Goal: Task Accomplishment & Management: Complete application form

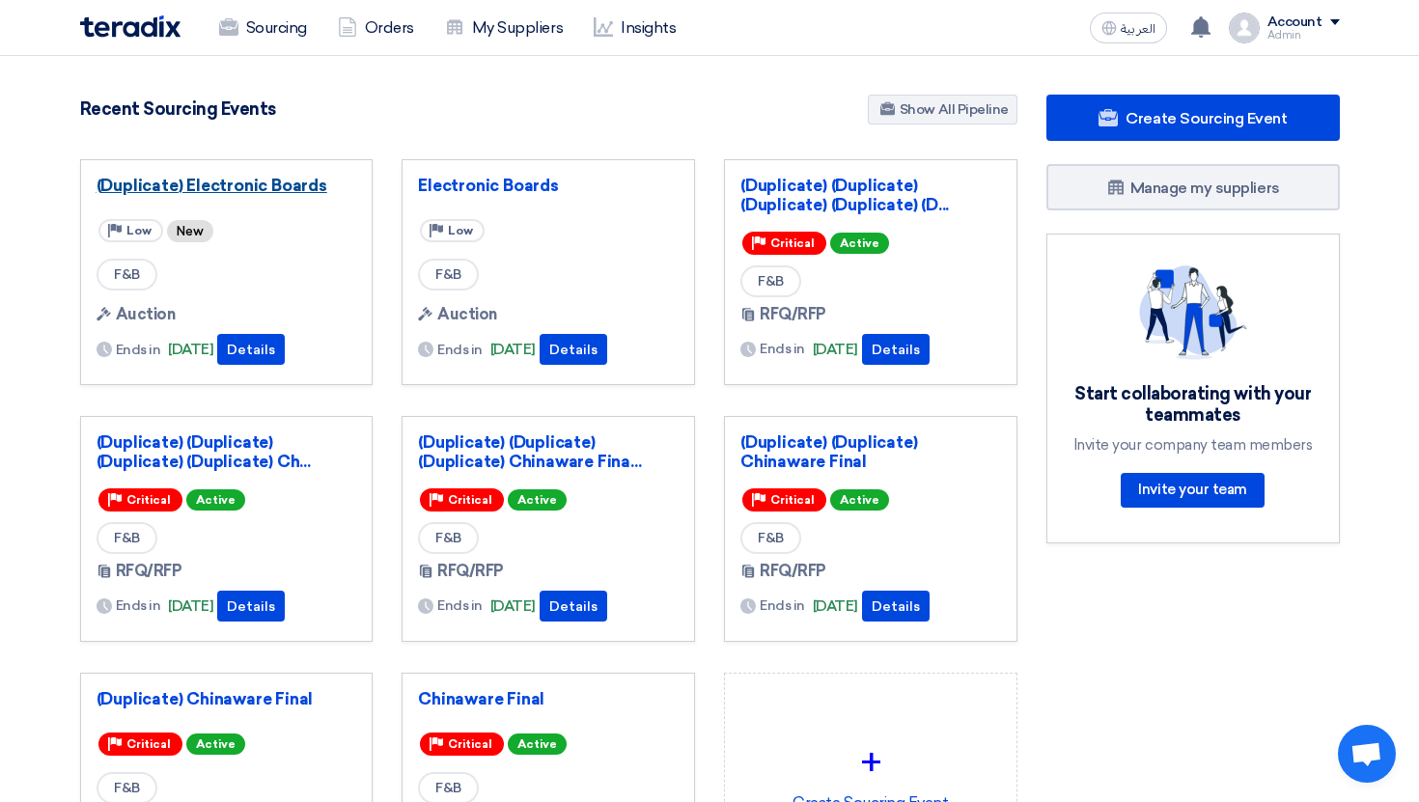
click at [289, 179] on link "(Duplicate) Electronic Boards" at bounding box center [226, 185] width 261 height 19
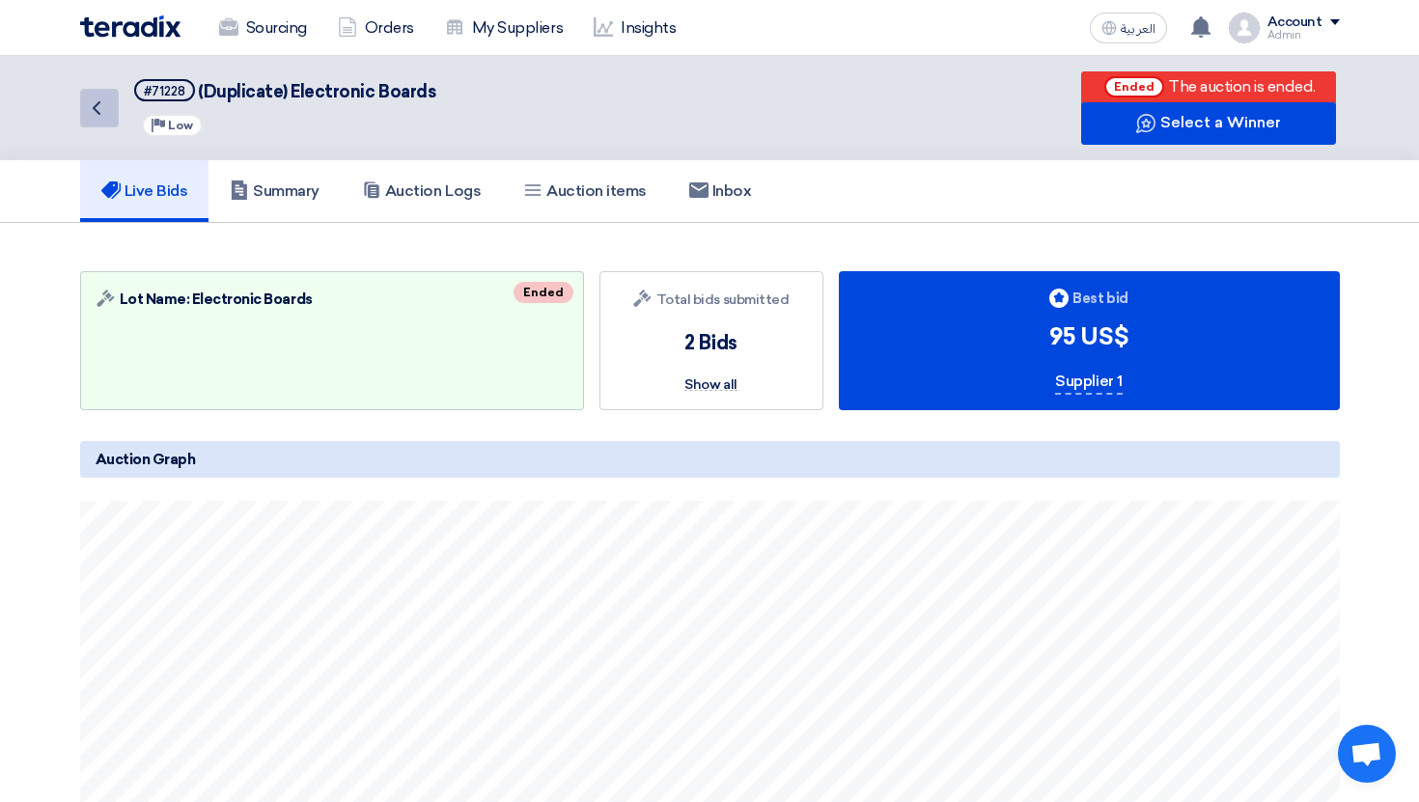
click at [91, 105] on icon "Back" at bounding box center [96, 107] width 23 height 23
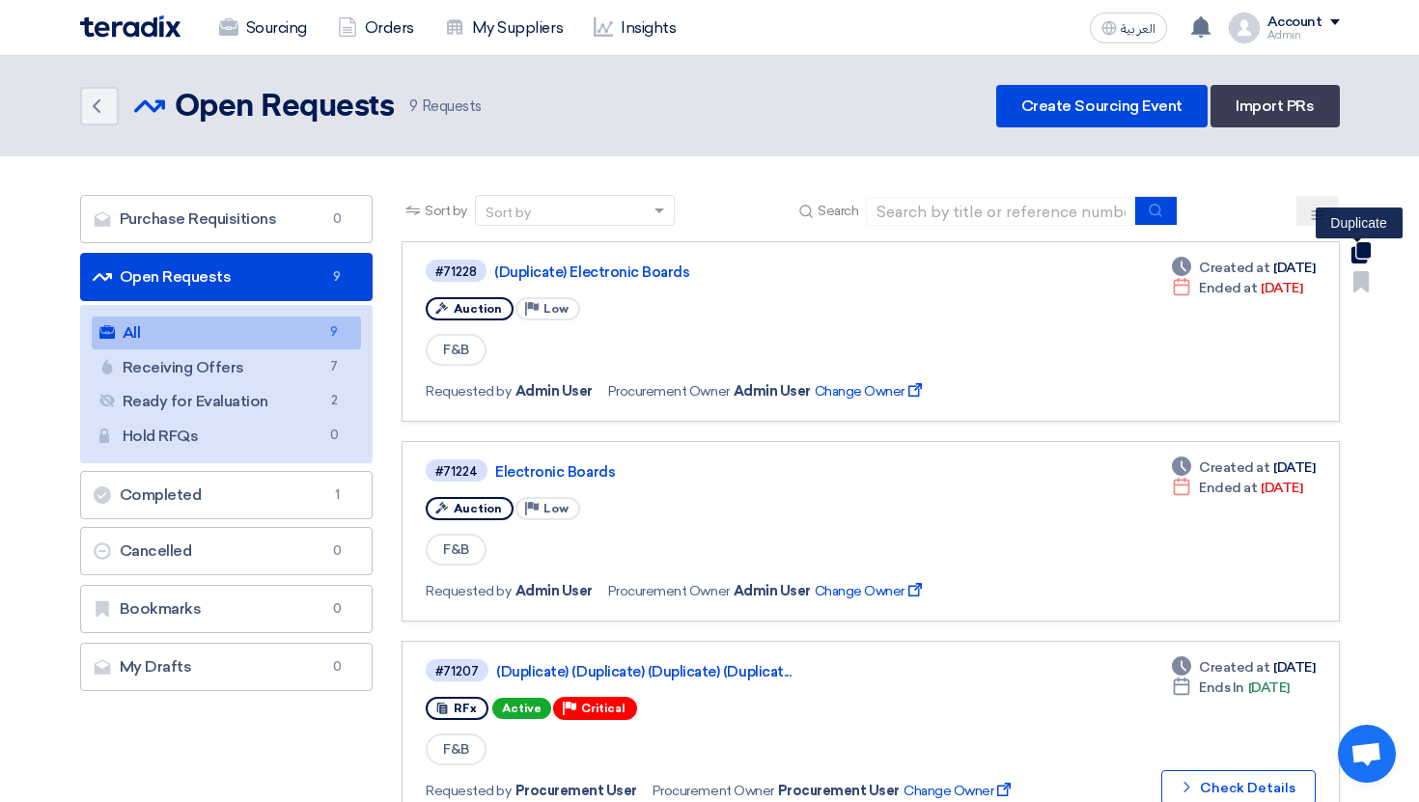
click at [1361, 250] on use at bounding box center [1359, 252] width 19 height 21
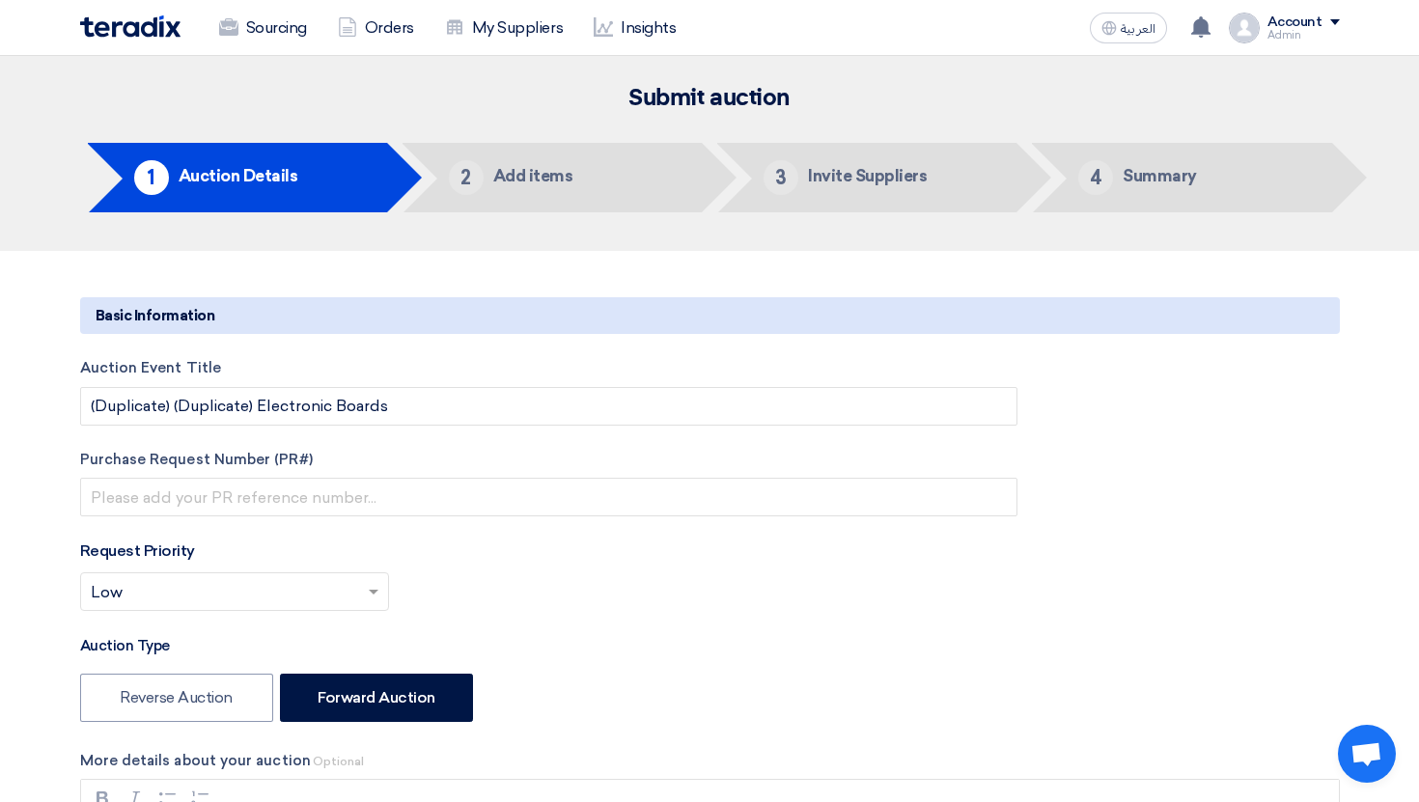
type input "8/31/2025"
type input "11"
type input "20"
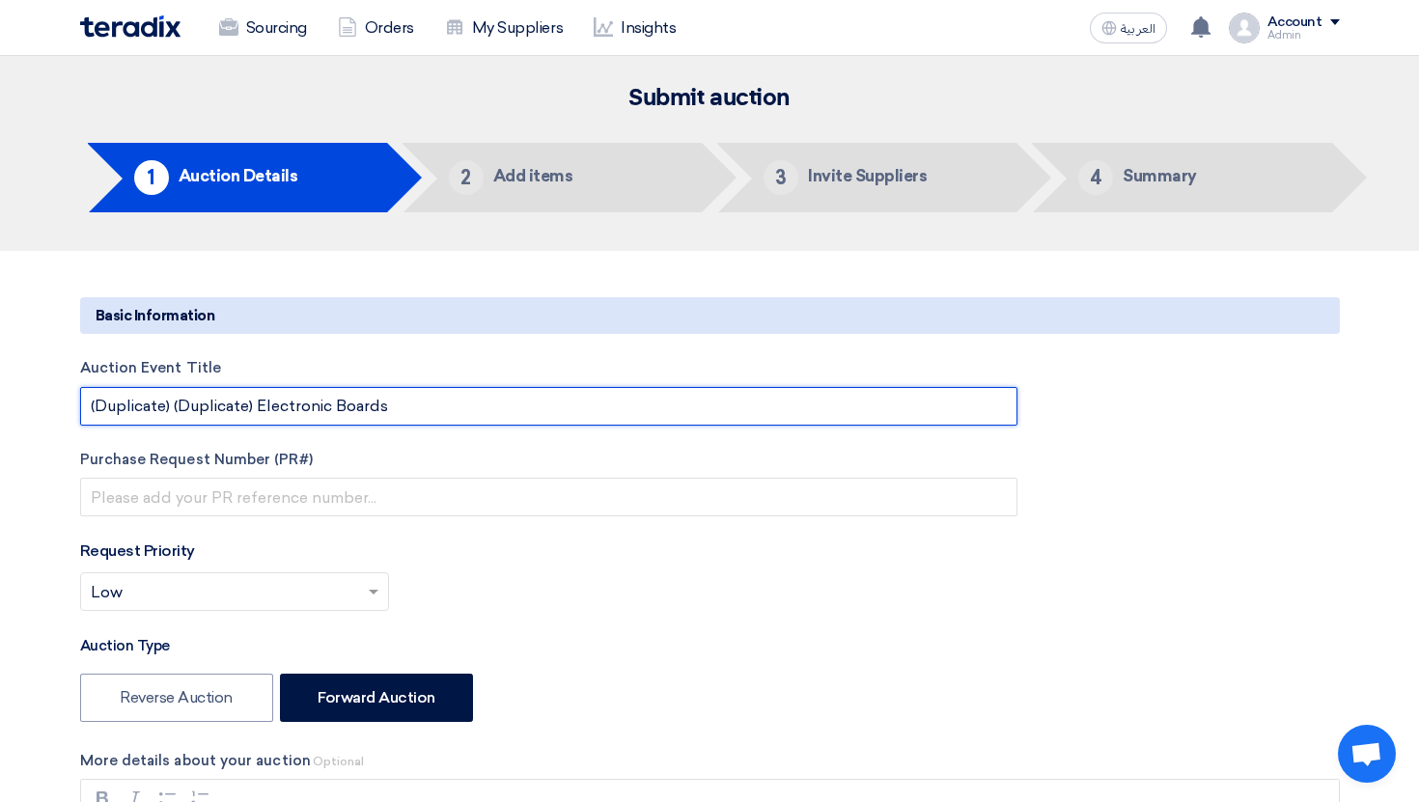
drag, startPoint x: 252, startPoint y: 405, endPoint x: 0, endPoint y: 385, distance: 252.7
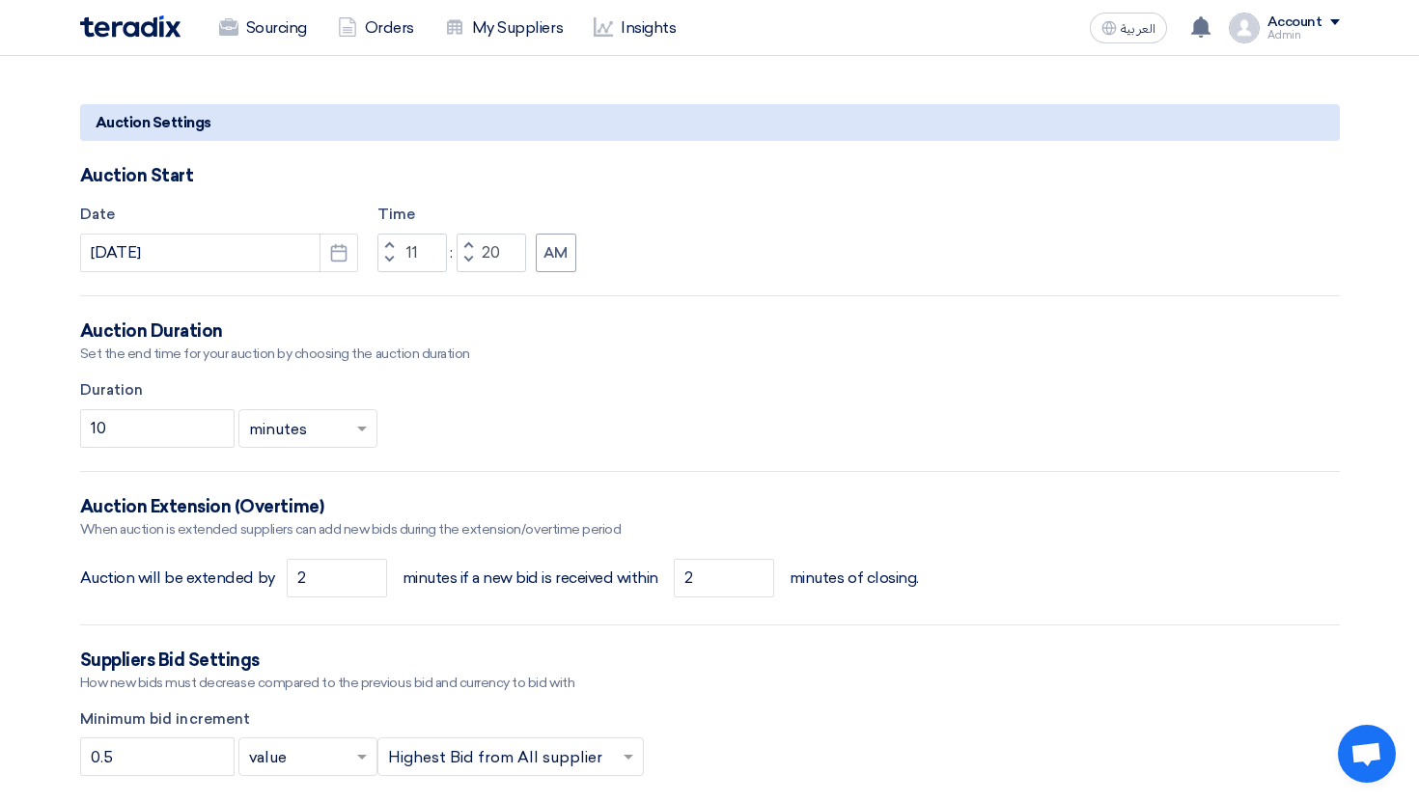
scroll to position [1520, 0]
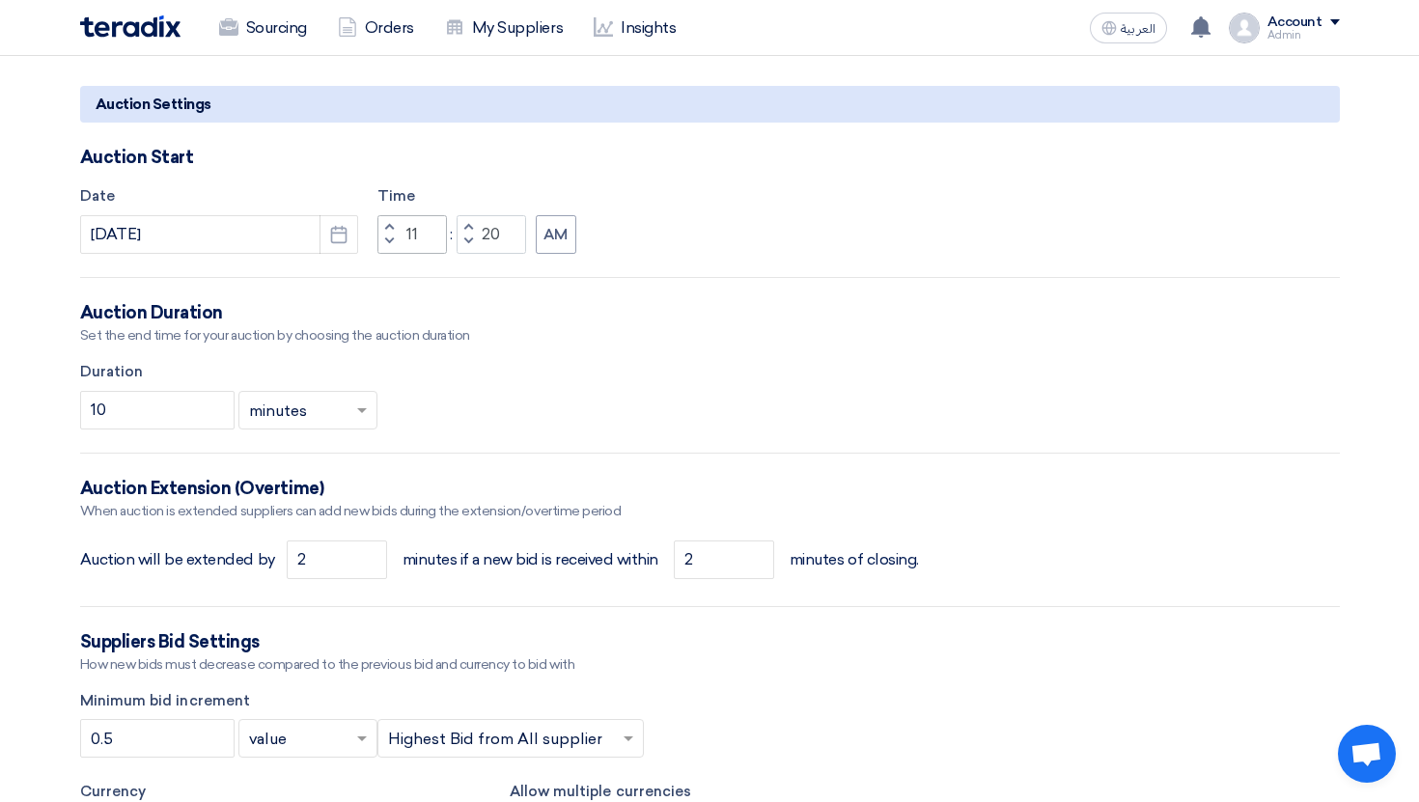
type input "Electronic Boards"
click at [403, 240] on input "11" at bounding box center [411, 234] width 69 height 39
click at [209, 222] on input "8/31/2025" at bounding box center [219, 234] width 278 height 39
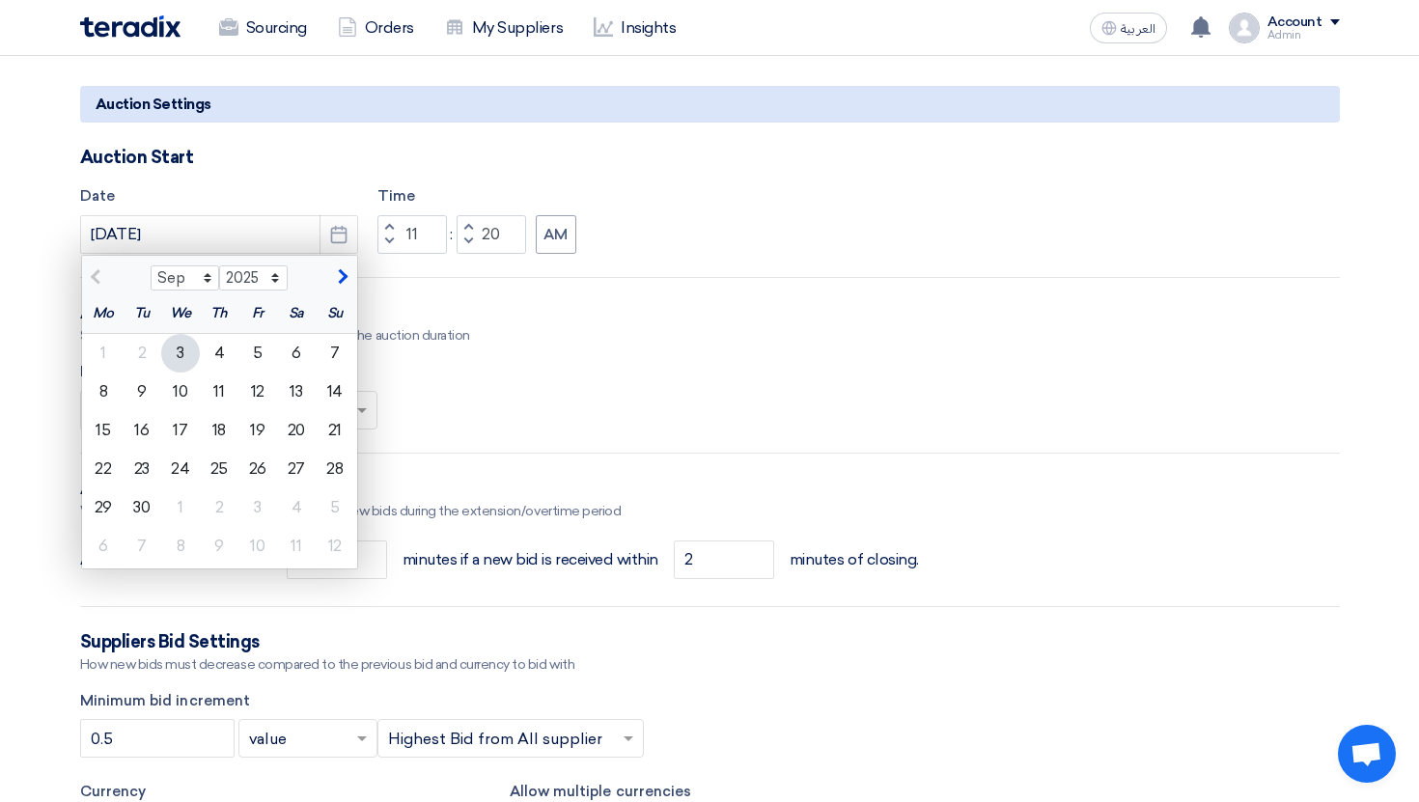
click at [184, 353] on div "3" at bounding box center [180, 353] width 39 height 39
type input "9/3/2025"
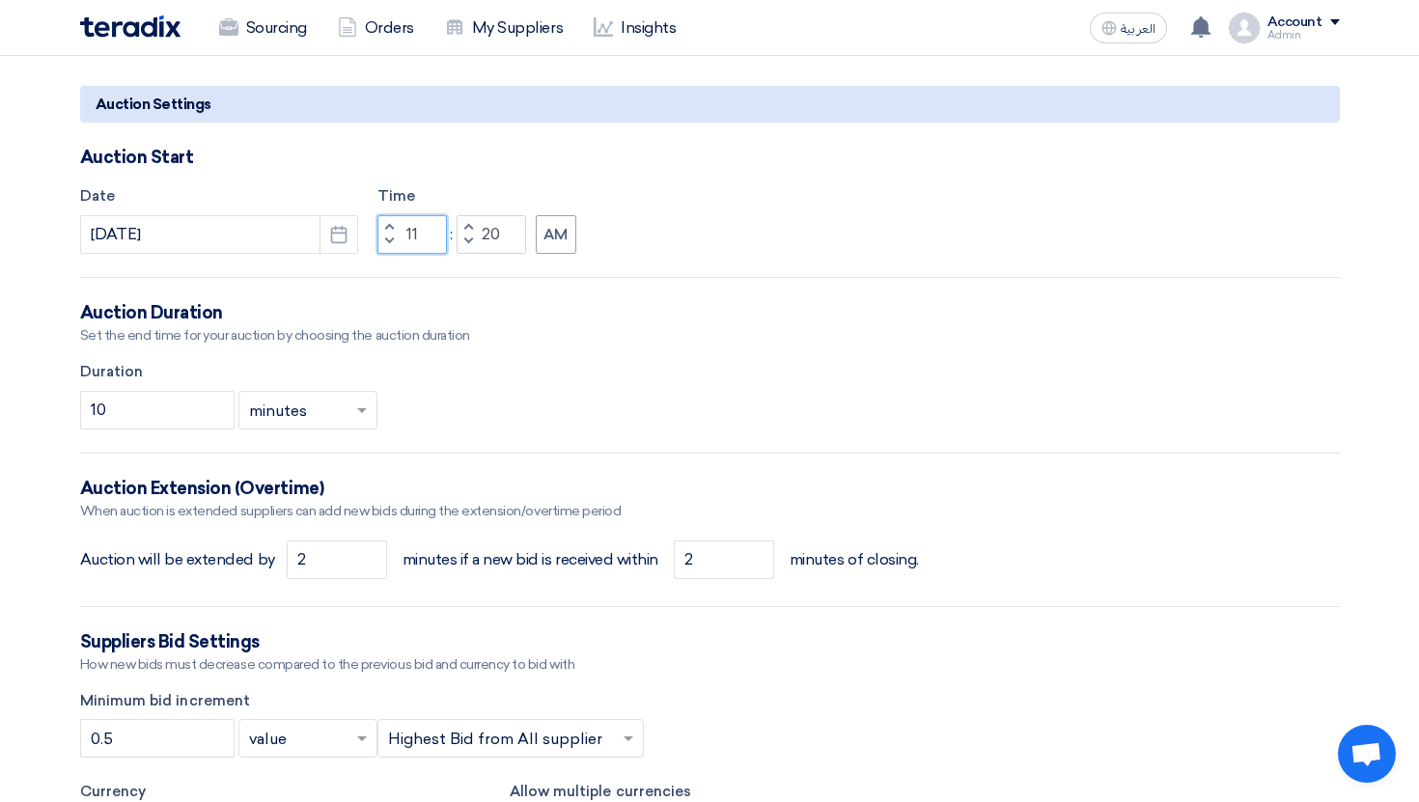
click at [402, 237] on input "11" at bounding box center [411, 234] width 69 height 39
drag, startPoint x: 402, startPoint y: 237, endPoint x: 430, endPoint y: 237, distance: 28.0
click at [430, 237] on input "11" at bounding box center [411, 234] width 69 height 39
type input "10"
click at [489, 235] on input "20" at bounding box center [490, 234] width 69 height 39
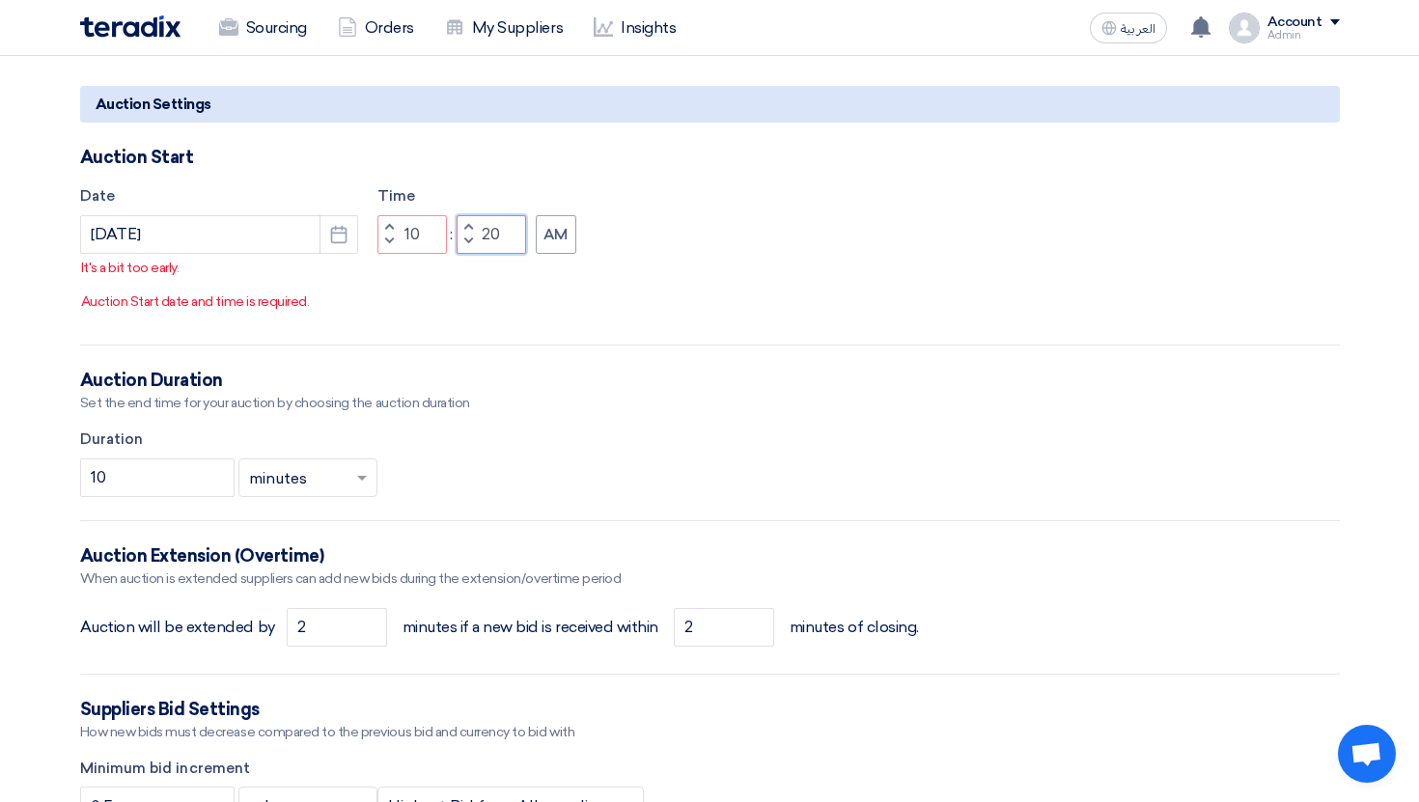
click at [489, 235] on input "20" at bounding box center [490, 234] width 69 height 39
type input "50"
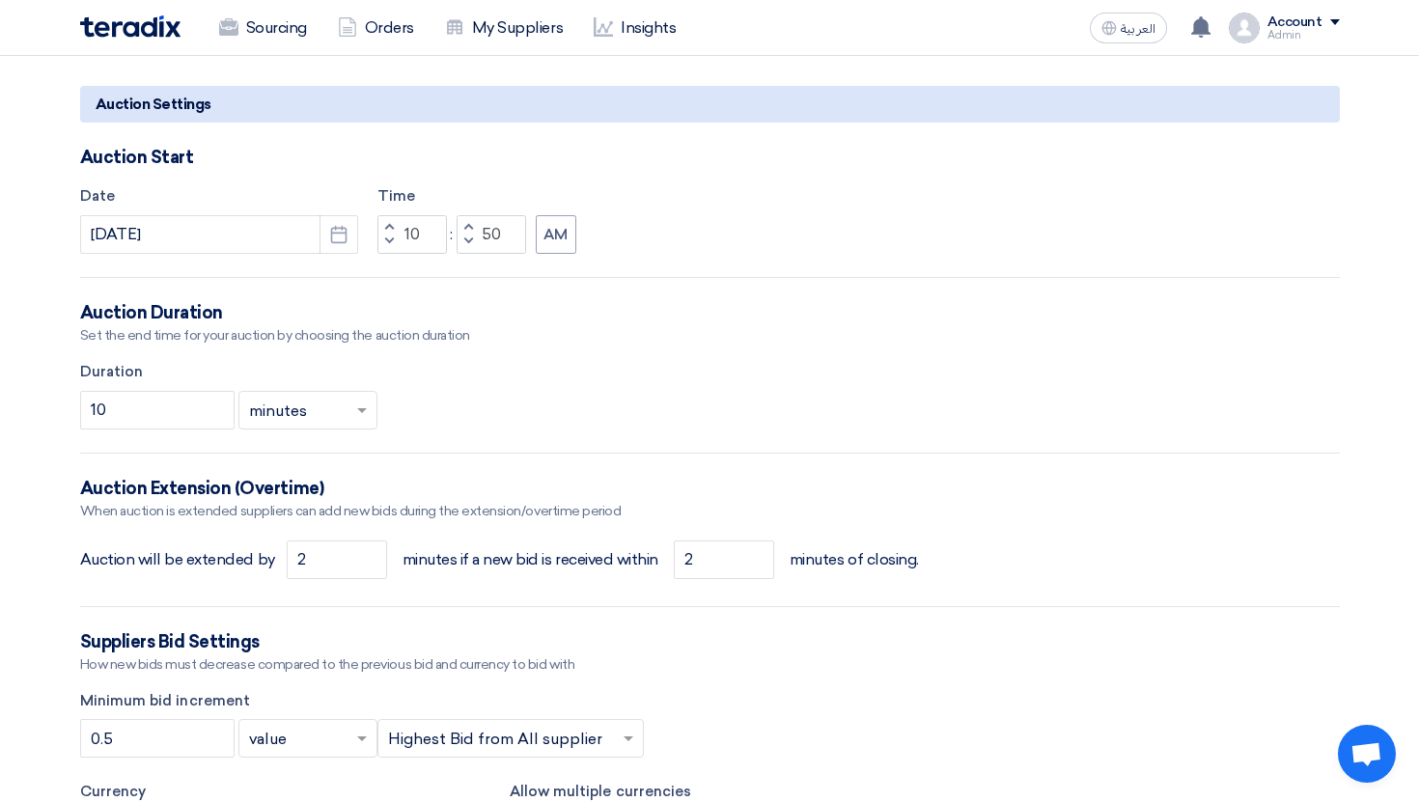
click at [562, 283] on form "Basic Information Auction Event Title Electronic Boards Purchase Request Number…" at bounding box center [709, 383] width 1259 height 3212
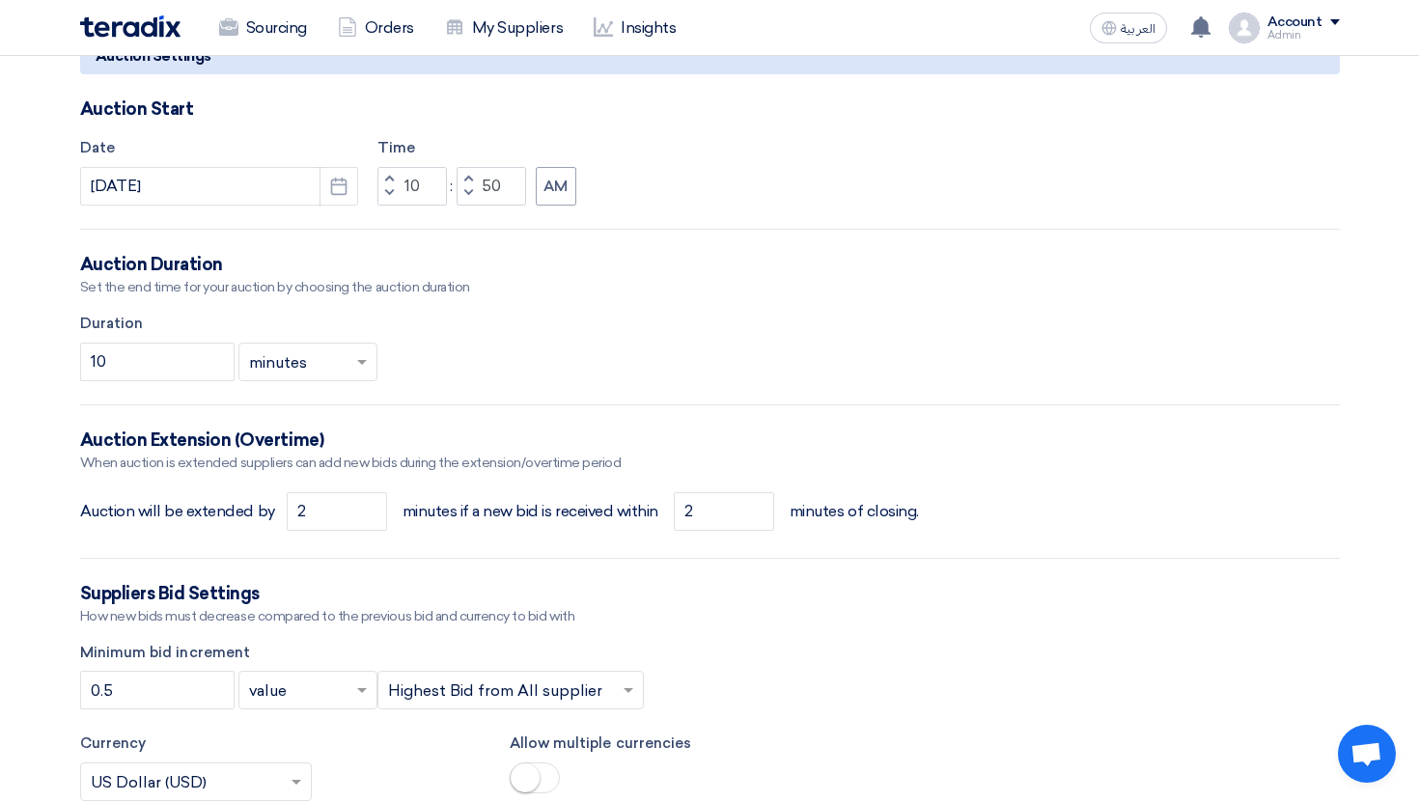
scroll to position [1570, 0]
drag, startPoint x: 506, startPoint y: 195, endPoint x: 480, endPoint y: 188, distance: 26.9
click at [480, 188] on input "50" at bounding box center [490, 184] width 69 height 39
click at [536, 317] on label "Duration" at bounding box center [709, 322] width 1259 height 22
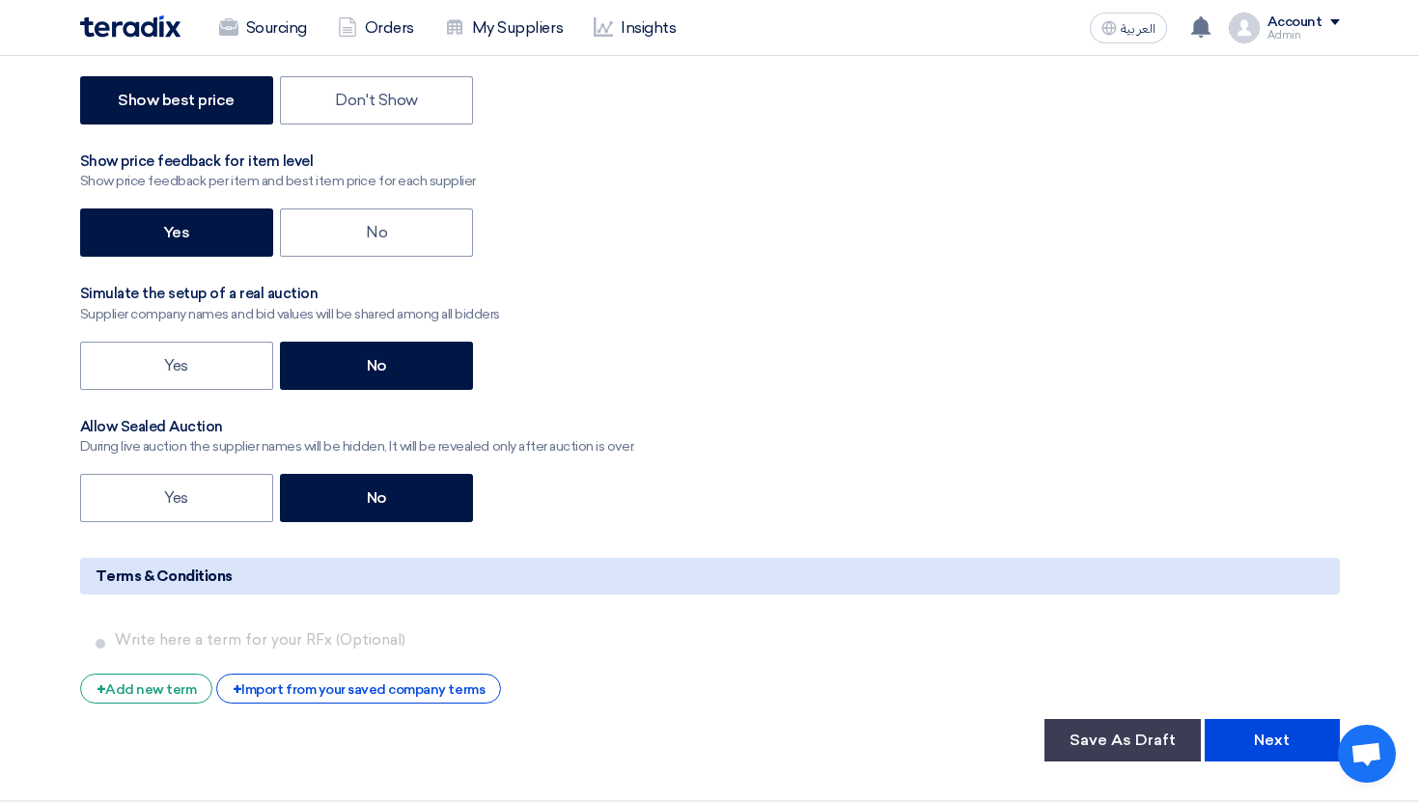
scroll to position [2905, 0]
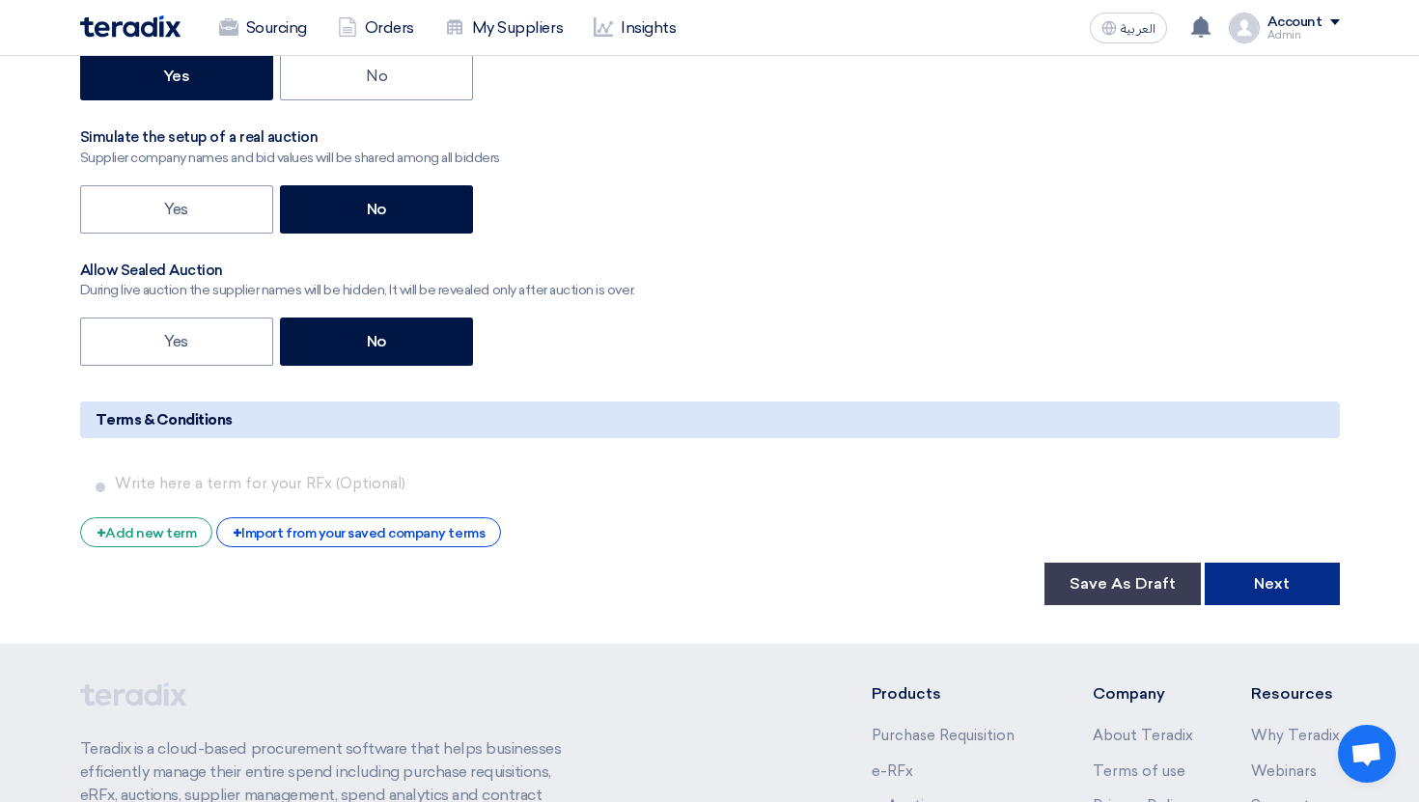
click at [1282, 590] on button "Next" at bounding box center [1271, 584] width 135 height 42
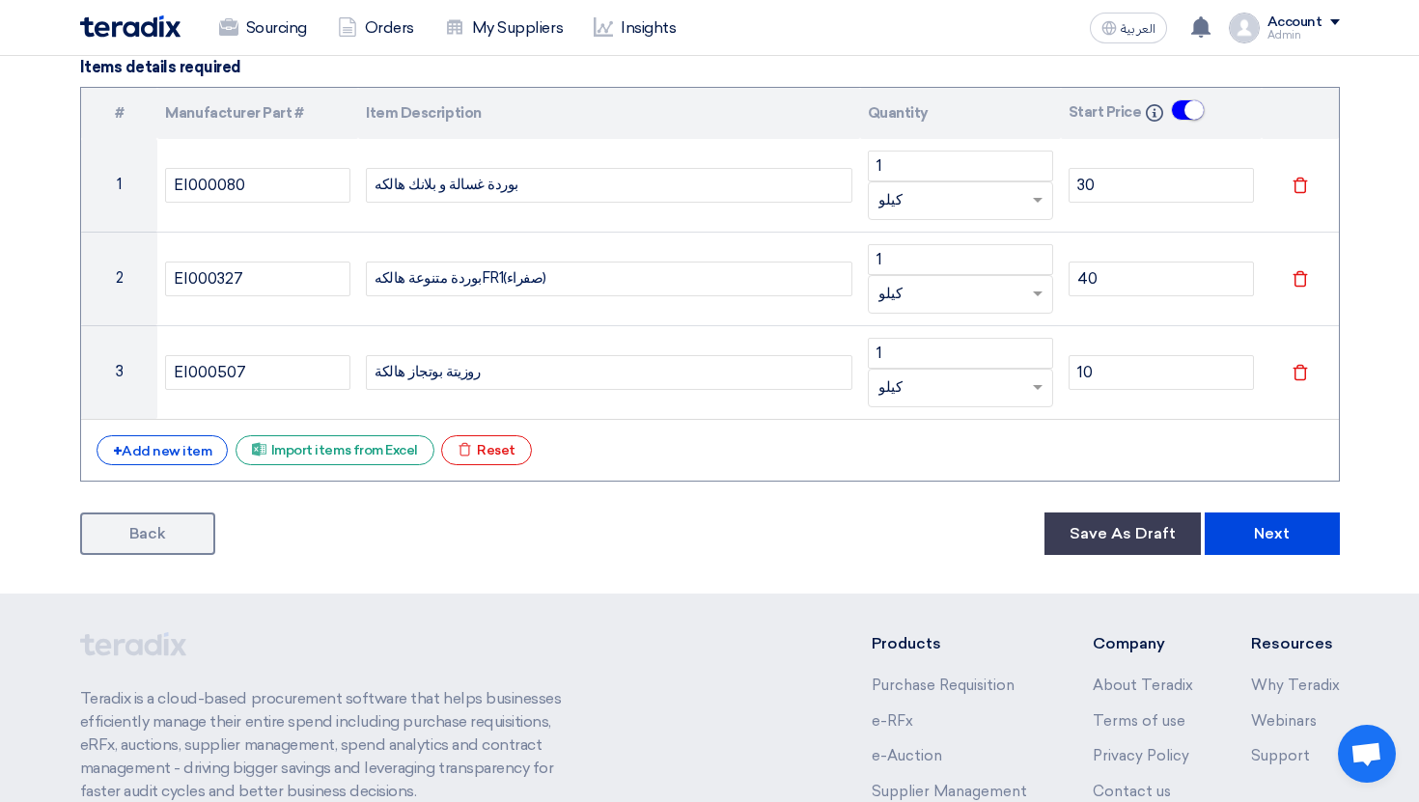
scroll to position [331, 0]
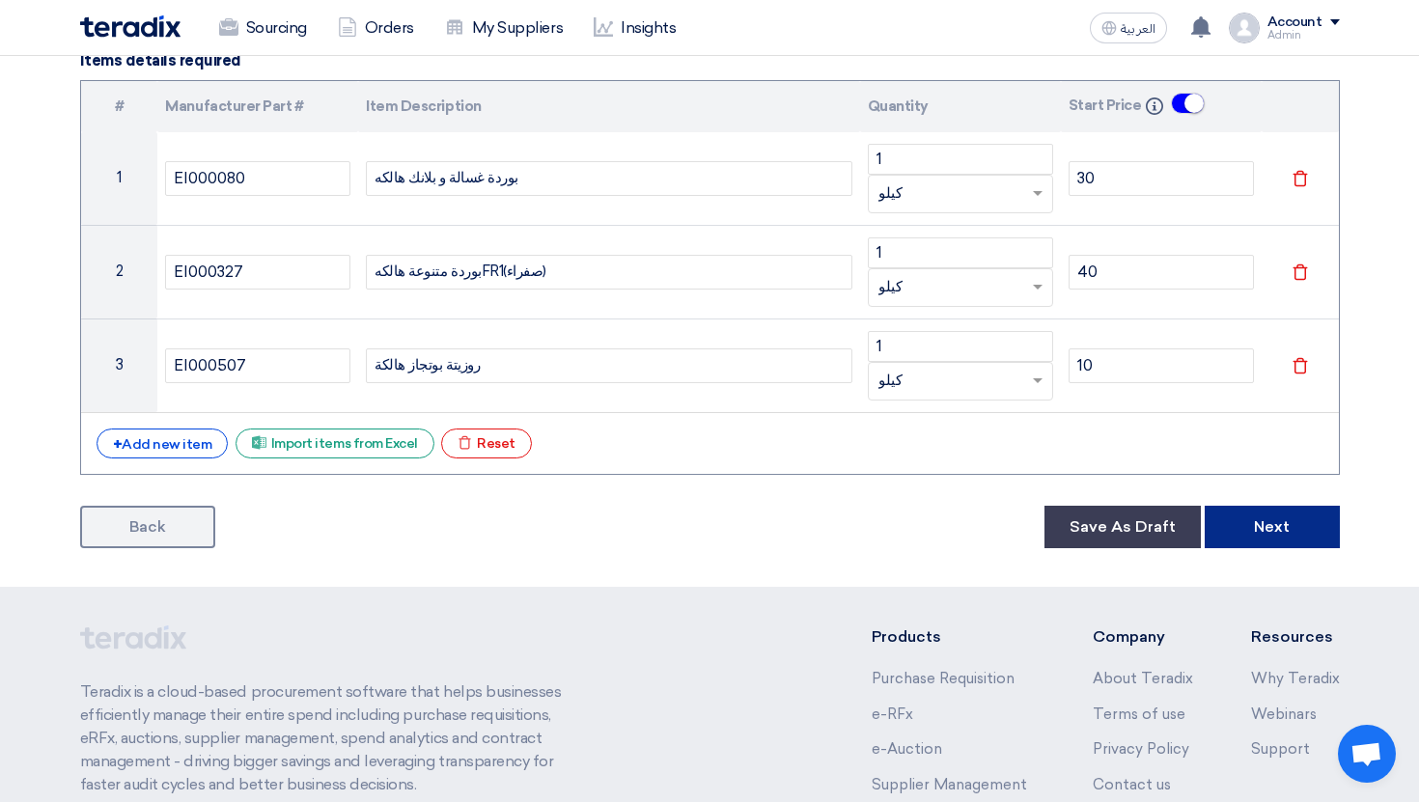
click at [1229, 519] on button "Next" at bounding box center [1271, 527] width 135 height 42
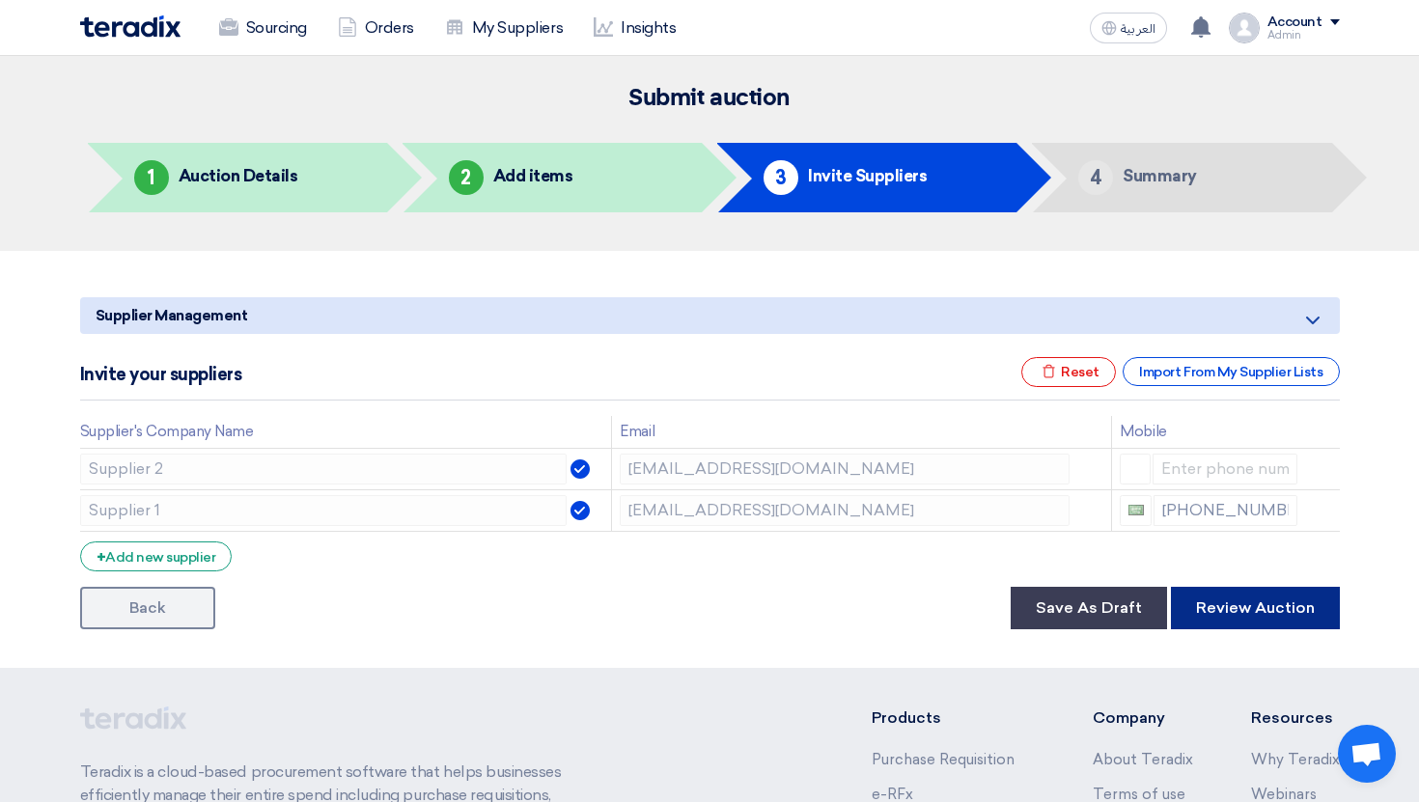
click at [1233, 610] on button "Review Auction" at bounding box center [1255, 608] width 169 height 42
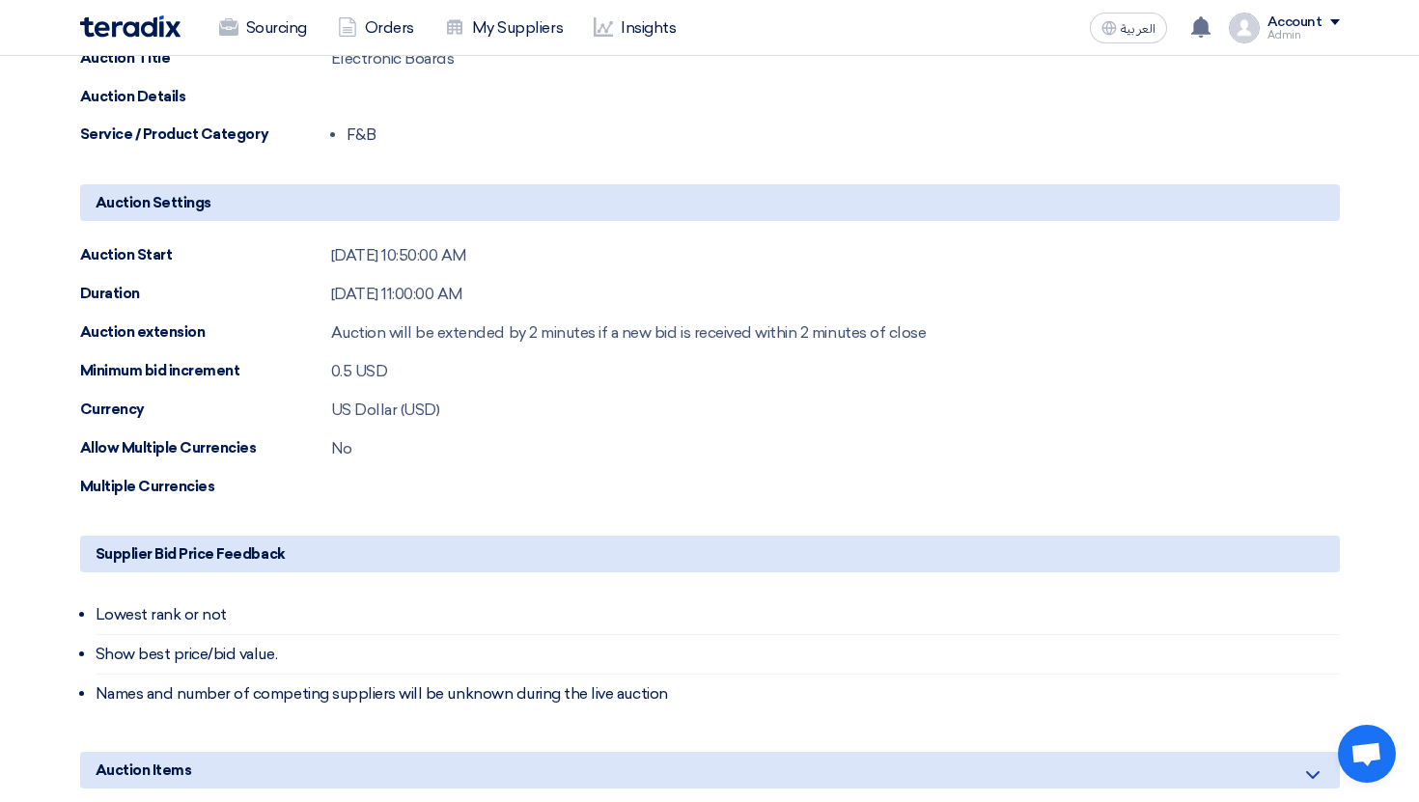
scroll to position [1095, 0]
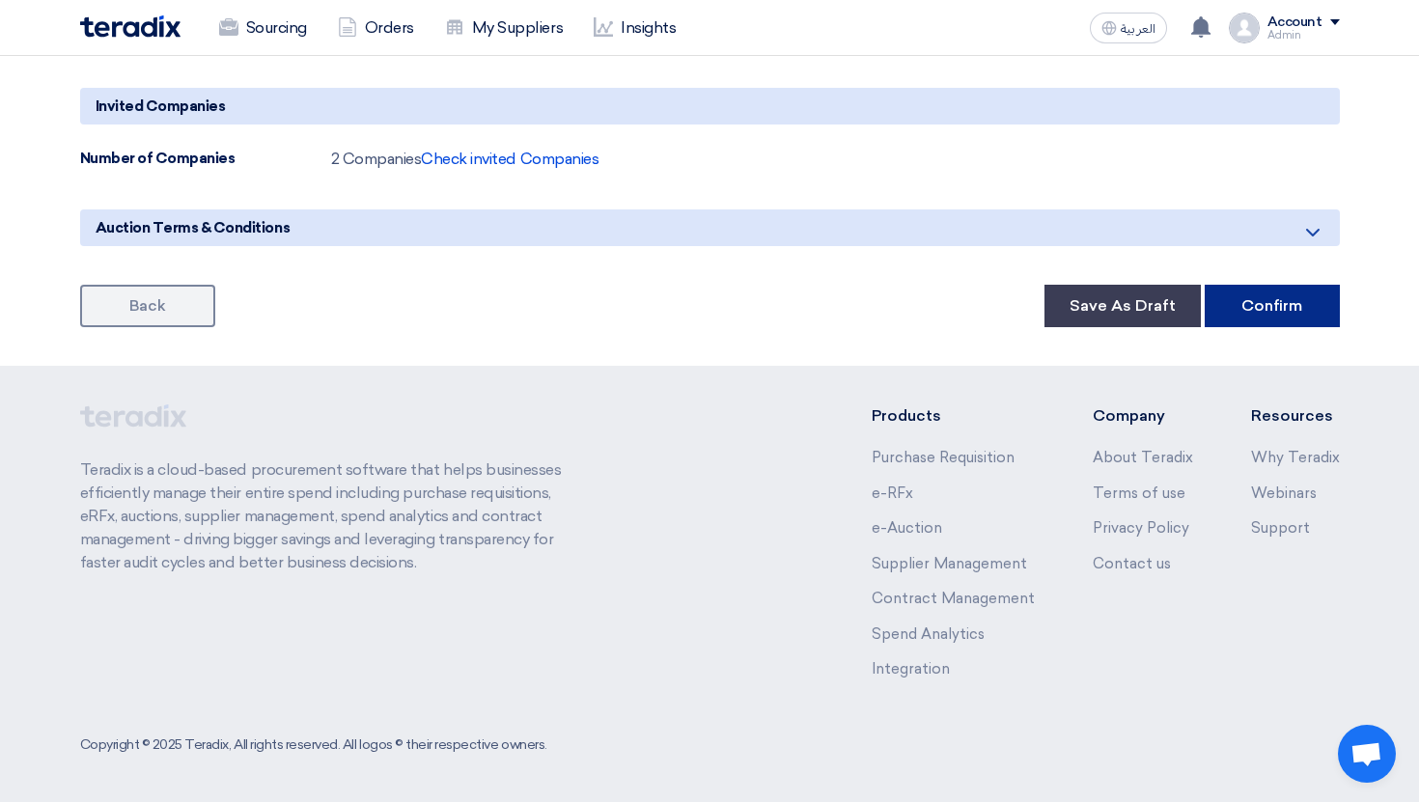
click at [1267, 324] on button "Confirm" at bounding box center [1271, 306] width 135 height 42
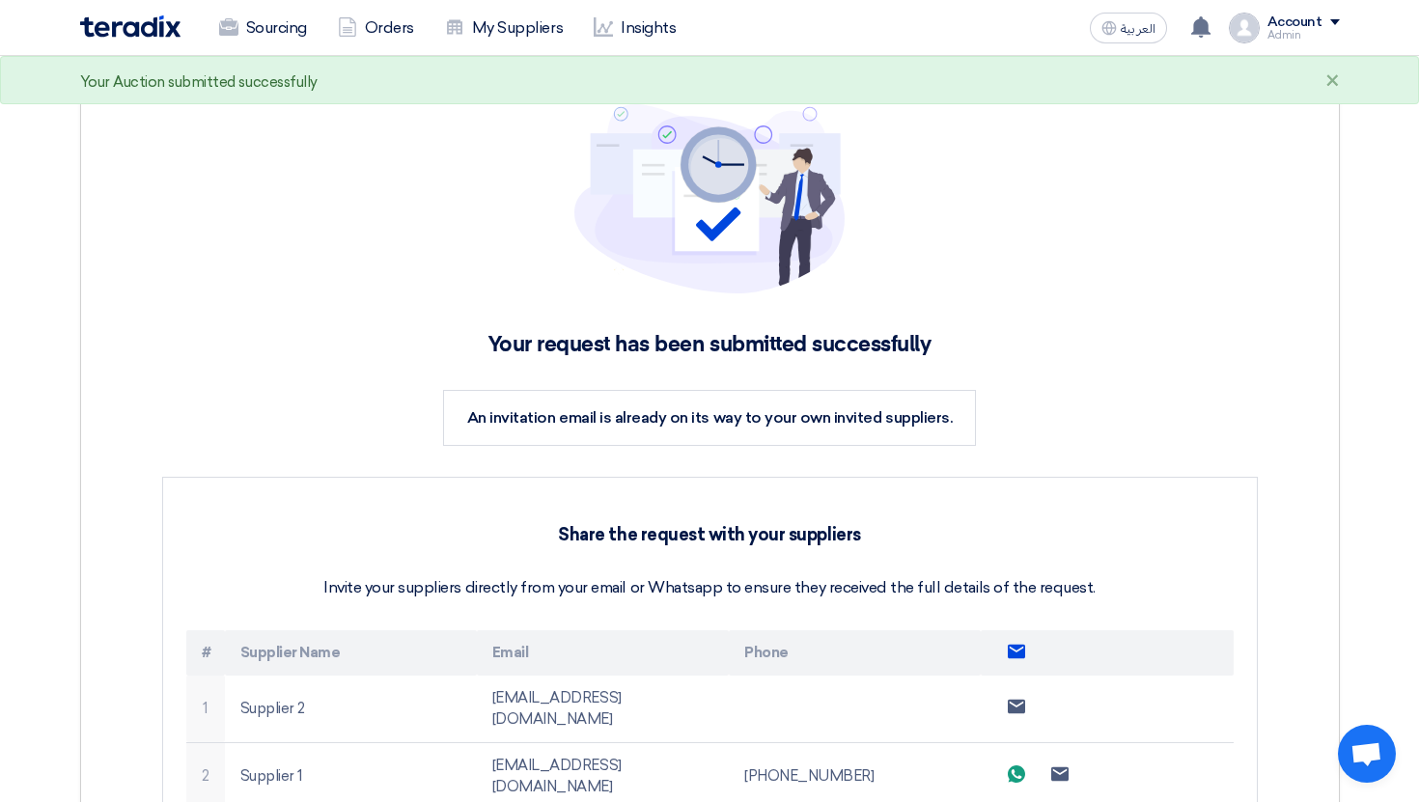
scroll to position [150, 0]
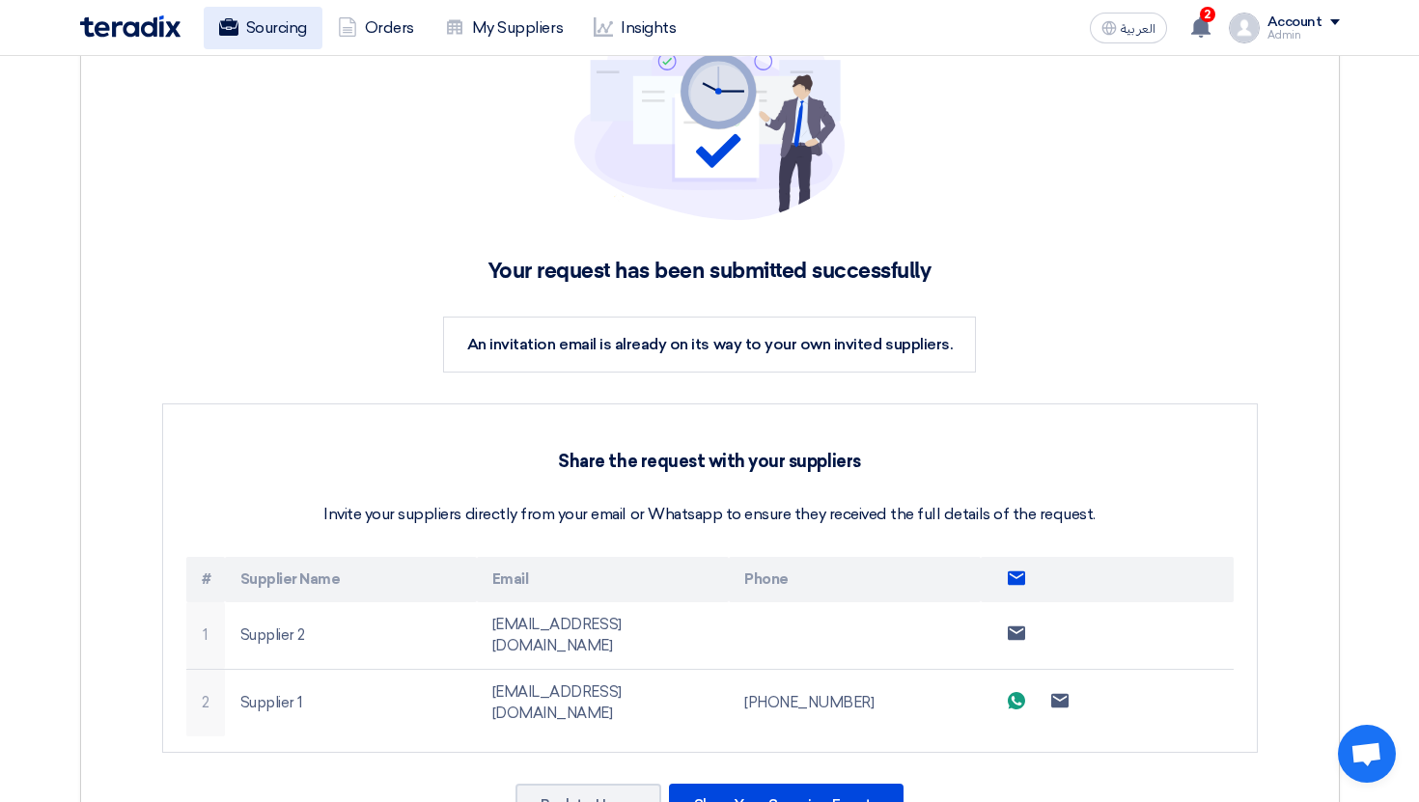
click at [241, 25] on link "Sourcing" at bounding box center [263, 28] width 119 height 42
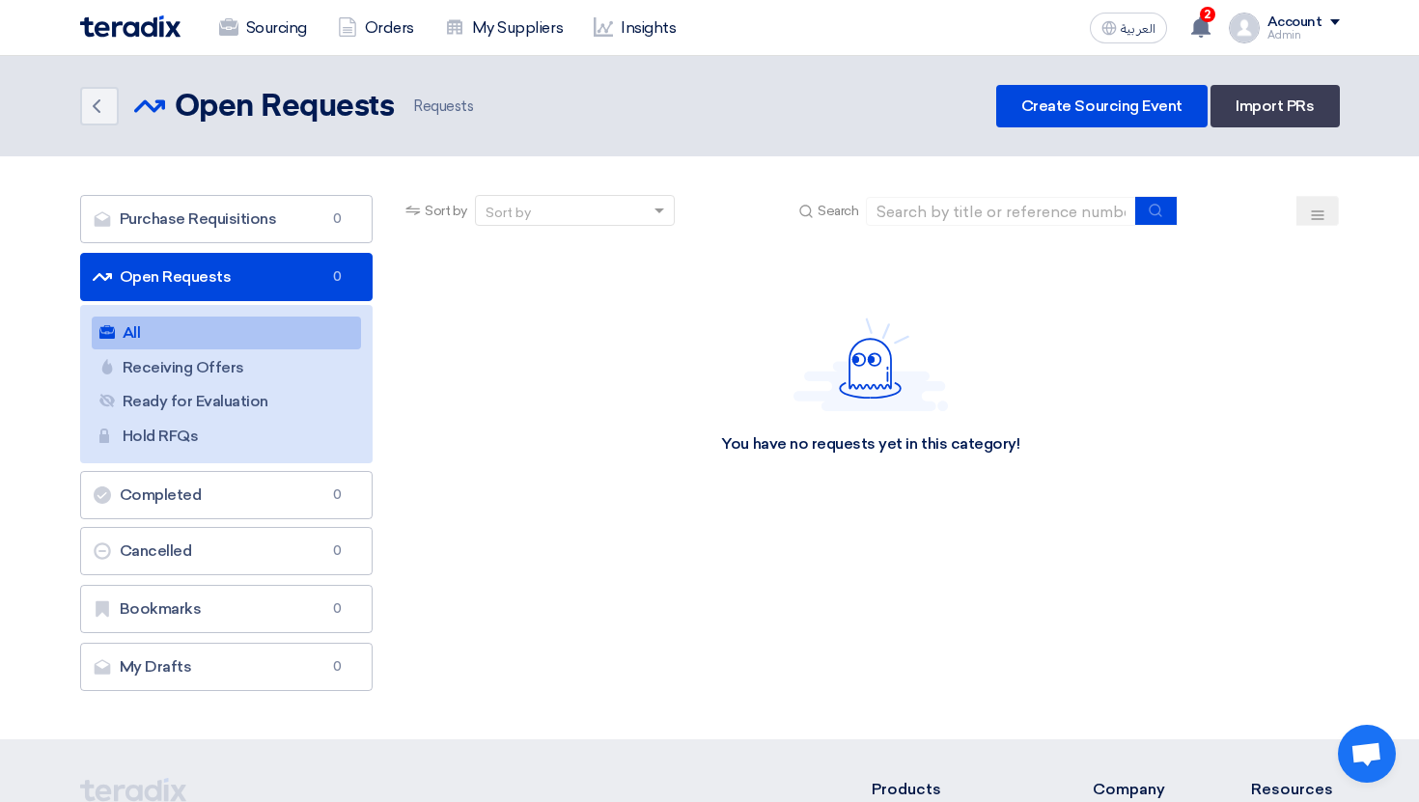
click at [241, 25] on link "Sourcing" at bounding box center [263, 28] width 119 height 42
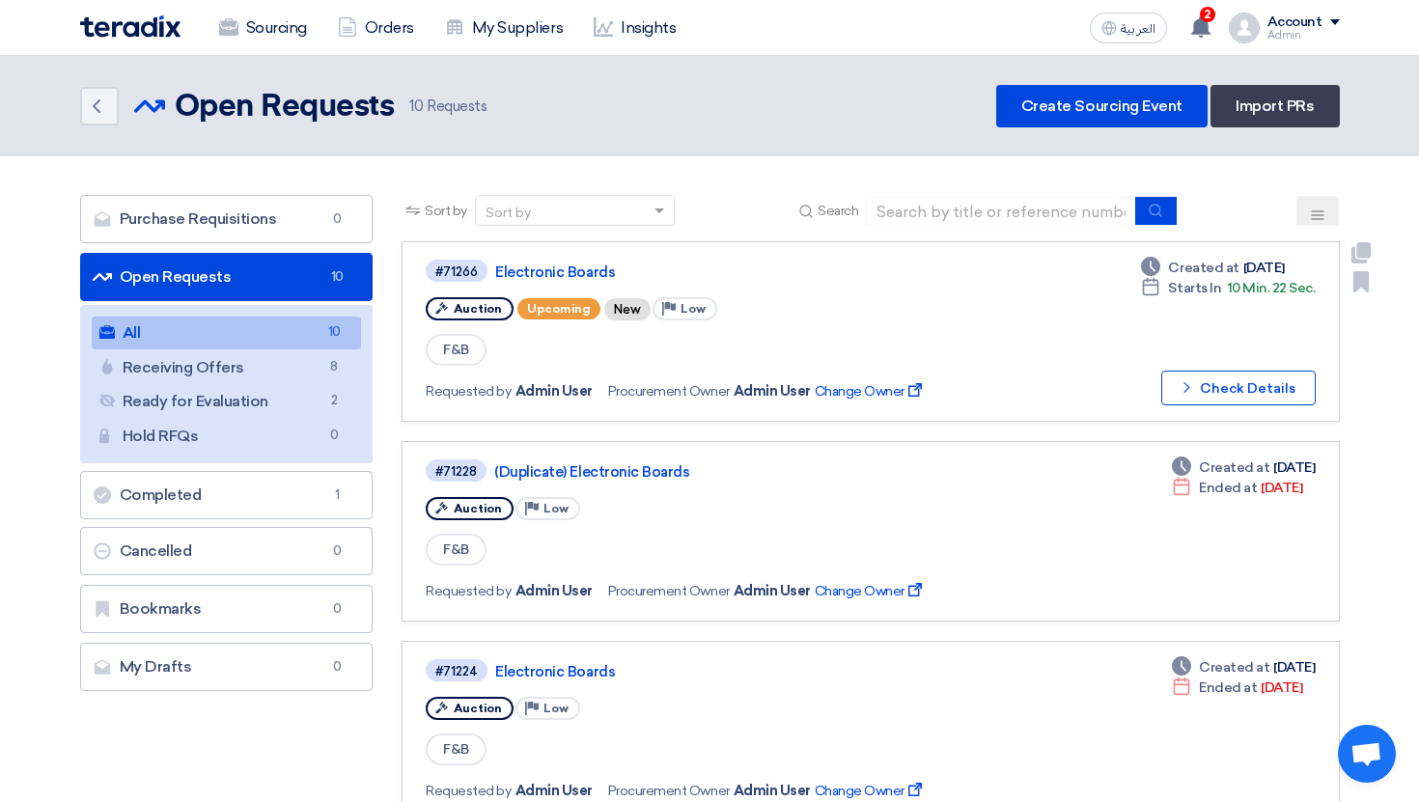
click at [534, 353] on div "F&B" at bounding box center [704, 350] width 556 height 36
click at [596, 273] on link "Electronic Boards" at bounding box center [736, 271] width 482 height 17
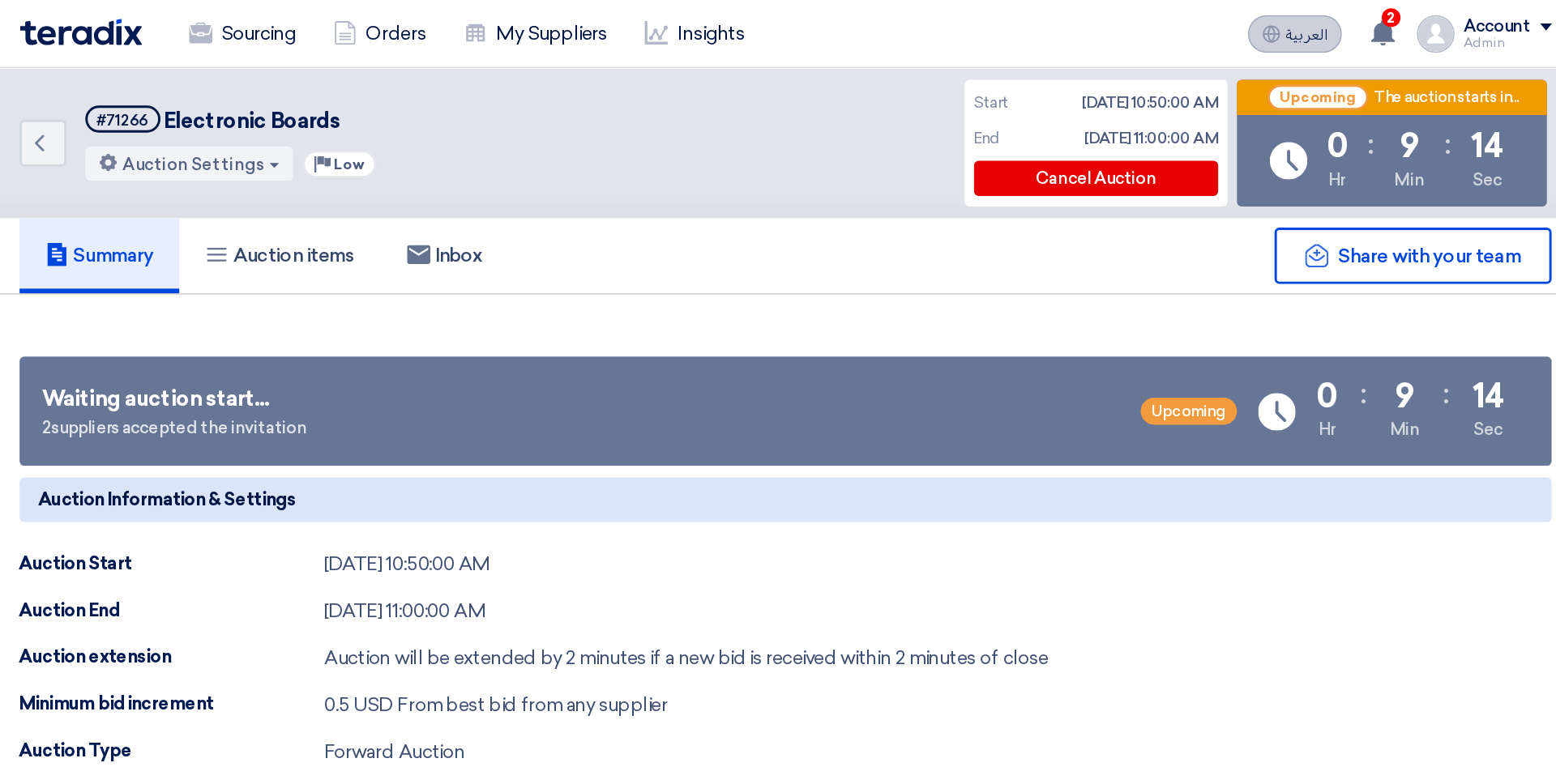
click at [1118, 22] on use at bounding box center [1113, 23] width 12 height 12
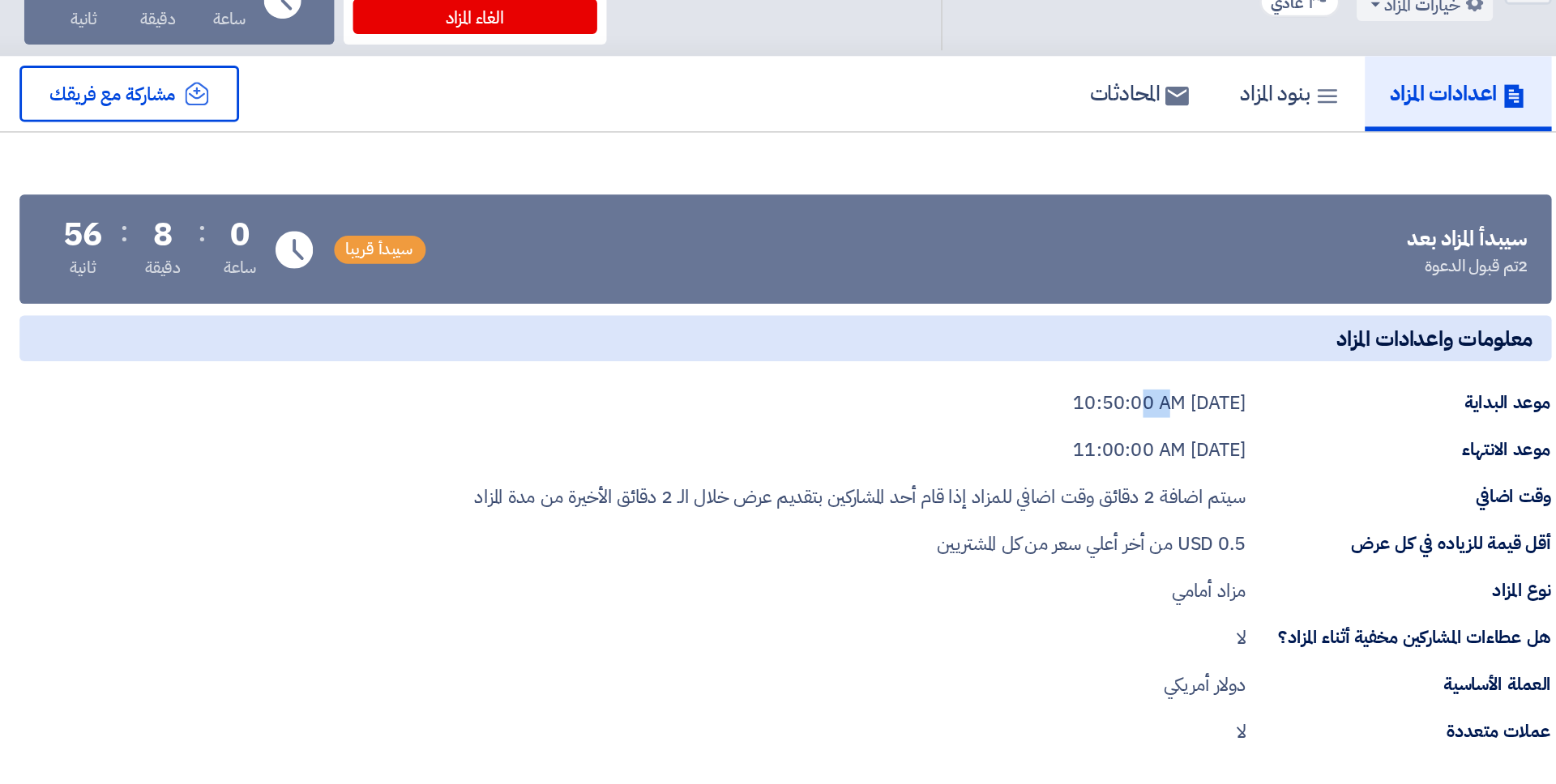
drag, startPoint x: 975, startPoint y: 394, endPoint x: 994, endPoint y: 394, distance: 19.0
click at [994, 394] on div "Sep 3, 2025, 10:50:00 AM" at bounding box center [1036, 390] width 119 height 19
drag, startPoint x: 1028, startPoint y: 394, endPoint x: 1046, endPoint y: 394, distance: 18.0
click at [1046, 394] on div "Sep 3, 2025, 10:50:00 AM" at bounding box center [1036, 390] width 119 height 19
click at [1027, 428] on div "Sep 3, 2025, 11:00:00 AM" at bounding box center [1036, 422] width 119 height 19
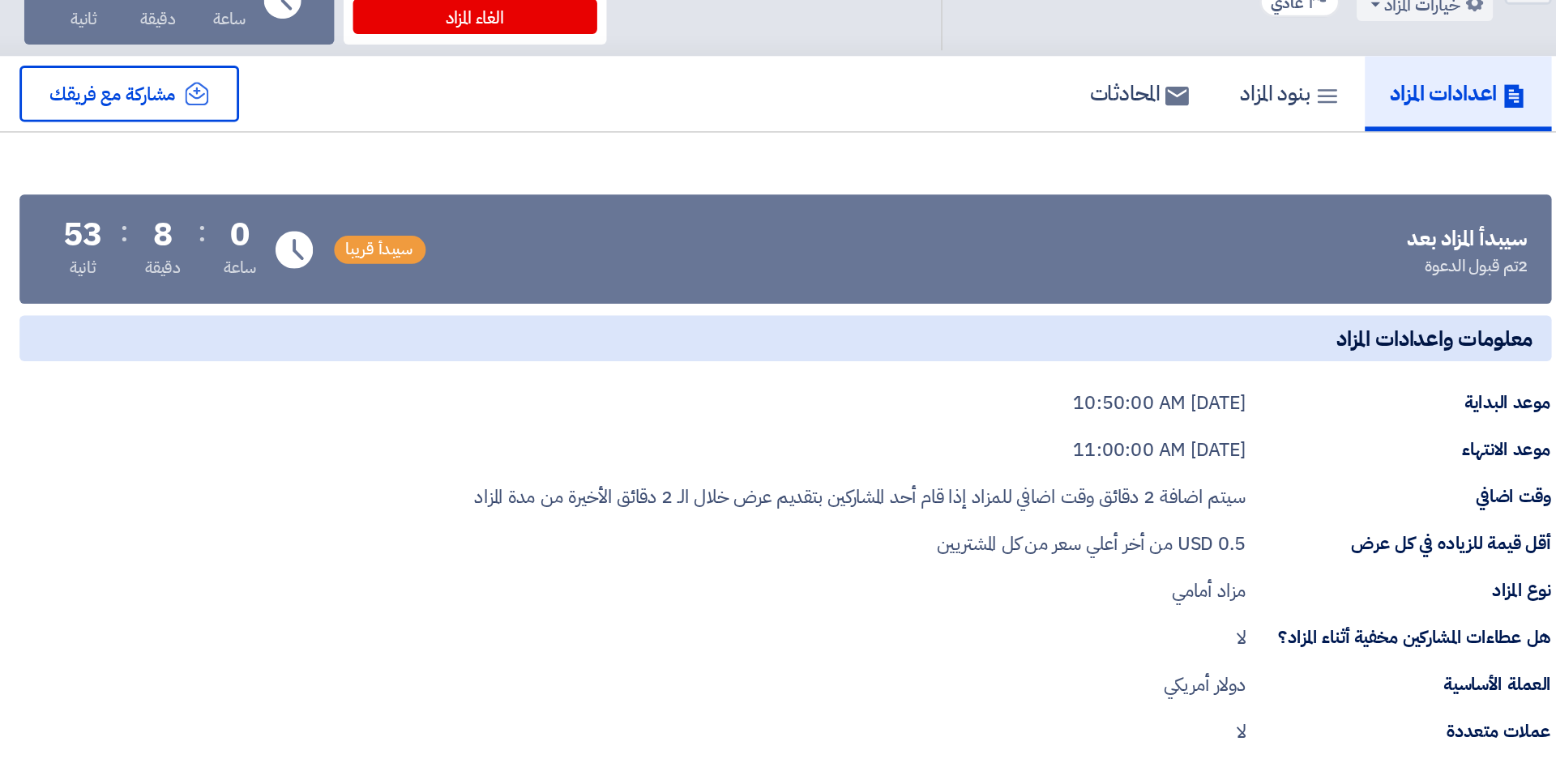
drag, startPoint x: 976, startPoint y: 421, endPoint x: 1029, endPoint y: 421, distance: 53.0
click at [1029, 421] on div "Sep 3, 2025, 11:00:00 AM" at bounding box center [1036, 422] width 119 height 19
drag, startPoint x: 1043, startPoint y: 422, endPoint x: 1057, endPoint y: 422, distance: 14.0
click at [1057, 422] on div "Sep 3, 2025, 11:00:00 AM" at bounding box center [1036, 422] width 119 height 19
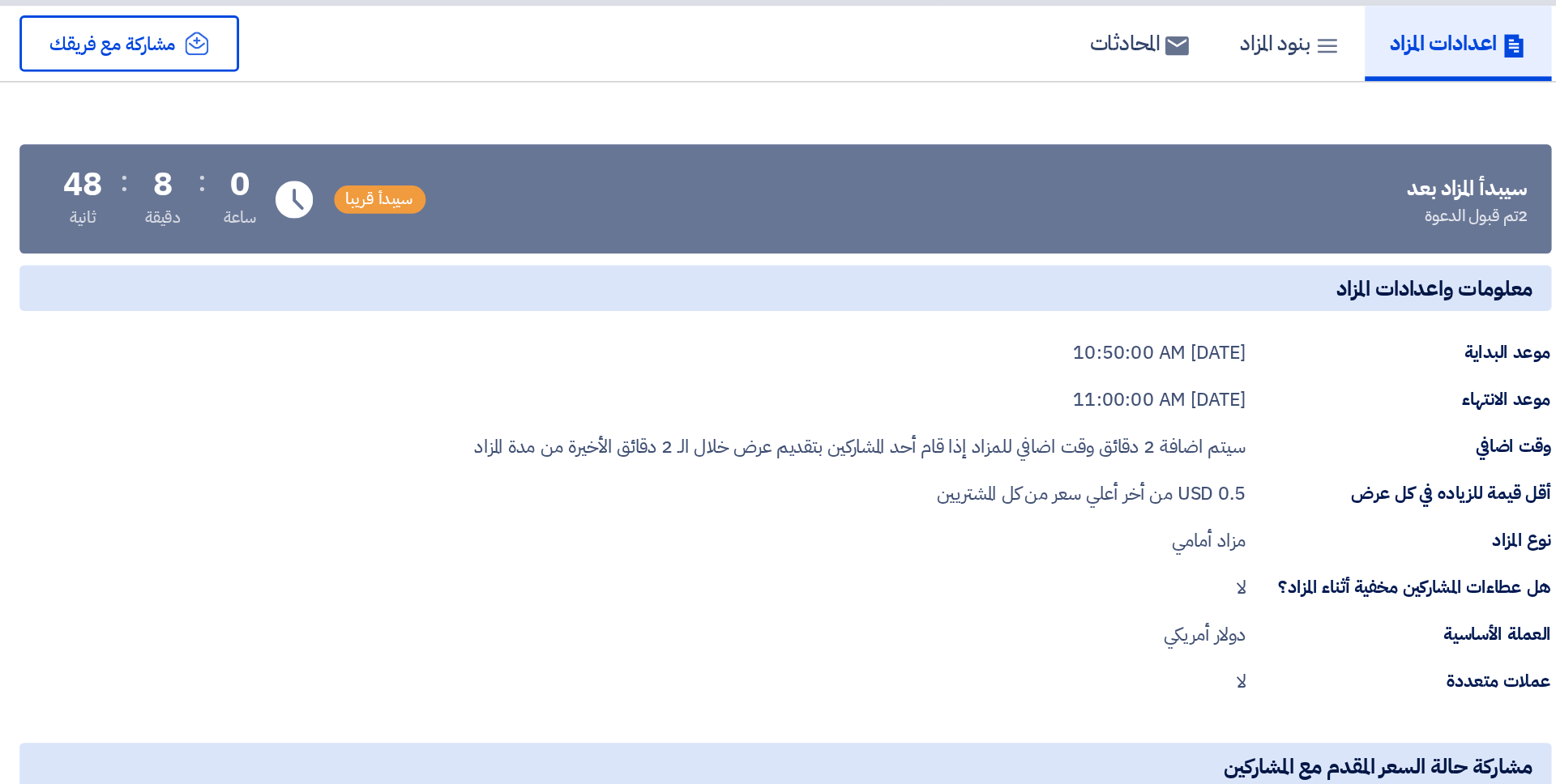
click at [1064, 464] on div "سيتم اضافة 2 دقائق وقت اضافي للمزاد إذا قام أحد المشاركين بتقديم عرض خلال الـ 2…" at bounding box center [830, 455] width 532 height 19
drag, startPoint x: 1022, startPoint y: 453, endPoint x: 994, endPoint y: 453, distance: 28.0
click at [994, 453] on div "سيتم اضافة 2 دقائق وقت اضافي للمزاد إذا قام أحد المشاركين بتقديم عرض خلال الـ 2…" at bounding box center [830, 455] width 532 height 19
drag, startPoint x: 763, startPoint y: 459, endPoint x: 664, endPoint y: 459, distance: 99.0
click at [664, 459] on div "سيتم اضافة 2 دقائق وقت اضافي للمزاد إذا قام أحد المشاركين بتقديم عرض خلال الـ 2…" at bounding box center [830, 455] width 532 height 19
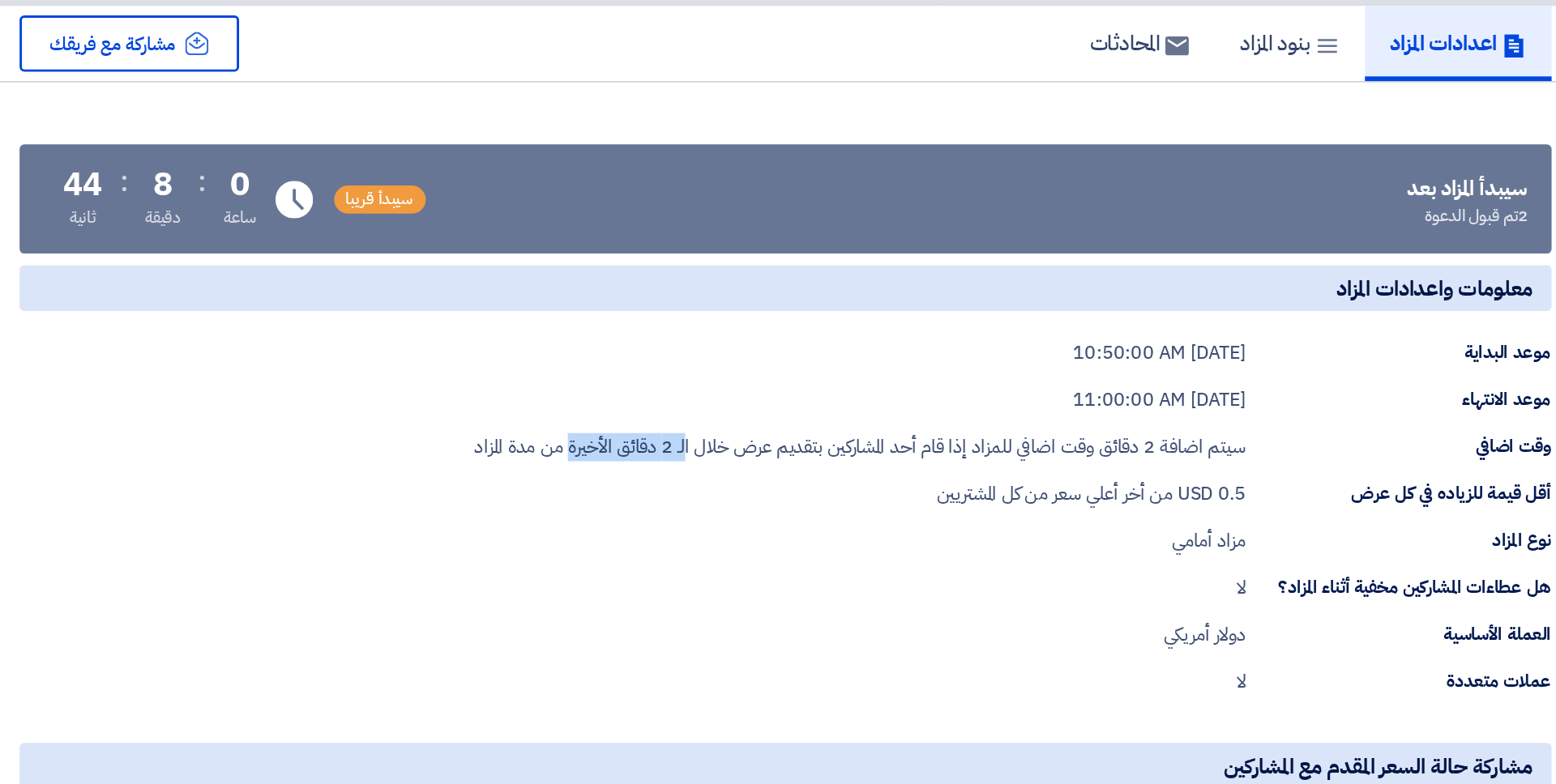
click at [664, 459] on div "سيتم اضافة 2 دقائق وقت اضافي للمزاد إذا قام أحد المشاركين بتقديم عرض خلال الـ 2…" at bounding box center [830, 455] width 532 height 19
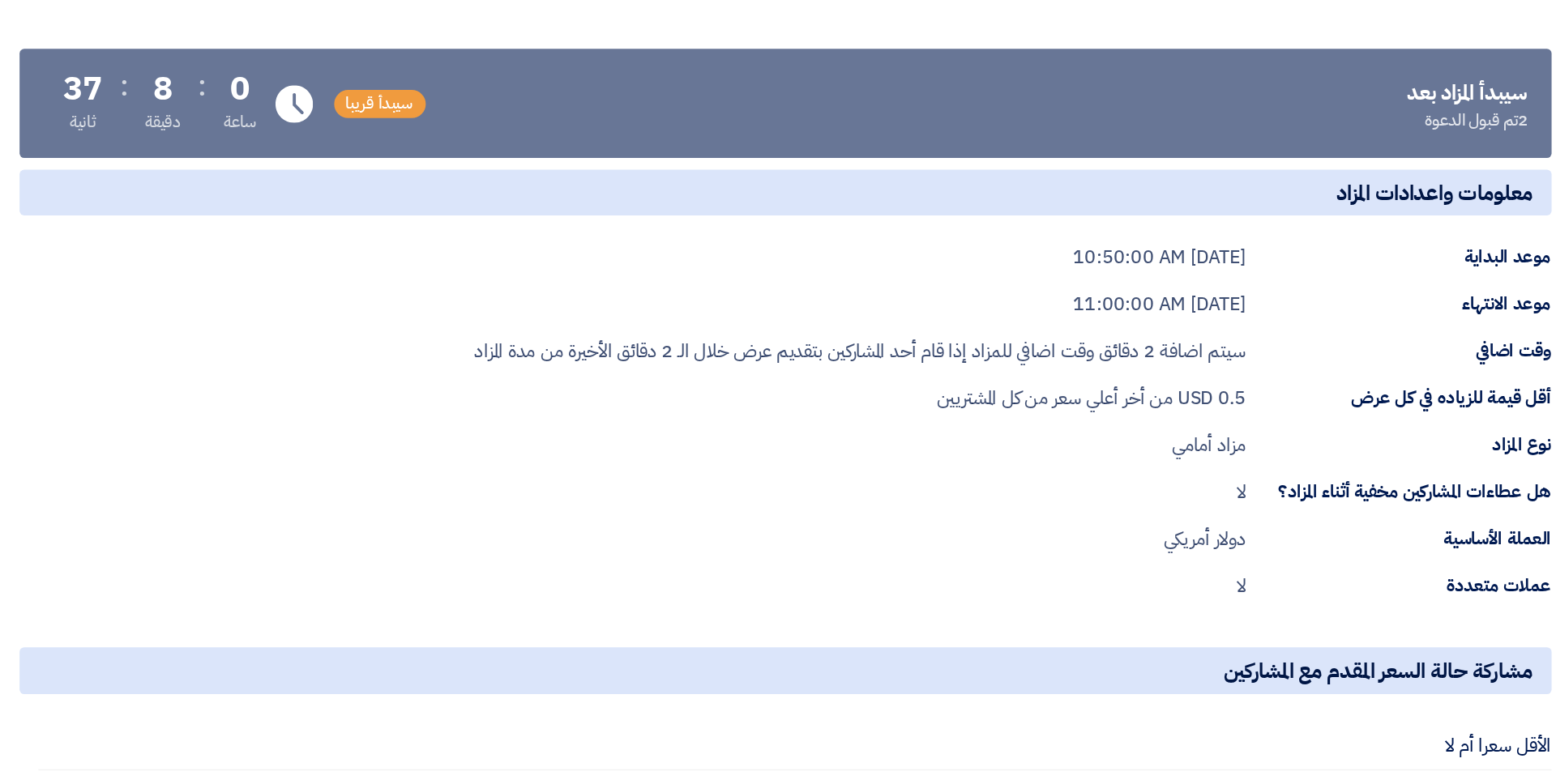
drag, startPoint x: 1110, startPoint y: 486, endPoint x: 1048, endPoint y: 486, distance: 62.0
click at [1048, 486] on div "أقل قيمة للزياده في كل عرض 0.5 USD من أخر أعلي سعر من كل المشتريين" at bounding box center [778, 487] width 1057 height 19
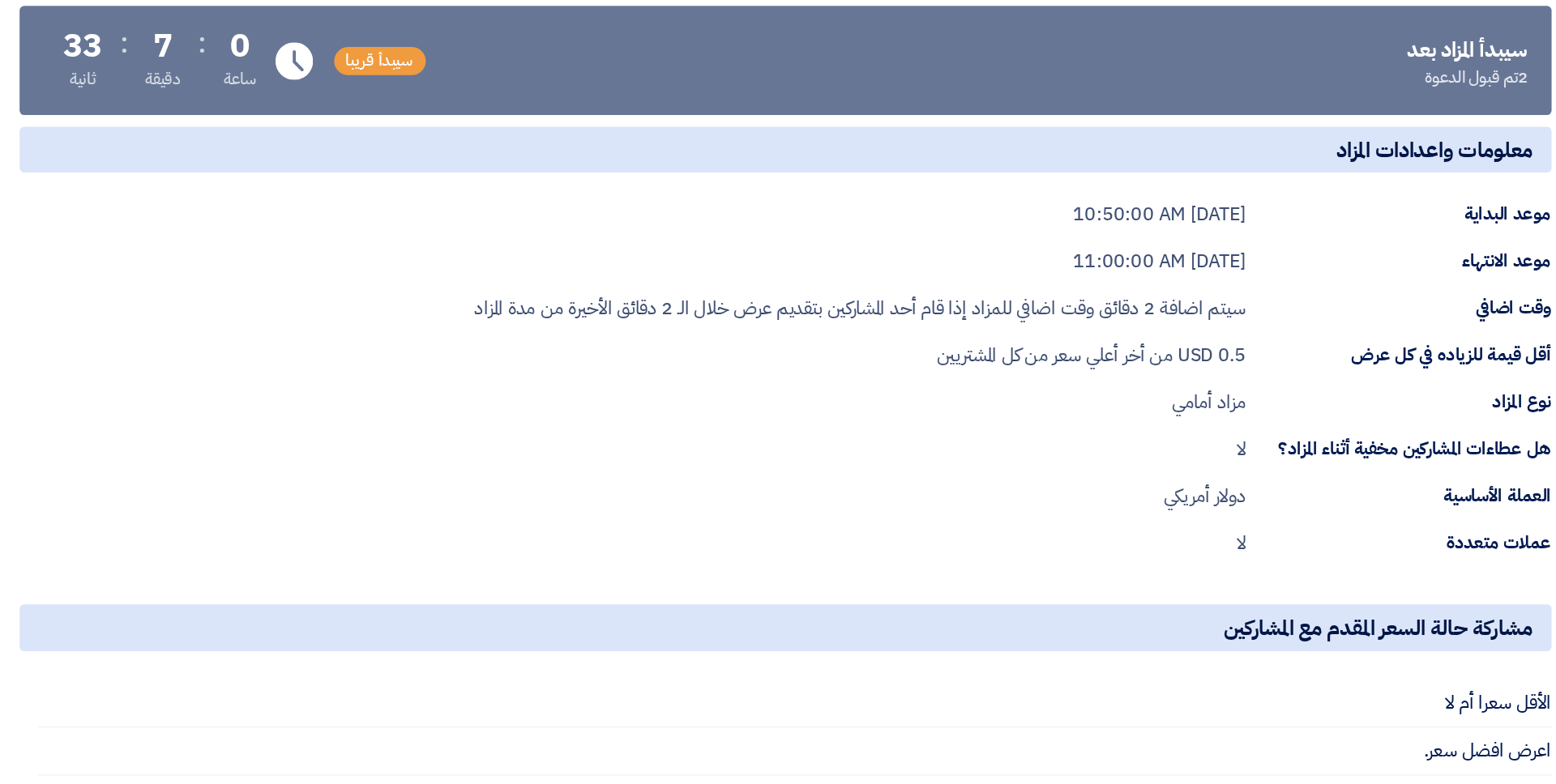
scroll to position [10, 0]
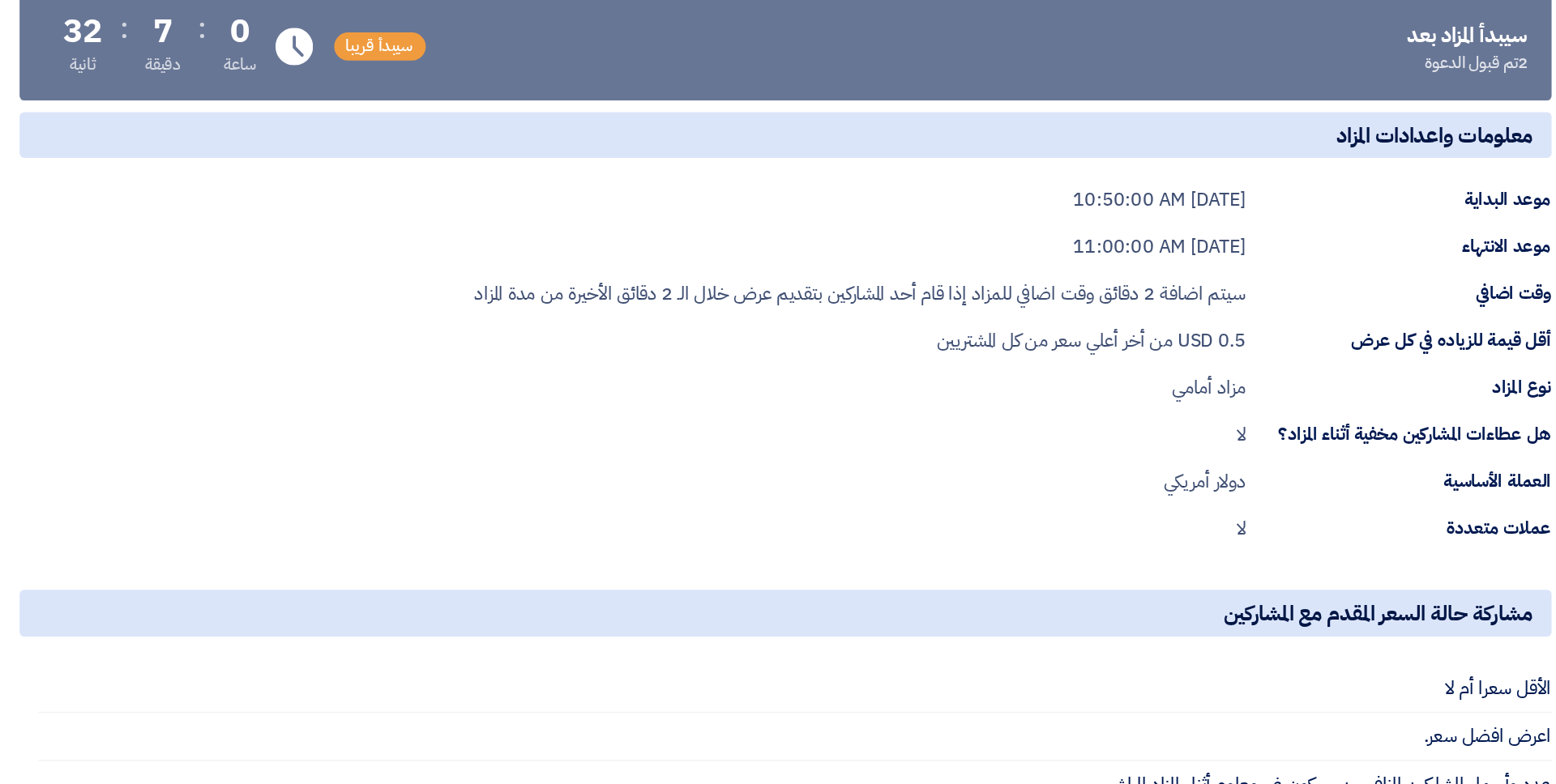
click at [1097, 520] on div "معلومات واعدادات المزاد موعد البداية Sep 3, 2025, 10:50:00 AM موعد الانتهاء Sep…" at bounding box center [778, 468] width 1057 height 297
click at [1067, 520] on div "مزاد أمامي" at bounding box center [1070, 510] width 51 height 19
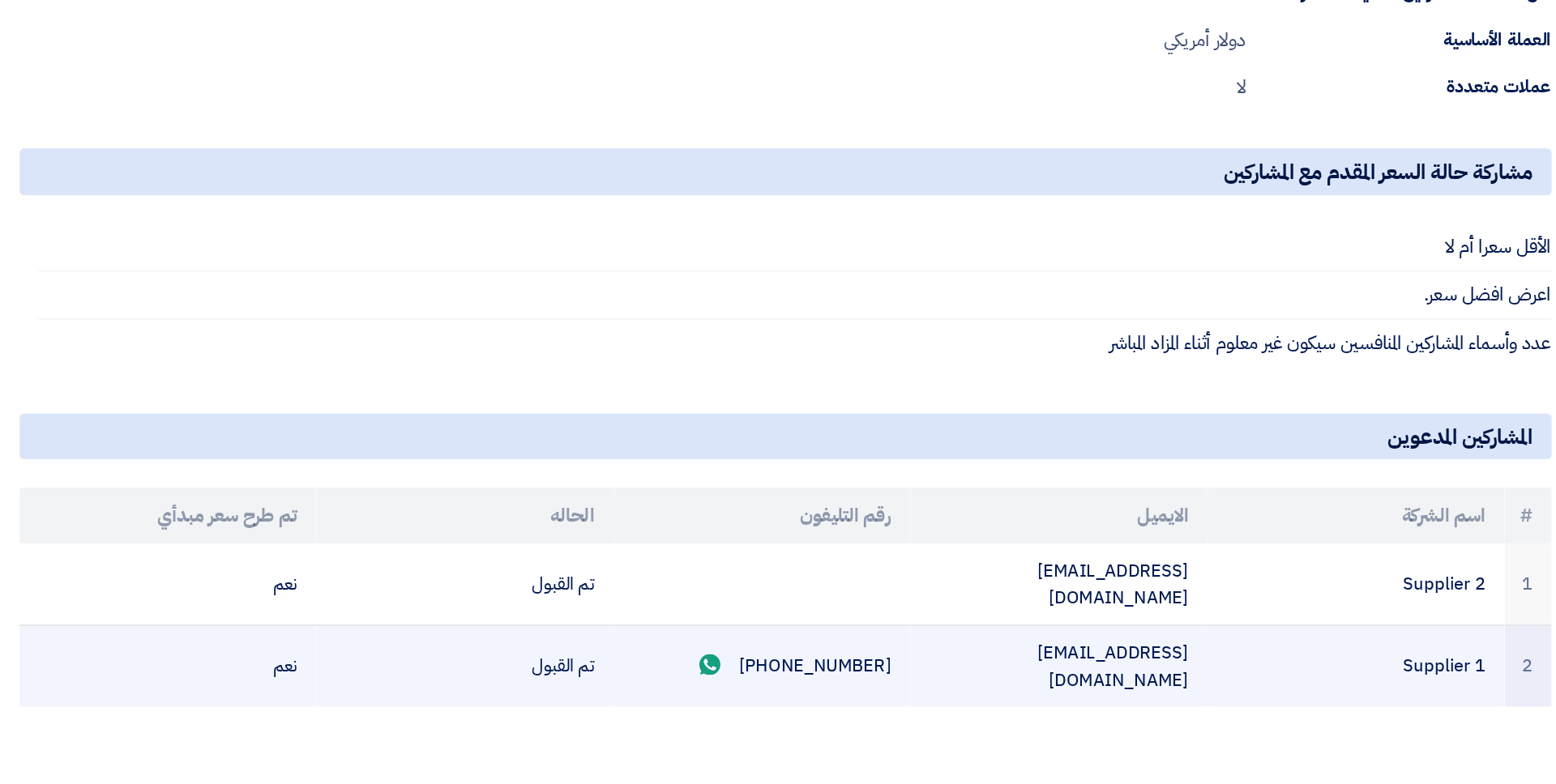
scroll to position [342, 0]
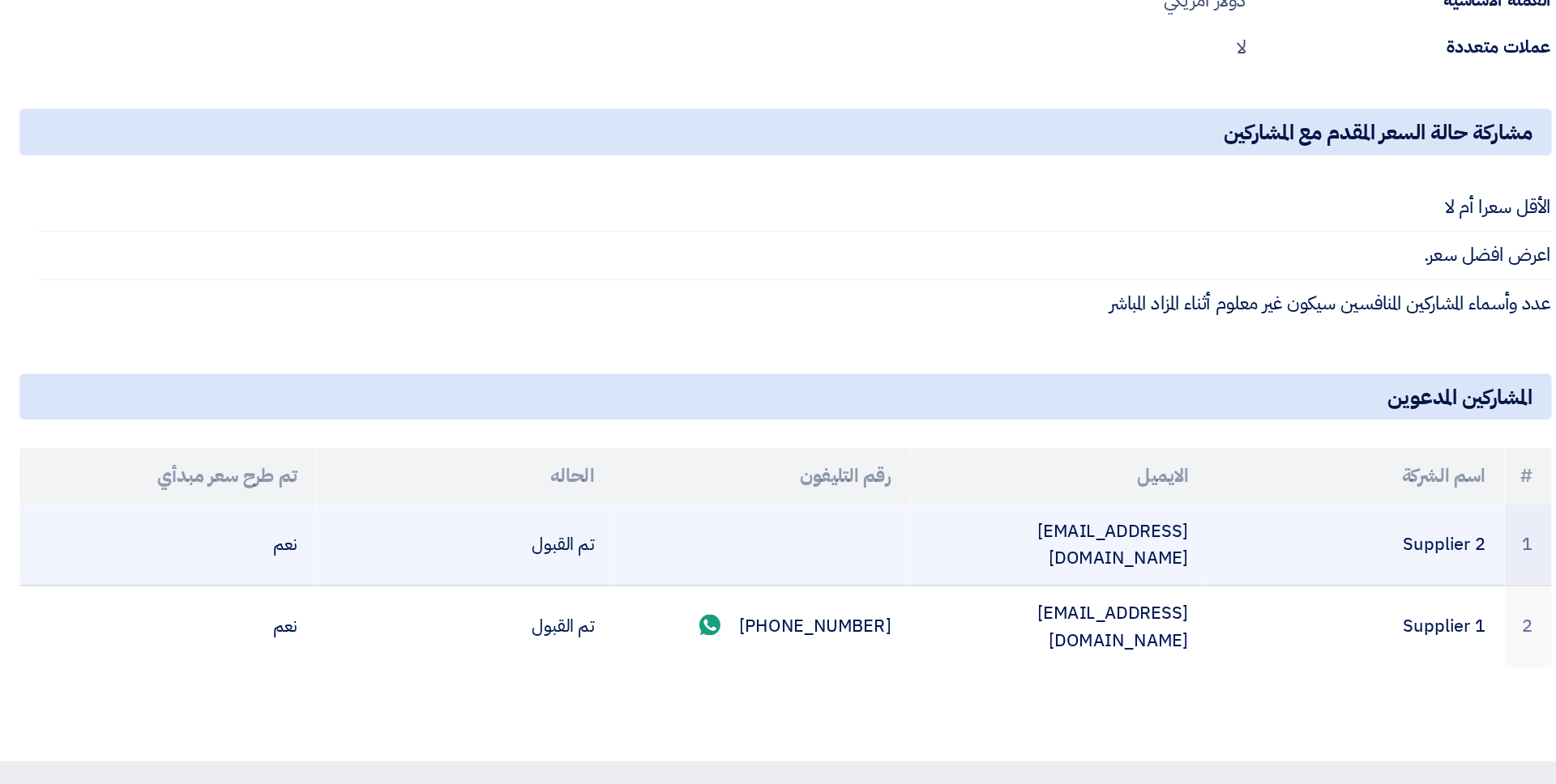
drag, startPoint x: 647, startPoint y: 622, endPoint x: 611, endPoint y: 622, distance: 36.0
click at [611, 622] on td "تم القبول" at bounding box center [557, 619] width 205 height 57
drag, startPoint x: 613, startPoint y: 606, endPoint x: 637, endPoint y: 604, distance: 24.1
click at [637, 604] on td "تم القبول" at bounding box center [557, 619] width 205 height 57
drag, startPoint x: 466, startPoint y: 620, endPoint x: 385, endPoint y: 620, distance: 81.0
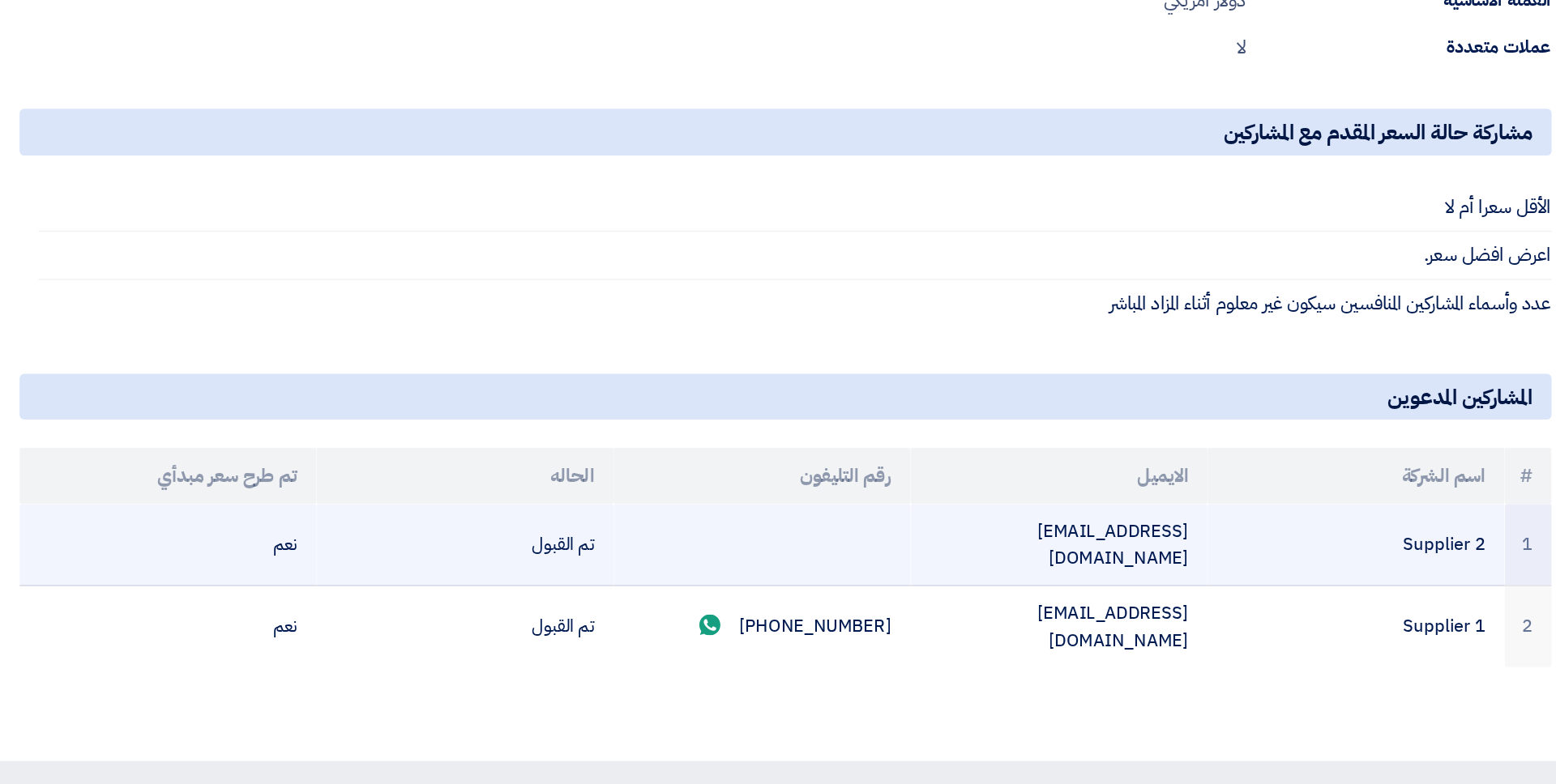
click at [385, 620] on tr "1 Supplier 2 sp2@teradix.com تم القبول نعم" at bounding box center [778, 619] width 1057 height 57
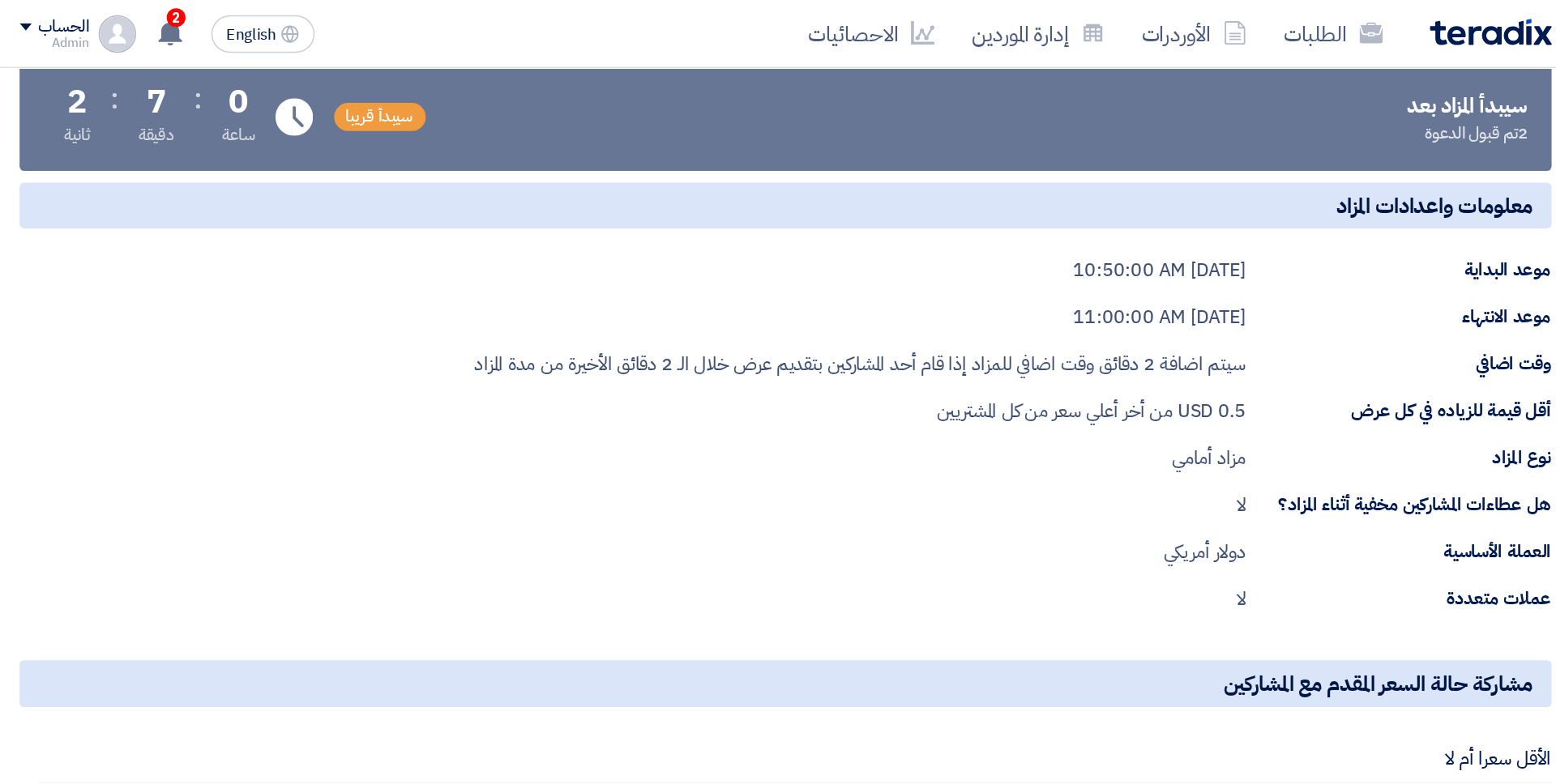
scroll to position [0, 0]
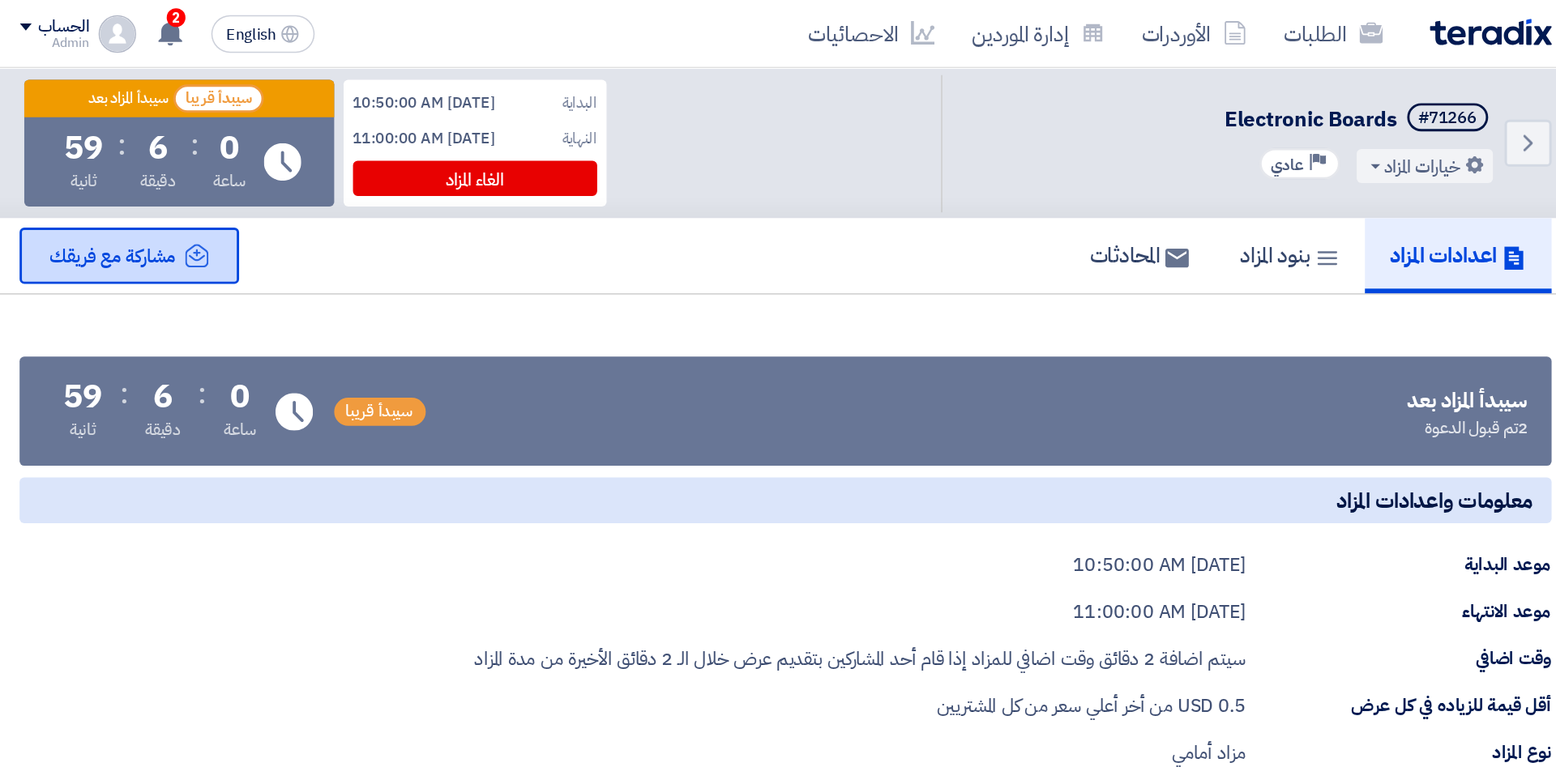
click at [369, 190] on div "مشاركة مع فريقك" at bounding box center [325, 176] width 151 height 39
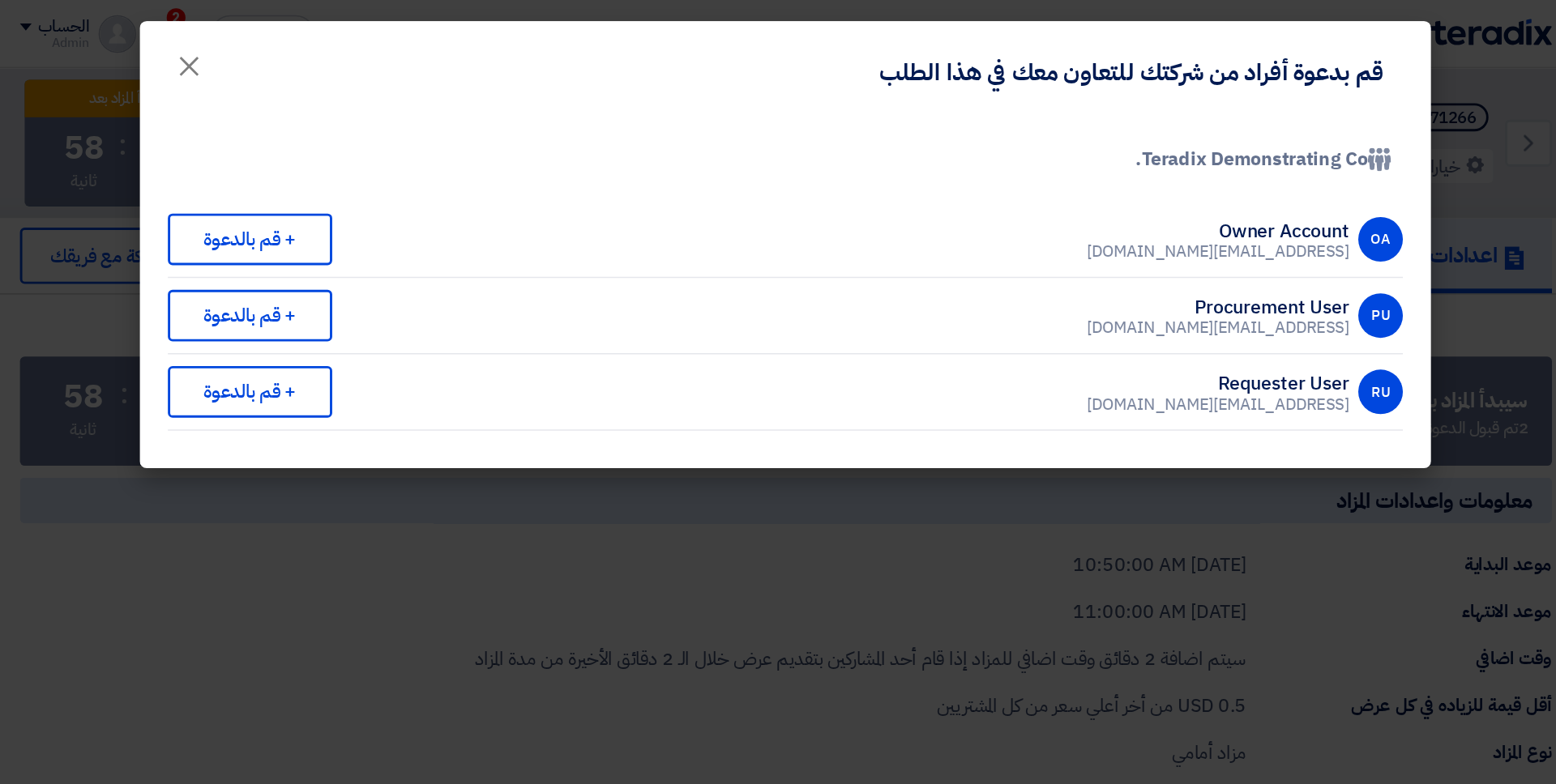
click at [526, 370] on modal-container "قم بدعوة أفراد من شركتك للتعاون معك في هذا الطلب × Company Team Teradix Demonst…" at bounding box center [778, 392] width 1556 height 784
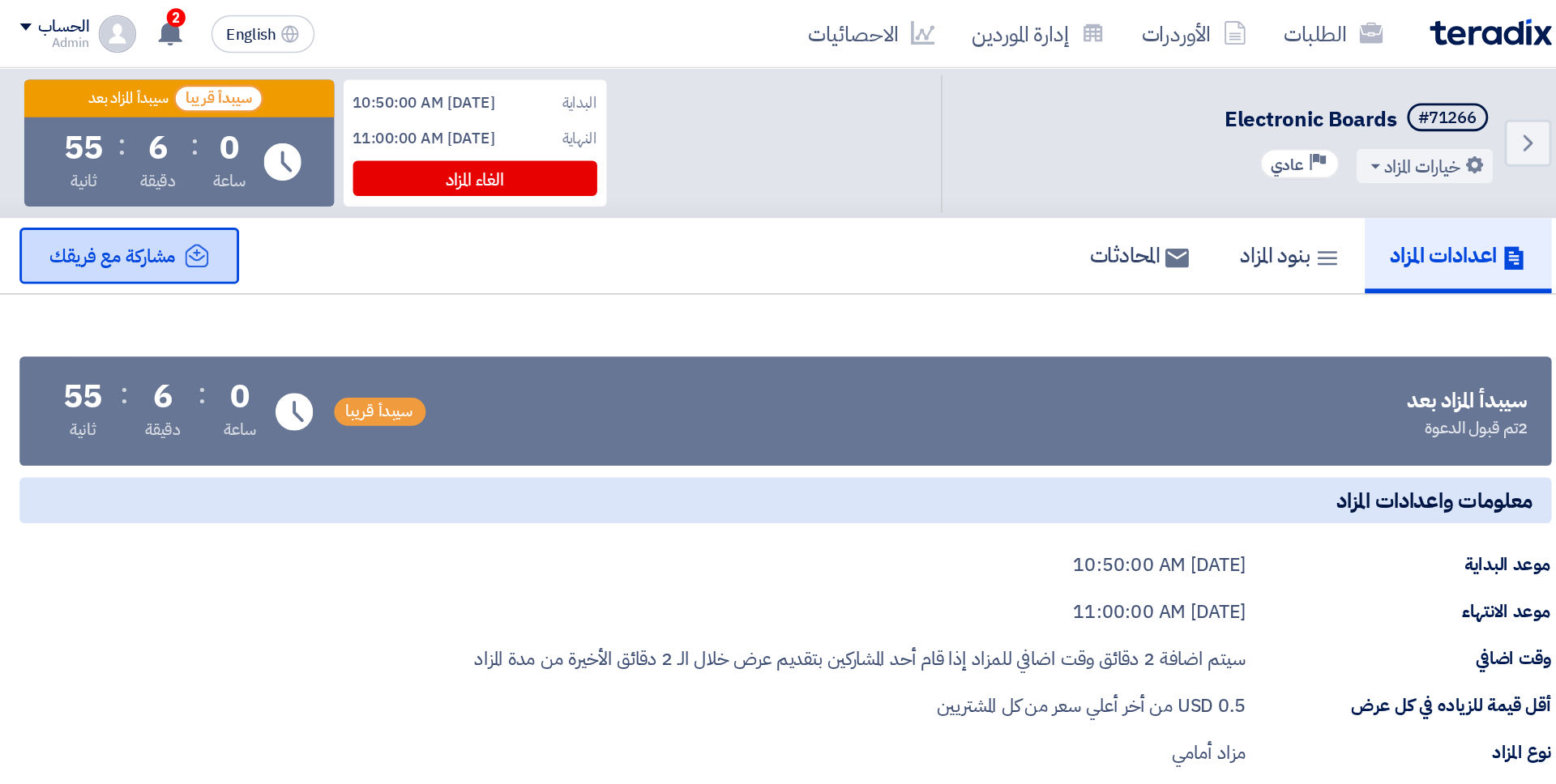
click at [359, 187] on div "مشاركة مع فريقك" at bounding box center [325, 176] width 151 height 39
click at [294, 22] on div "الحساب" at bounding box center [280, 18] width 34 height 13
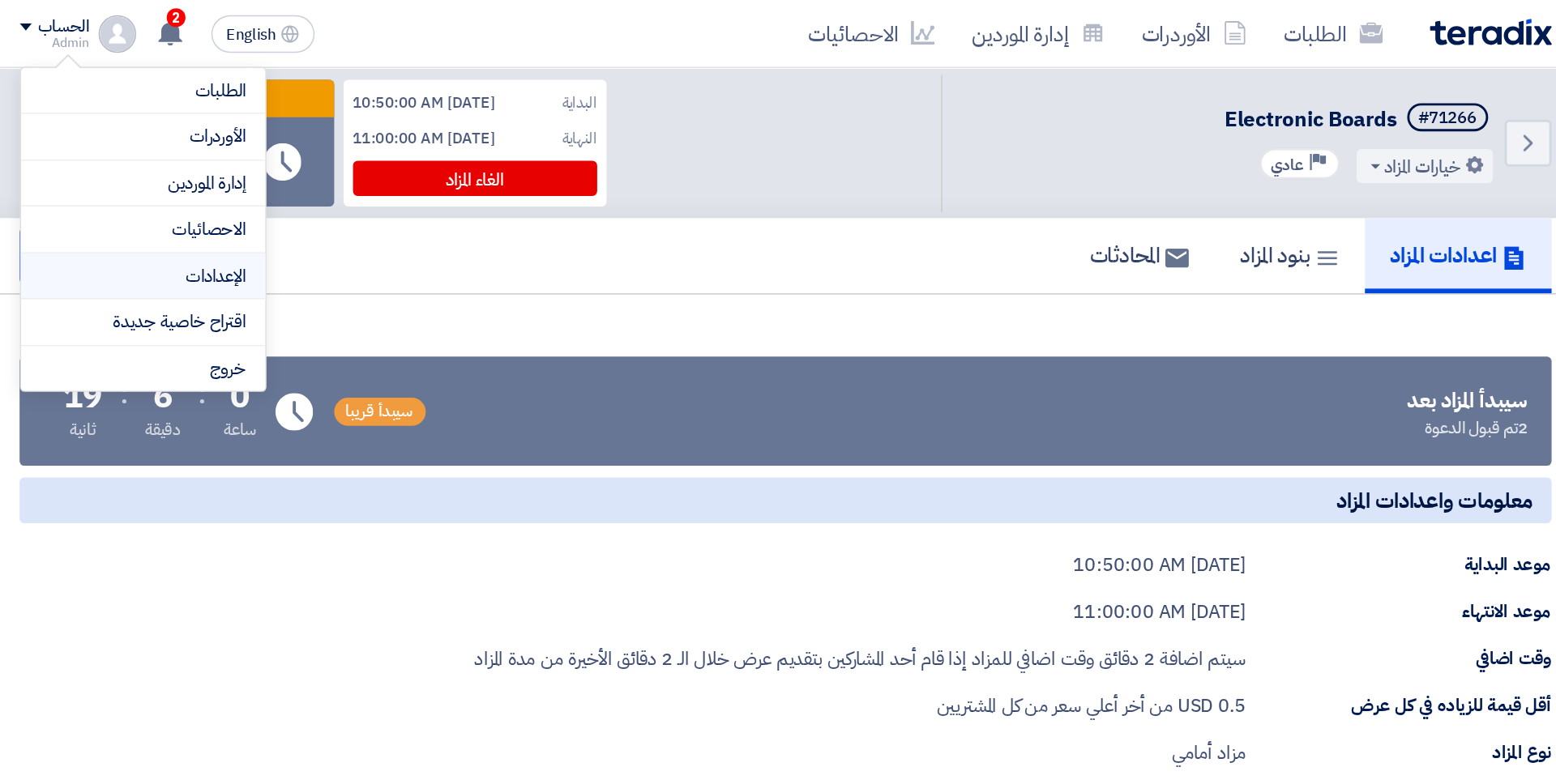
click at [380, 181] on link "الإعدادات" at bounding box center [335, 191] width 143 height 18
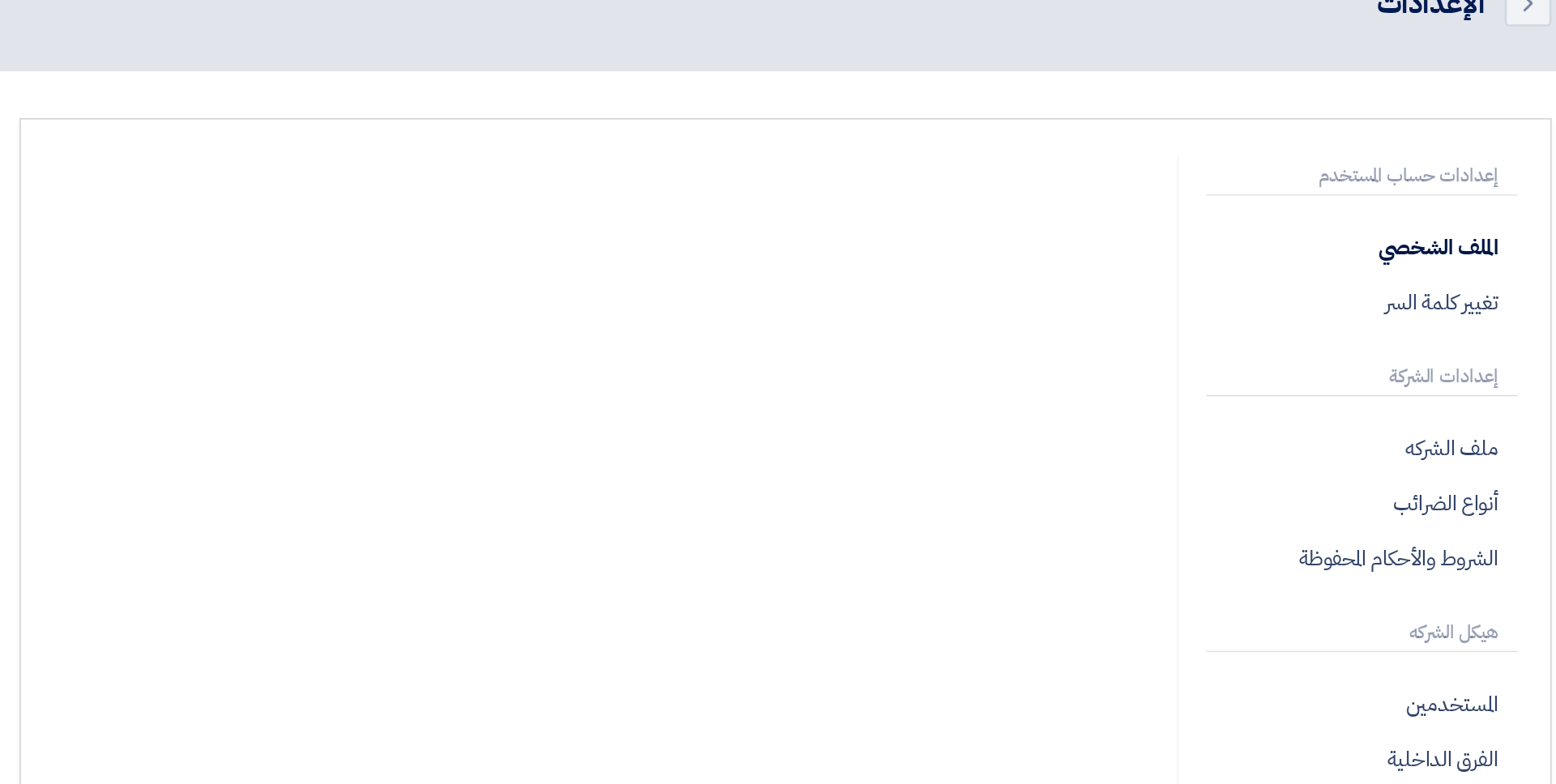
scroll to position [61, 0]
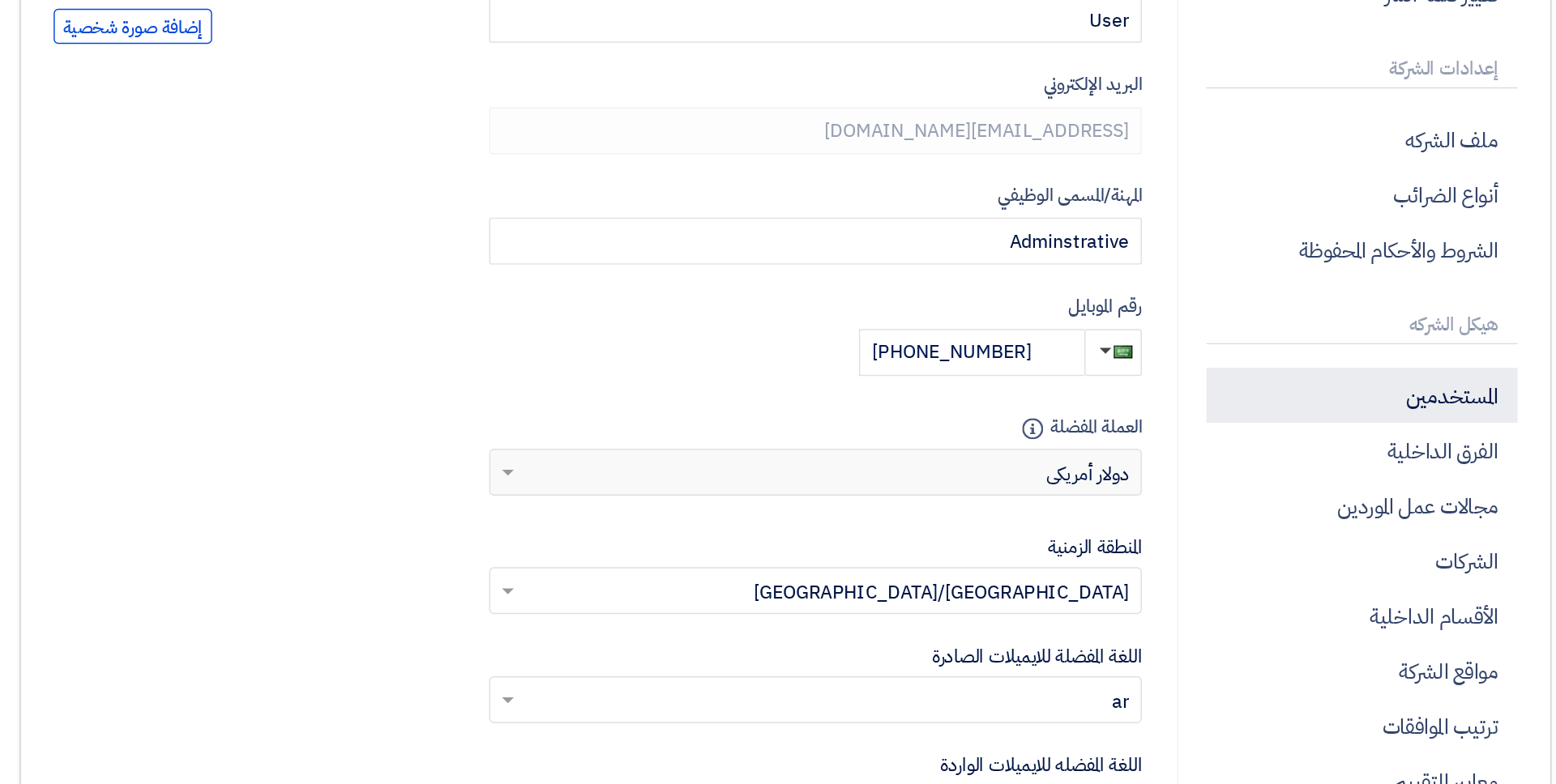
click at [1189, 530] on p "المستخدمين" at bounding box center [1176, 515] width 214 height 38
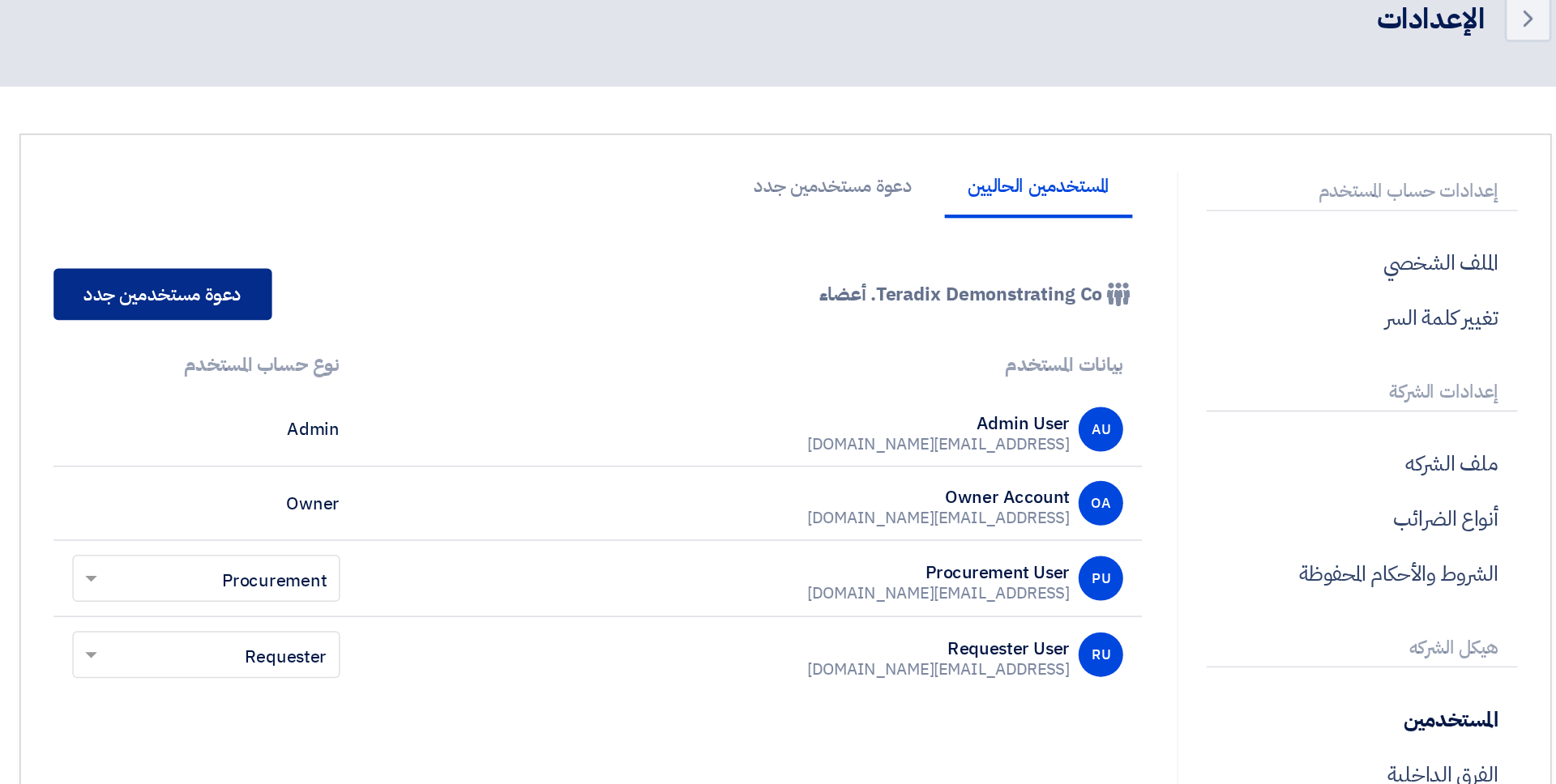
click at [405, 291] on link "دعوة مستخدمين جدد" at bounding box center [348, 284] width 150 height 35
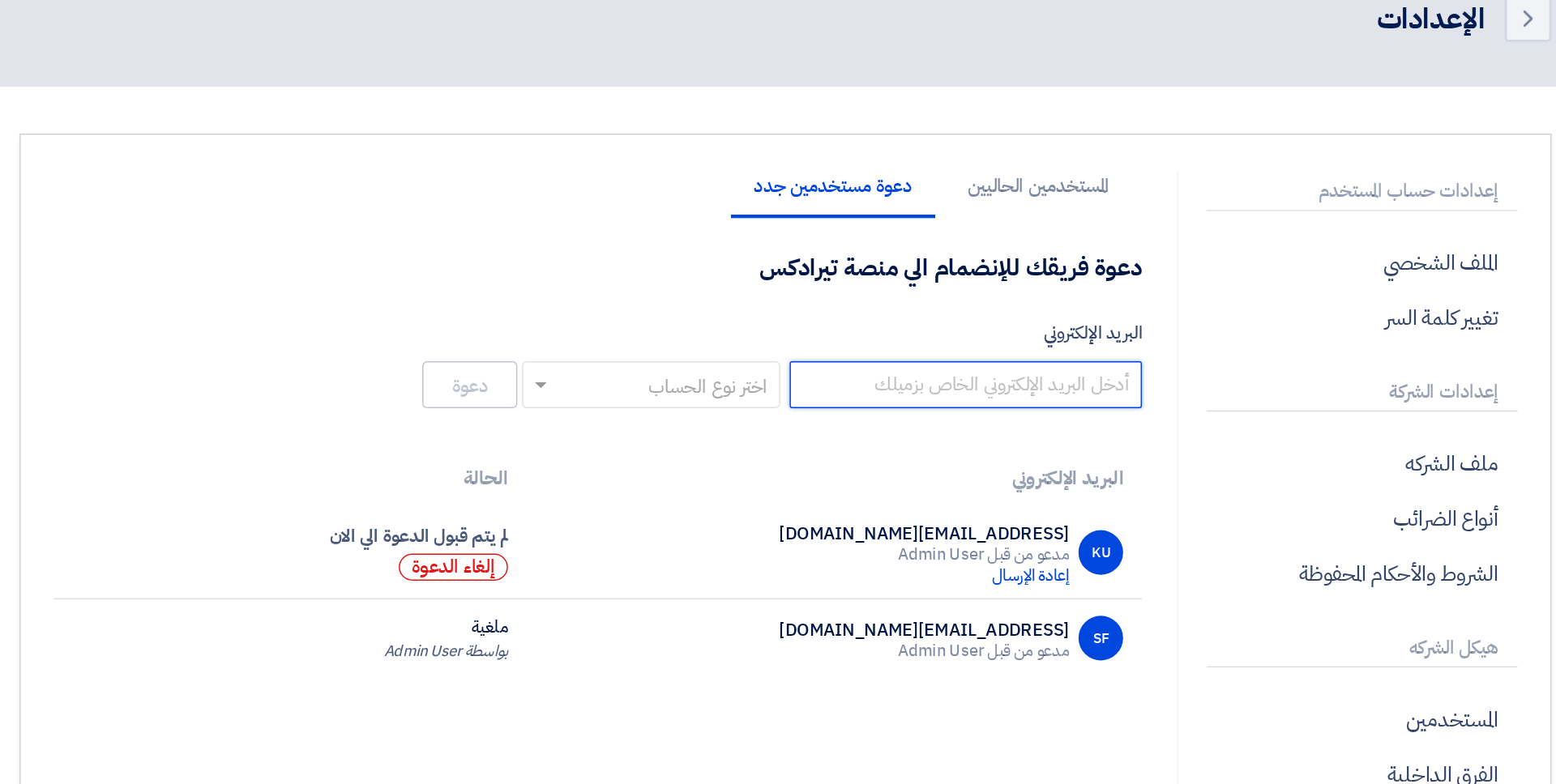
click at [878, 333] on input "البريد الإلكتروني" at bounding box center [902, 347] width 243 height 33
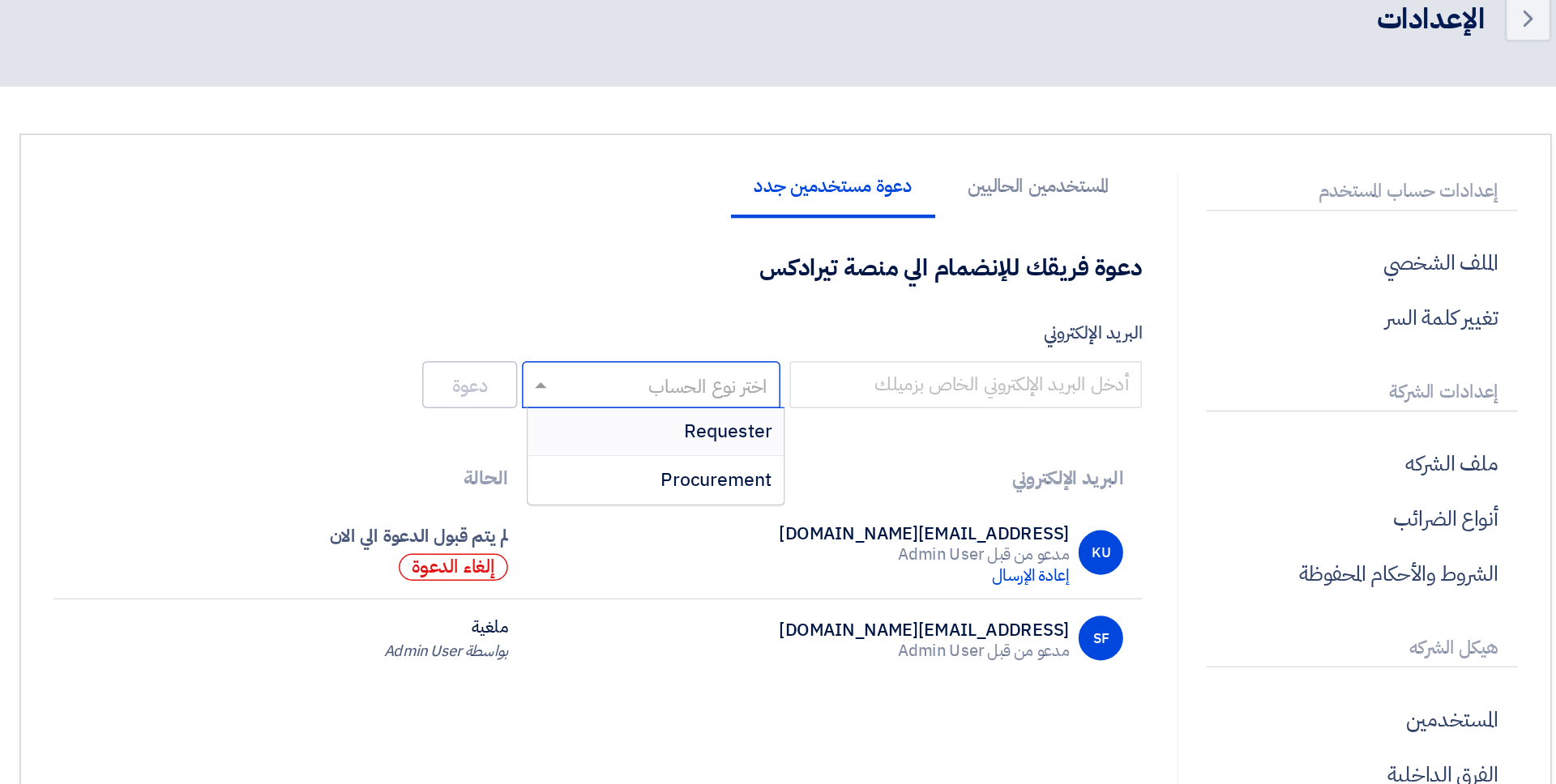
click at [760, 342] on input "text" at bounding box center [694, 348] width 146 height 27
click at [744, 414] on span "Procurement" at bounding box center [731, 412] width 77 height 19
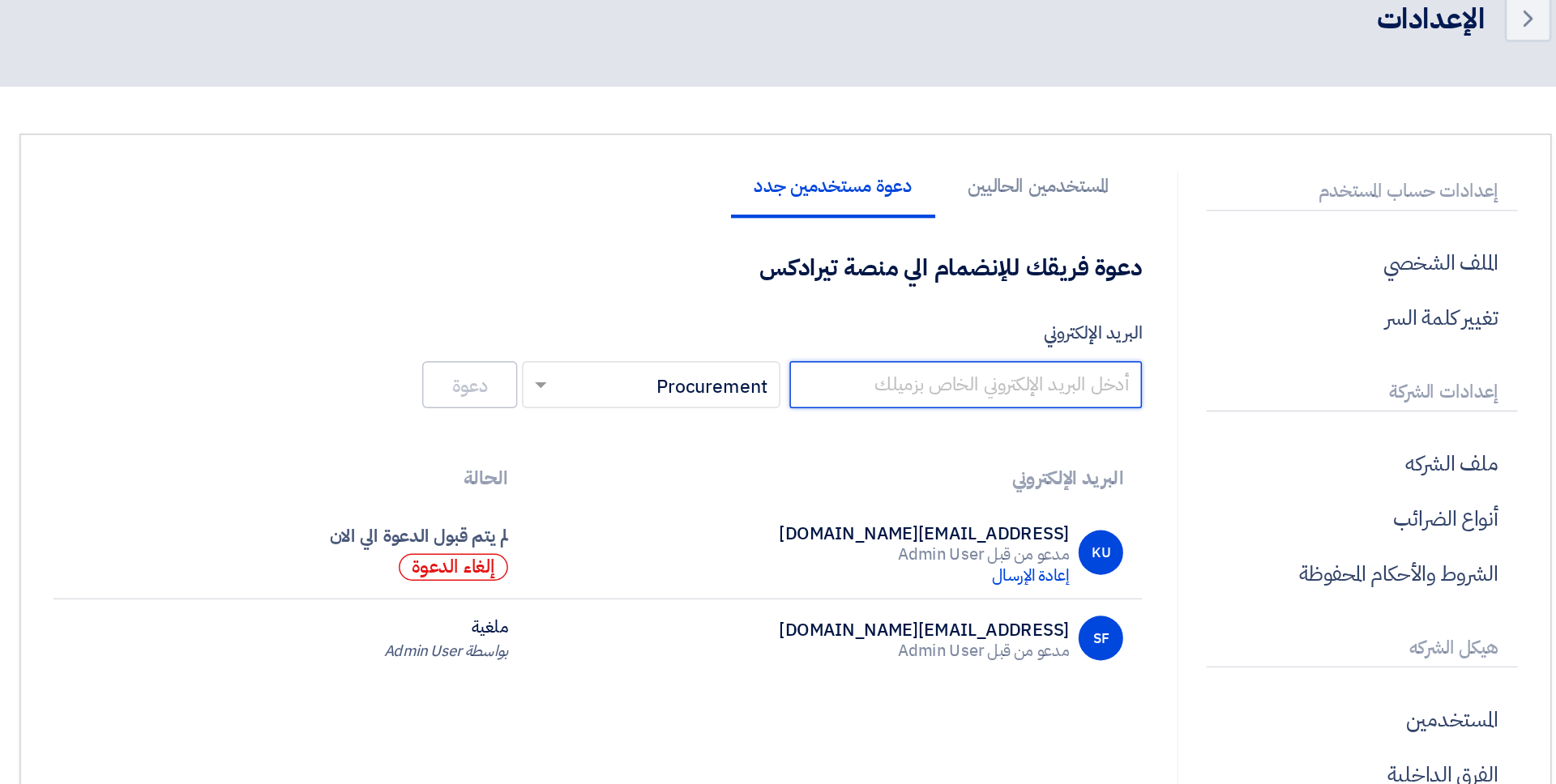
click at [840, 348] on input "البريد الإلكتروني" at bounding box center [902, 347] width 243 height 33
type input "h"
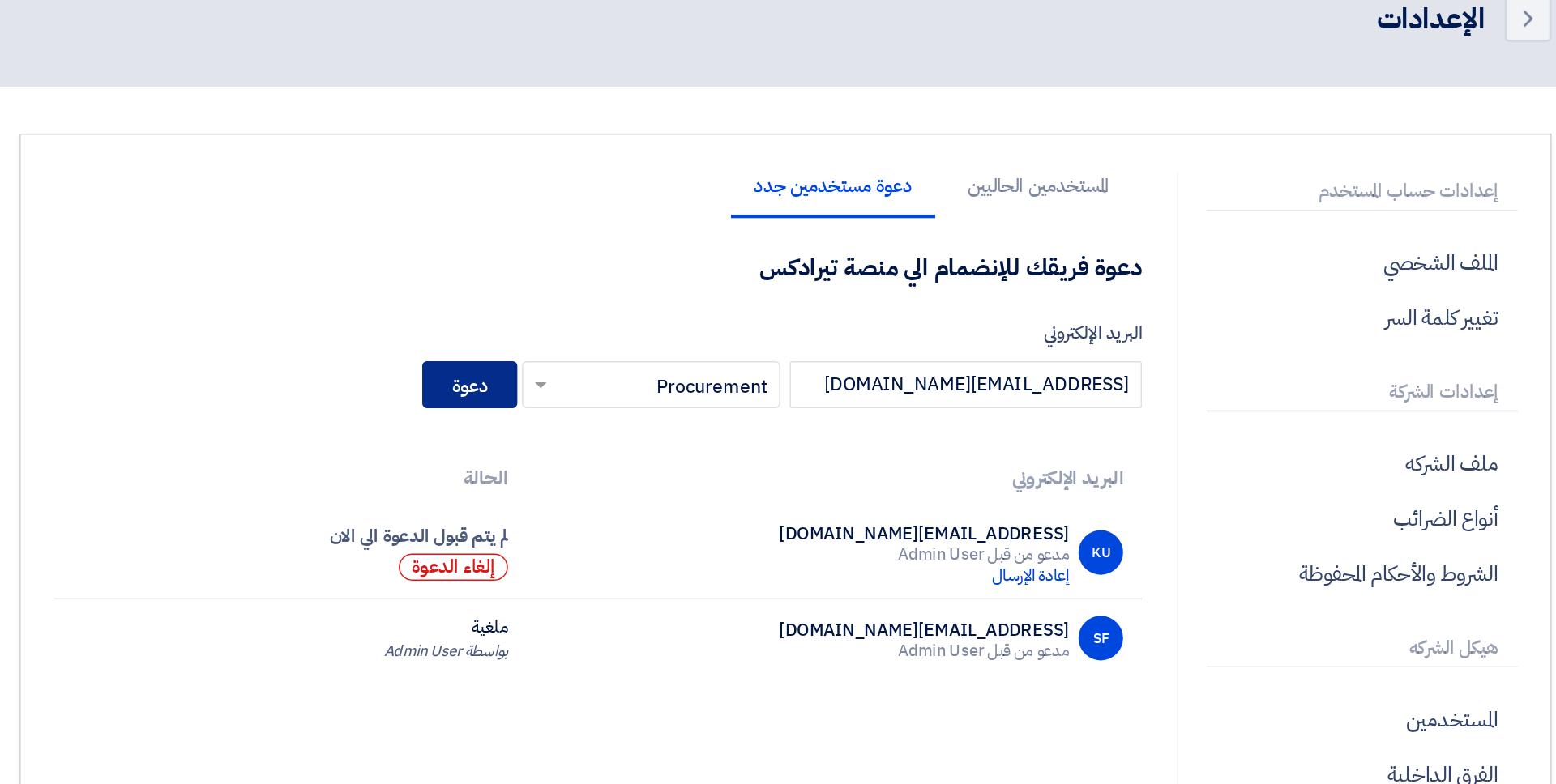
click at [589, 348] on button "دعوة" at bounding box center [560, 347] width 65 height 33
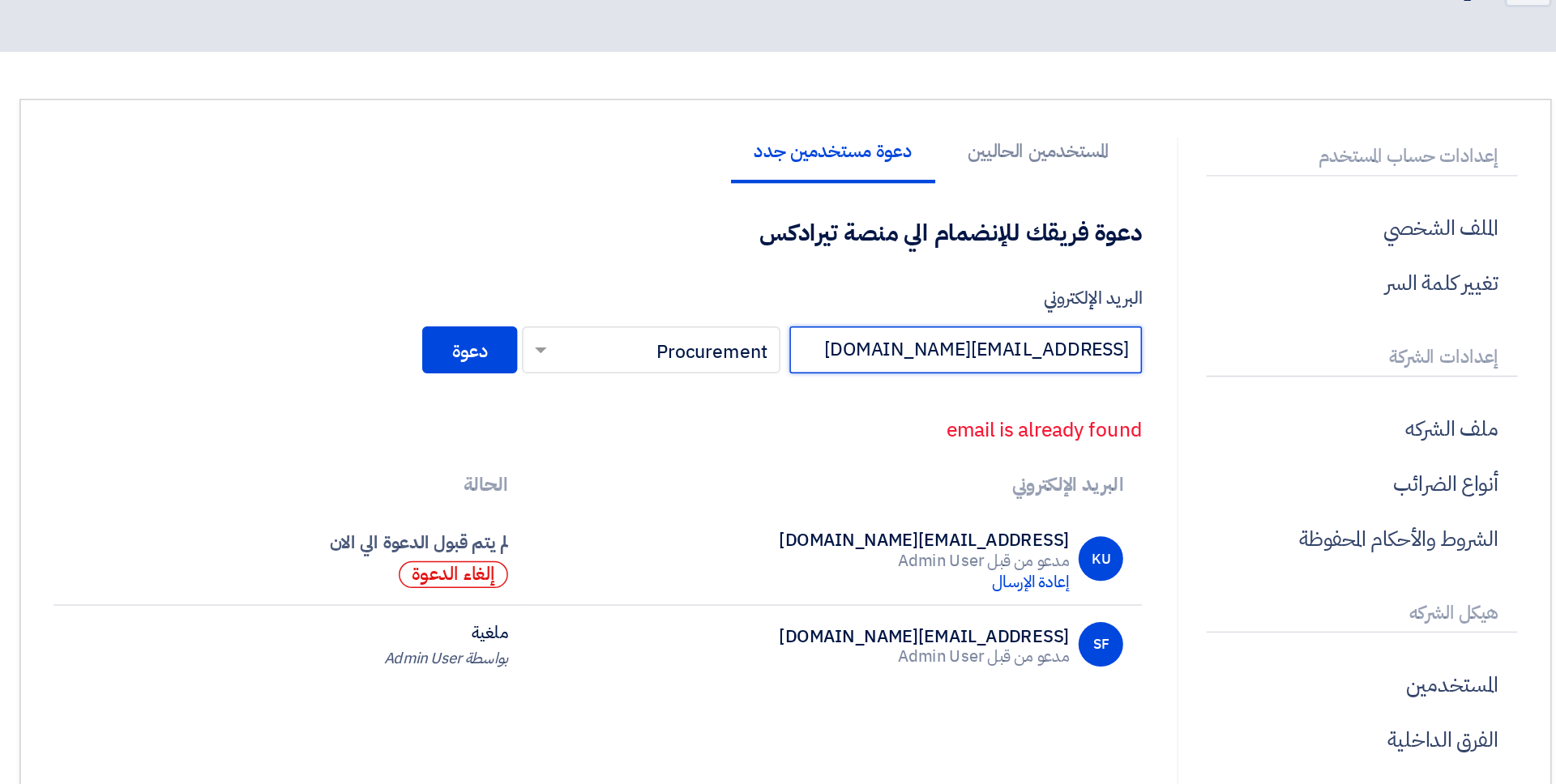
click at [928, 351] on input "khaled@teradix.com" at bounding box center [902, 347] width 243 height 33
type input "khaled.ajjj@teradix.com"
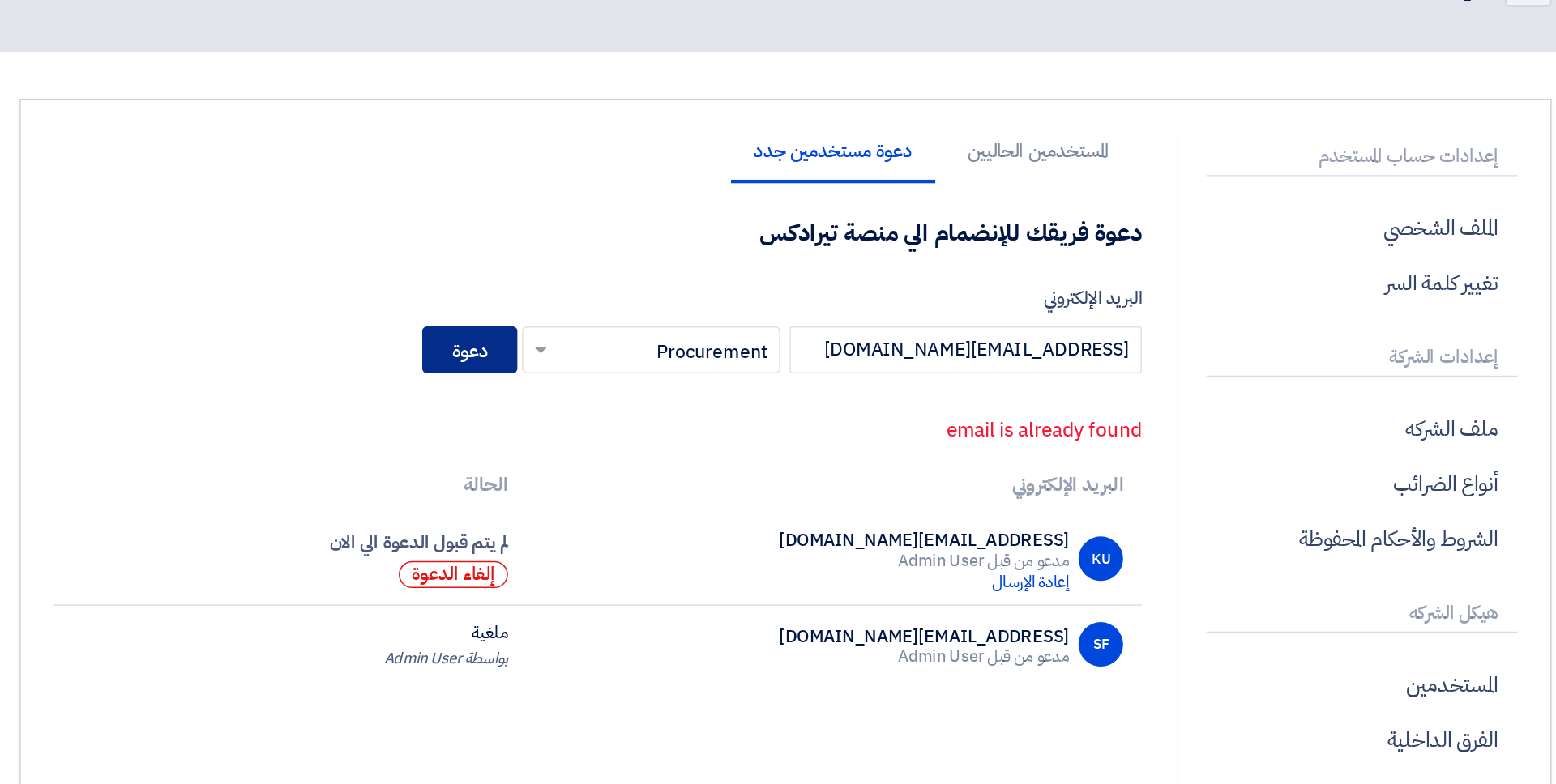
click at [566, 337] on button "دعوة" at bounding box center [560, 347] width 65 height 33
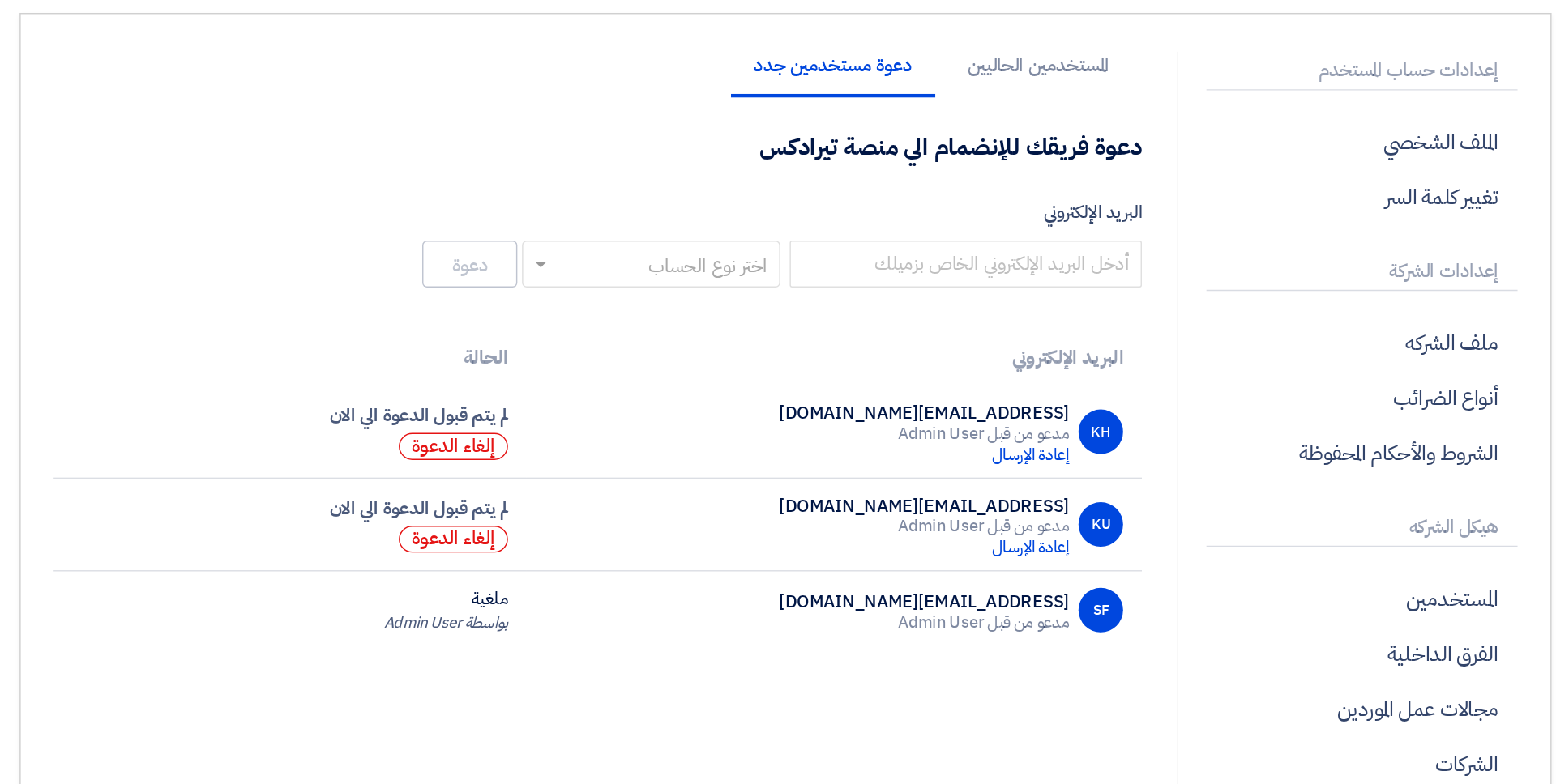
scroll to position [13, 0]
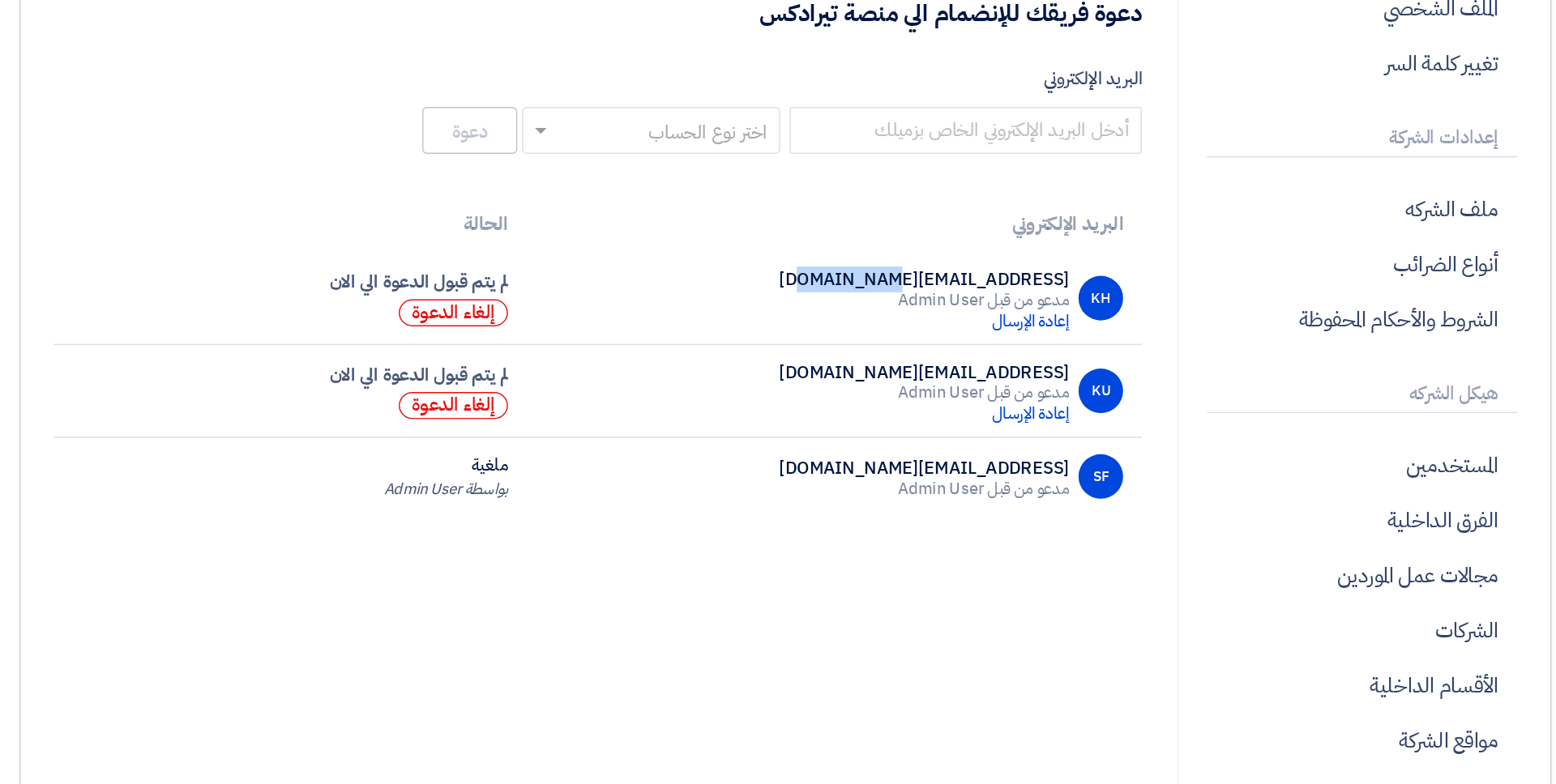
drag, startPoint x: 893, startPoint y: 437, endPoint x: 824, endPoint y: 437, distance: 69.0
click at [824, 437] on div "KH khaled.ajjj@teradix.com مدعو من قبل Admin User إعادة الإرسال" at bounding box center [812, 449] width 399 height 44
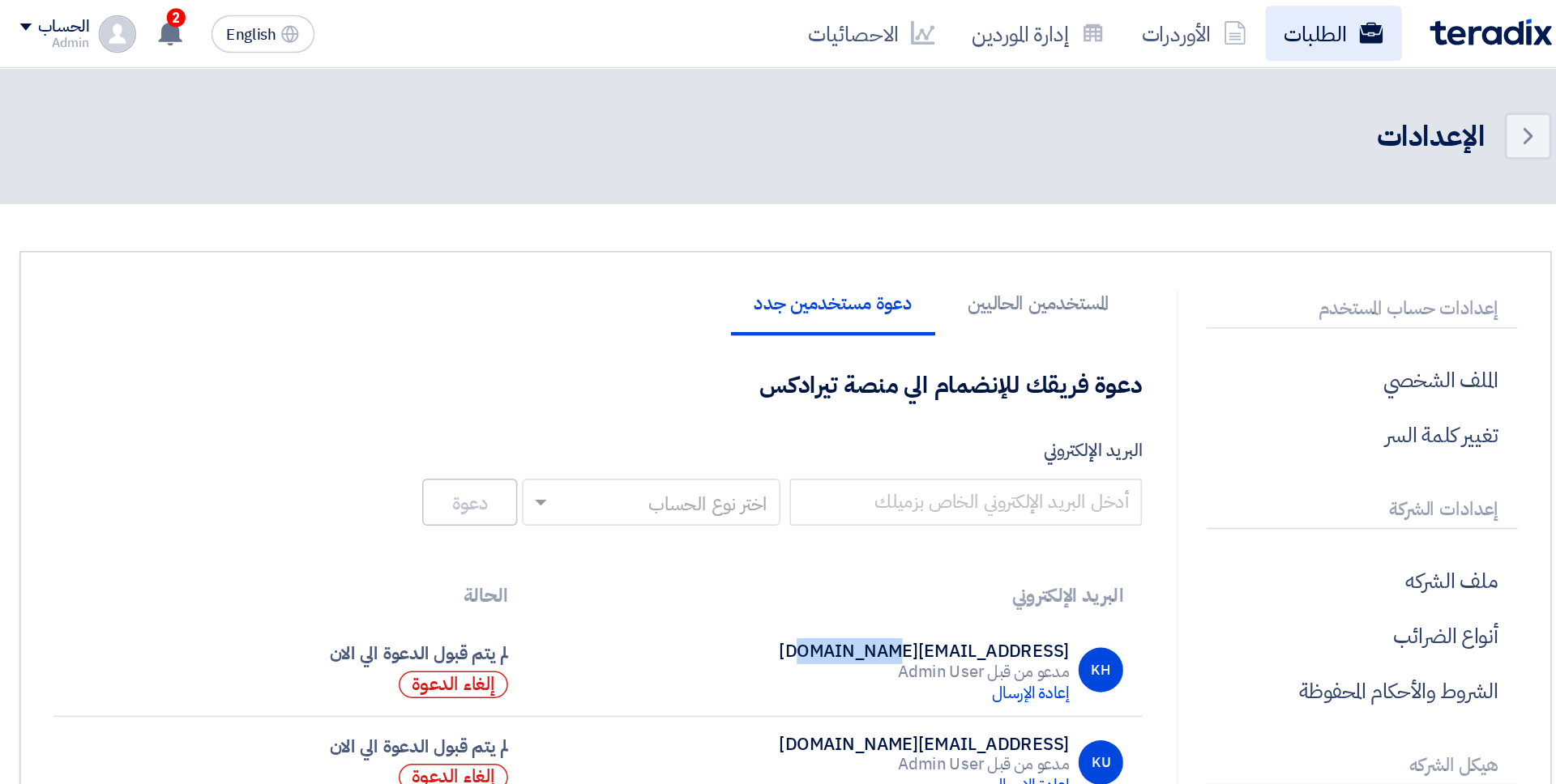
click at [1156, 26] on link "الطلبات" at bounding box center [1156, 23] width 94 height 38
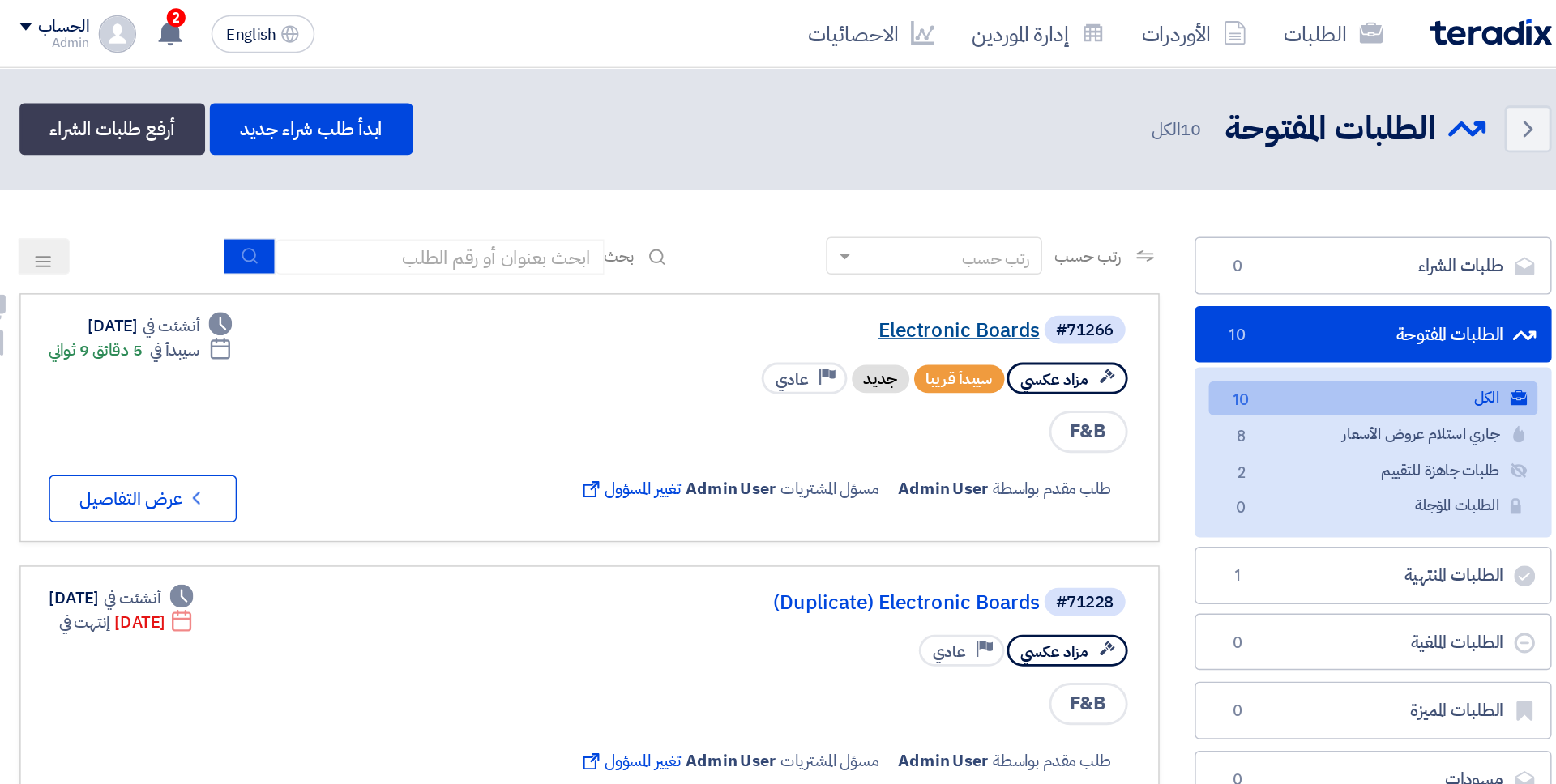
click at [906, 228] on link "Electronic Boards" at bounding box center [792, 227] width 324 height 14
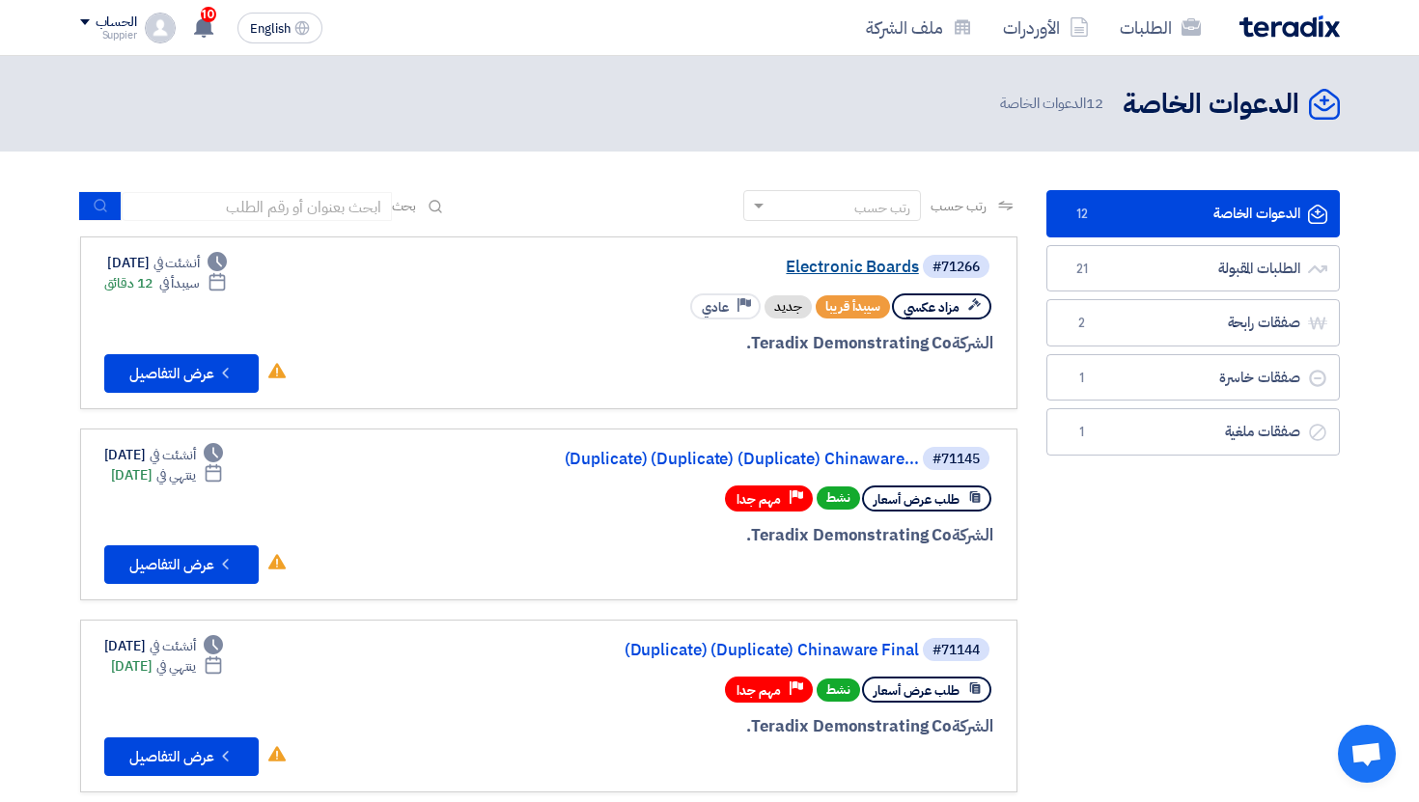
click at [877, 264] on link "Electronic Boards" at bounding box center [726, 267] width 386 height 17
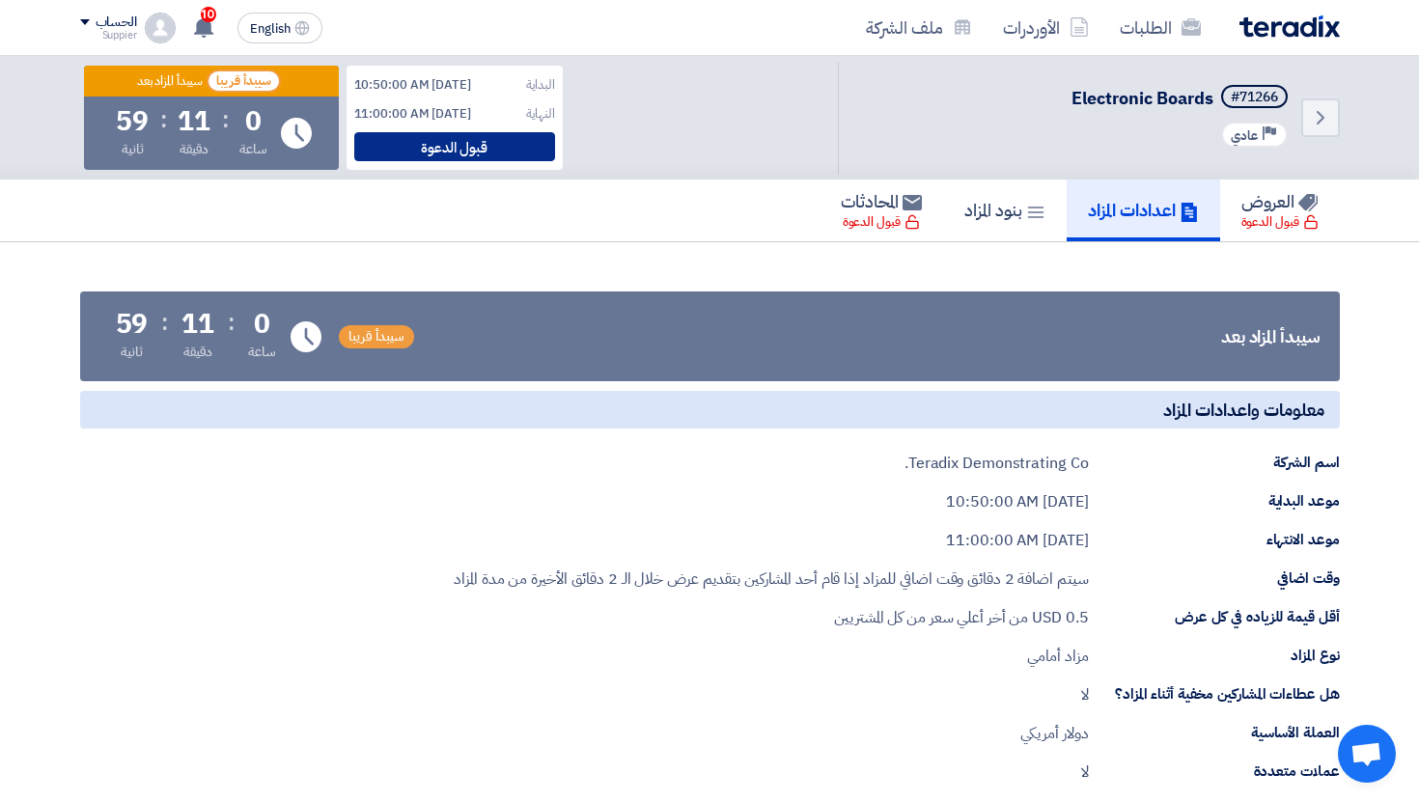
click at [474, 144] on div "قبول الدعوة" at bounding box center [454, 146] width 201 height 29
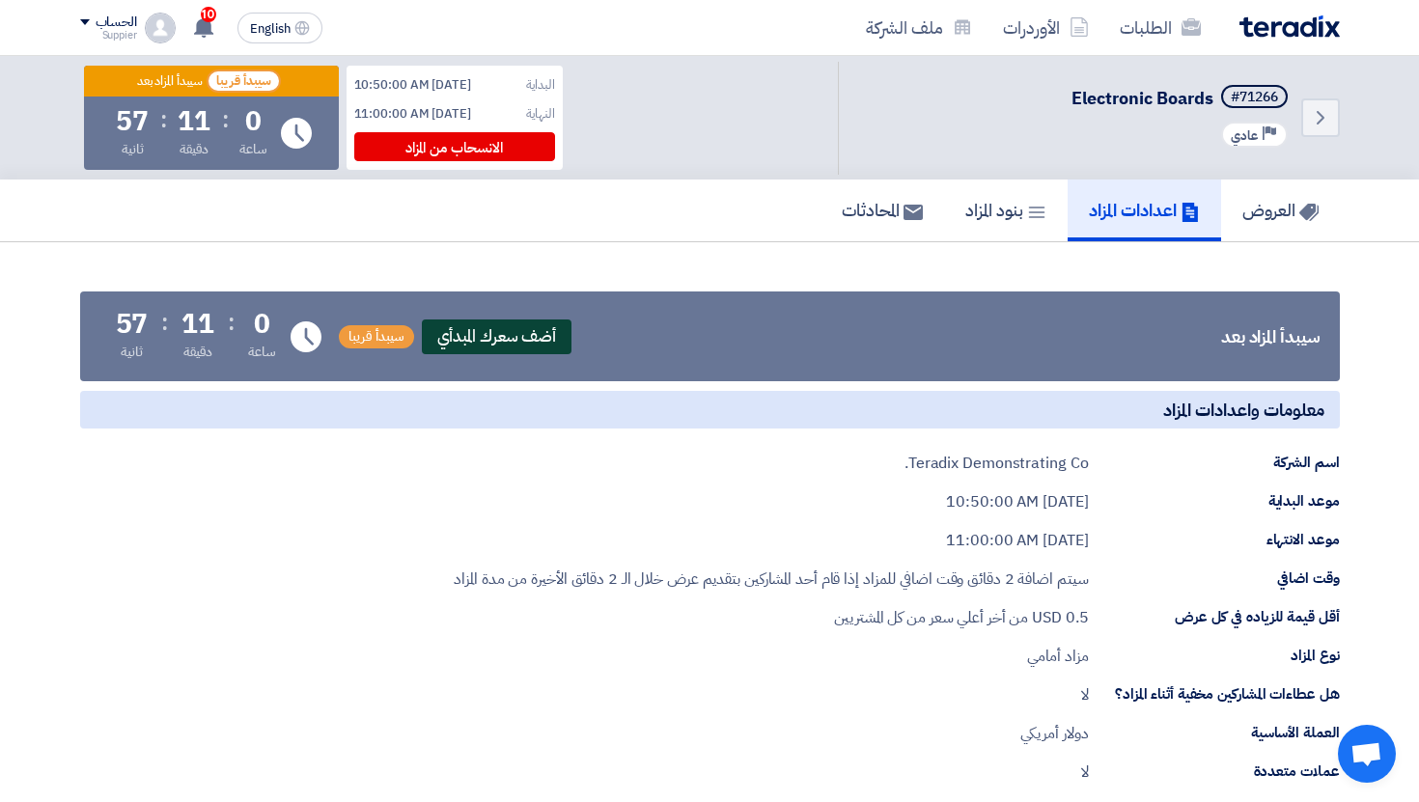
click at [529, 329] on span "أضف سعرك المبدأي" at bounding box center [497, 336] width 151 height 35
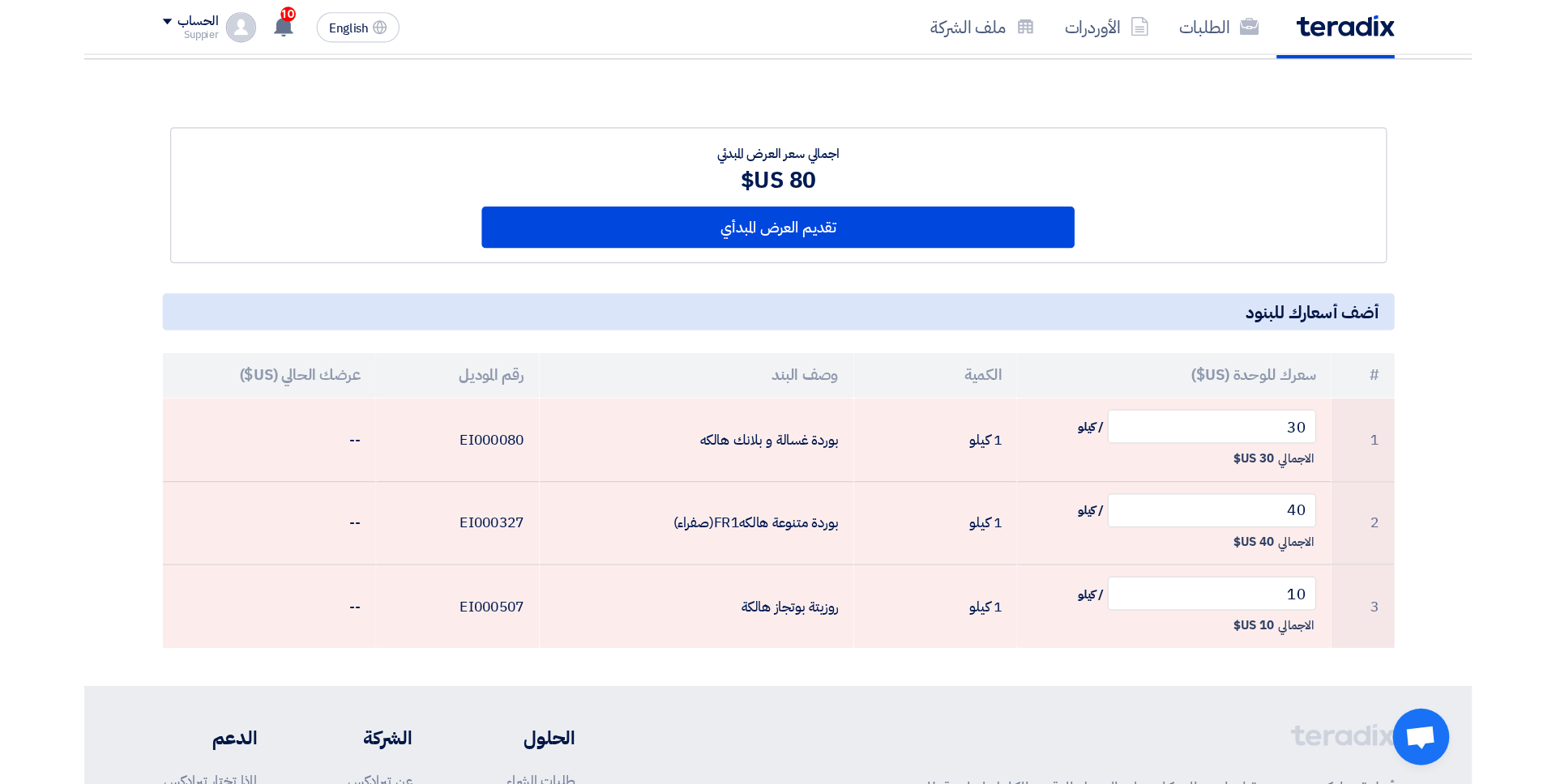
scroll to position [112, 0]
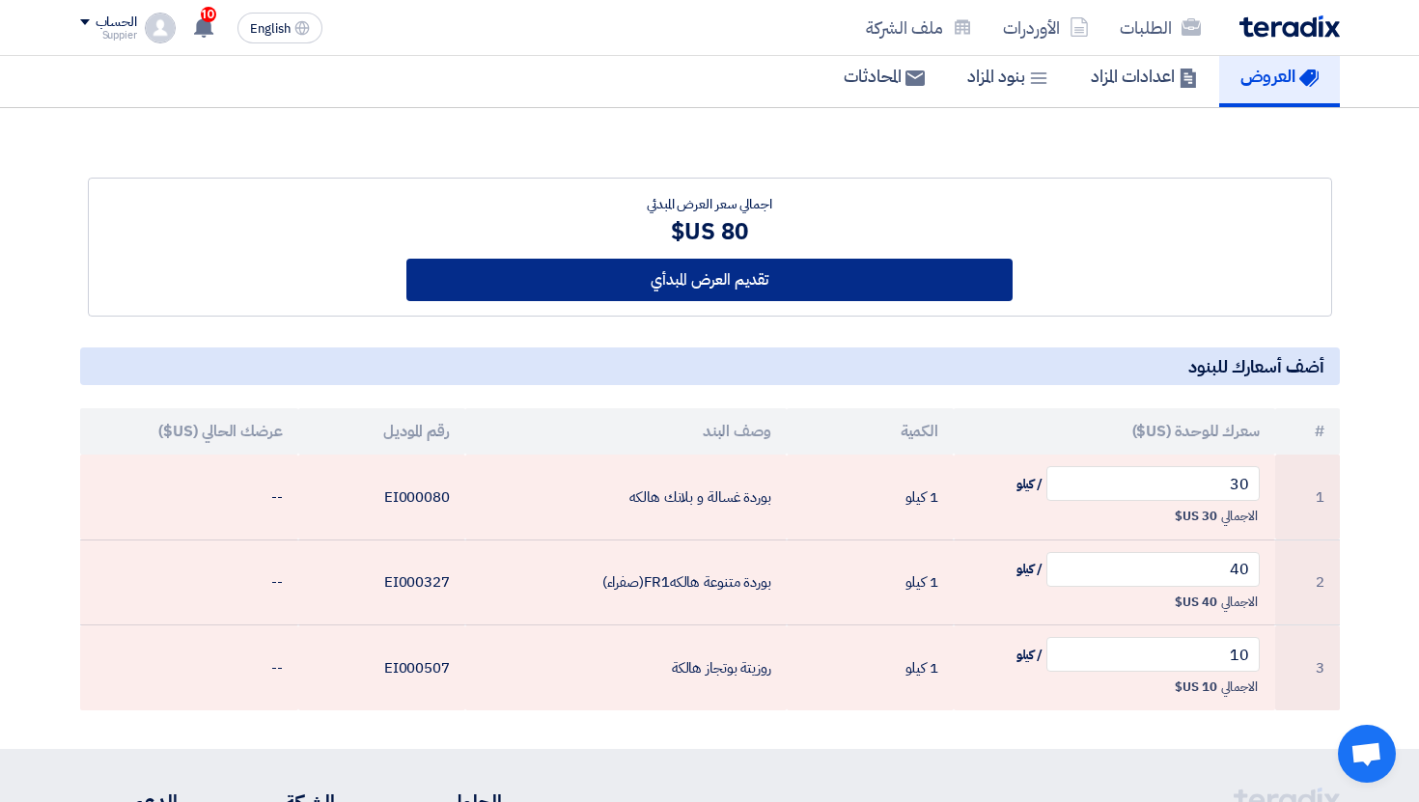
click at [807, 292] on button "تقديم العرض المبدأي" at bounding box center [709, 280] width 606 height 42
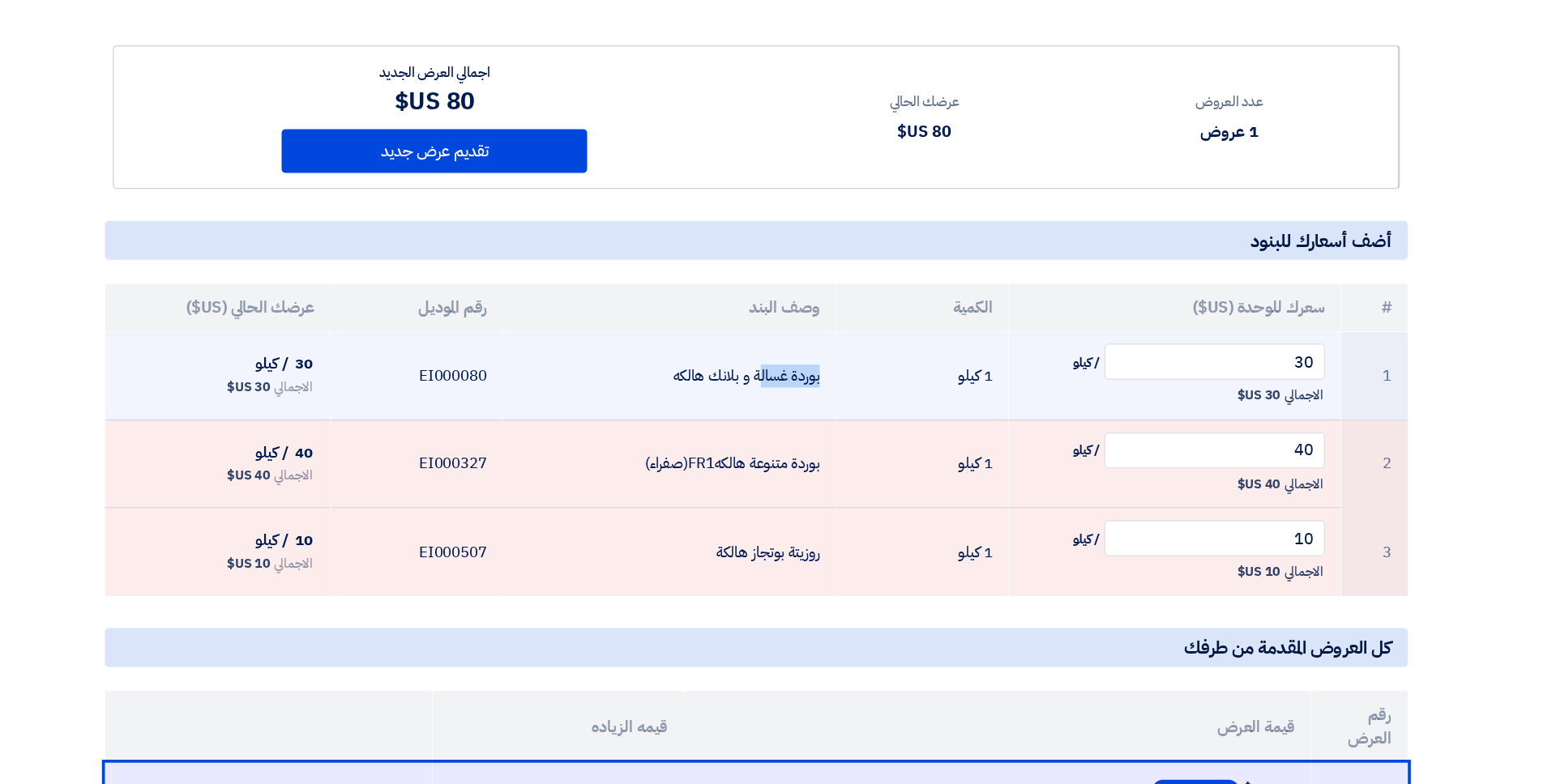
drag, startPoint x: 836, startPoint y: 420, endPoint x: 778, endPoint y: 420, distance: 58.0
click at [778, 420] on td "بوردة غسالة و بلانك هالكه" at bounding box center [707, 417] width 270 height 71
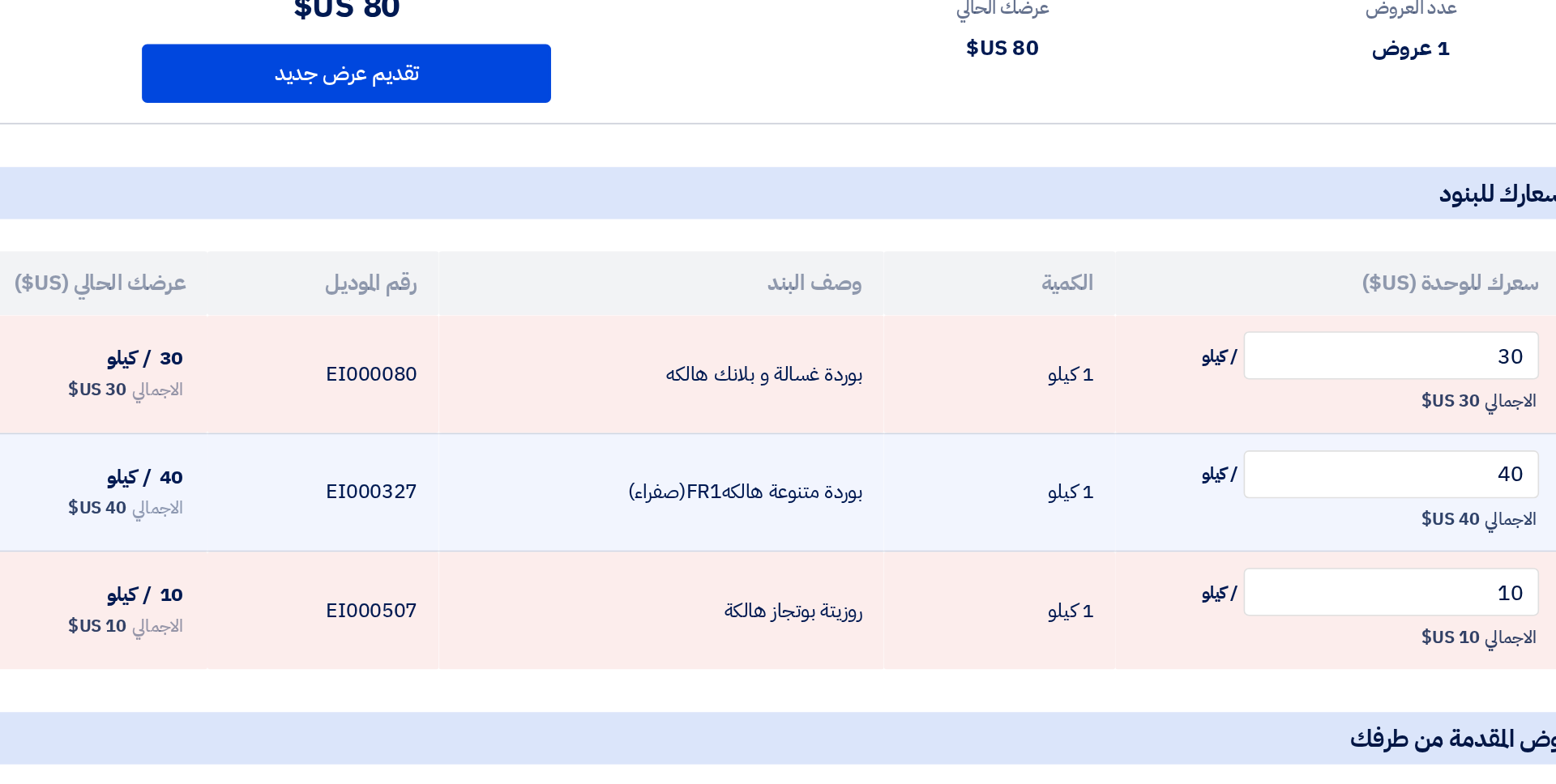
click at [793, 510] on td "بوردة متنوعة هالكهFR1(صفراء)" at bounding box center [707, 489] width 270 height 72
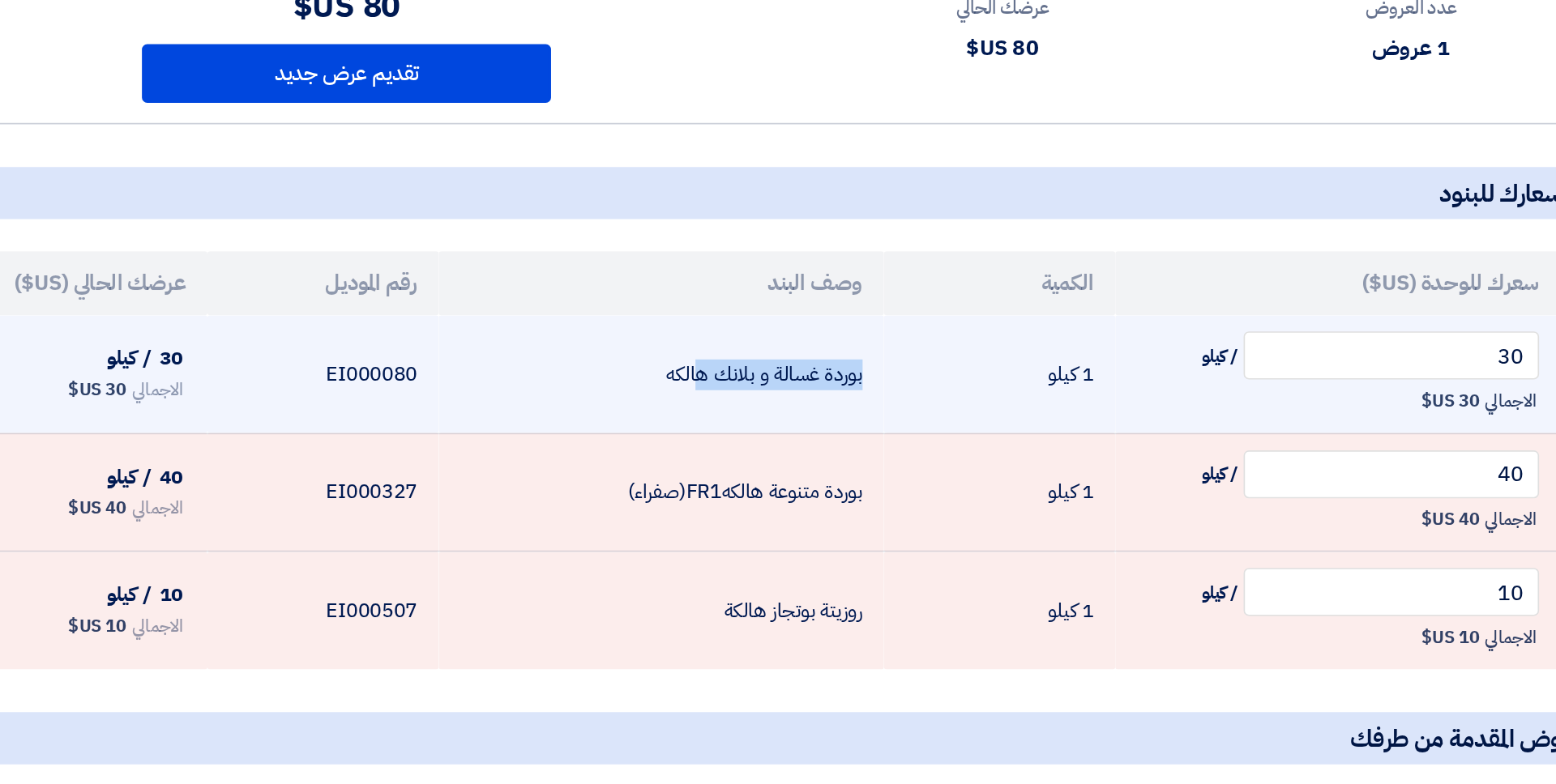
drag, startPoint x: 829, startPoint y: 418, endPoint x: 728, endPoint y: 424, distance: 101.2
click at [728, 424] on td "بوردة غسالة و بلانك هالكه" at bounding box center [707, 417] width 270 height 71
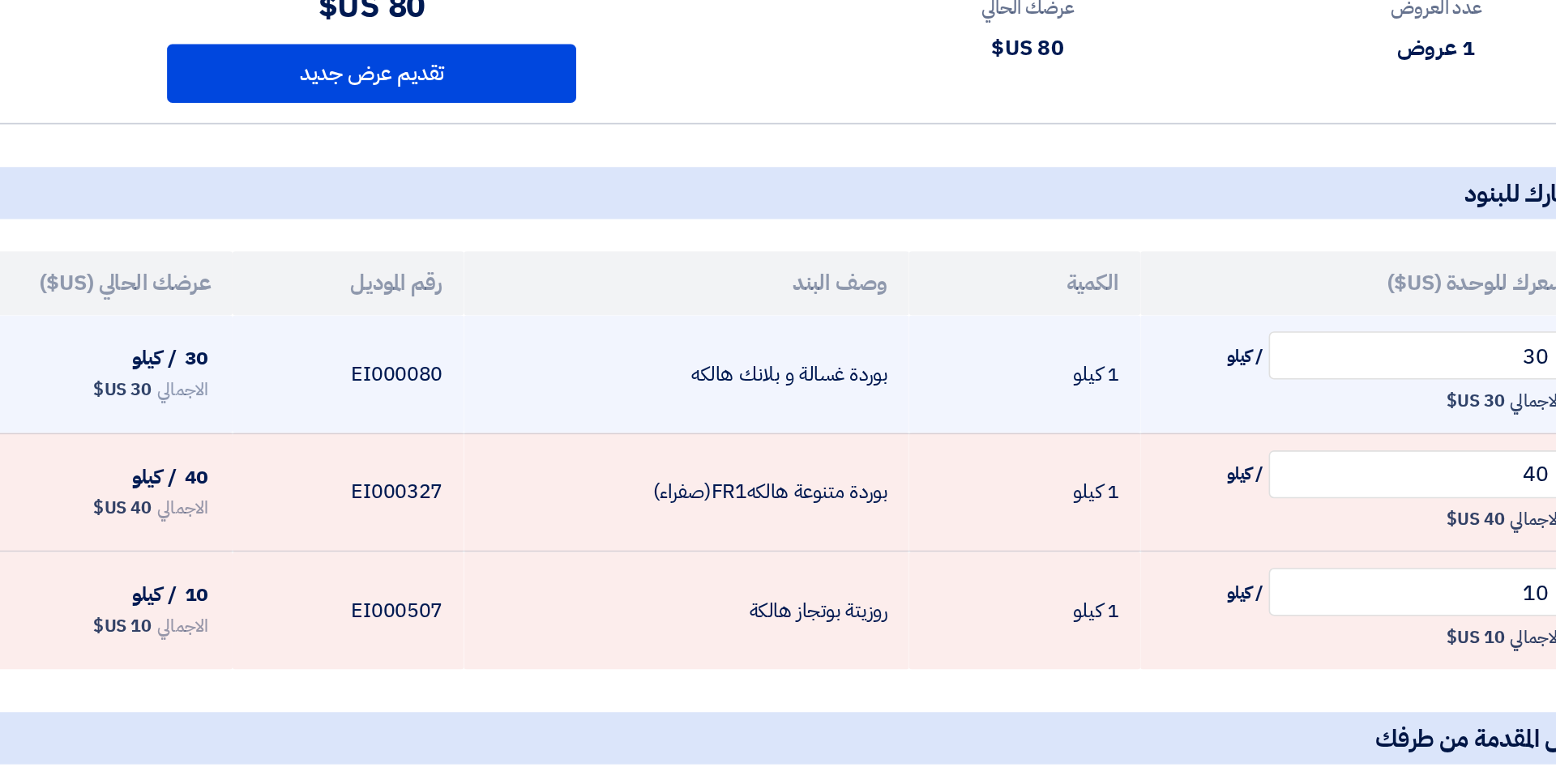
click at [567, 432] on td "EI000080" at bounding box center [502, 417] width 140 height 71
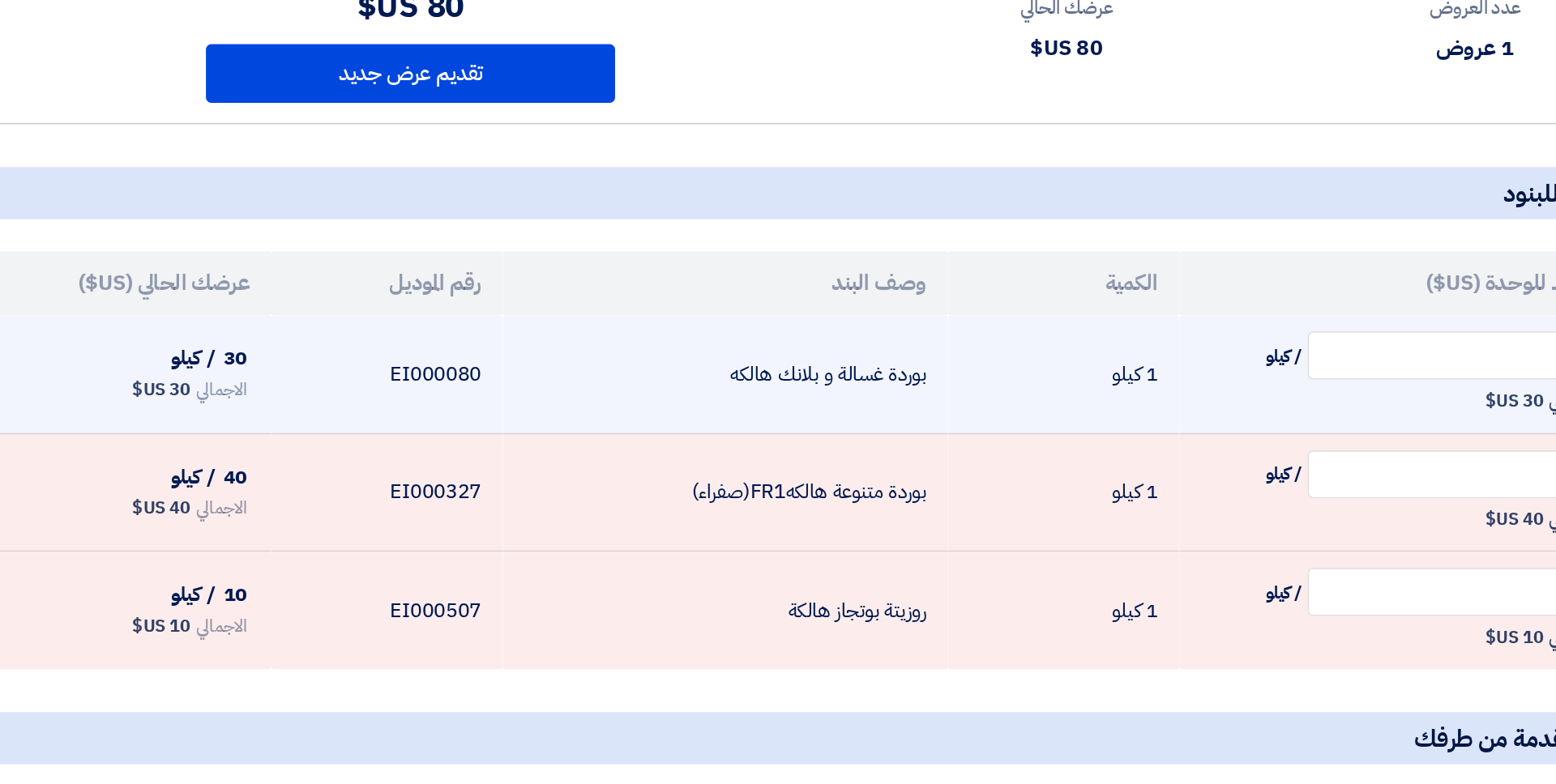
drag, startPoint x: 414, startPoint y: 409, endPoint x: 396, endPoint y: 409, distance: 18.0
click at [396, 409] on td "30 / كيلو الاجمالي 30 US$" at bounding box center [341, 417] width 183 height 71
click at [411, 416] on td "30 / كيلو الاجمالي 30 US$" at bounding box center [341, 417] width 183 height 71
click at [380, 409] on span "/ كيلو" at bounding box center [385, 407] width 27 height 18
drag, startPoint x: 414, startPoint y: 407, endPoint x: 406, endPoint y: 406, distance: 8.1
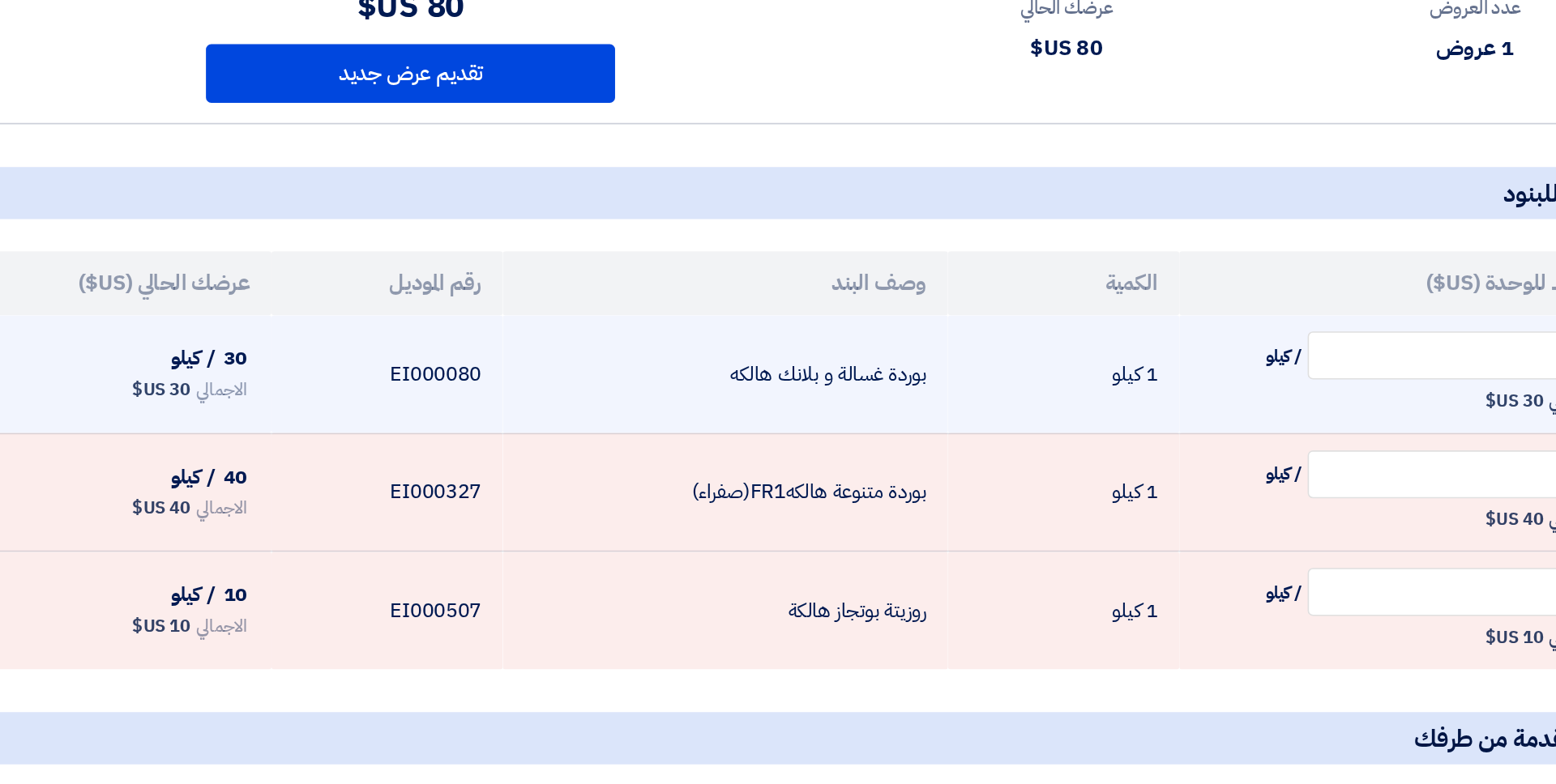
click at [406, 406] on span "30" at bounding box center [411, 407] width 14 height 18
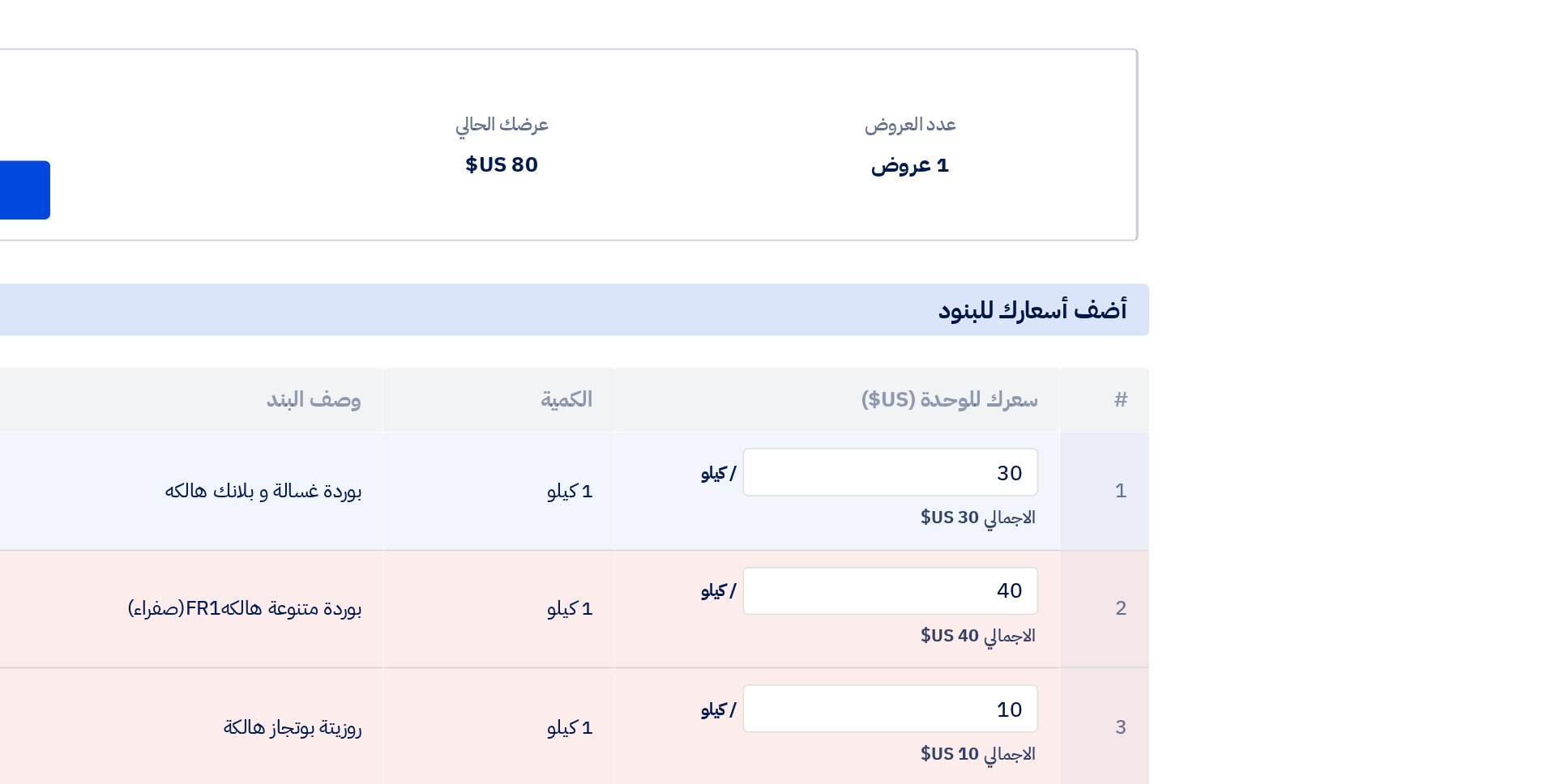
scroll to position [0, 0]
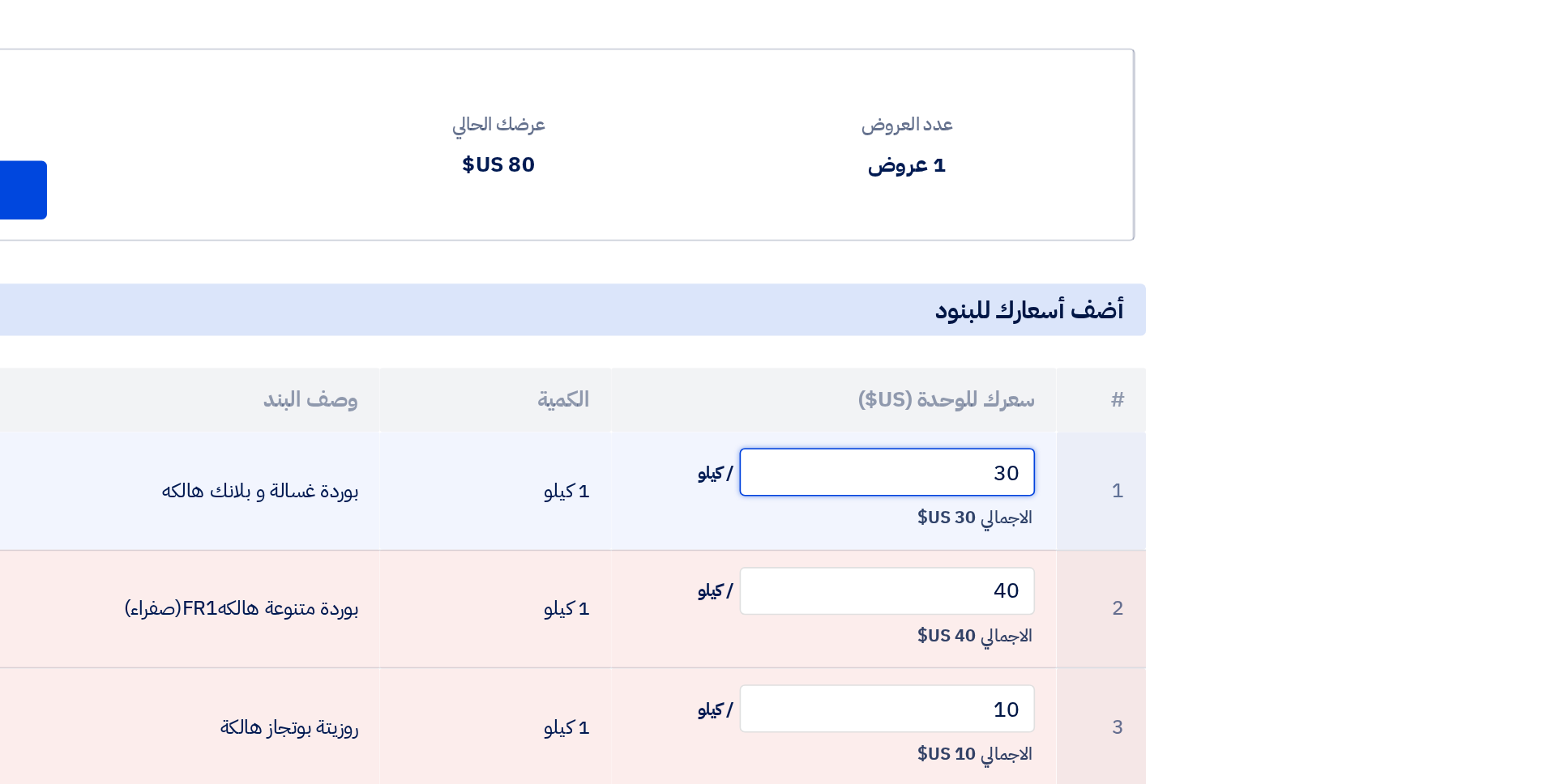
click at [1174, 517] on input "30" at bounding box center [1150, 518] width 179 height 29
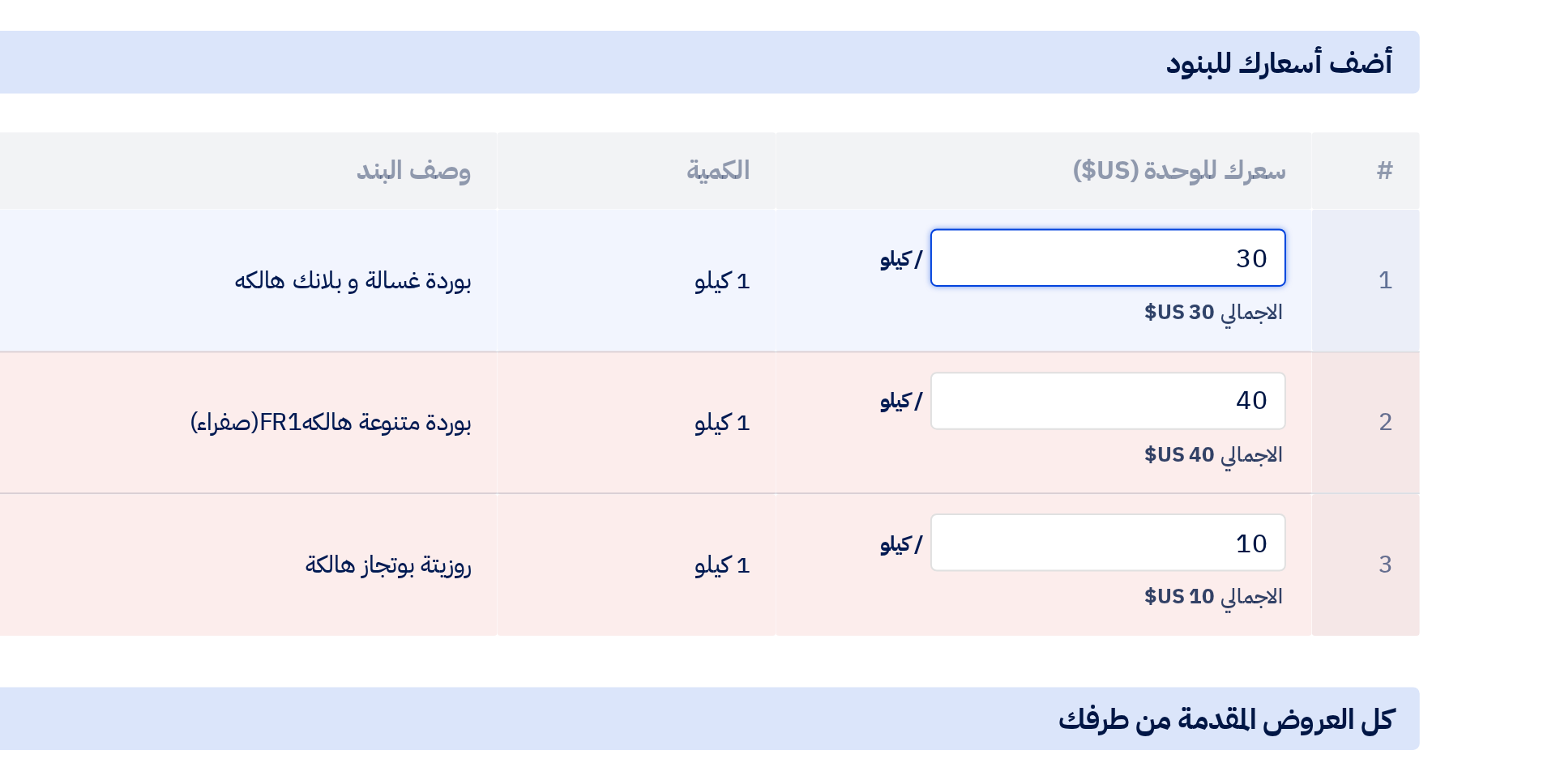
scroll to position [2, 0]
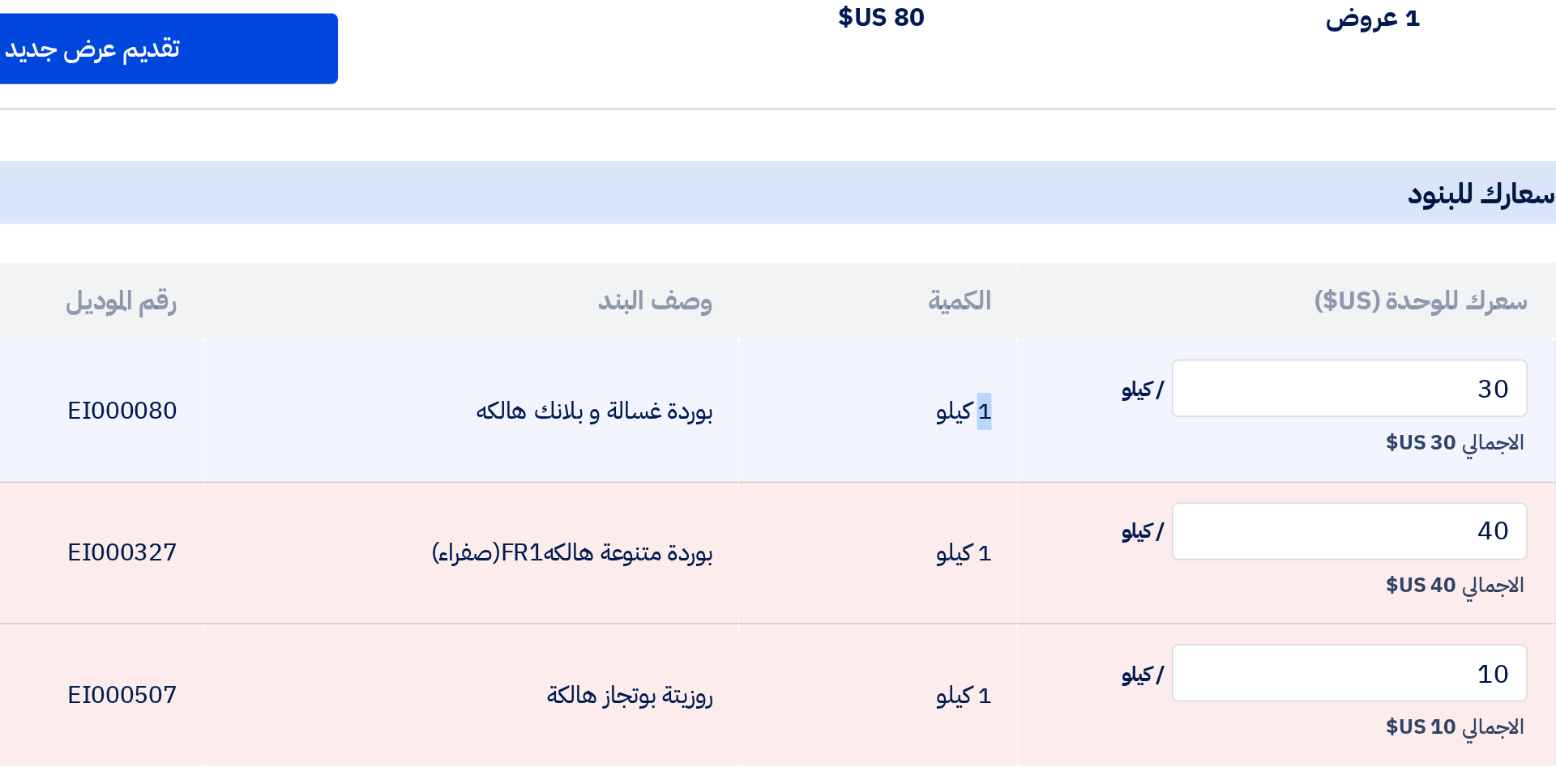
click at [964, 524] on td "1 كيلو" at bounding box center [913, 528] width 140 height 71
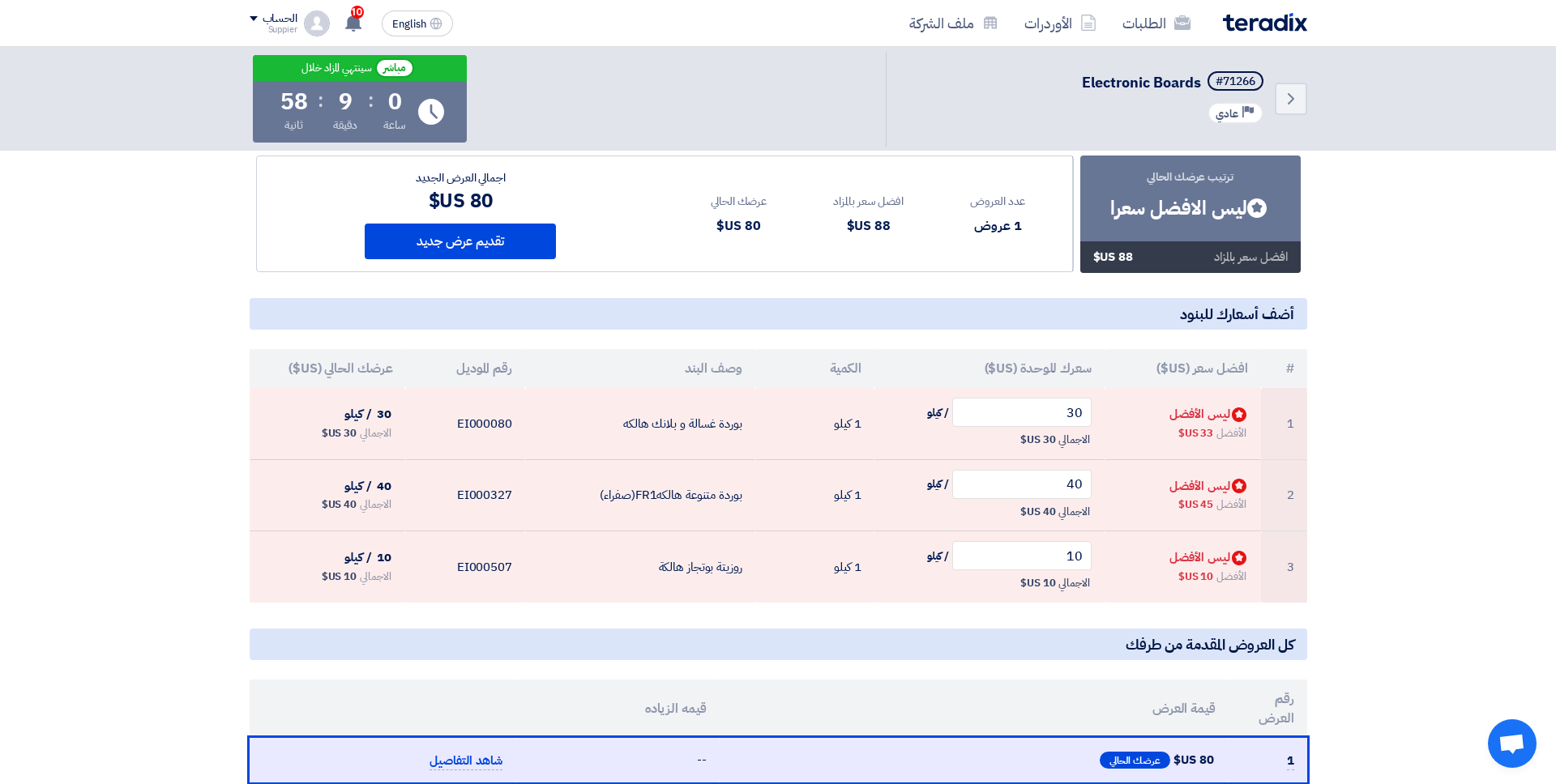
scroll to position [117, 0]
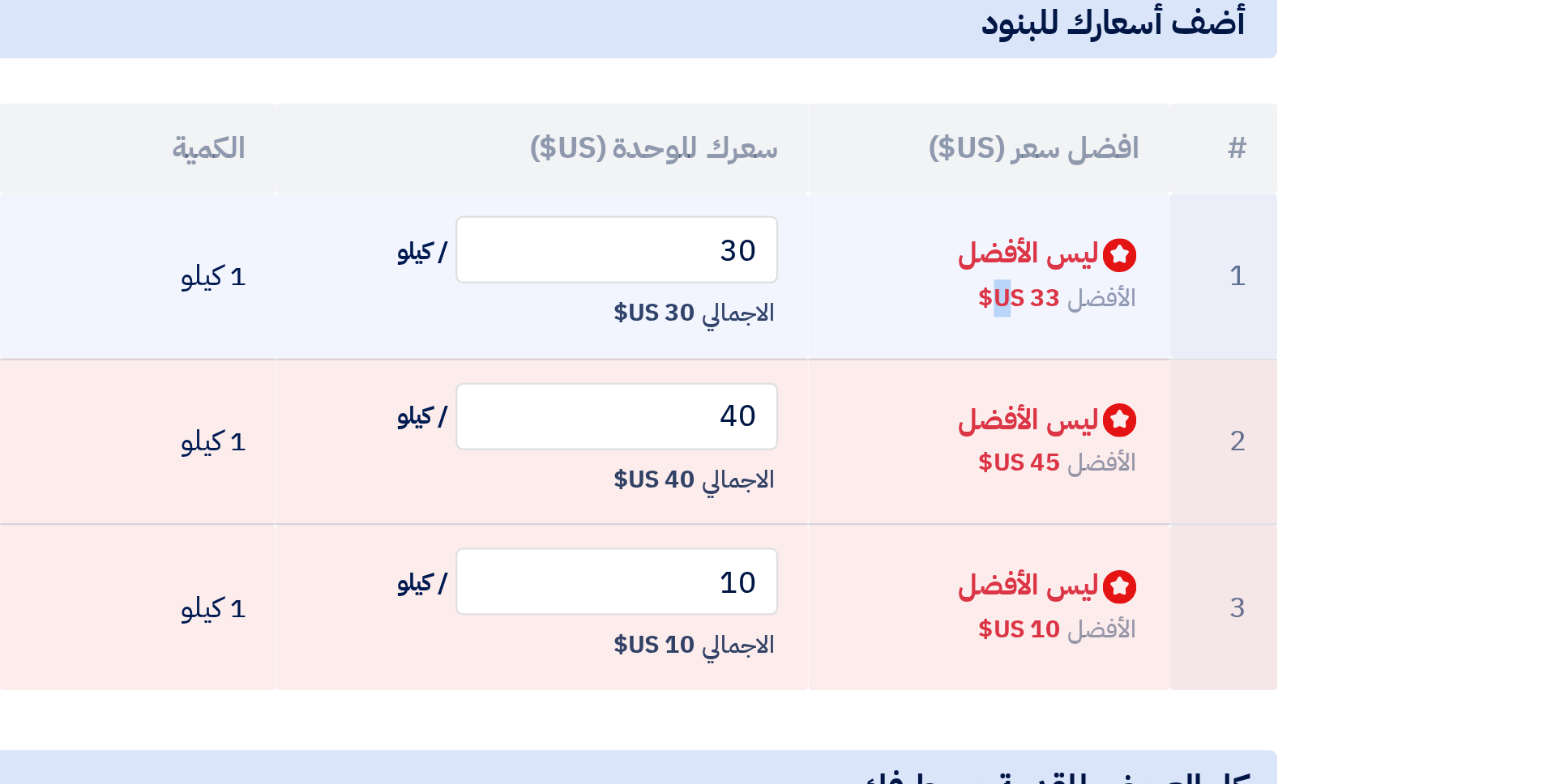
drag, startPoint x: 1211, startPoint y: 422, endPoint x: 1197, endPoint y: 422, distance: 14.0
click at [1191, 422] on span "33 US$" at bounding box center [1195, 424] width 34 height 16
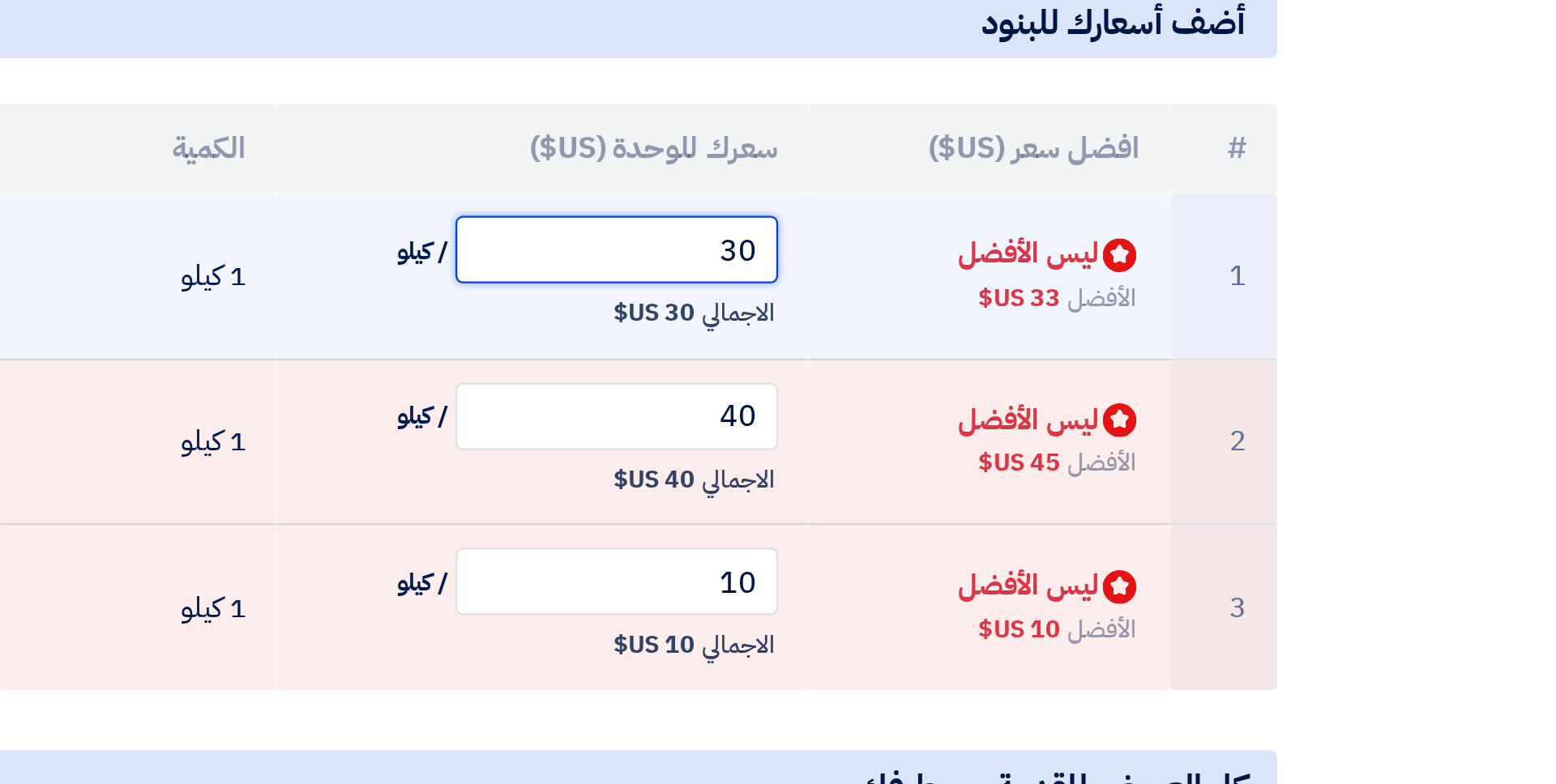
click at [1060, 410] on input "30" at bounding box center [1022, 403] width 139 height 29
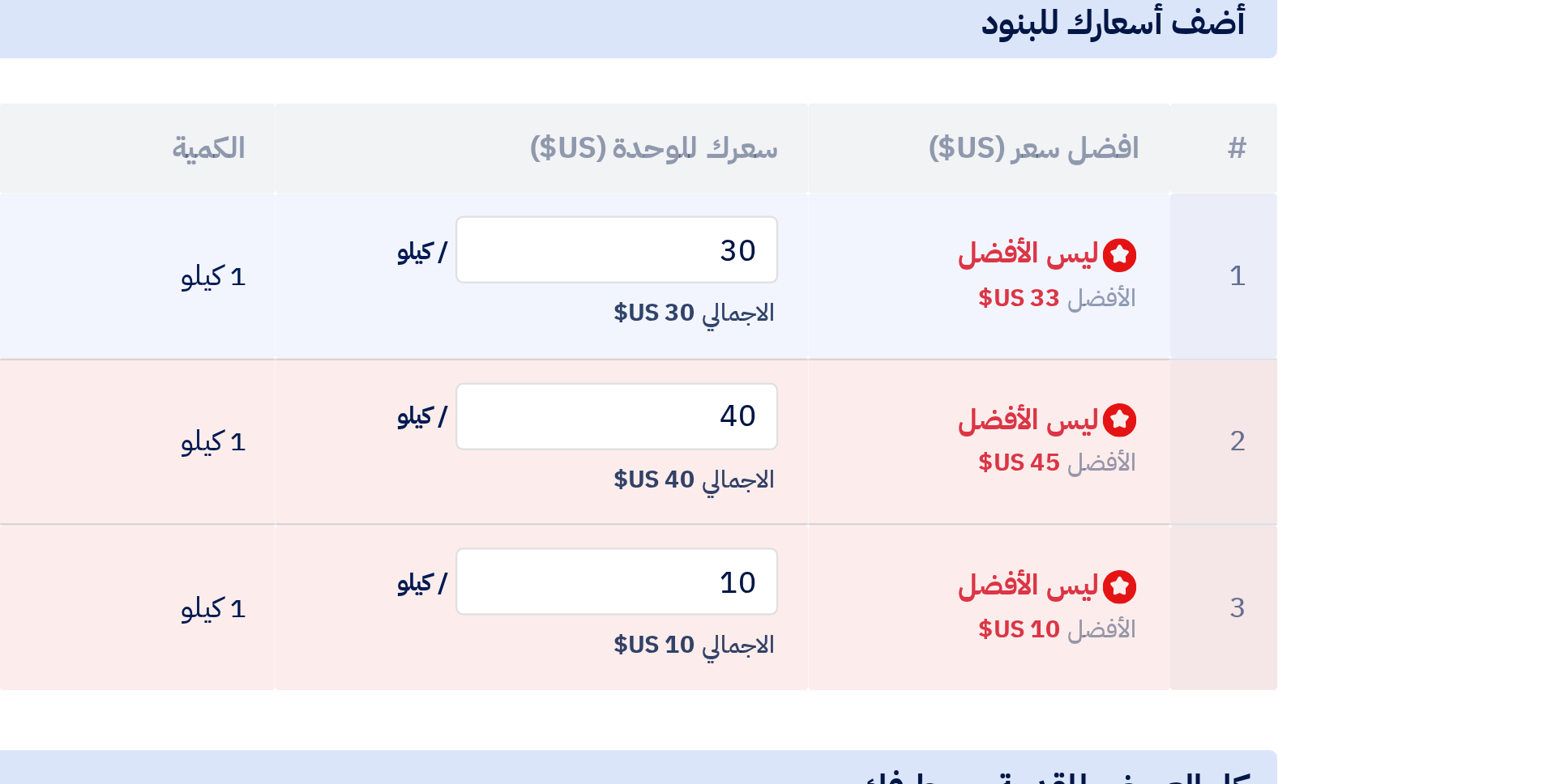
click at [1191, 424] on span "33 US$" at bounding box center [1195, 424] width 34 height 16
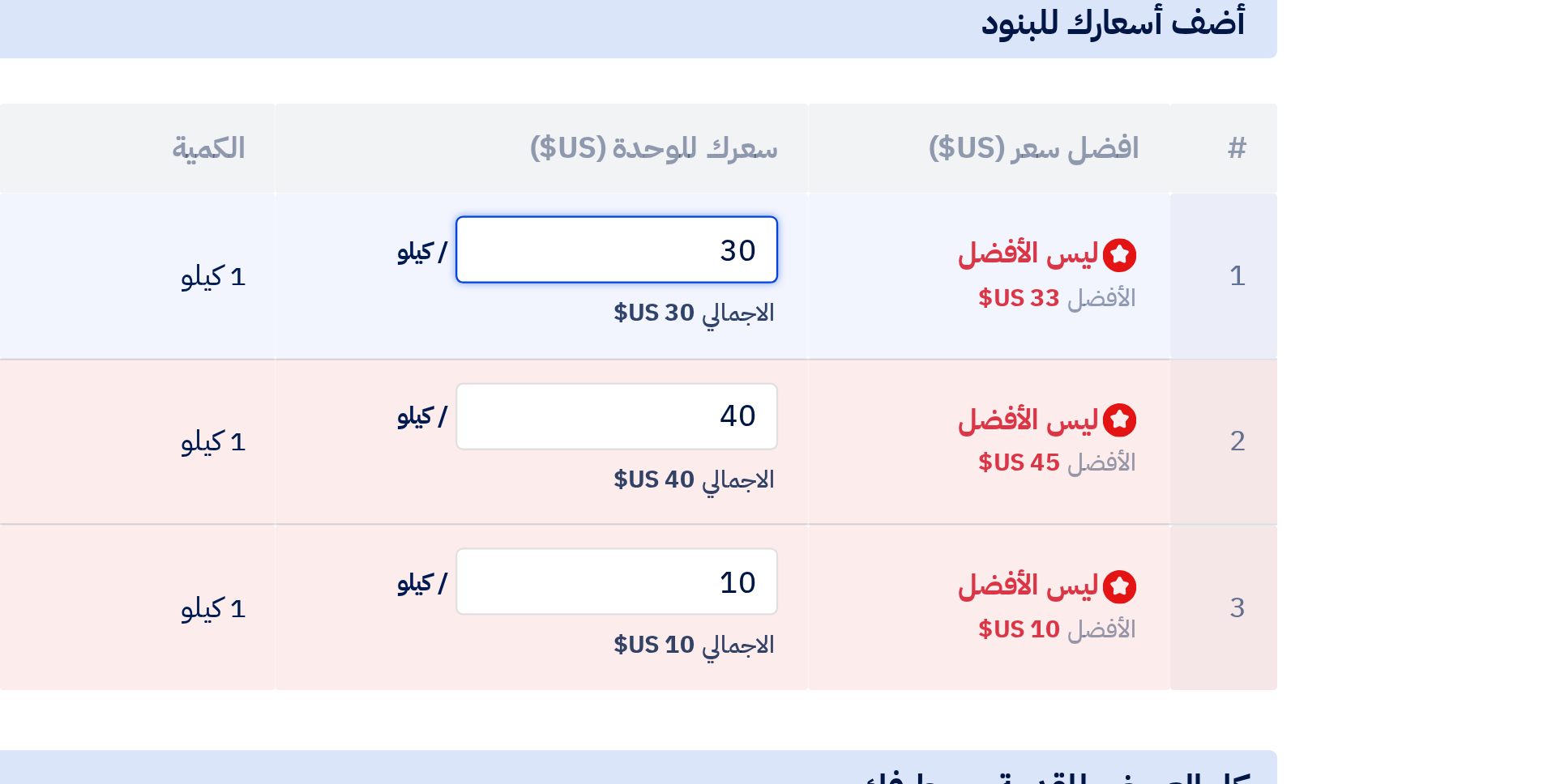
drag, startPoint x: 1066, startPoint y: 403, endPoint x: 1113, endPoint y: 404, distance: 47.0
click at [1113, 404] on tr "1 Bids submitted ليس الأفضل الأفضل 33 US$ 30 / كيلو الاجمالي 30 US$ 1 كيلو" at bounding box center [778, 415] width 1057 height 71
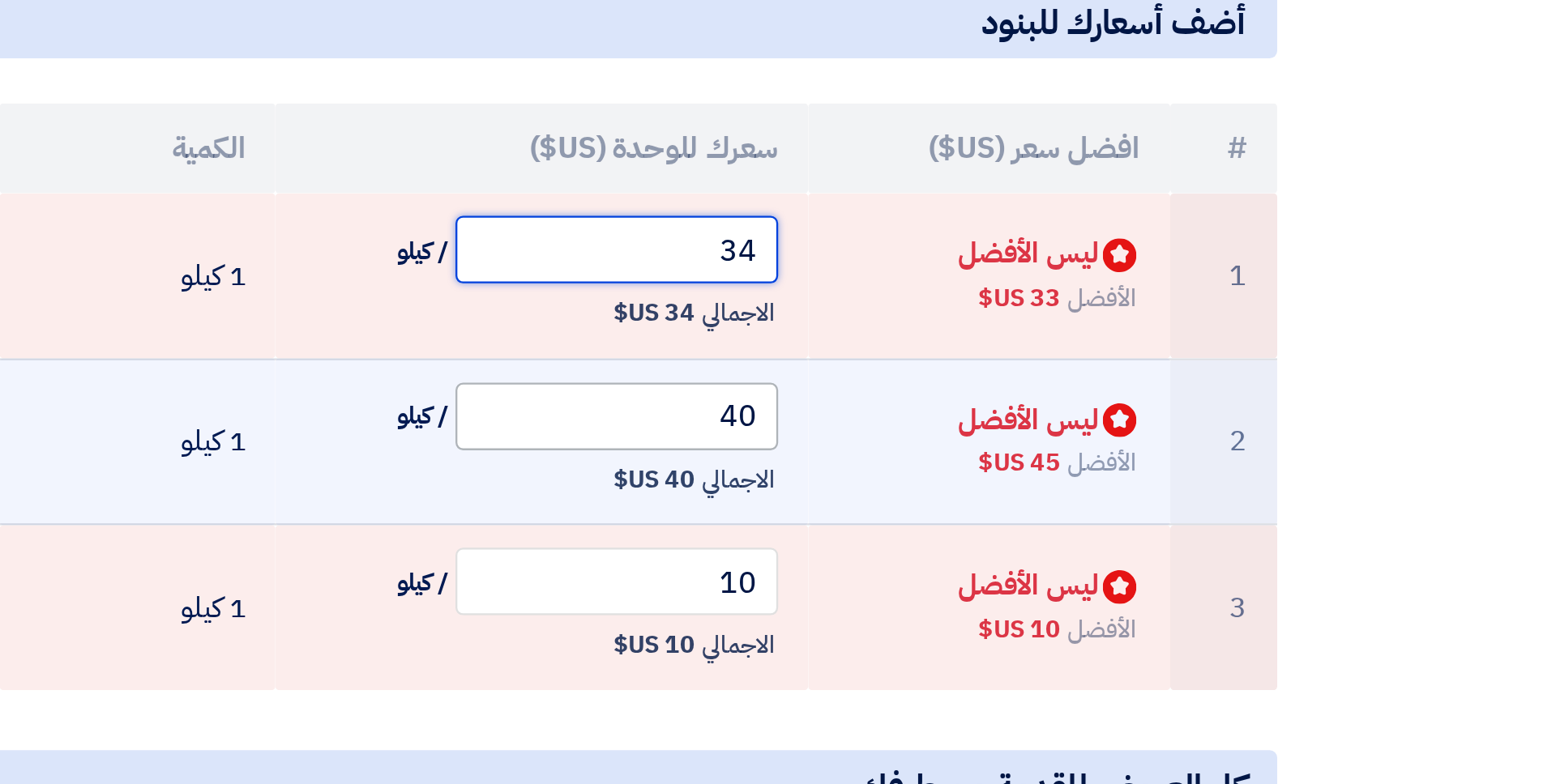
type input "34"
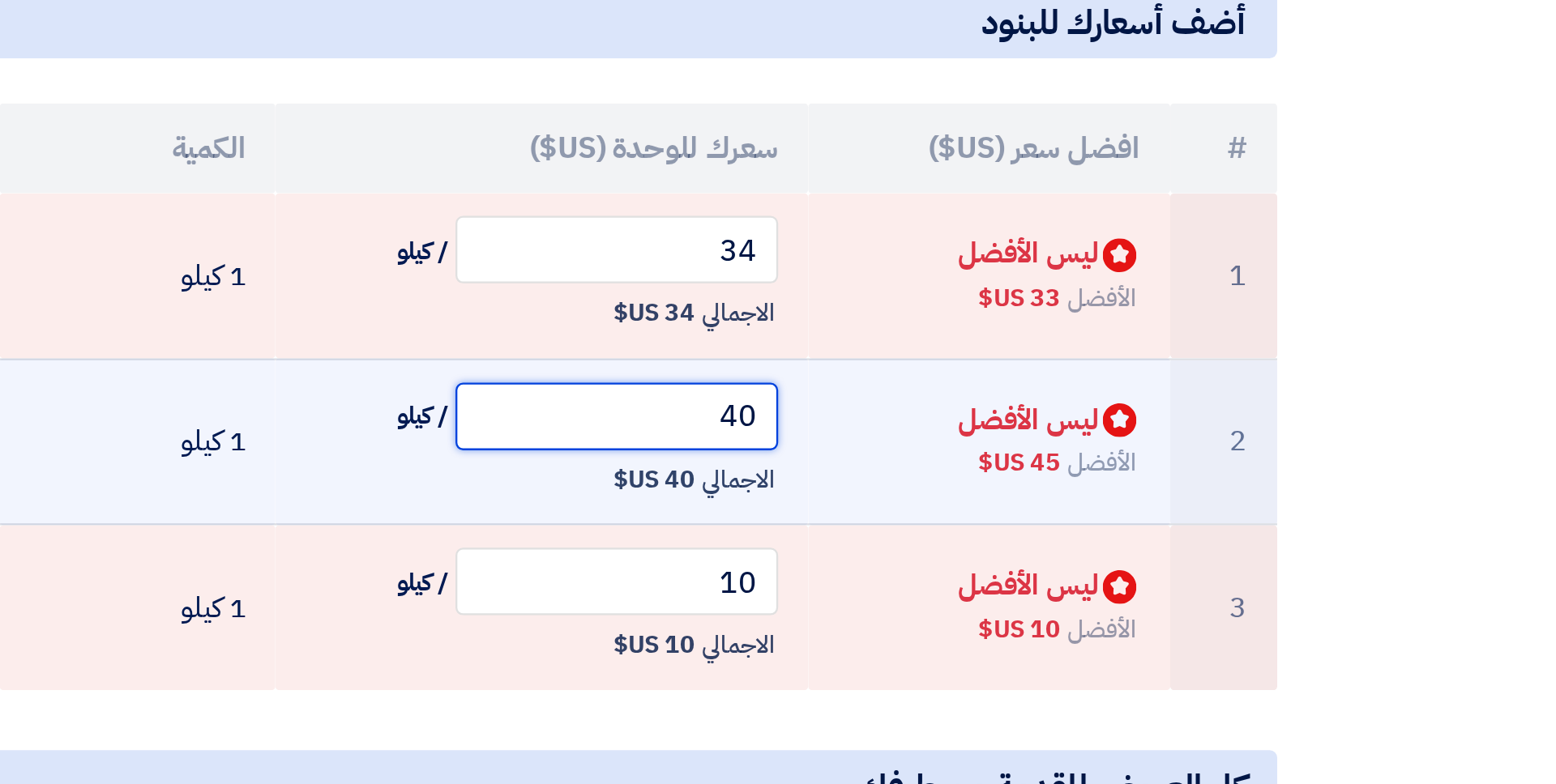
drag, startPoint x: 1066, startPoint y: 473, endPoint x: 1083, endPoint y: 473, distance: 17.0
click at [1083, 473] on input "40" at bounding box center [1022, 475] width 139 height 29
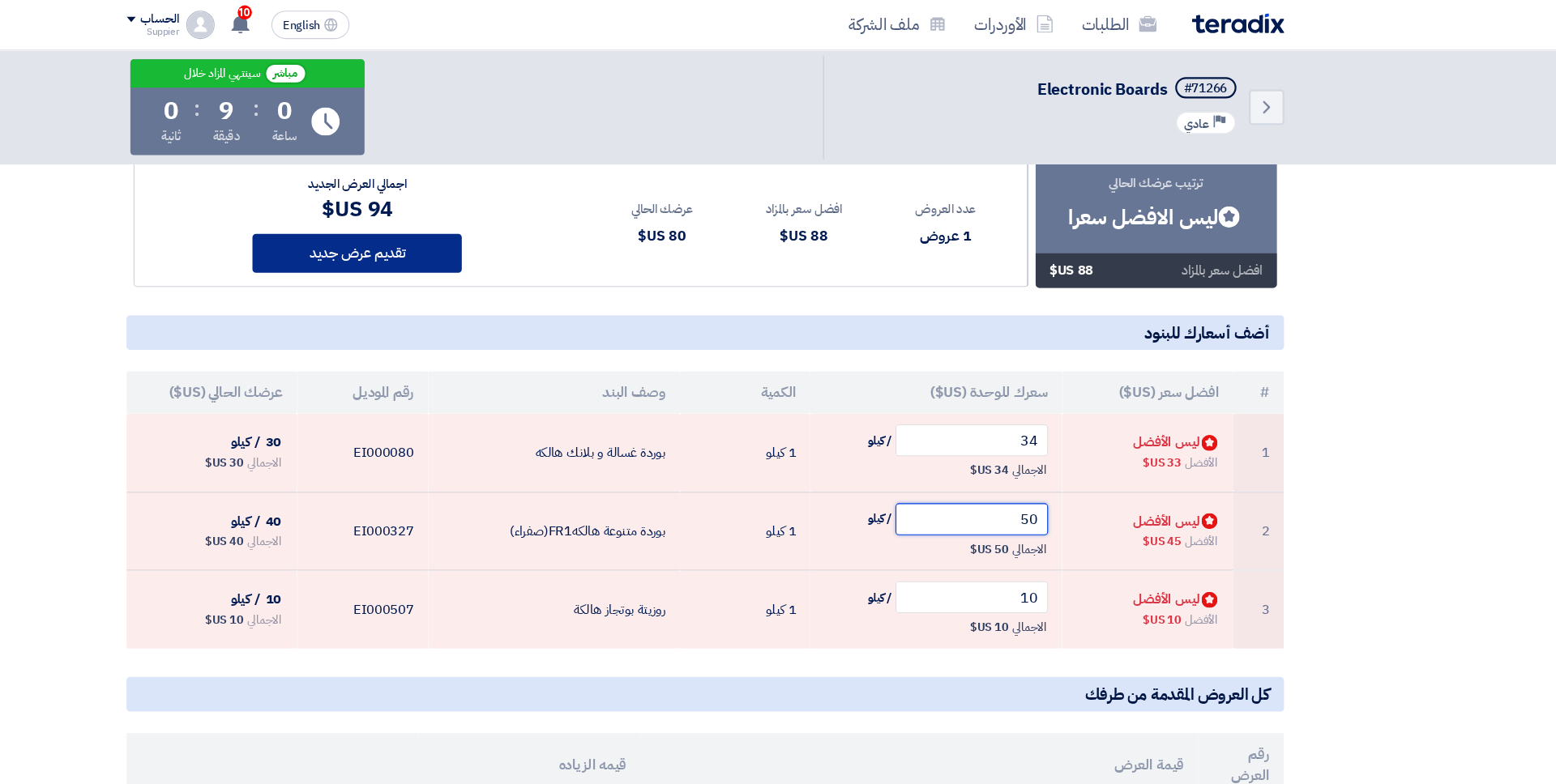
type input "50"
click at [487, 243] on button "تقديم عرض جديد" at bounding box center [460, 233] width 191 height 35
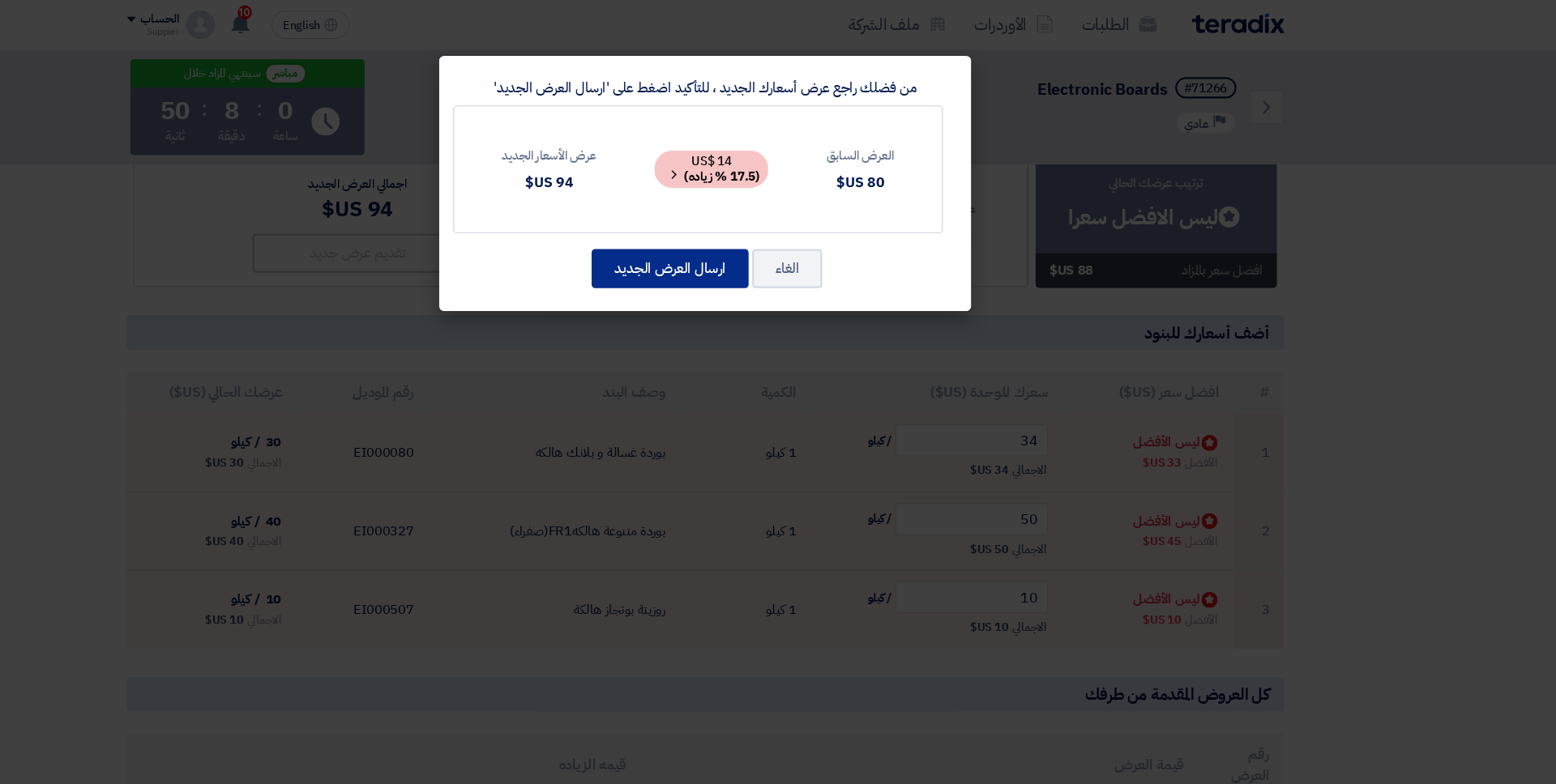
click at [762, 240] on button "ارسال العرض الجديد" at bounding box center [746, 246] width 144 height 35
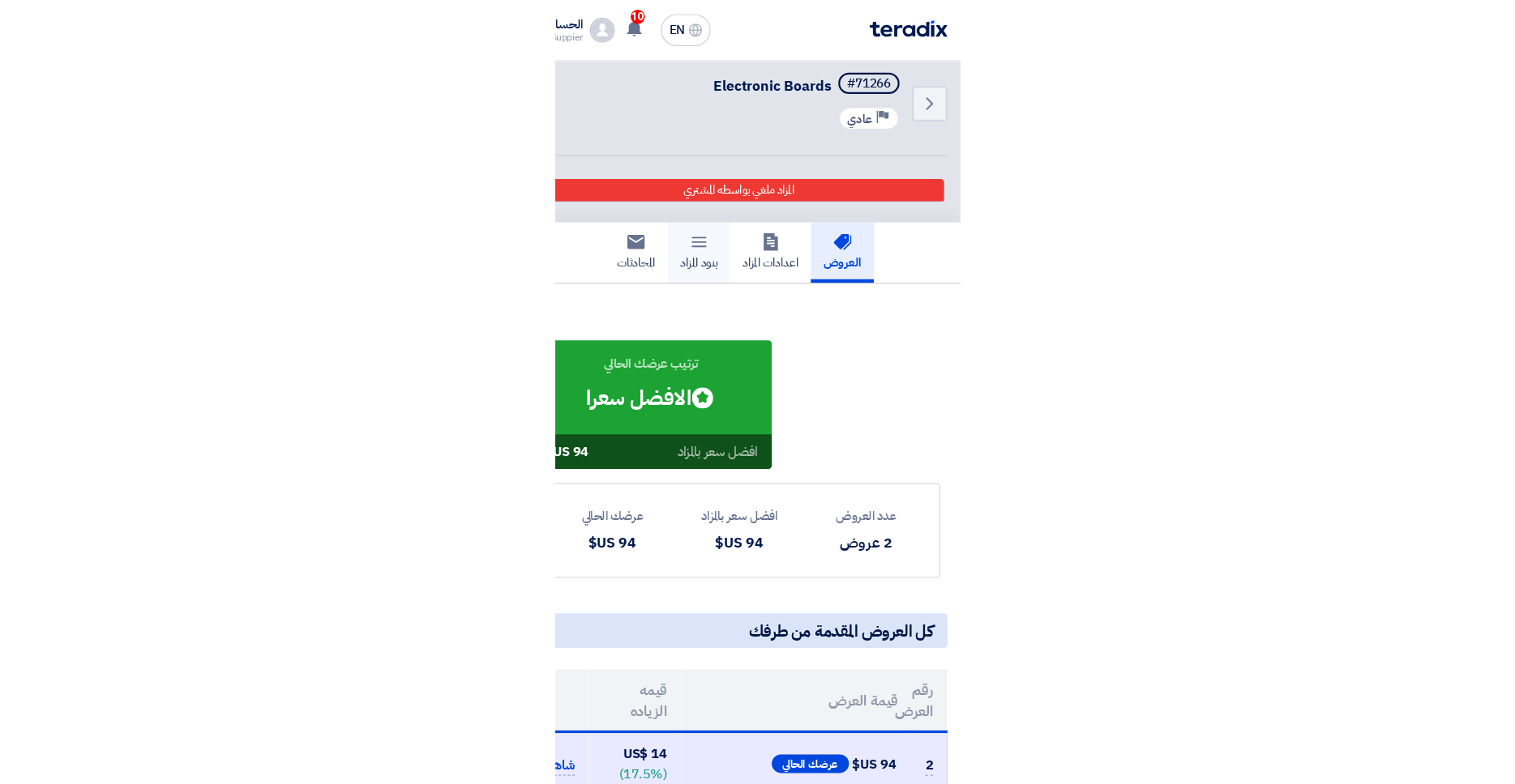
scroll to position [0, 0]
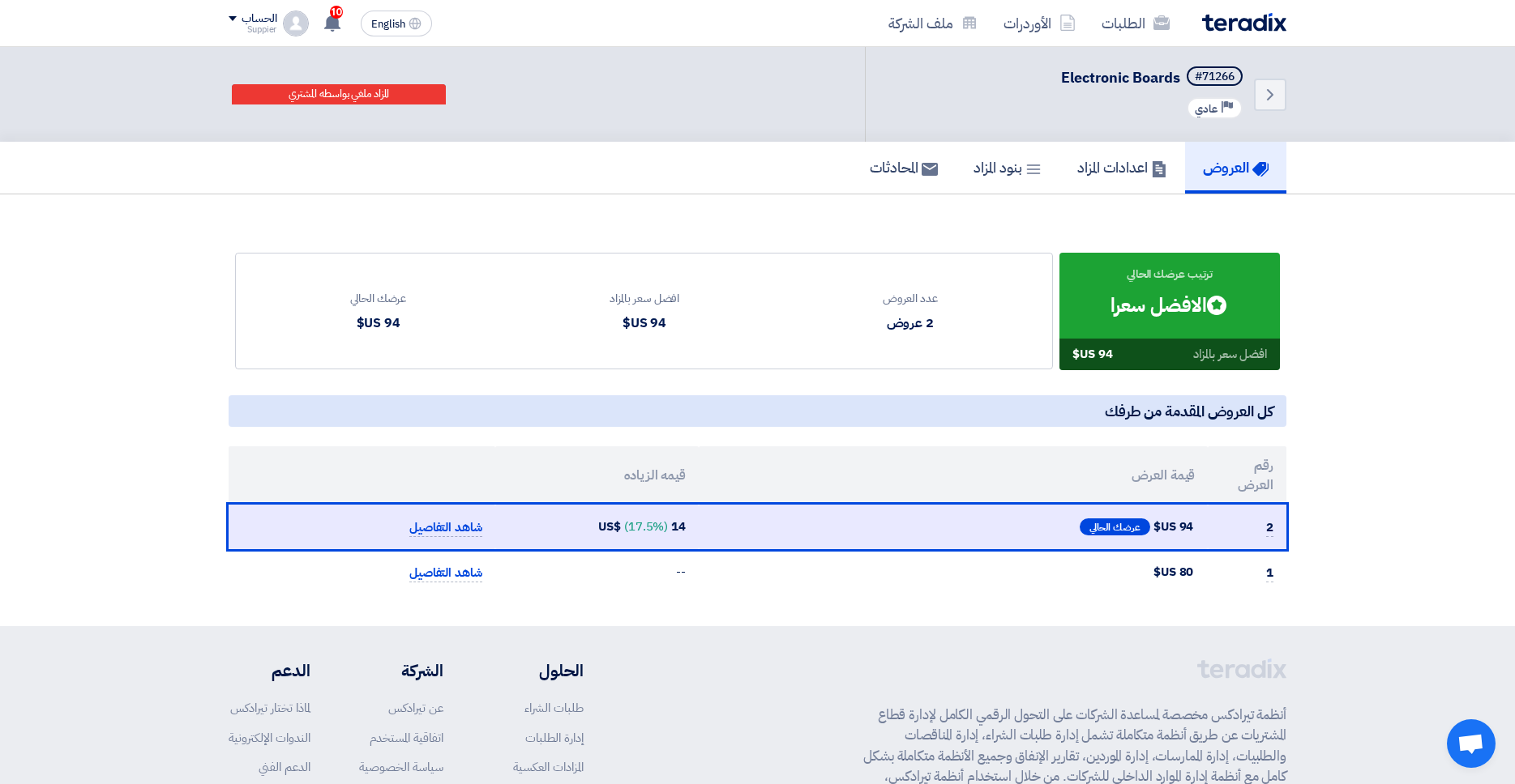
click at [1145, 48] on div "Back #71266 Electronic Boards Priority عادي" at bounding box center [1076, 94] width 422 height 95
click at [1144, 34] on link "الطلبات" at bounding box center [1135, 23] width 94 height 38
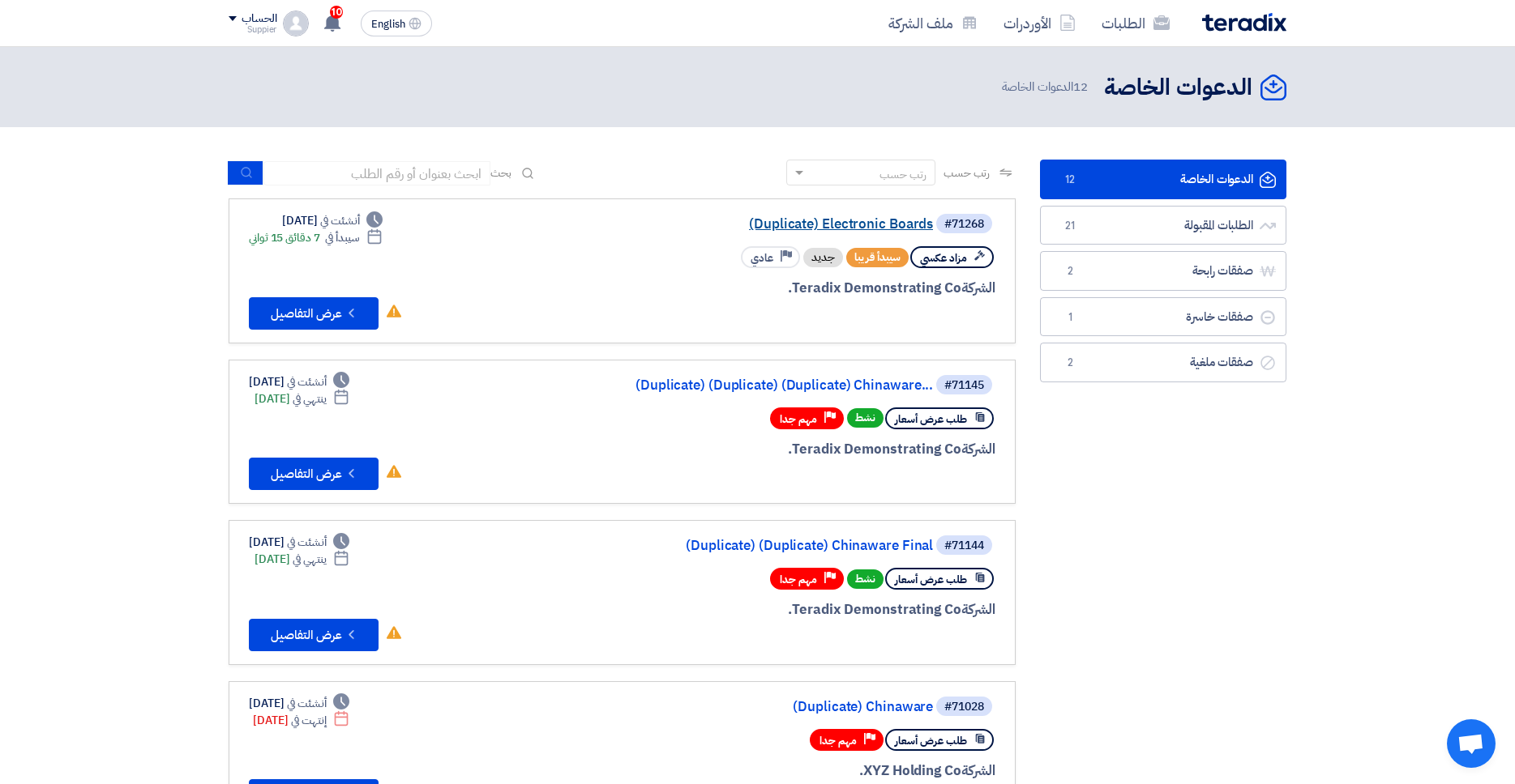
click at [866, 228] on link "(Duplicate) Electronic Boards" at bounding box center [771, 224] width 324 height 14
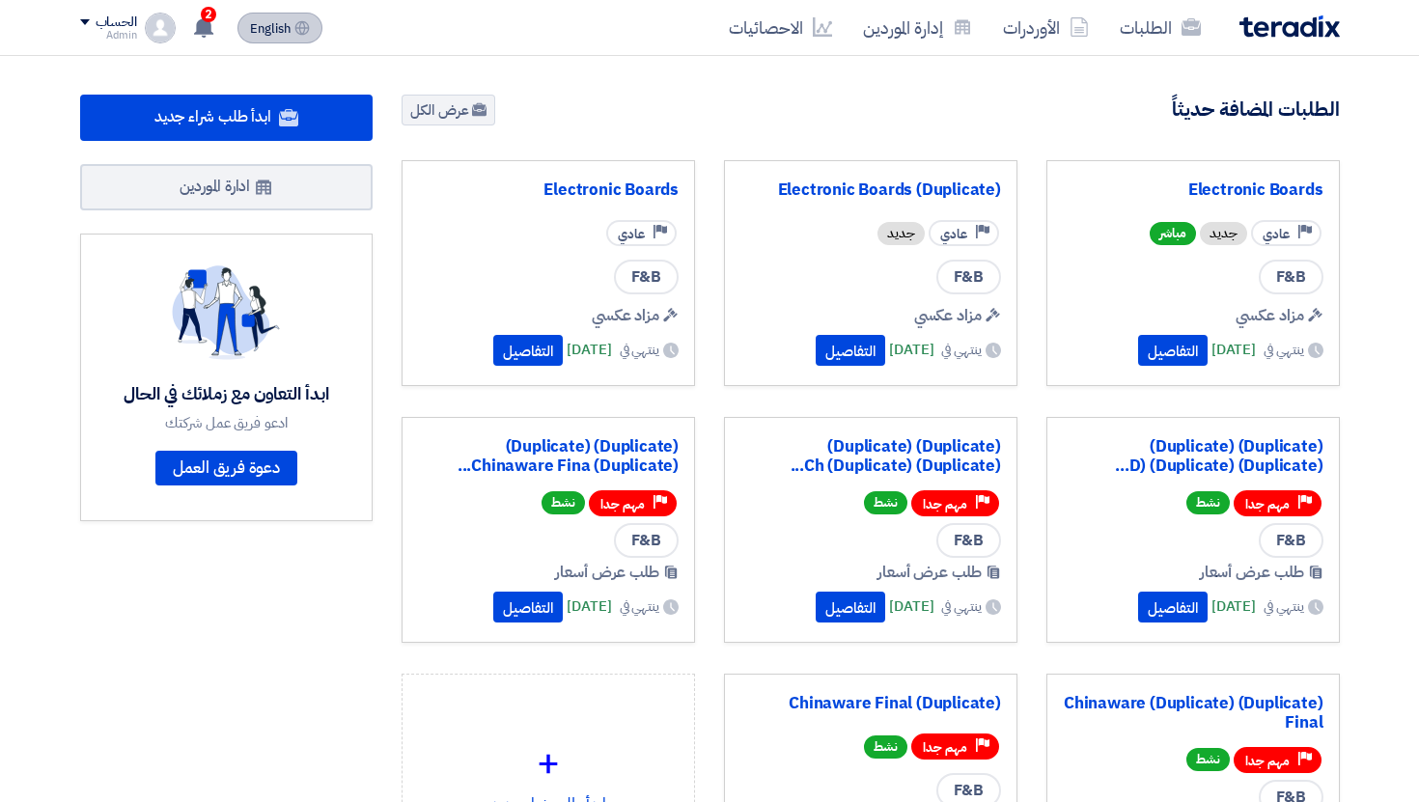
click at [293, 38] on button "English EN" at bounding box center [279, 28] width 85 height 31
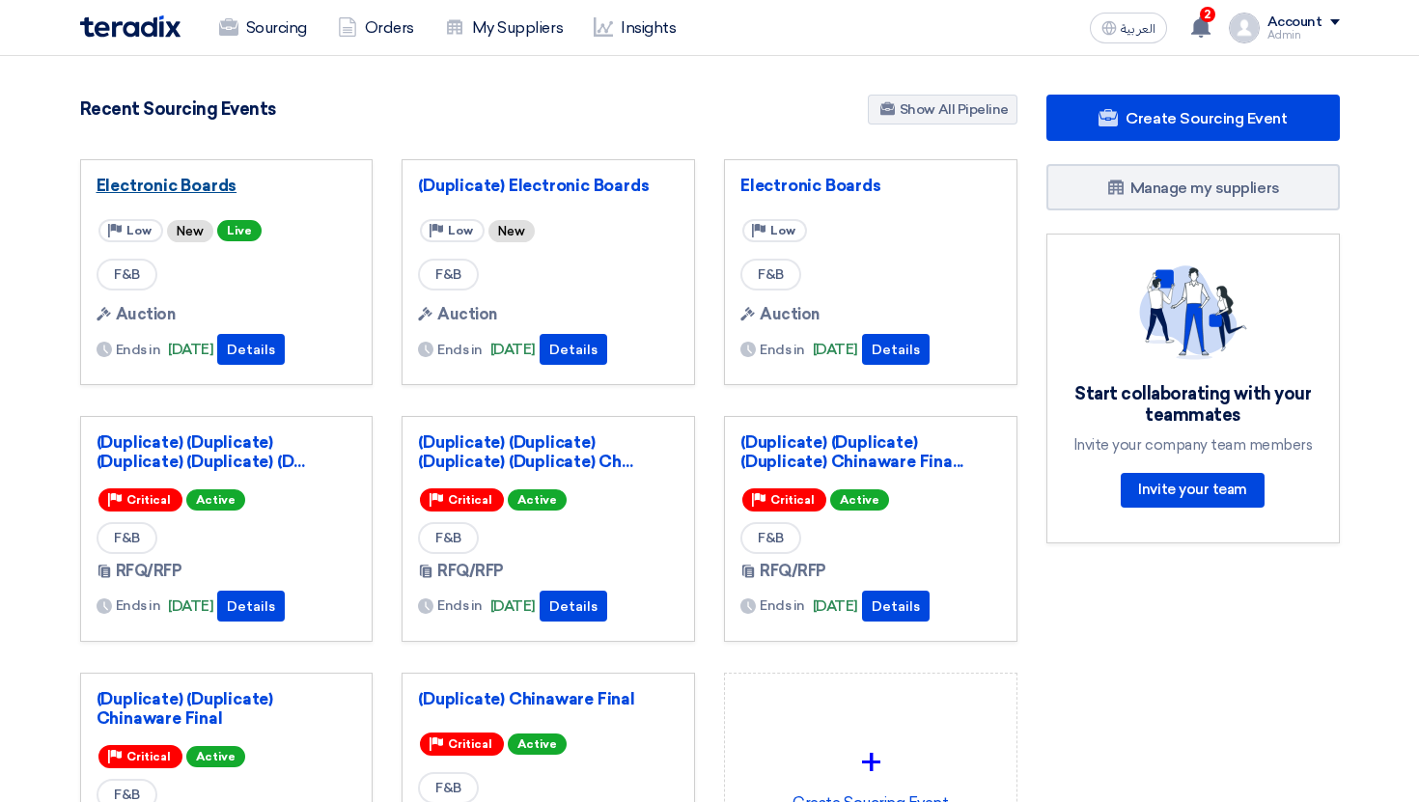
click at [158, 185] on link "Electronic Boards" at bounding box center [226, 185] width 261 height 19
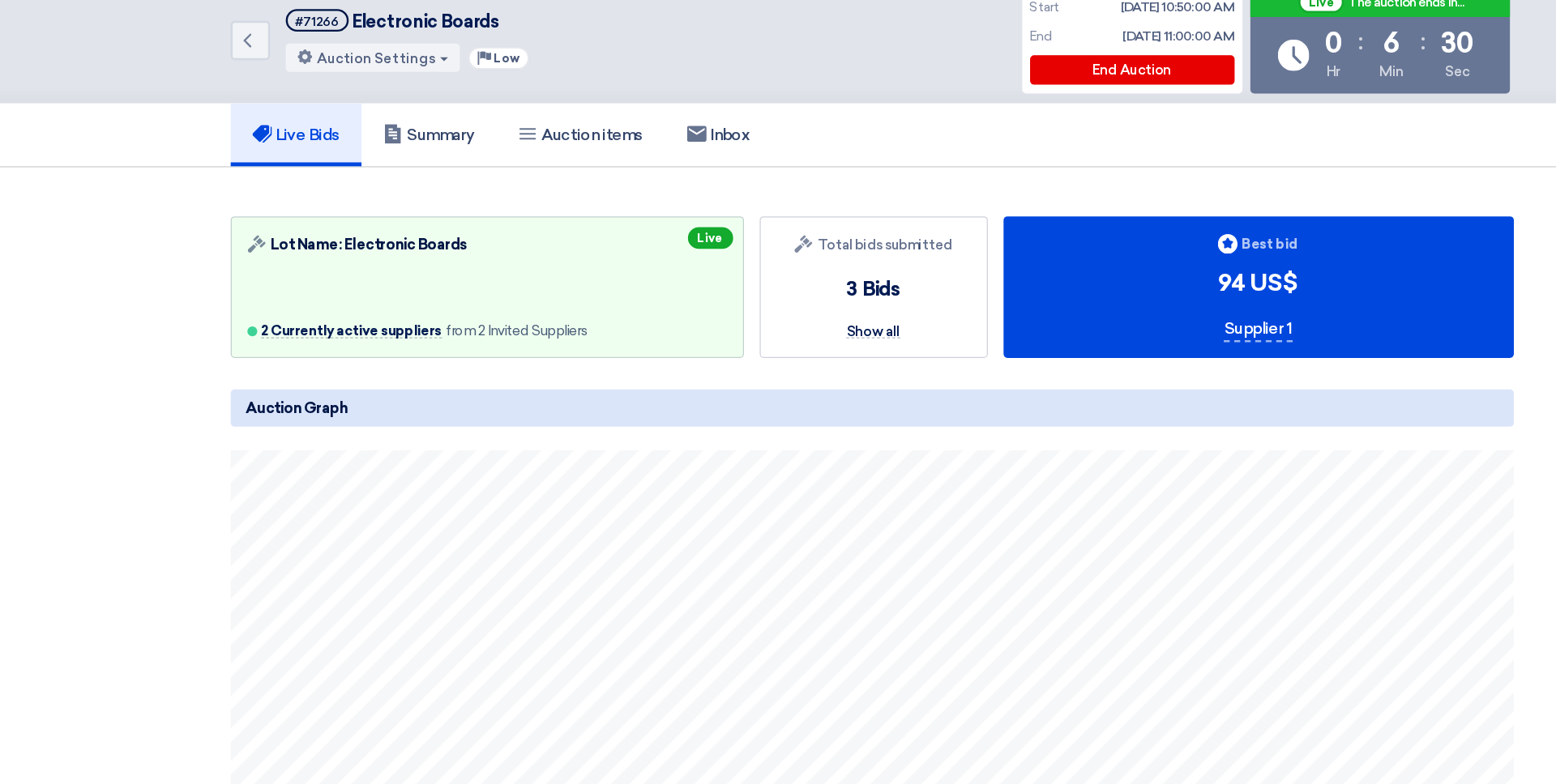
drag, startPoint x: 1083, startPoint y: 334, endPoint x: 1111, endPoint y: 334, distance: 28.0
click at [1109, 334] on div "Supplier 1" at bounding box center [1096, 337] width 56 height 21
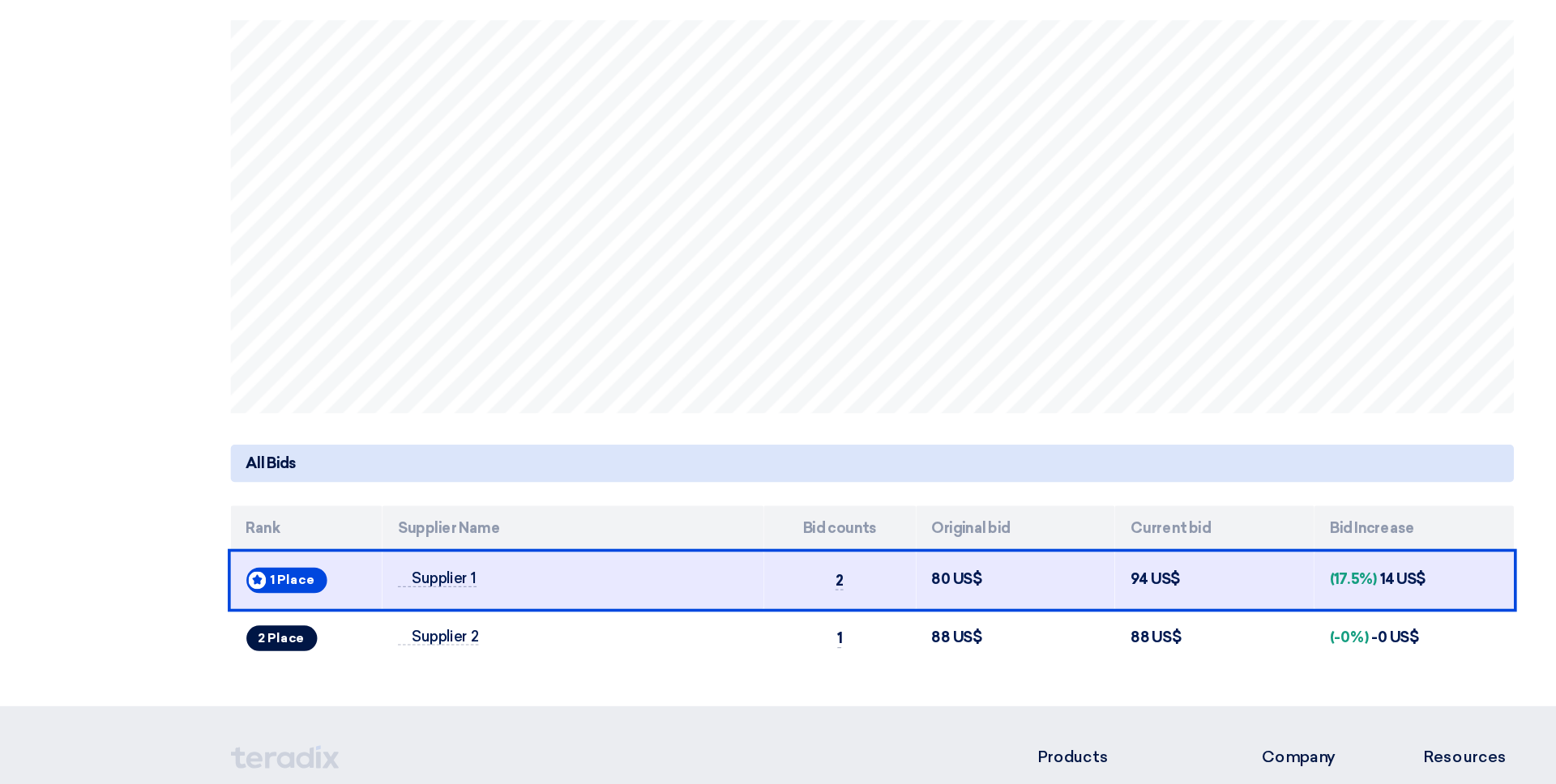
scroll to position [418, 0]
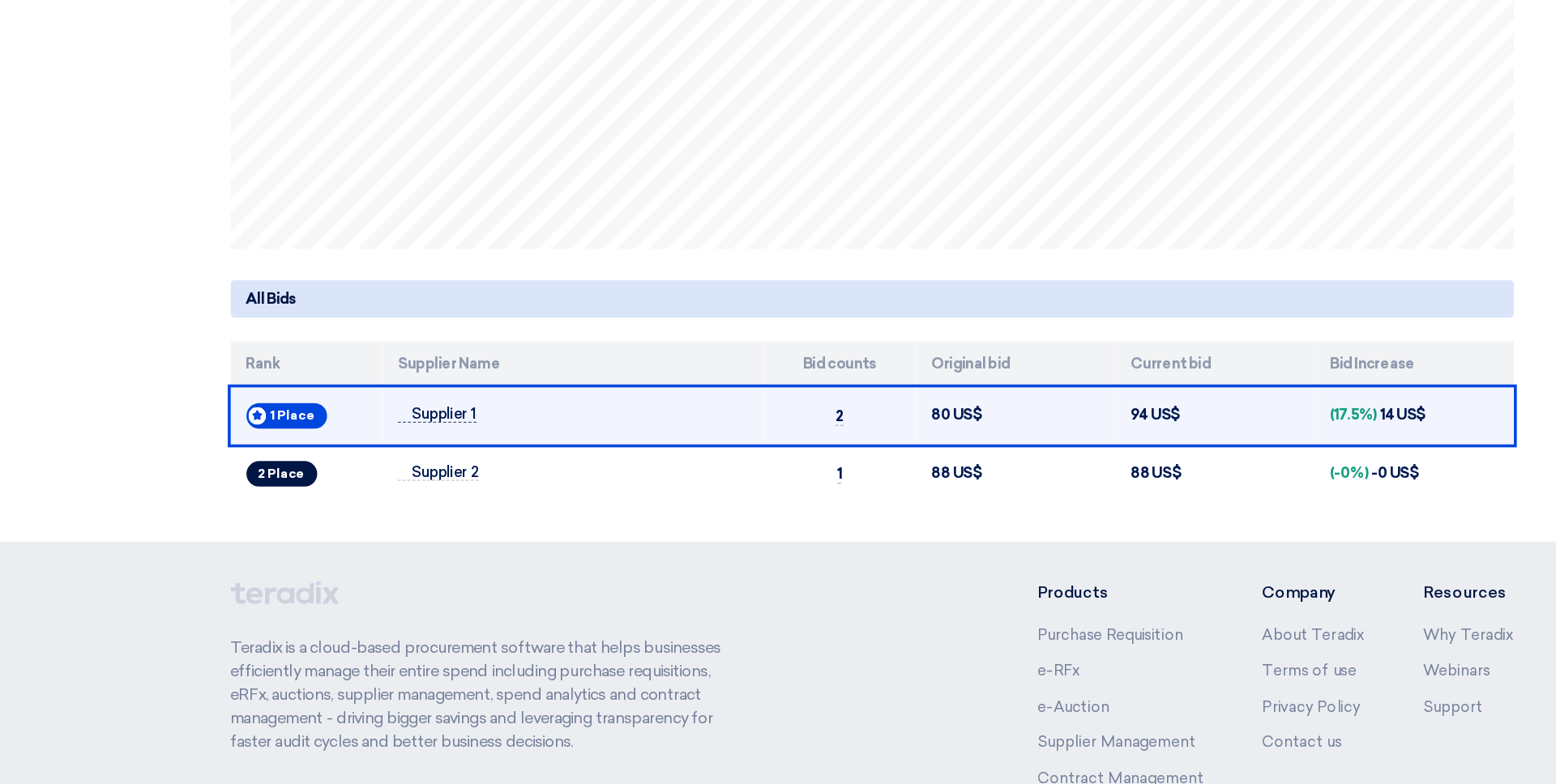
click at [444, 477] on span "Supplier 1" at bounding box center [419, 479] width 64 height 13
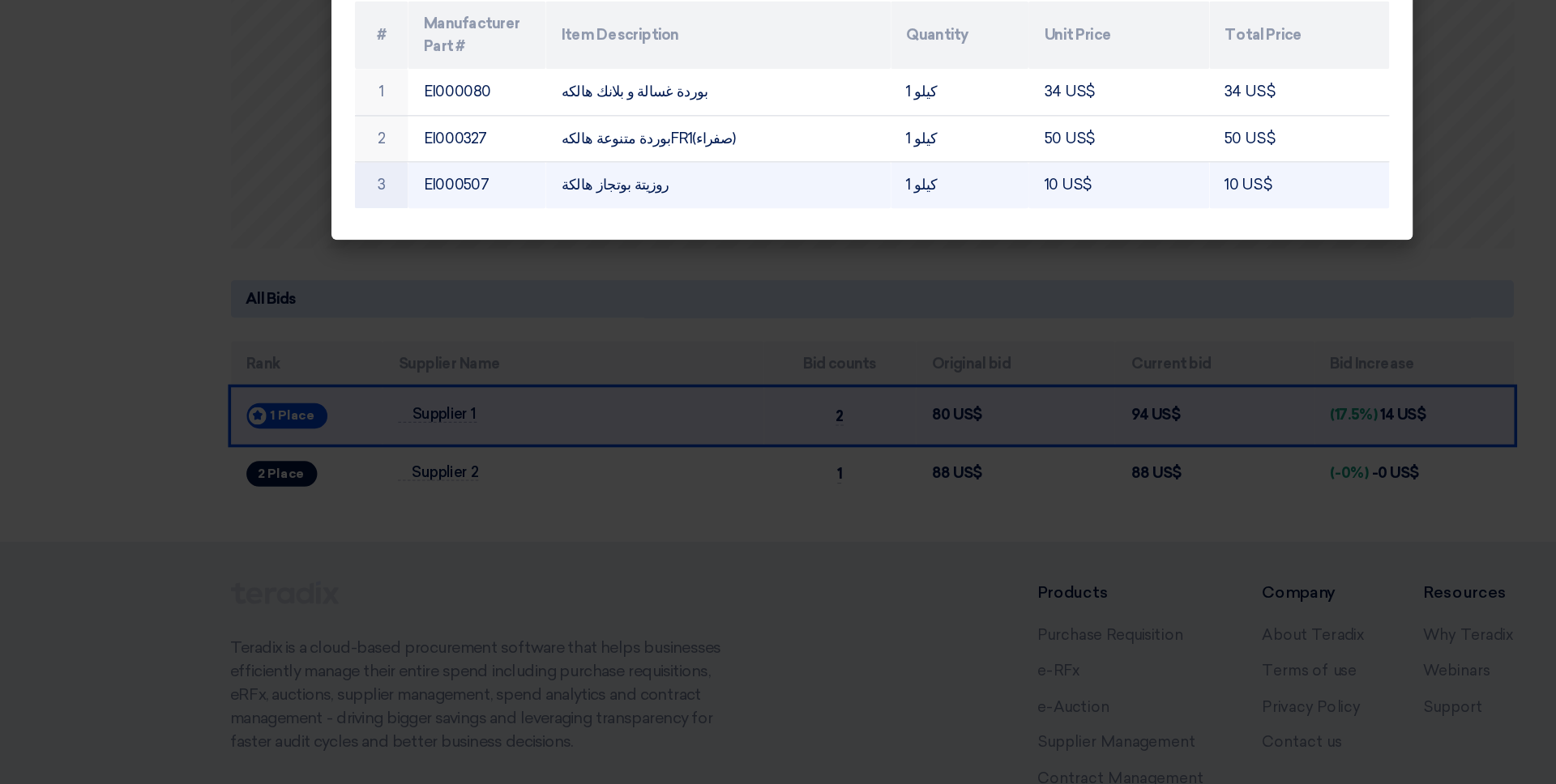
scroll to position [417, 0]
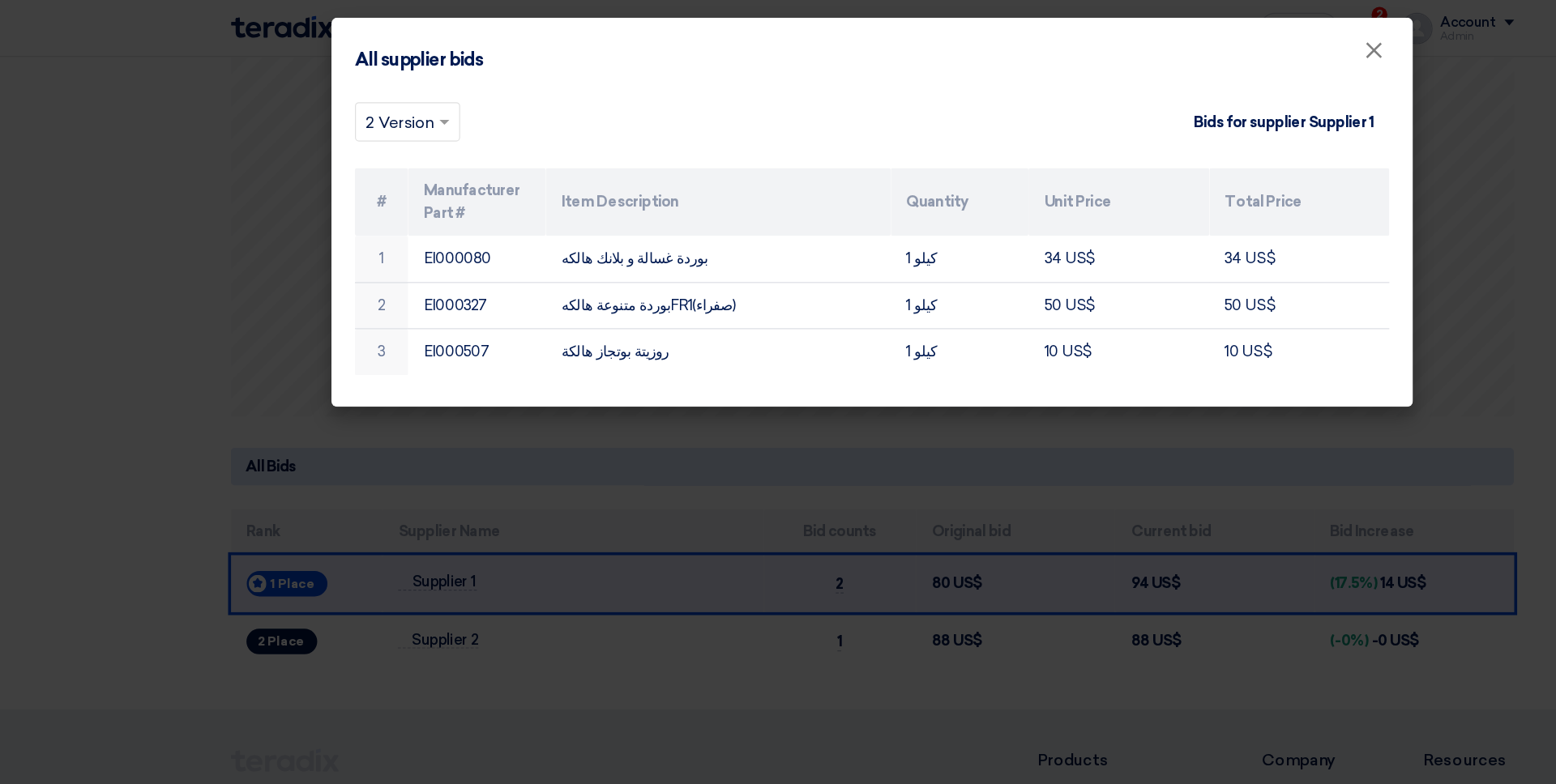
click at [831, 371] on modal-container "All supplier bids × × 2 Version Bids for supplier Supplier 1 # Manufacturer Par…" at bounding box center [778, 392] width 1556 height 784
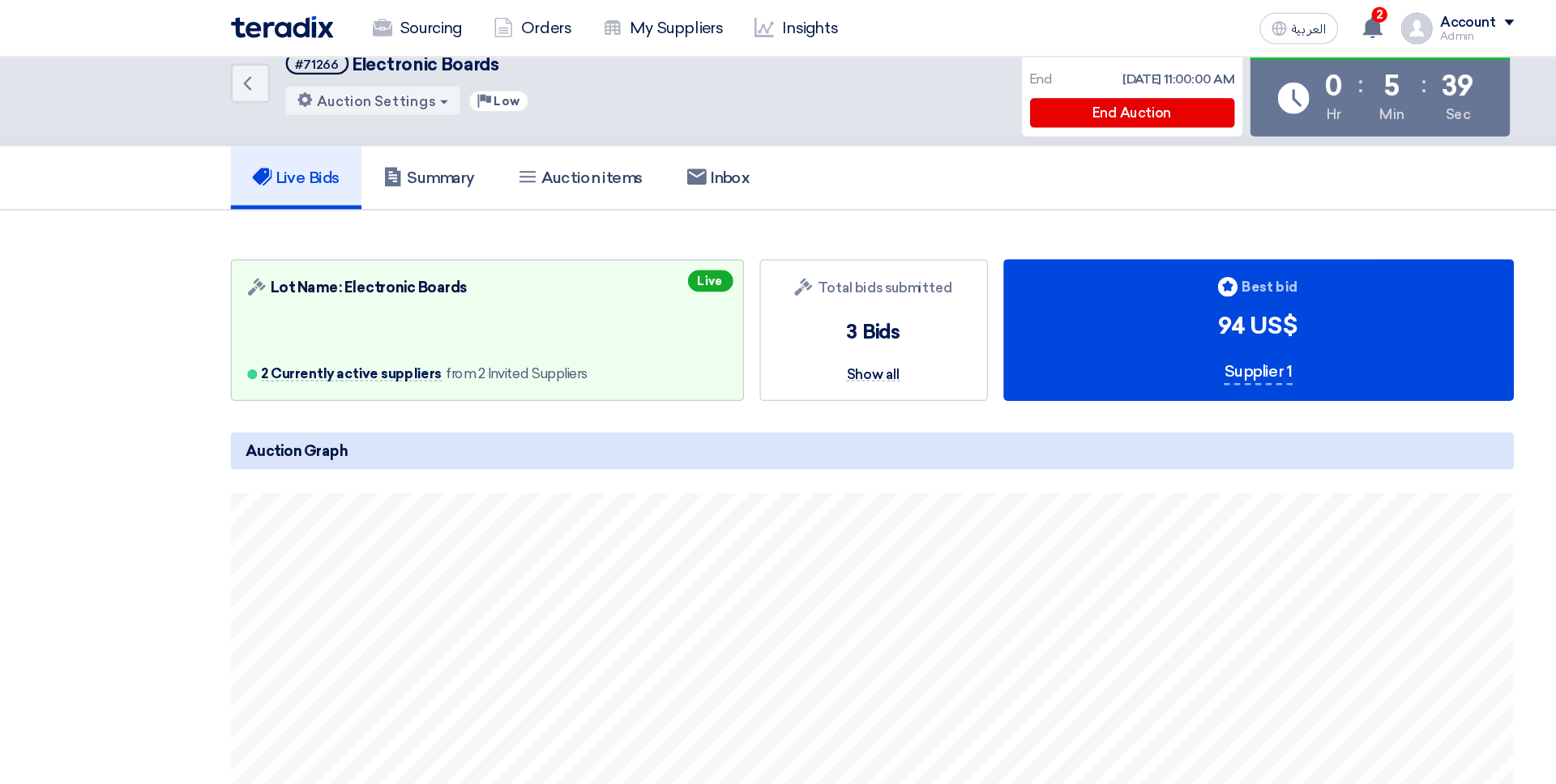
scroll to position [21, 0]
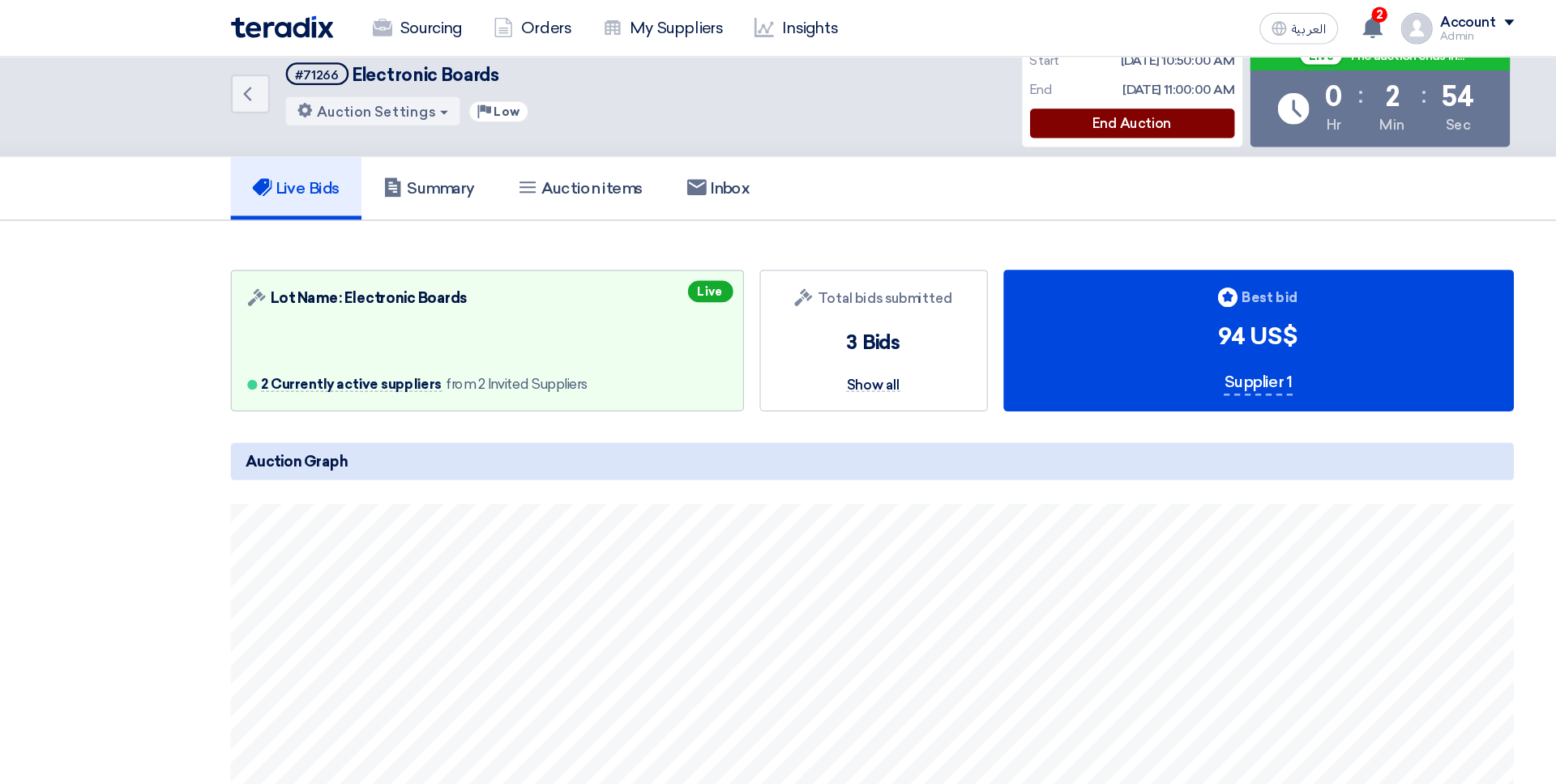
click at [944, 105] on div "End Auction" at bounding box center [993, 102] width 169 height 24
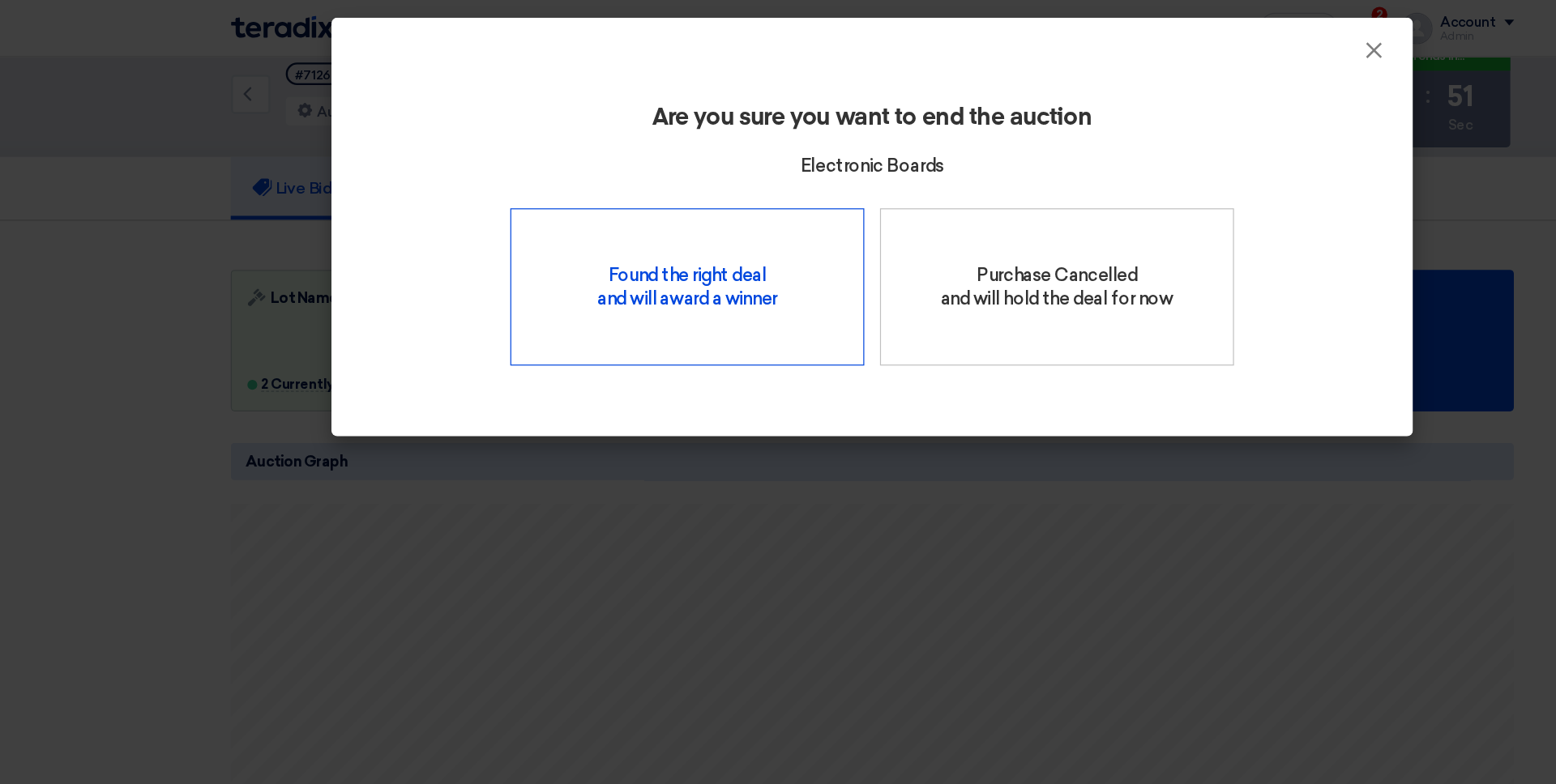
click at [681, 233] on div "Found the right deal and will award a winner" at bounding box center [625, 237] width 291 height 129
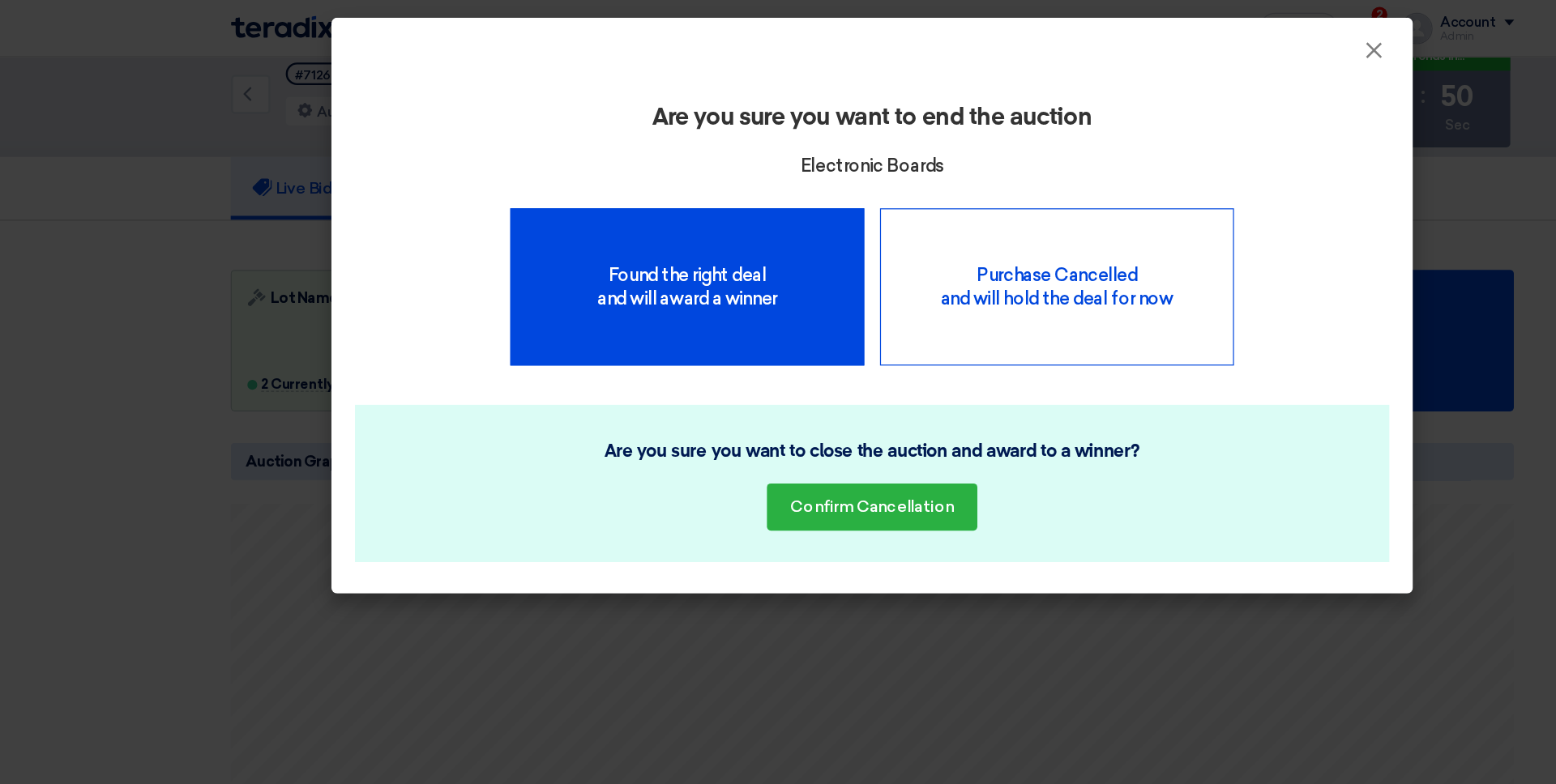
click at [835, 222] on div "Purchase Cancelled and will hold the deal for now" at bounding box center [930, 237] width 291 height 129
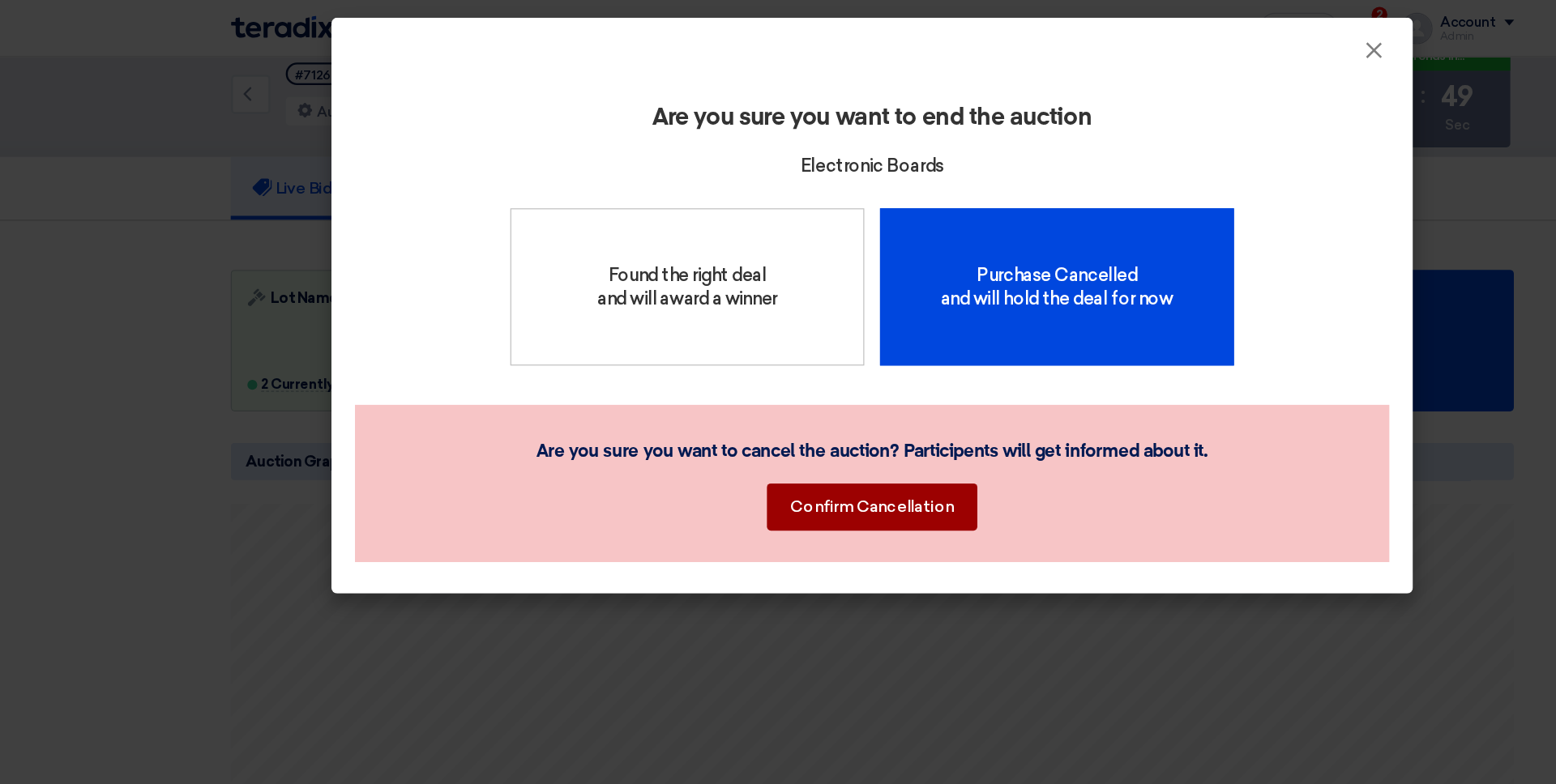
click at [780, 409] on button "Confirm Cancellation" at bounding box center [778, 418] width 174 height 39
click at [780, 433] on button "Confirm Cancellation" at bounding box center [778, 418] width 174 height 39
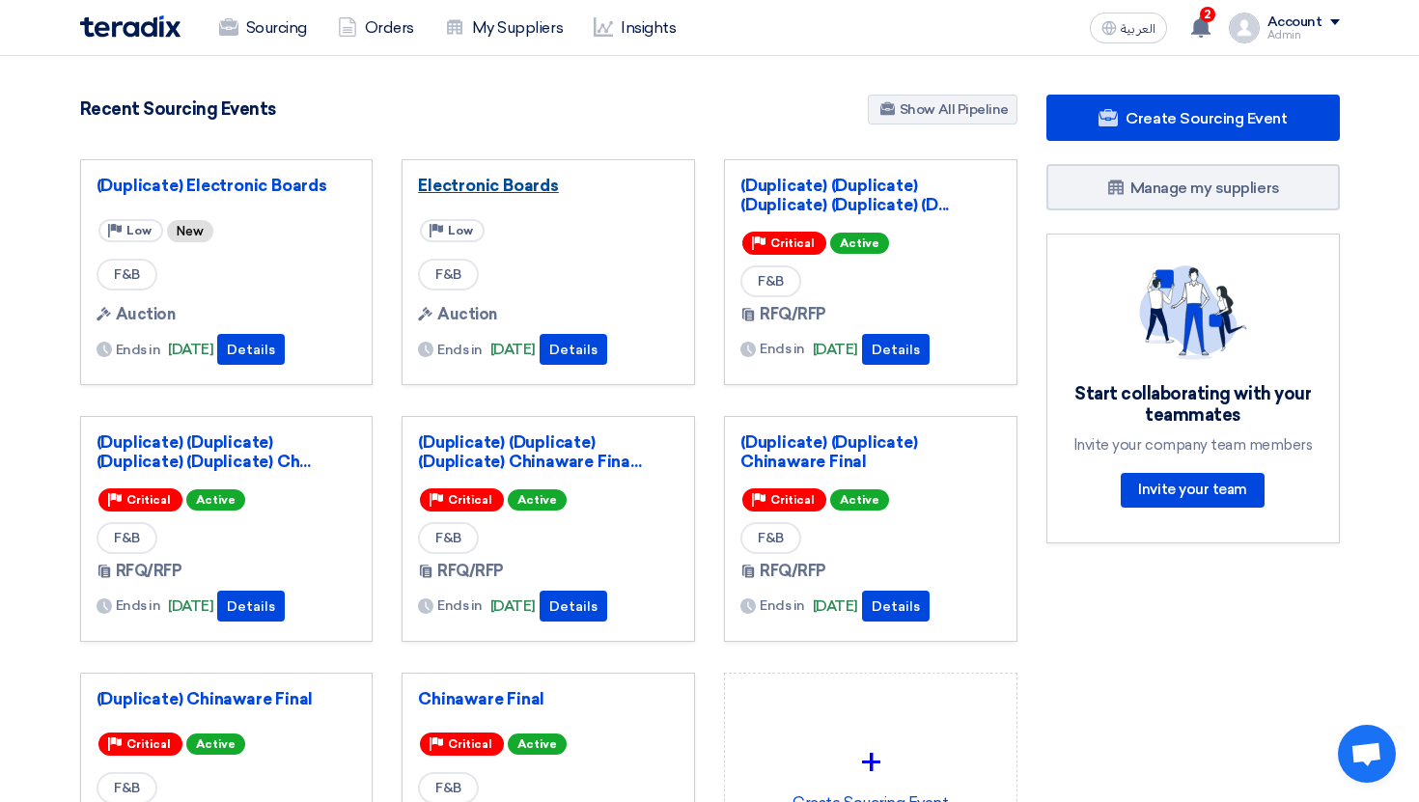
click at [481, 191] on link "Electronic Boards" at bounding box center [548, 185] width 261 height 19
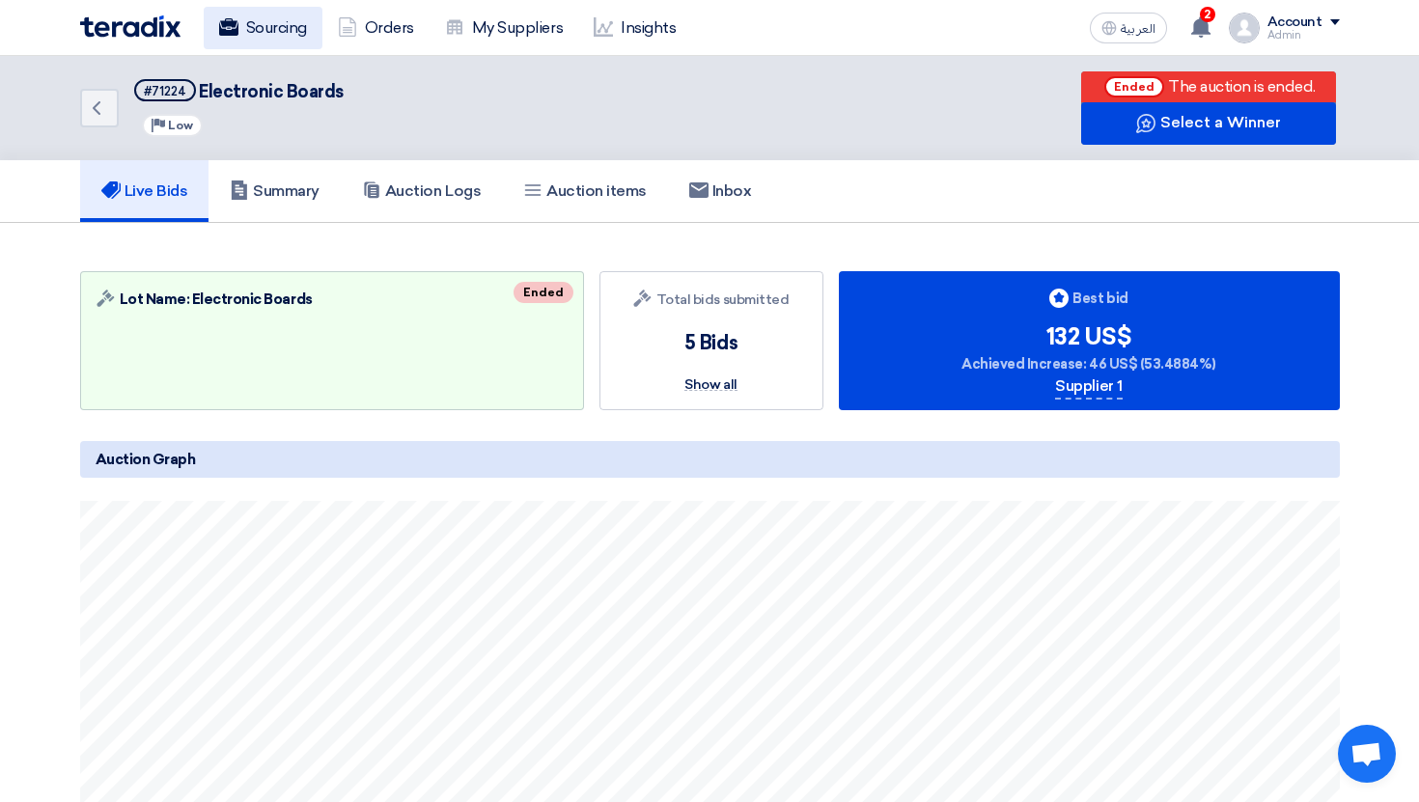
click at [236, 31] on use at bounding box center [227, 26] width 19 height 17
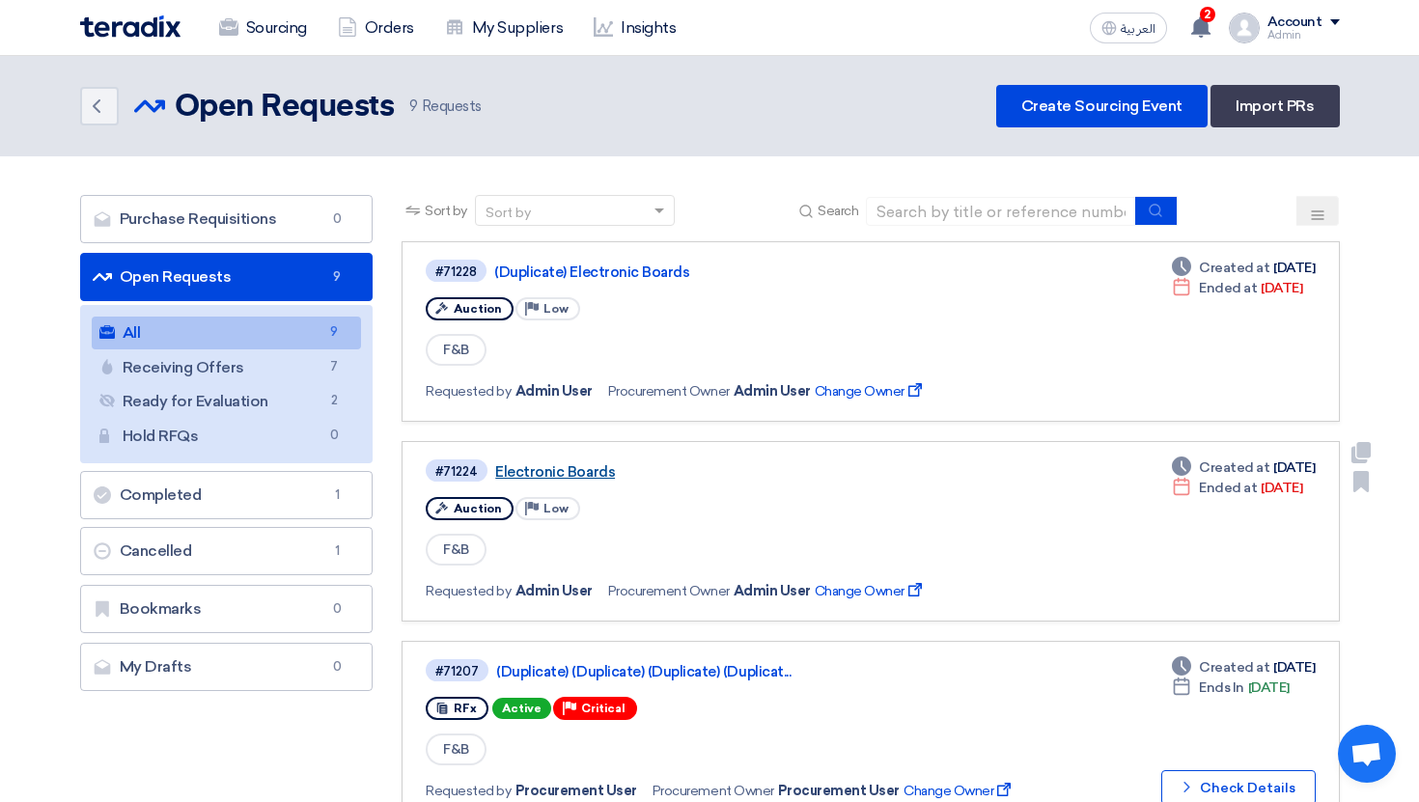
click at [574, 474] on link "Electronic Boards" at bounding box center [736, 471] width 482 height 17
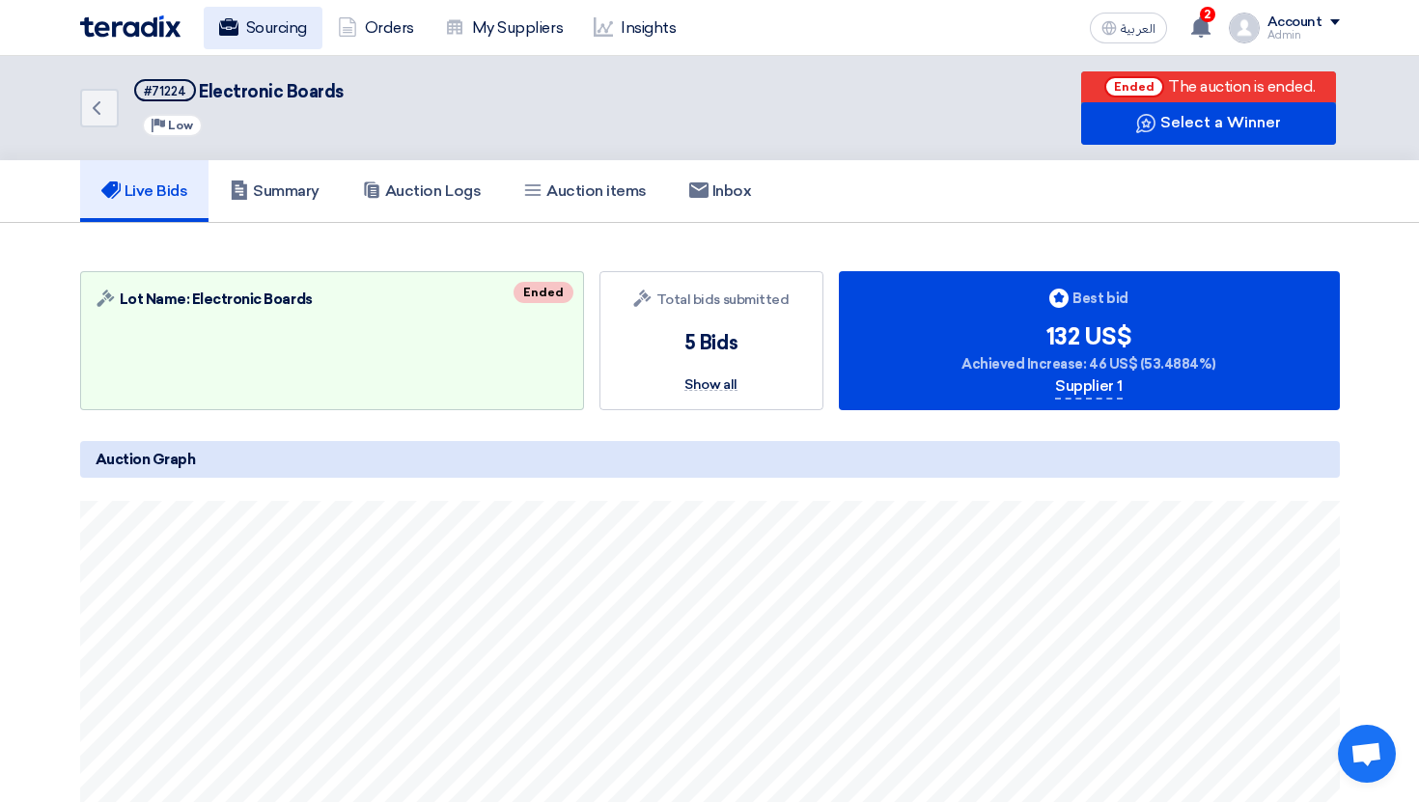
click at [240, 12] on link "Sourcing" at bounding box center [263, 28] width 119 height 42
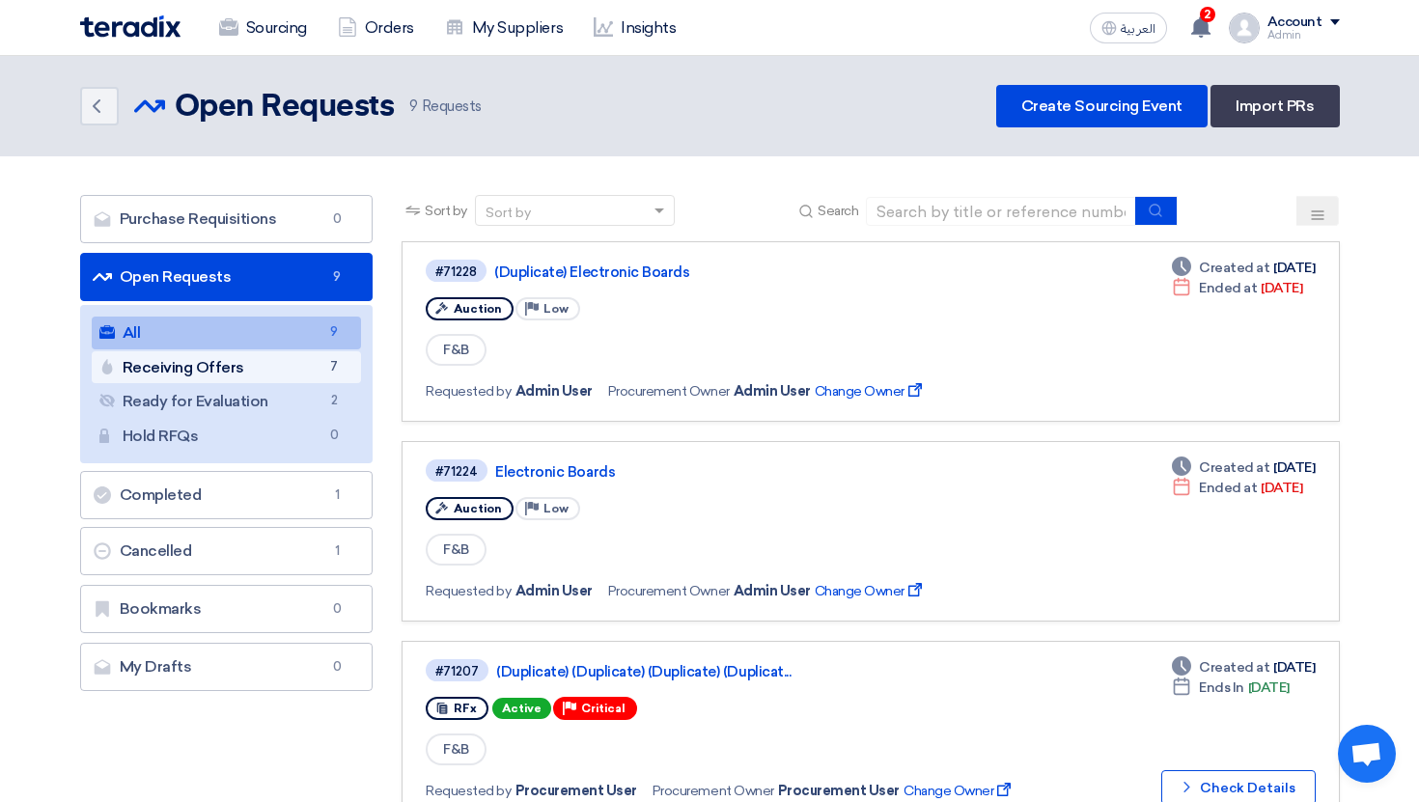
click at [323, 357] on span "7" at bounding box center [333, 367] width 23 height 20
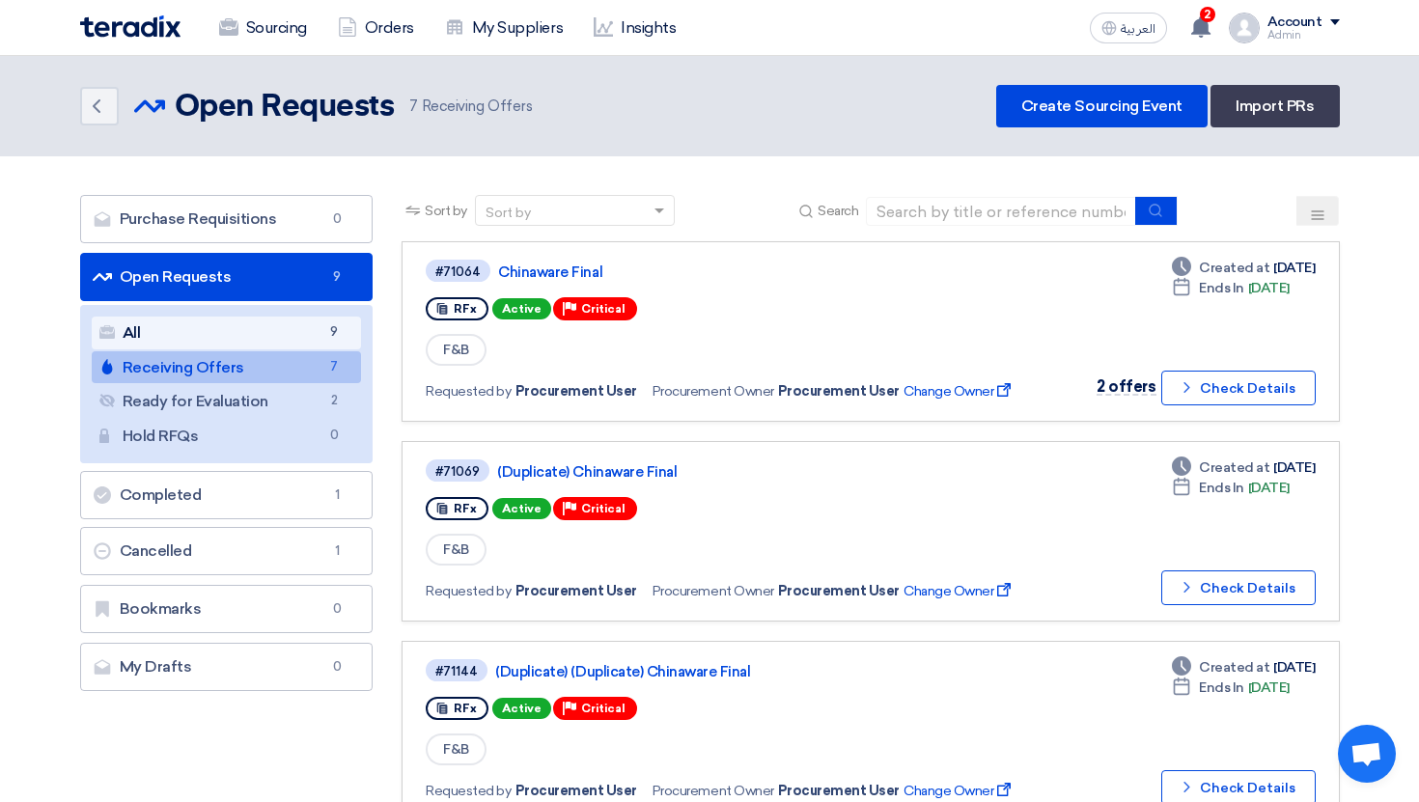
click at [321, 327] on link "All All 9" at bounding box center [227, 333] width 270 height 33
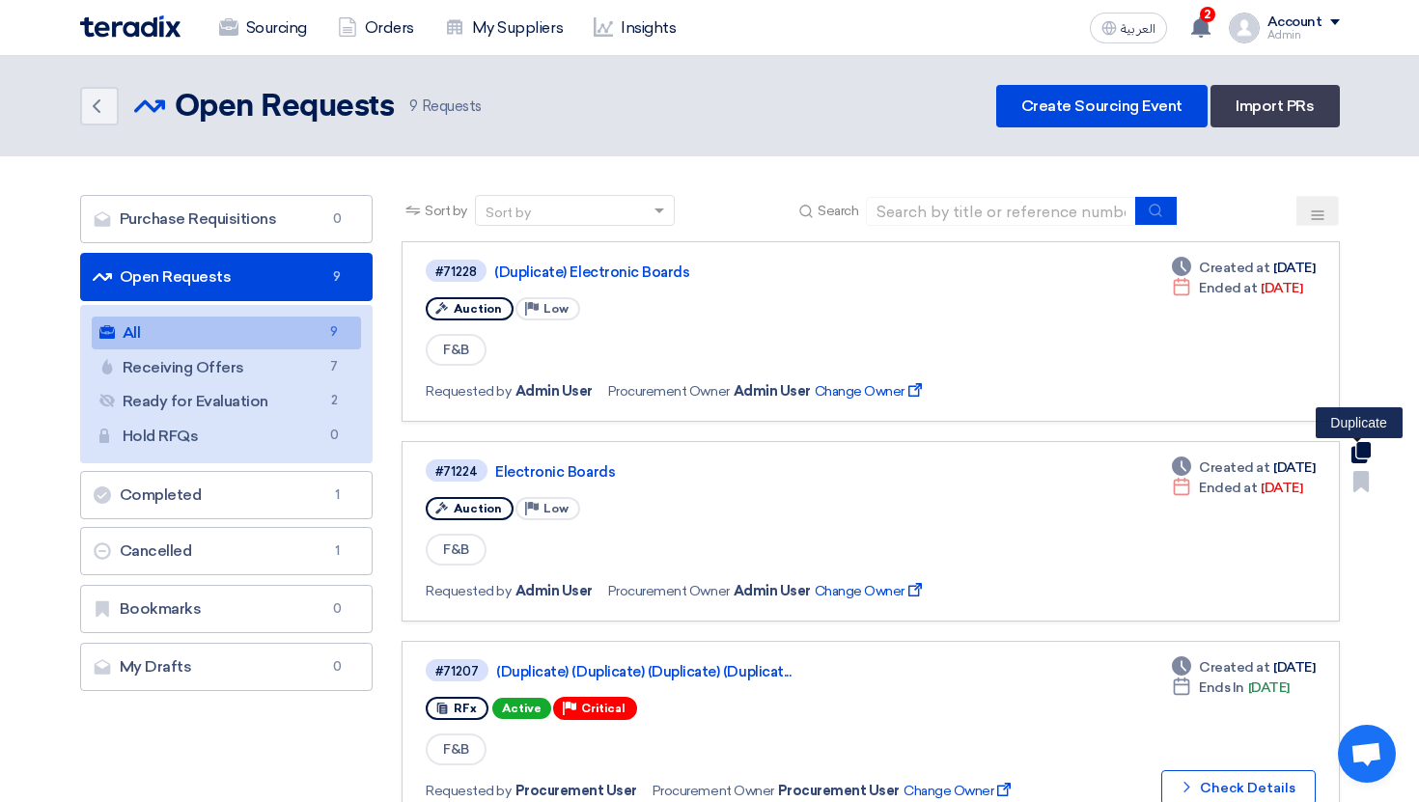
click at [1356, 454] on use at bounding box center [1359, 452] width 19 height 21
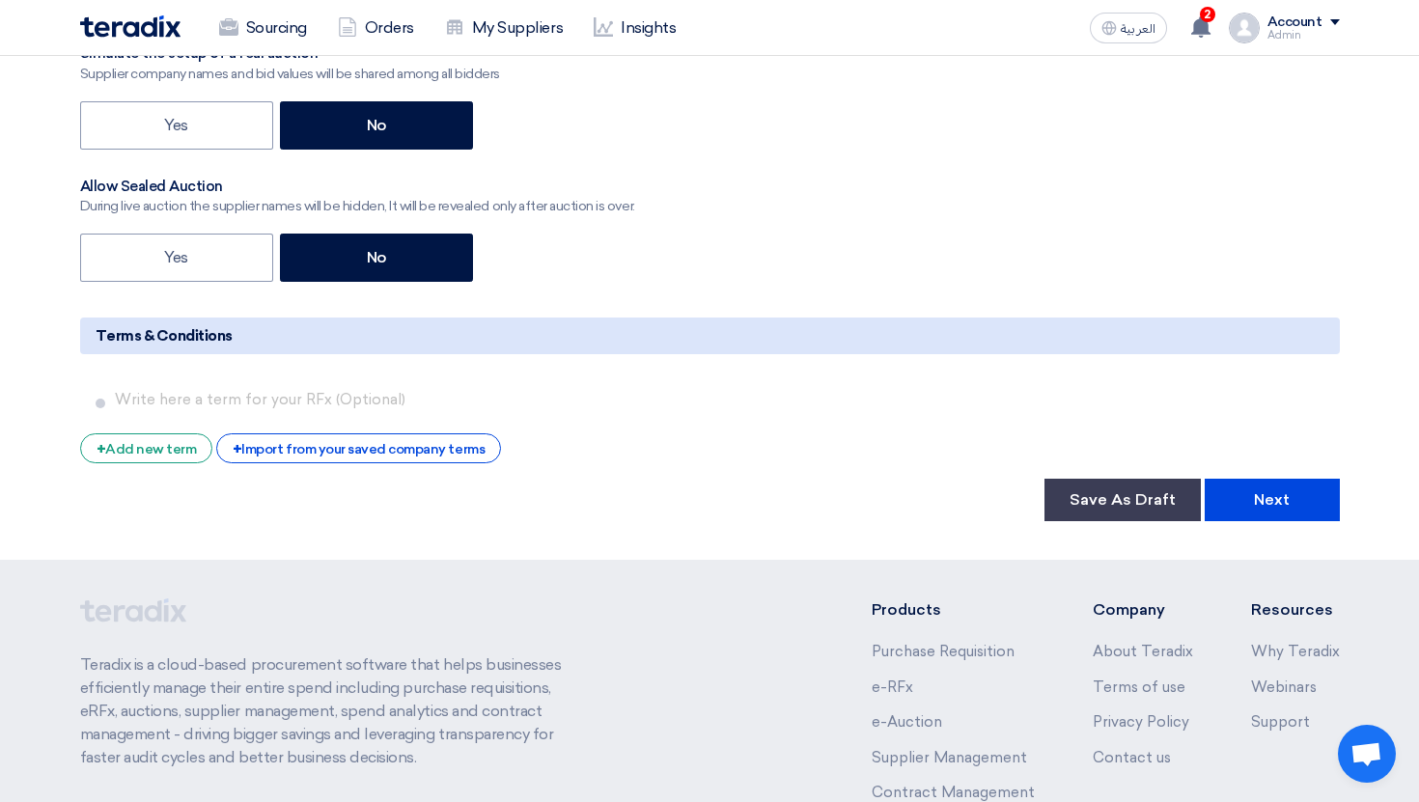
scroll to position [2986, 0]
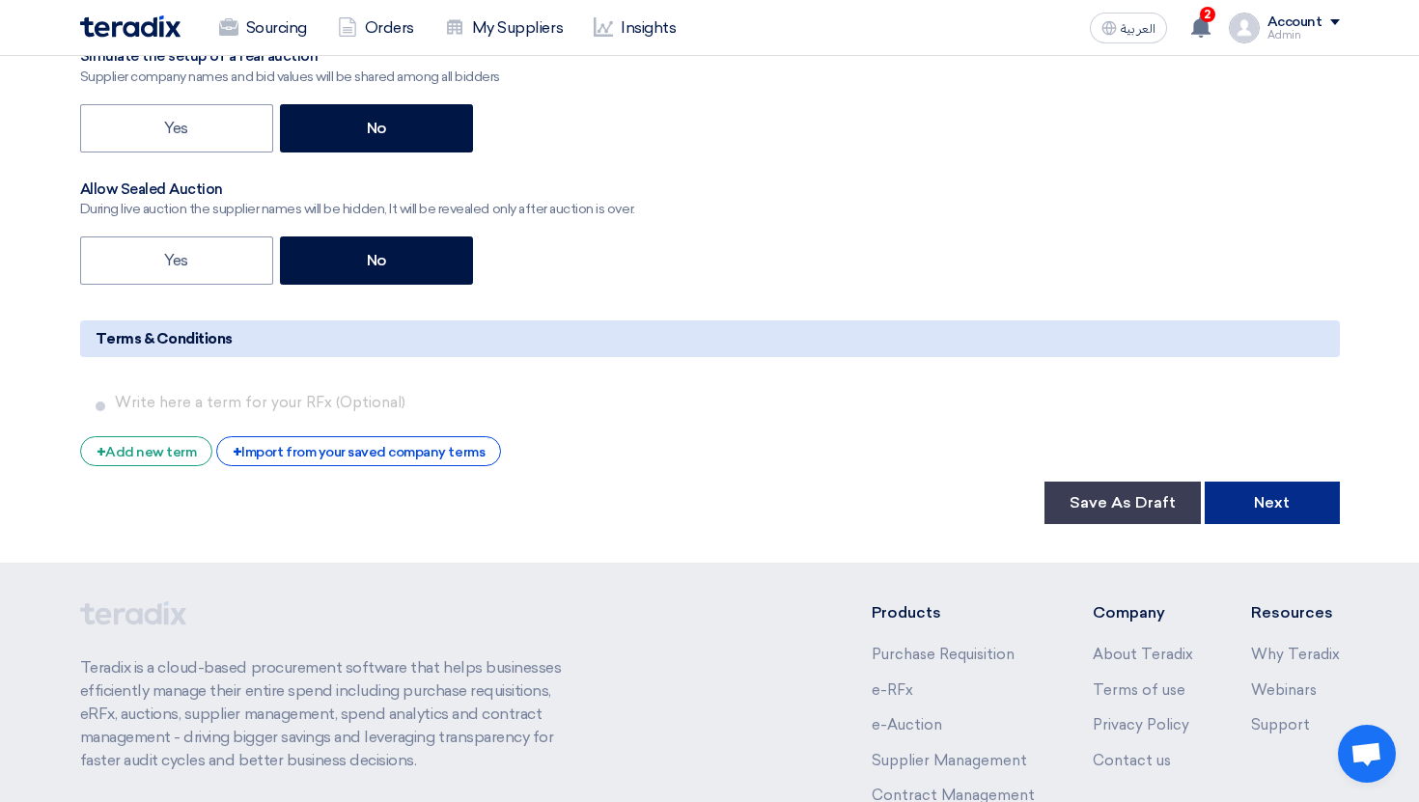
click at [1238, 509] on button "Next" at bounding box center [1271, 503] width 135 height 42
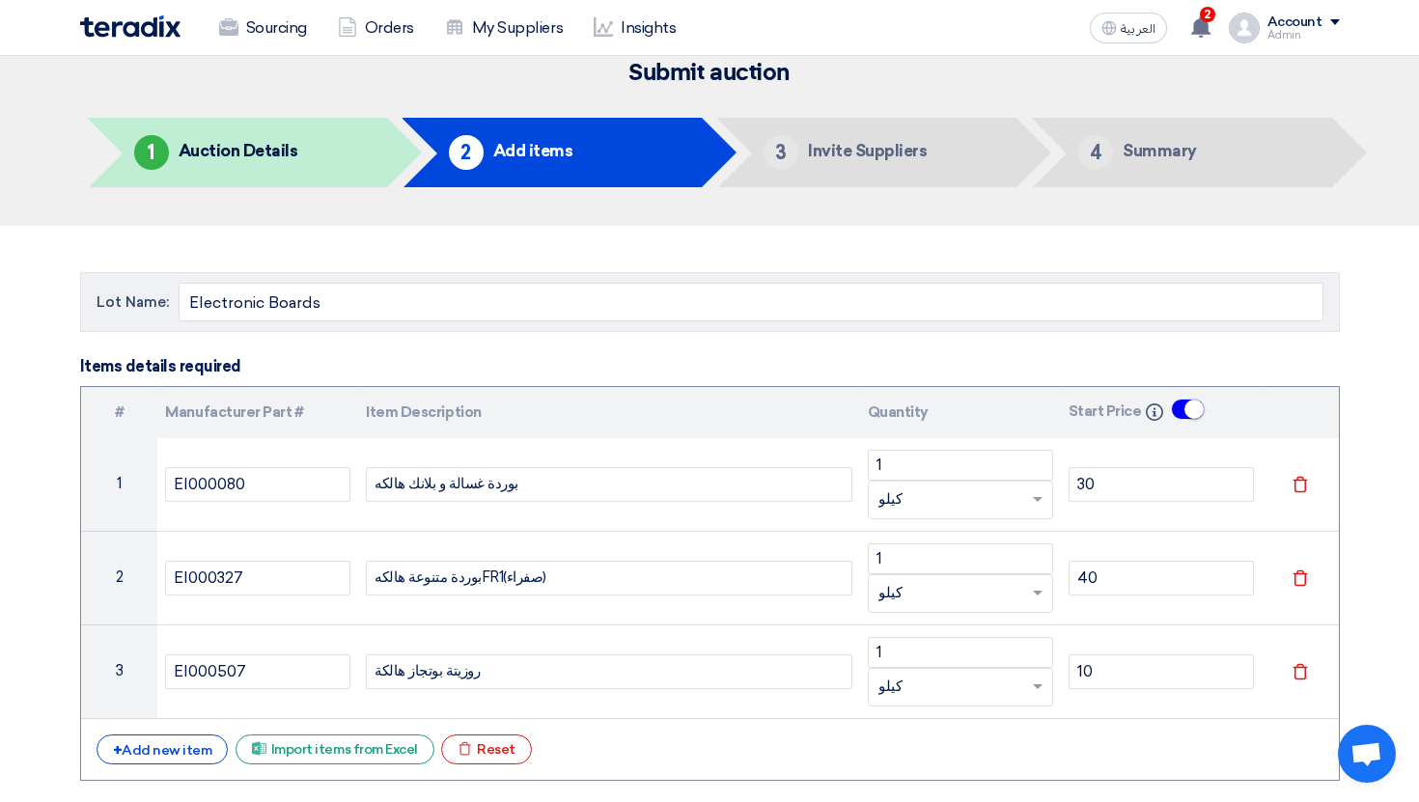
scroll to position [60, 0]
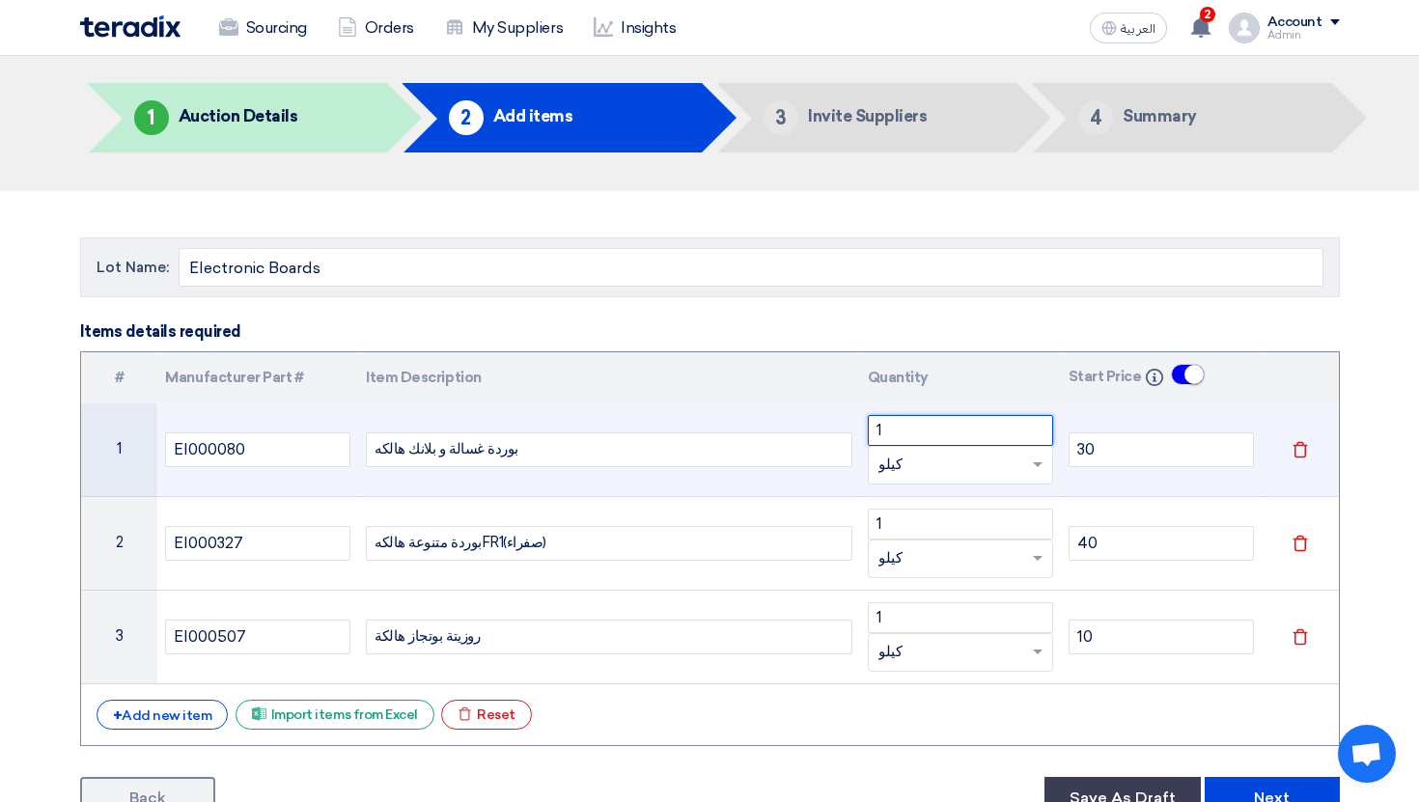
drag, startPoint x: 919, startPoint y: 431, endPoint x: 832, endPoint y: 431, distance: 86.8
click at [832, 431] on tr "1 EI000080 بوردة غسالة و بلانك هالكه 1 Unit × كيلو 30 Delete" at bounding box center [709, 450] width 1257 height 94
type input "1000"
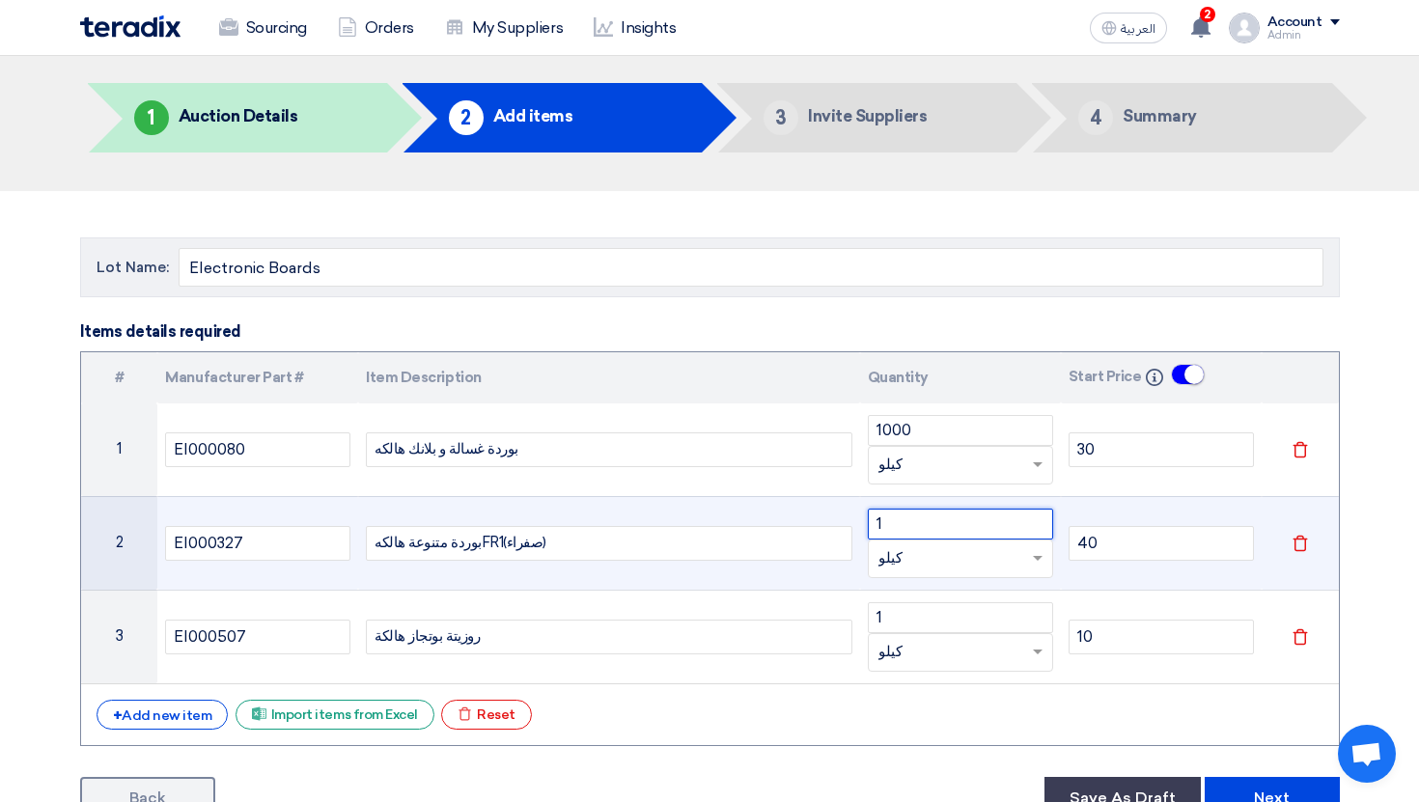
drag, startPoint x: 914, startPoint y: 511, endPoint x: 850, endPoint y: 511, distance: 63.7
click at [850, 511] on tr "2 EI000327 بوردة متنوعة هالكهFR1(صفراء) 1 Unit × كيلو 40 Delete" at bounding box center [709, 543] width 1257 height 94
click at [876, 517] on input "1" at bounding box center [960, 524] width 185 height 31
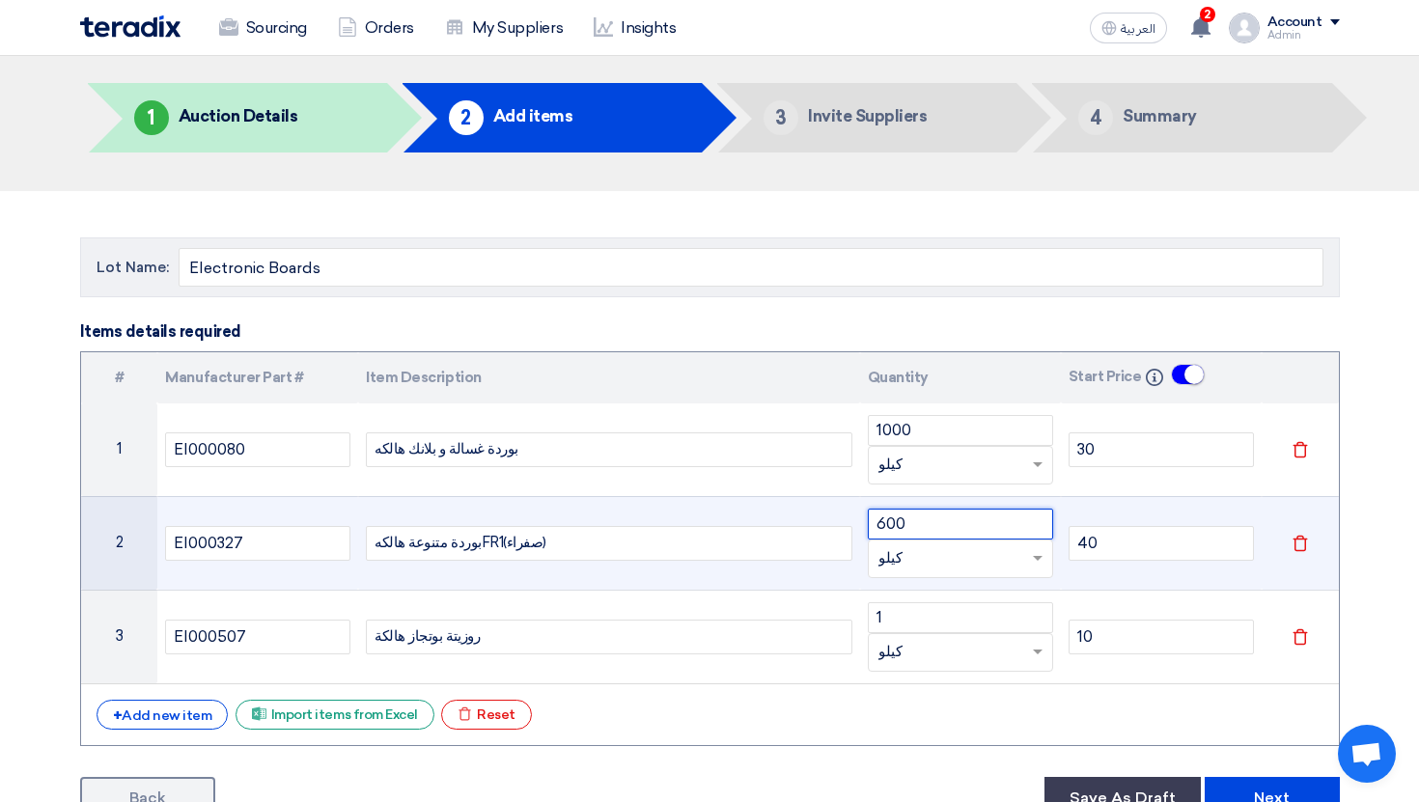
type input "600"
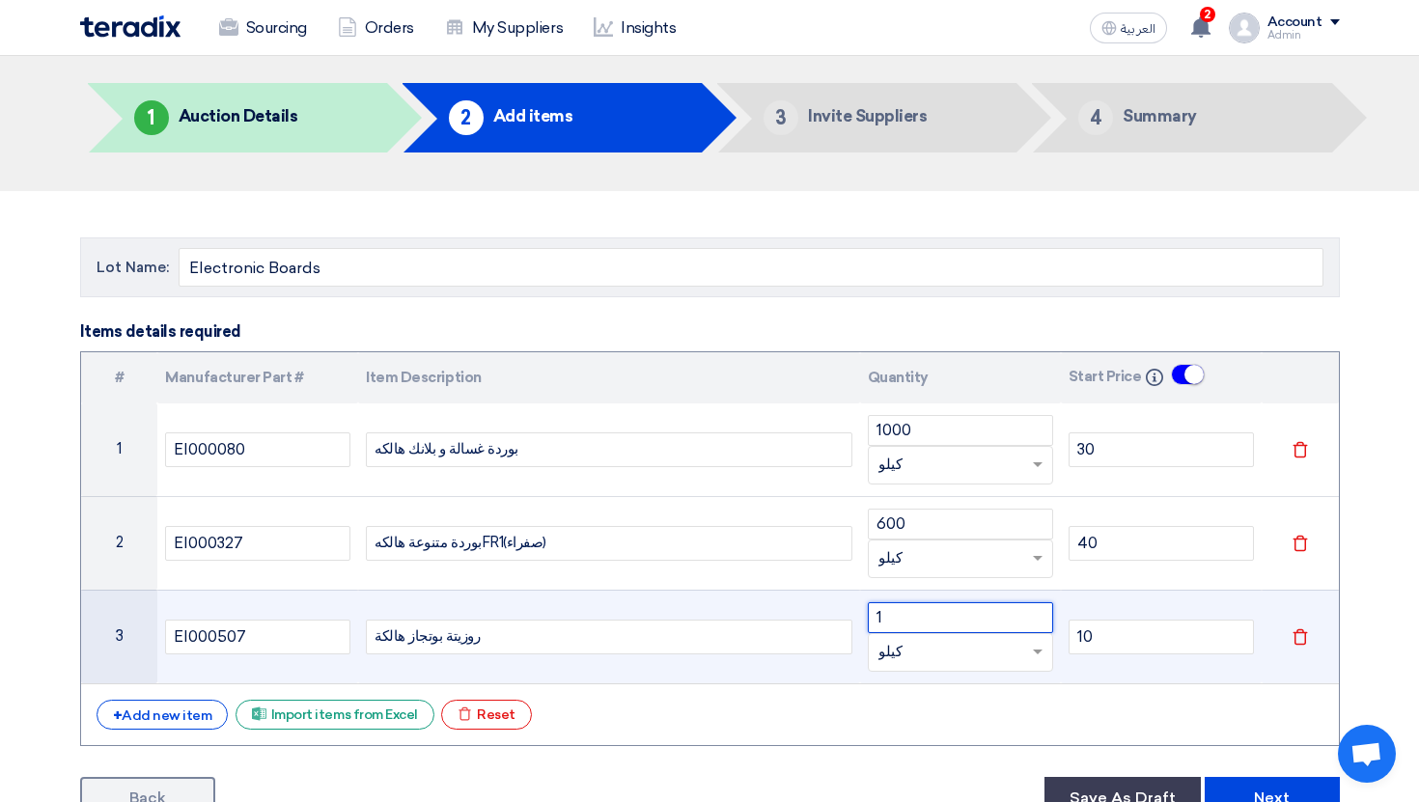
drag, startPoint x: 913, startPoint y: 624, endPoint x: 841, endPoint y: 624, distance: 72.4
click at [841, 624] on tr "3 EI000507 روزيتة بوتجاز هالكة 1 Unit × كيلو 10 Delete" at bounding box center [709, 637] width 1257 height 94
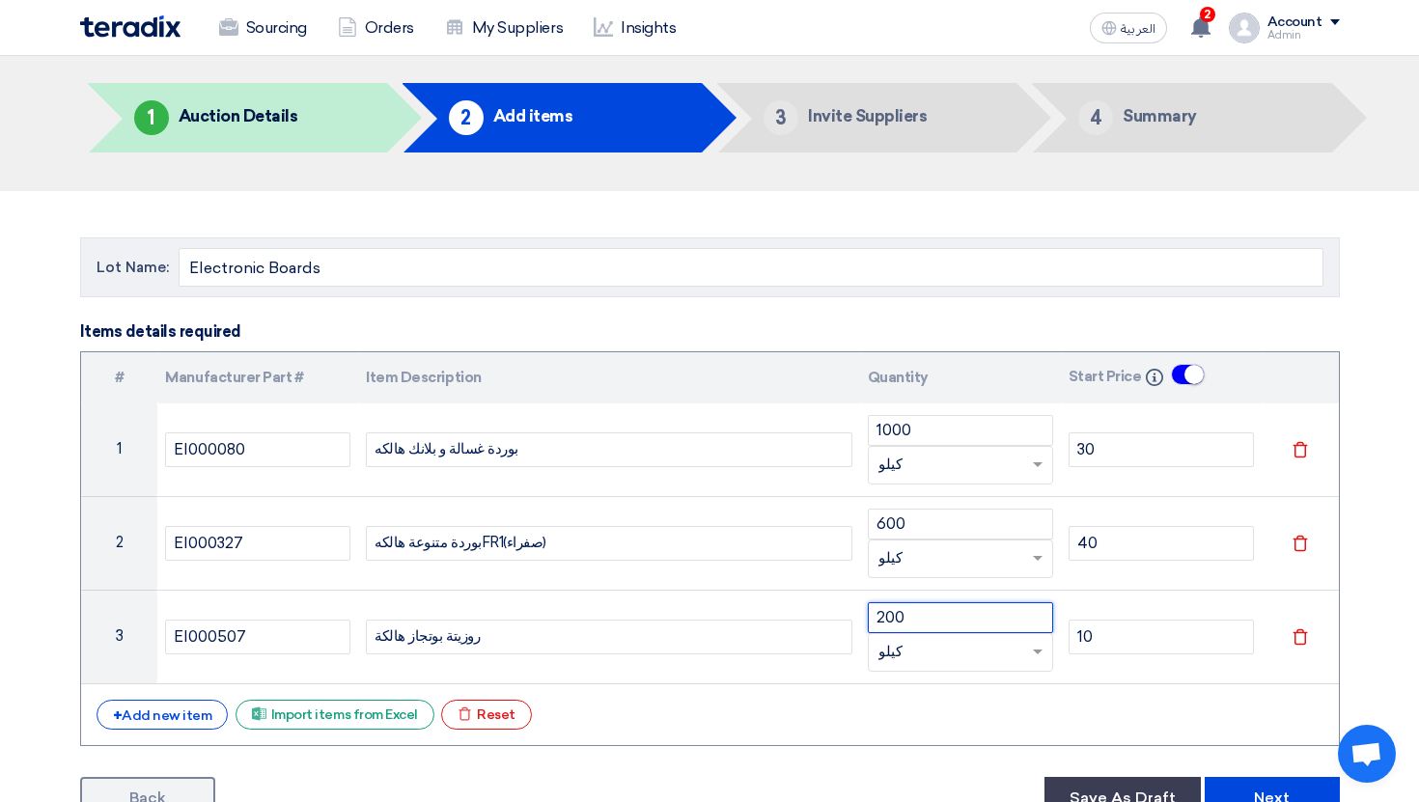
scroll to position [68, 0]
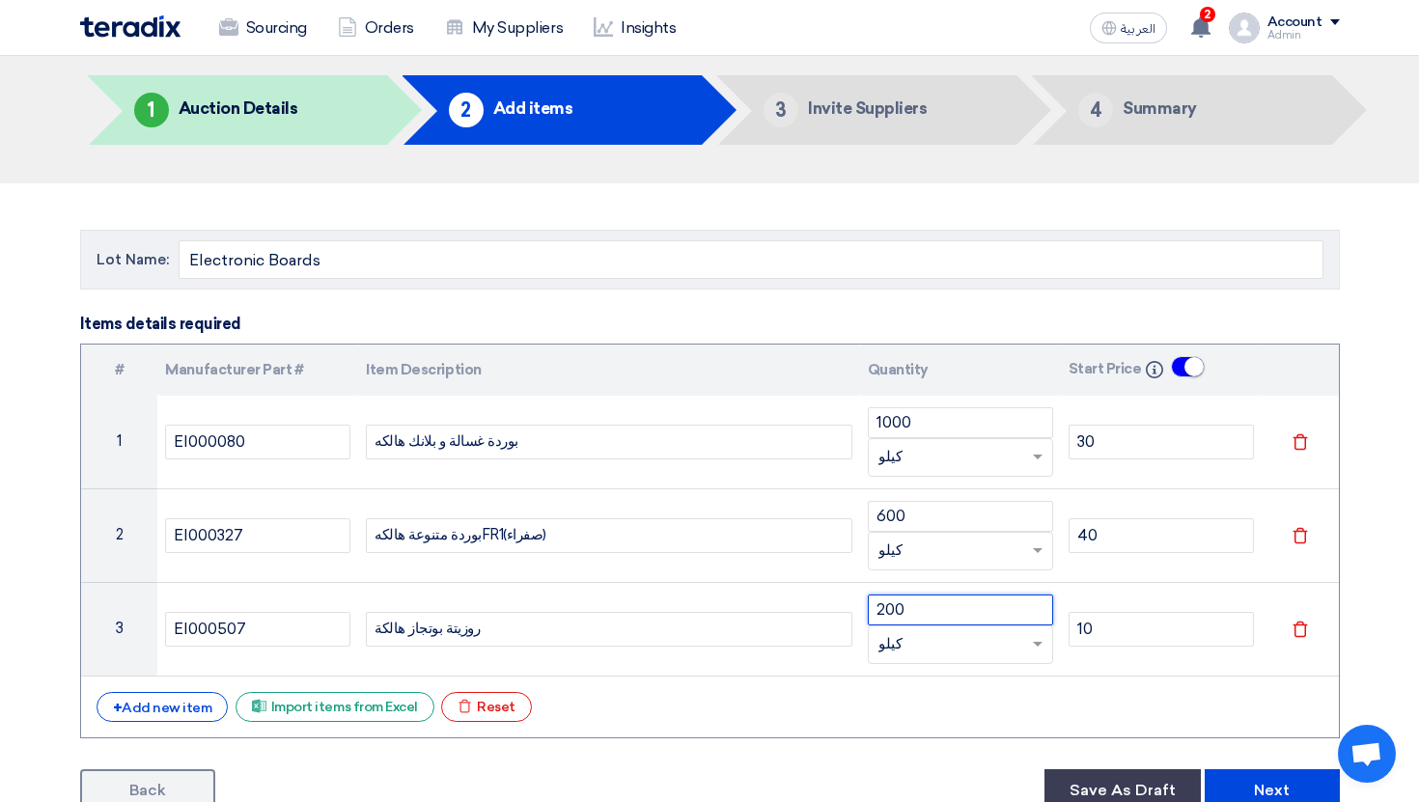
type input "200"
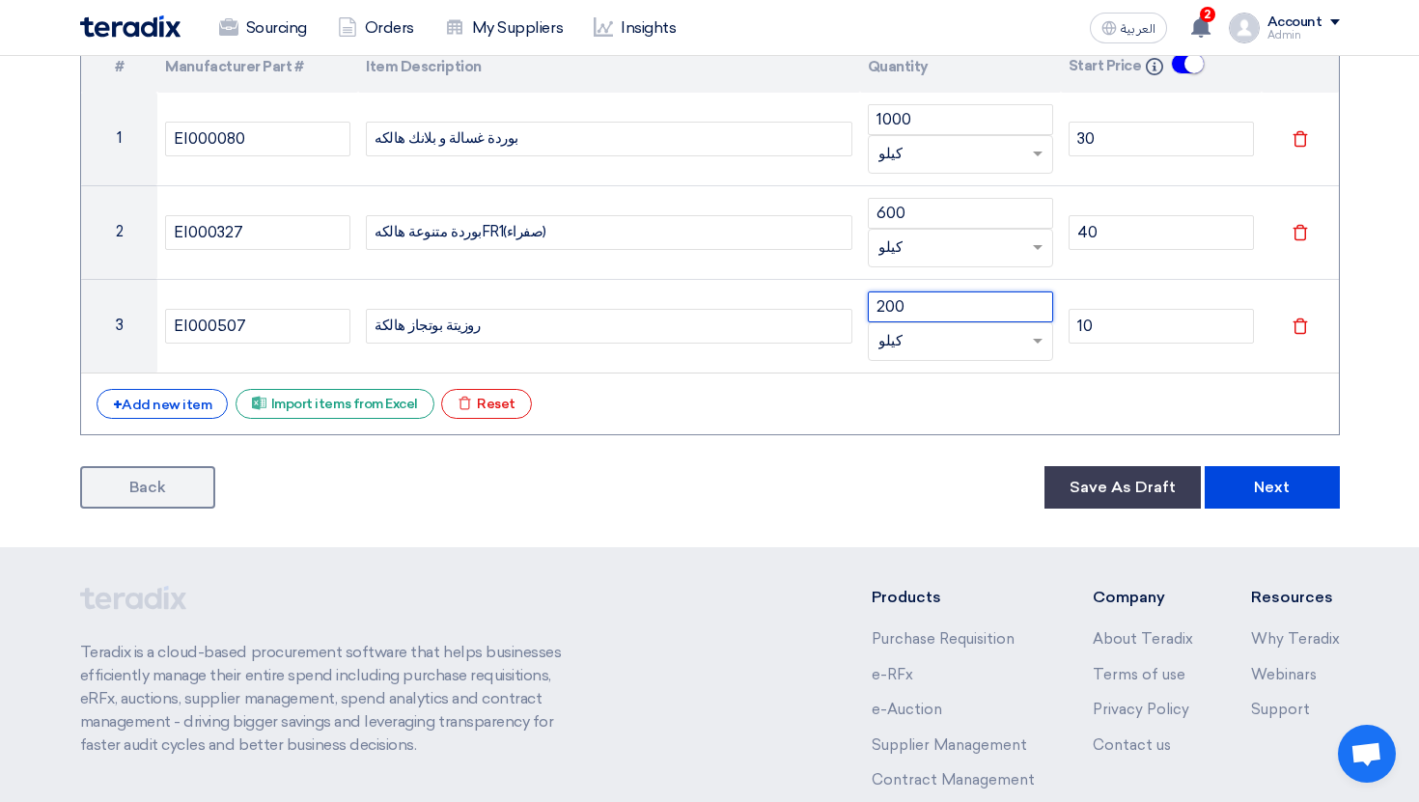
scroll to position [423, 0]
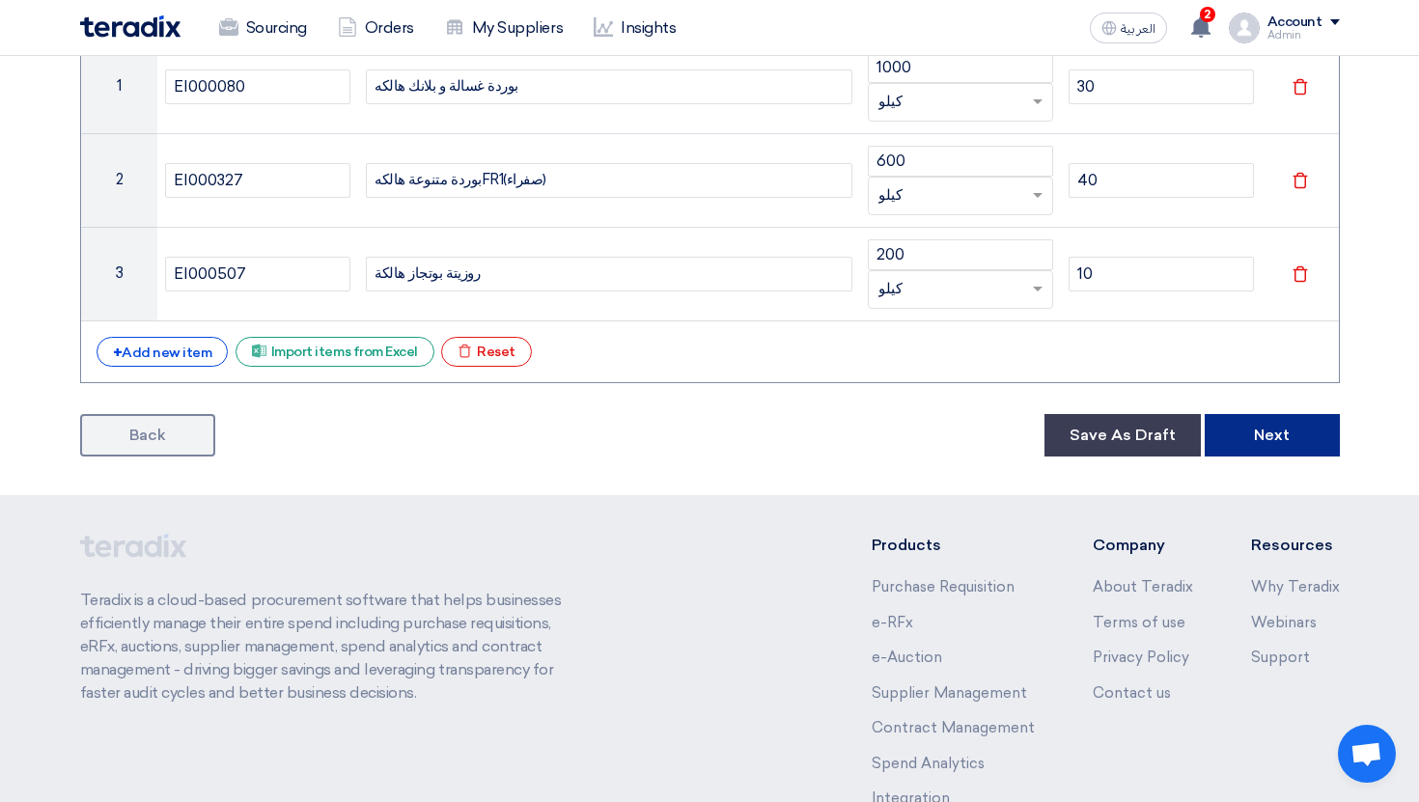
click at [1283, 433] on button "Next" at bounding box center [1271, 435] width 135 height 42
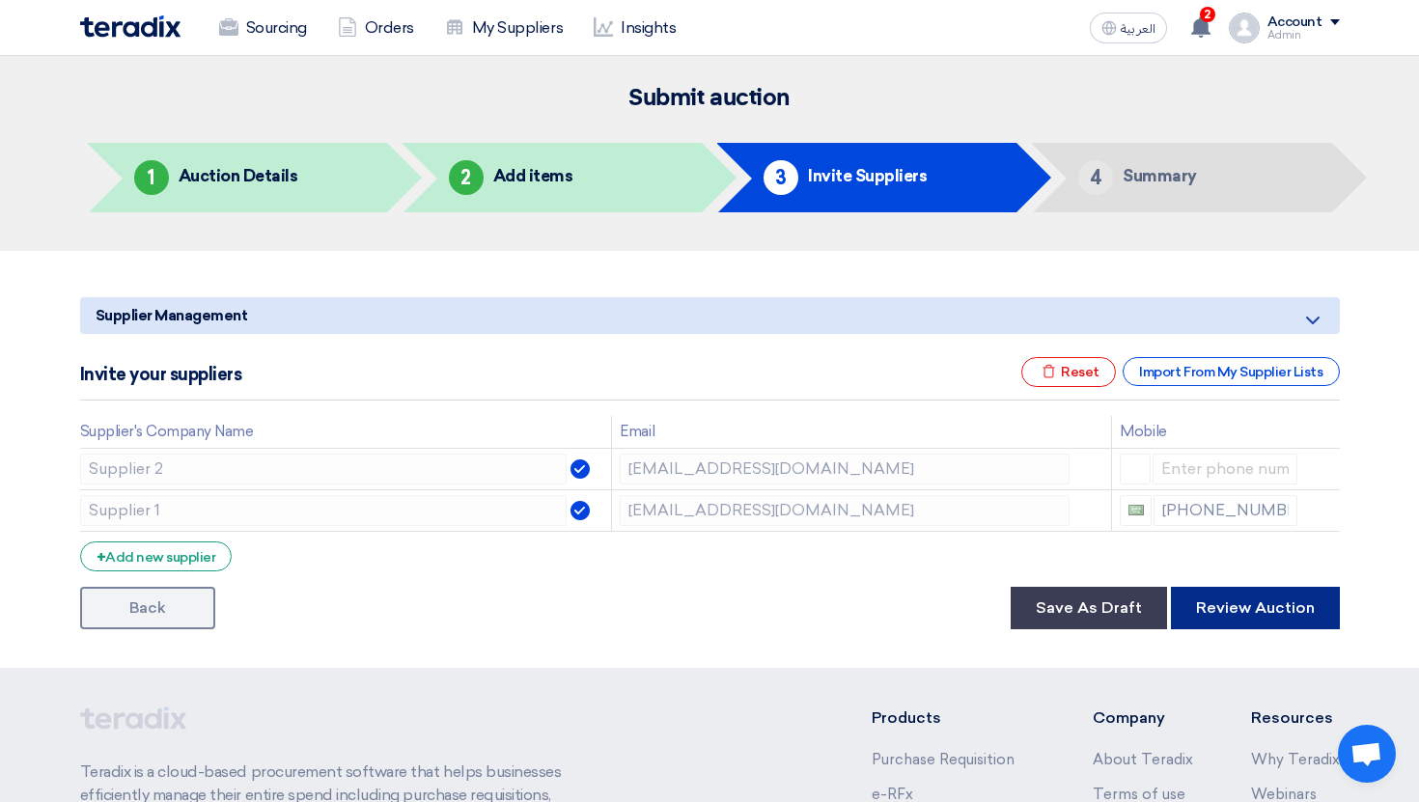
click at [1246, 605] on button "Review Auction" at bounding box center [1255, 608] width 169 height 42
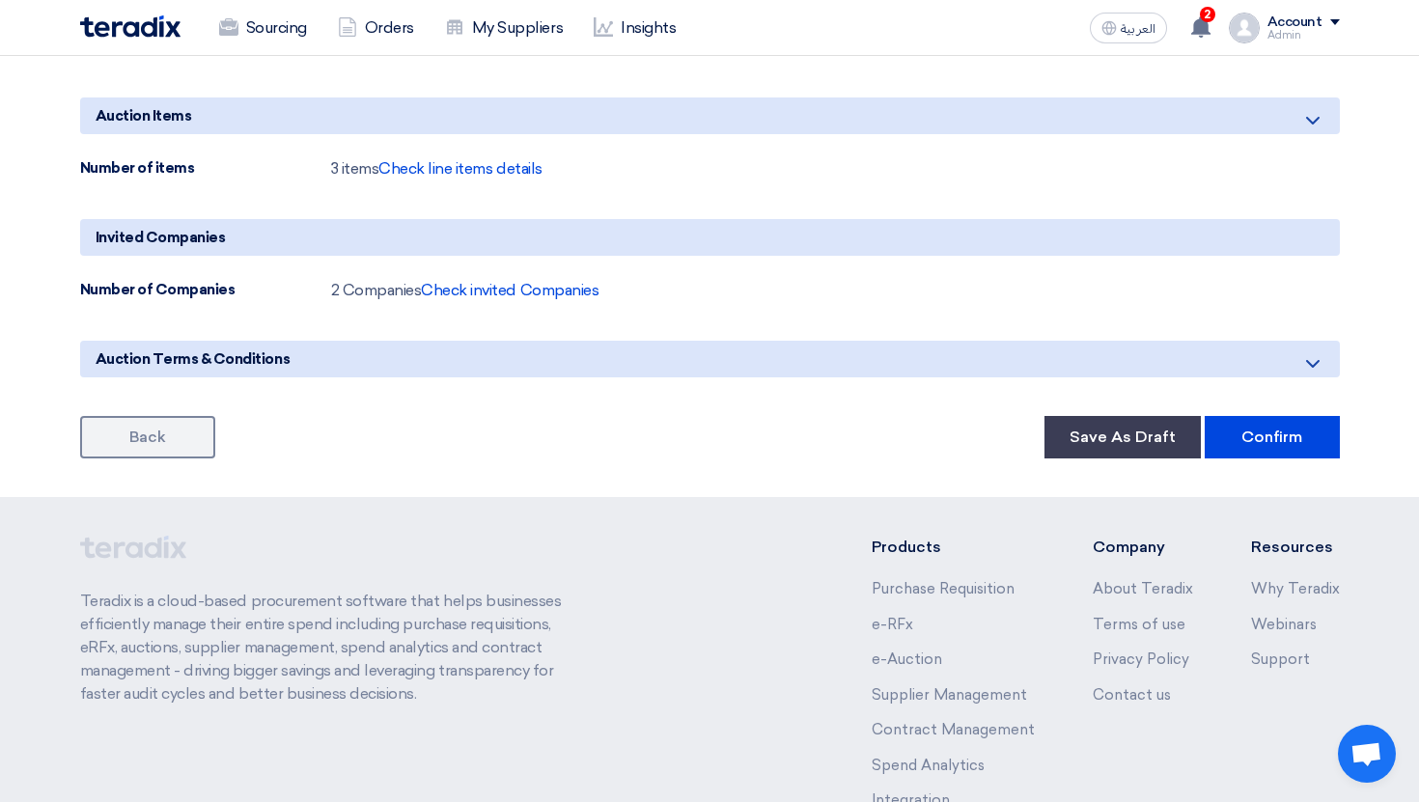
scroll to position [910, 0]
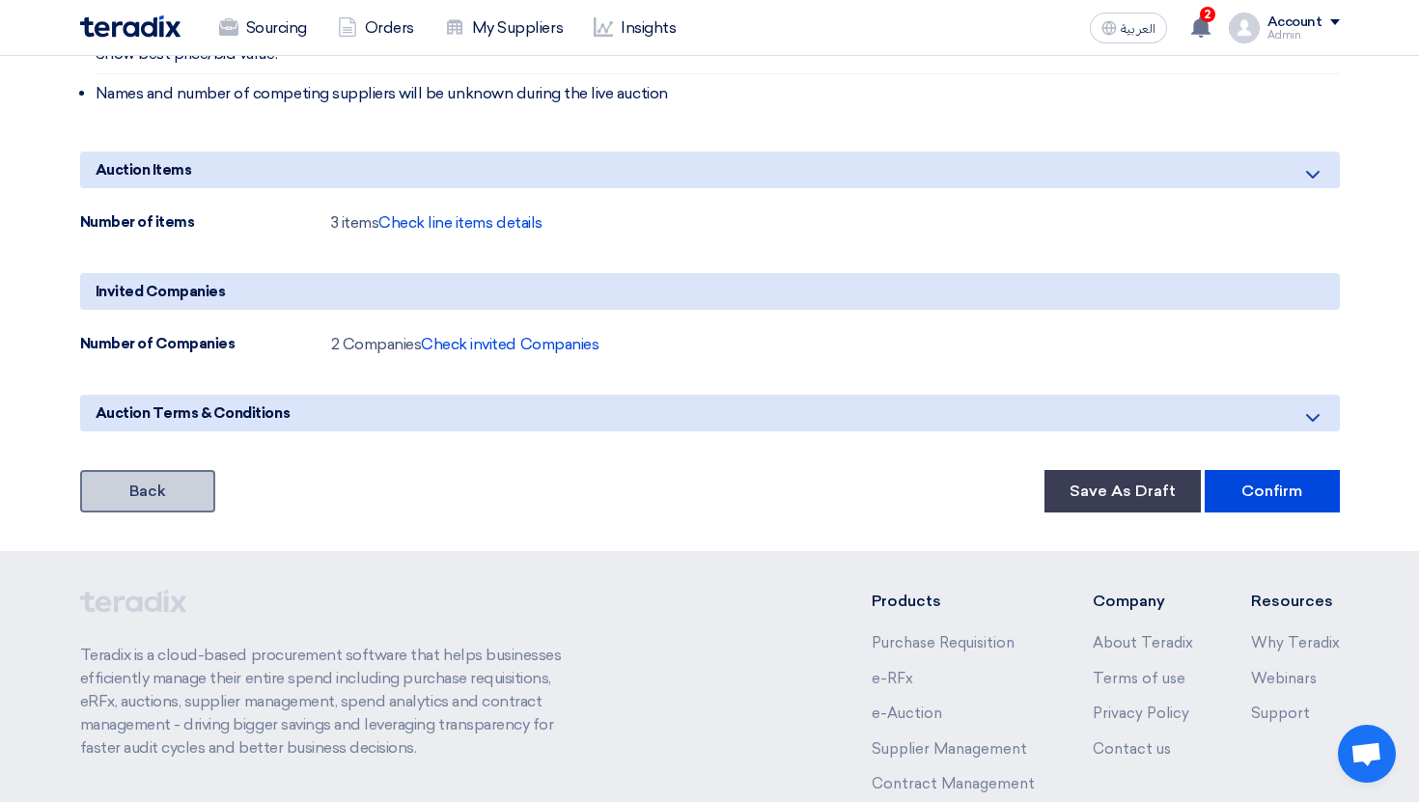
click at [167, 498] on link "Back" at bounding box center [147, 491] width 135 height 42
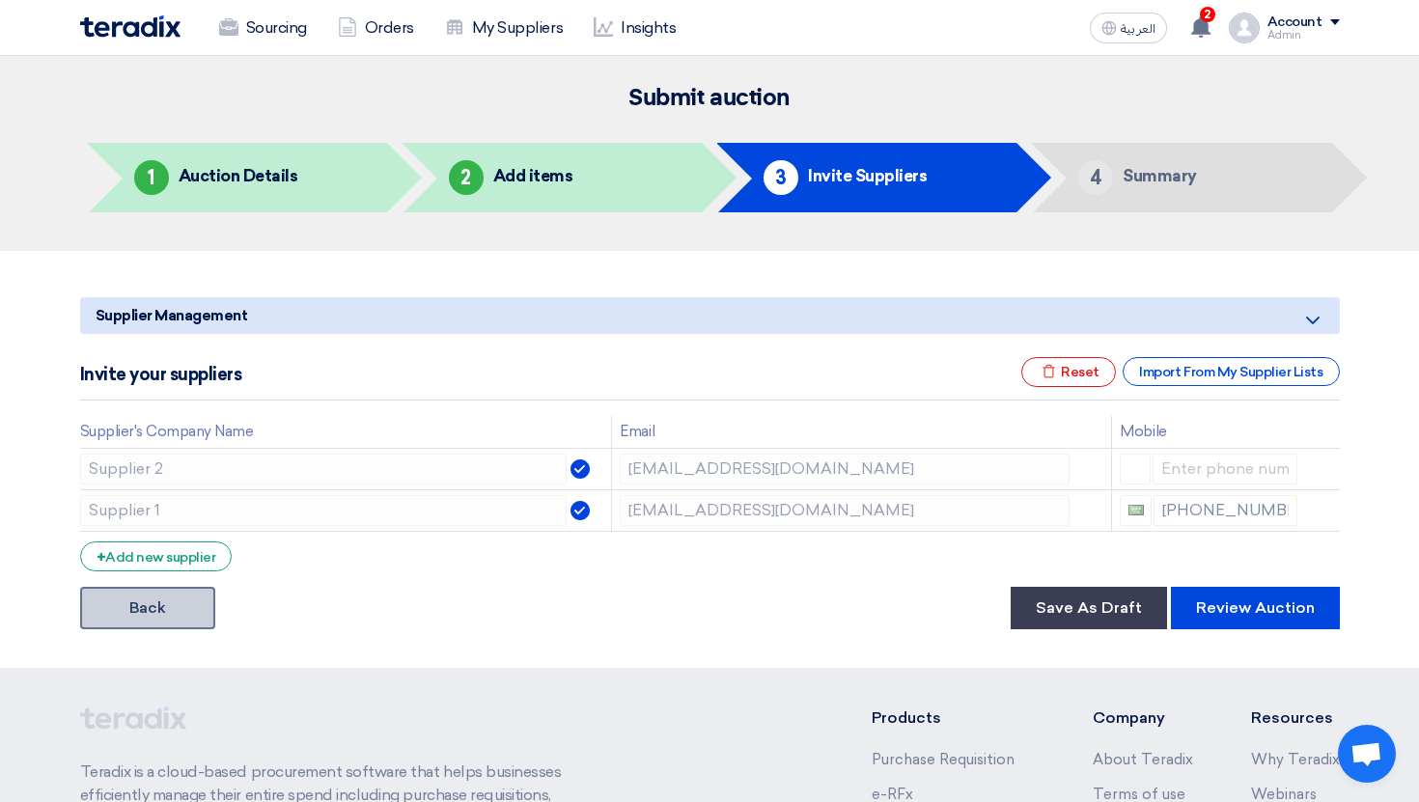
click at [177, 603] on link "Back" at bounding box center [147, 608] width 135 height 42
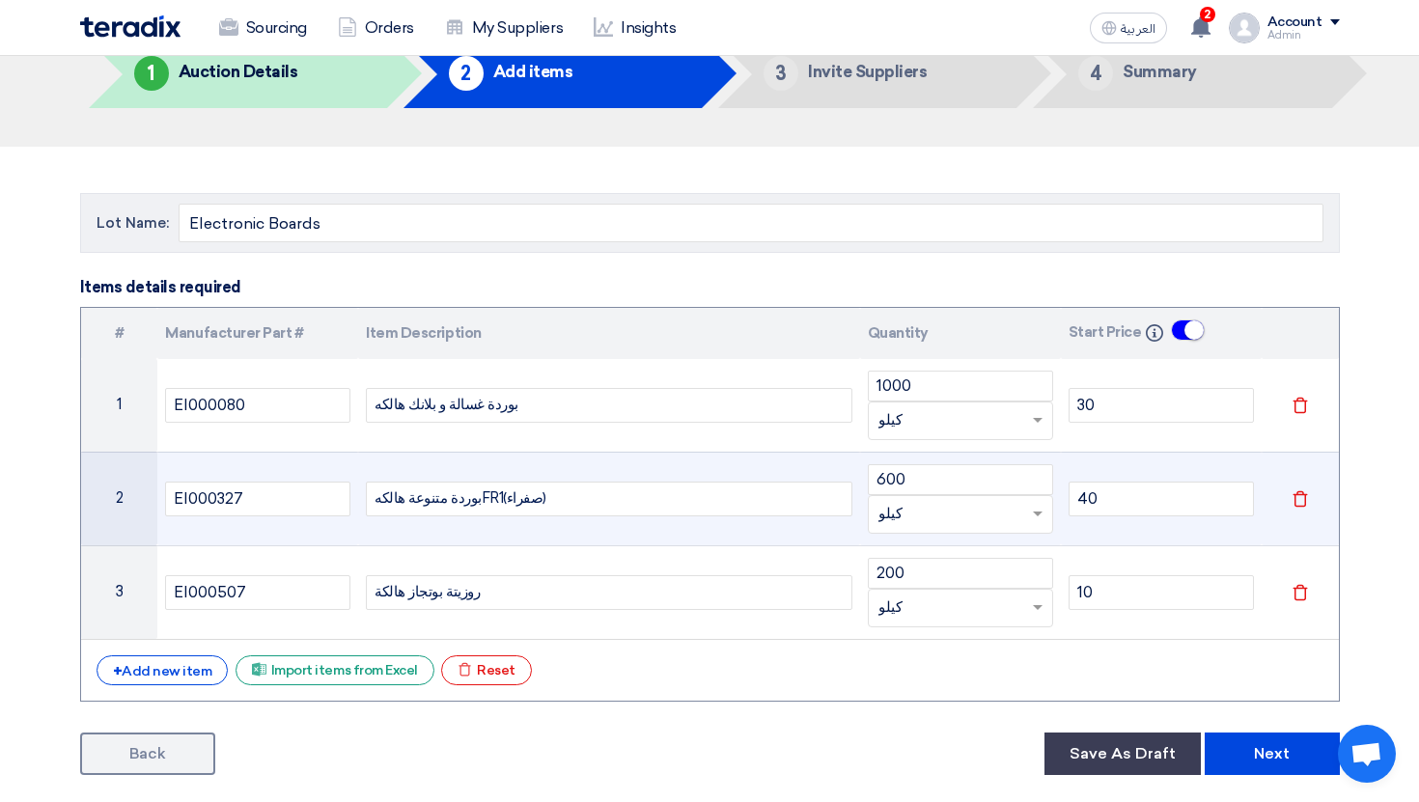
scroll to position [441, 0]
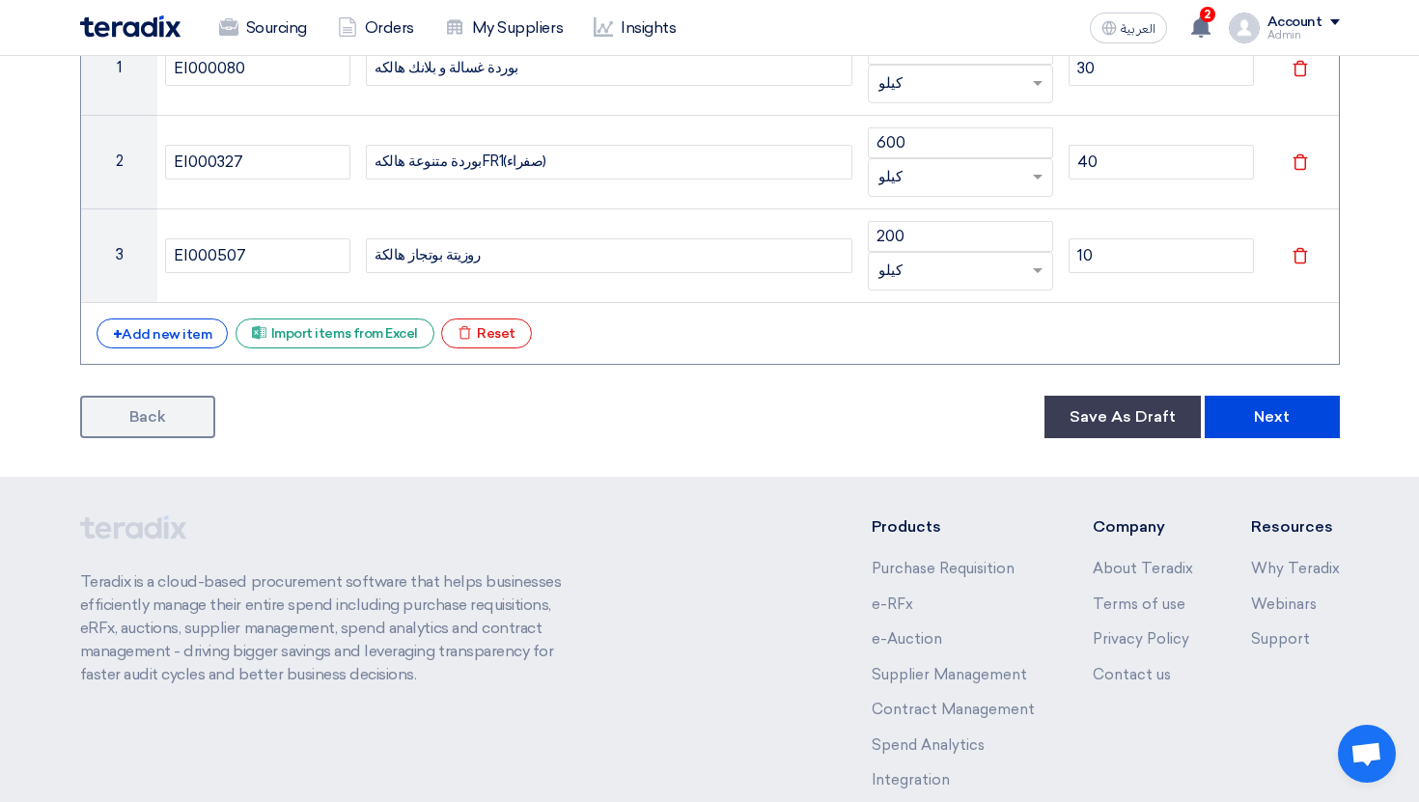
click at [152, 396] on div "Lot Name: Electronic Boards Items details required # Manufacturer Part # Item D…" at bounding box center [710, 143] width 1288 height 590
click at [149, 410] on link "Back" at bounding box center [147, 417] width 135 height 42
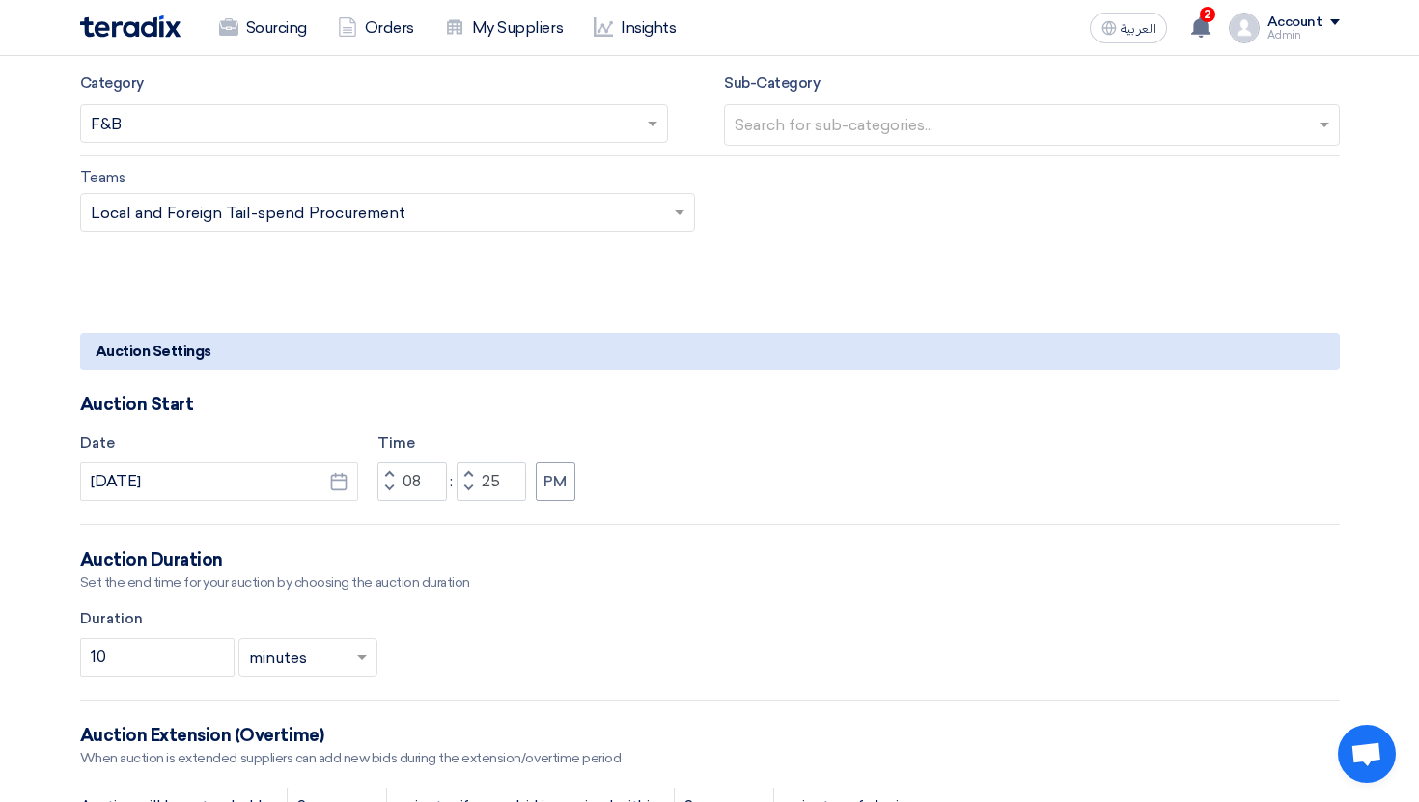
scroll to position [1289, 0]
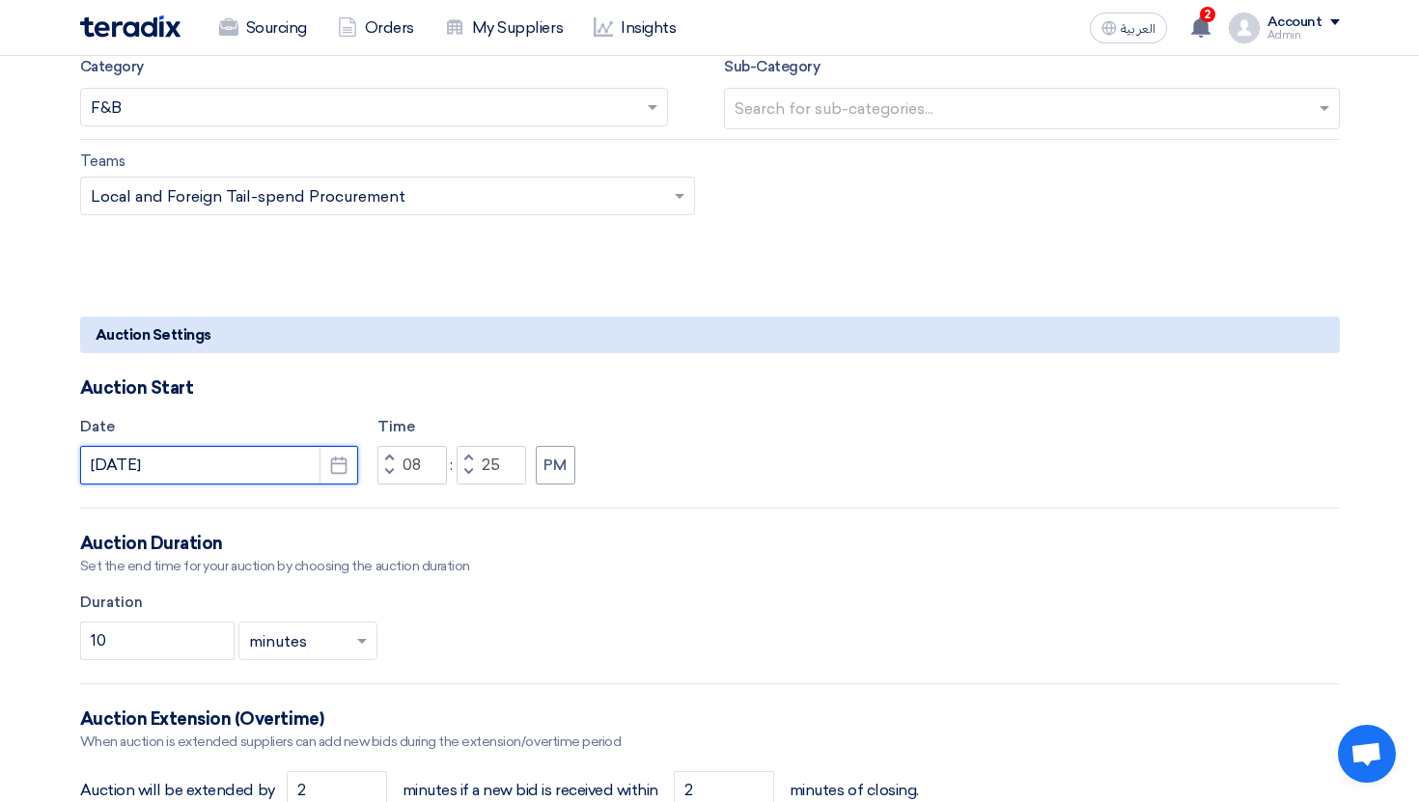
click at [214, 478] on input "8/30/2025" at bounding box center [219, 465] width 278 height 39
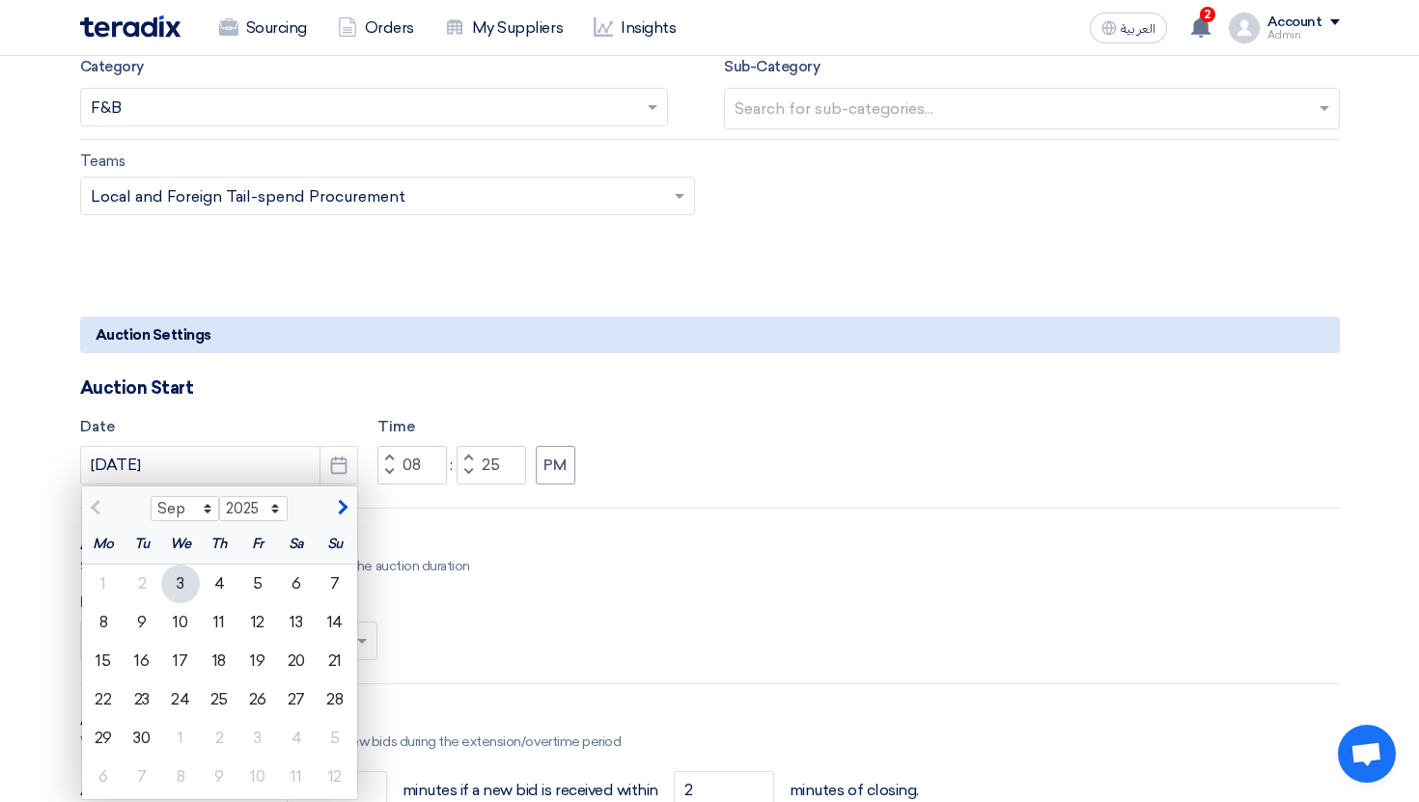
click at [565, 517] on form "Basic Information Auction Event Title (Duplicate) Electronic Boards Purchase Re…" at bounding box center [709, 614] width 1259 height 3212
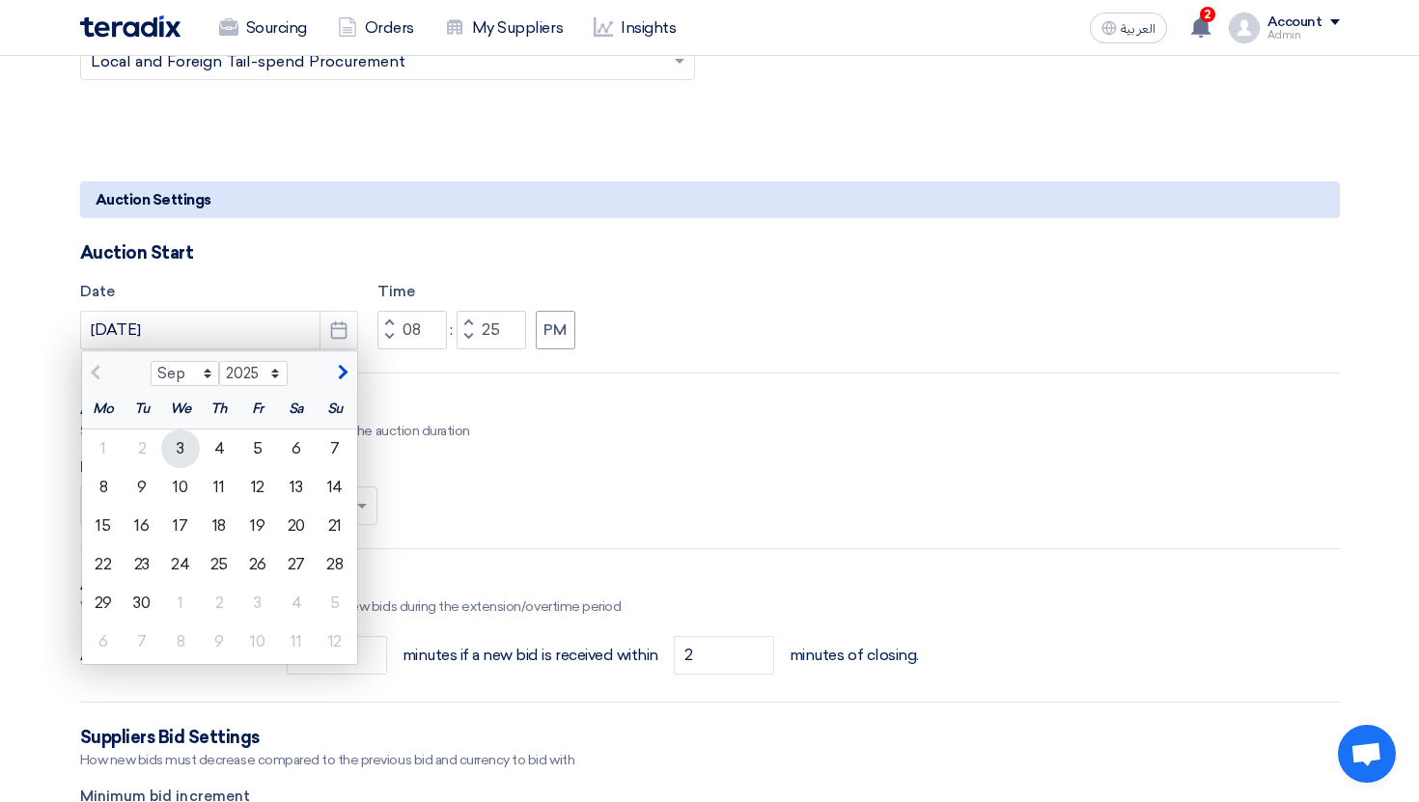
click at [187, 453] on div "3" at bounding box center [180, 448] width 39 height 39
type input "9/3/2025"
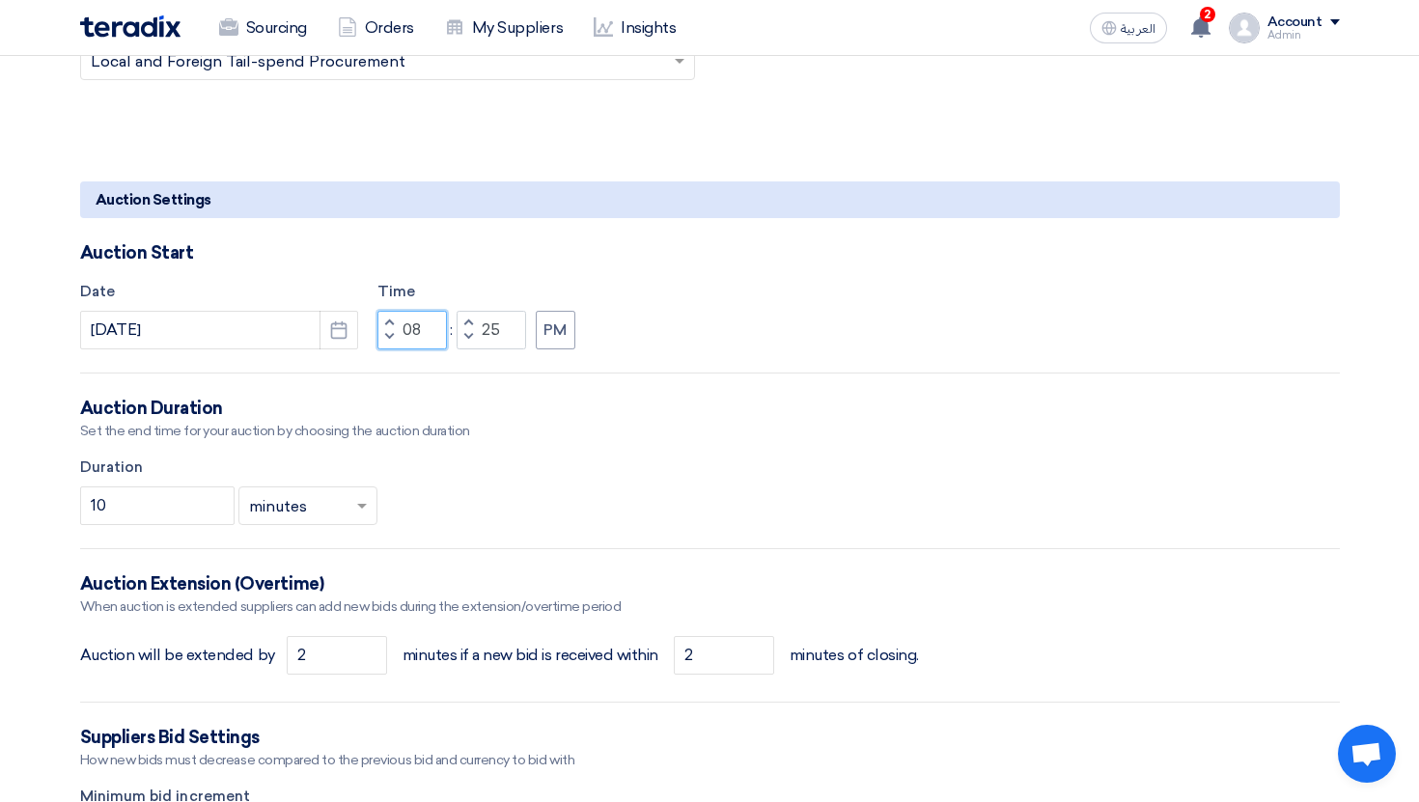
drag, startPoint x: 418, startPoint y: 331, endPoint x: 400, endPoint y: 331, distance: 17.4
click at [400, 331] on input "08" at bounding box center [411, 330] width 69 height 39
type input "11"
drag, startPoint x: 481, startPoint y: 335, endPoint x: 512, endPoint y: 335, distance: 31.8
click at [512, 335] on input "25" at bounding box center [490, 330] width 69 height 39
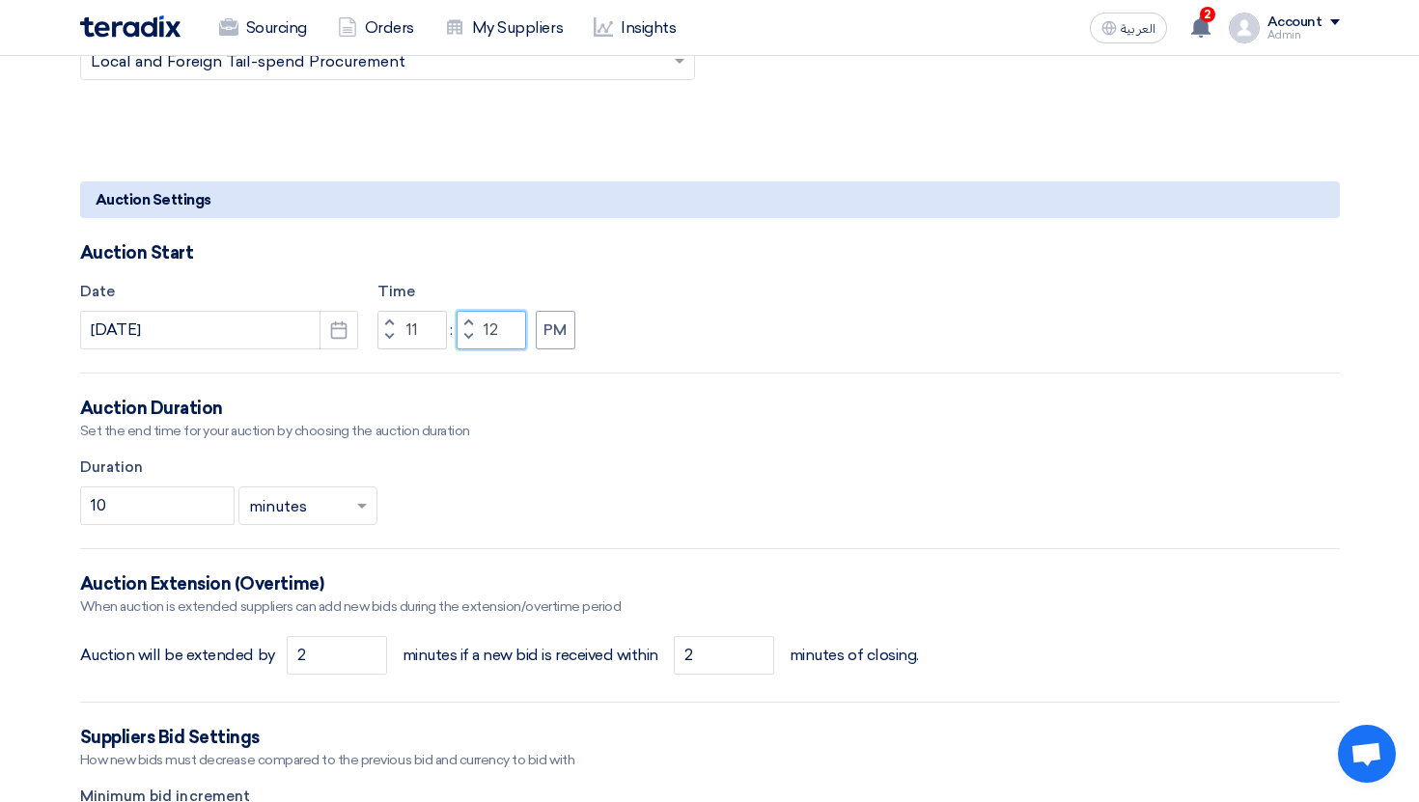
type input "12"
click at [572, 418] on div "Auction Duration" at bounding box center [709, 409] width 1259 height 24
click at [553, 332] on button "PM" at bounding box center [556, 330] width 40 height 39
click at [563, 406] on div "Auction Duration" at bounding box center [709, 409] width 1259 height 24
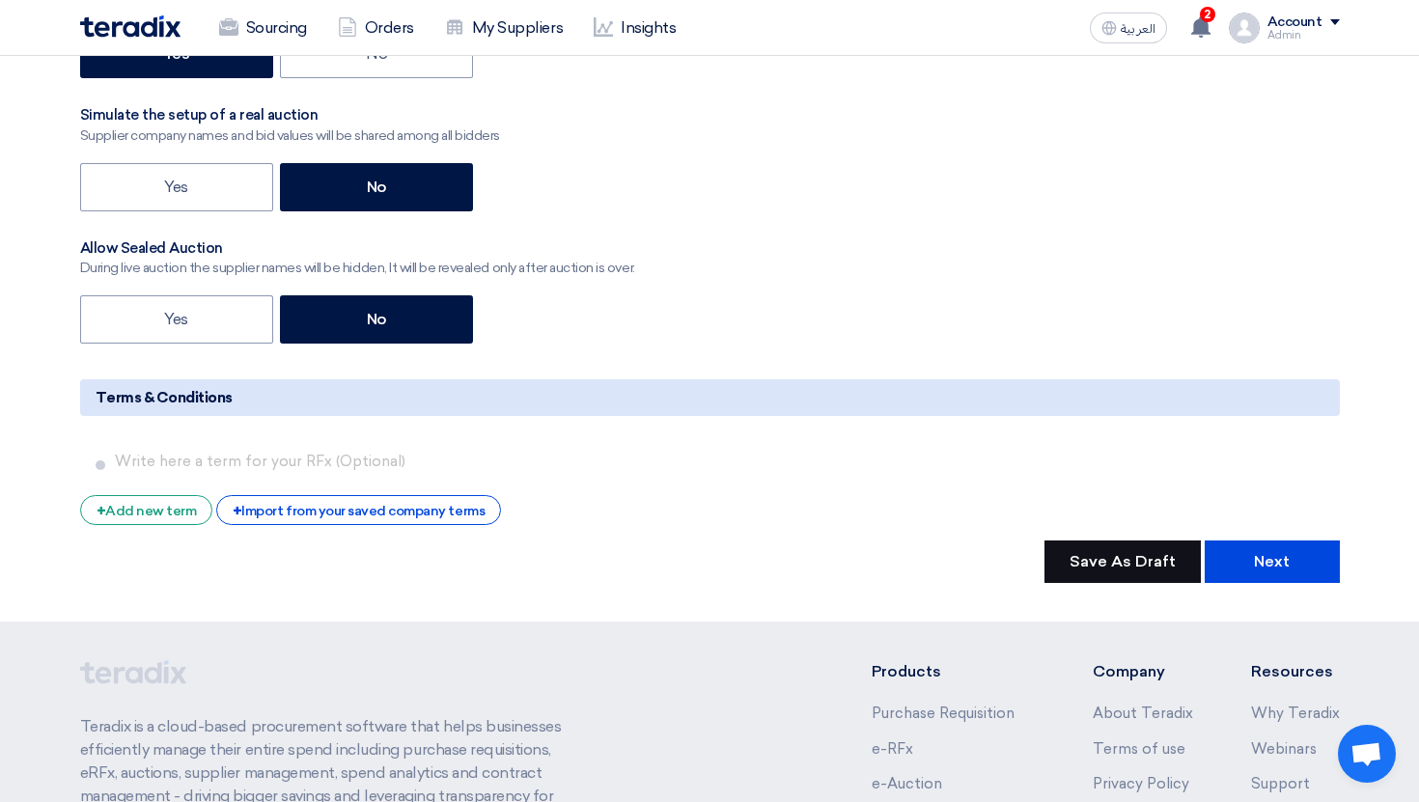
scroll to position [2958, 0]
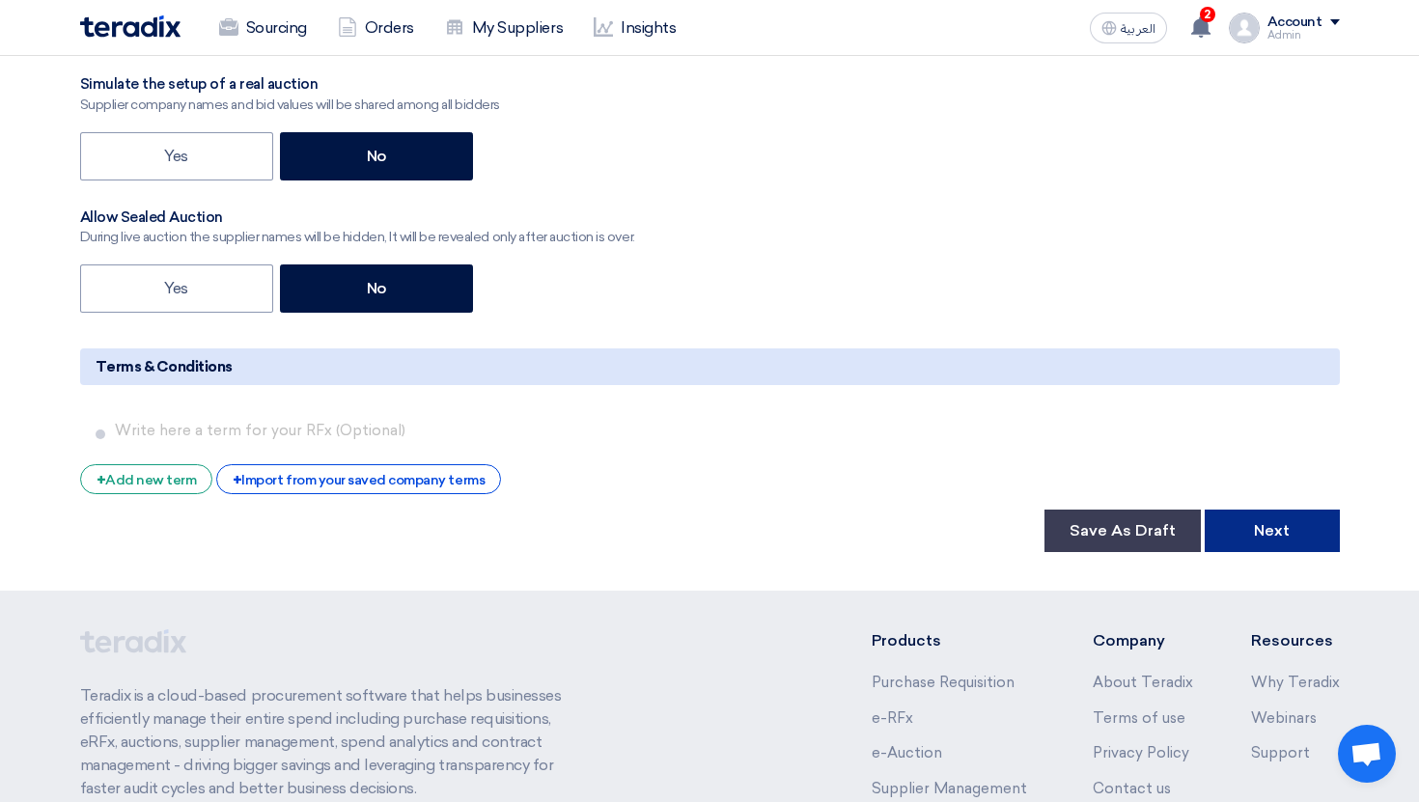
click at [1290, 537] on button "Next" at bounding box center [1271, 531] width 135 height 42
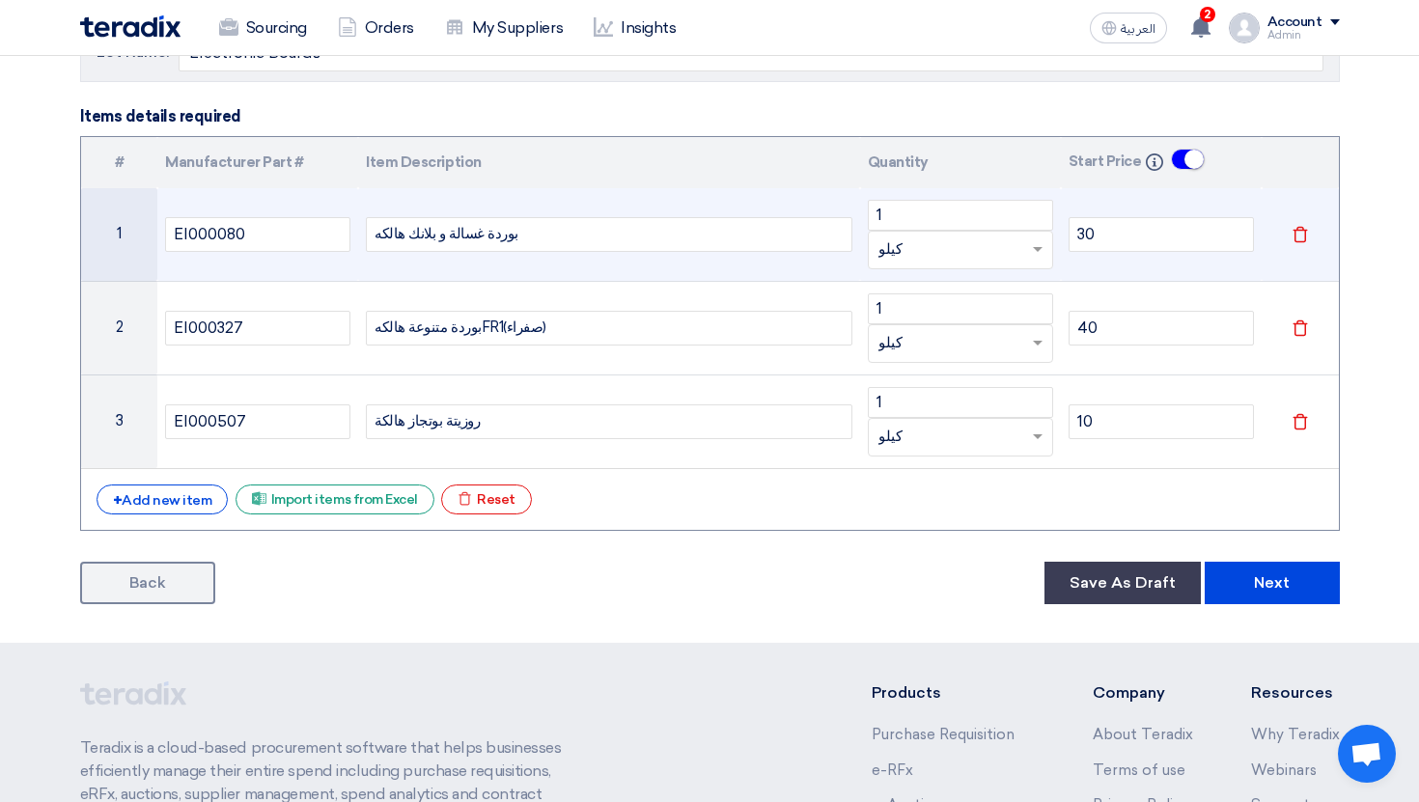
scroll to position [261, 0]
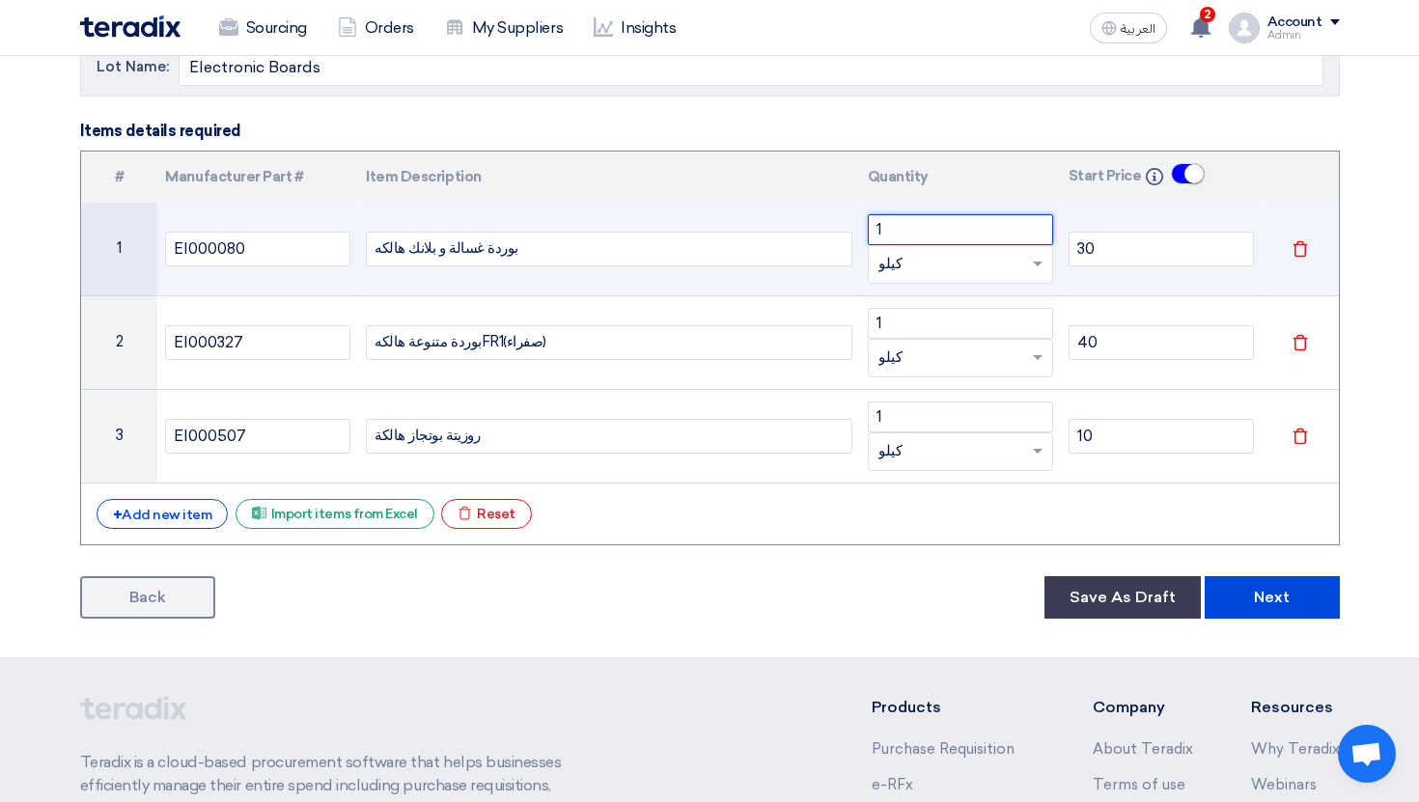
drag, startPoint x: 901, startPoint y: 224, endPoint x: 790, endPoint y: 224, distance: 111.0
click at [790, 224] on tr "1 EI000080 بوردة غسالة و بلانك هالكه 1 Unit × كيلو 30 Delete" at bounding box center [709, 250] width 1257 height 94
type input "1000"
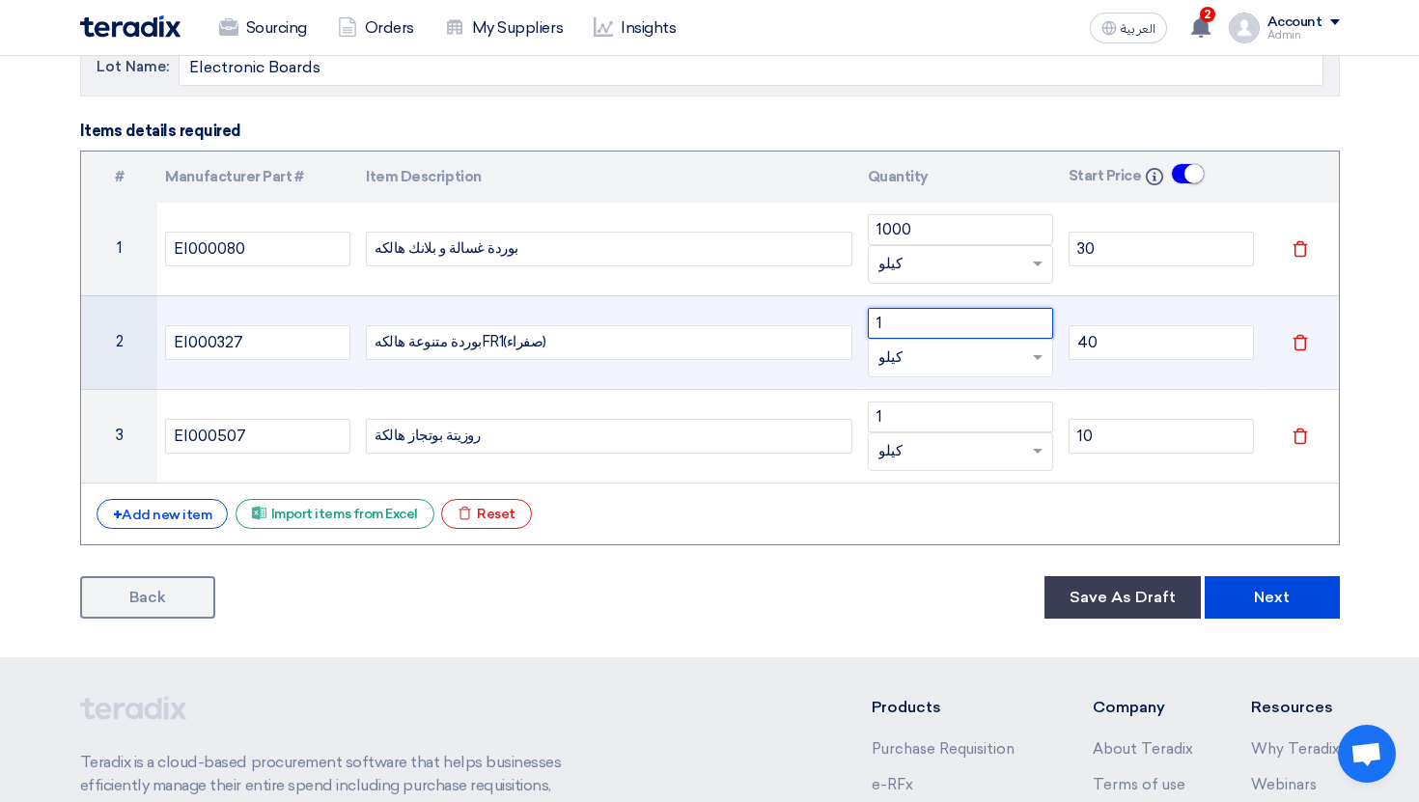
drag, startPoint x: 913, startPoint y: 317, endPoint x: 809, endPoint y: 317, distance: 104.2
click at [810, 317] on tr "2 EI000327 بوردة متنوعة هالكهFR1(صفراء) 1 Unit × كيلو 40 Delete" at bounding box center [709, 342] width 1257 height 94
type input "5"
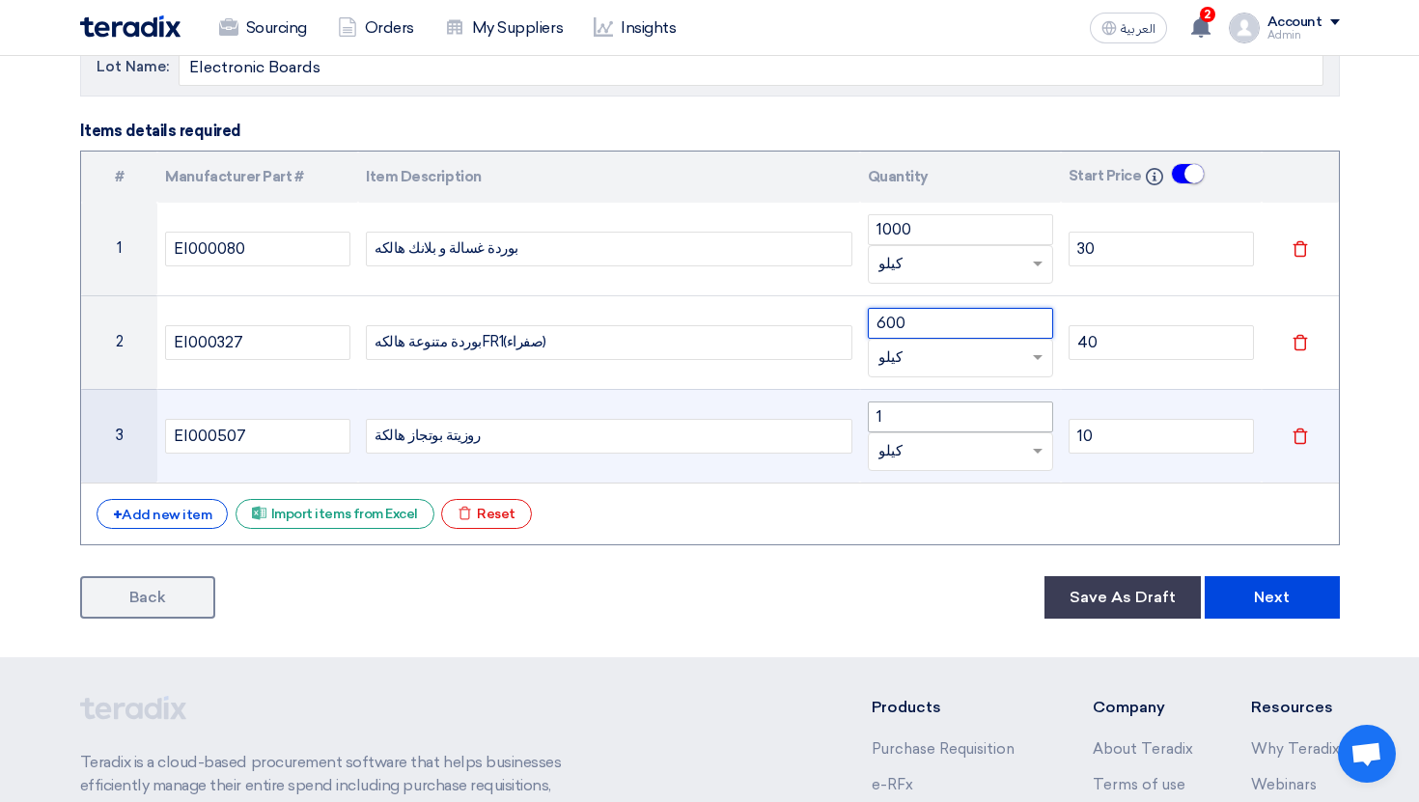
type input "600"
drag, startPoint x: 895, startPoint y: 427, endPoint x: 846, endPoint y: 427, distance: 48.2
click at [847, 427] on tr "3 EI000507 روزيتة بوتجاز هالكة 1 Unit × كيلو 10 Delete" at bounding box center [709, 436] width 1257 height 94
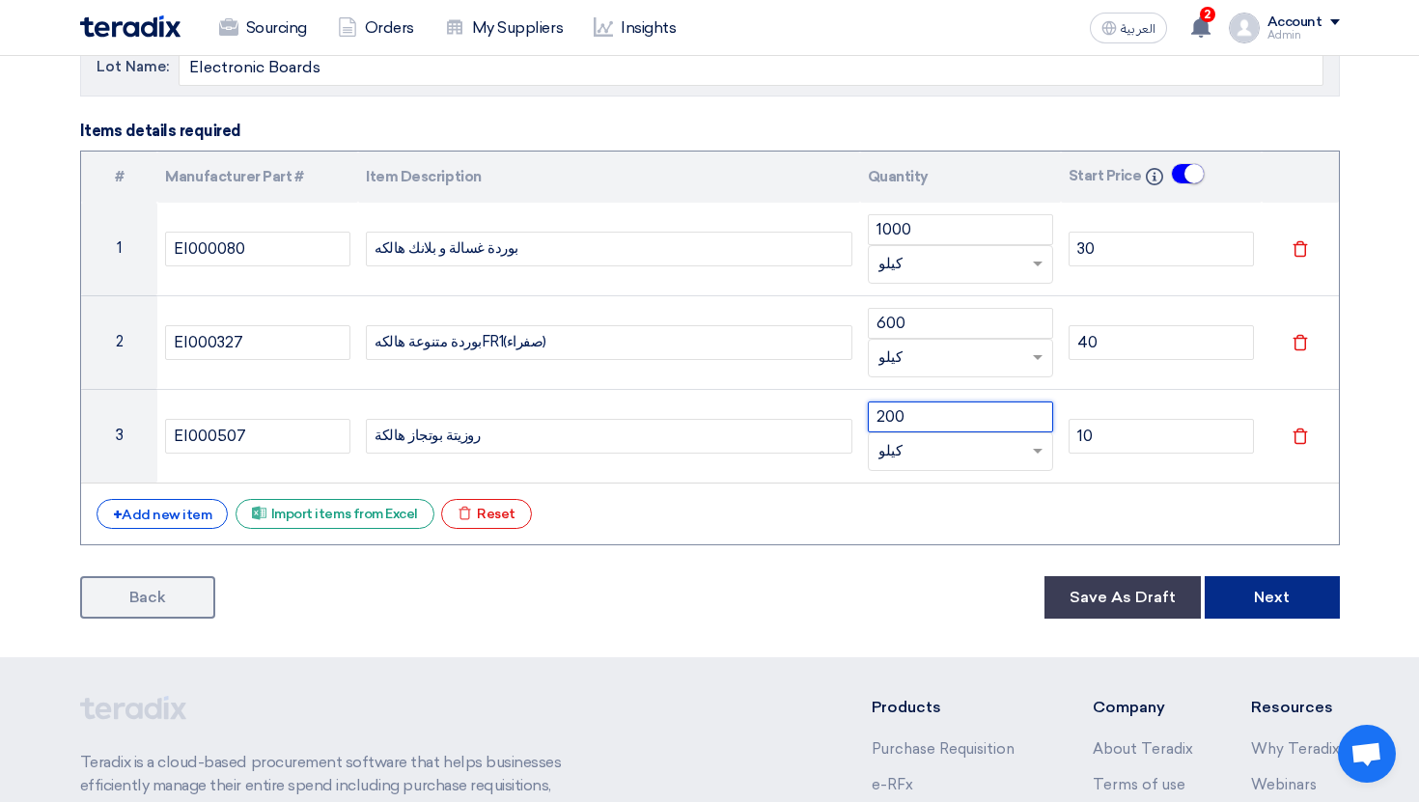
type input "200"
click at [1291, 604] on button "Next" at bounding box center [1271, 597] width 135 height 42
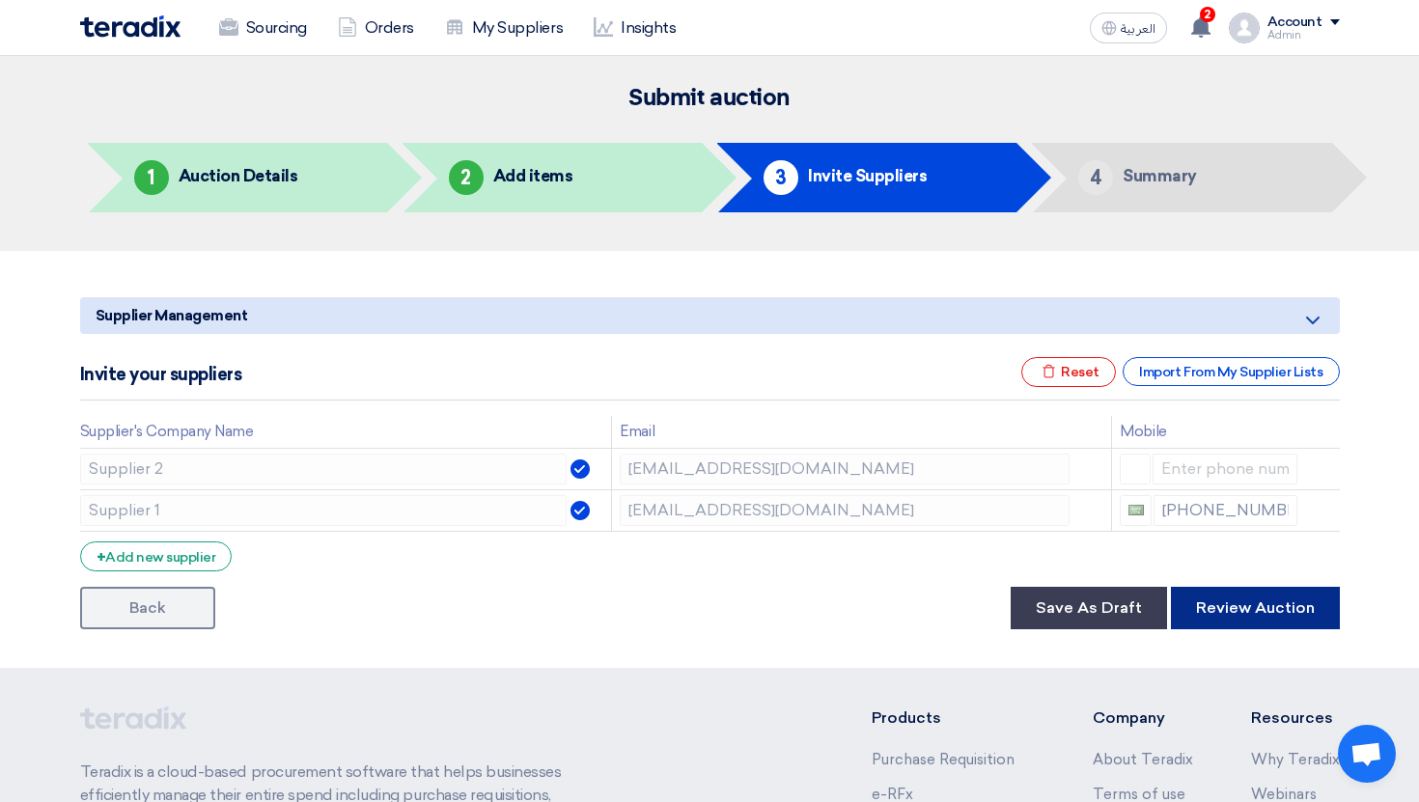
click at [1232, 600] on button "Review Auction" at bounding box center [1255, 608] width 169 height 42
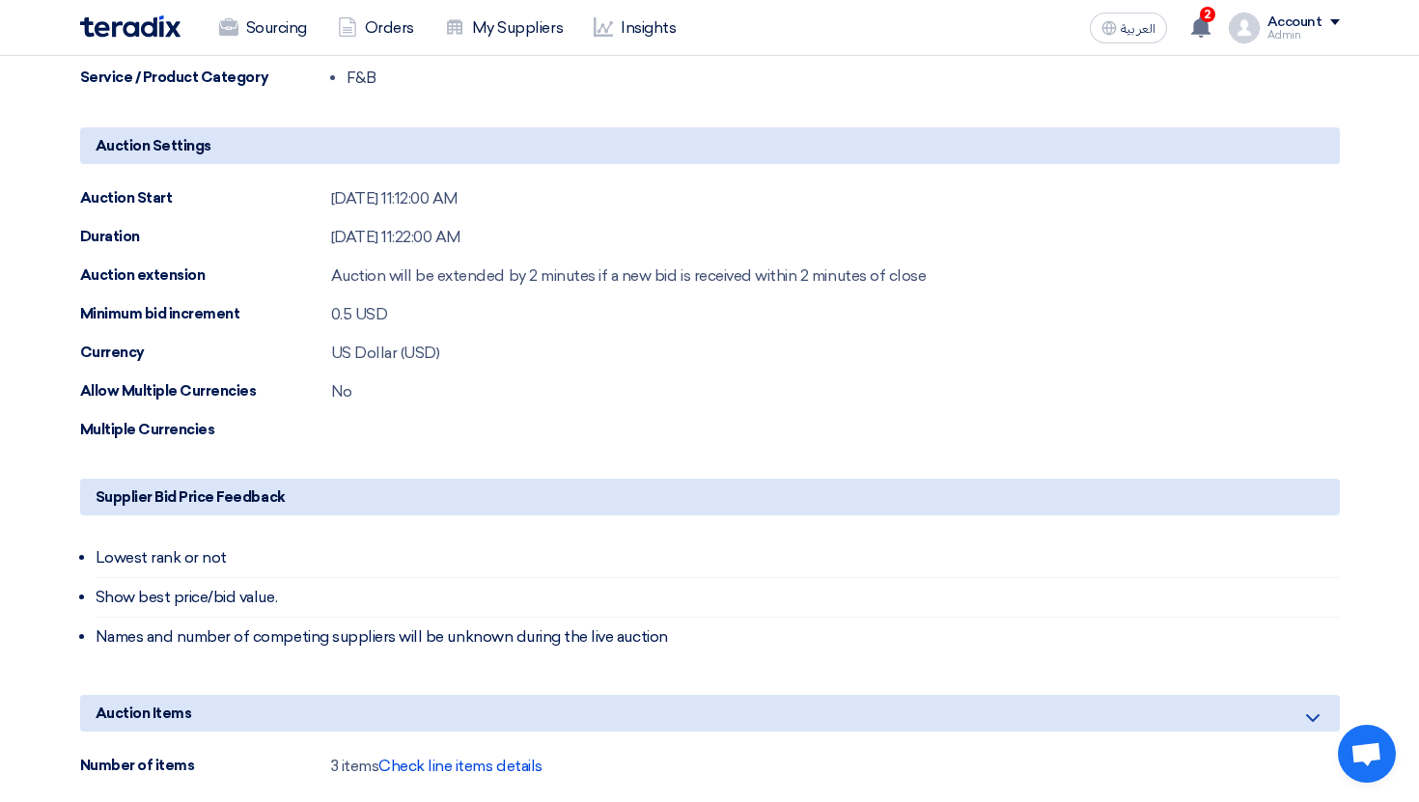
scroll to position [1095, 0]
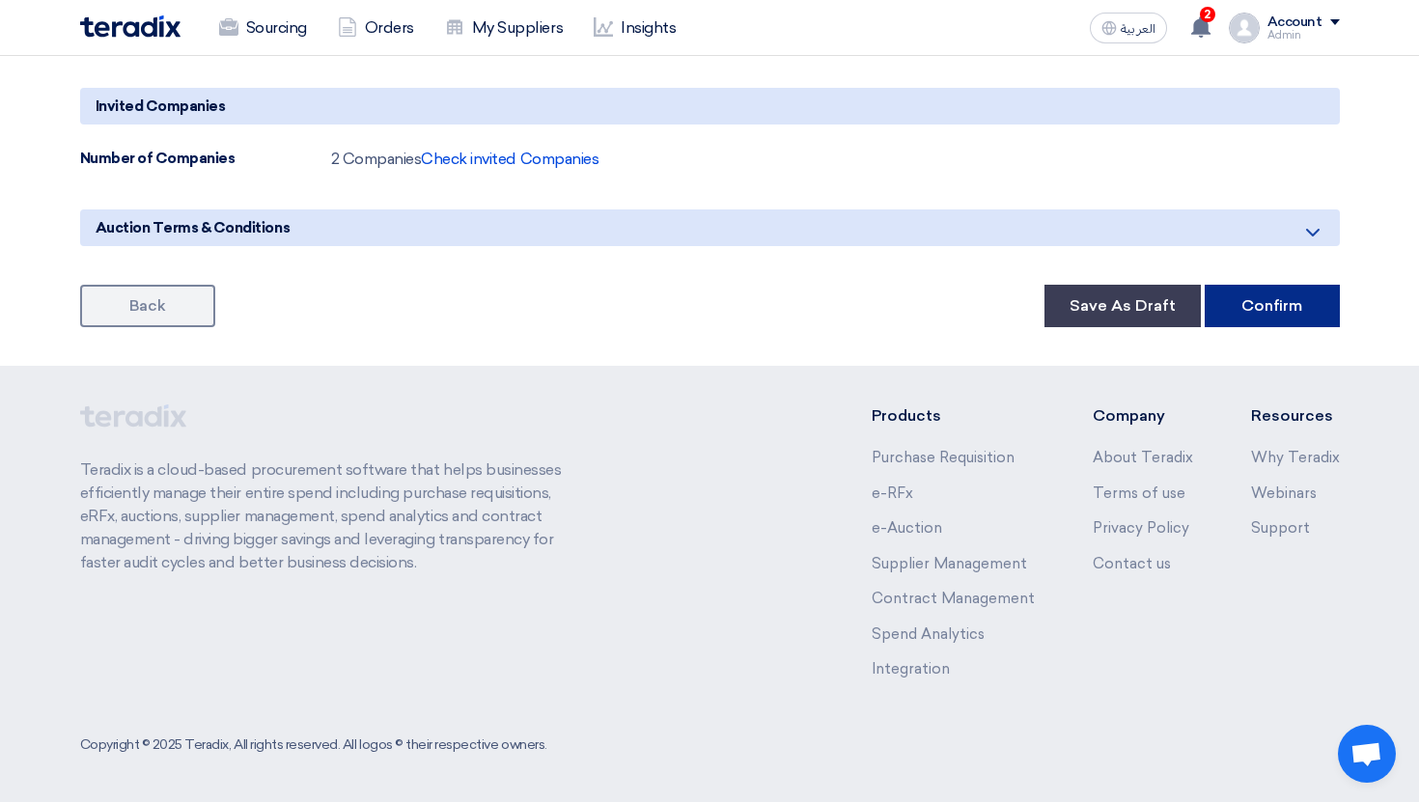
click at [1274, 313] on button "Confirm" at bounding box center [1271, 306] width 135 height 42
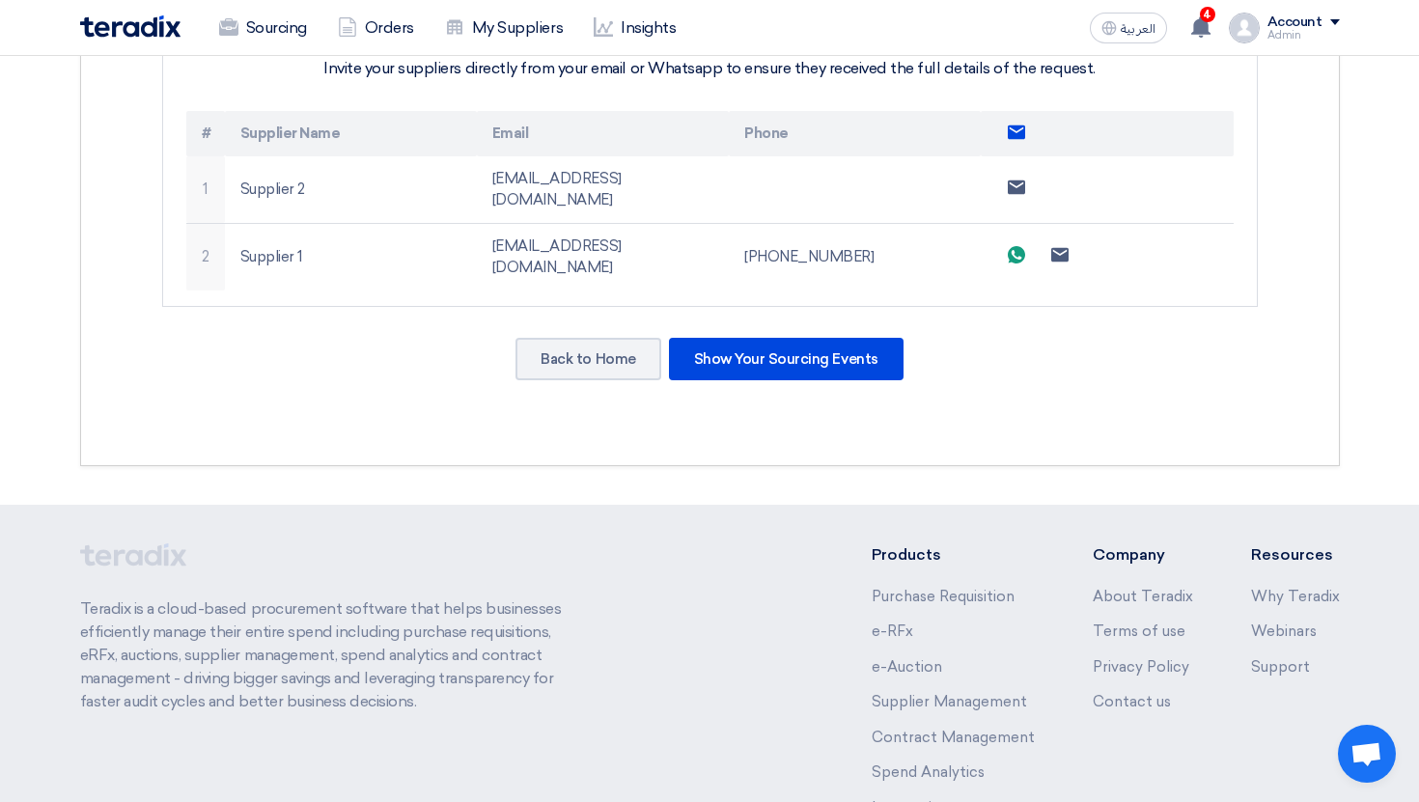
scroll to position [500, 0]
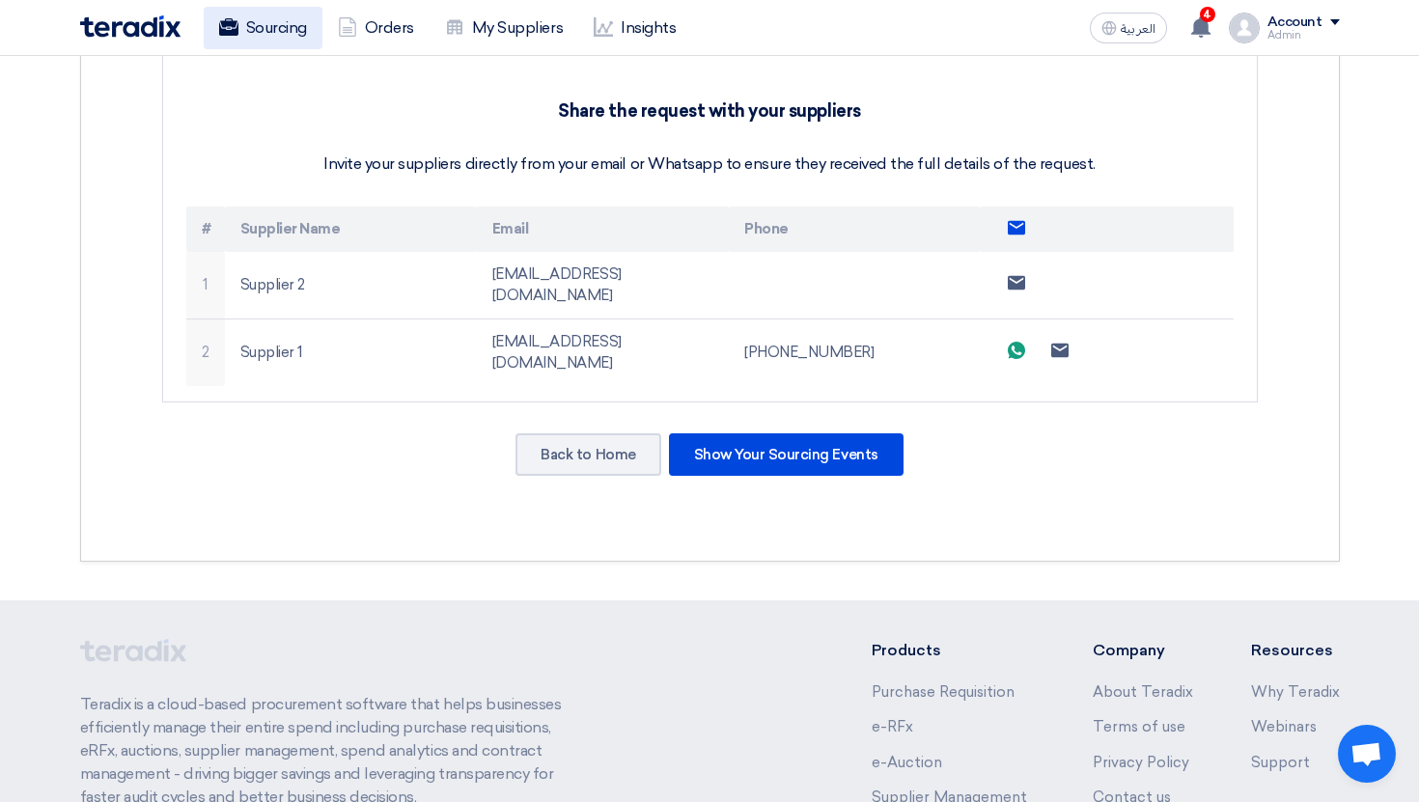
click at [257, 27] on link "Sourcing" at bounding box center [263, 28] width 119 height 42
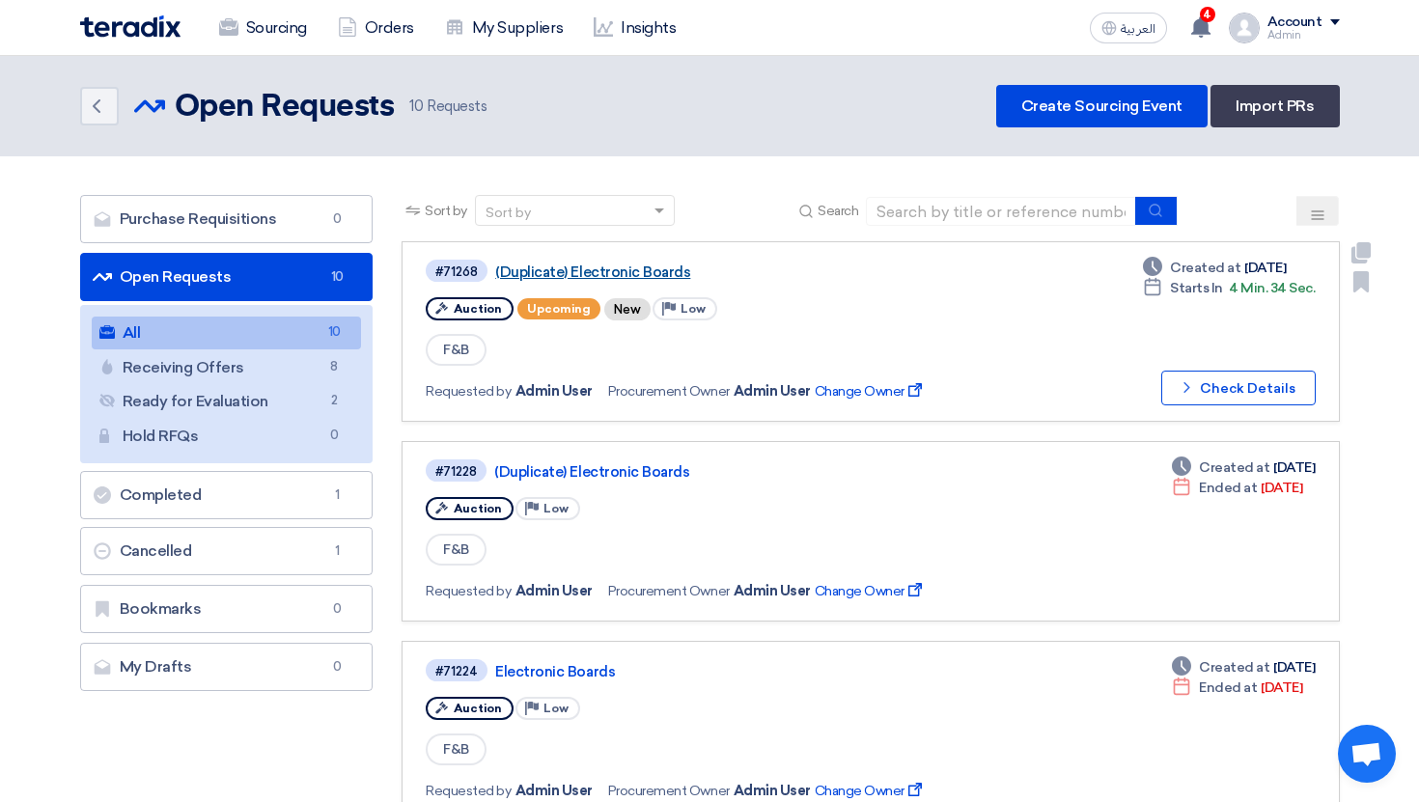
click at [642, 263] on link "(Duplicate) Electronic Boards" at bounding box center [736, 271] width 482 height 17
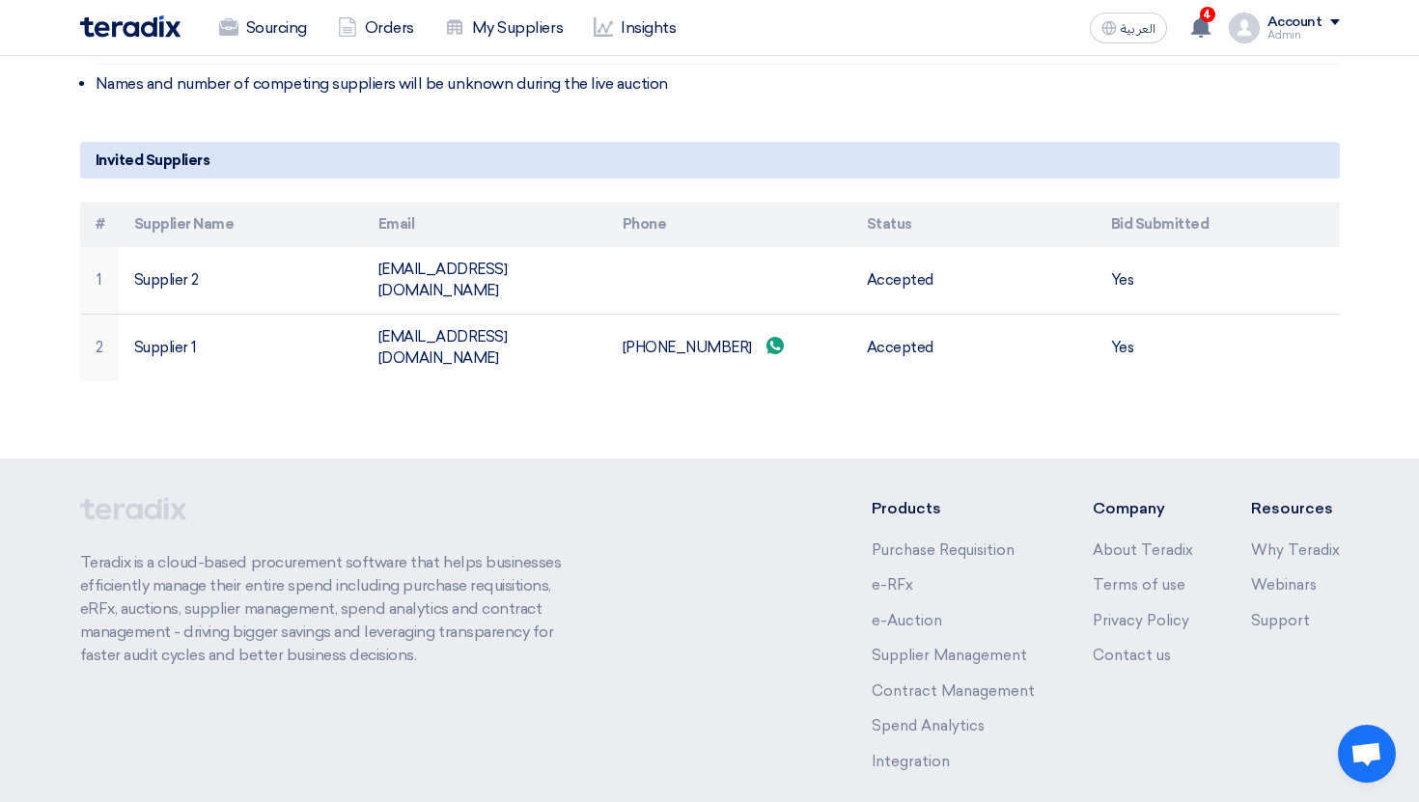
scroll to position [851, 0]
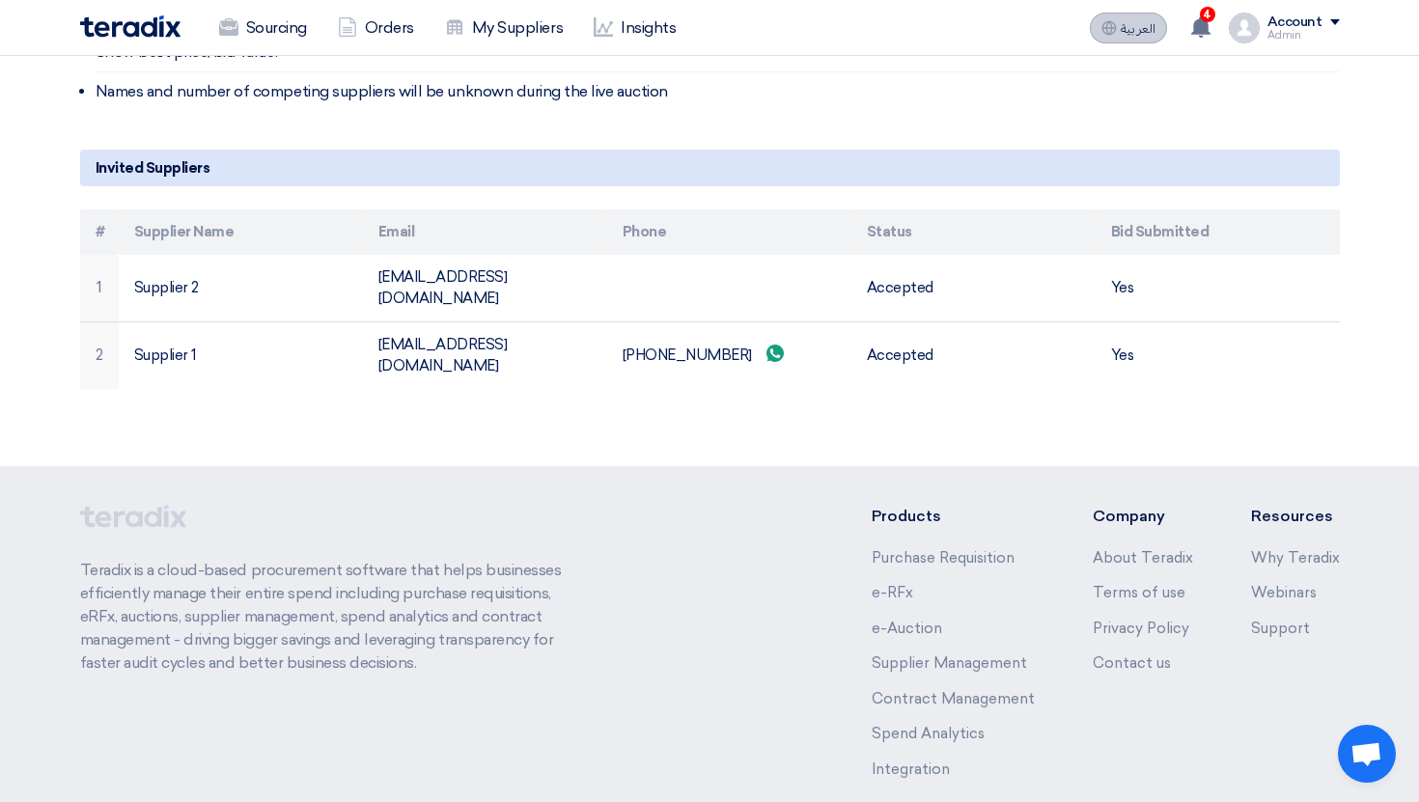
click at [1127, 34] on span "العربية" at bounding box center [1137, 29] width 35 height 14
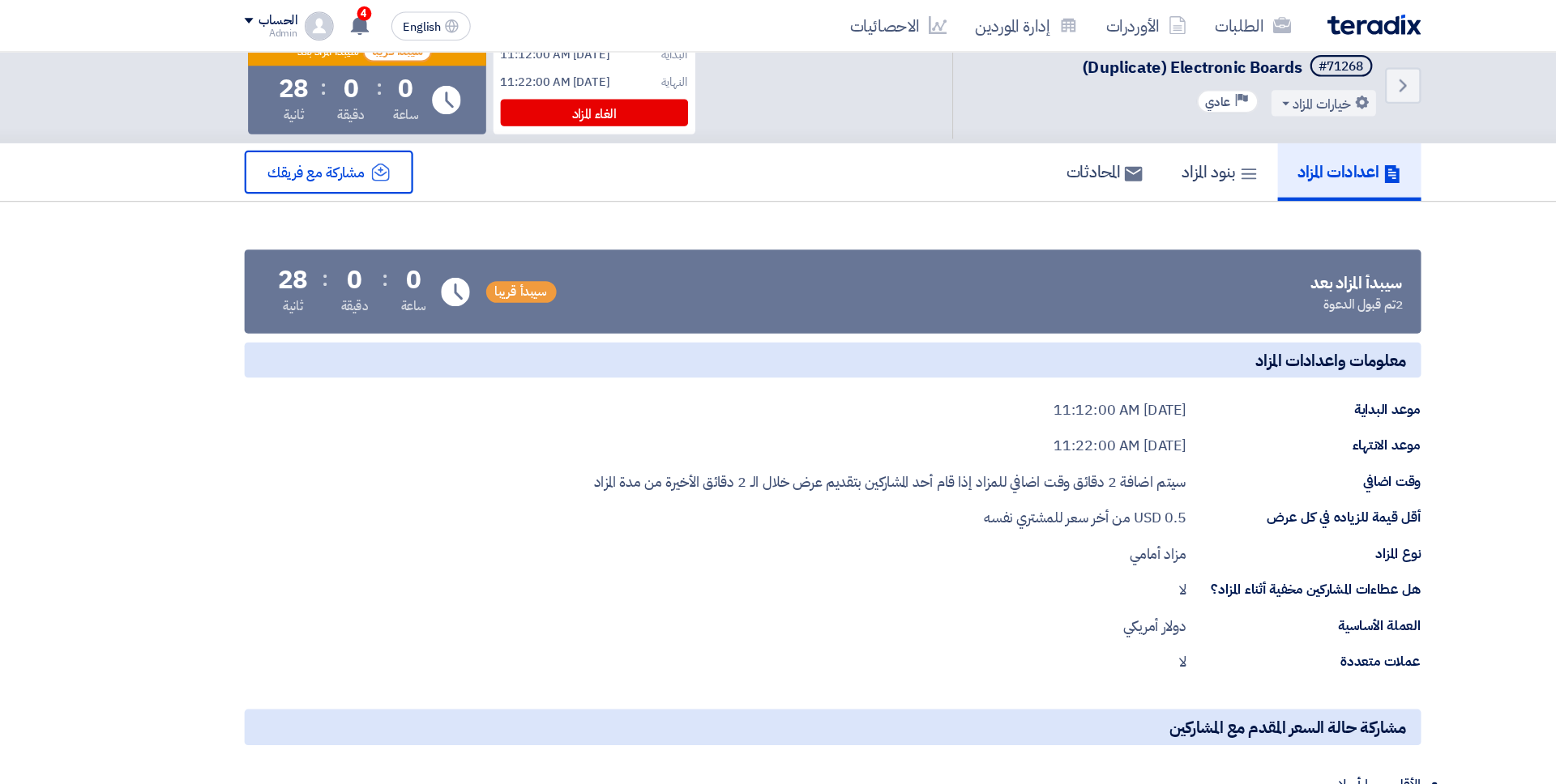
scroll to position [0, 0]
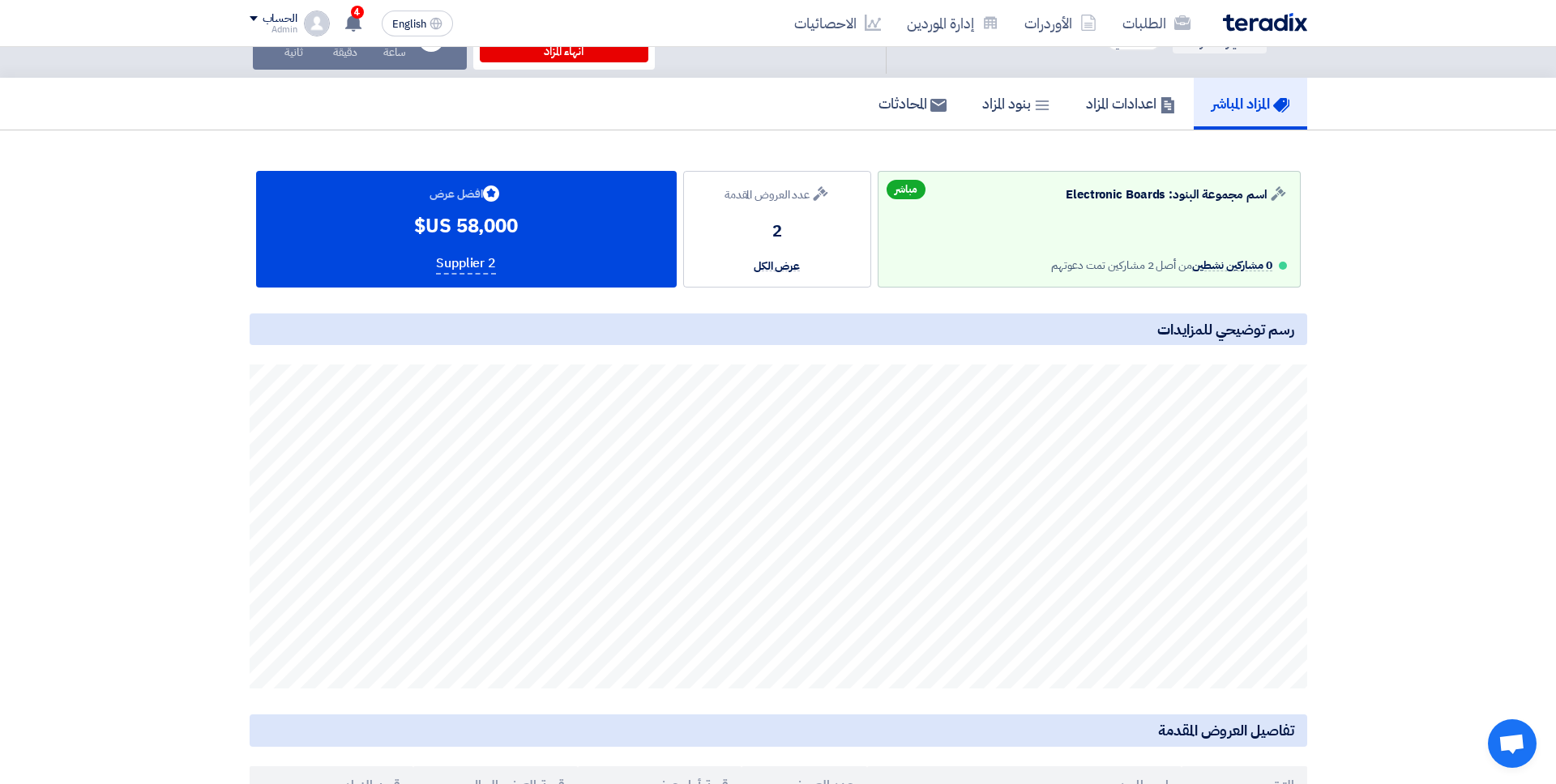
scroll to position [69, 0]
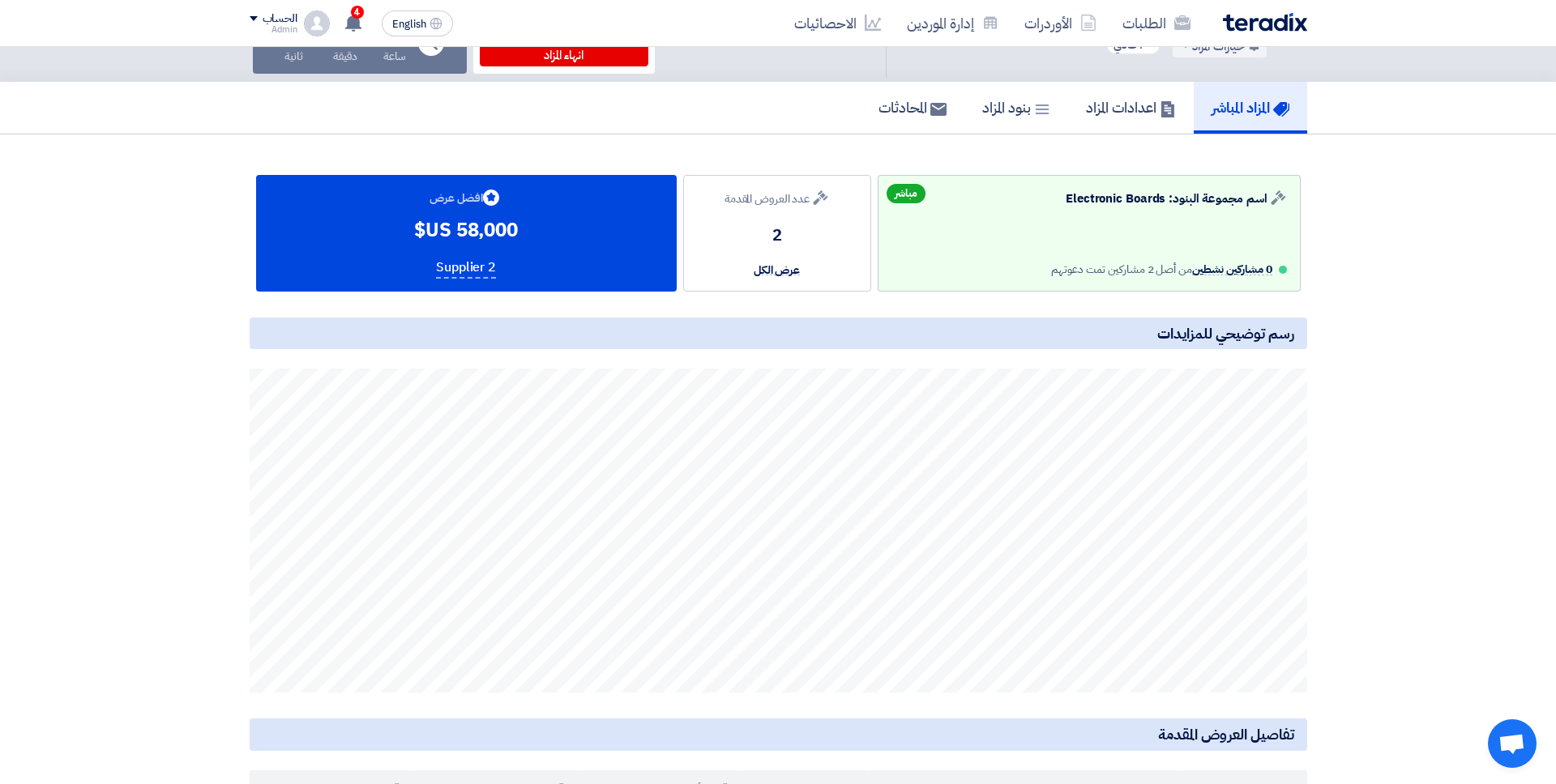
drag, startPoint x: 457, startPoint y: 234, endPoint x: 525, endPoint y: 233, distance: 68.0
click at [525, 233] on div "Bids submitted افضل عرض 58,000 US$ Supplier 2" at bounding box center [466, 233] width 421 height 117
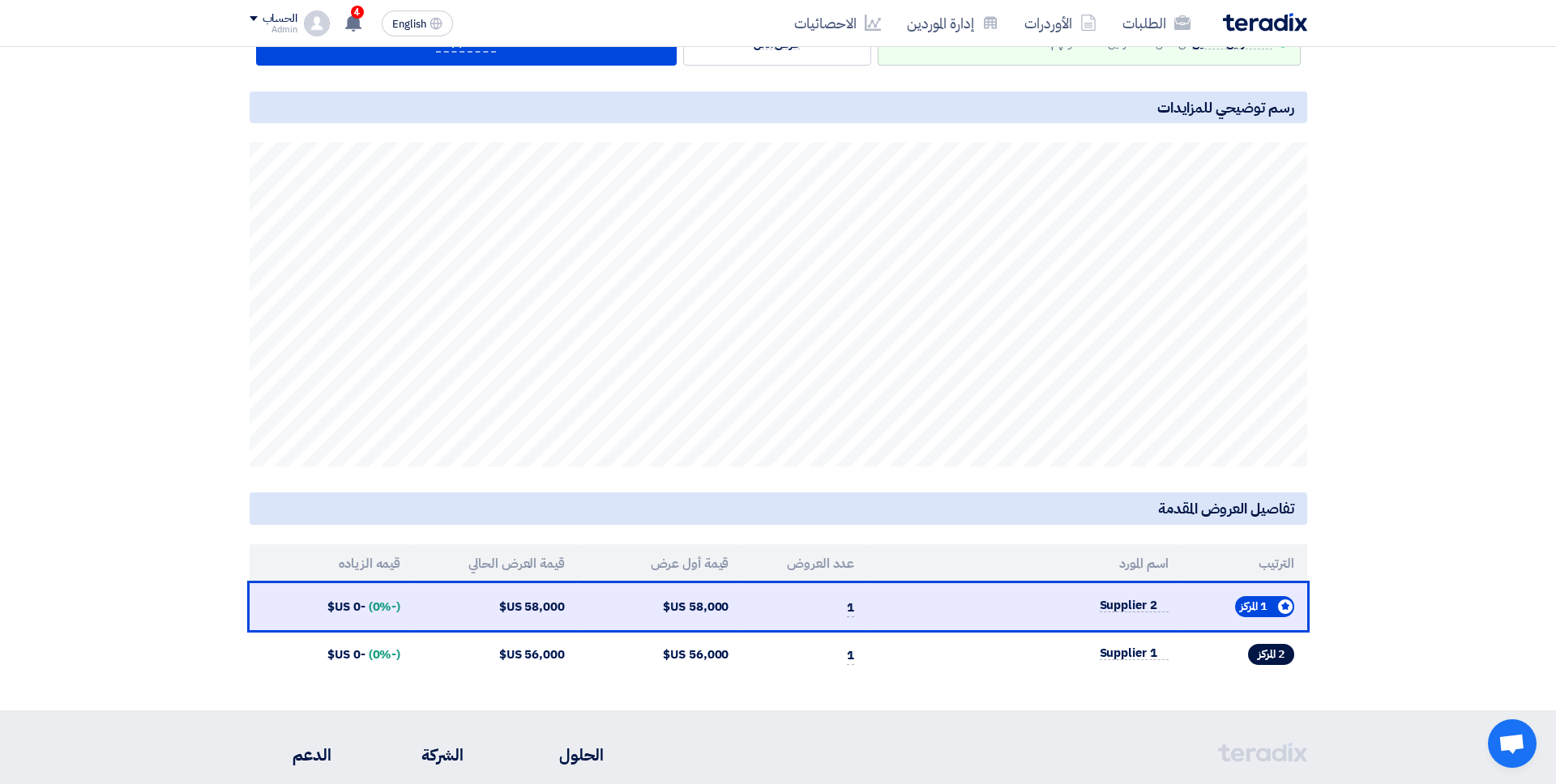
scroll to position [354, 0]
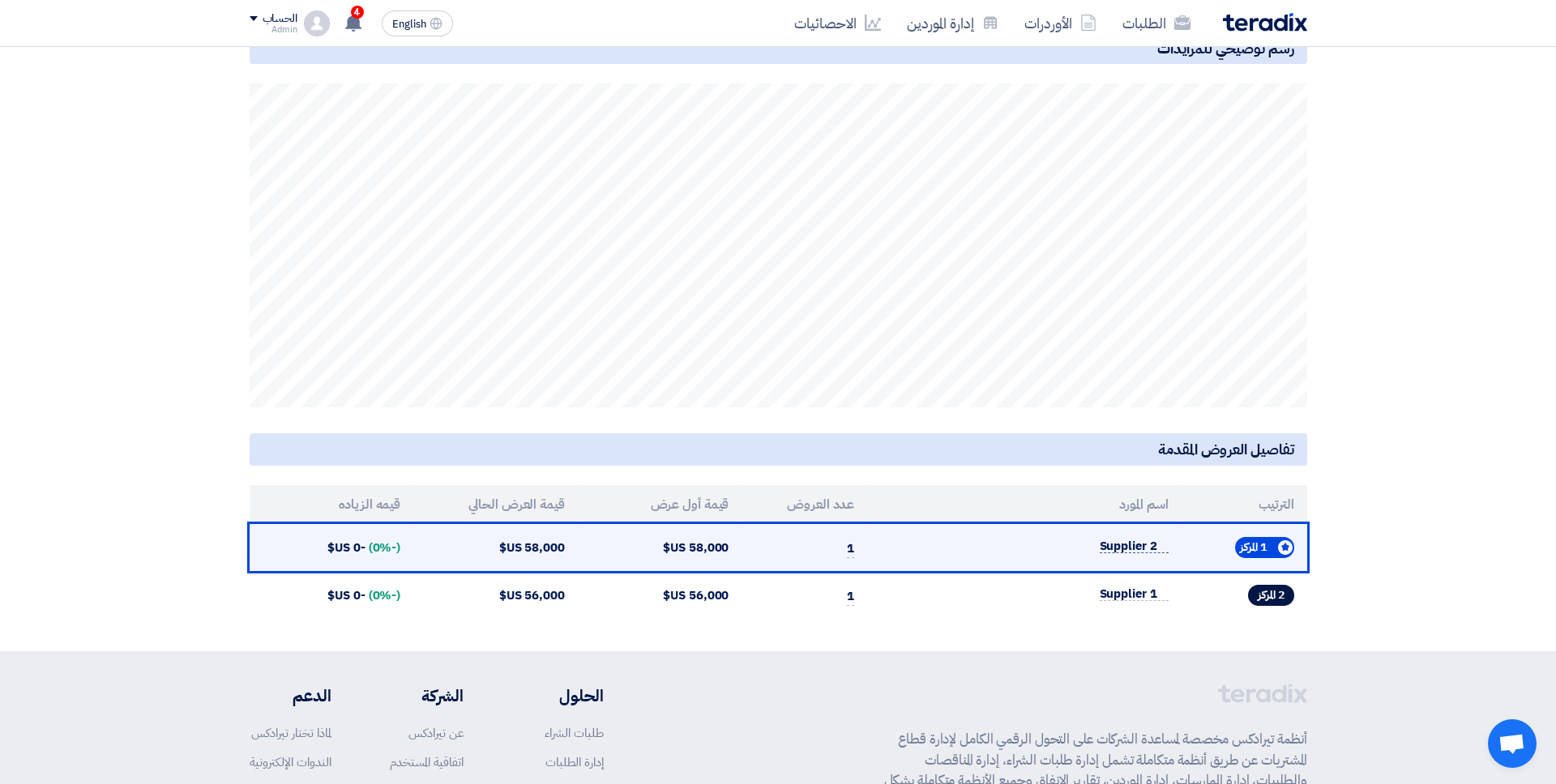
click at [1103, 546] on span "Supplier 2" at bounding box center [1134, 546] width 69 height 13
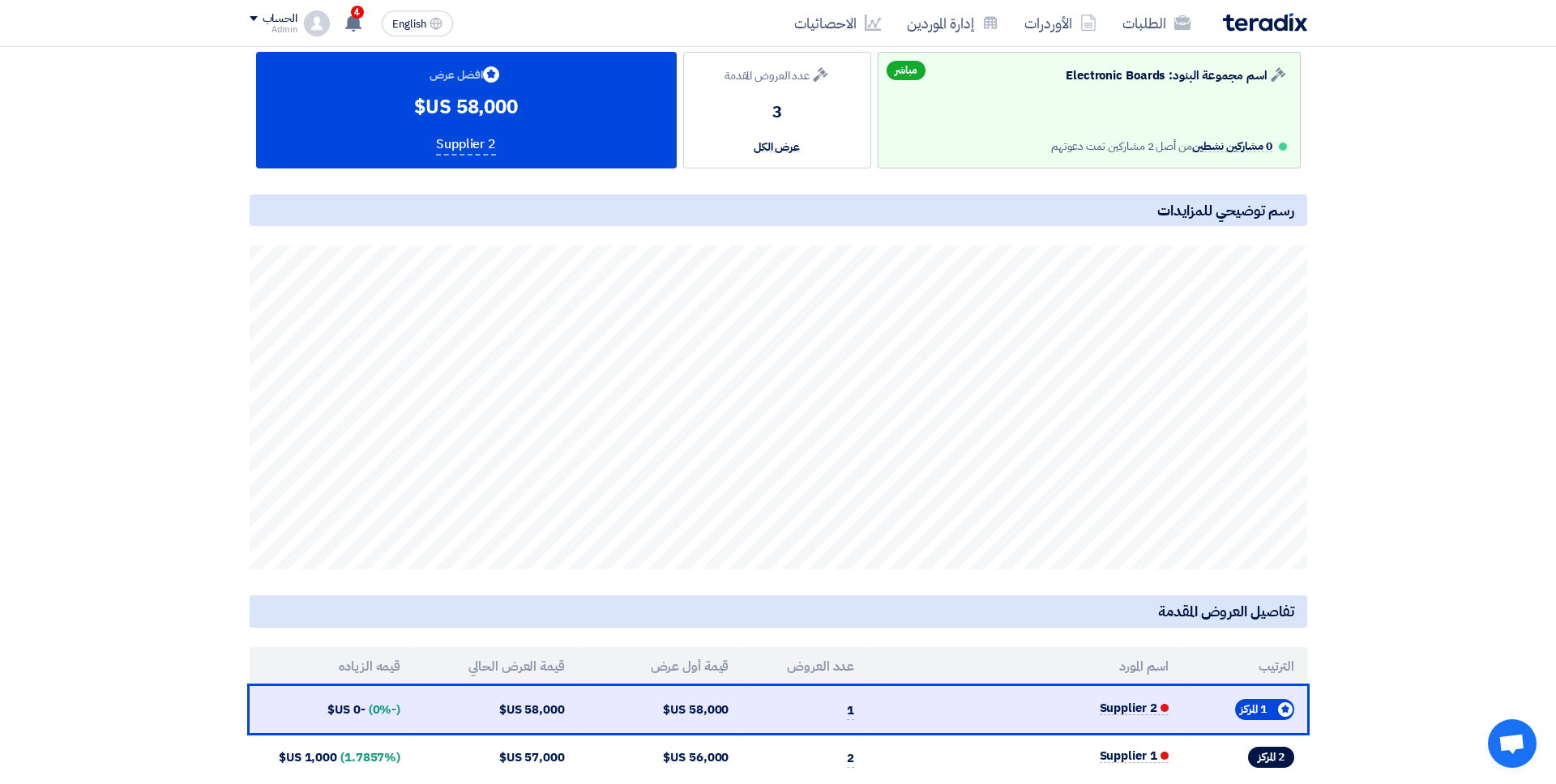
scroll to position [0, 0]
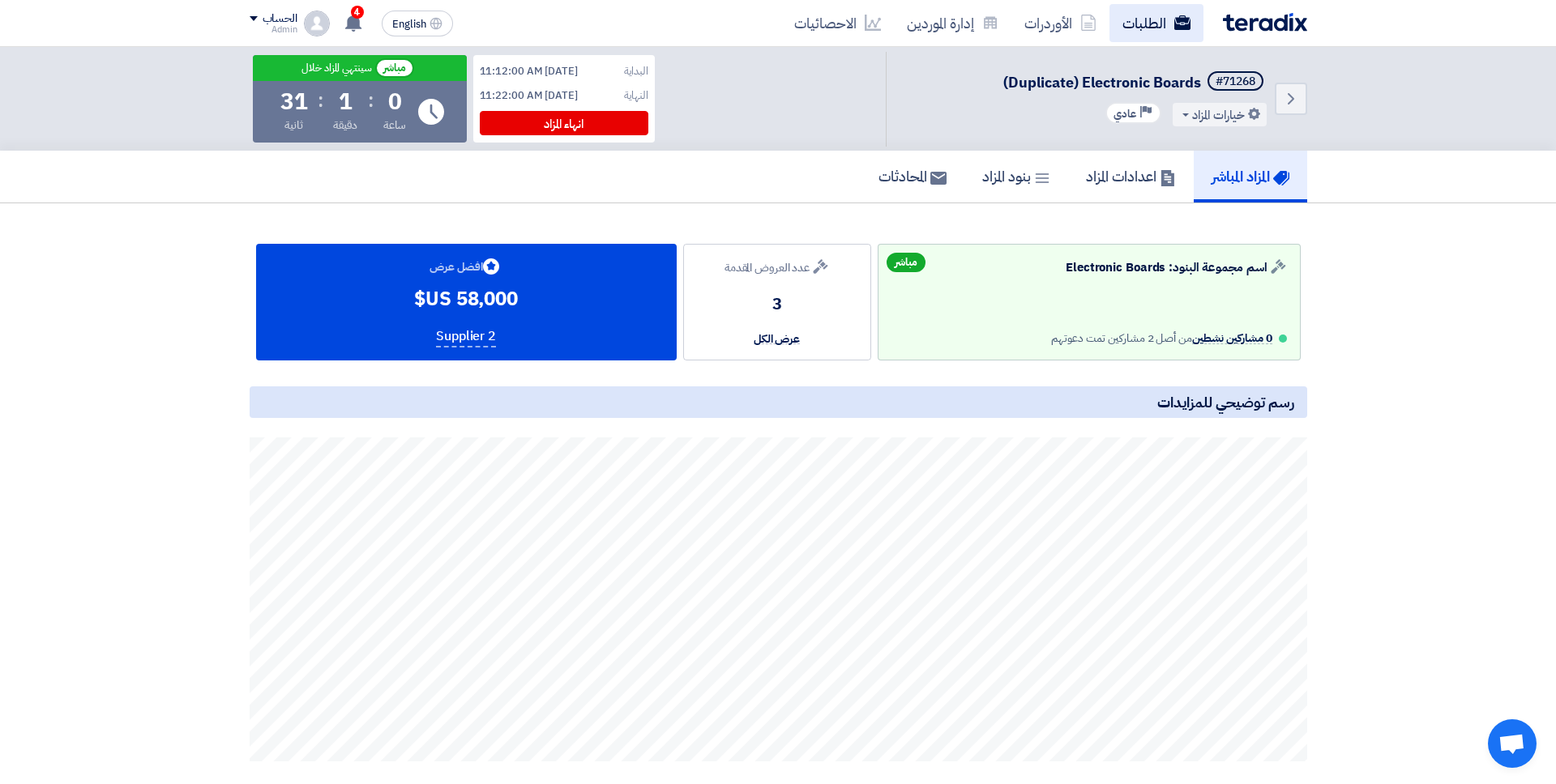
click at [1175, 12] on link "الطلبات" at bounding box center [1156, 23] width 94 height 38
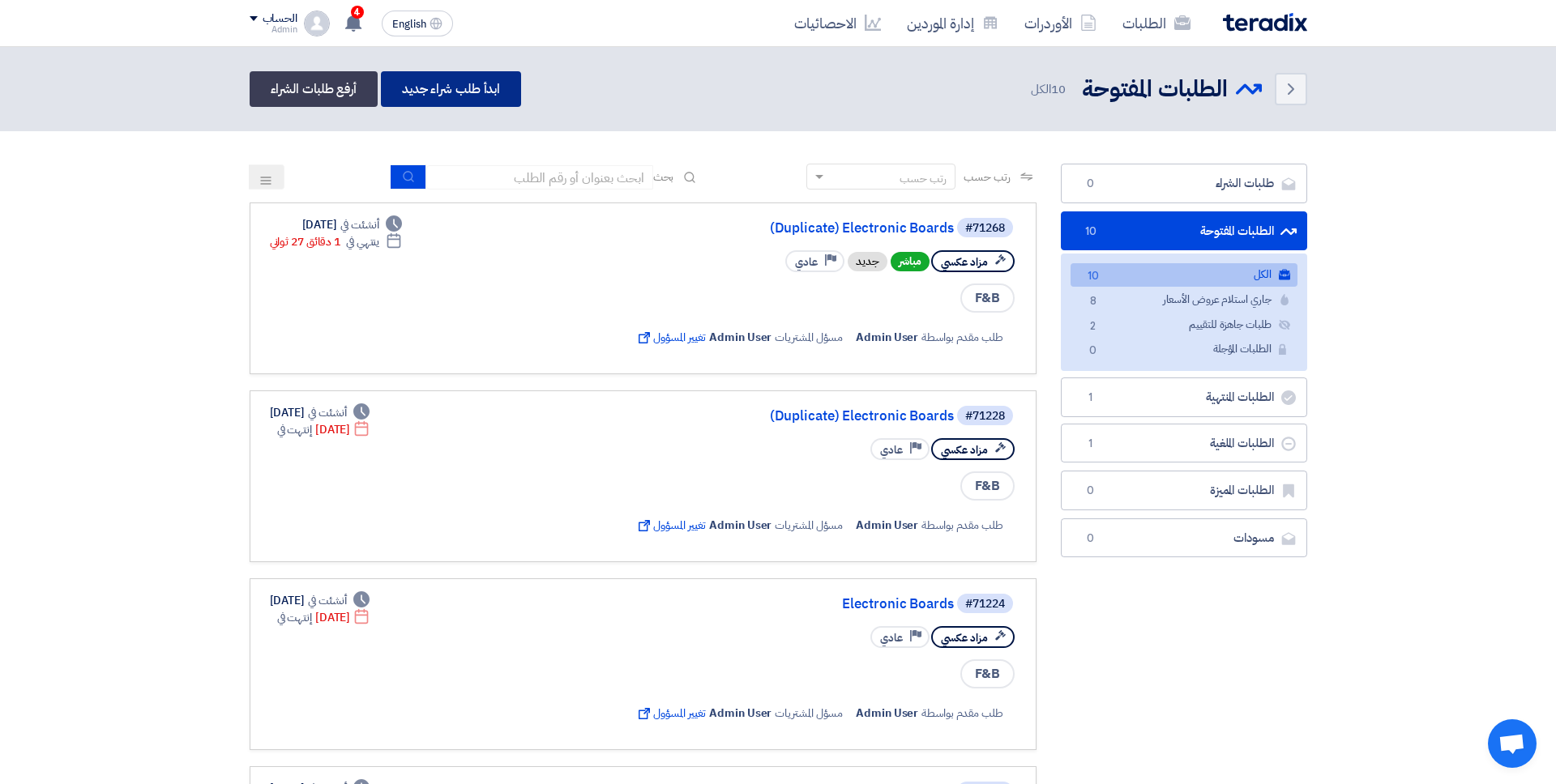
click at [497, 94] on link "ابدأ طلب شراء جديد" at bounding box center [451, 89] width 140 height 35
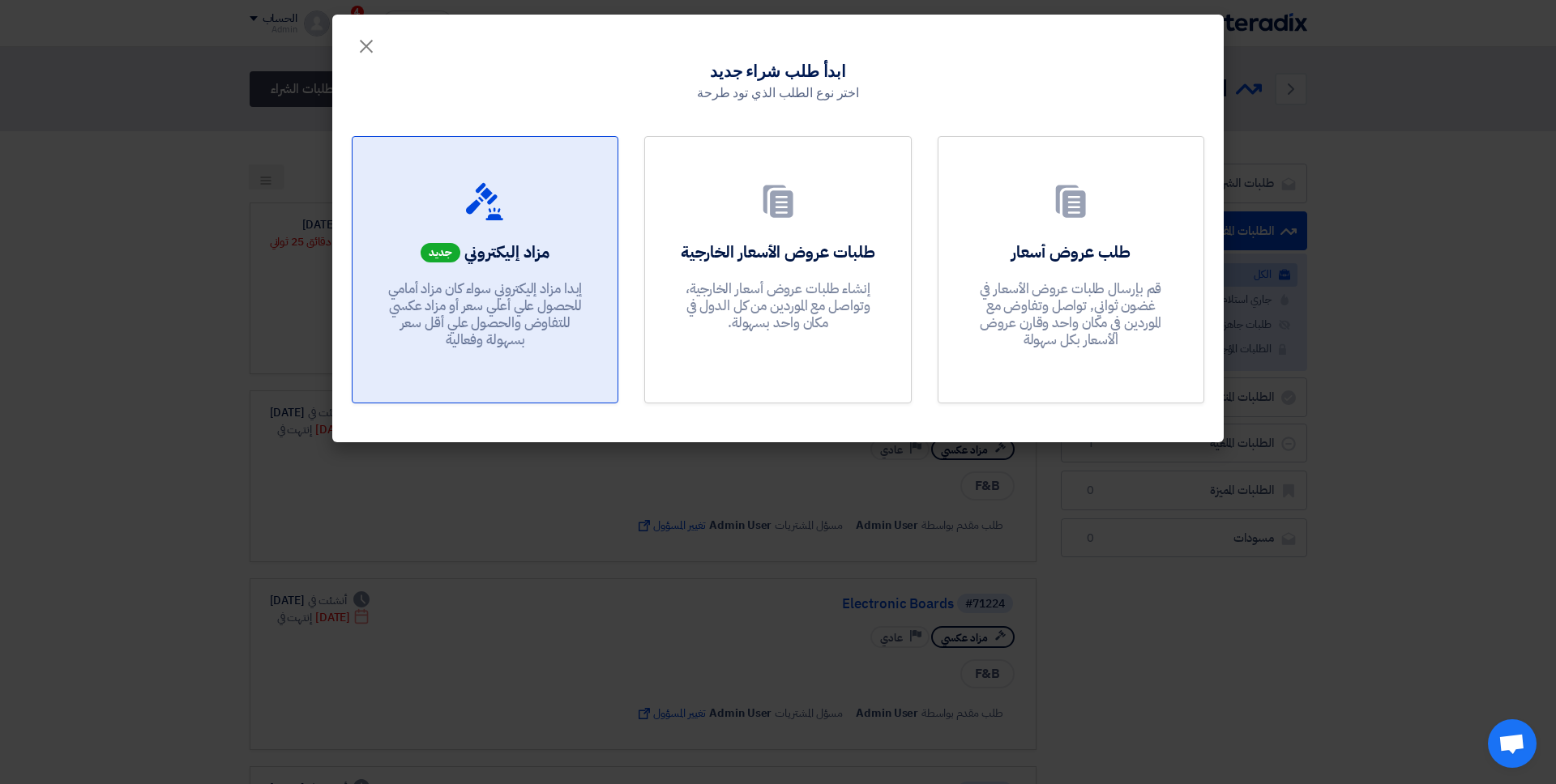
click at [508, 234] on link "مزاد إليكتروني جديد إبدا مزاد إليكتروني سواء كان مزاد أمامي للحصول علي أعلي سعر…" at bounding box center [485, 269] width 266 height 267
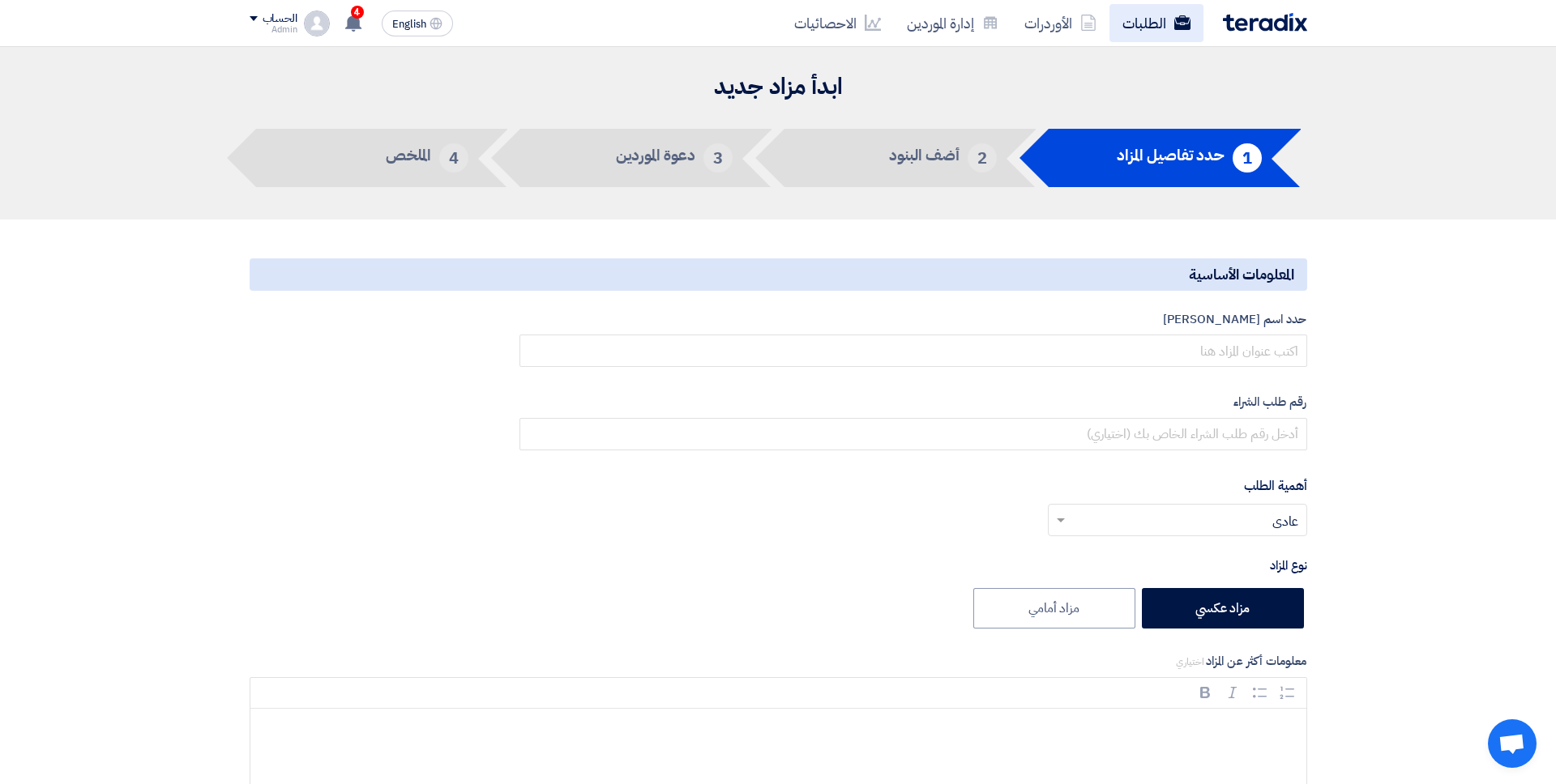
click at [1171, 34] on link "الطلبات" at bounding box center [1156, 23] width 94 height 38
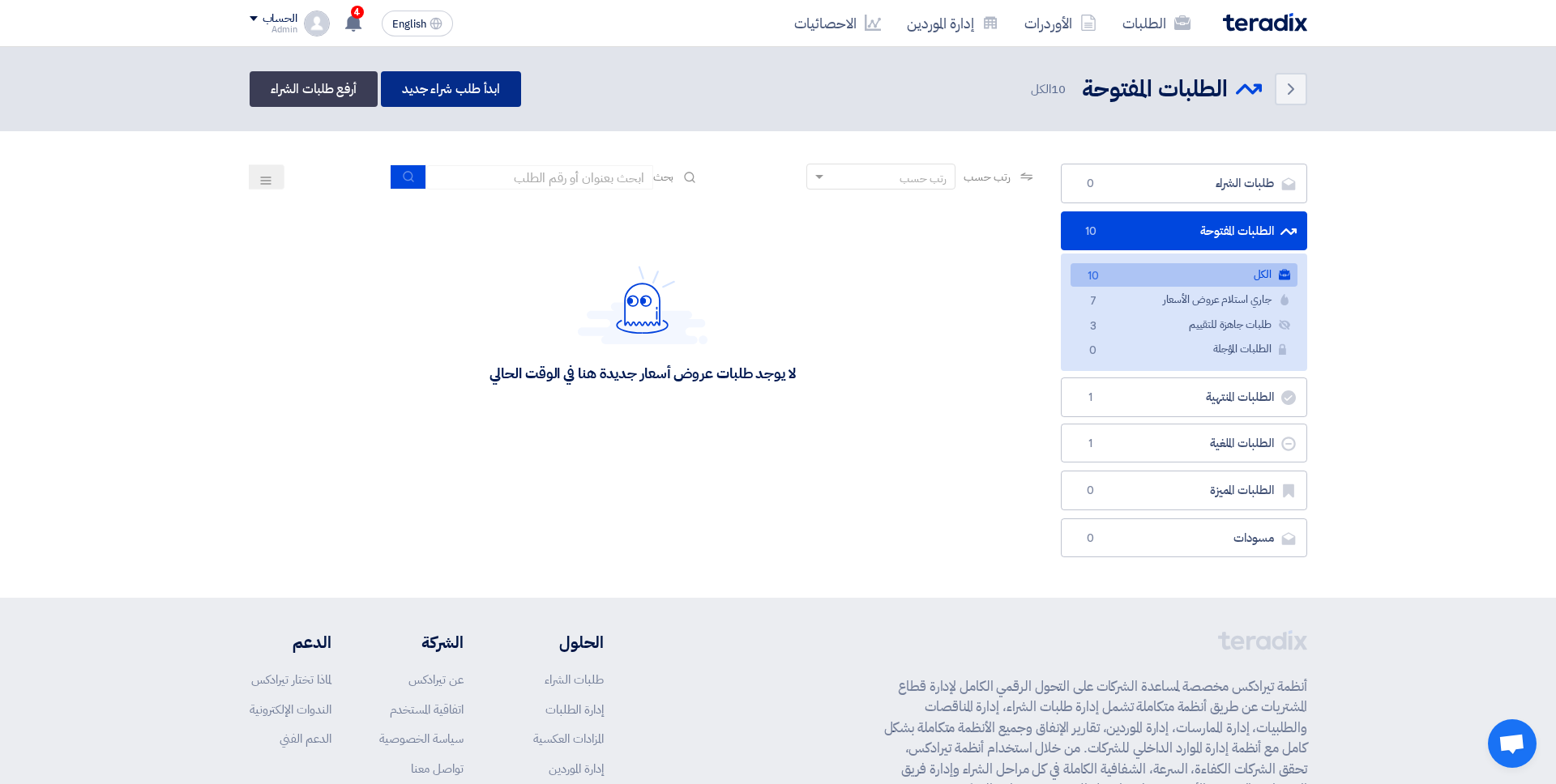
click at [478, 89] on link "ابدأ طلب شراء جديد" at bounding box center [451, 89] width 140 height 35
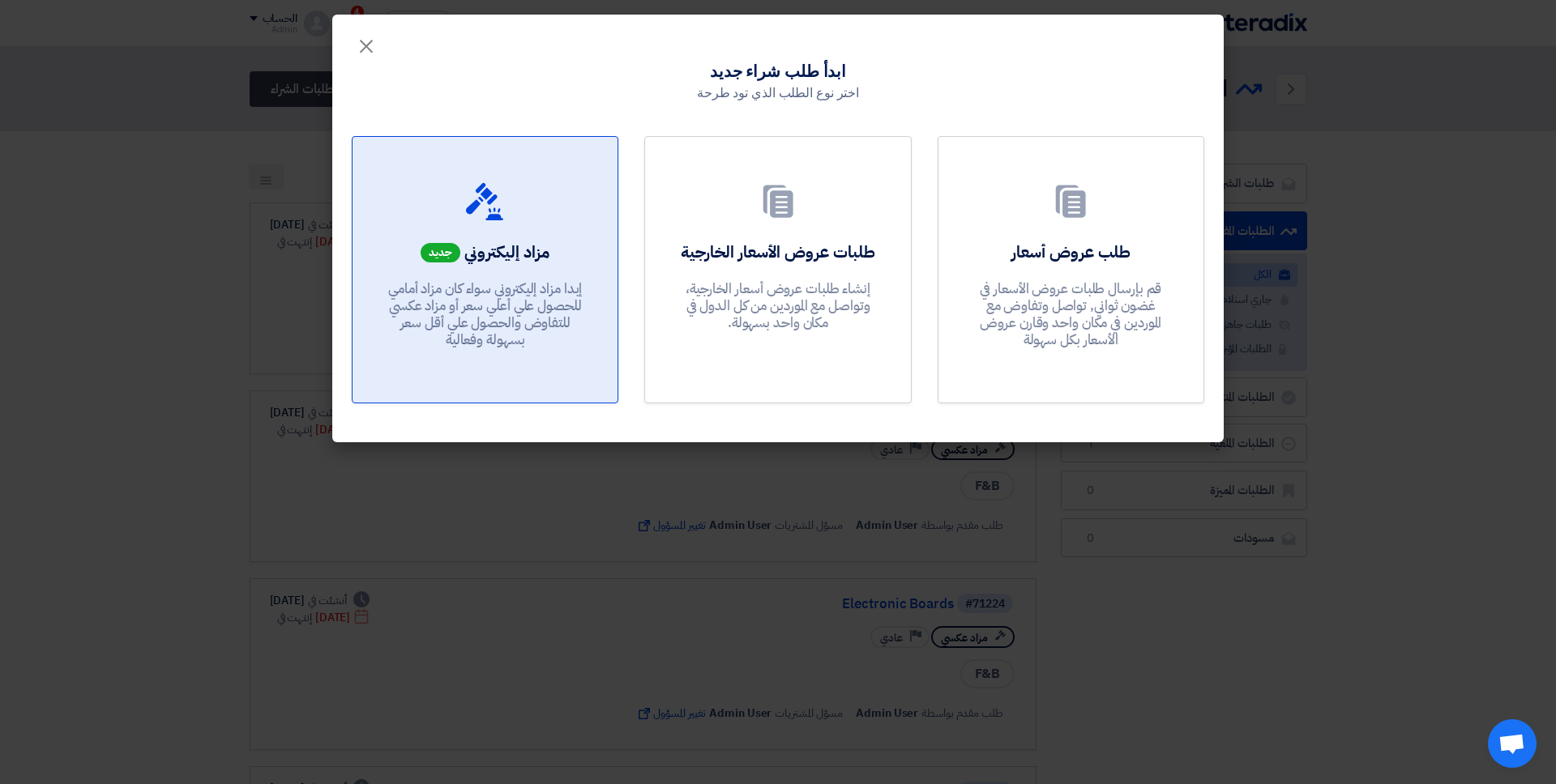
click at [516, 211] on div at bounding box center [485, 205] width 226 height 45
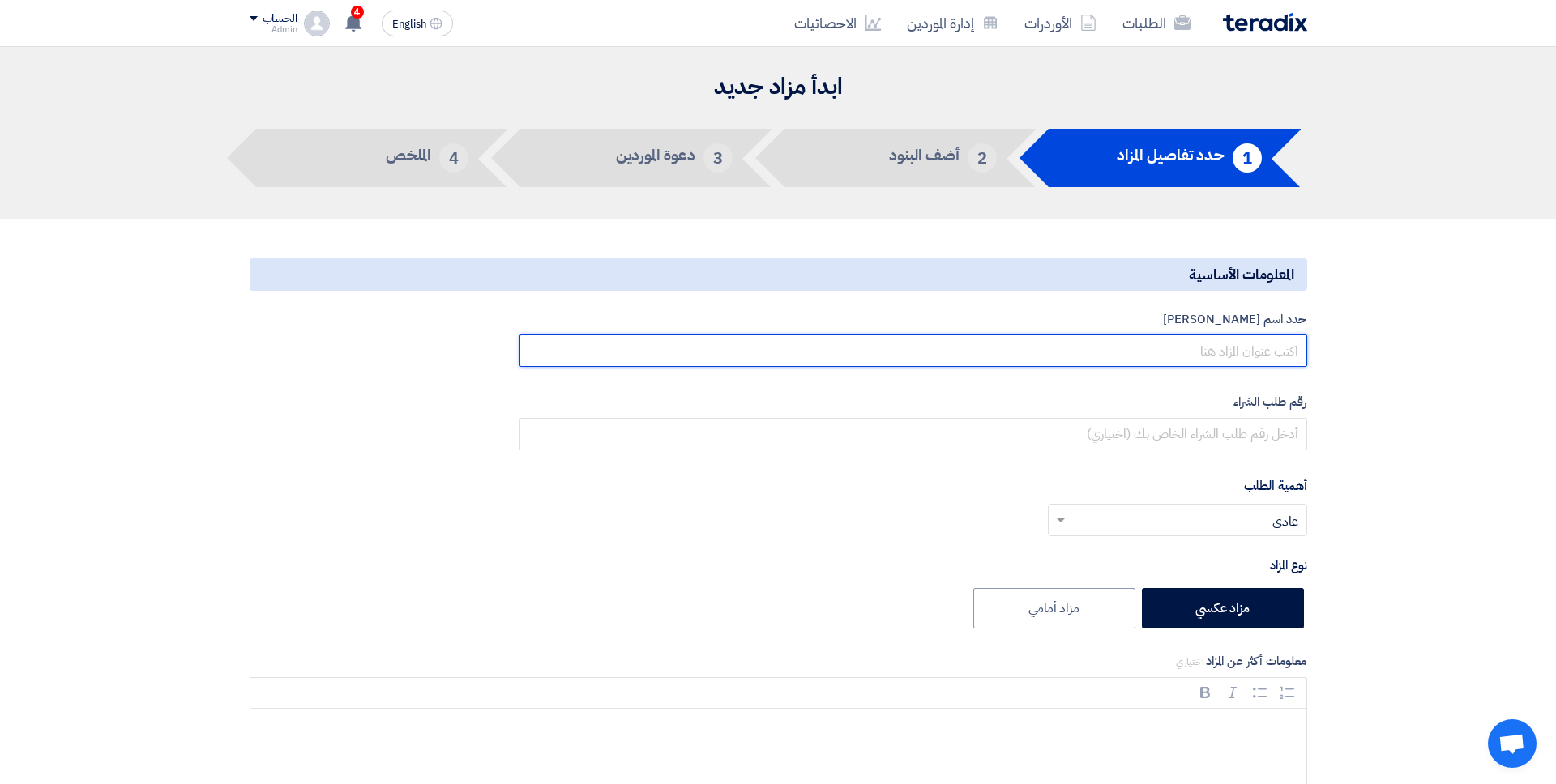
click at [954, 365] on input "text" at bounding box center [913, 351] width 787 height 33
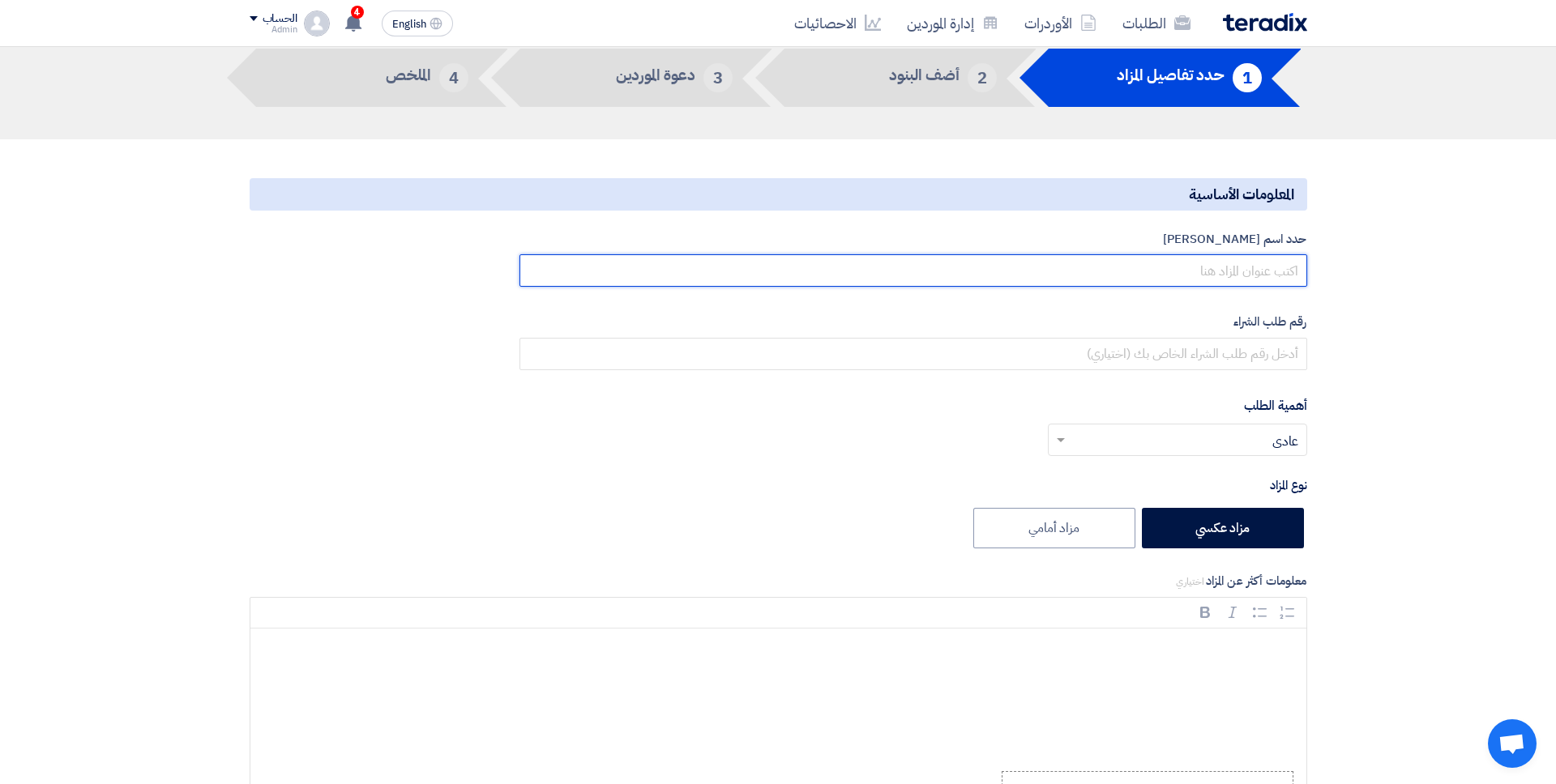
scroll to position [114, 0]
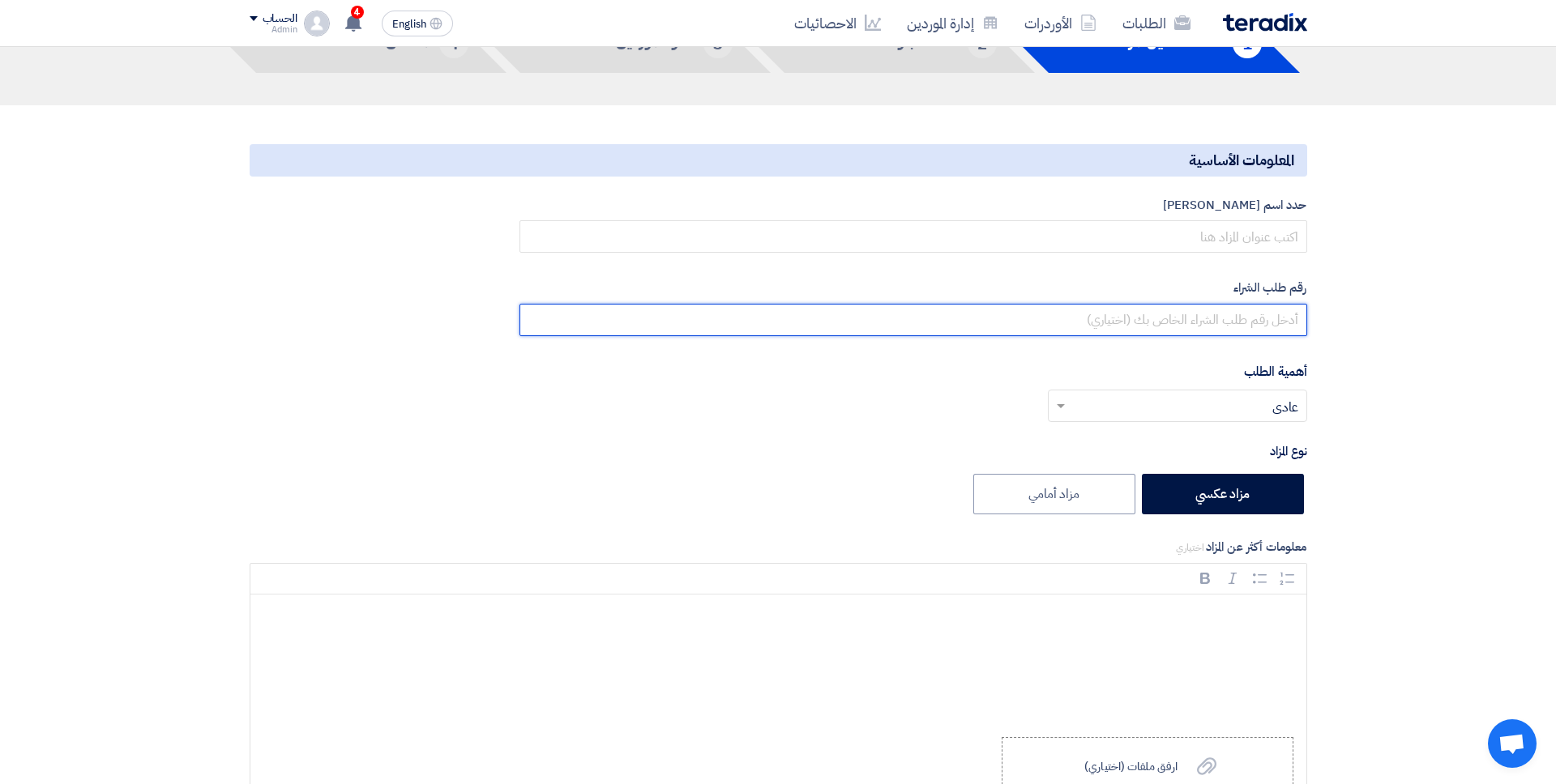
click at [1145, 327] on input "text" at bounding box center [913, 320] width 787 height 33
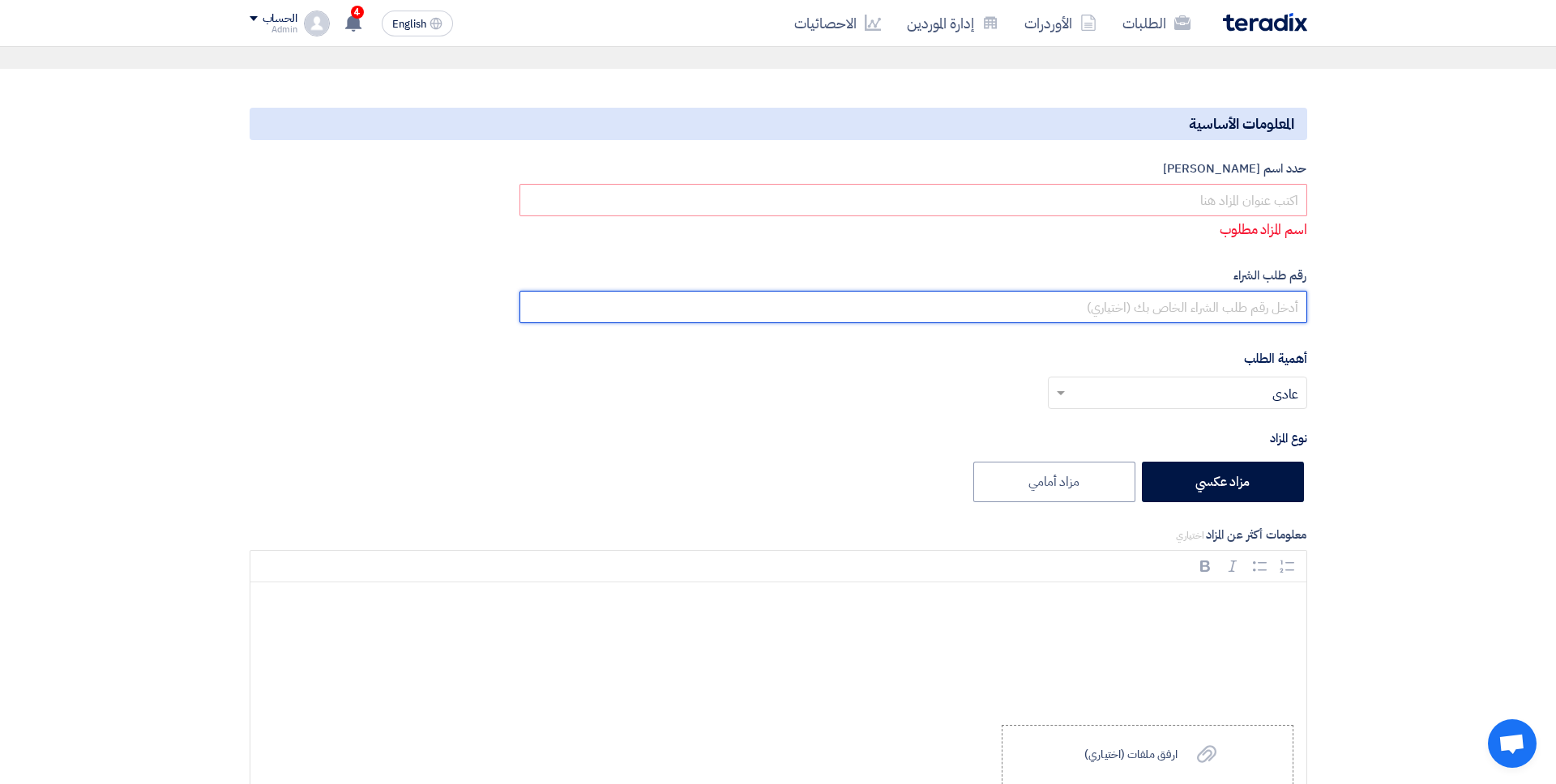
scroll to position [154, 0]
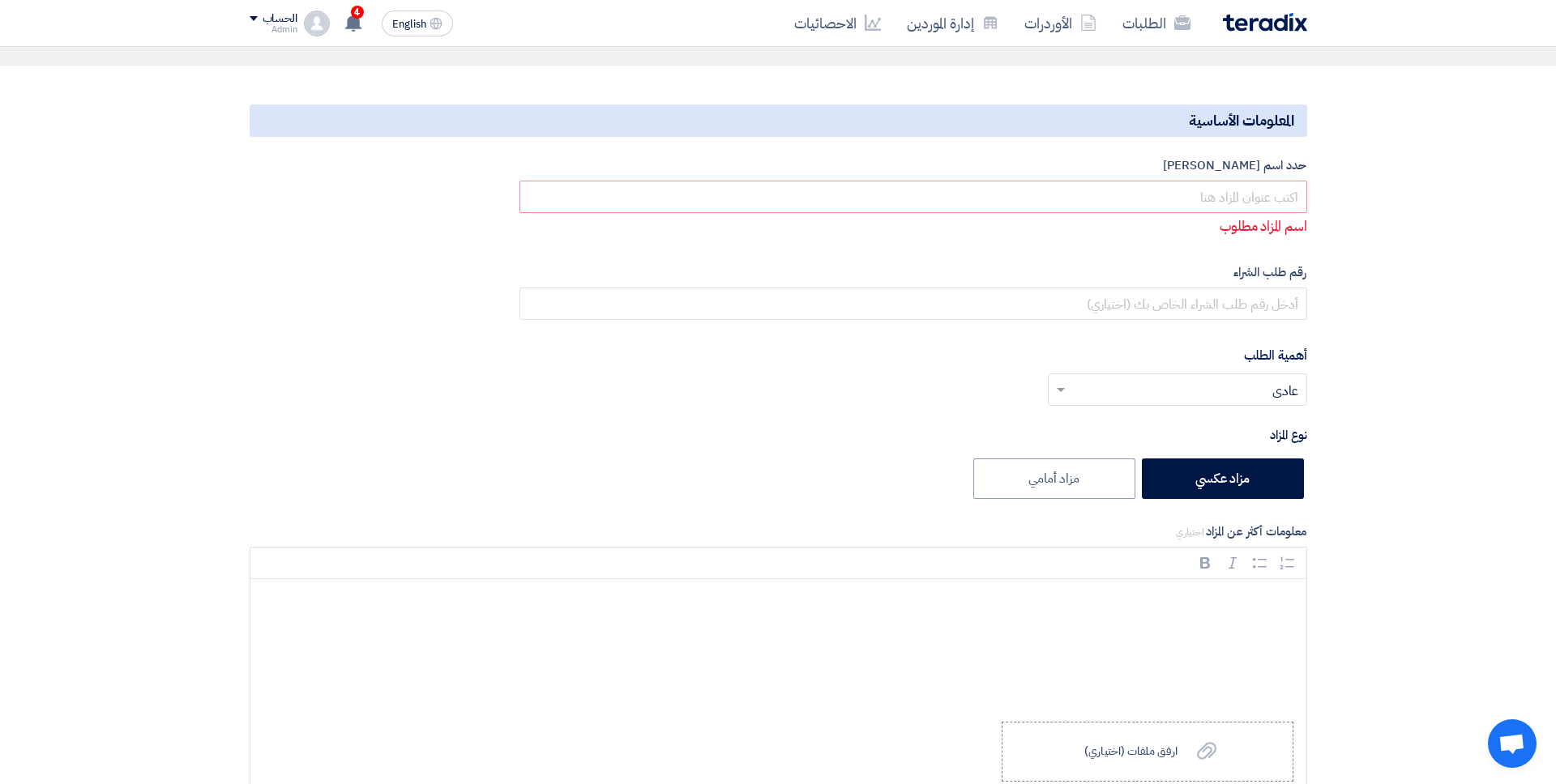
click at [1191, 382] on input "text" at bounding box center [1187, 392] width 227 height 27
click at [1029, 340] on div "حدد اسم للمزاد اسم المزاد مطلوب رقم طلب الشراء أهمية الطلب أختر أهمية الطلب... …" at bounding box center [913, 339] width 811 height 366
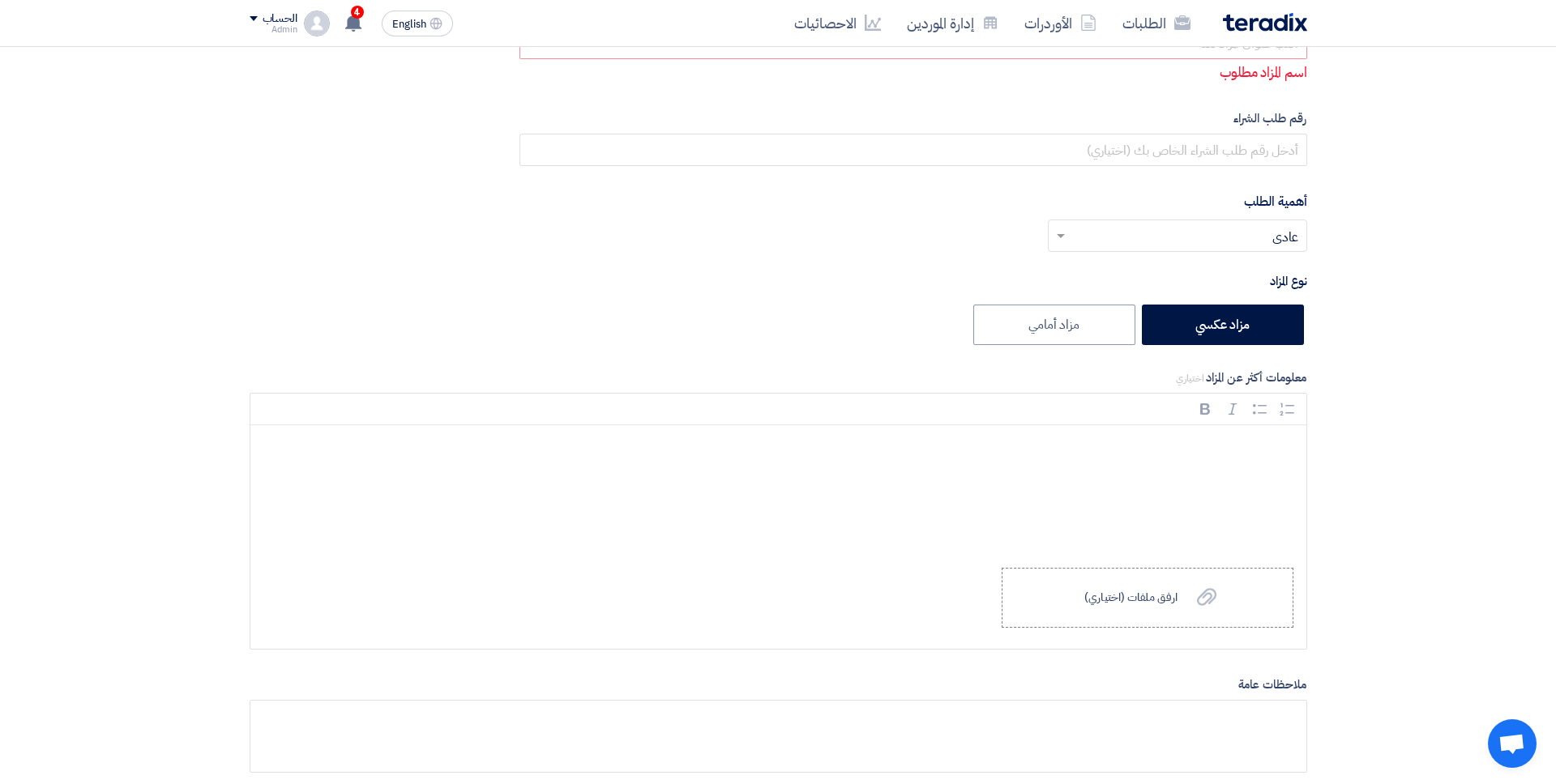
scroll to position [323, 0]
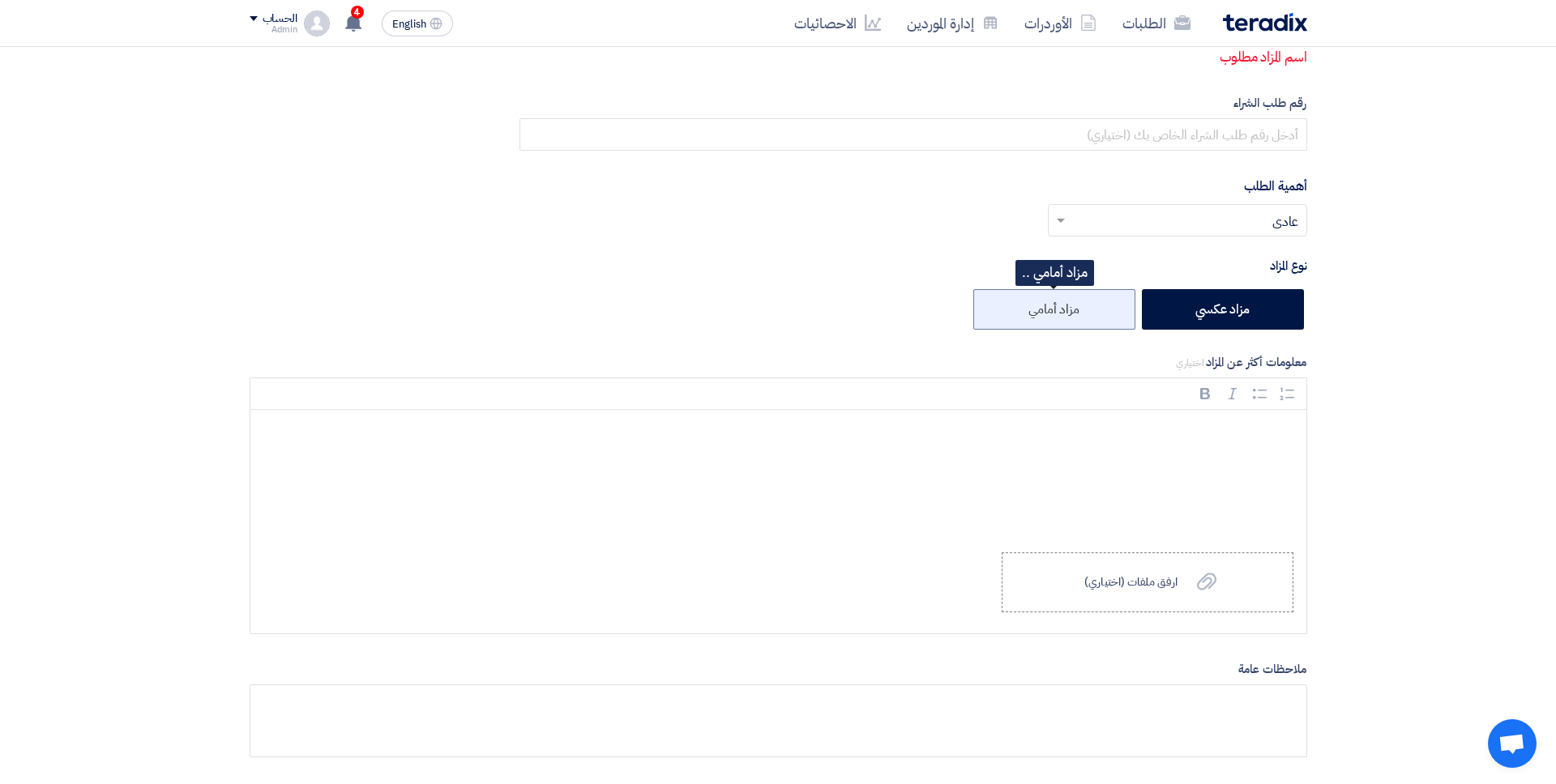
click at [1091, 299] on label "مزاد أمامي" at bounding box center [1054, 310] width 162 height 40
click at [1079, 303] on input "مزاد أمامي" at bounding box center [1074, 308] width 11 height 11
radio input "true"
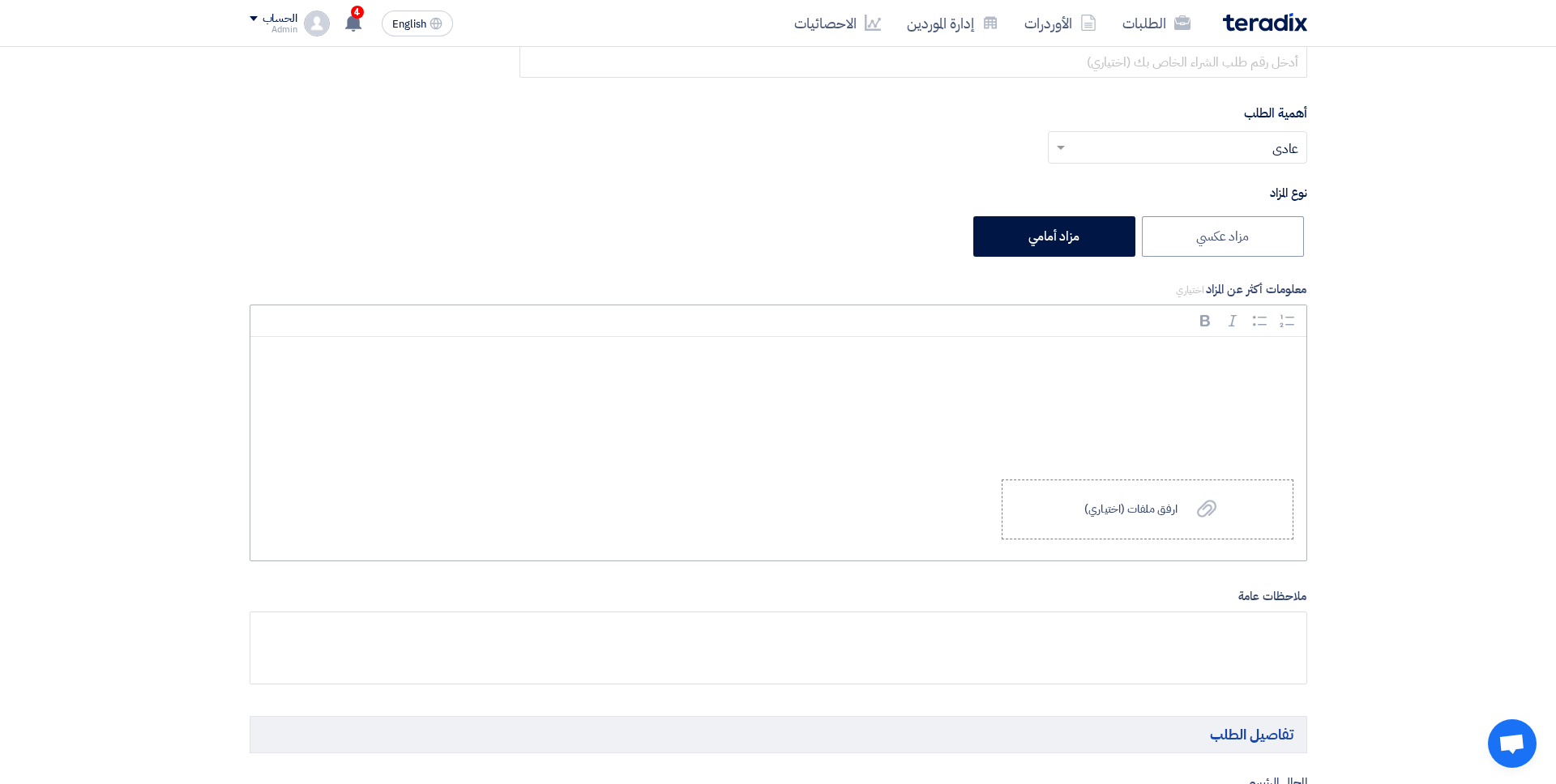
scroll to position [400, 0]
click at [1164, 351] on p "Rich Text Editor, main" at bounding box center [783, 355] width 1029 height 21
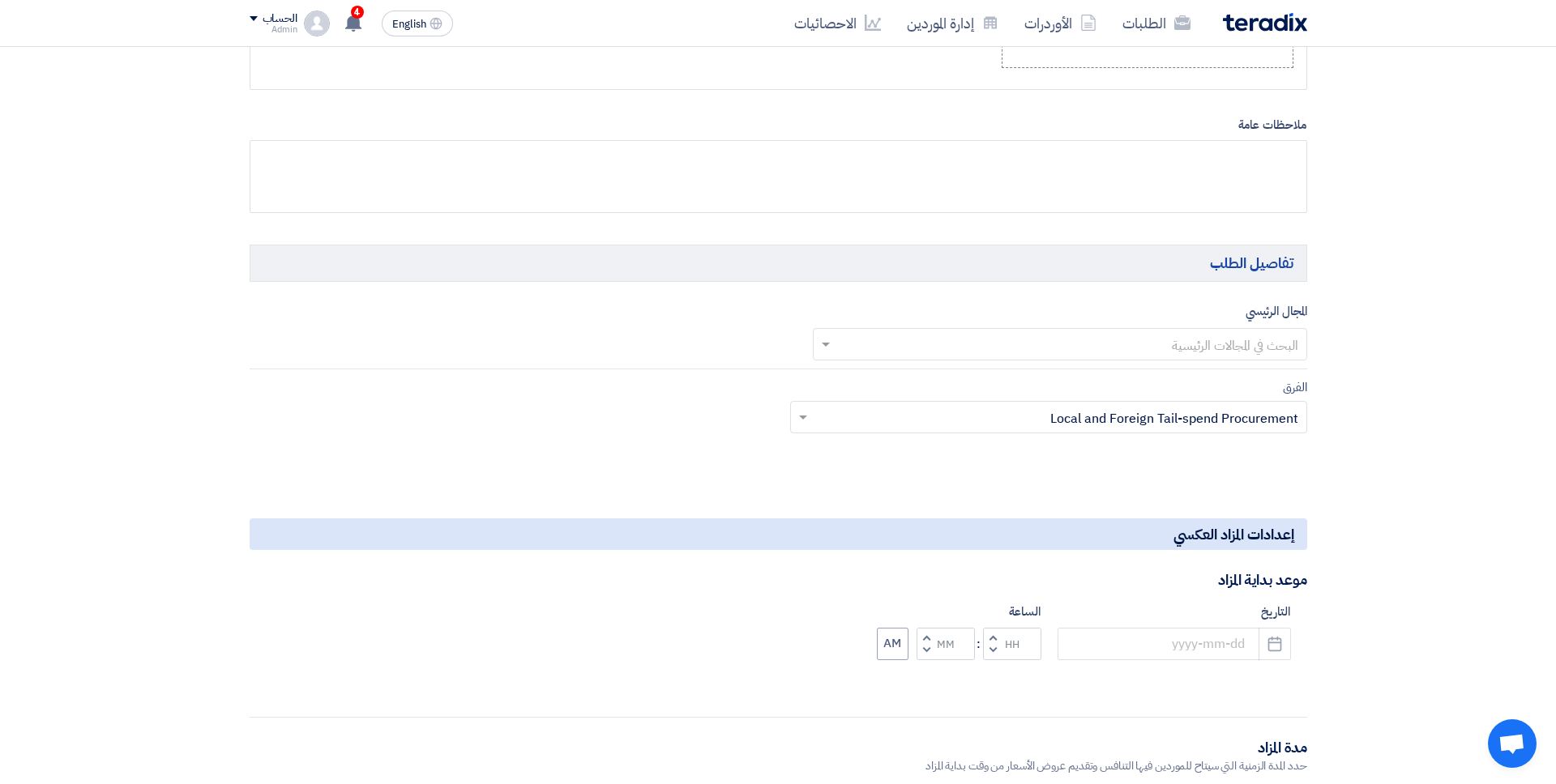
scroll to position [874, 0]
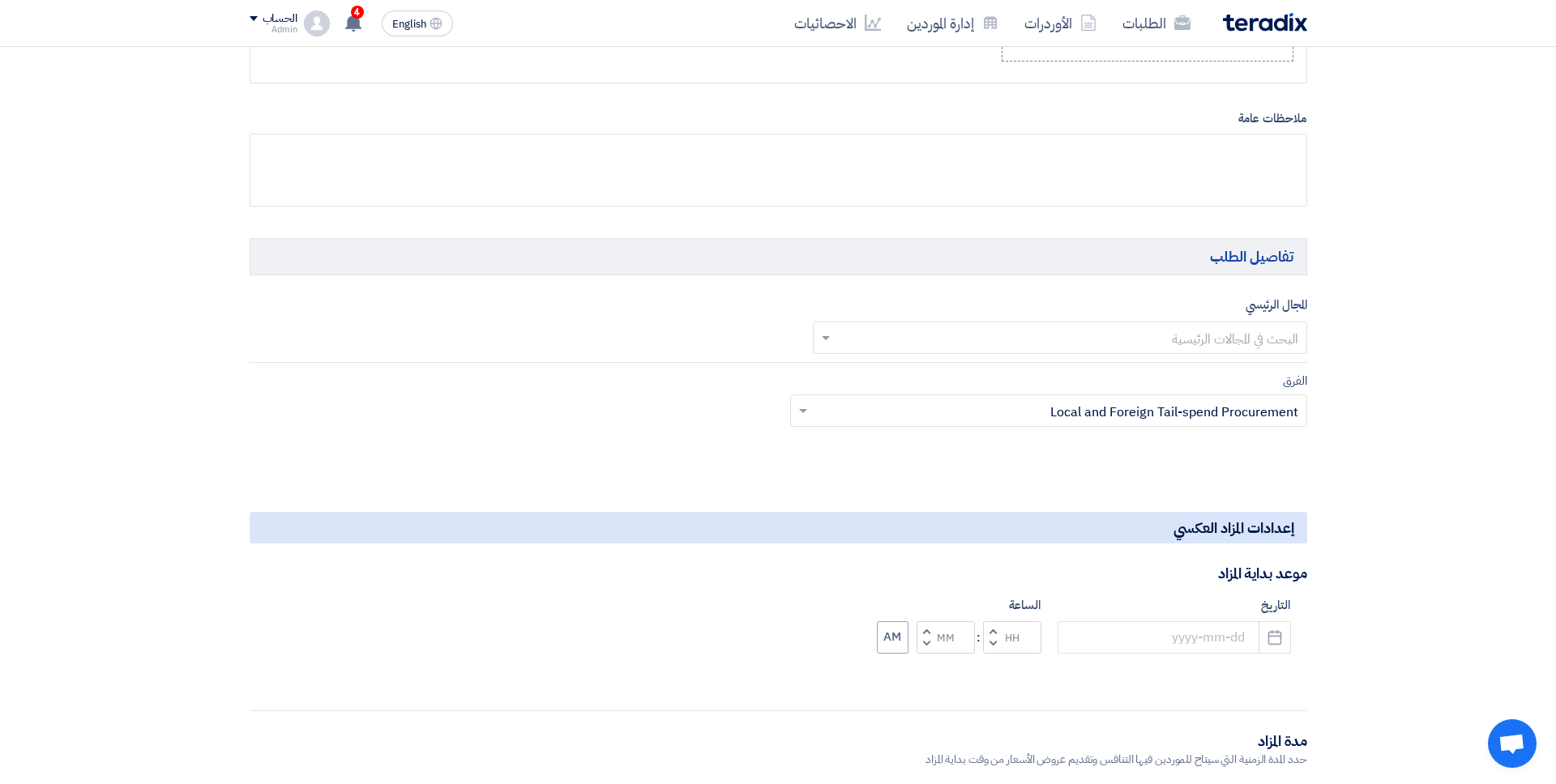
click at [1191, 345] on input "text" at bounding box center [1069, 340] width 462 height 27
click at [1055, 400] on input "text" at bounding box center [1057, 412] width 485 height 27
click at [1088, 365] on app-project-company-services "المجال الرئيسي البحث في المجالات الرئيسية الفرق Teams.. × Local and Foreign Tai…" at bounding box center [778, 370] width 1057 height 152
click at [1139, 339] on input "text" at bounding box center [1069, 340] width 462 height 27
click at [1170, 369] on div "F&B" at bounding box center [1060, 370] width 493 height 33
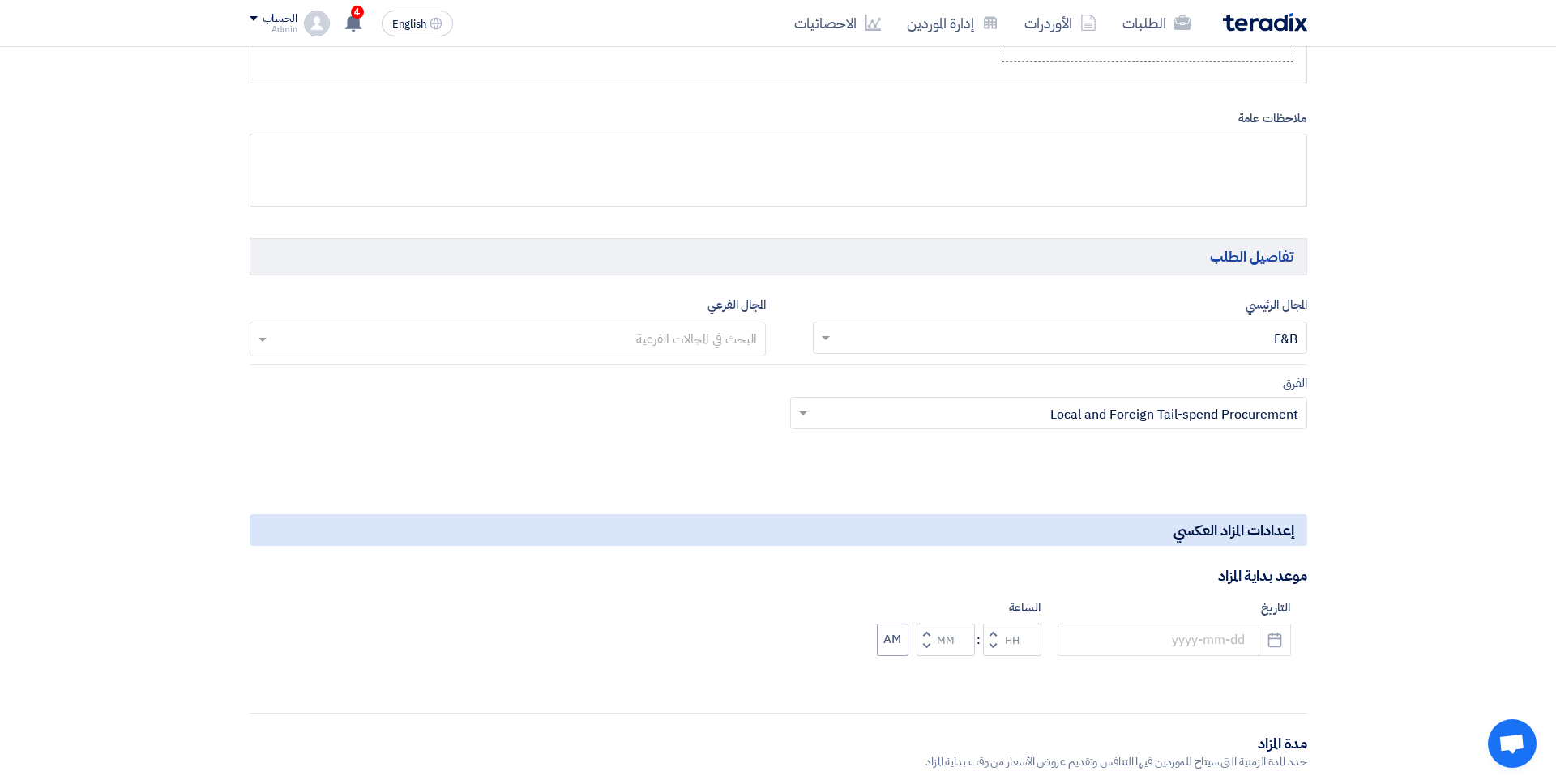
click at [752, 314] on div "المجال الفرعي البحث في المجالات الفرعية" at bounding box center [508, 326] width 517 height 62
click at [749, 322] on div "البحث في المجالات الفرعية" at bounding box center [518, 339] width 495 height 34
click at [727, 446] on div "الفرق Teams.. × Local and Foreign Tail-spend Procurement ×" at bounding box center [778, 411] width 1082 height 76
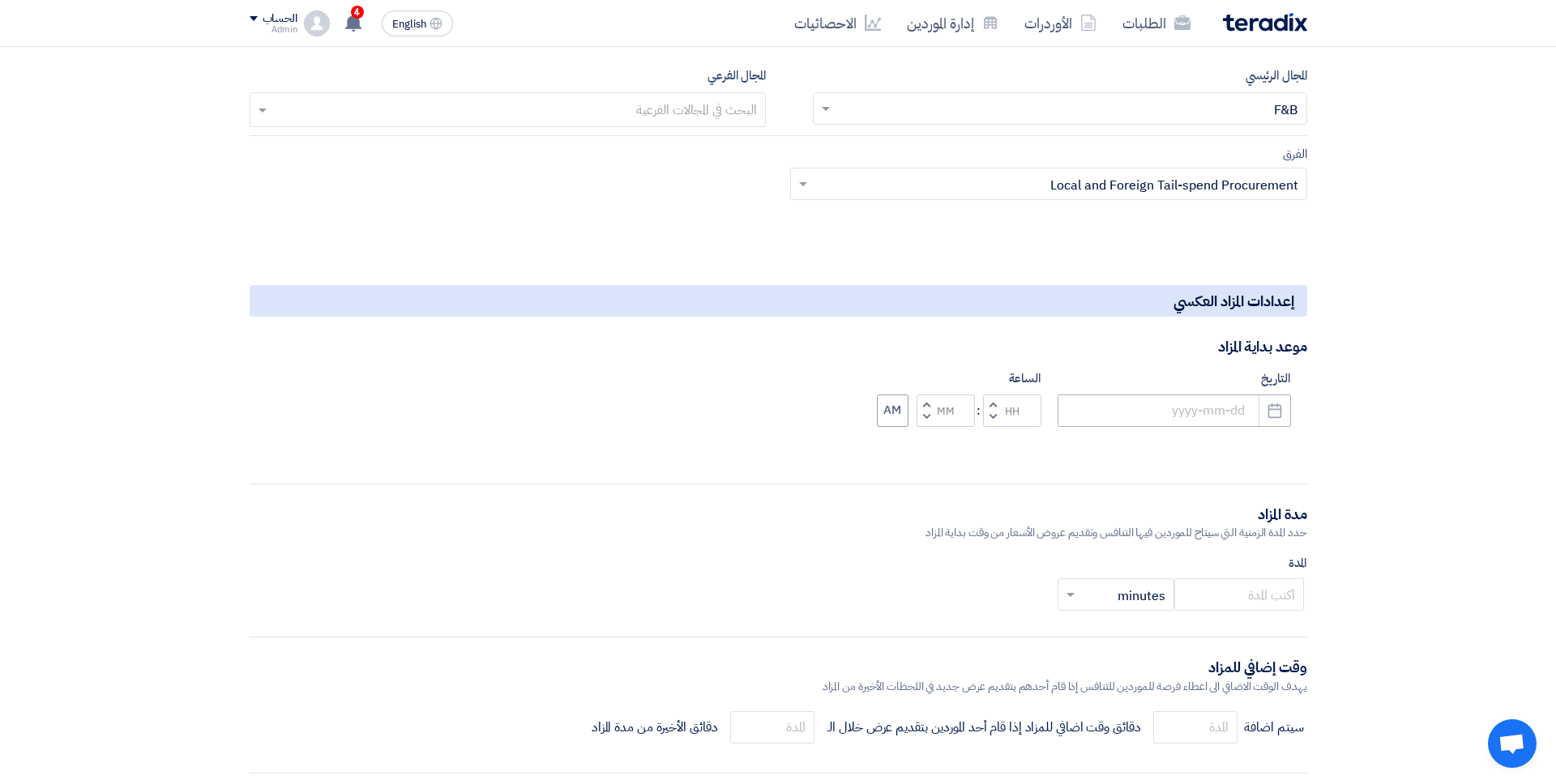
scroll to position [1111, 0]
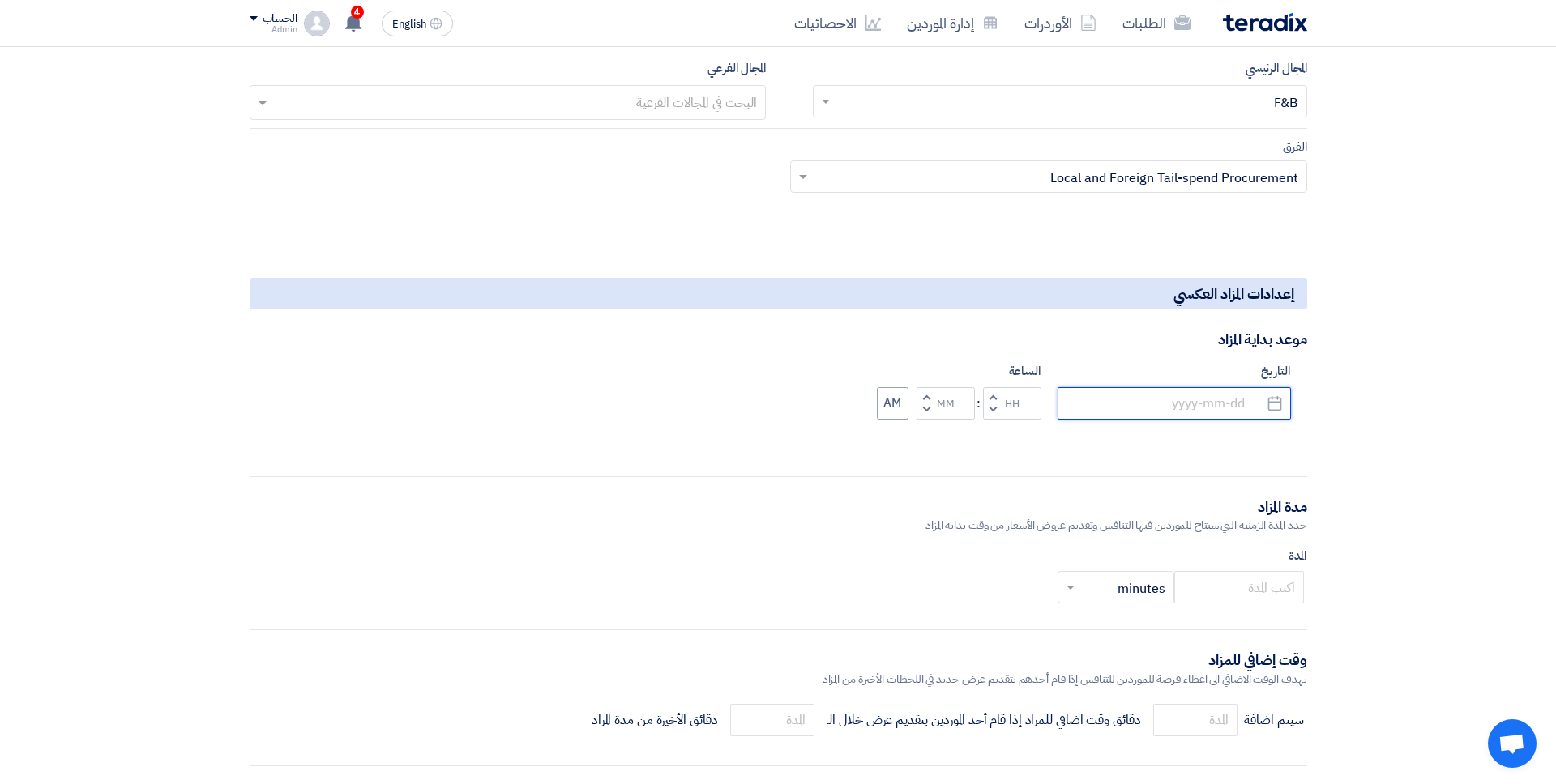
click at [1191, 415] on input at bounding box center [1174, 403] width 233 height 33
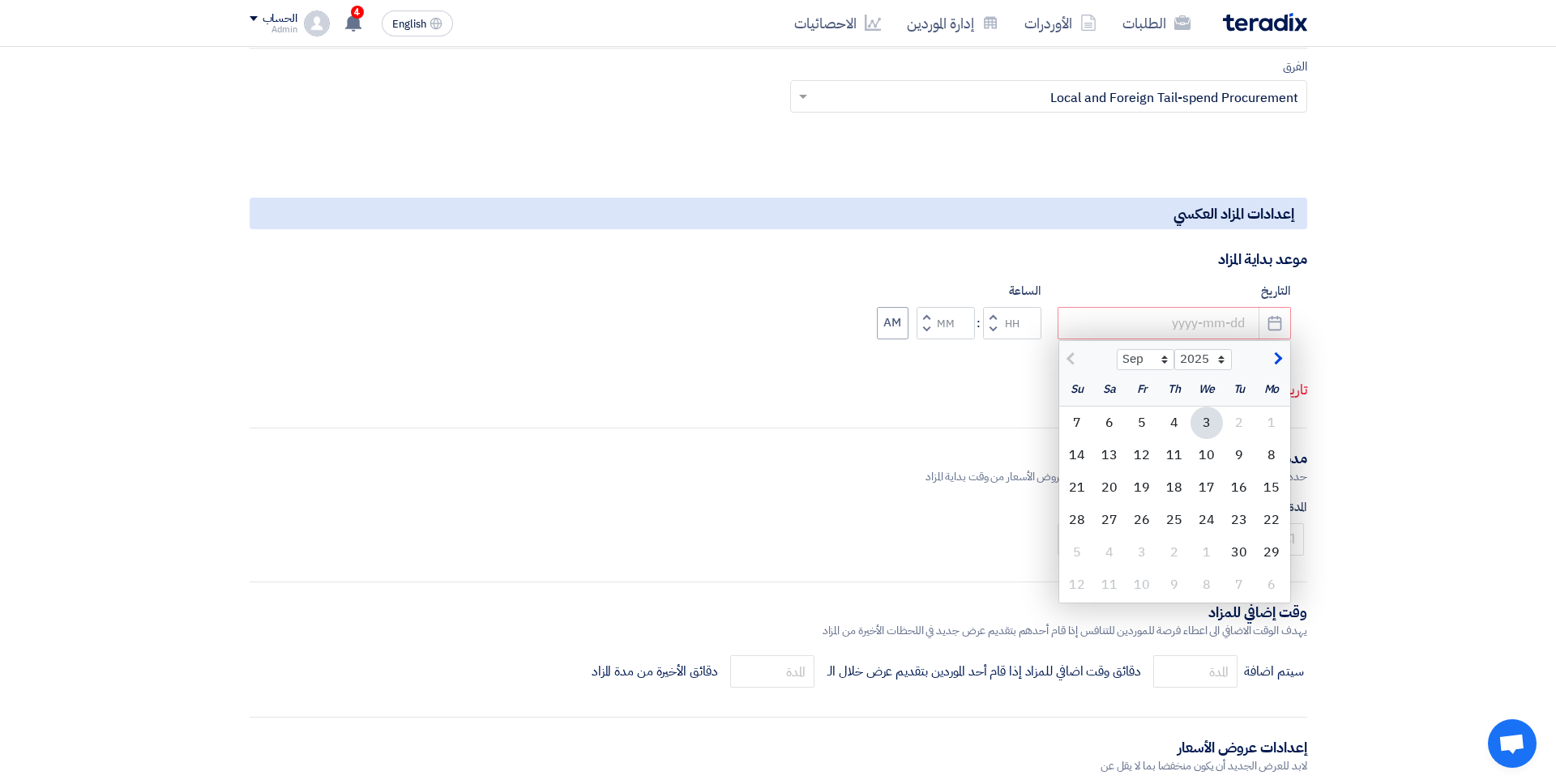
scroll to position [1193, 0]
click at [1080, 421] on div "7" at bounding box center [1077, 421] width 33 height 33
type input "9/7/2025"
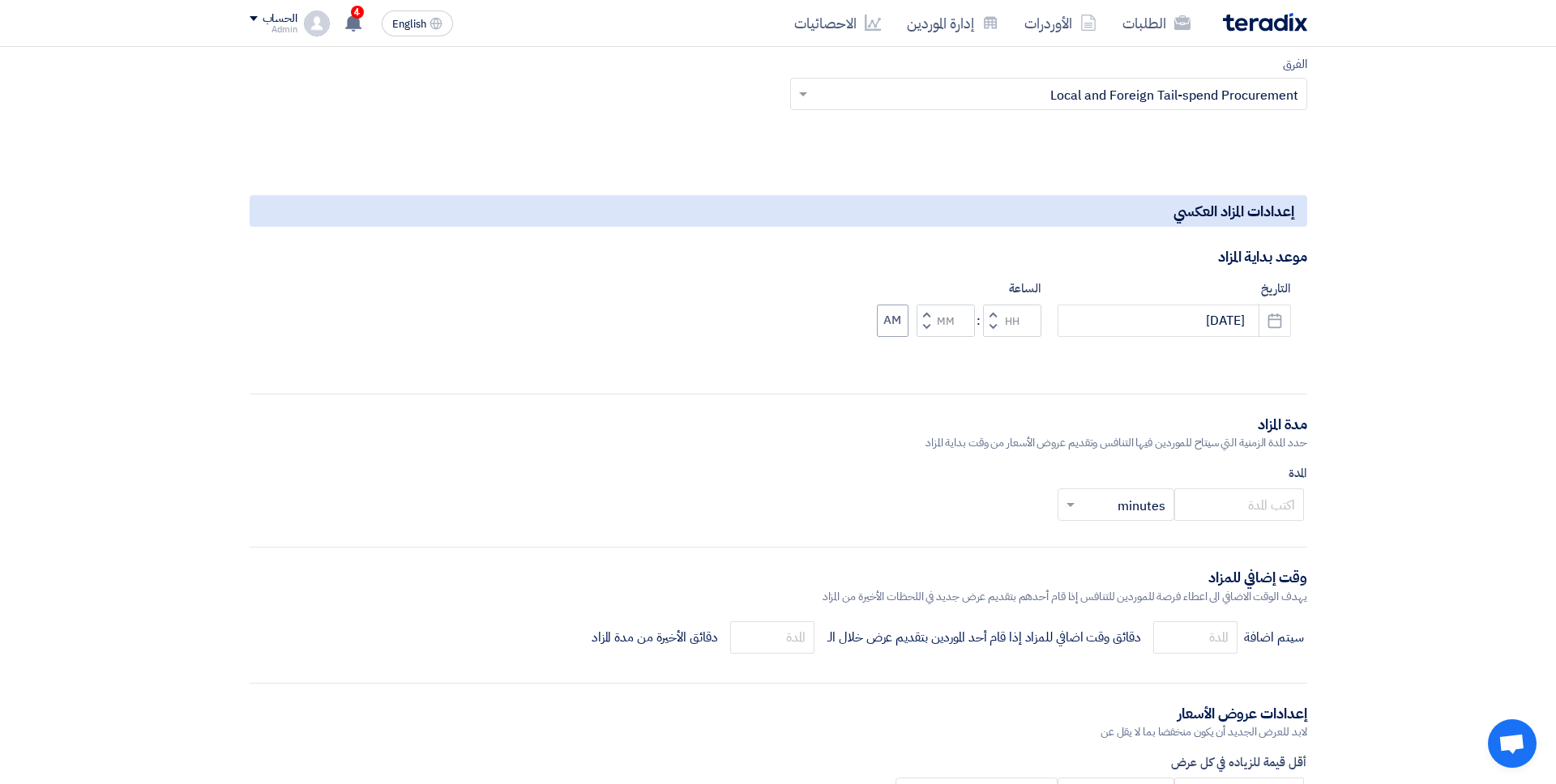
click at [997, 326] on button "Decrement hours" at bounding box center [993, 327] width 19 height 20
type input "11"
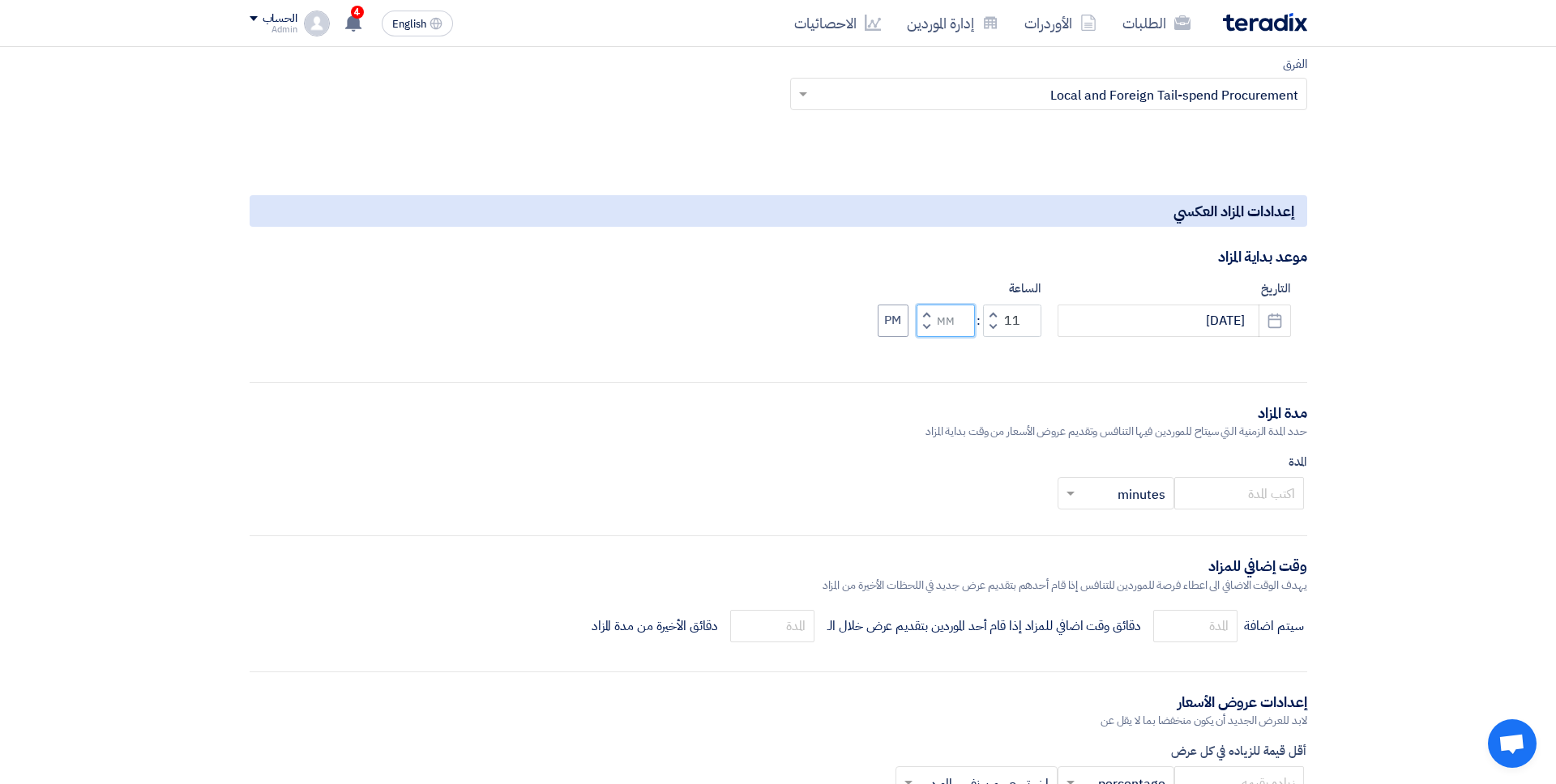
click at [942, 318] on input "Minutes" at bounding box center [945, 321] width 58 height 33
type input "00"
click at [902, 323] on button "PM" at bounding box center [893, 321] width 31 height 33
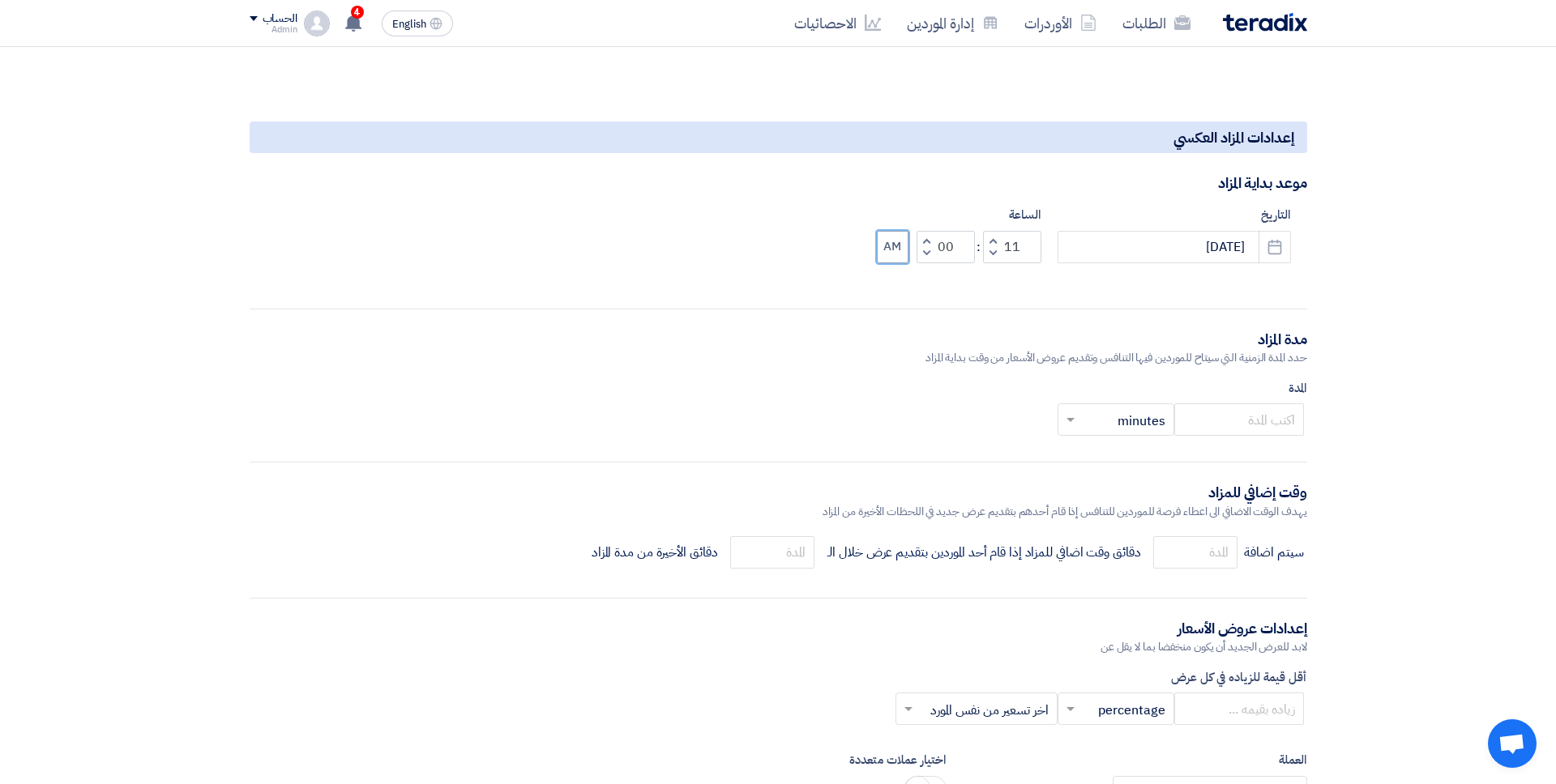
scroll to position [1273, 0]
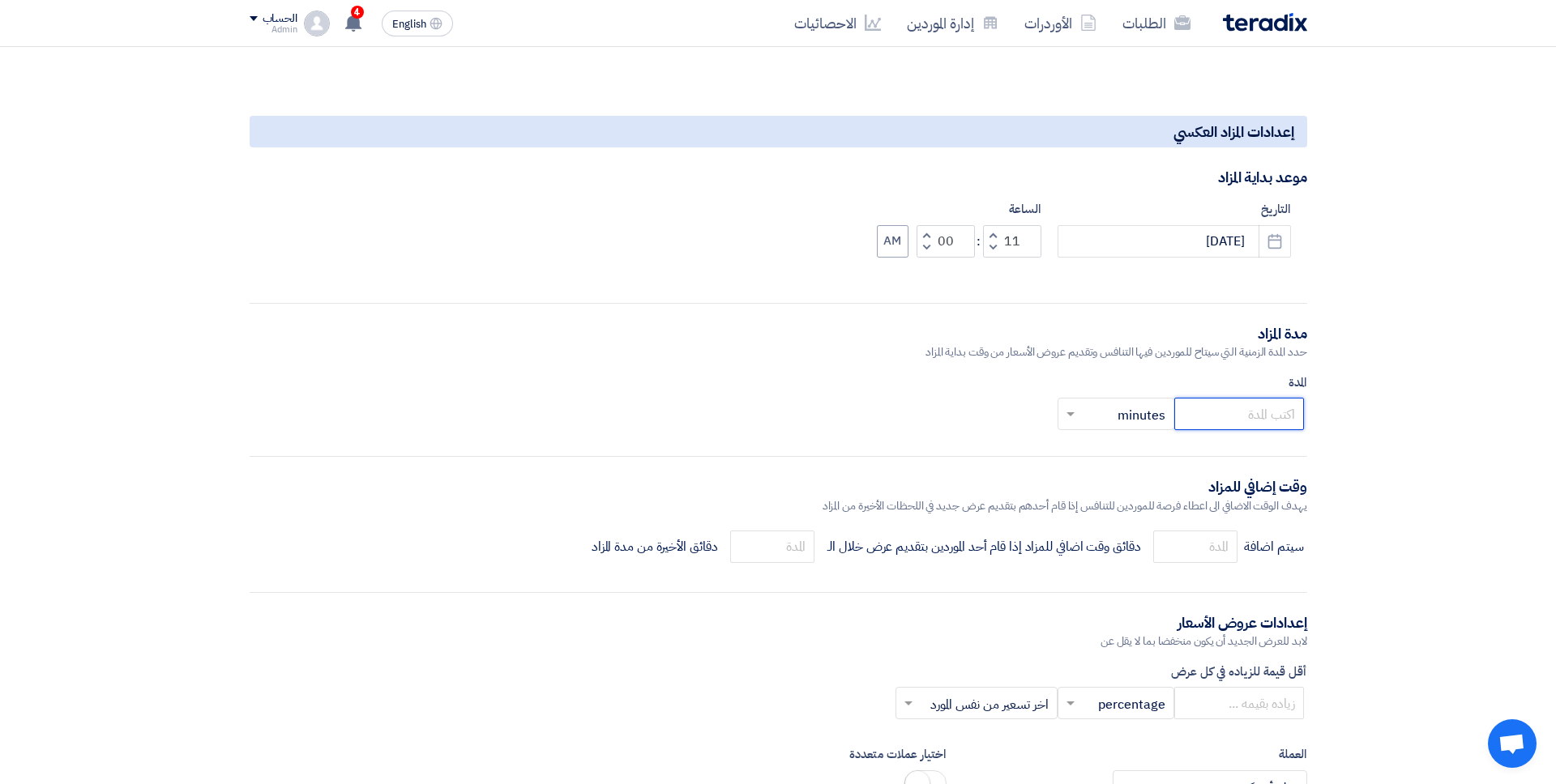
click at [1191, 420] on input "number" at bounding box center [1239, 414] width 129 height 33
type input "30"
click at [1191, 546] on input "number" at bounding box center [1195, 546] width 84 height 33
type input "5"
click at [794, 544] on input "number" at bounding box center [772, 546] width 84 height 33
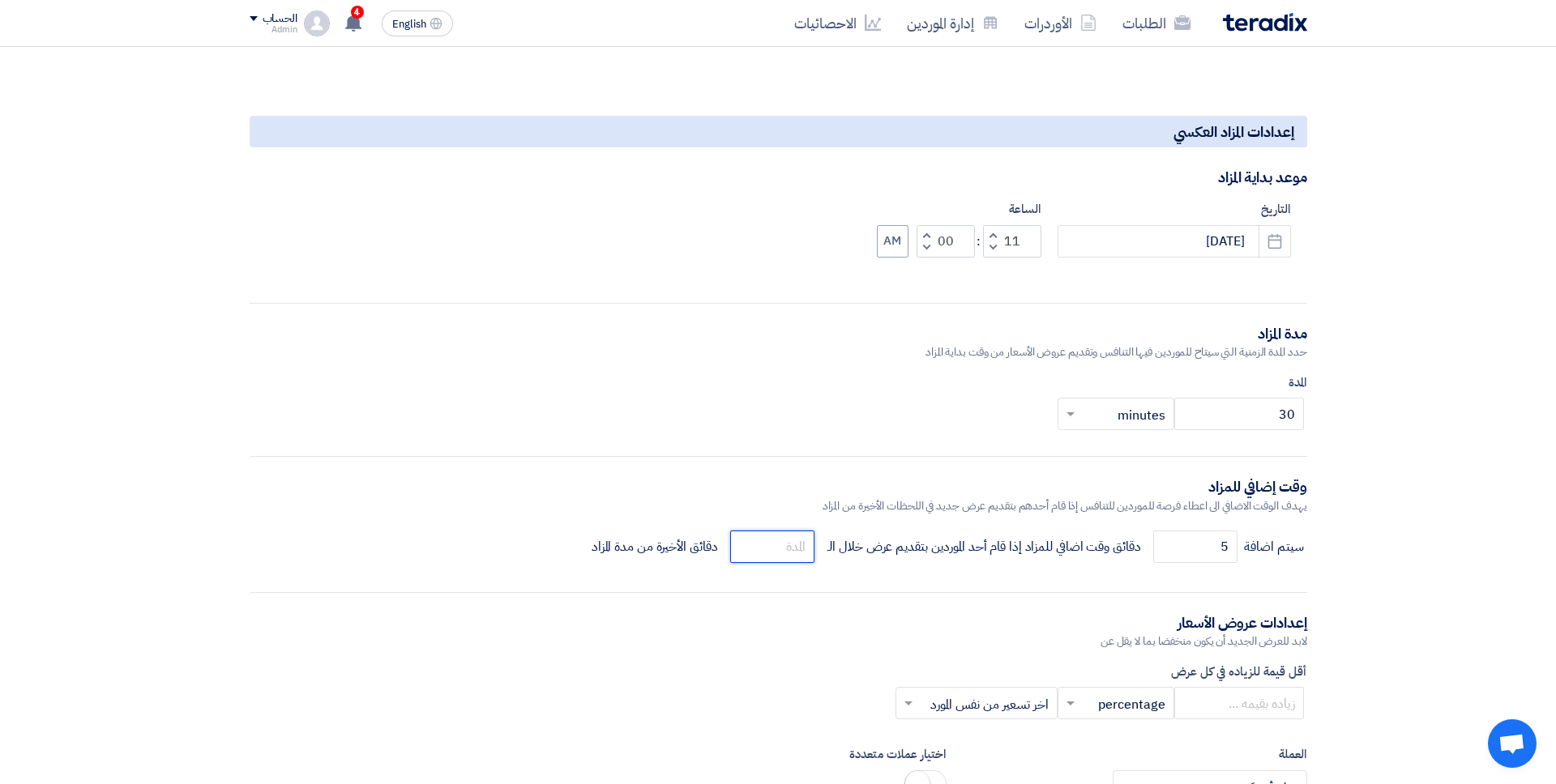
type input "4"
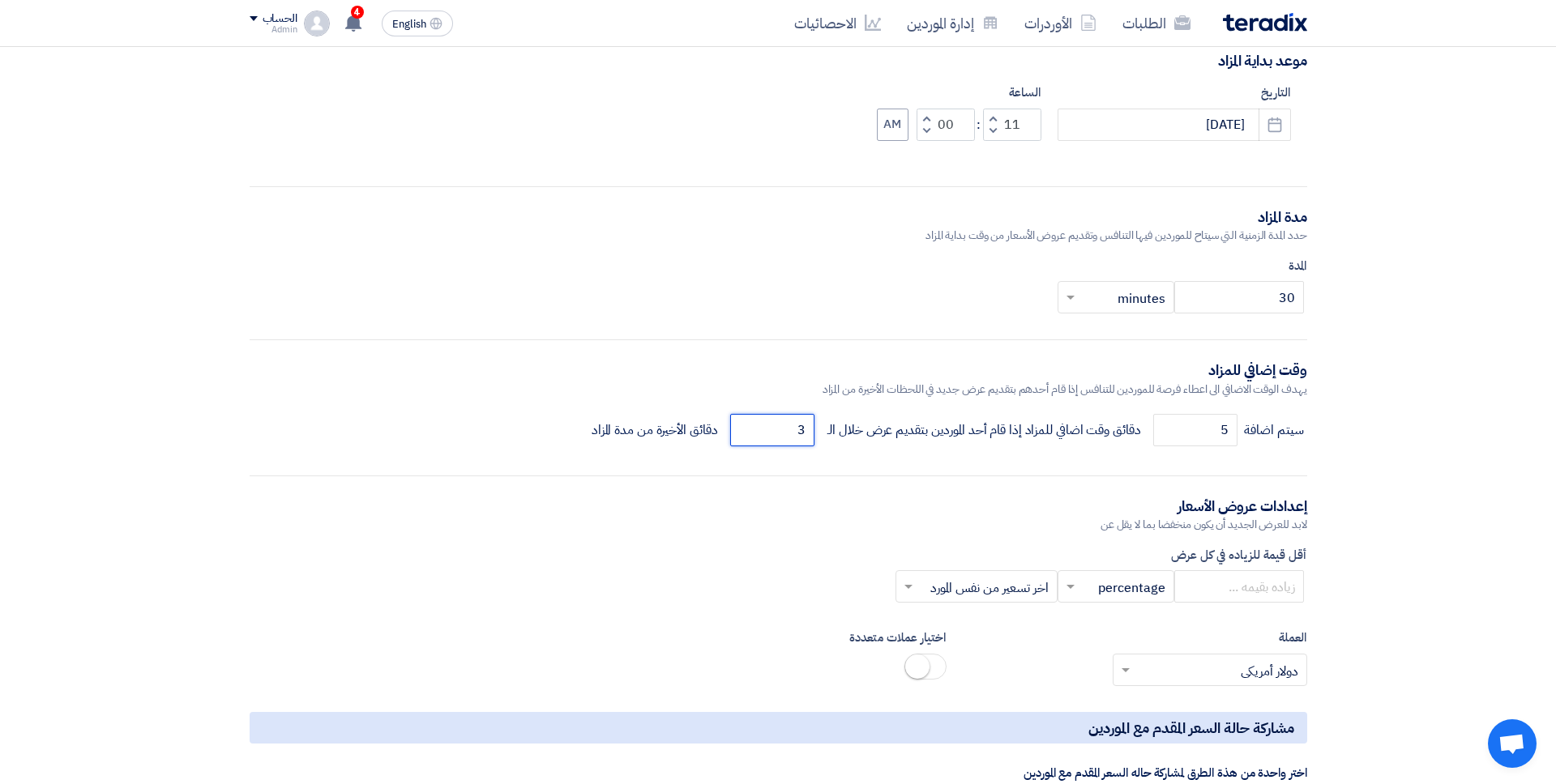
scroll to position [1418, 0]
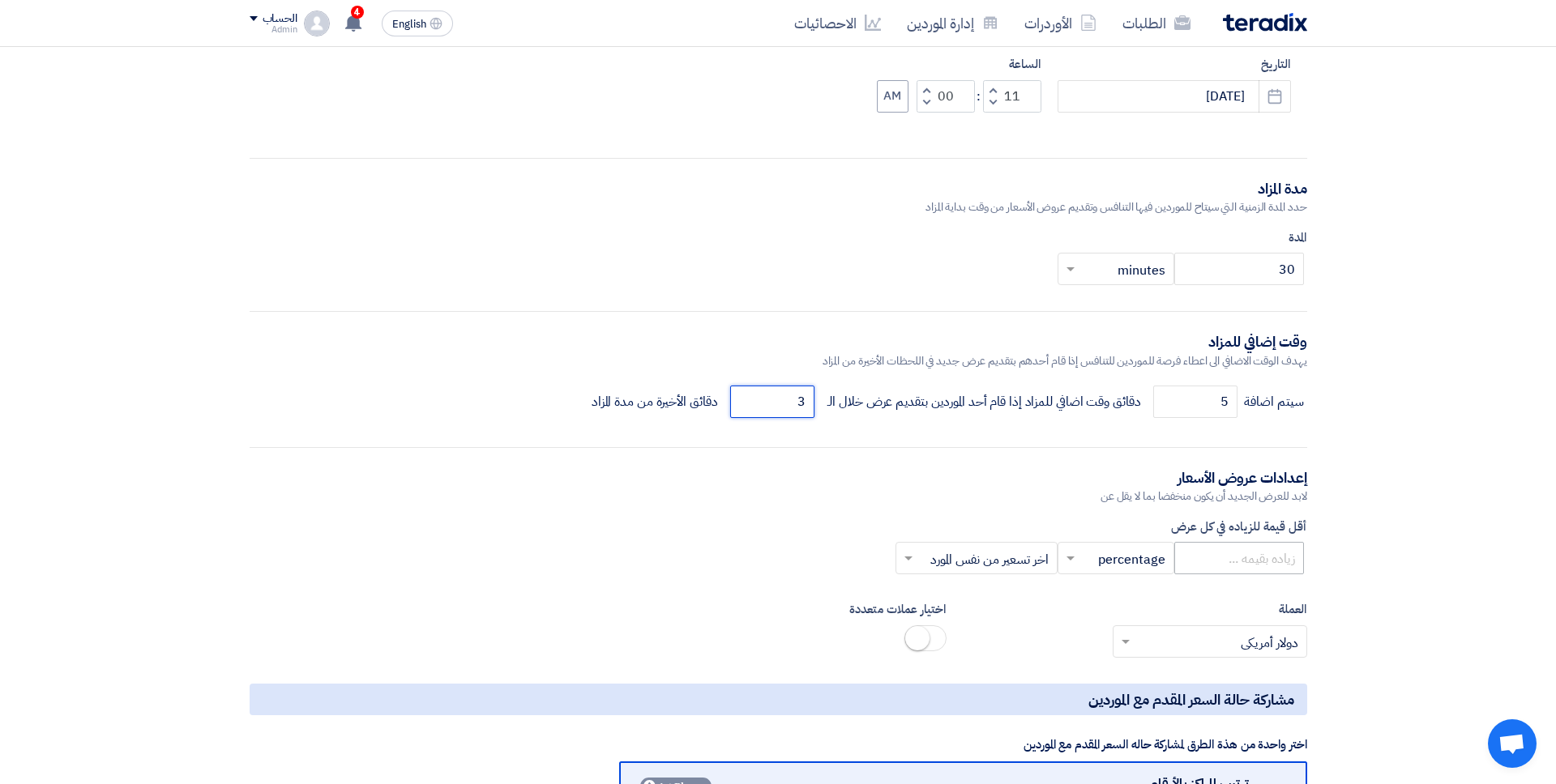
type input "3"
click at [1191, 567] on input "number" at bounding box center [1239, 558] width 129 height 33
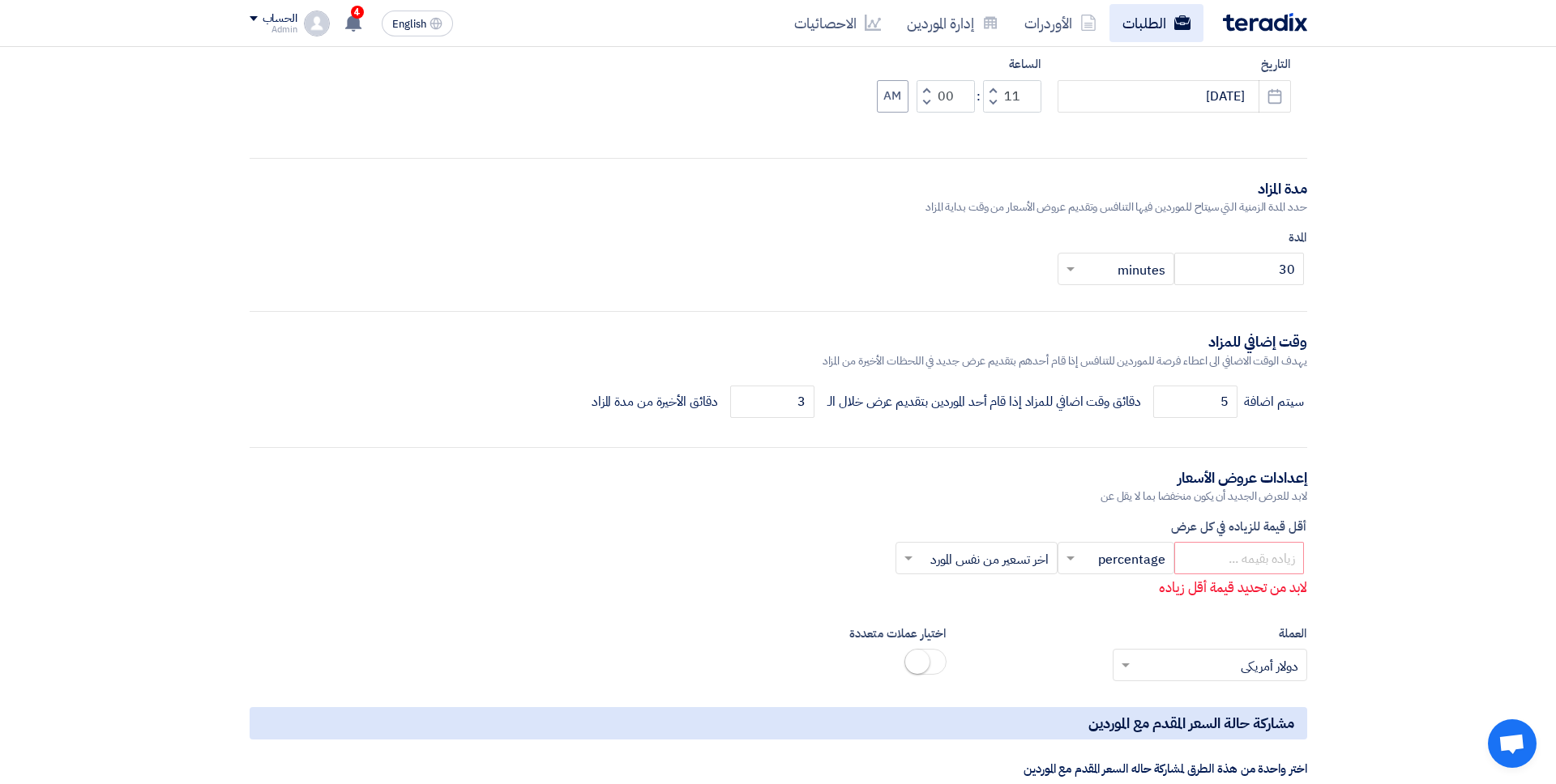
click at [1134, 22] on link "الطلبات" at bounding box center [1156, 23] width 94 height 38
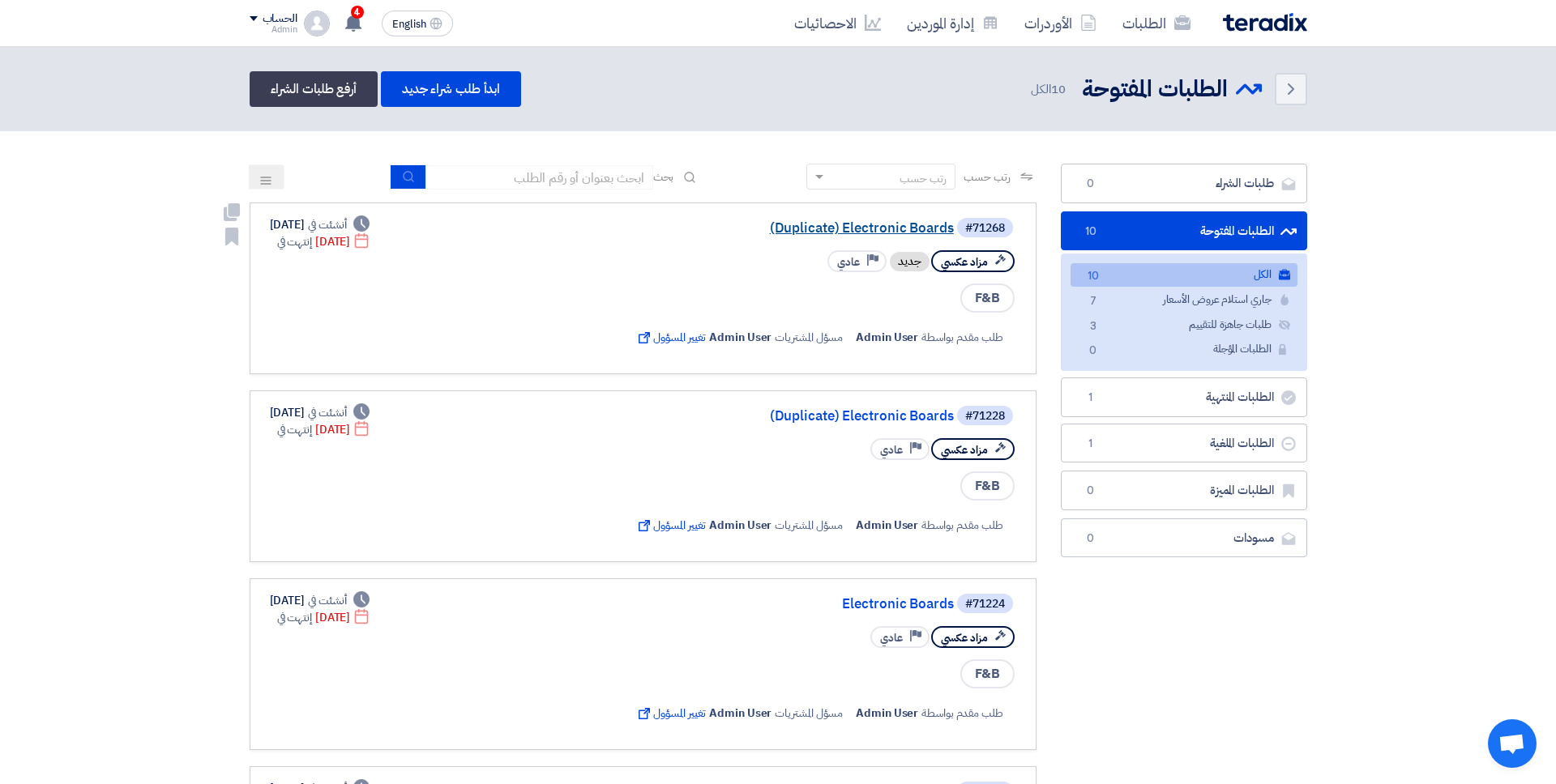
click at [873, 230] on link "(Duplicate) Electronic Boards" at bounding box center [792, 227] width 324 height 14
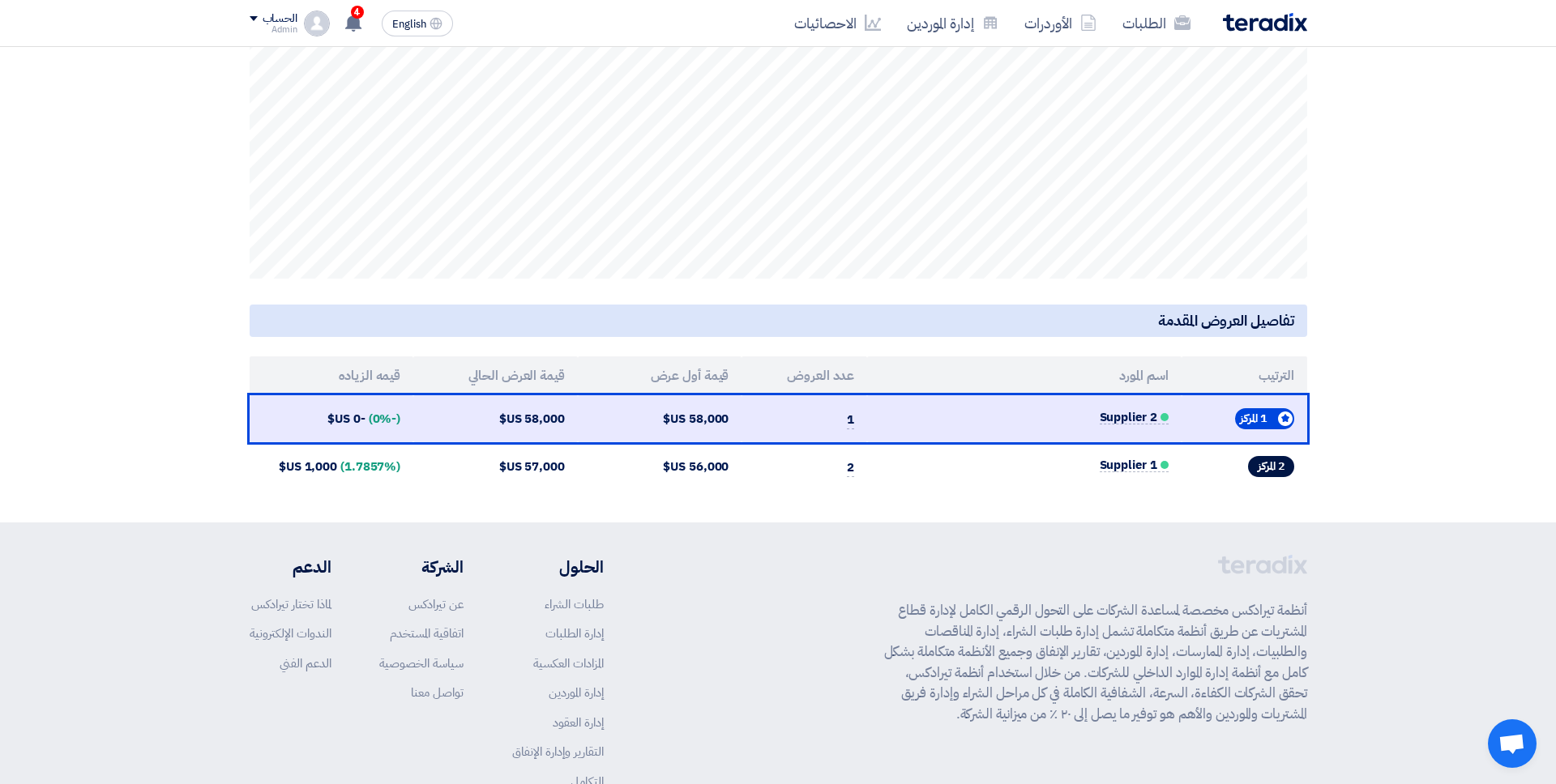
scroll to position [475, 0]
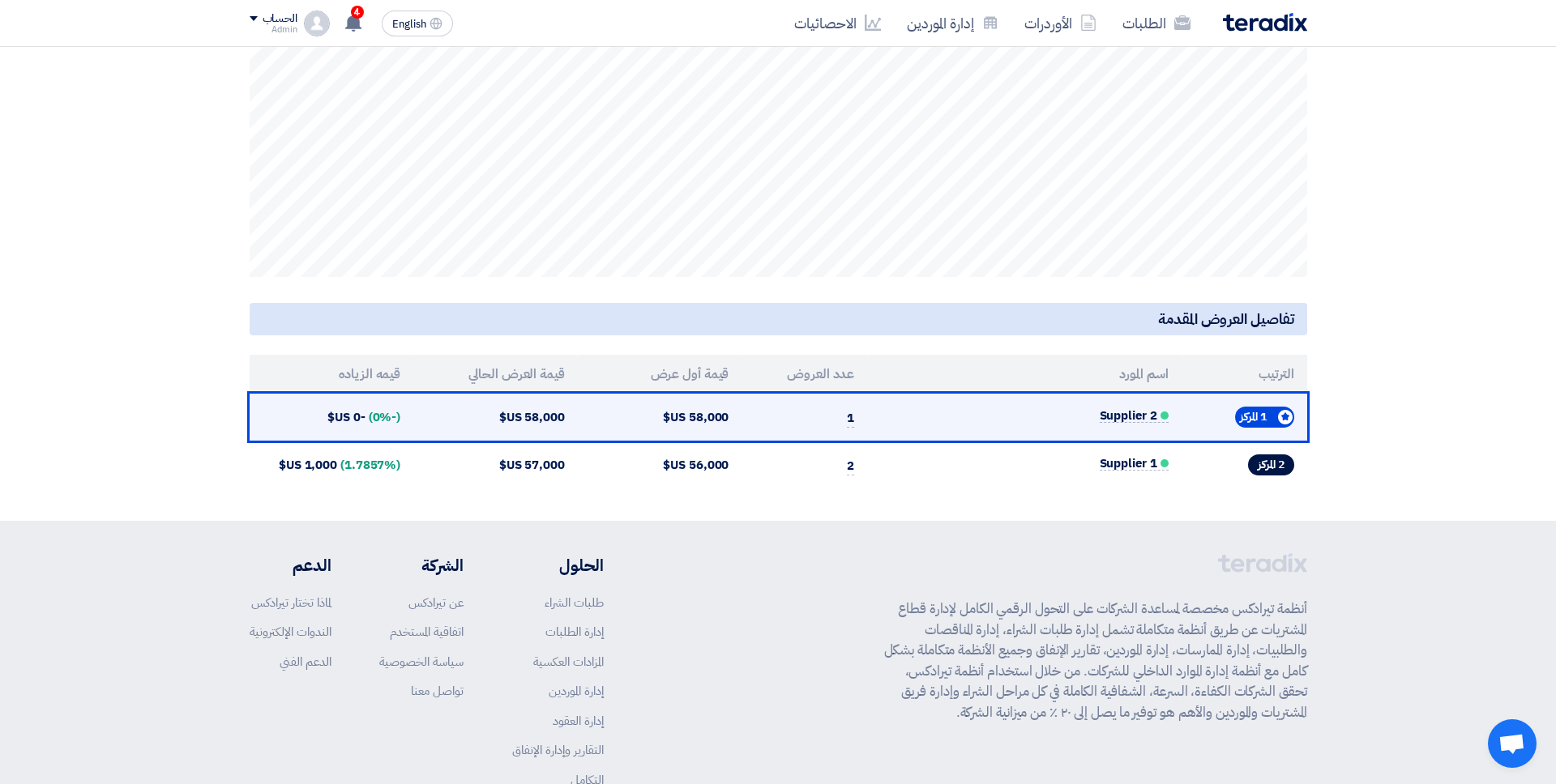
click at [717, 408] on td "58,000 US$" at bounding box center [660, 417] width 165 height 48
click at [1123, 424] on td "Supplier 2" at bounding box center [1024, 417] width 313 height 48
click at [1123, 417] on span "Supplier 2" at bounding box center [1134, 416] width 69 height 13
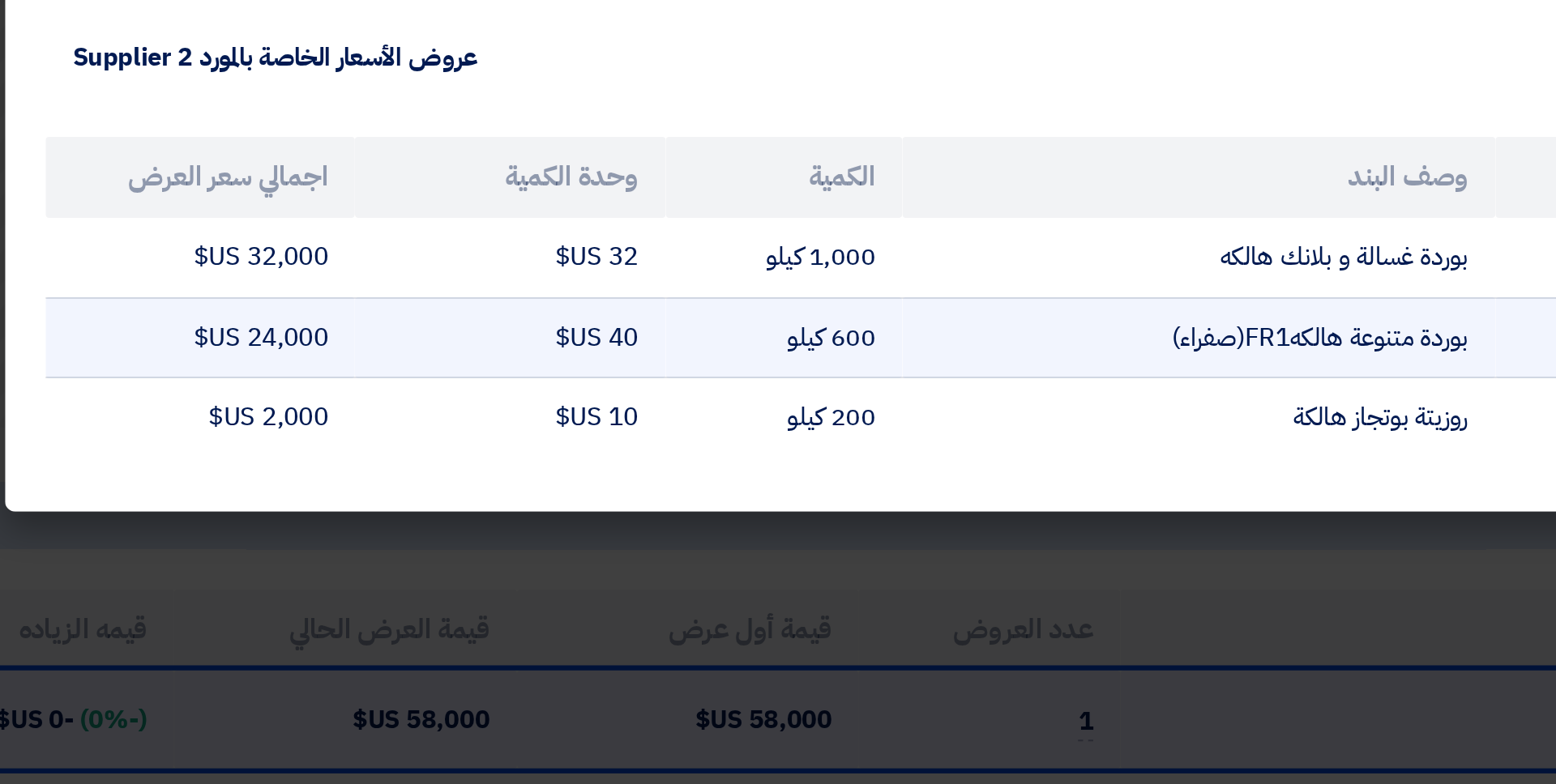
drag, startPoint x: 613, startPoint y: 234, endPoint x: 630, endPoint y: 234, distance: 17.0
click at [630, 234] on td "40 US$" at bounding box center [574, 234] width 149 height 39
click at [633, 234] on td "40 US$" at bounding box center [574, 234] width 149 height 39
click at [629, 235] on td "40 US$" at bounding box center [574, 234] width 149 height 39
drag, startPoint x: 621, startPoint y: 234, endPoint x: 635, endPoint y: 234, distance: 14.0
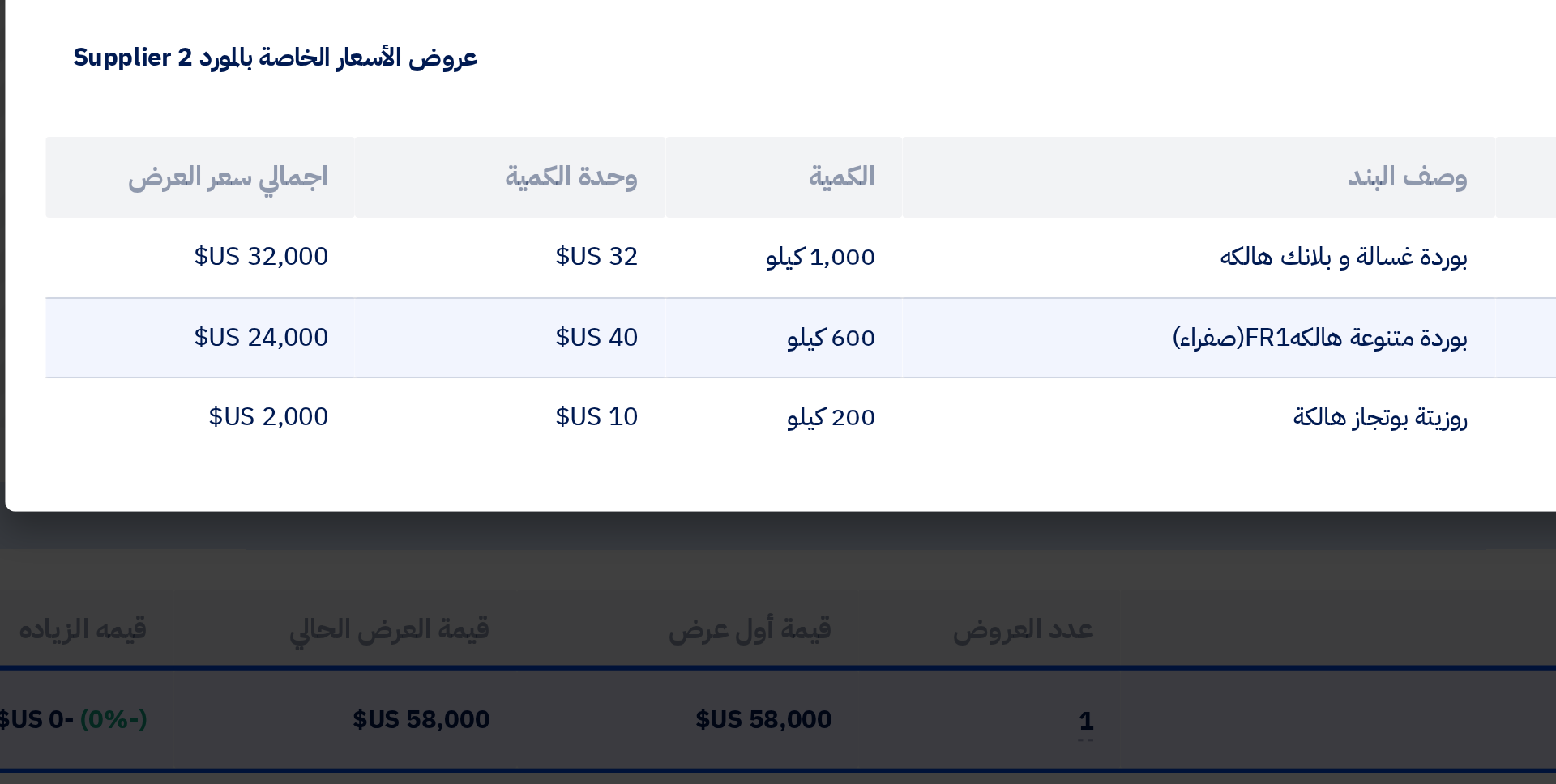
click at [635, 234] on td "40 US$" at bounding box center [574, 234] width 149 height 39
drag, startPoint x: 741, startPoint y: 239, endPoint x: 731, endPoint y: 234, distance: 11.2
click at [731, 234] on td "600 كيلو" at bounding box center [705, 234] width 113 height 39
click at [490, 228] on td "24,000 US$" at bounding box center [426, 234] width 149 height 39
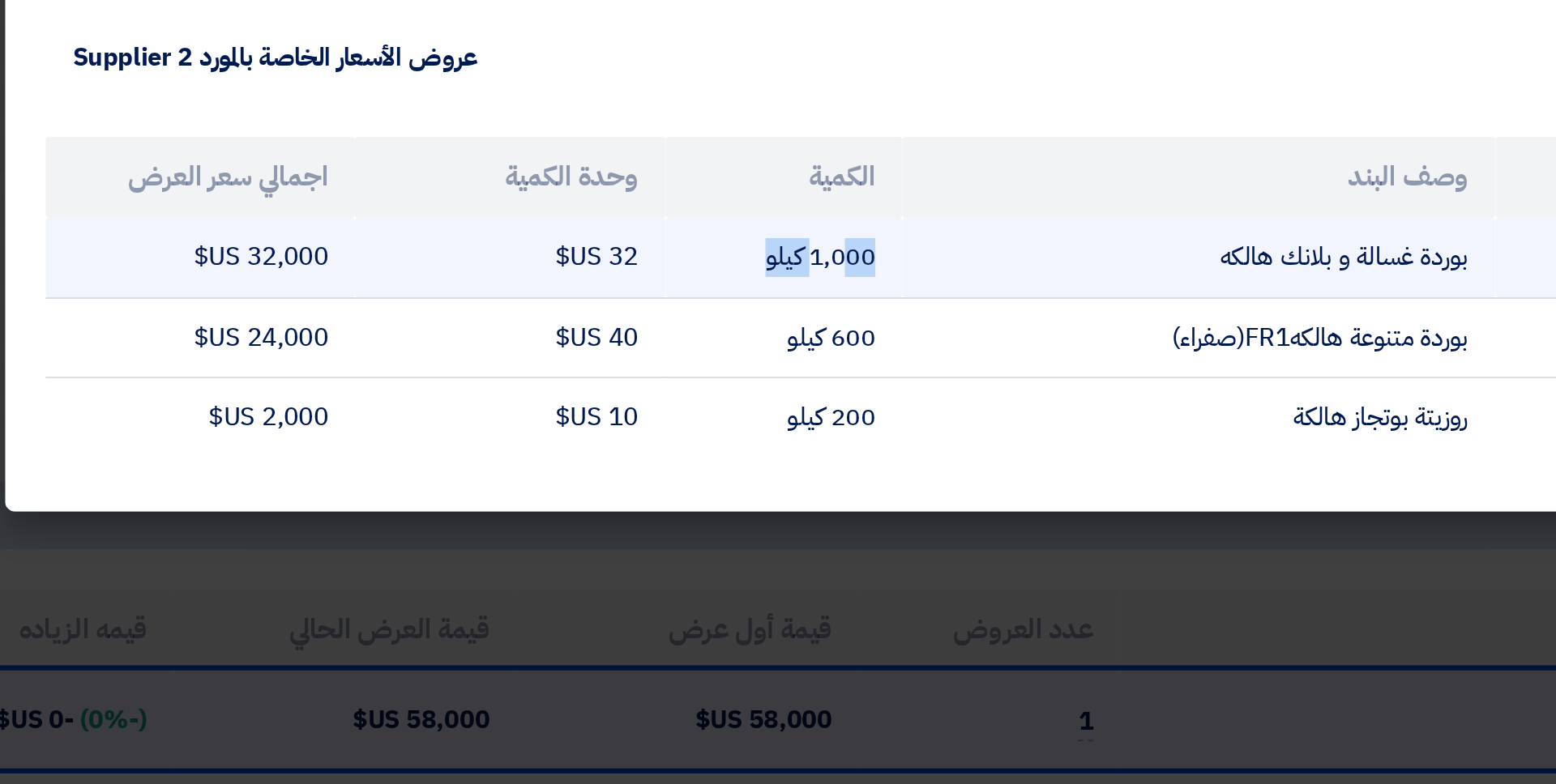
drag, startPoint x: 733, startPoint y: 195, endPoint x: 733, endPoint y: 206, distance: 11.0
click at [733, 206] on td "1,000 كيلو" at bounding box center [705, 195] width 113 height 38
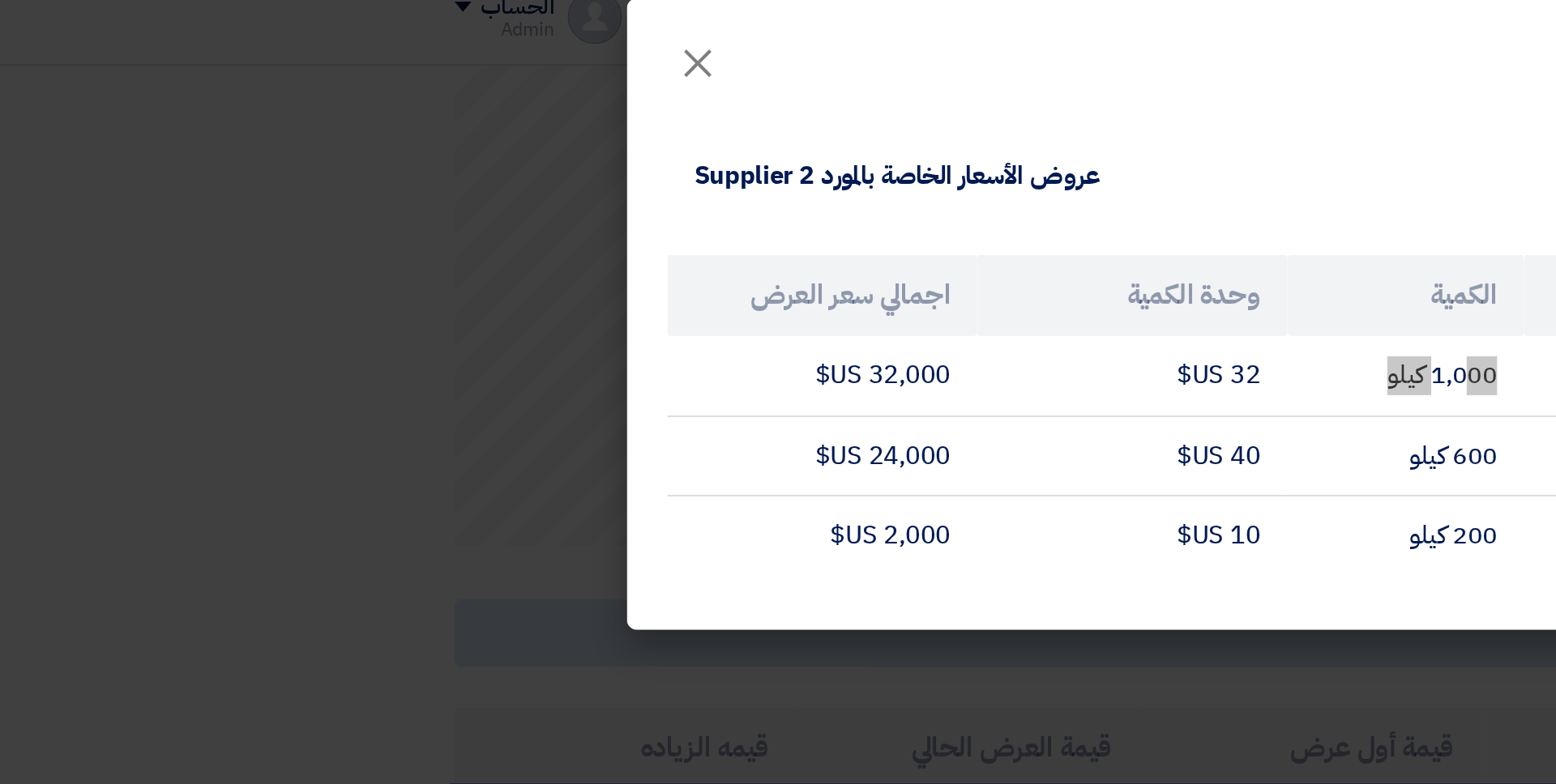
scroll to position [476, 0]
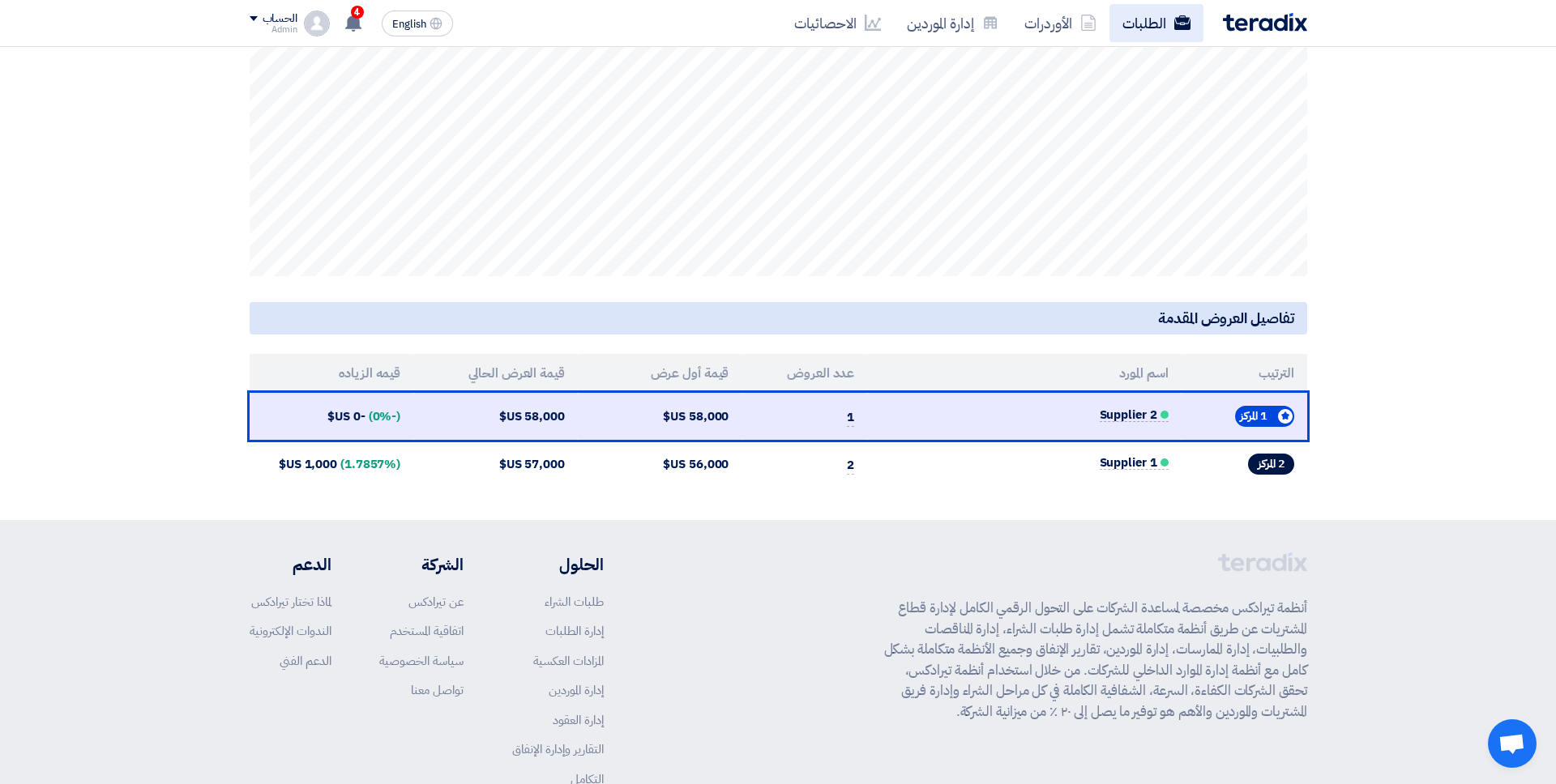
click at [1129, 39] on link "الطلبات" at bounding box center [1156, 23] width 94 height 38
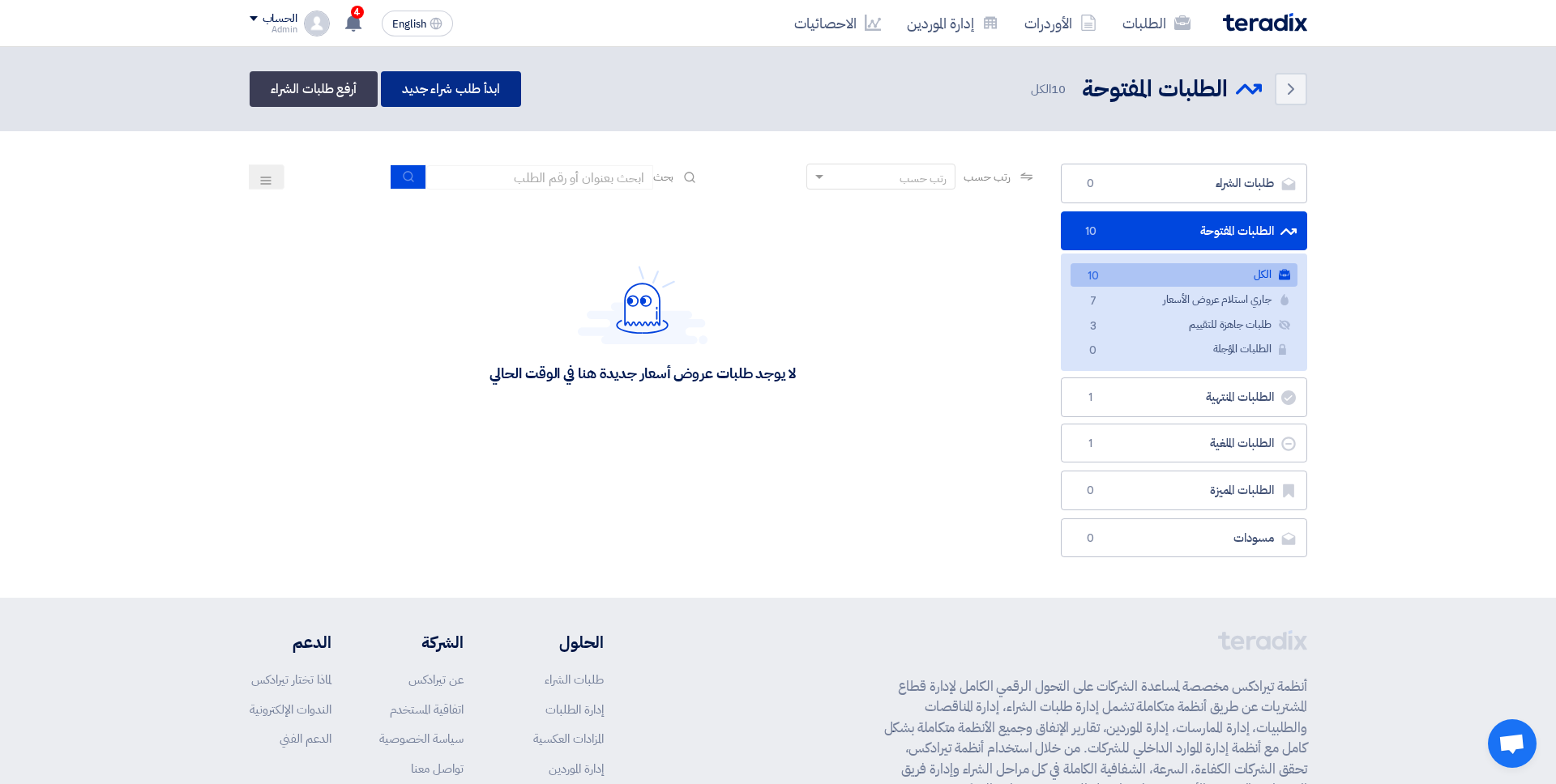
click at [490, 94] on link "ابدأ طلب شراء جديد" at bounding box center [451, 89] width 140 height 35
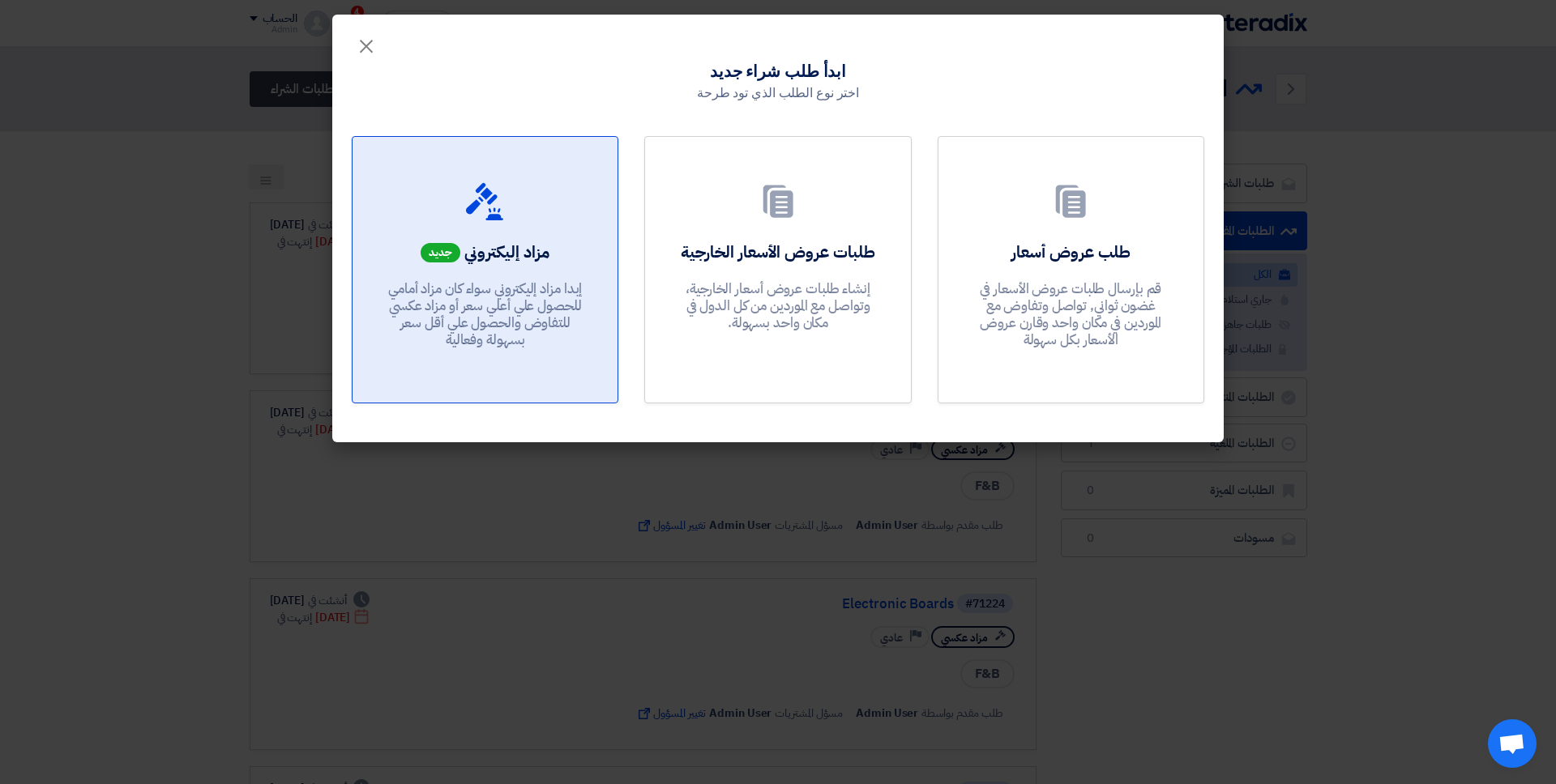
click at [485, 254] on span "مزاد إليكتروني" at bounding box center [506, 252] width 85 height 24
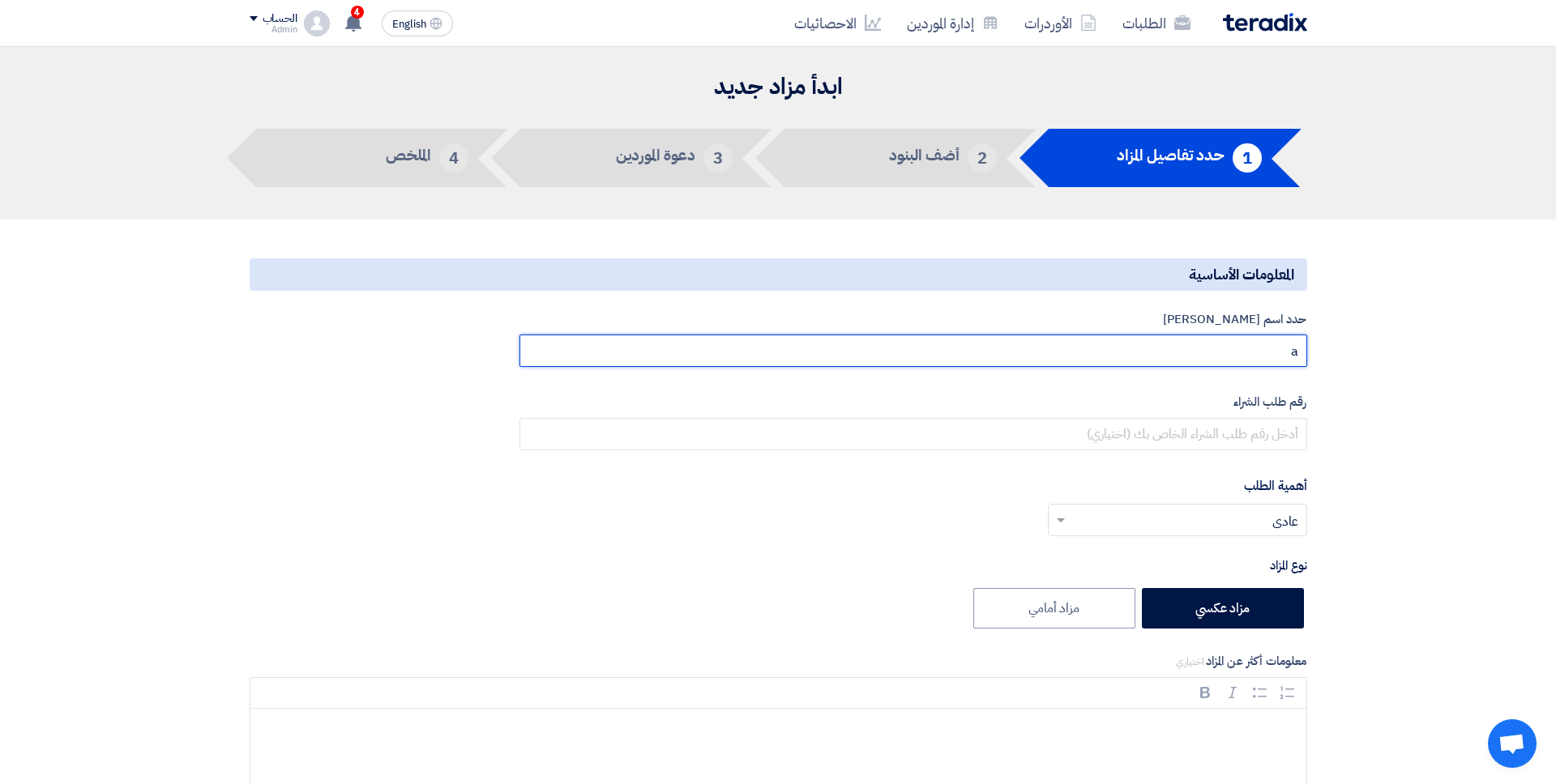
click at [1191, 337] on input "a" at bounding box center [913, 351] width 787 height 33
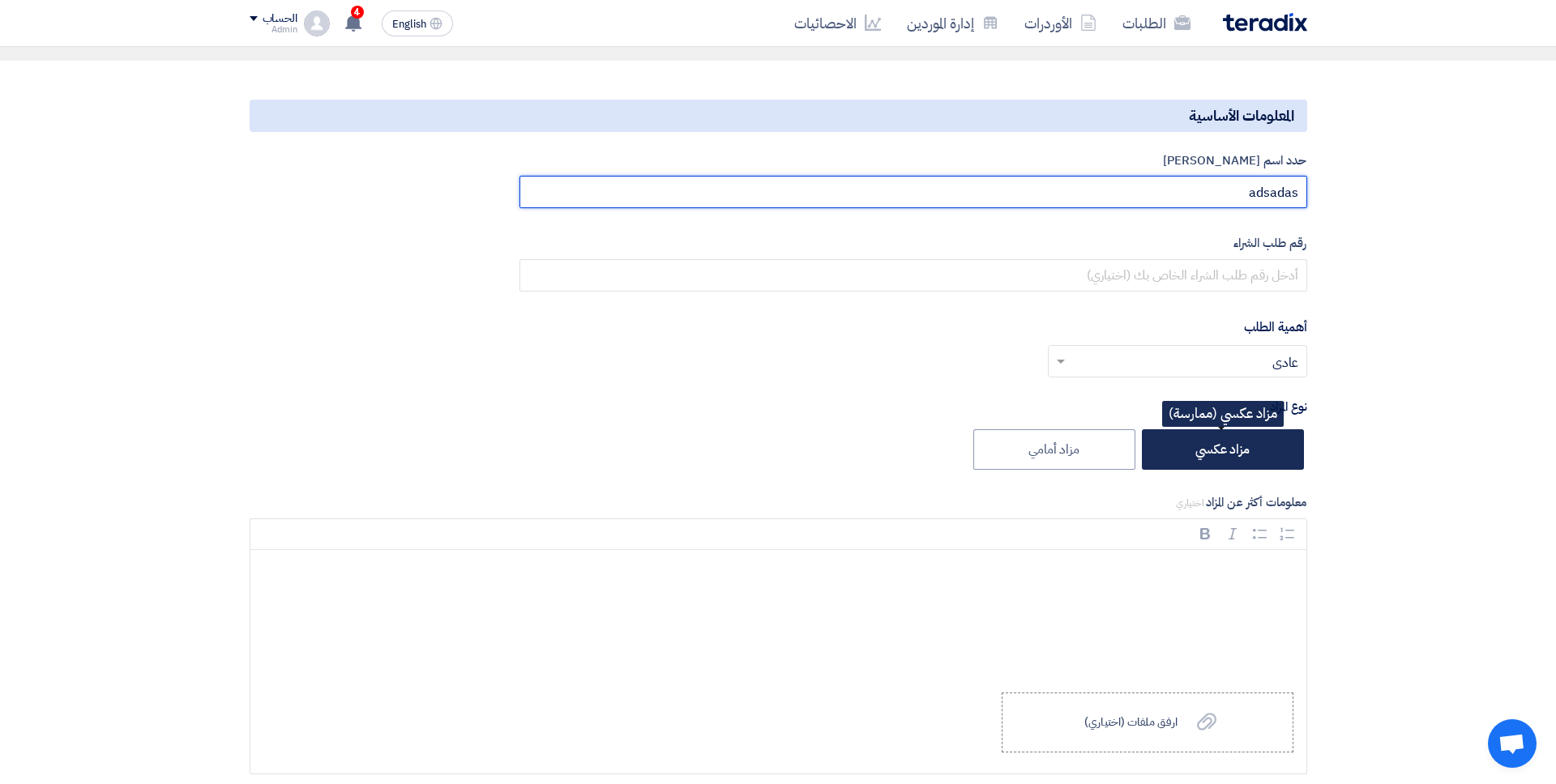
scroll to position [224, 0]
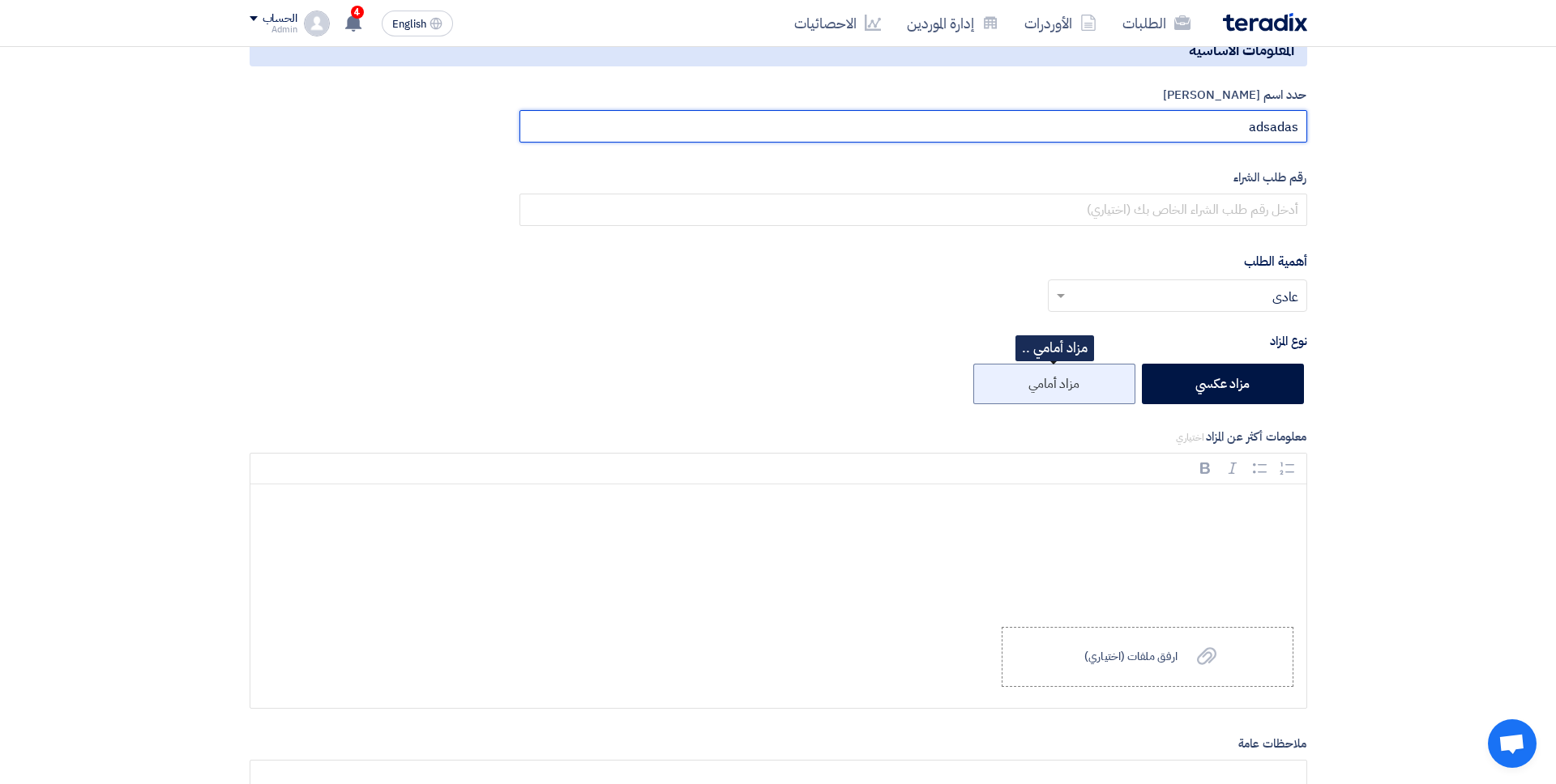
type input "adsadas"
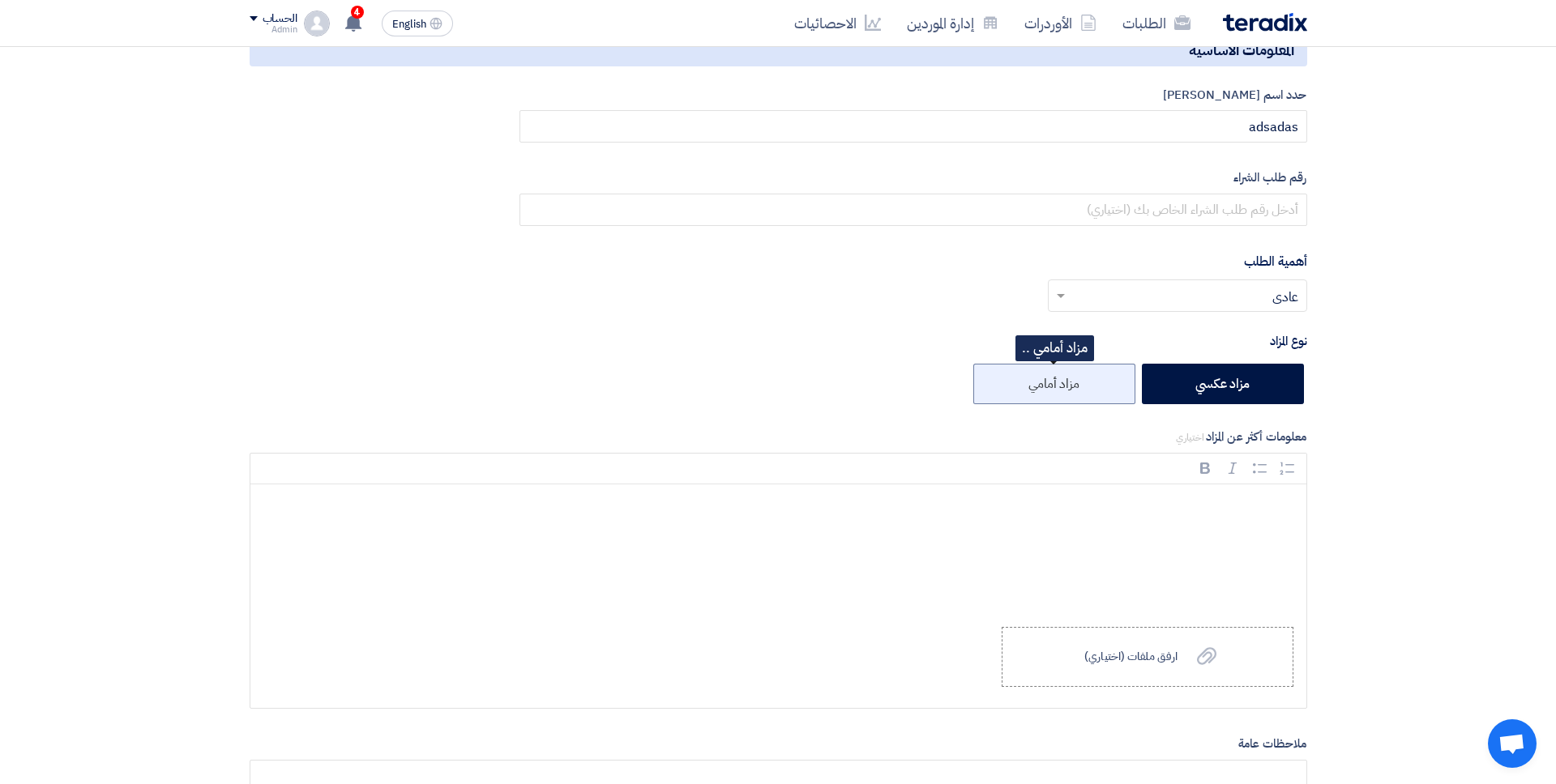
click at [1070, 388] on label "مزاد أمامي" at bounding box center [1054, 384] width 162 height 40
click at [1070, 388] on input "مزاد أمامي" at bounding box center [1074, 383] width 11 height 11
radio input "true"
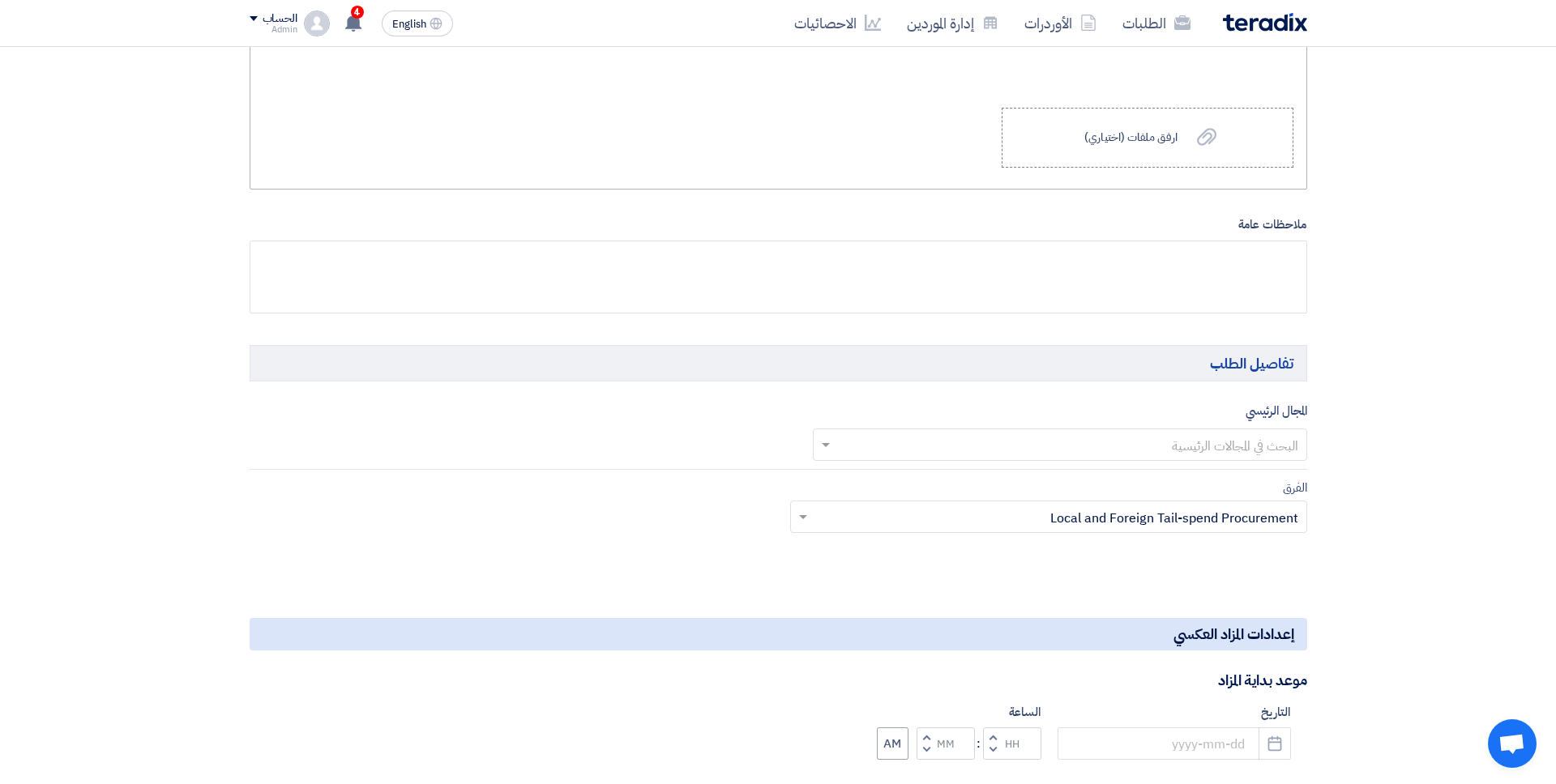
scroll to position [755, 0]
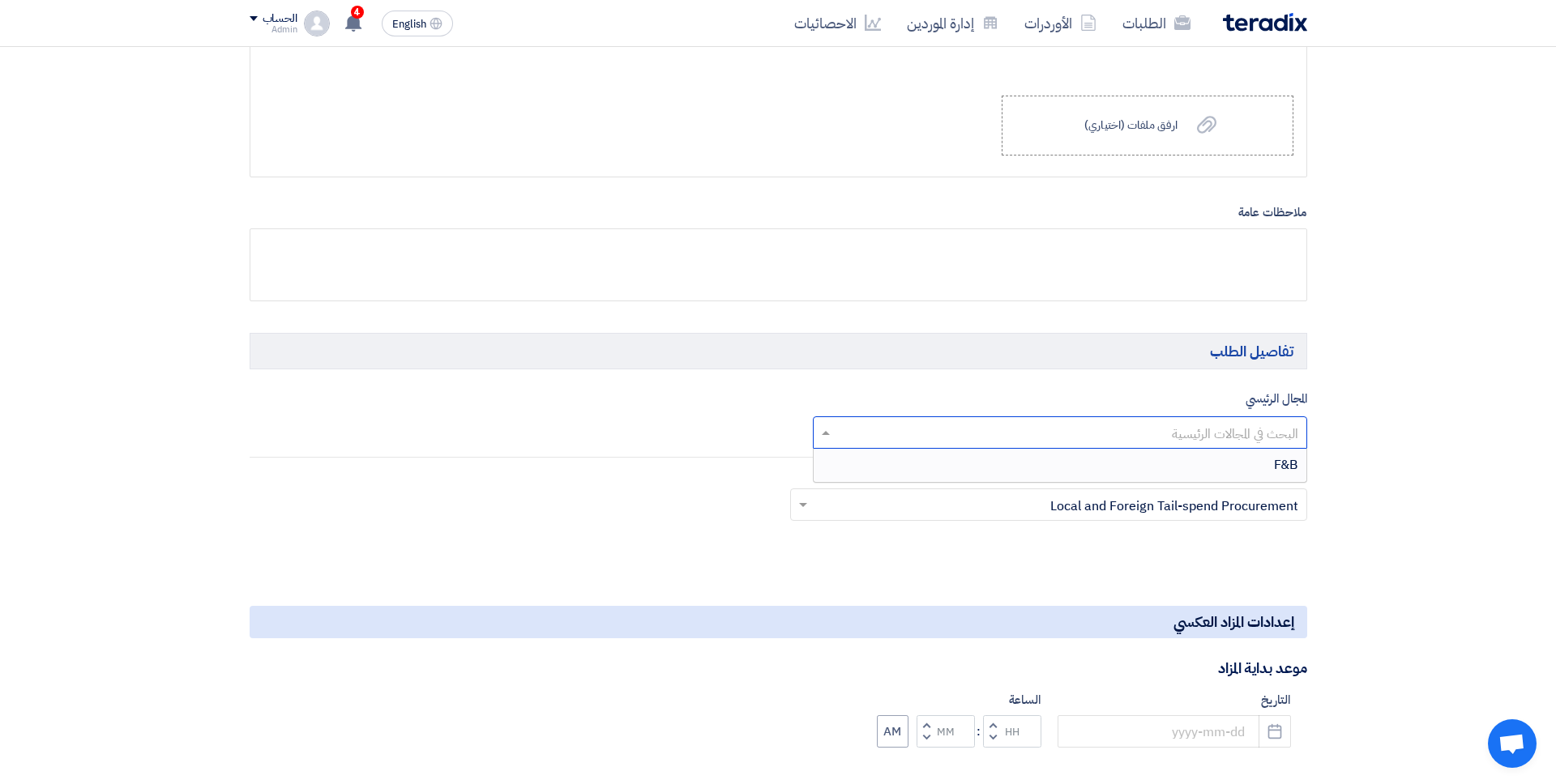
click at [1183, 421] on input "text" at bounding box center [1069, 434] width 462 height 27
click at [1184, 456] on div "F&B" at bounding box center [1060, 465] width 493 height 33
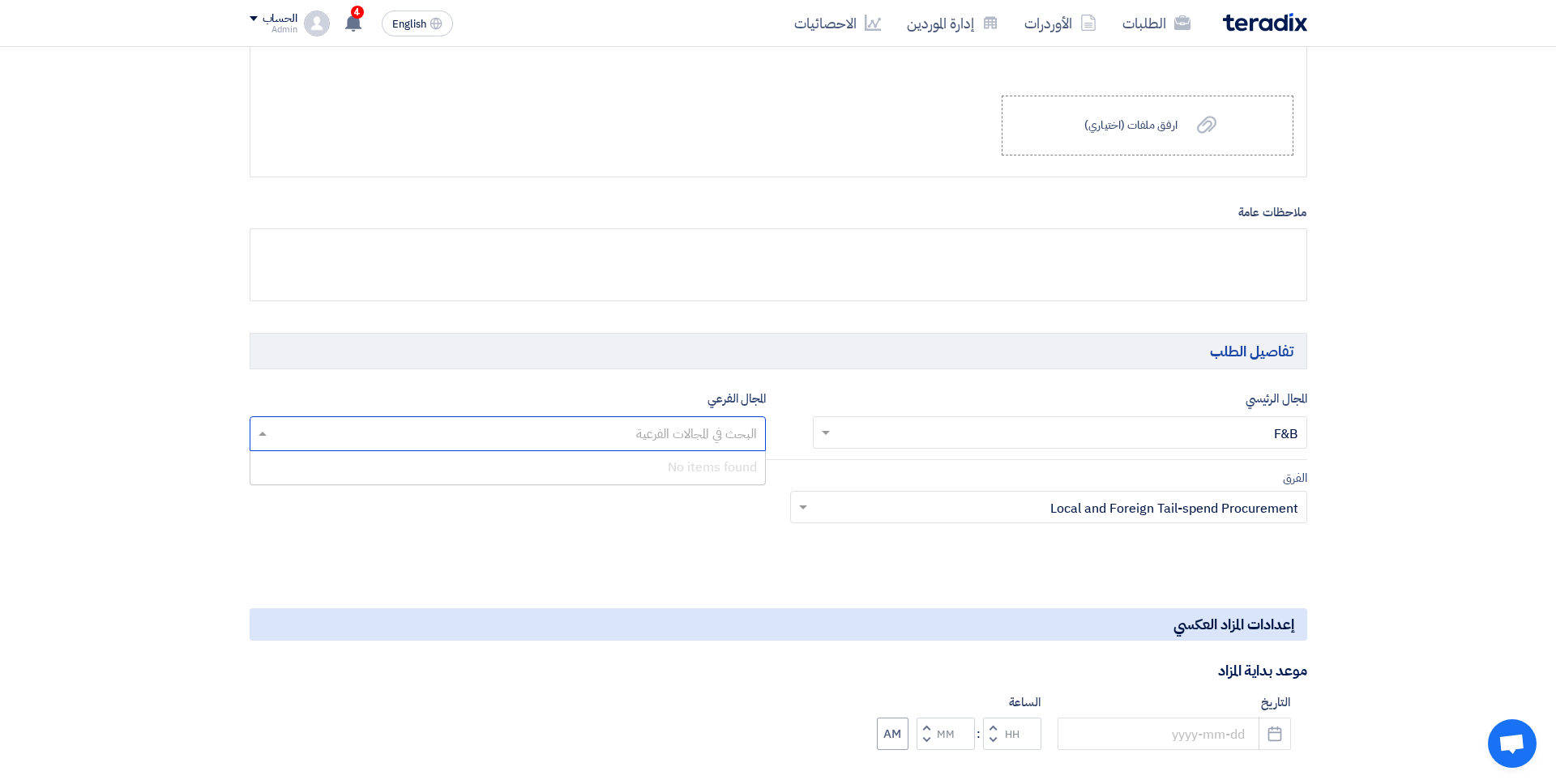
click at [763, 447] on div "البحث في المجالات الفرعية" at bounding box center [518, 434] width 495 height 34
click at [754, 506] on div "الفرق Teams.. × Local and Foreign Tail-spend Procurement ×" at bounding box center [778, 506] width 1082 height 76
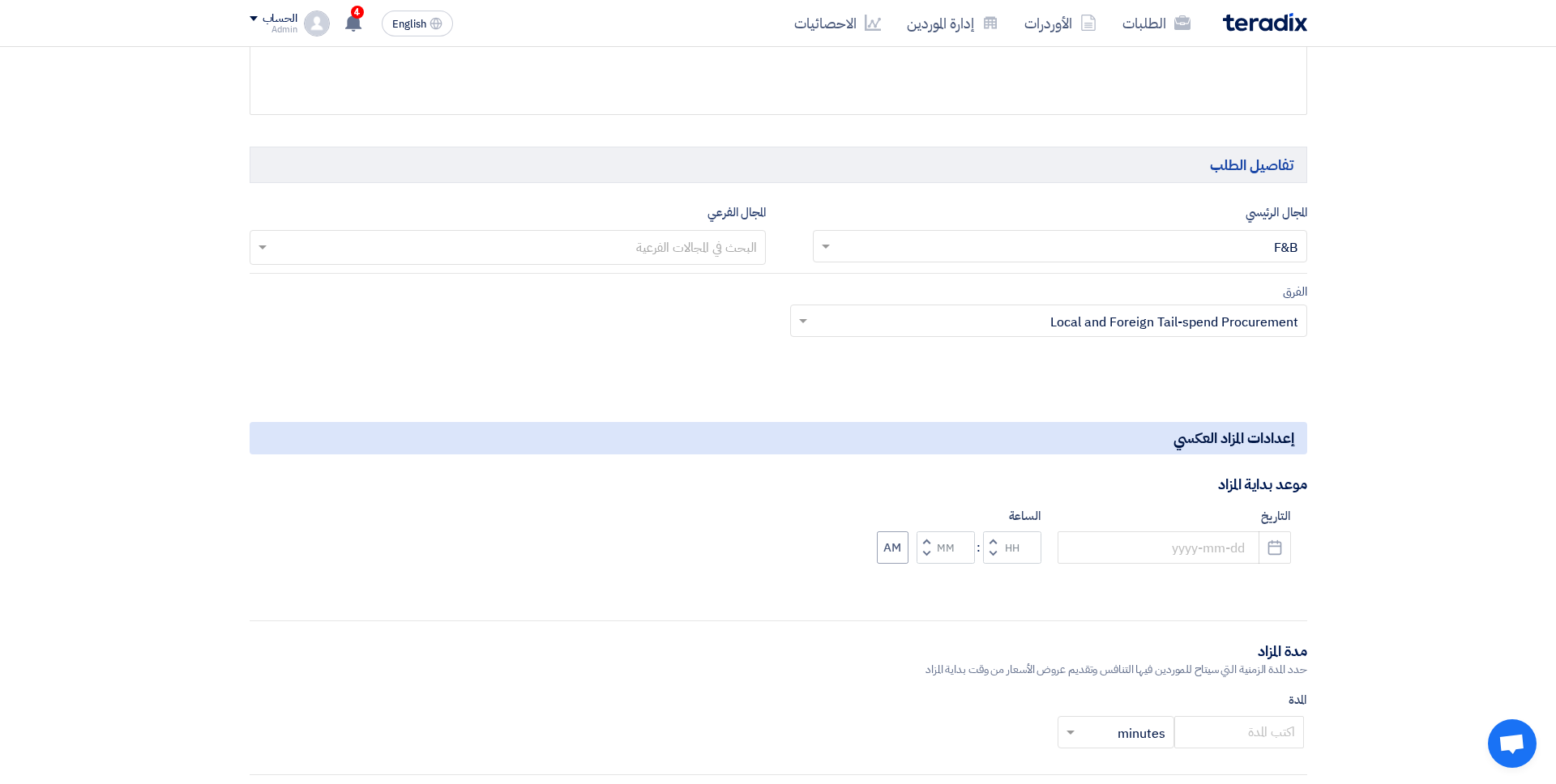
scroll to position [973, 0]
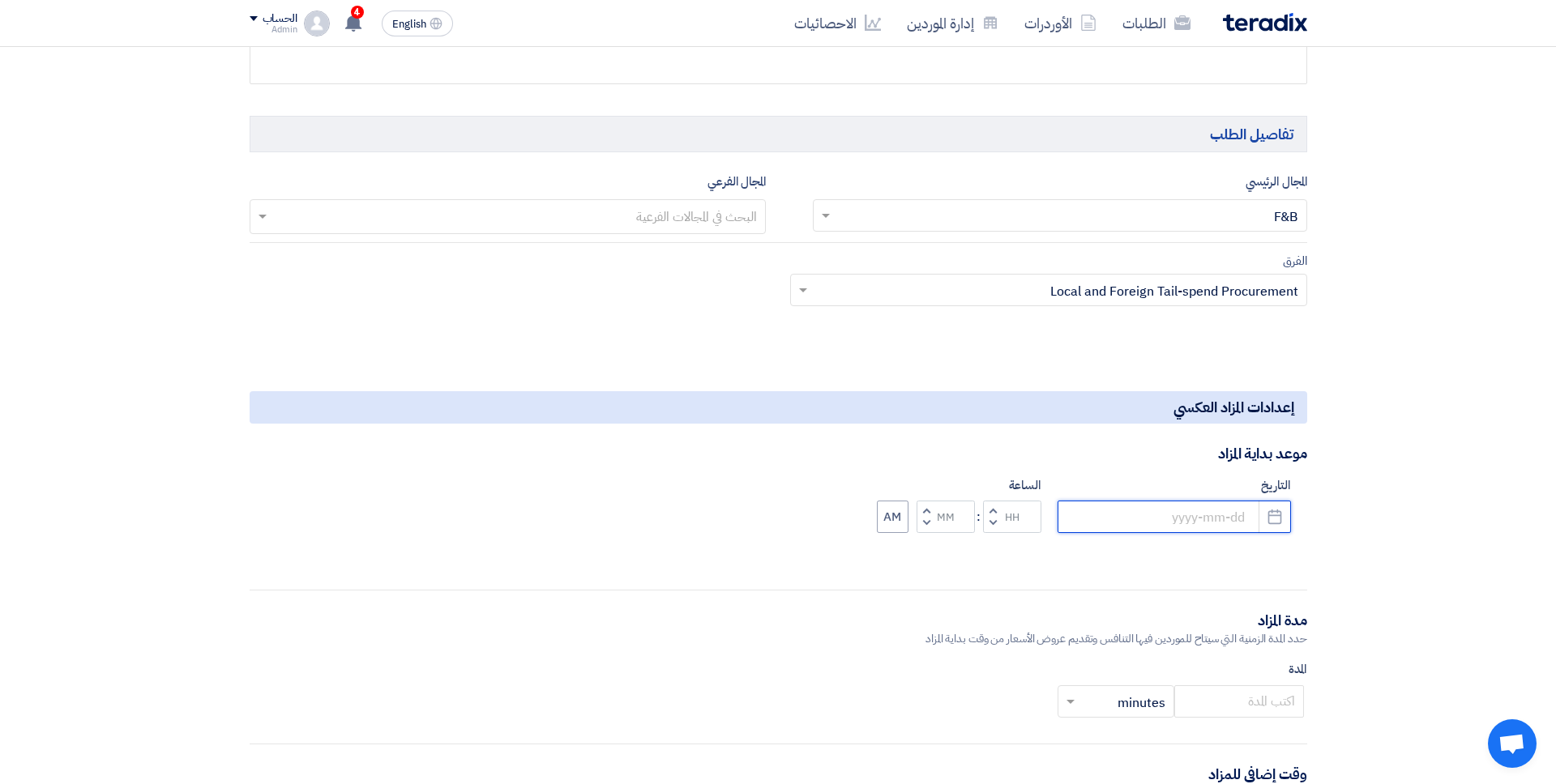
click at [1171, 517] on input at bounding box center [1174, 516] width 233 height 33
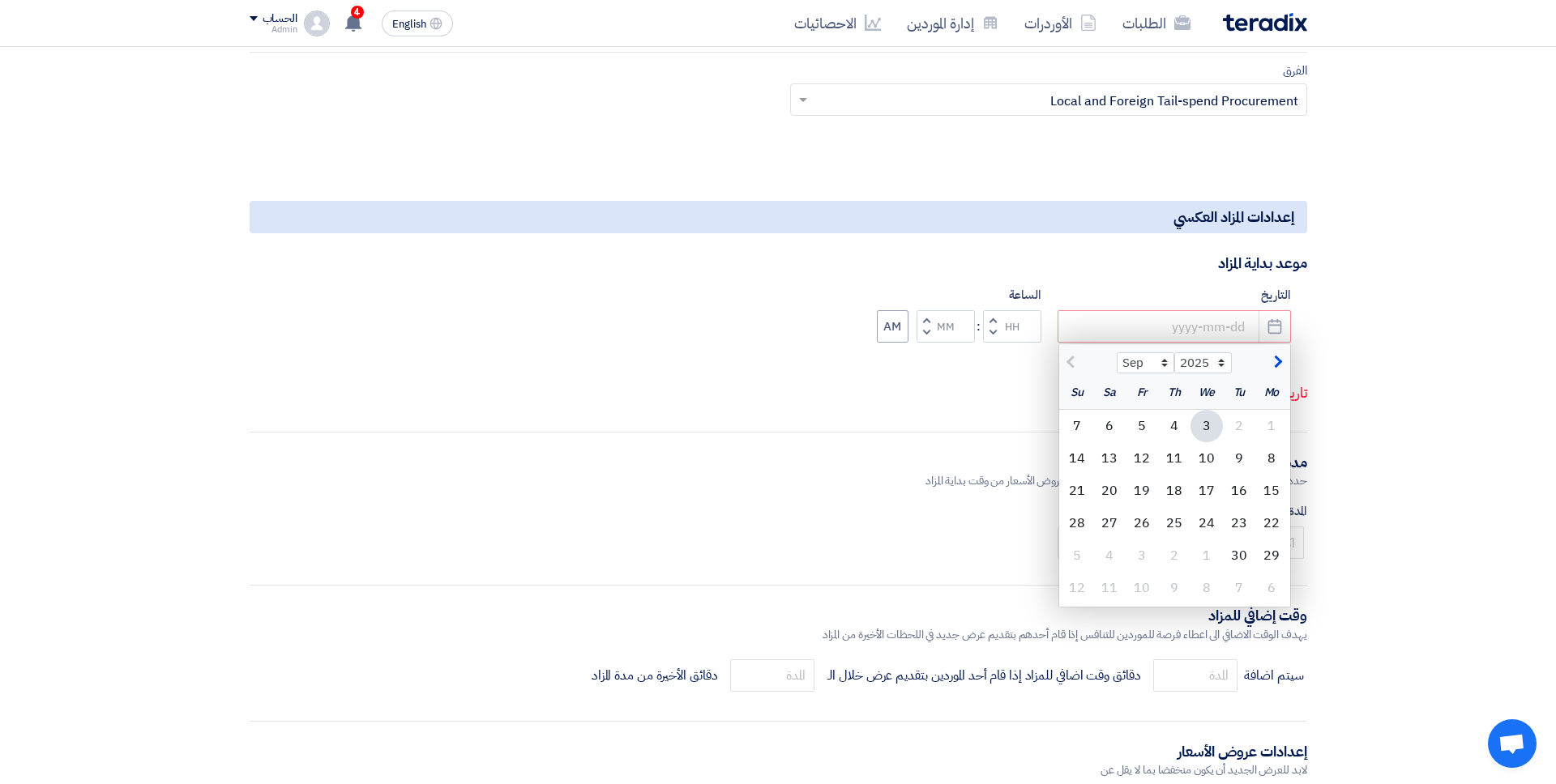
scroll to position [1200, 0]
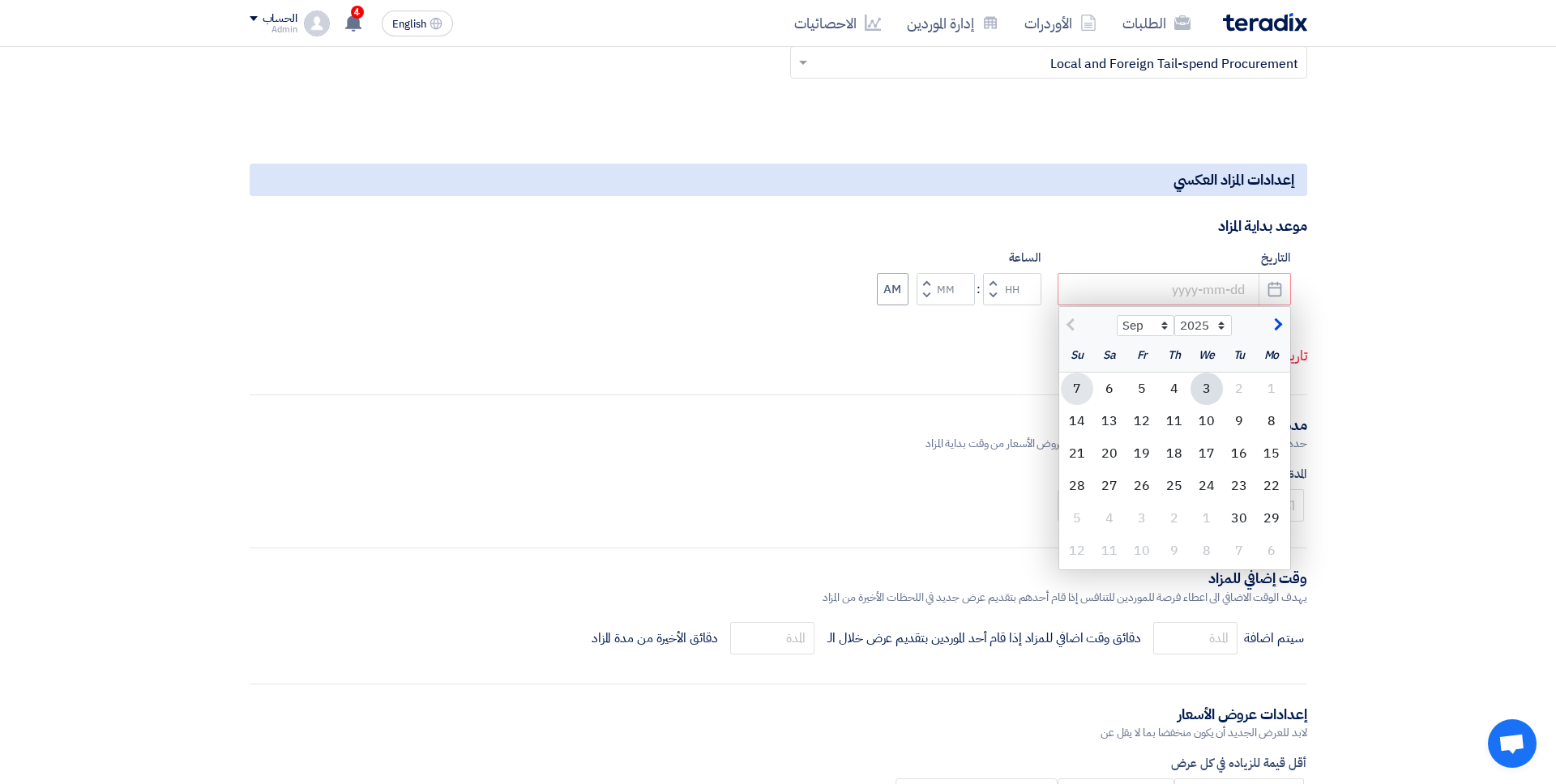
click at [1070, 393] on div "7" at bounding box center [1077, 389] width 33 height 33
type input "9/7/2025"
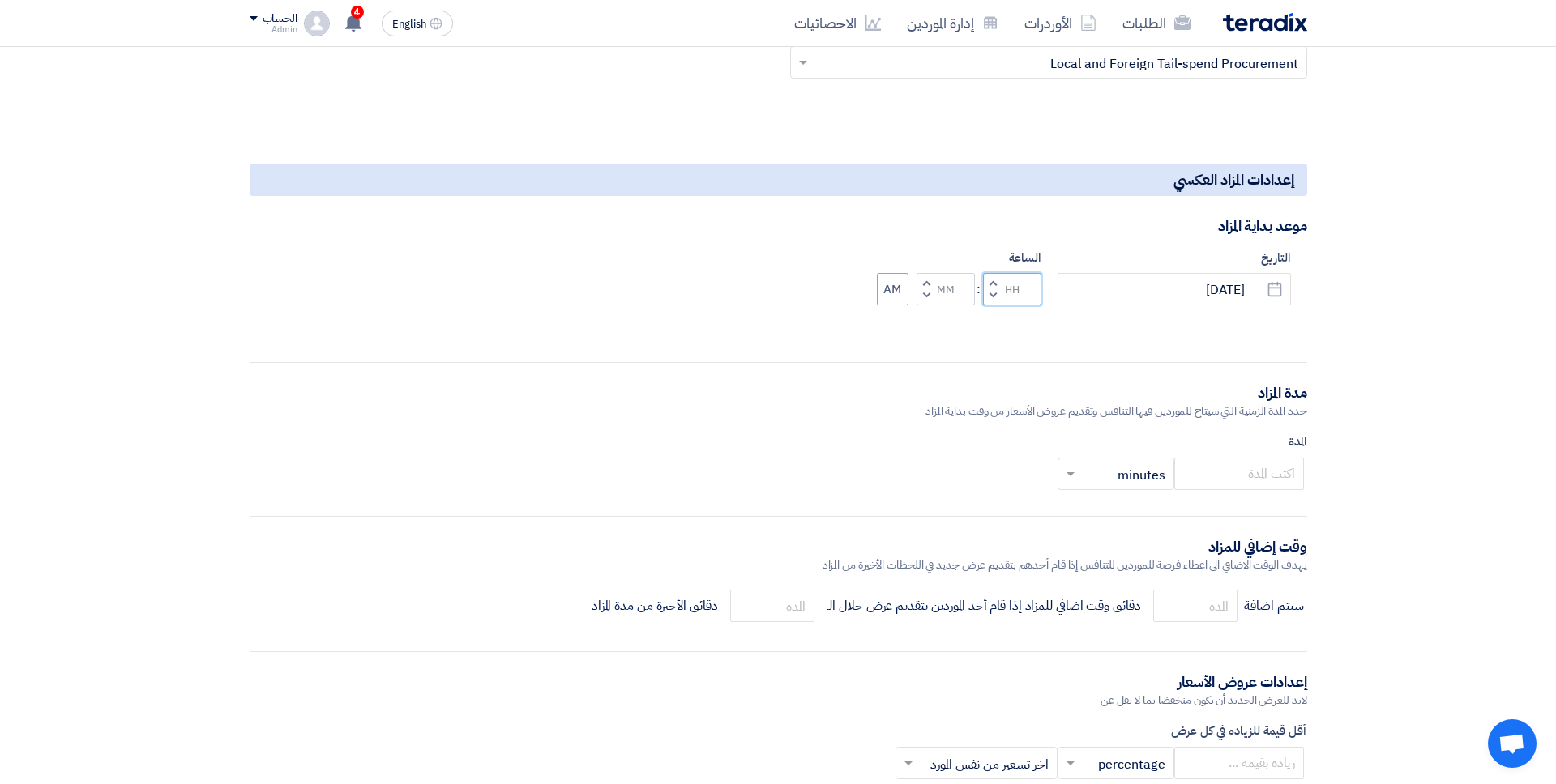
click at [1007, 301] on input "Hours" at bounding box center [1012, 289] width 58 height 33
type input "10"
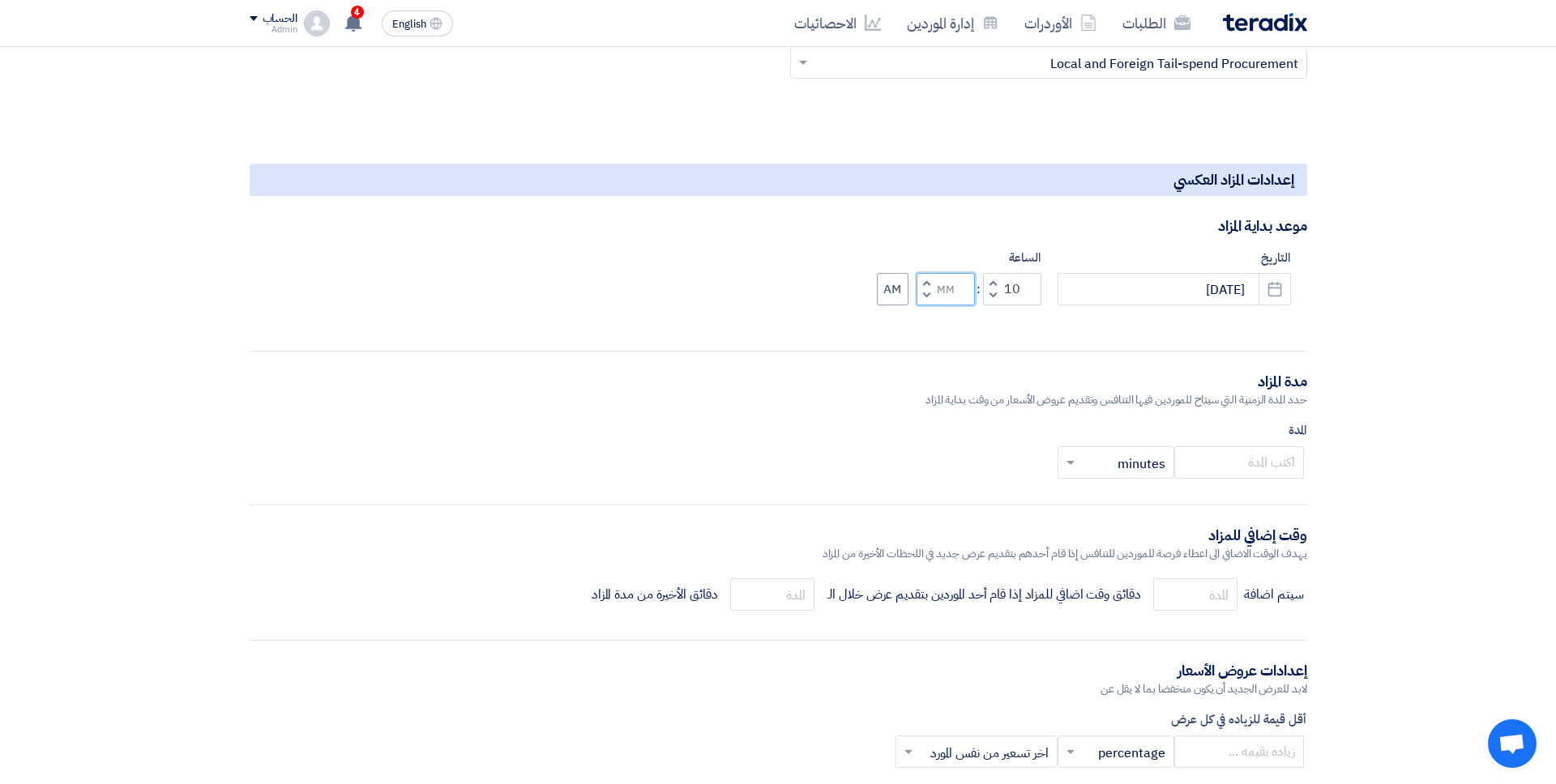
click at [941, 302] on input "Minutes" at bounding box center [945, 289] width 58 height 33
type input "00"
click at [914, 342] on form "المعلومات الأساسية حدد اسم للمزاد adsadas رقم طلب الشراء أهمية الطلب أختر أهمية…" at bounding box center [778, 436] width 1057 height 2756
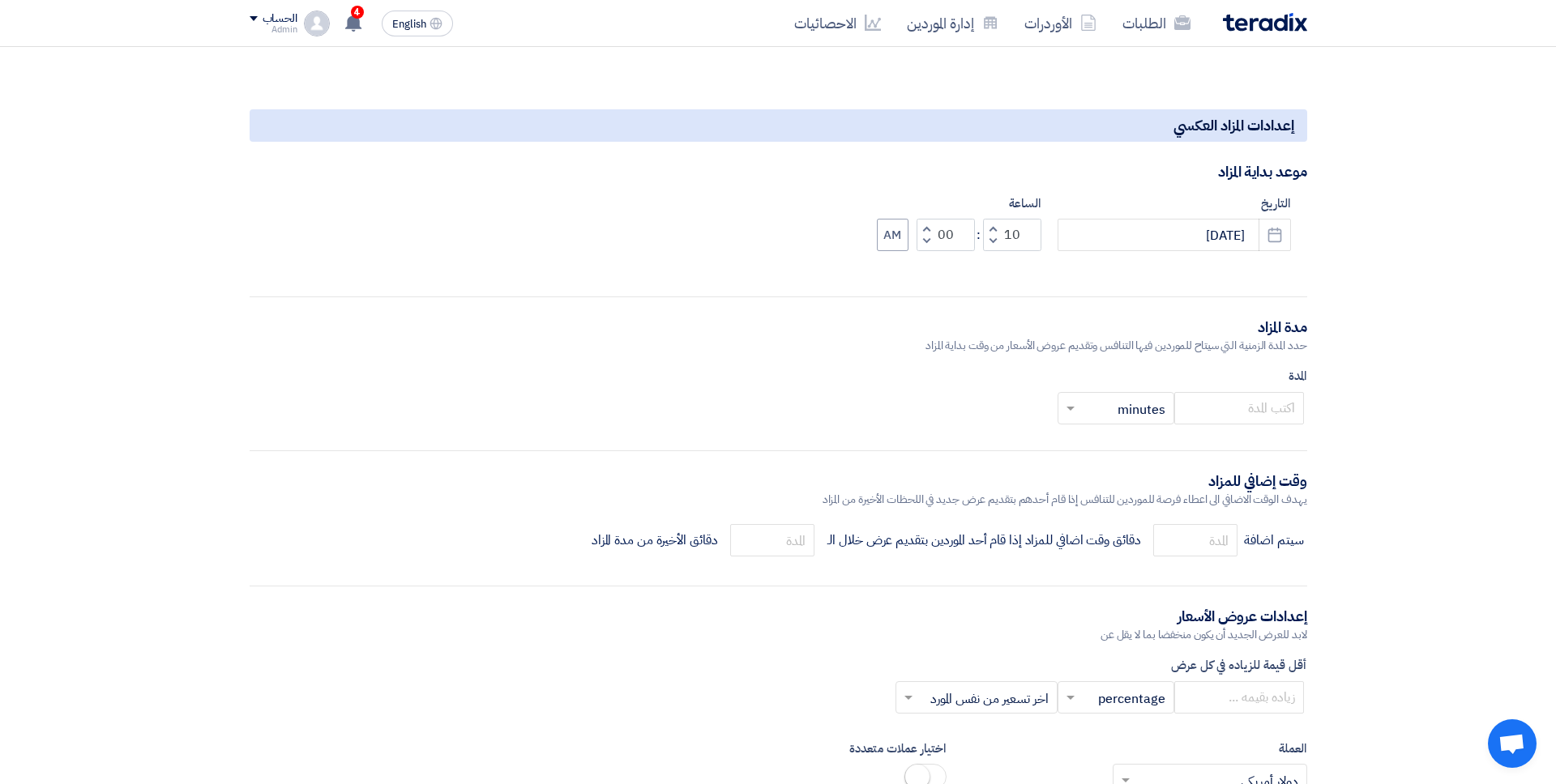
scroll to position [1313, 0]
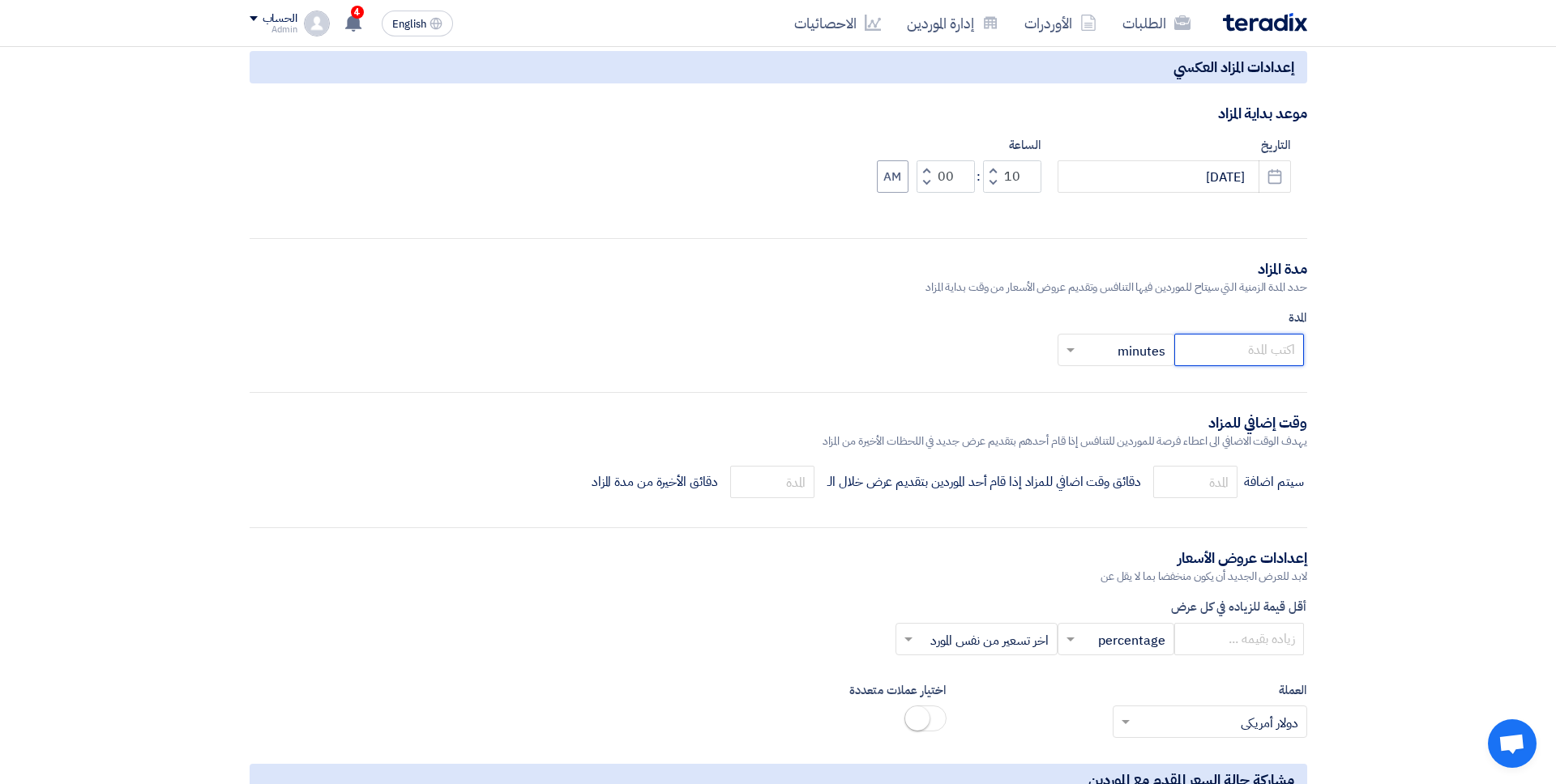
click at [1191, 346] on input "number" at bounding box center [1239, 350] width 129 height 33
type input "30"
click at [1191, 493] on input "number" at bounding box center [1195, 482] width 84 height 33
type input "5"
click at [791, 490] on input "number" at bounding box center [772, 482] width 84 height 33
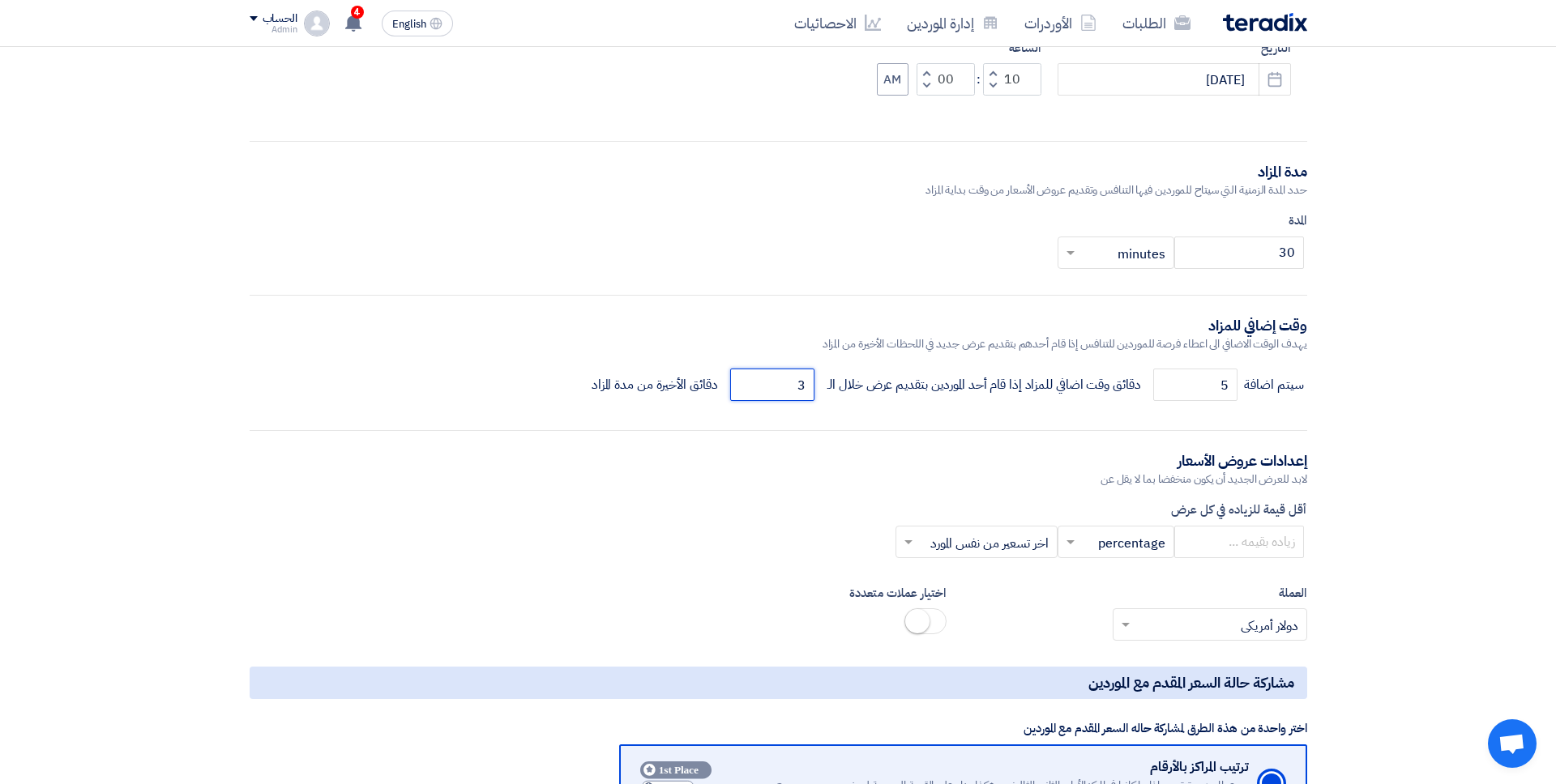
scroll to position [1414, 0]
type input "3"
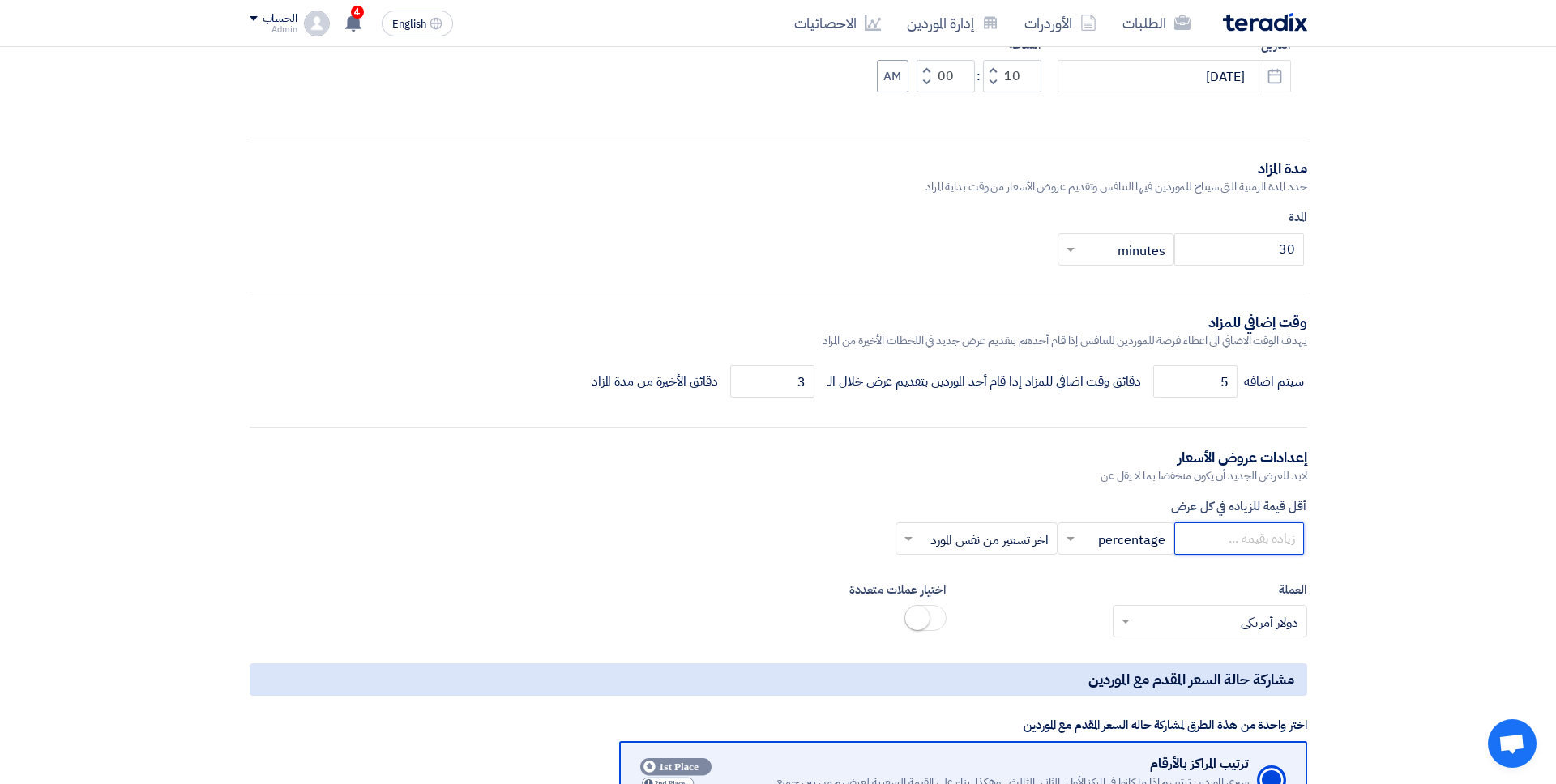
click at [1191, 536] on input "number" at bounding box center [1239, 538] width 129 height 33
type input "5000"
click at [1144, 546] on input "text" at bounding box center [1124, 540] width 84 height 27
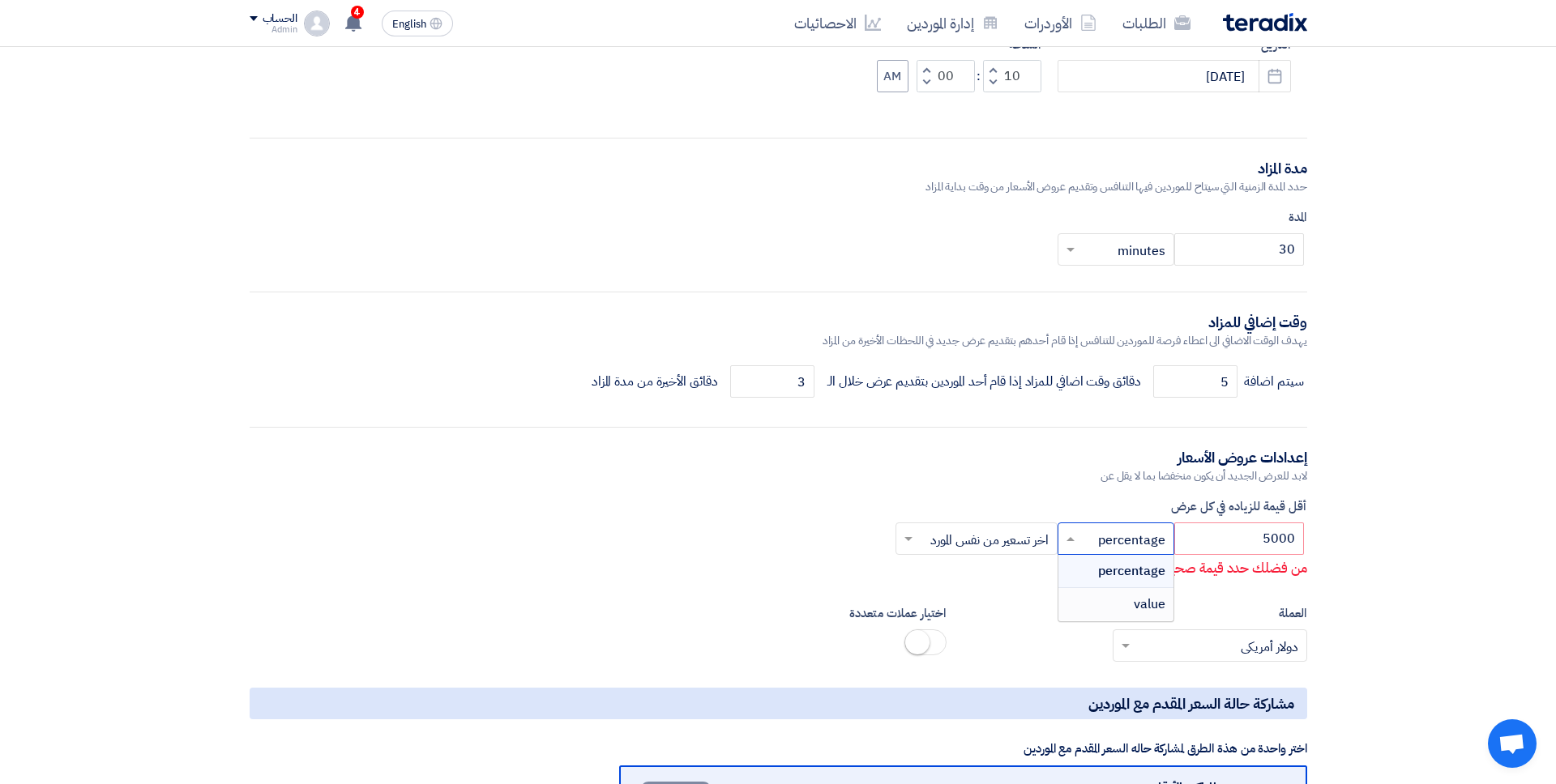
click at [1143, 600] on span "value" at bounding box center [1150, 604] width 32 height 19
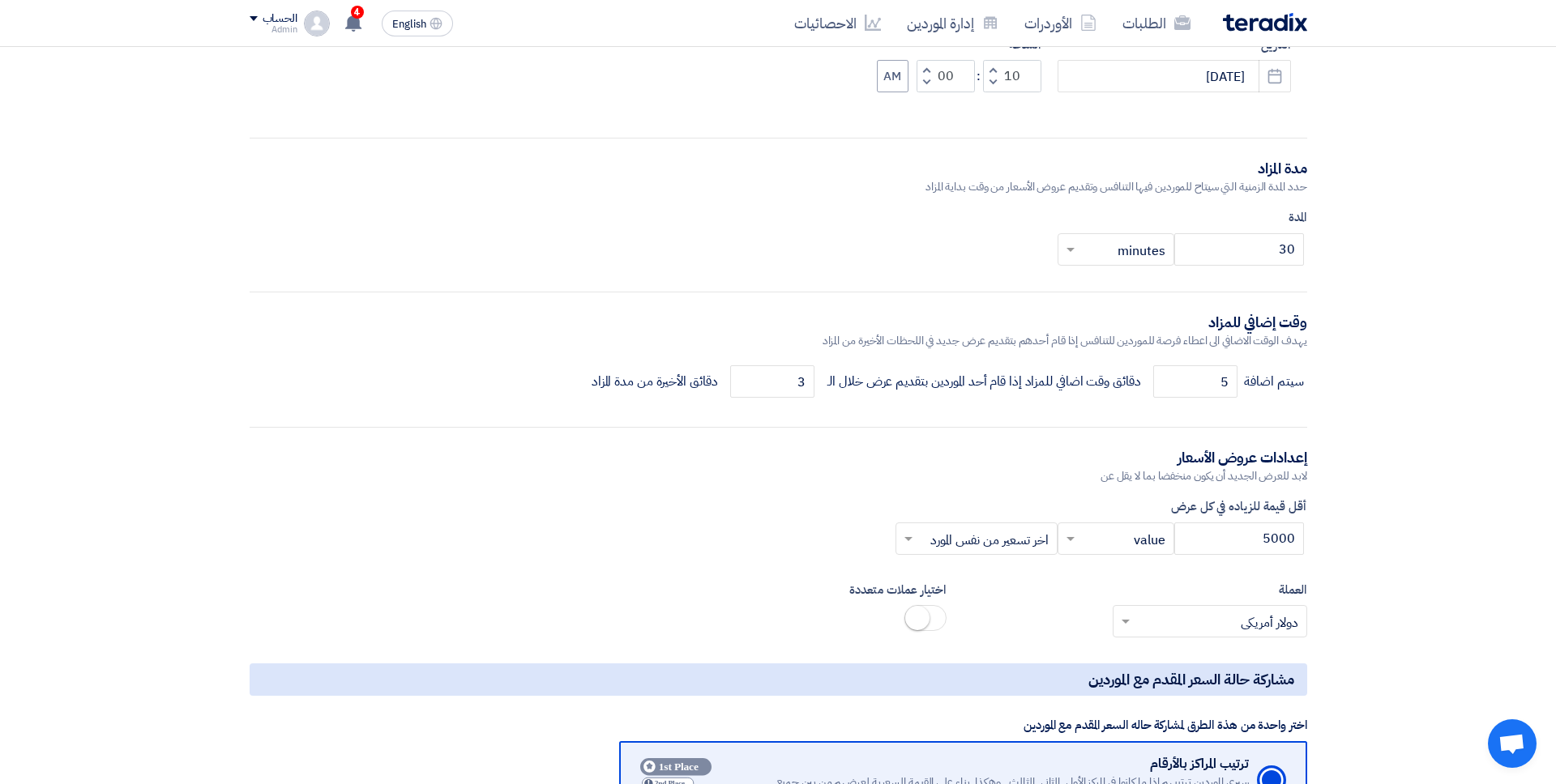
click at [1008, 531] on input "text" at bounding box center [985, 540] width 129 height 27
click at [1005, 606] on span "افضل سعر مطروح" at bounding box center [1004, 604] width 89 height 19
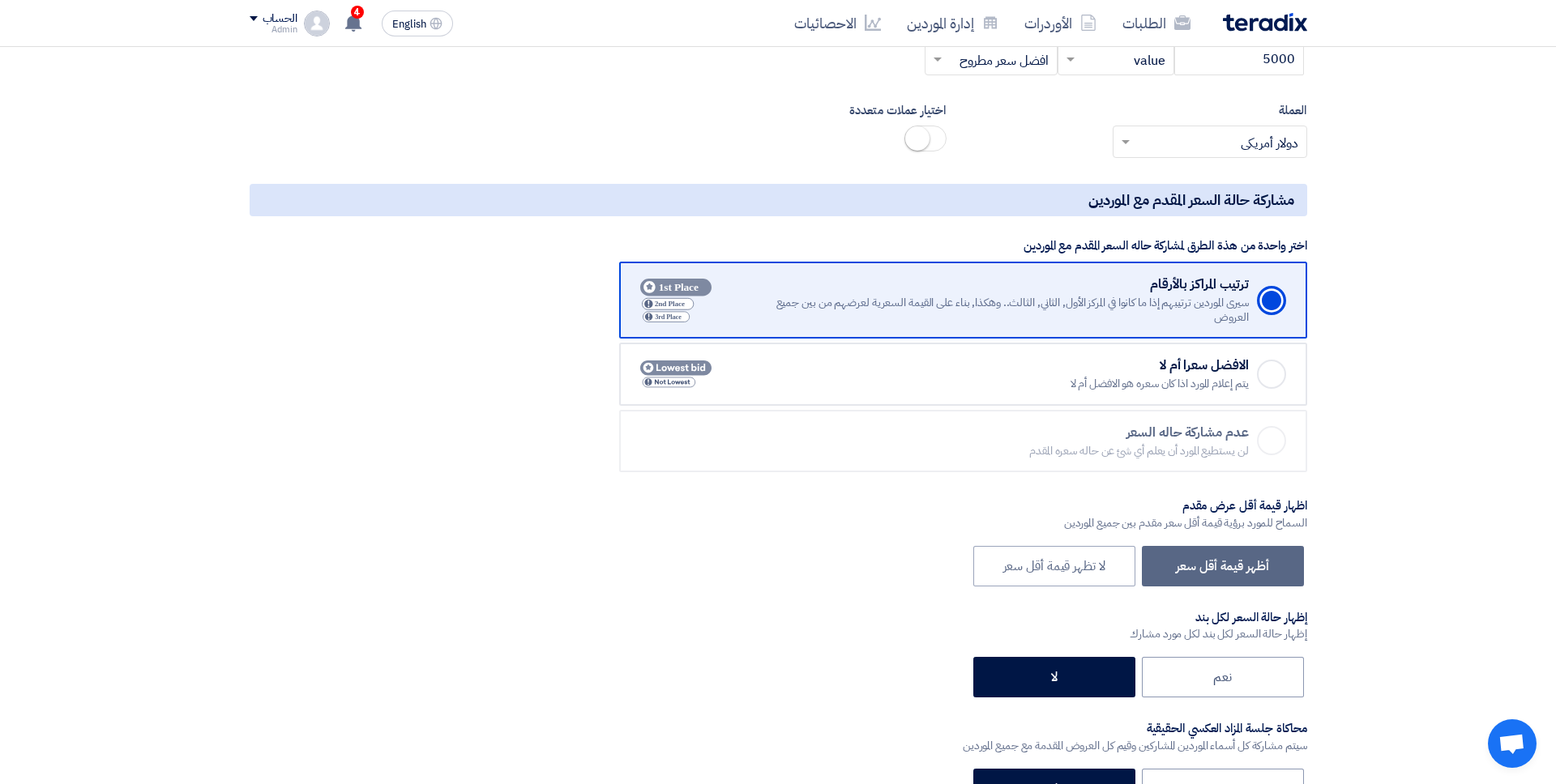
scroll to position [1894, 0]
click at [1191, 363] on div "Checked الافضل سعرا أم لا يتم إعلام المورد اذا كان سعره هو الافضل أم لا" at bounding box center [1019, 374] width 532 height 34
click at [0, 0] on input "Checked الافضل سعرا أم لا يتم إعلام المورد اذا كان سعره هو الافضل أم لا" at bounding box center [0, 0] width 0 height 0
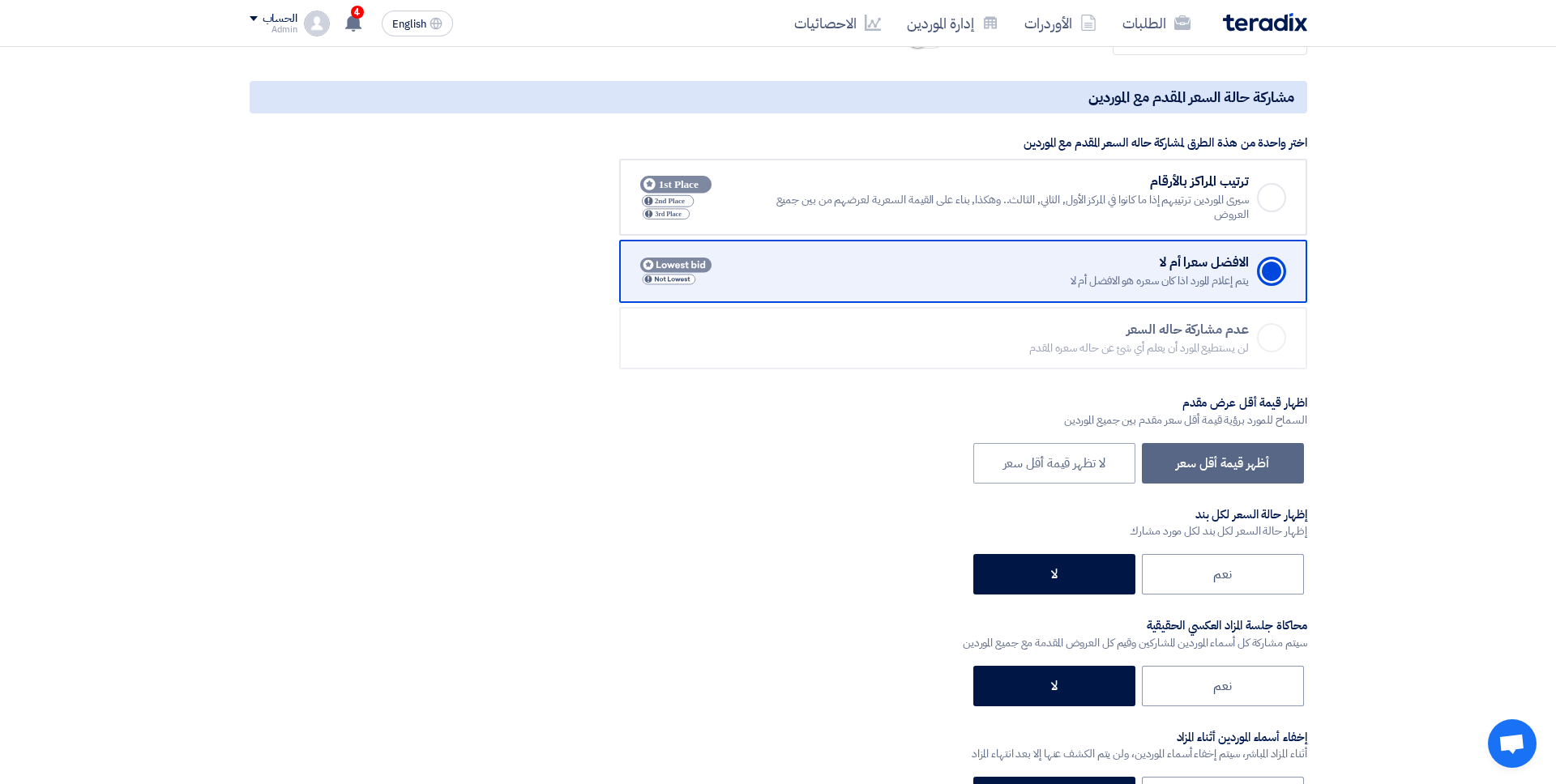
scroll to position [2002, 0]
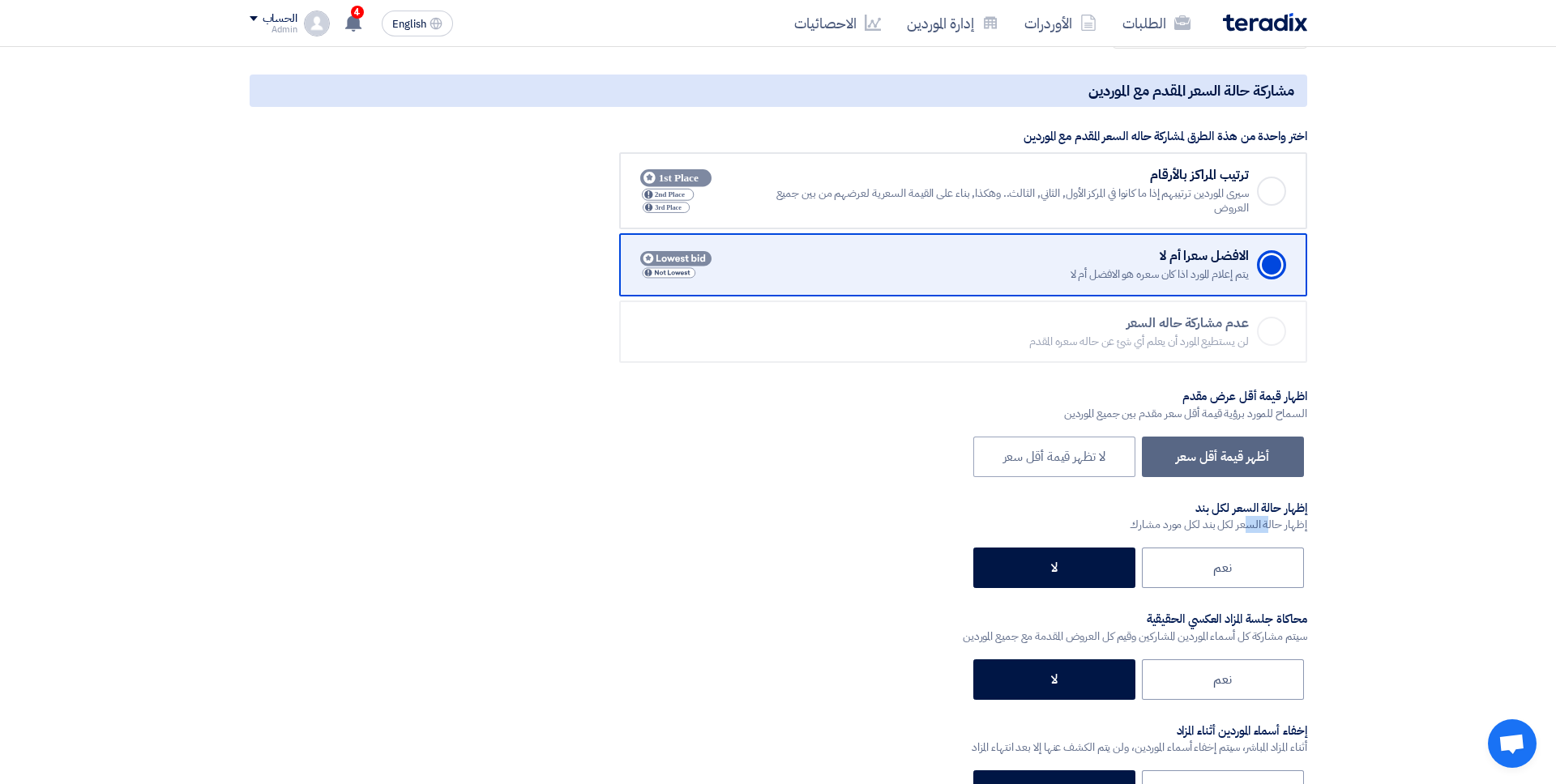
drag, startPoint x: 1285, startPoint y: 517, endPoint x: 1218, endPoint y: 516, distance: 67.0
click at [1191, 516] on div "إظهار حالة السعر لكل بند لكل مورد مشارك" at bounding box center [1218, 525] width 176 height 17
click at [1191, 569] on label "نعم" at bounding box center [1223, 567] width 162 height 40
click at [1191, 569] on input "نعم" at bounding box center [1226, 567] width 11 height 11
radio input "true"
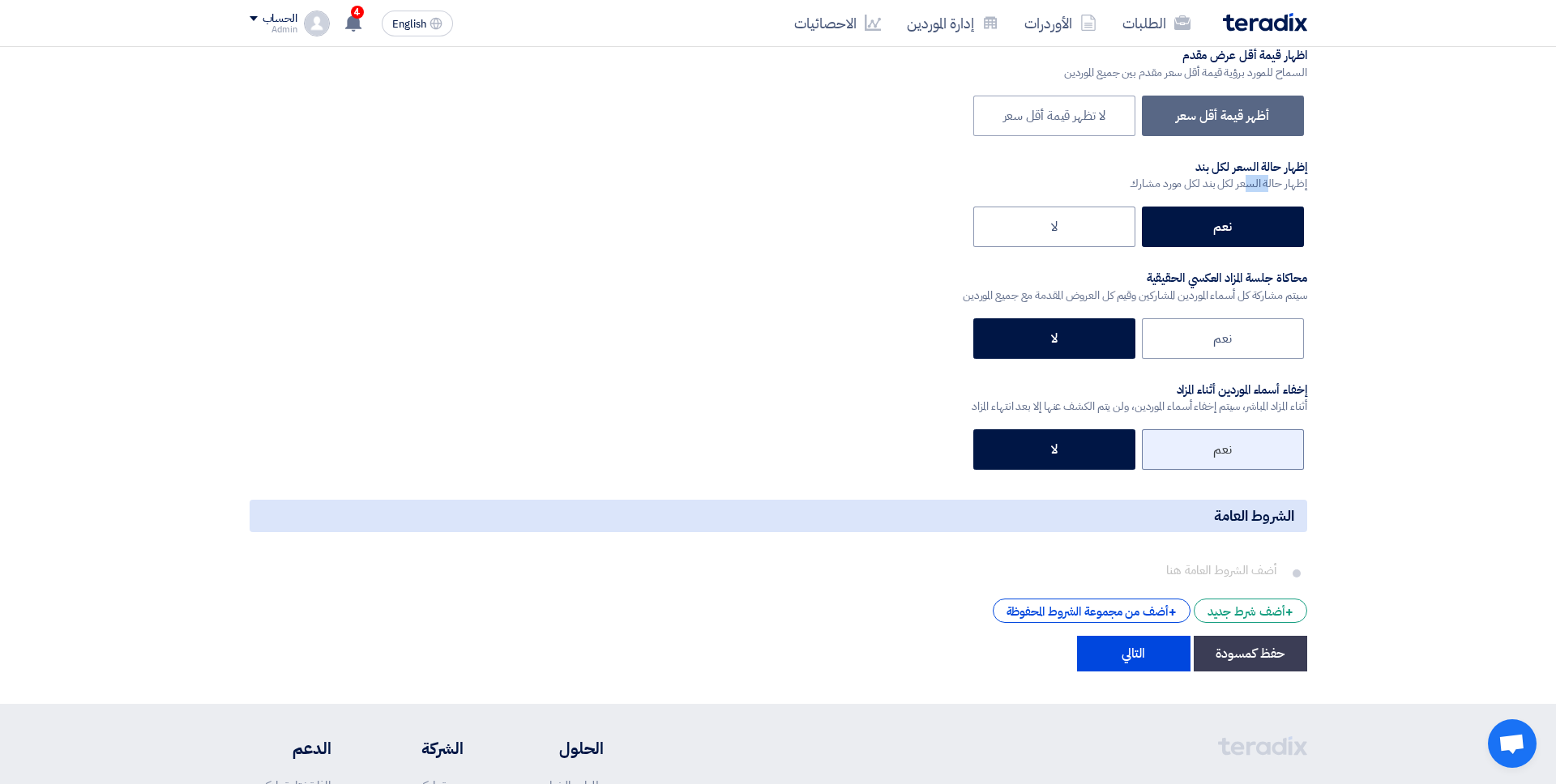
scroll to position [2344, 0]
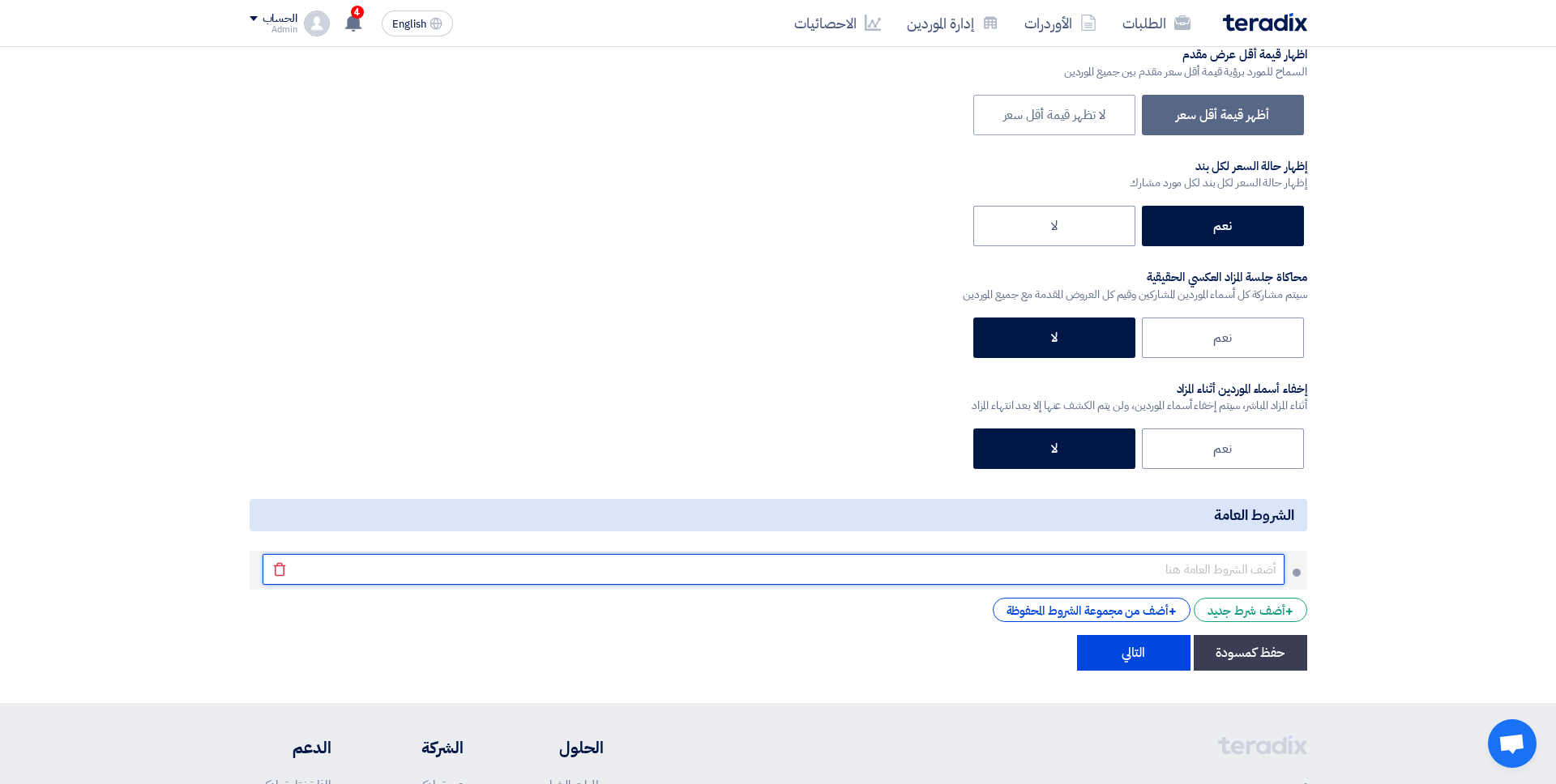
click at [1191, 562] on input "text" at bounding box center [773, 569] width 1022 height 31
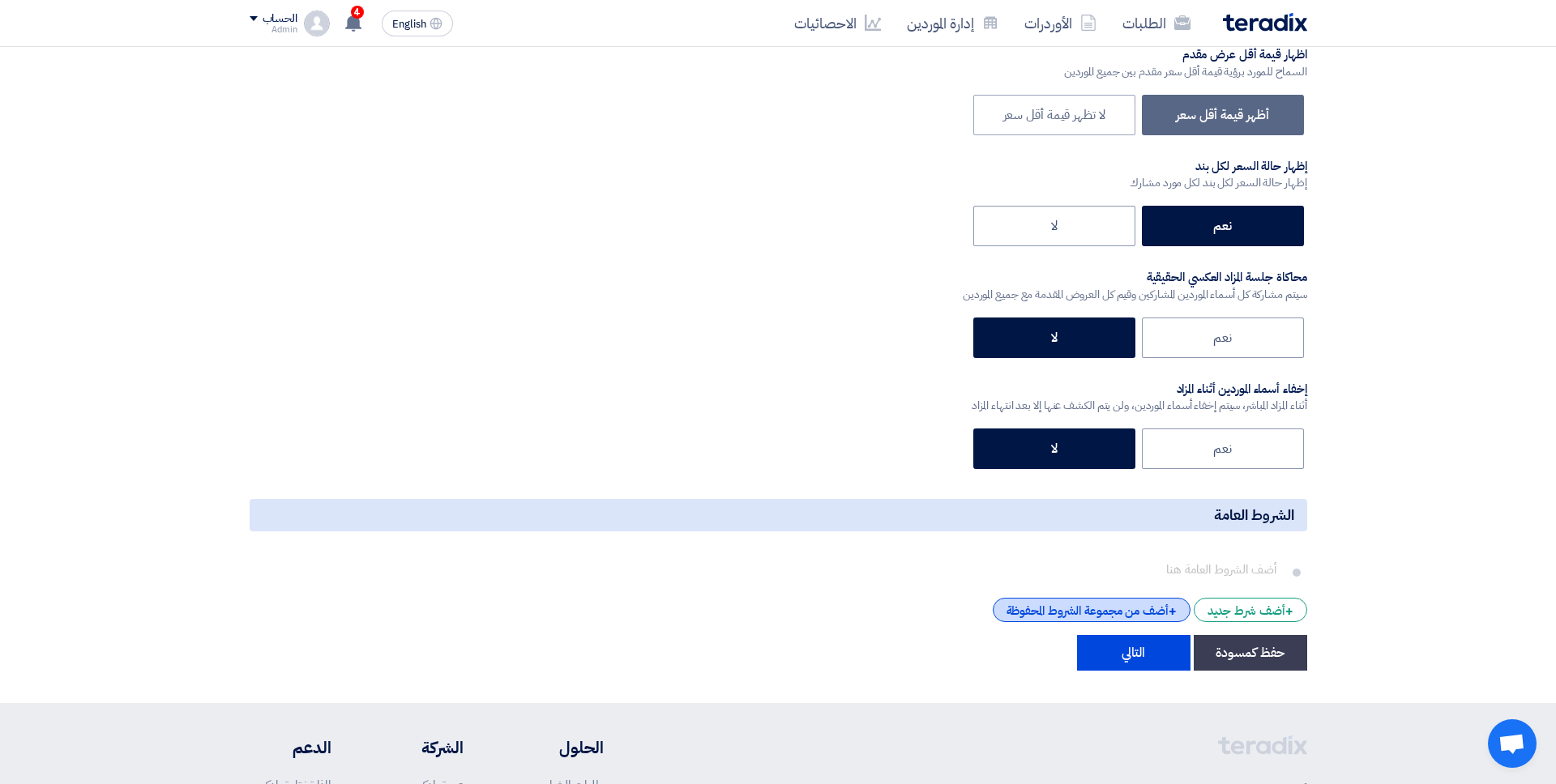
click at [1066, 618] on div "+ أضف من مجموعة الشروط المحفوظة" at bounding box center [1091, 609] width 197 height 24
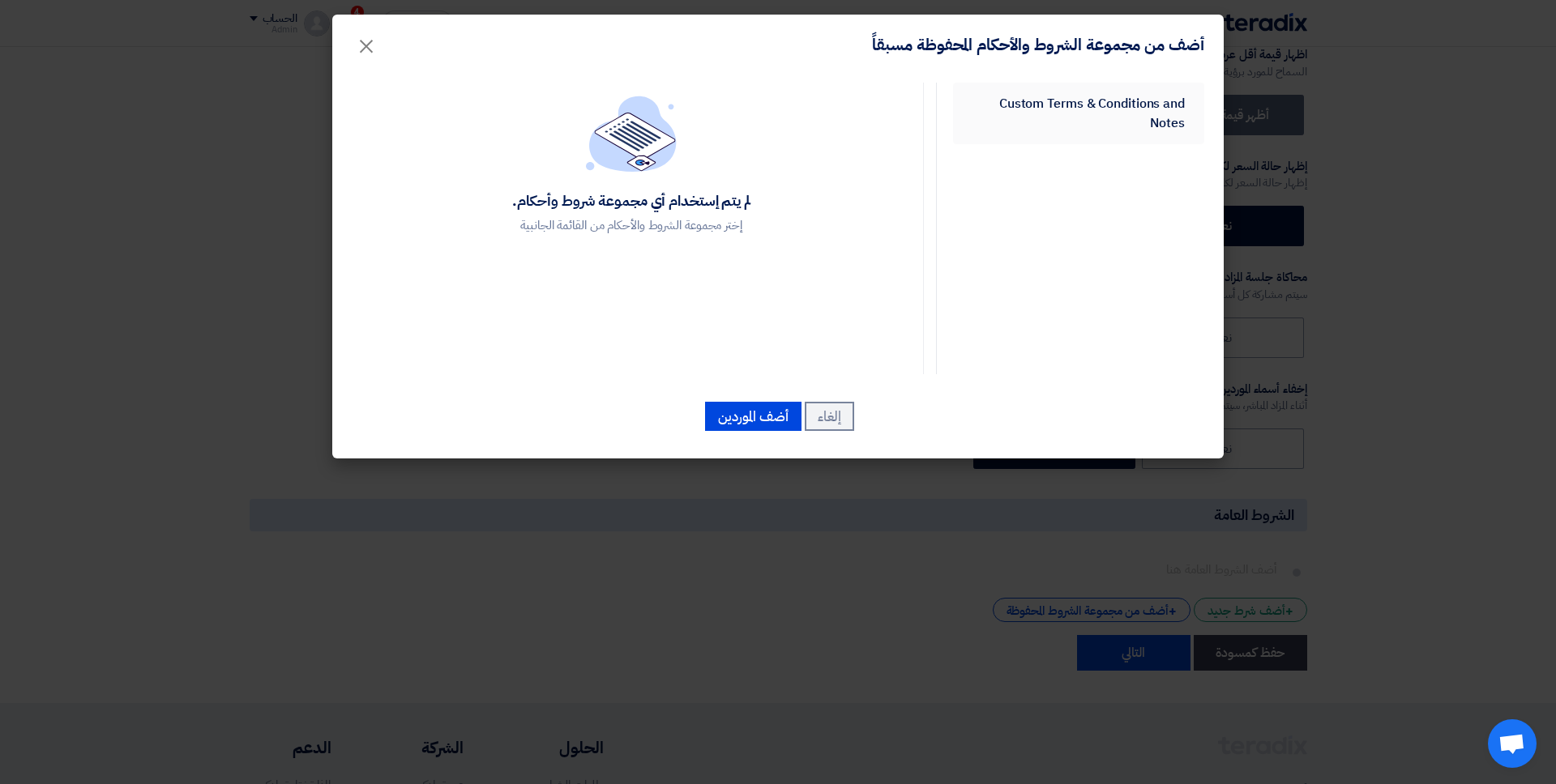
click at [1119, 116] on link "Custom Terms & Conditions and Notes" at bounding box center [1078, 112] width 251 height 61
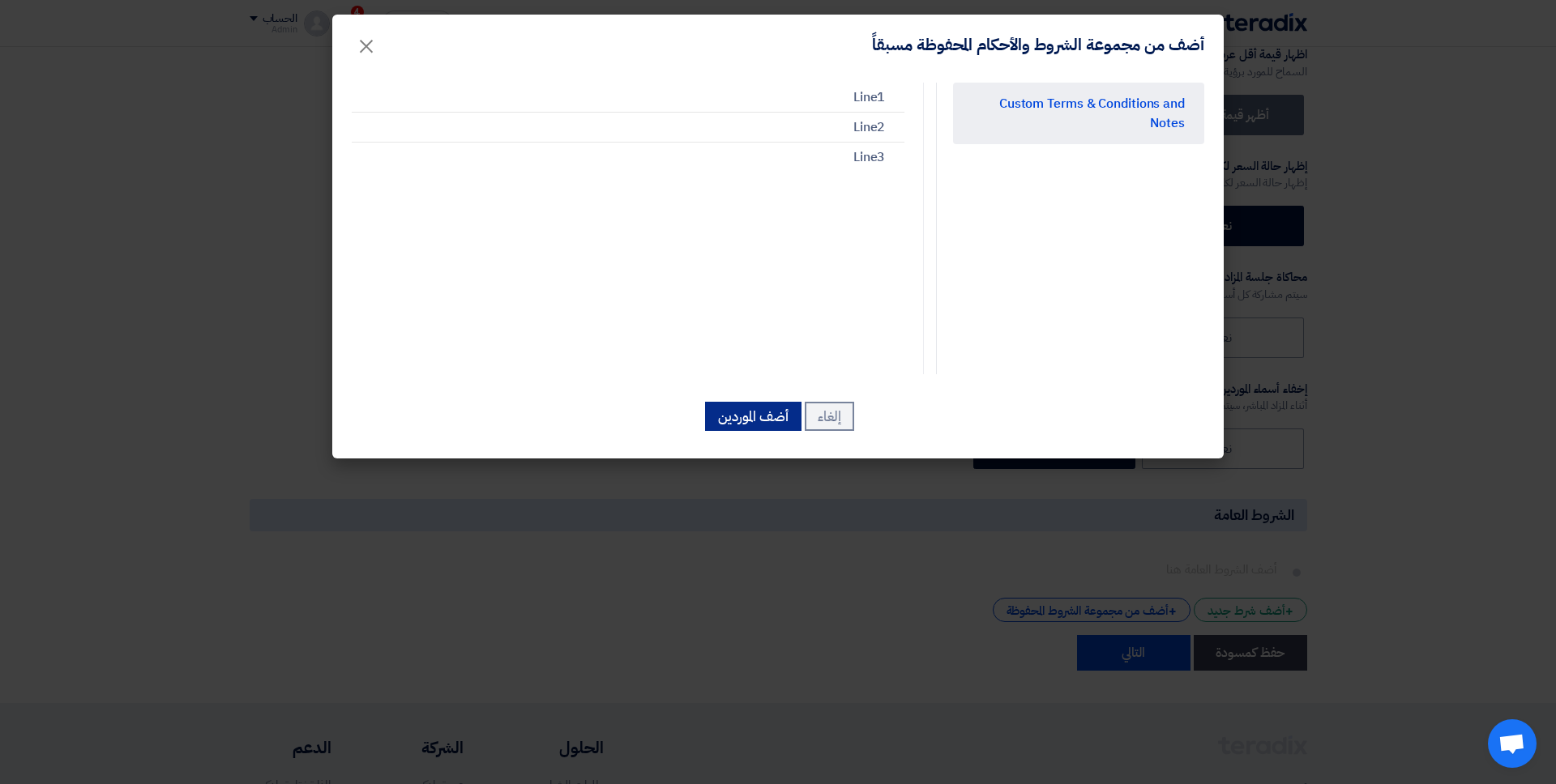
click at [741, 410] on button "أضف الموردين" at bounding box center [753, 416] width 97 height 29
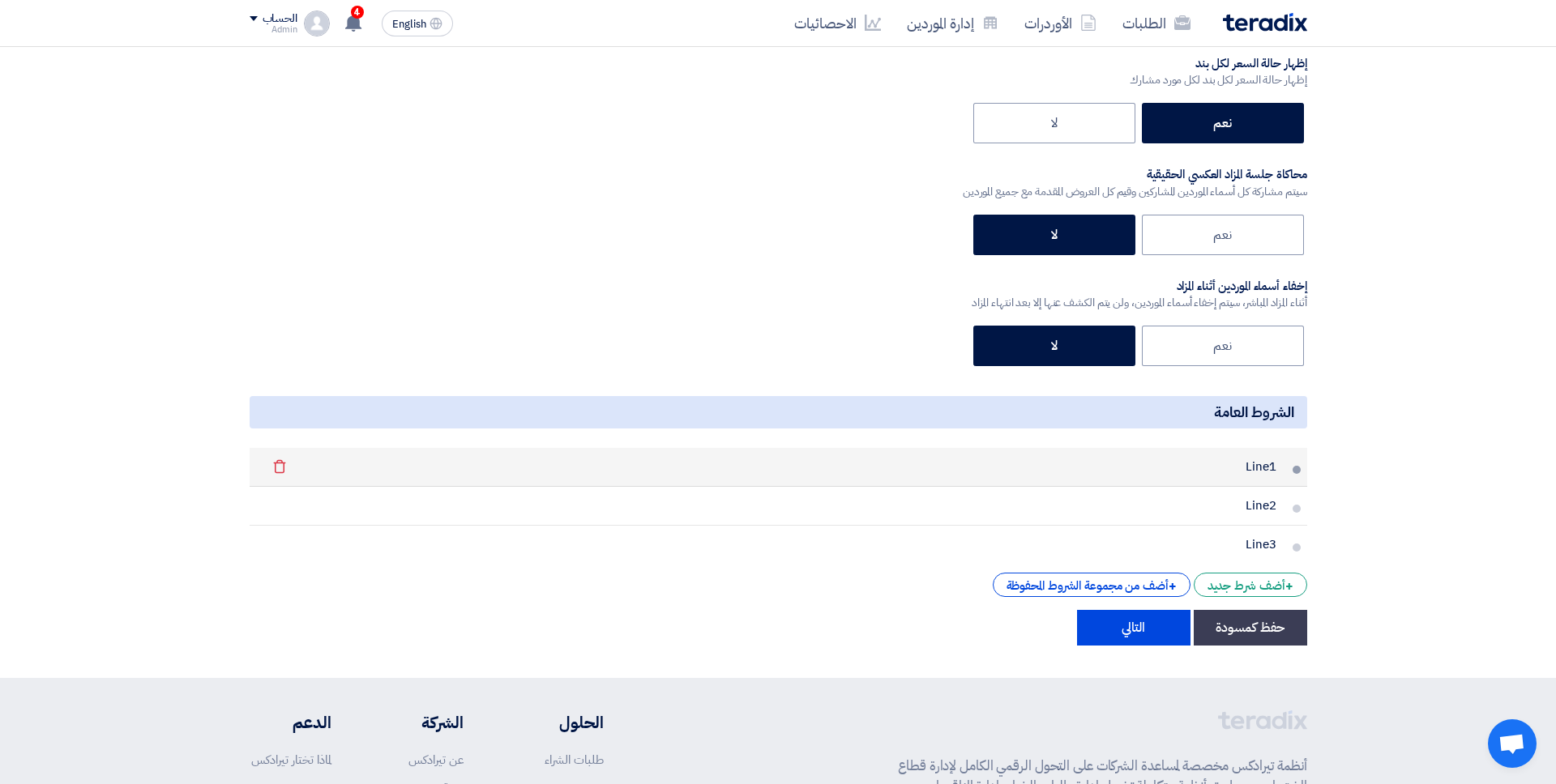
scroll to position [2518, 0]
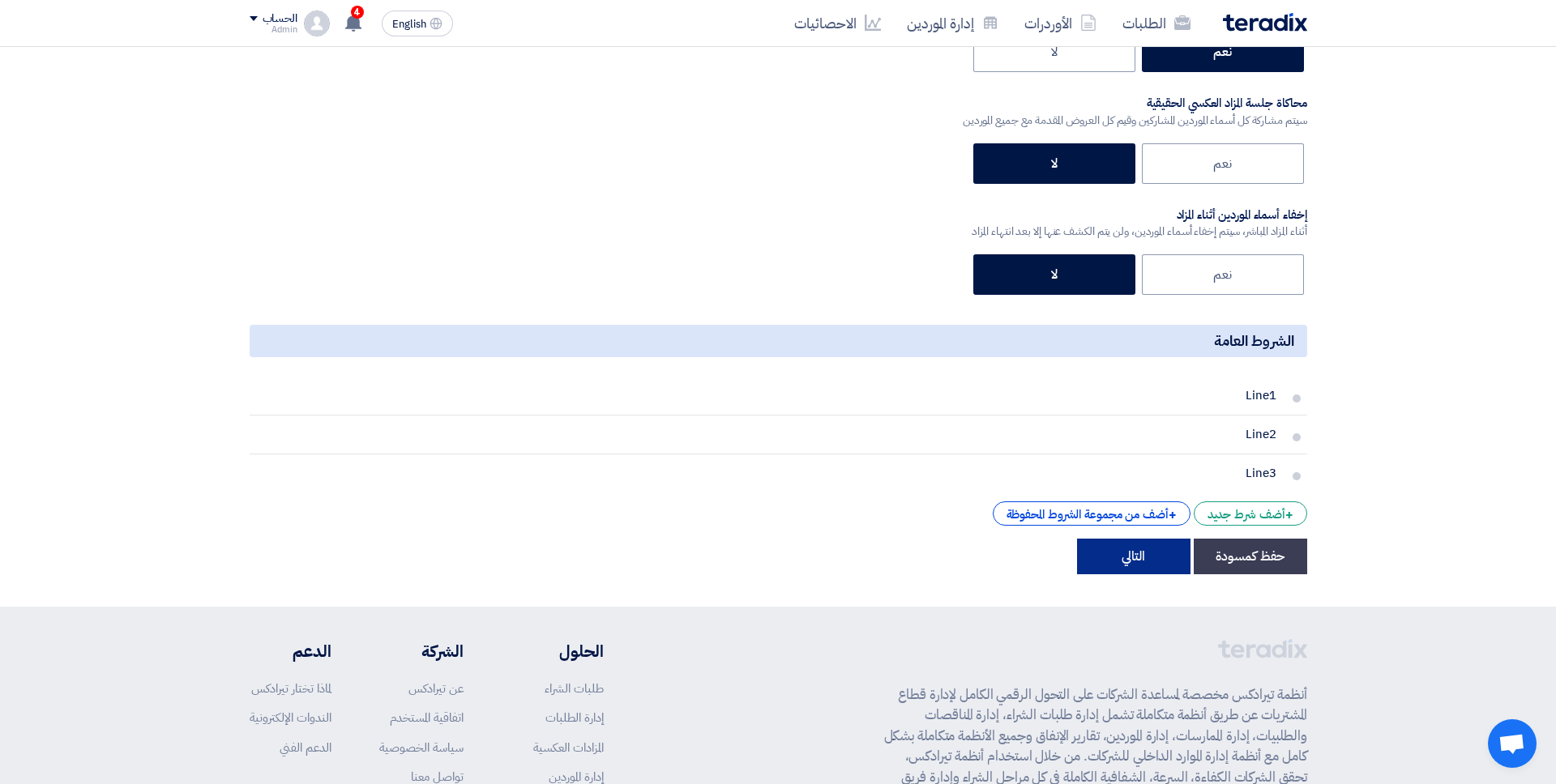
click at [1114, 572] on button "التالي" at bounding box center [1133, 557] width 113 height 35
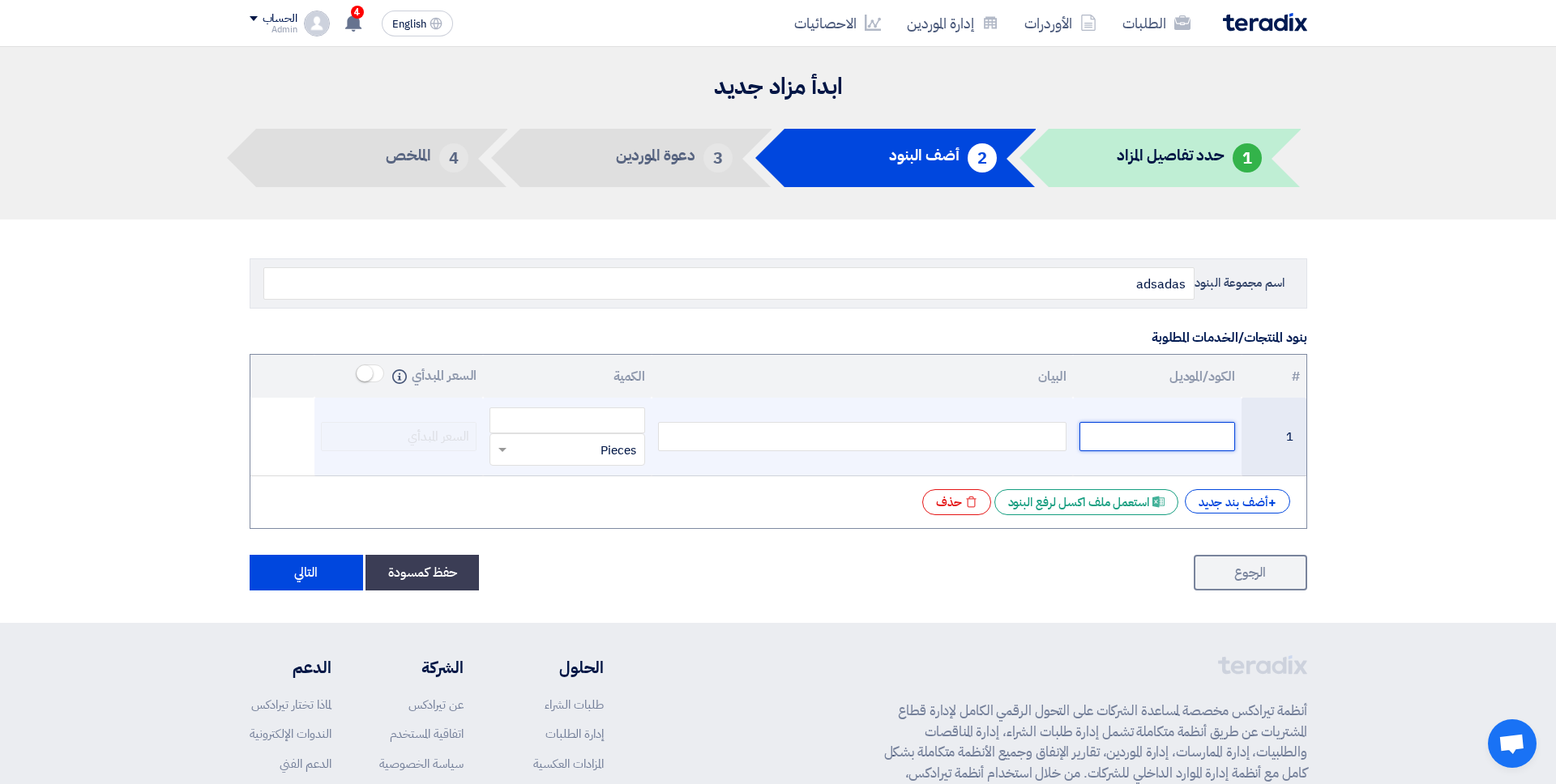
click at [1134, 446] on input "text" at bounding box center [1156, 436] width 155 height 29
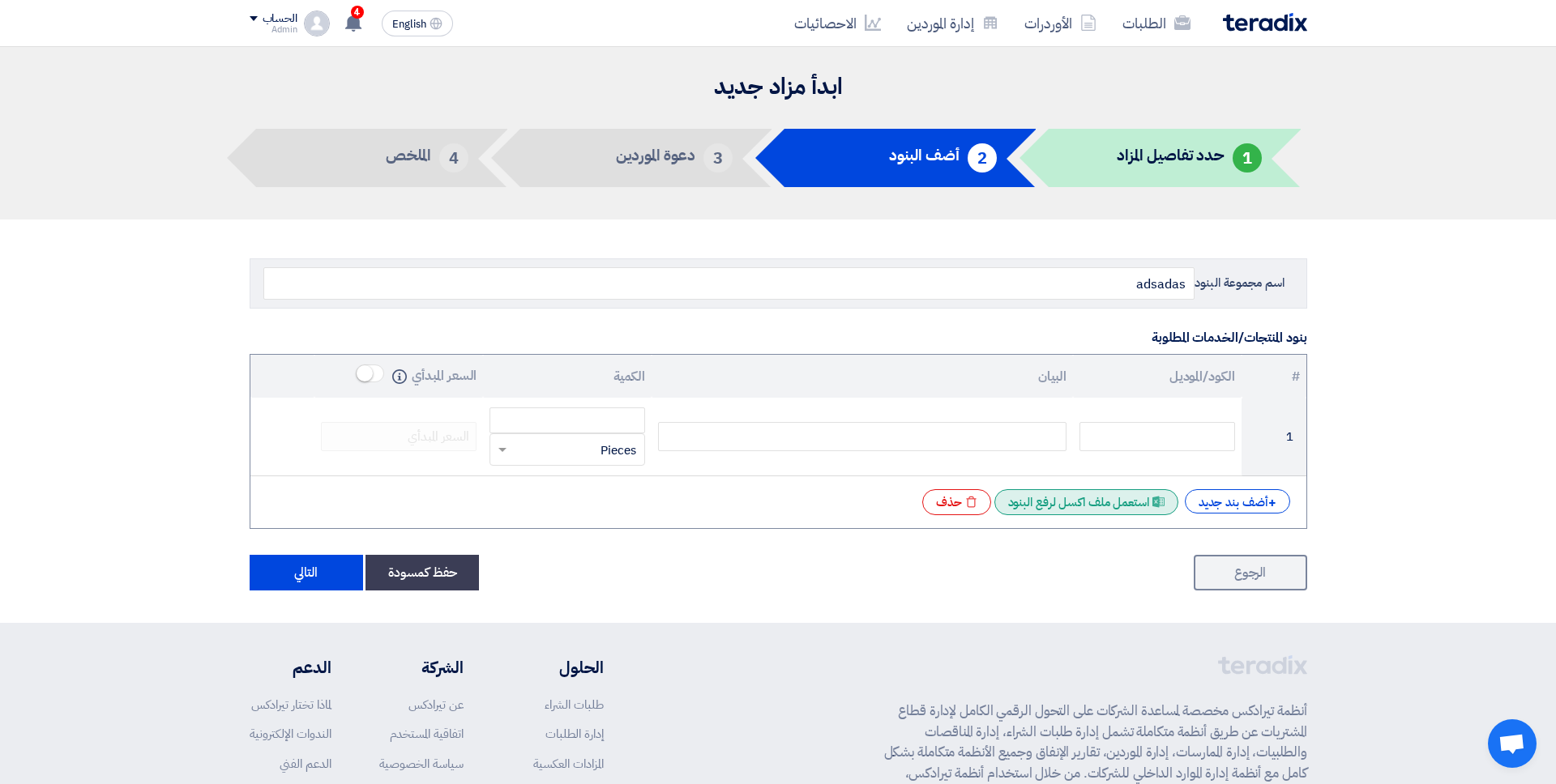
click at [1056, 505] on div "Excel file استعمل ملف اكسل لرفع البنود" at bounding box center [1086, 502] width 184 height 26
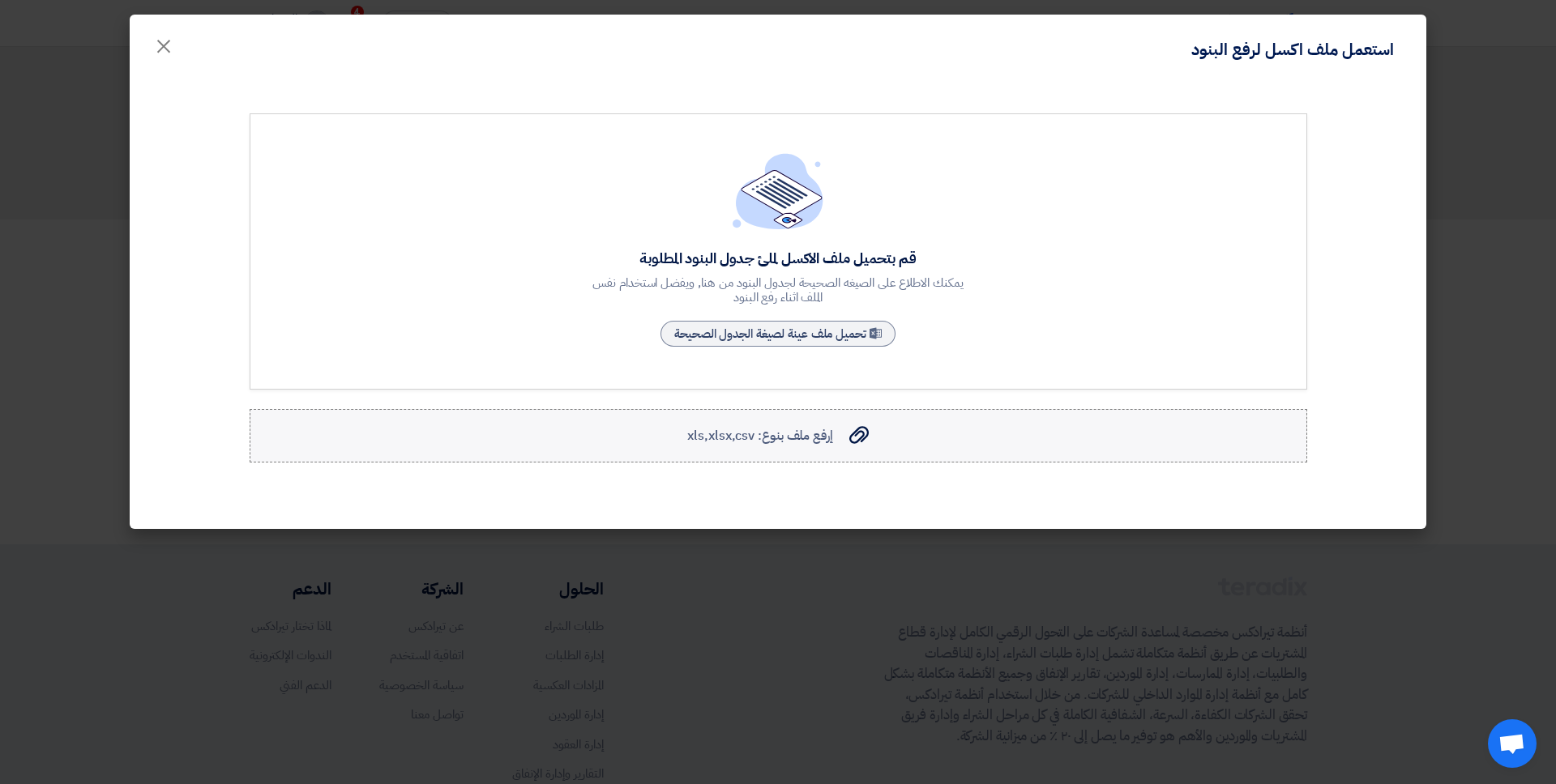
click at [817, 438] on span "إرفع ملف بنوع: xls,xlsx,csv" at bounding box center [759, 436] width 145 height 19
click at [0, 0] on input "إرفع ملف بنوع: xls,xlsx,csv إرفع ملف بنوع: xls,xlsx,csv" at bounding box center [0, 0] width 0 height 0
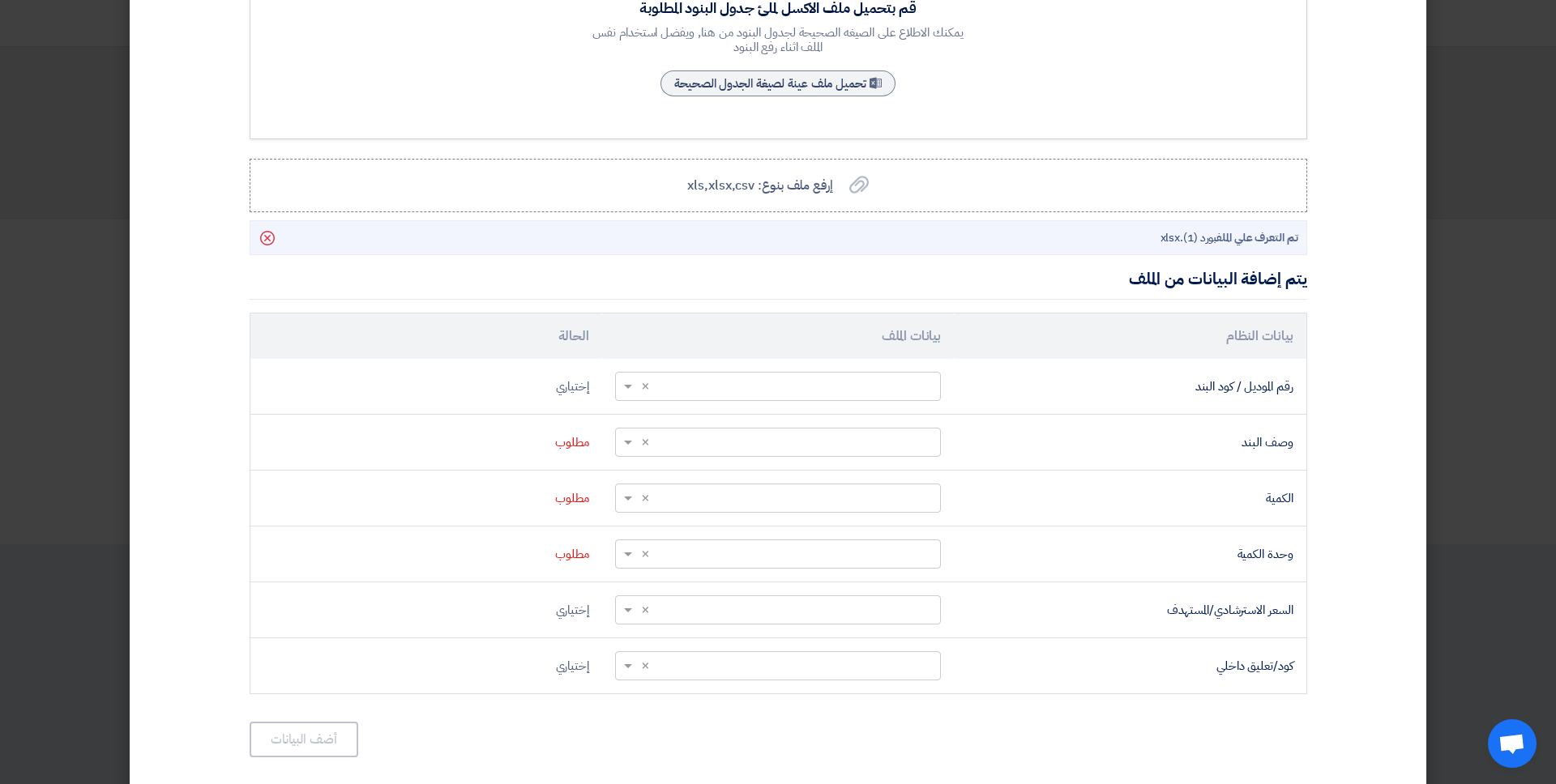
scroll to position [257, 0]
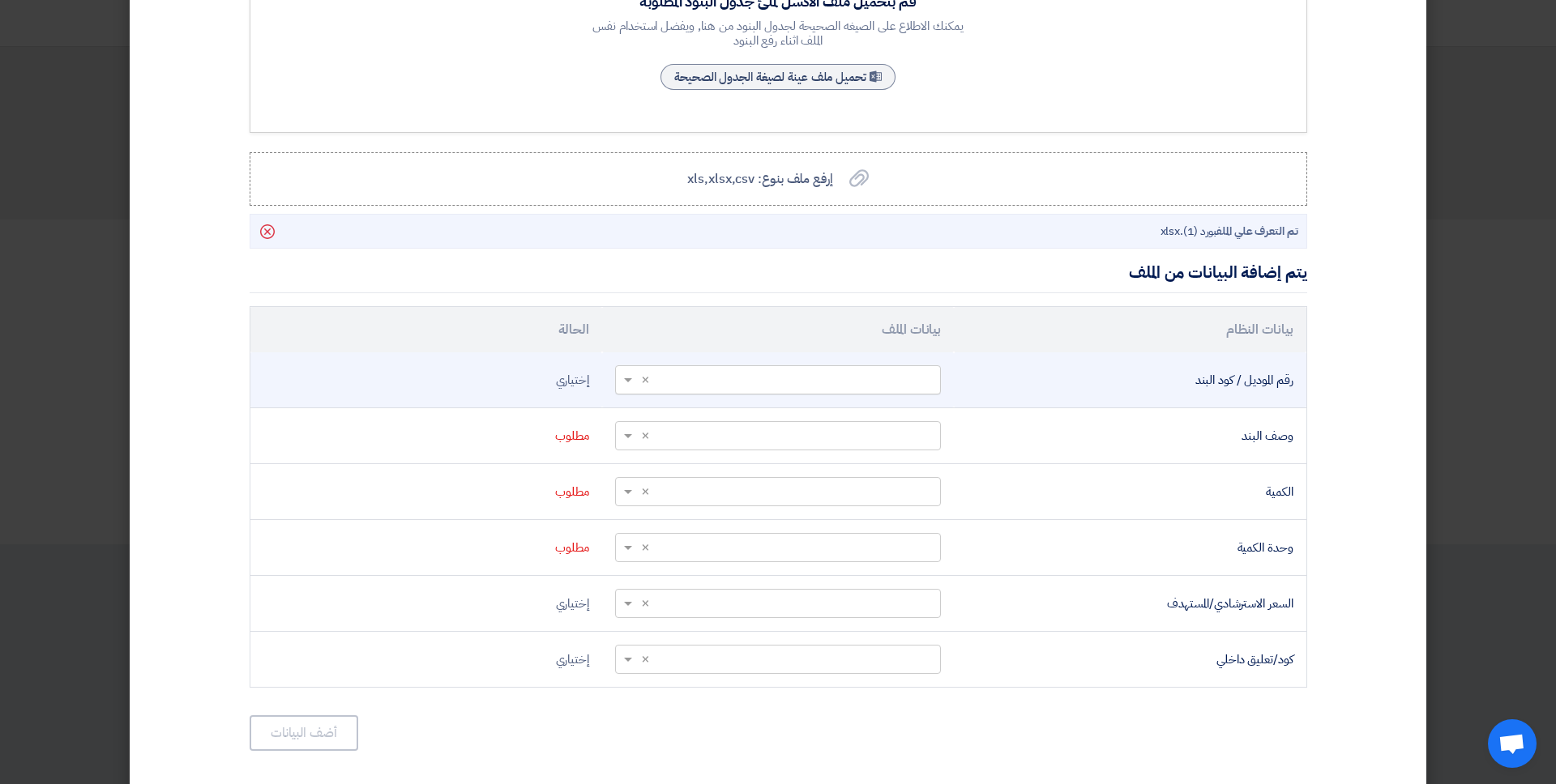
click at [911, 391] on input "text" at bounding box center [786, 379] width 293 height 27
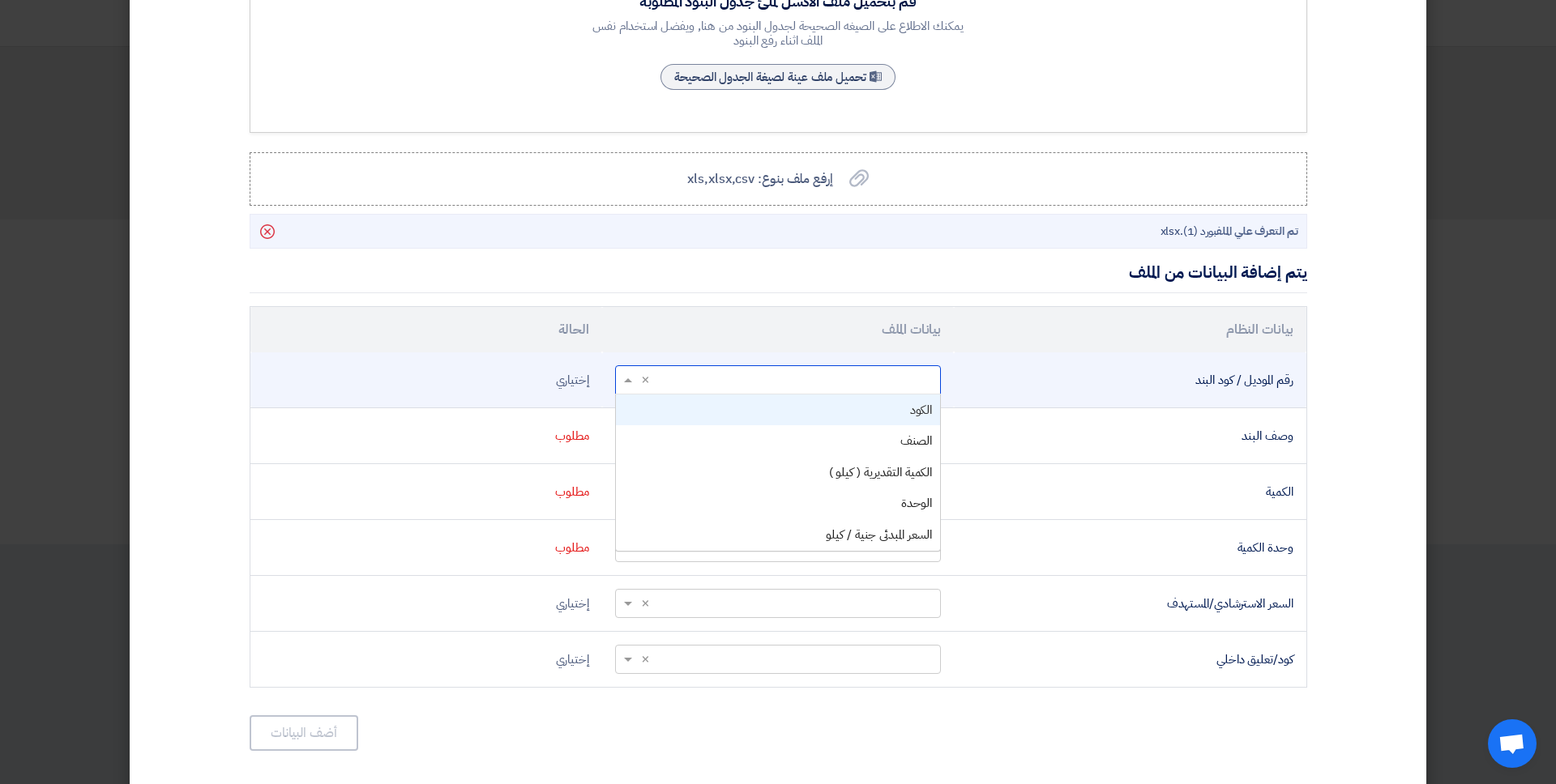
click at [925, 418] on span "الكود" at bounding box center [921, 410] width 23 height 18
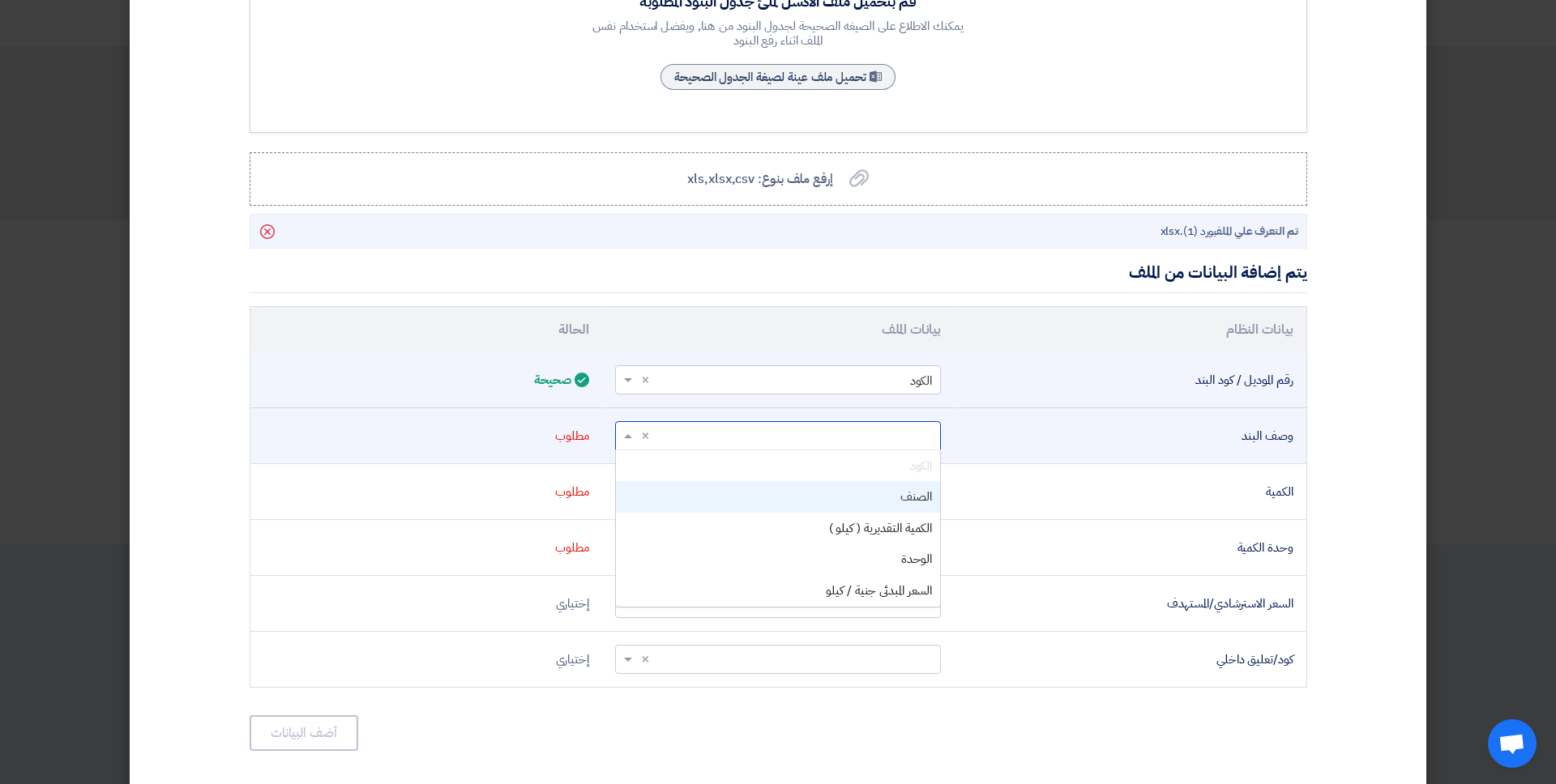
click at [925, 428] on input "text" at bounding box center [786, 436] width 293 height 27
click at [930, 508] on div "الصنف" at bounding box center [778, 497] width 324 height 32
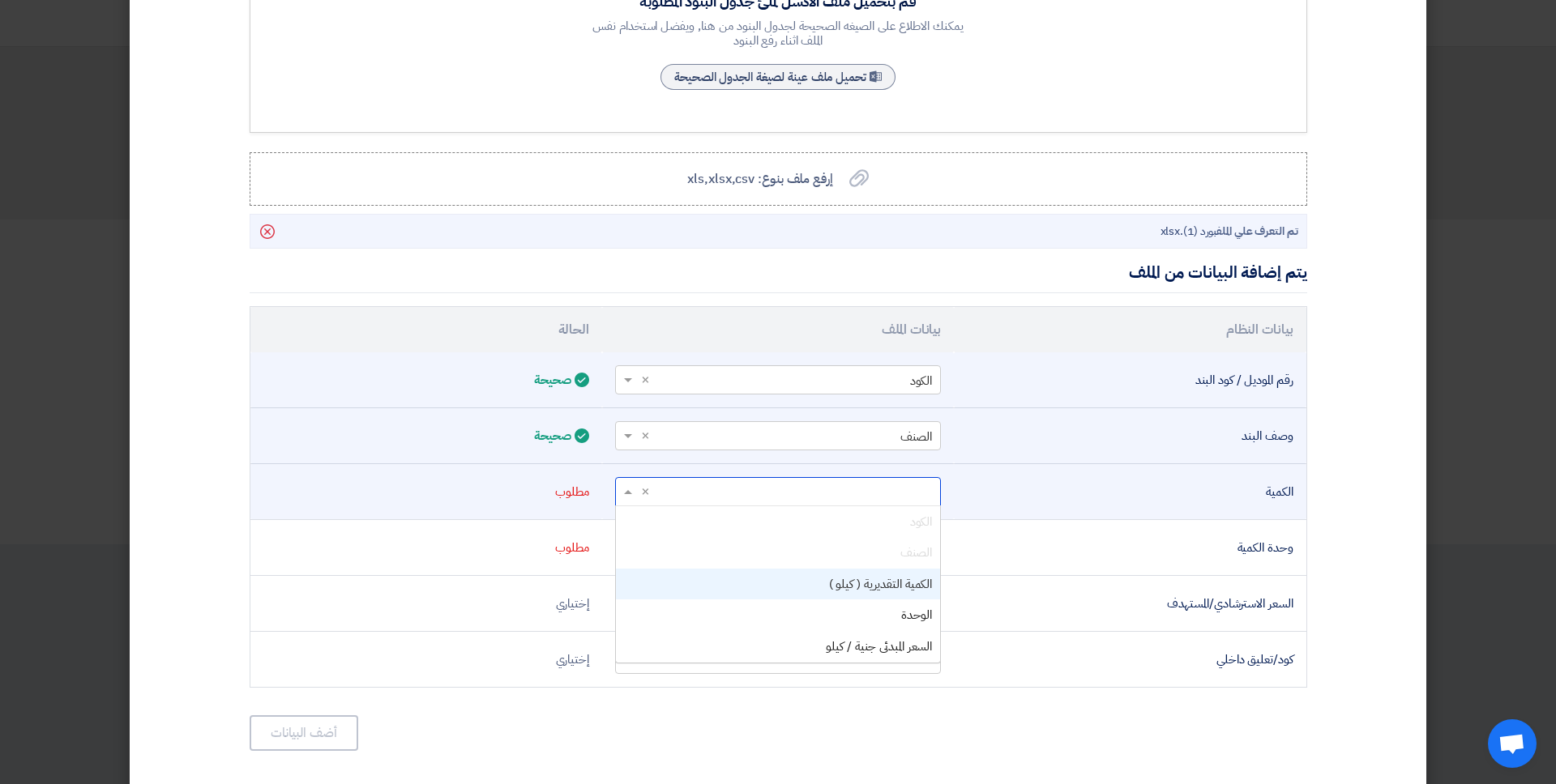
click at [914, 504] on input "text" at bounding box center [786, 491] width 293 height 27
click at [914, 576] on span "الكمية التقديرية ( كيلو )" at bounding box center [881, 583] width 104 height 18
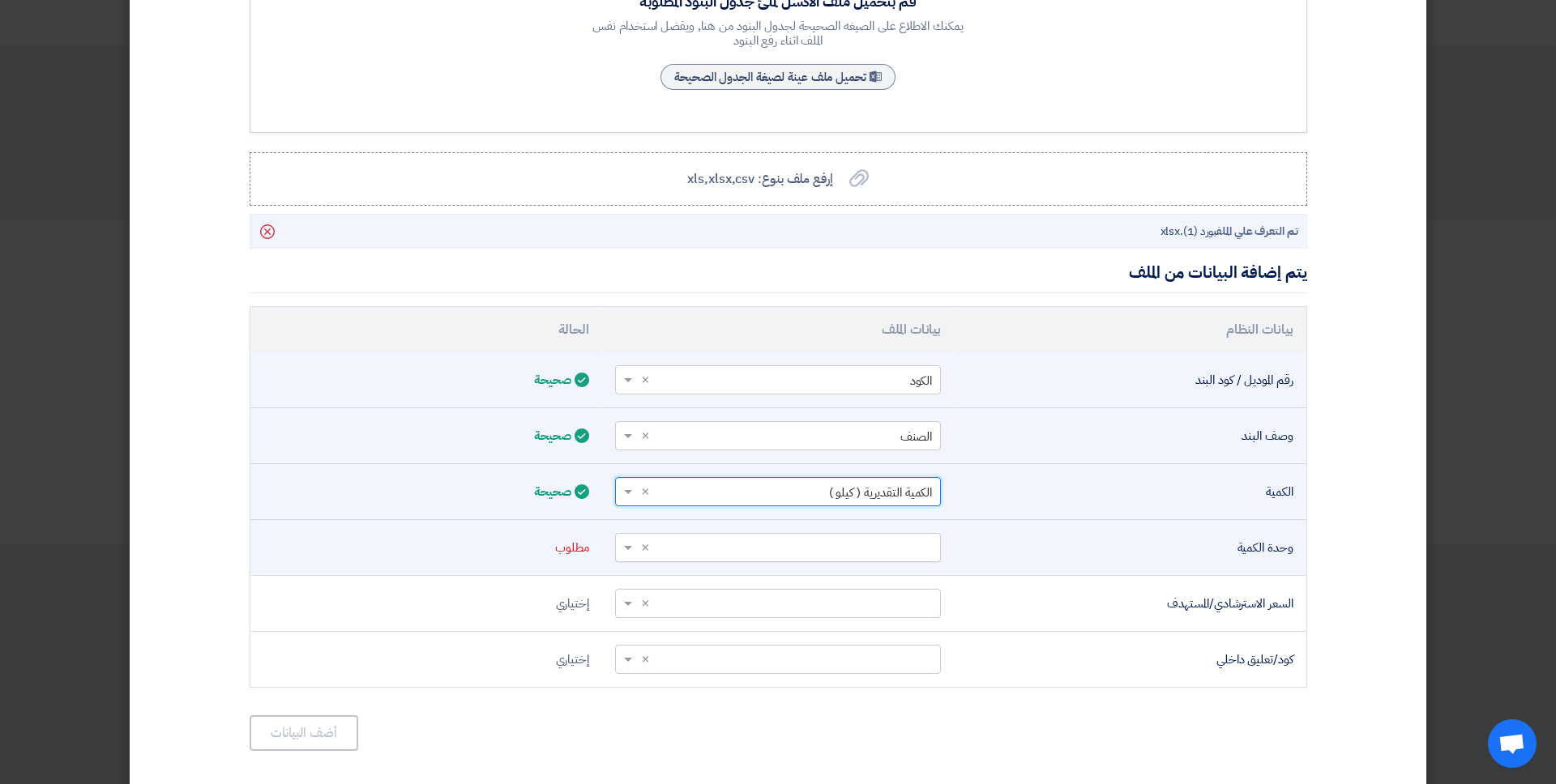
click at [922, 546] on input "text" at bounding box center [786, 547] width 293 height 27
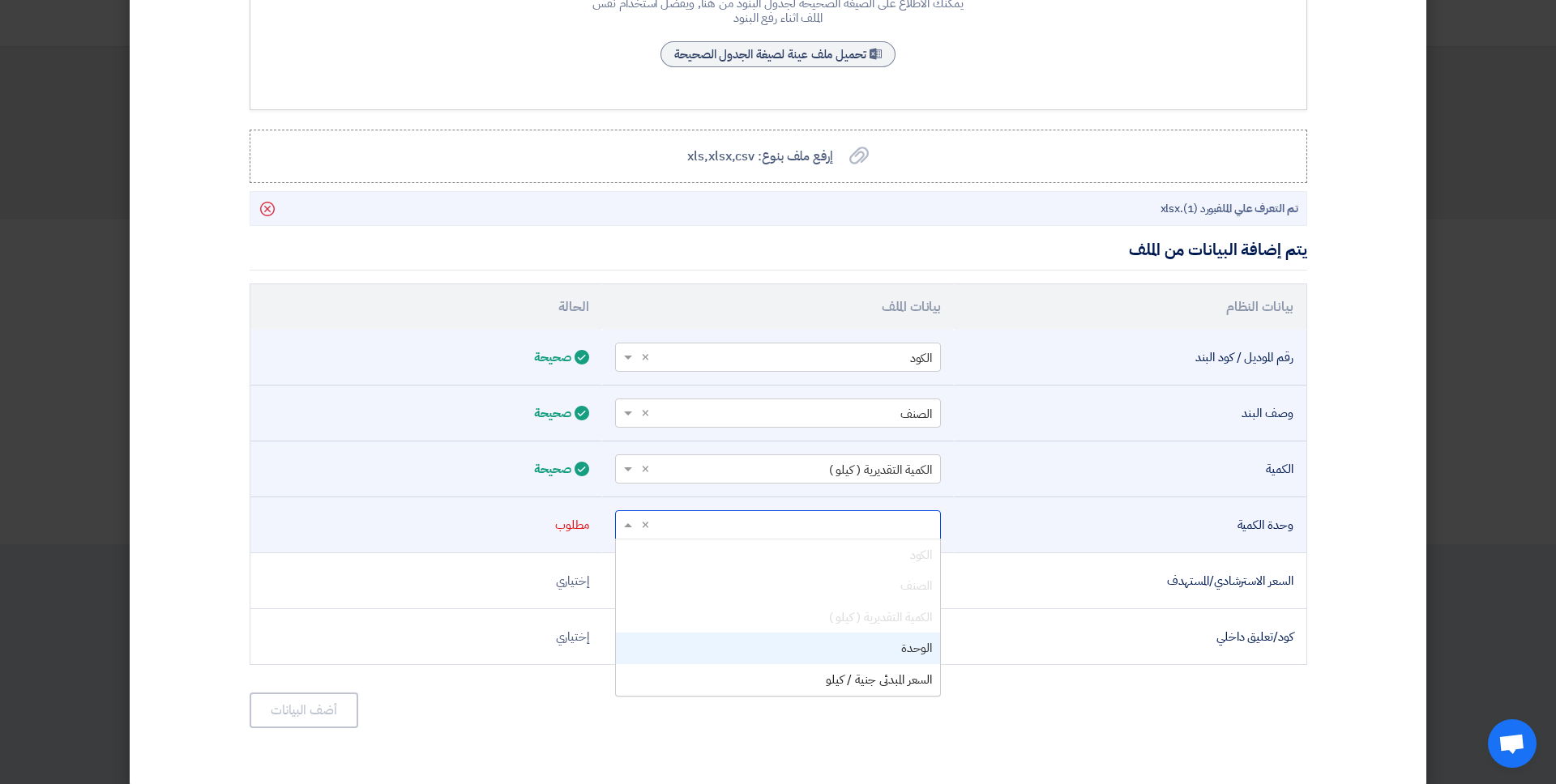
scroll to position [284, 0]
click at [922, 643] on span "الوحدة" at bounding box center [916, 644] width 31 height 18
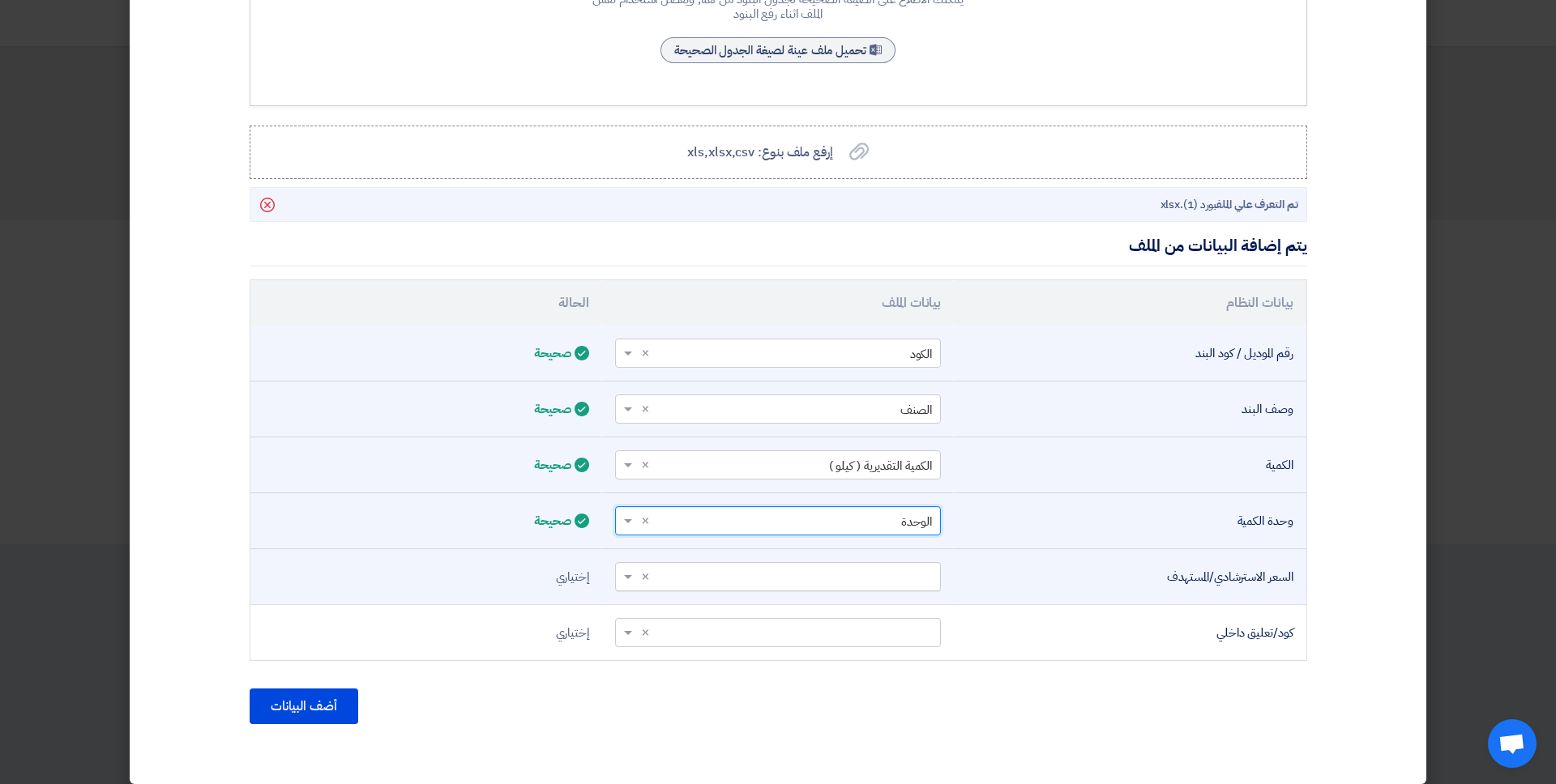
click at [907, 573] on input "text" at bounding box center [786, 577] width 293 height 27
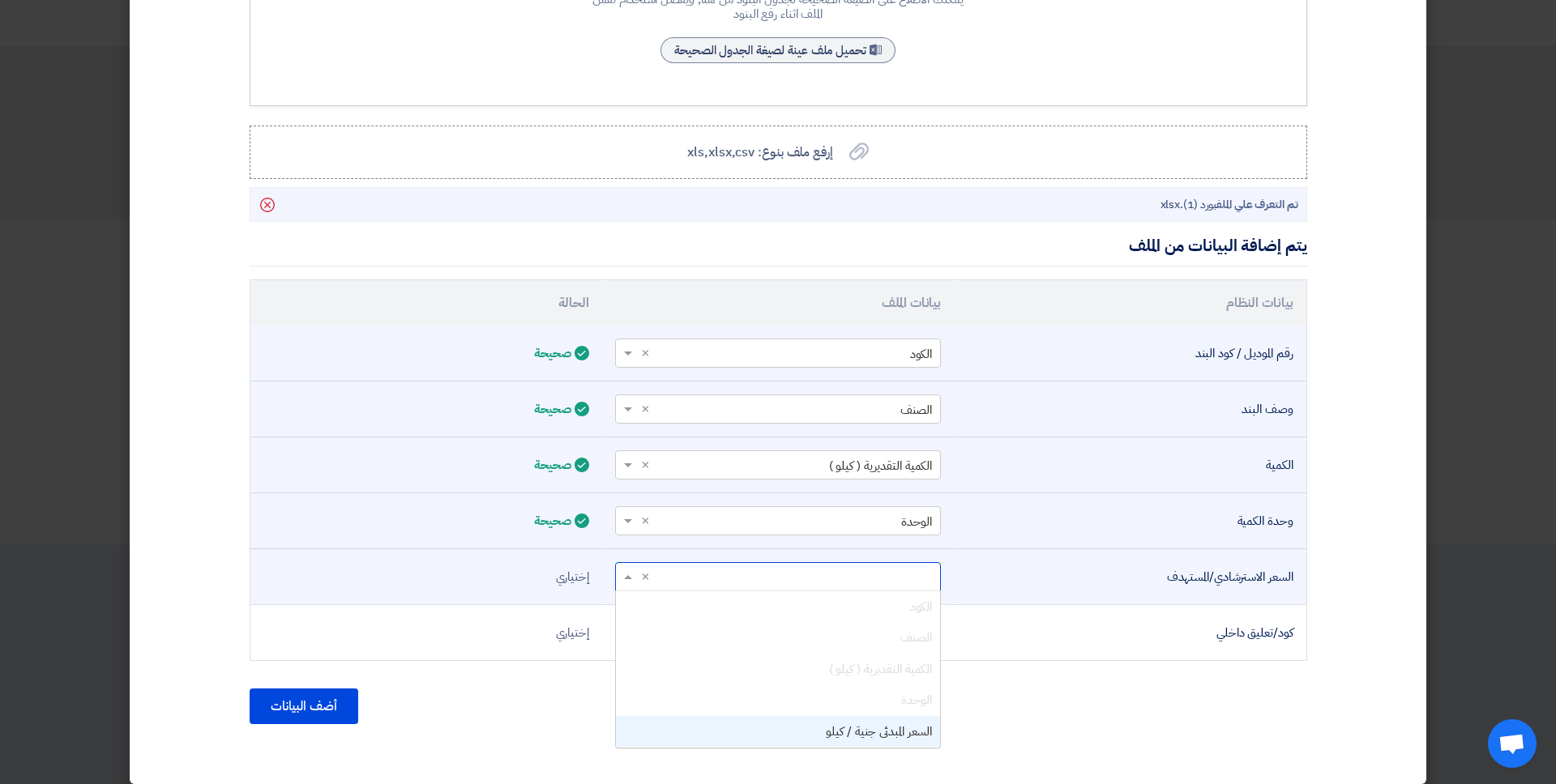
click at [927, 672] on span "السعر المبدئى جنية / كيلو" at bounding box center [878, 731] width 106 height 18
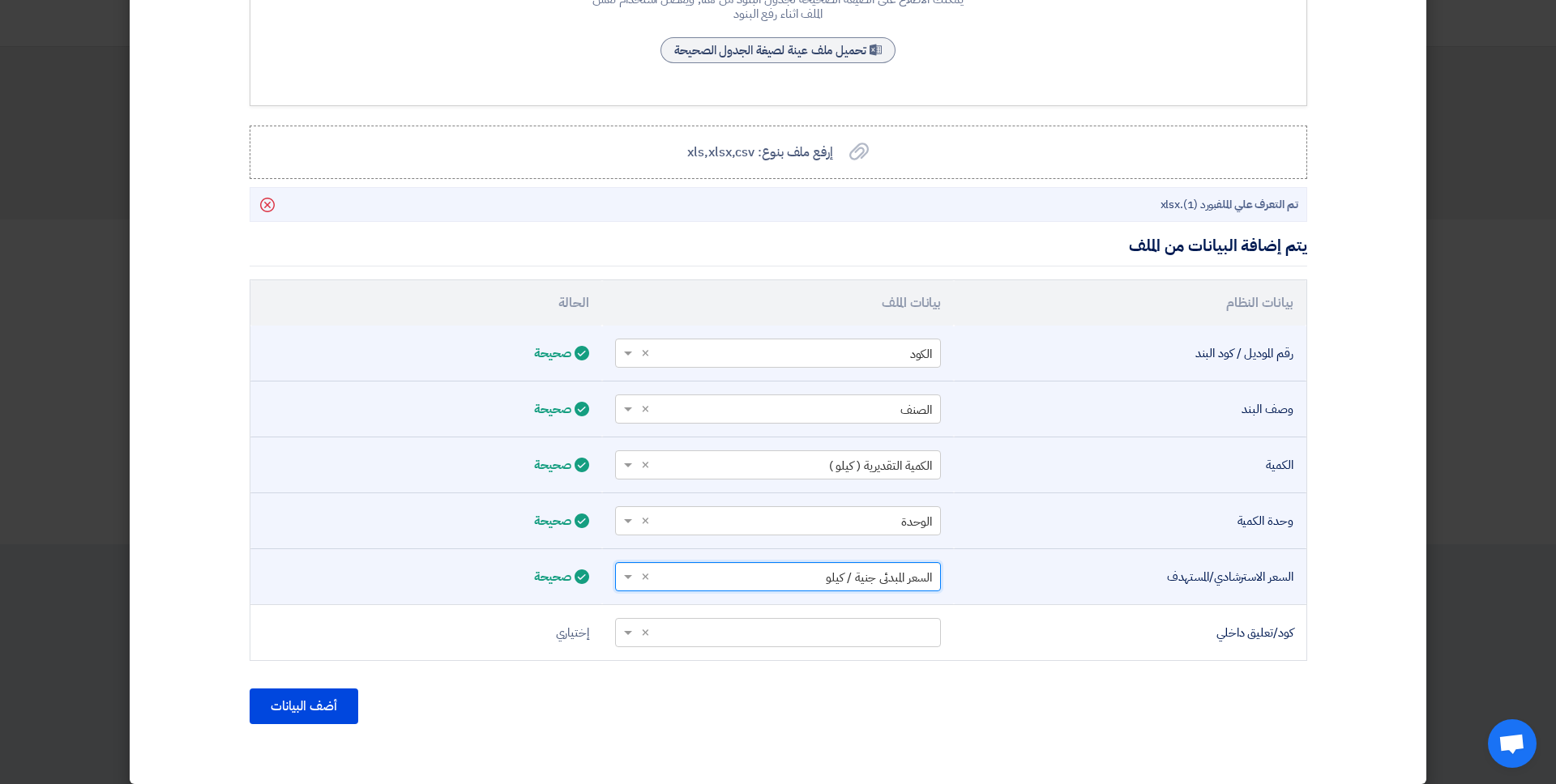
scroll to position [0, 0]
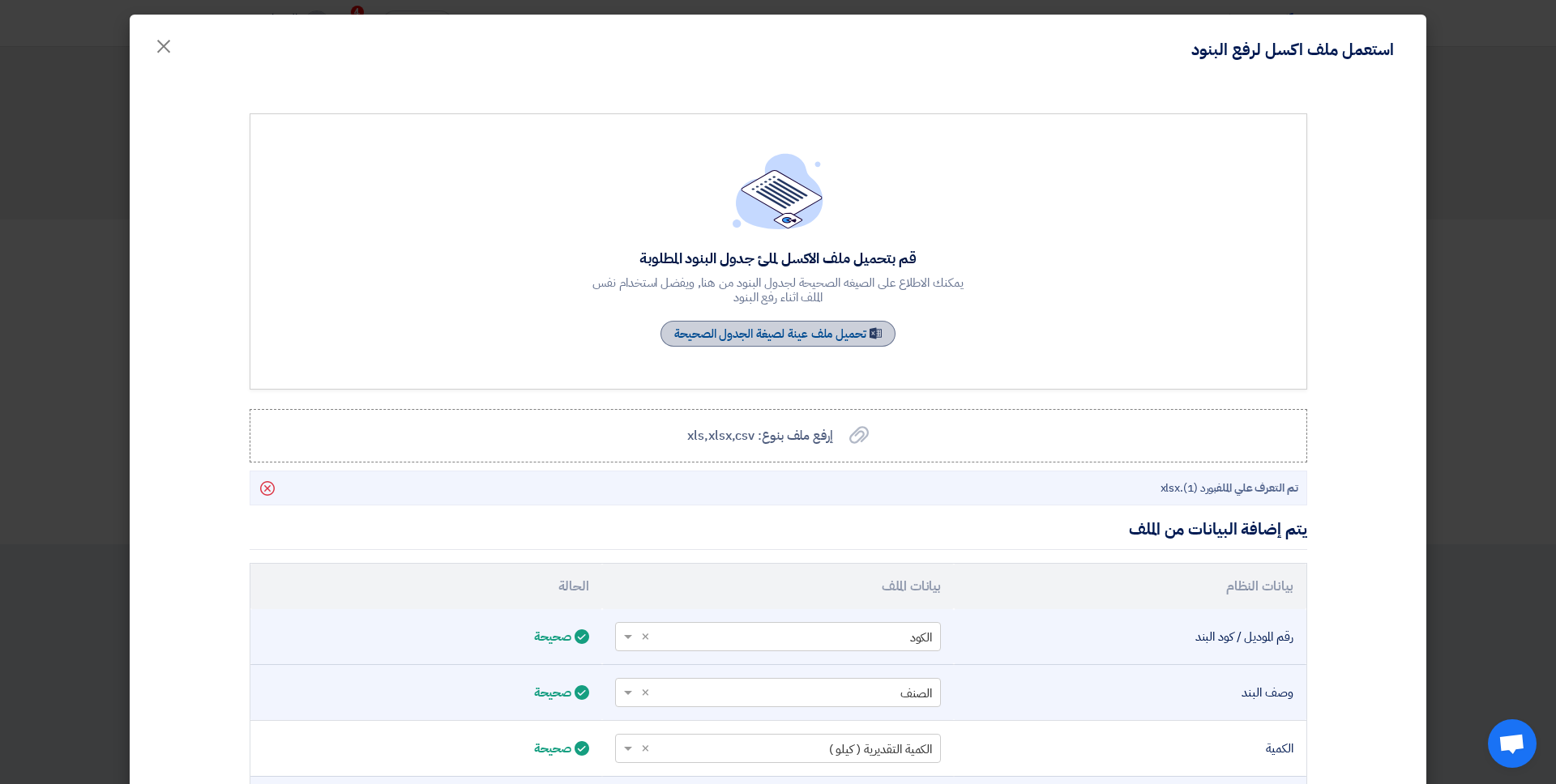
click at [835, 333] on link "Sample Sheet تحميل ملف عينة لصيغة الجدول الصحيحة" at bounding box center [778, 333] width 235 height 26
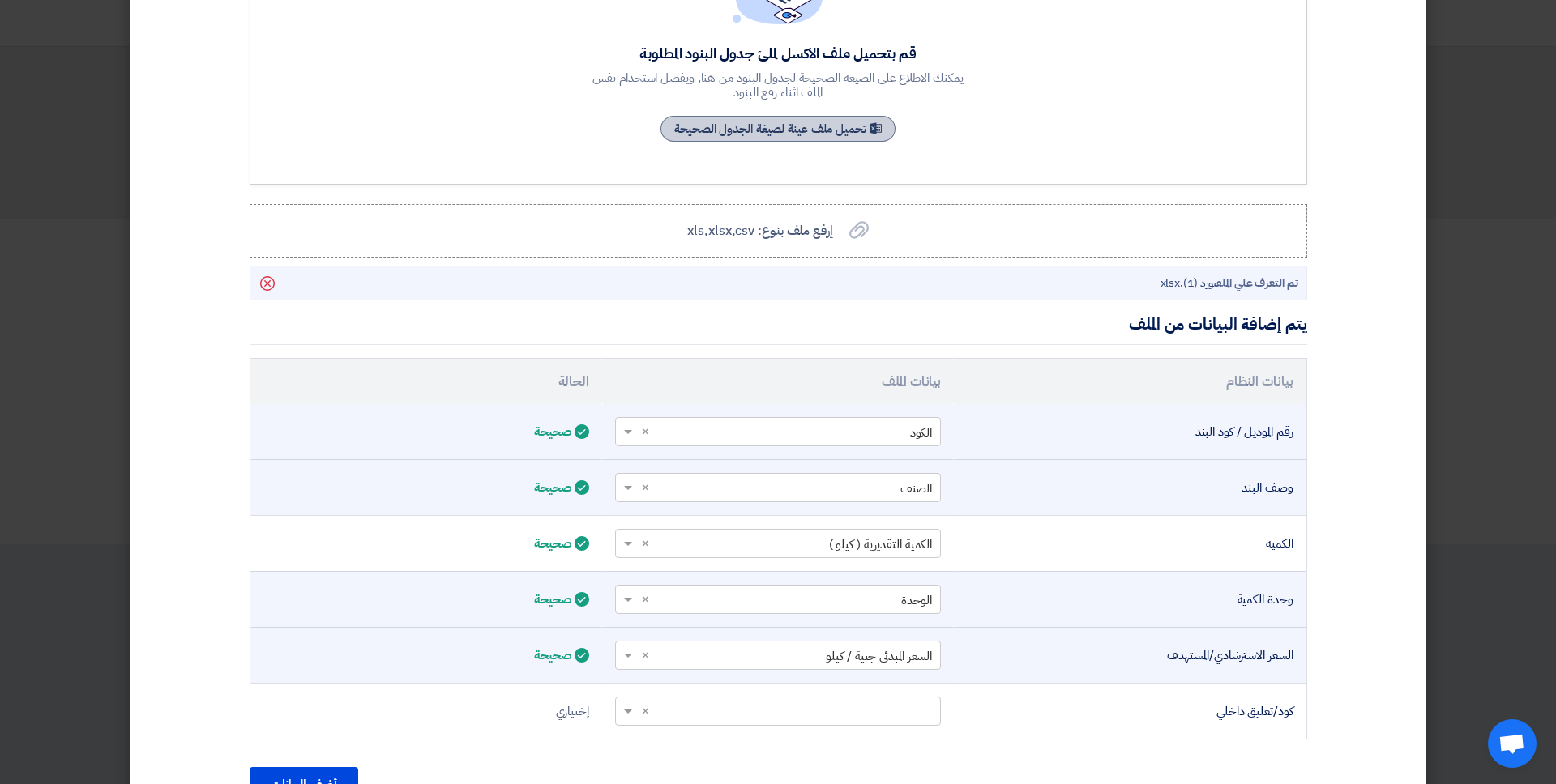
scroll to position [297, 0]
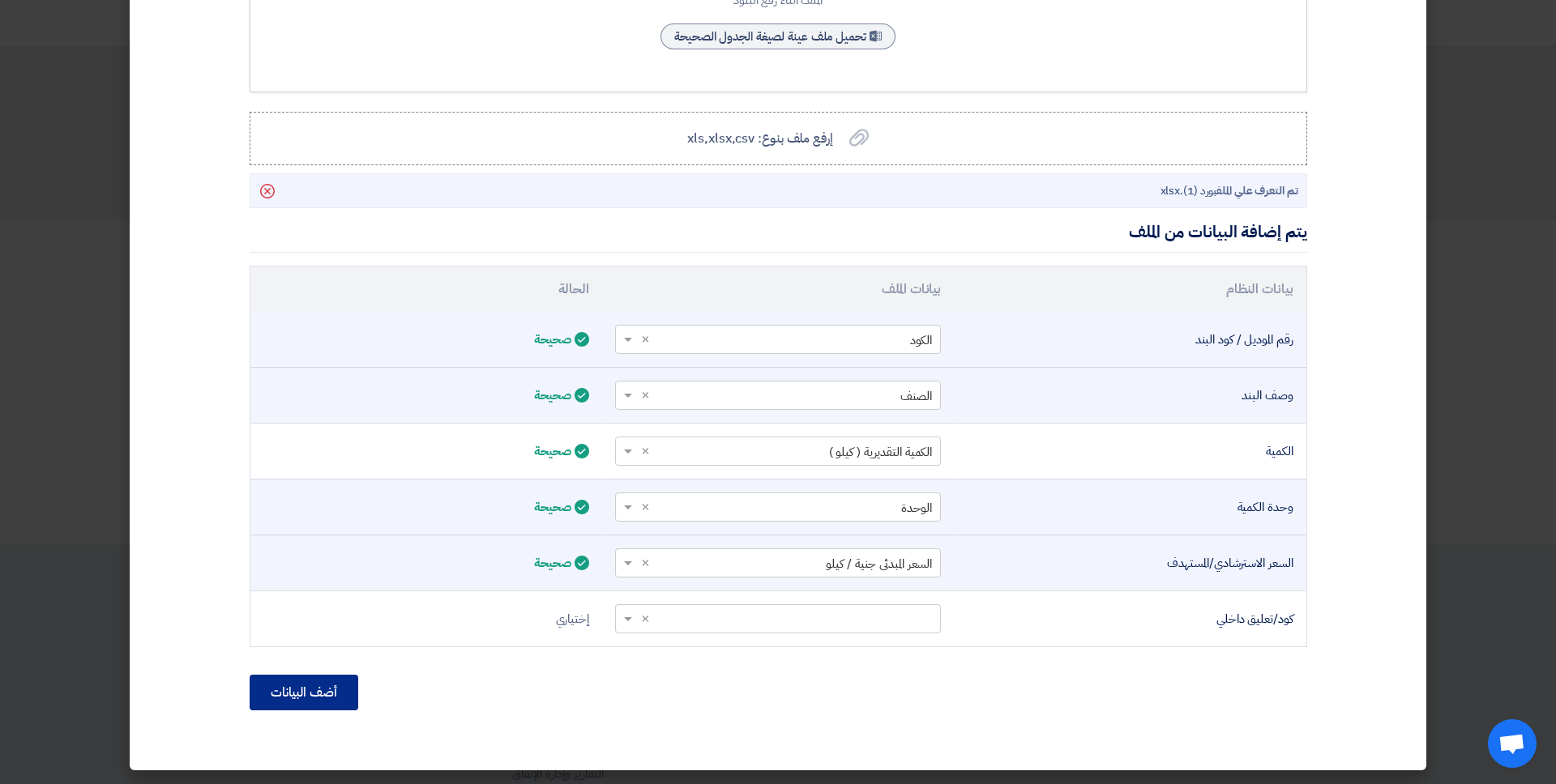
click at [324, 672] on button "أضف البيانات" at bounding box center [303, 693] width 108 height 35
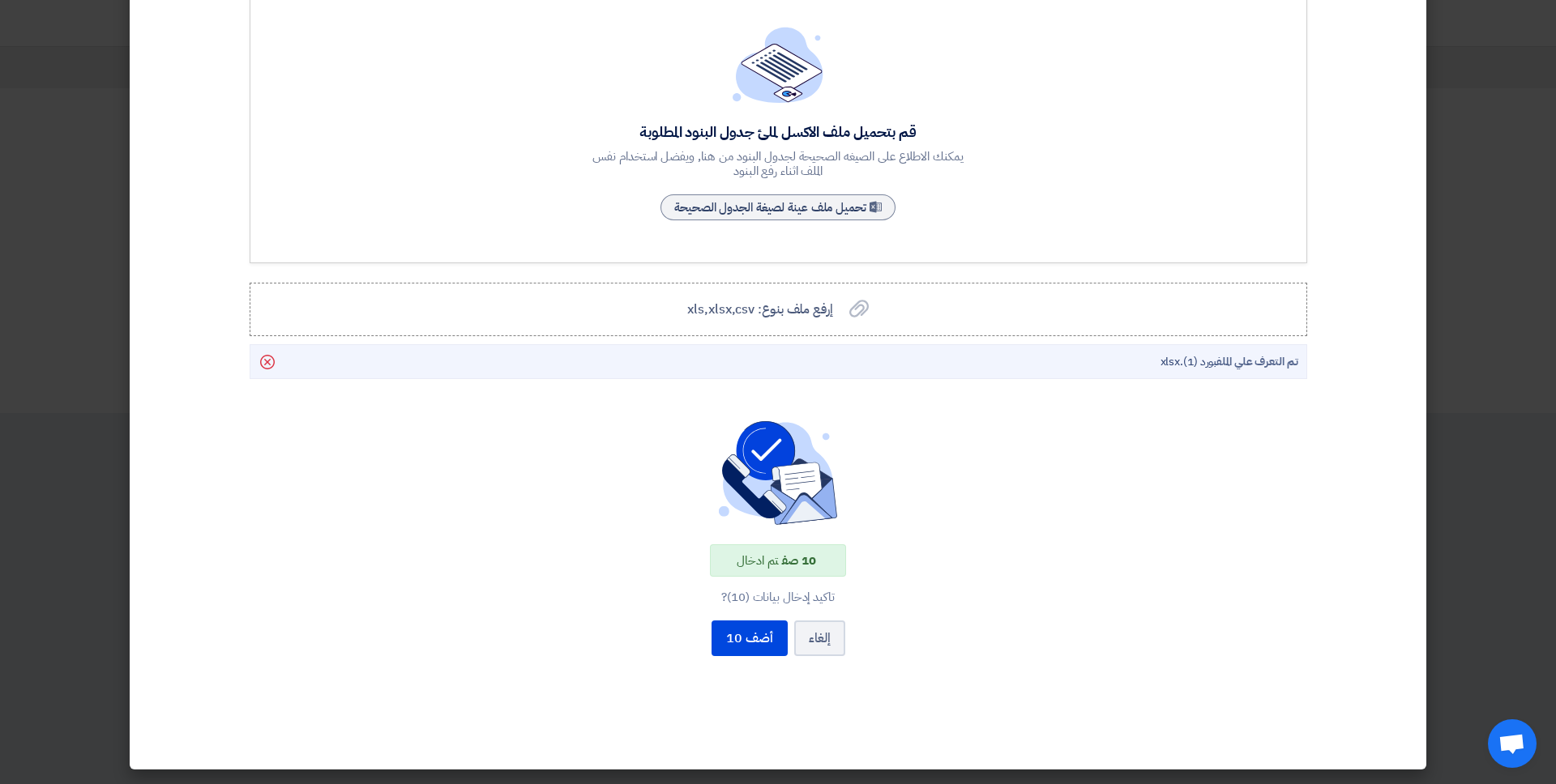
drag, startPoint x: 825, startPoint y: 564, endPoint x: 734, endPoint y: 572, distance: 91.4
click at [734, 572] on div "10 صف تم ادخال" at bounding box center [778, 561] width 136 height 34
click at [758, 651] on button "أضف 10" at bounding box center [749, 638] width 76 height 35
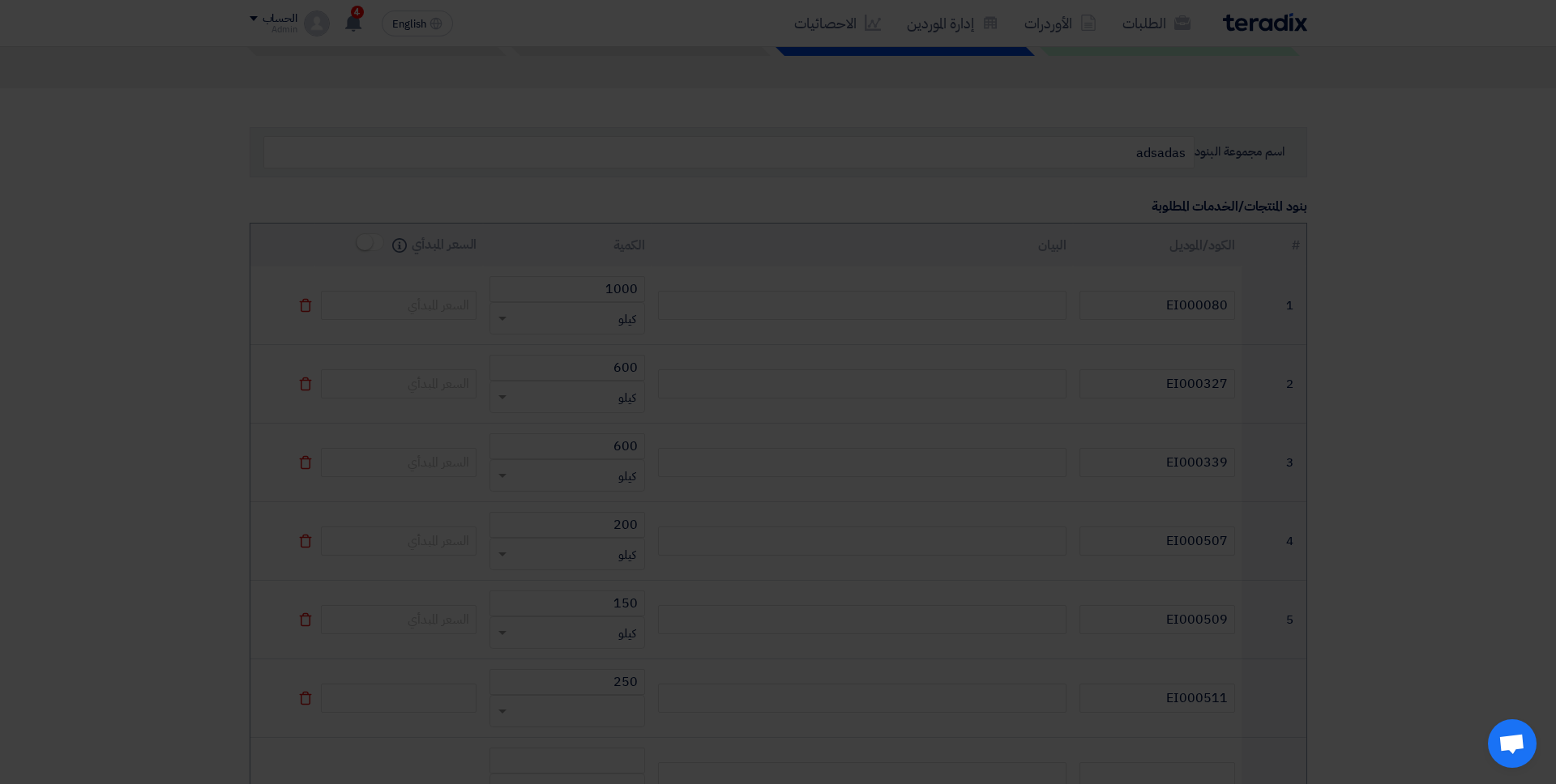
type input "EI000512"
type input "350"
type input "EI000084"
type input "50"
type input "EI000517"
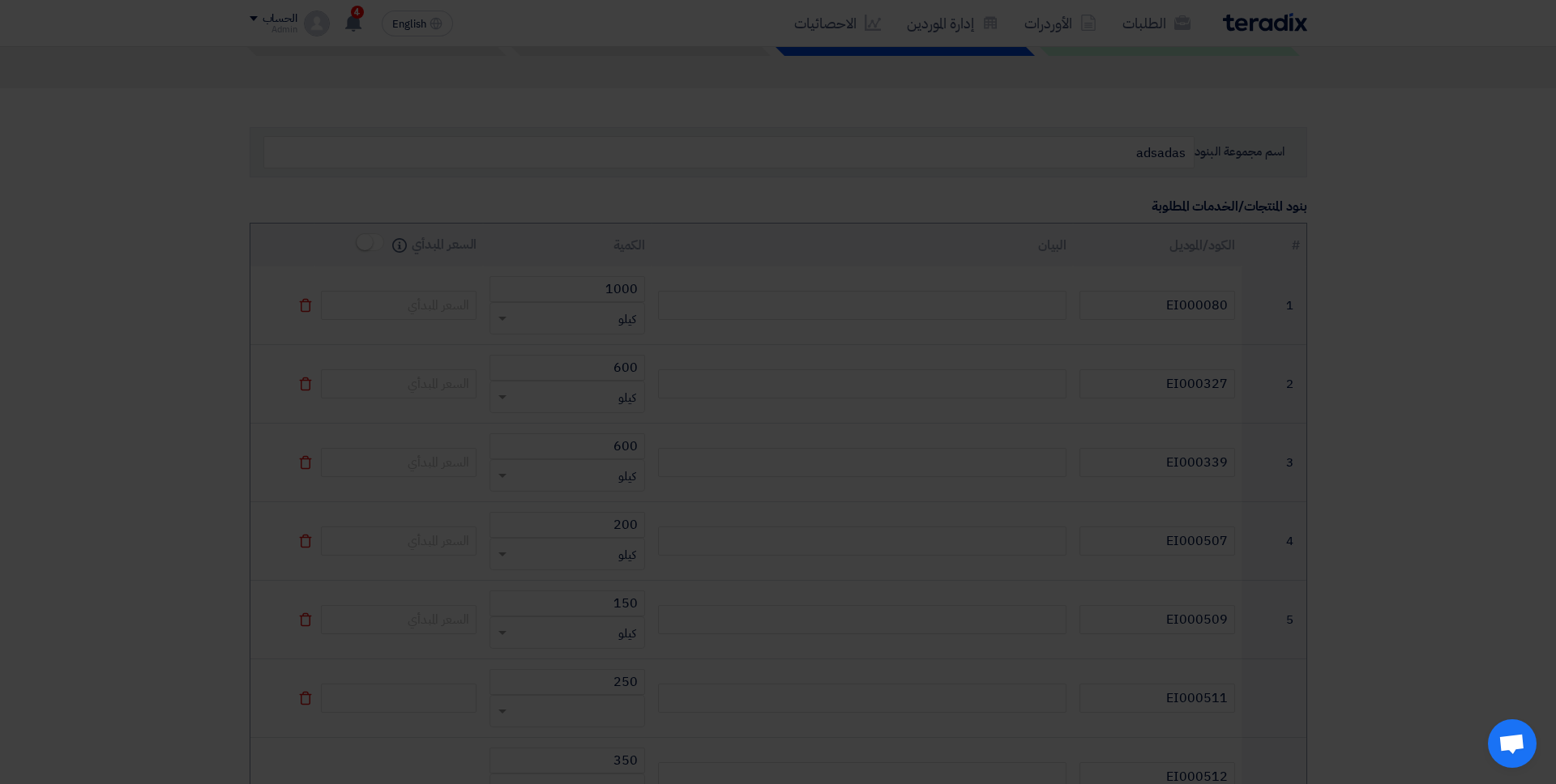
type input "300"
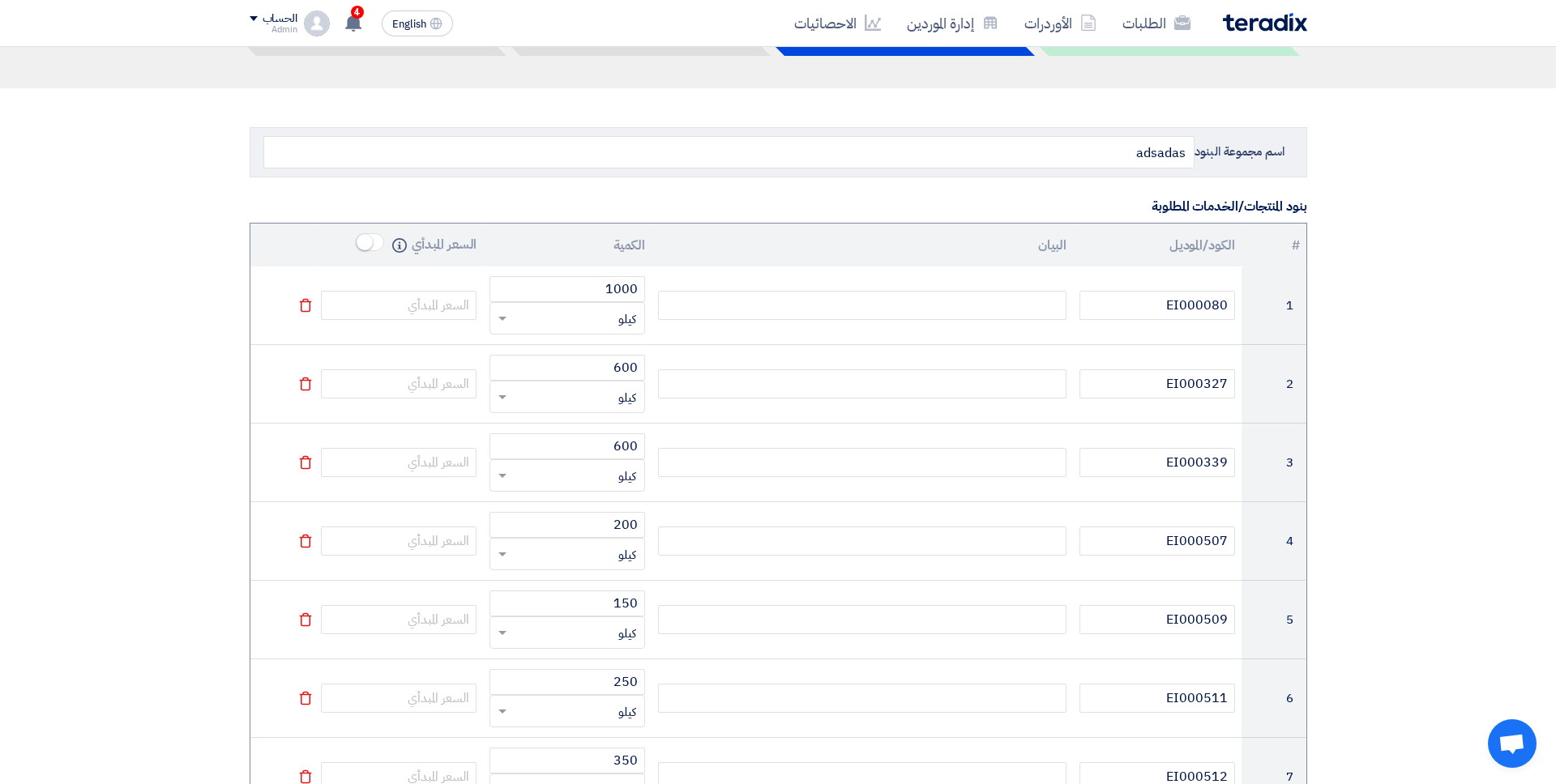
type input "EI000514"
type input "550"
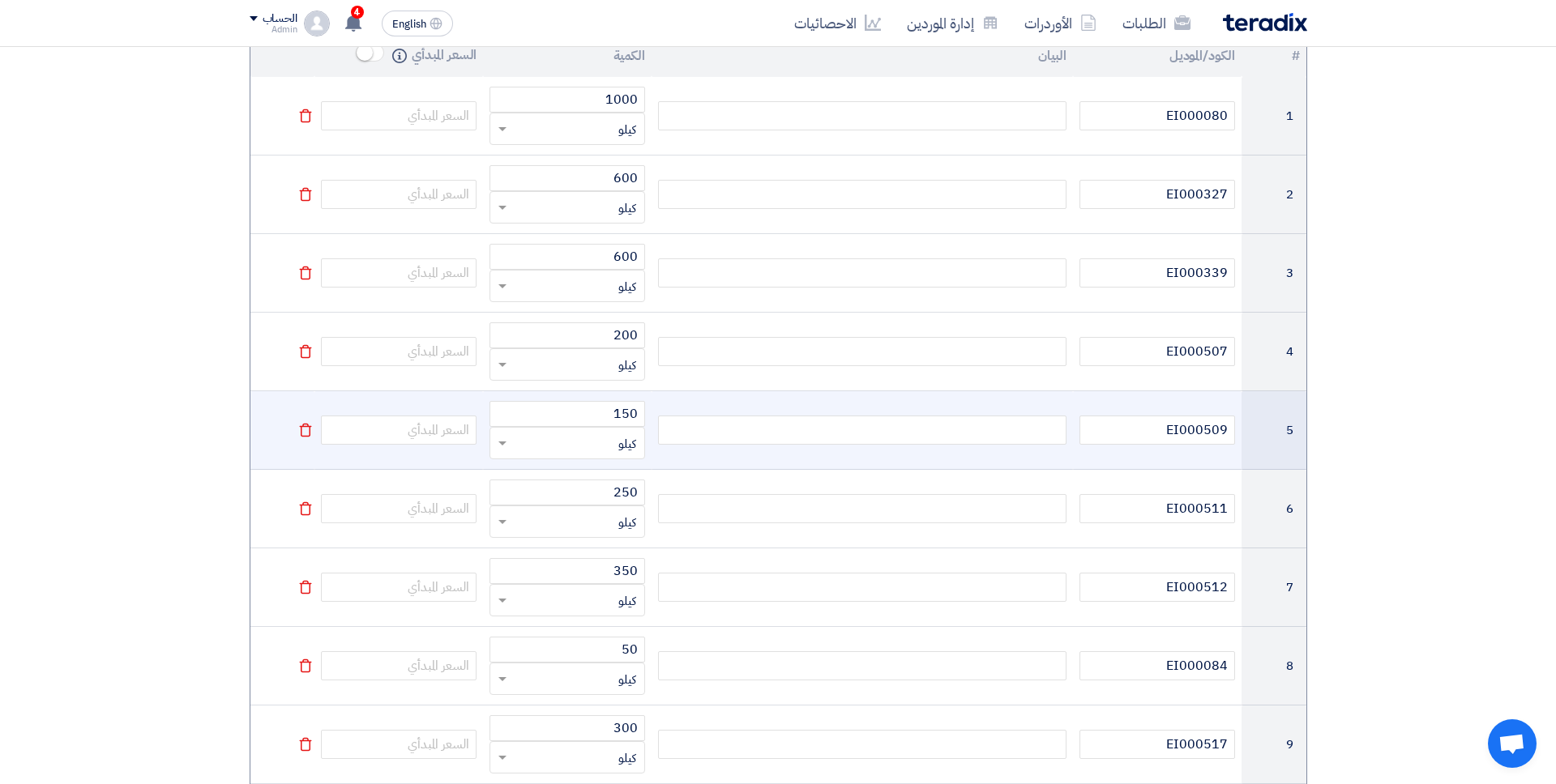
scroll to position [0, 0]
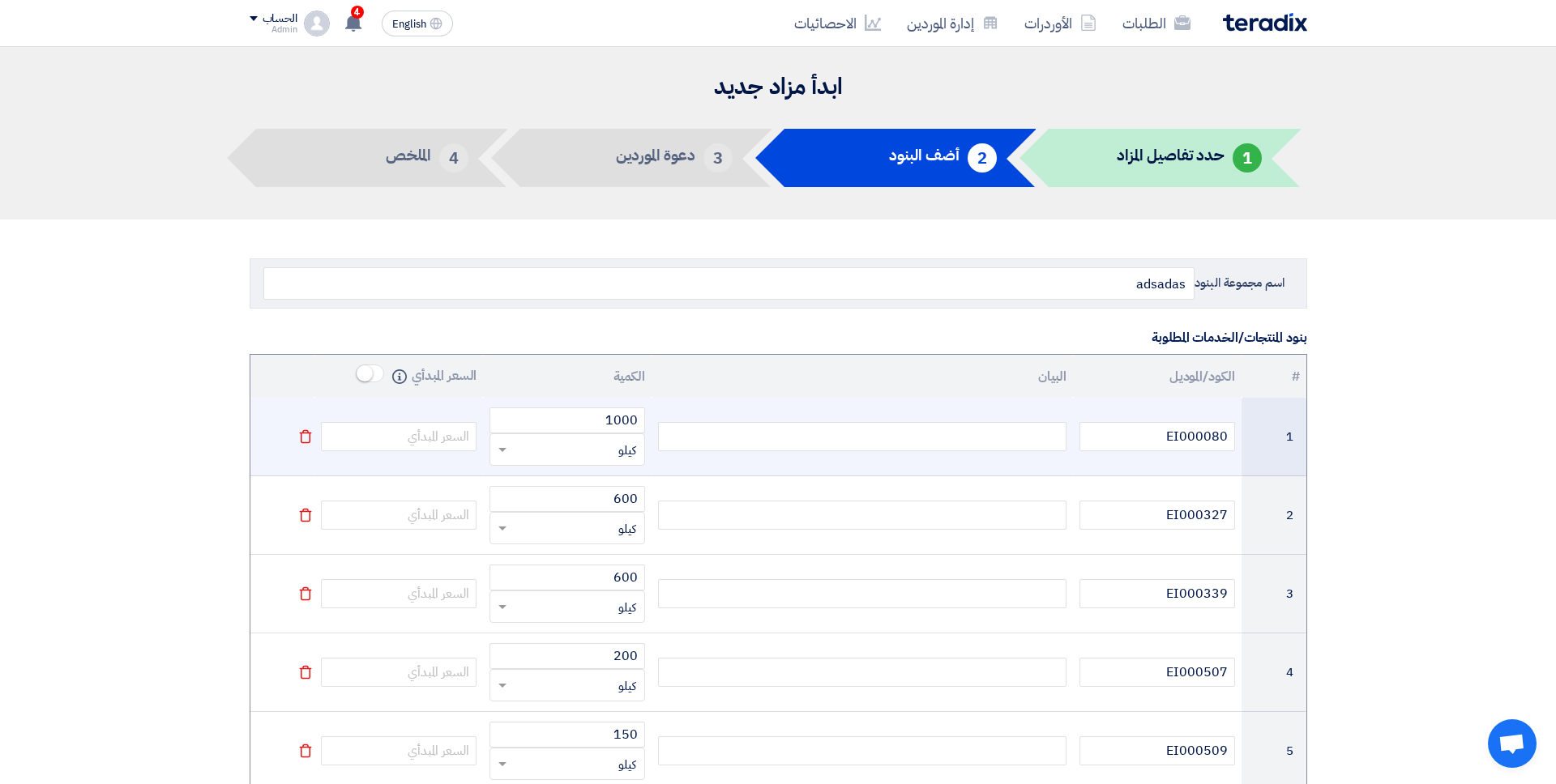
click at [1006, 432] on div at bounding box center [862, 436] width 408 height 29
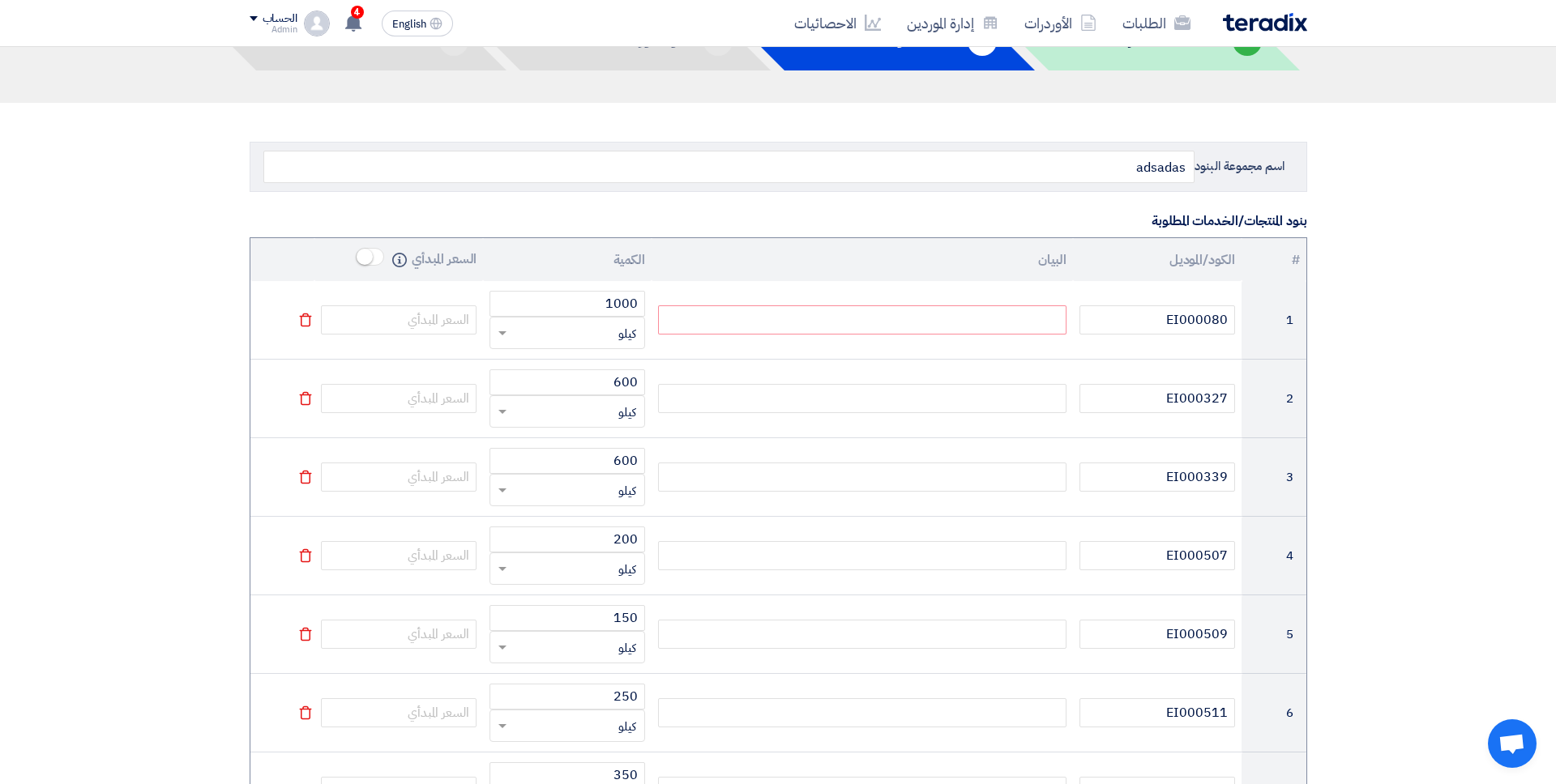
scroll to position [112, 0]
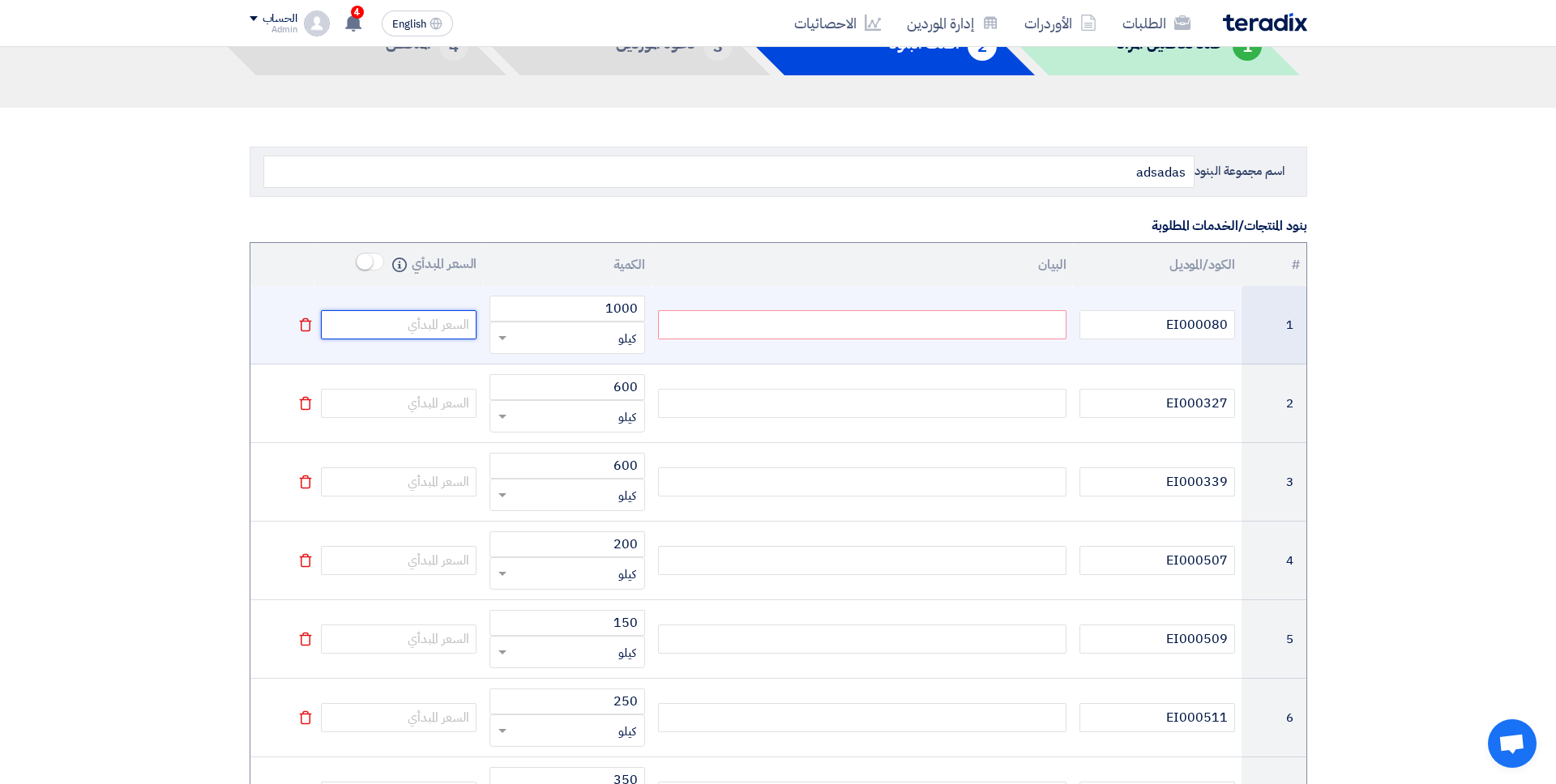
click at [425, 332] on input "number" at bounding box center [398, 325] width 155 height 29
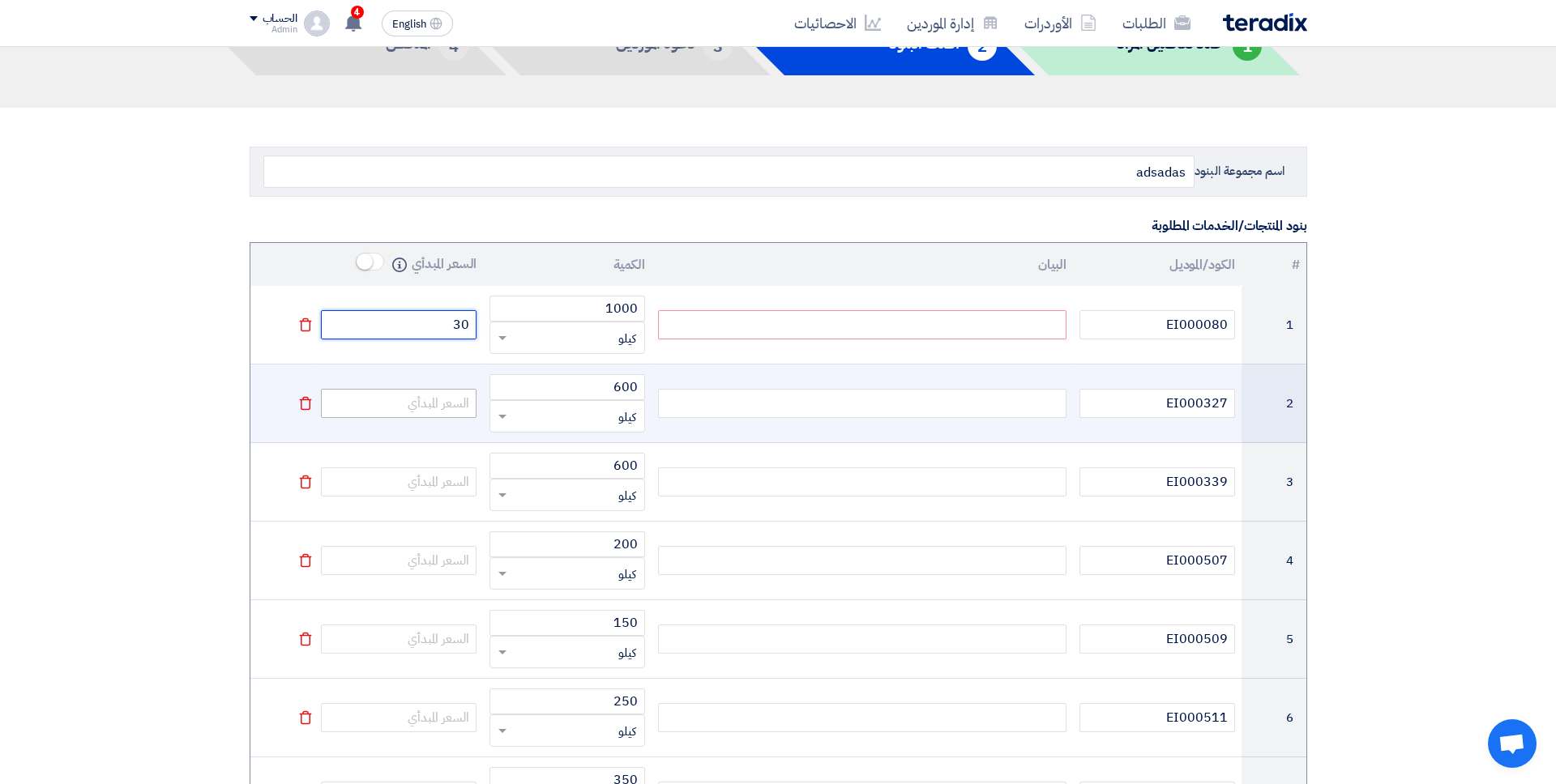
type input "30"
click at [434, 410] on input "number" at bounding box center [398, 403] width 155 height 29
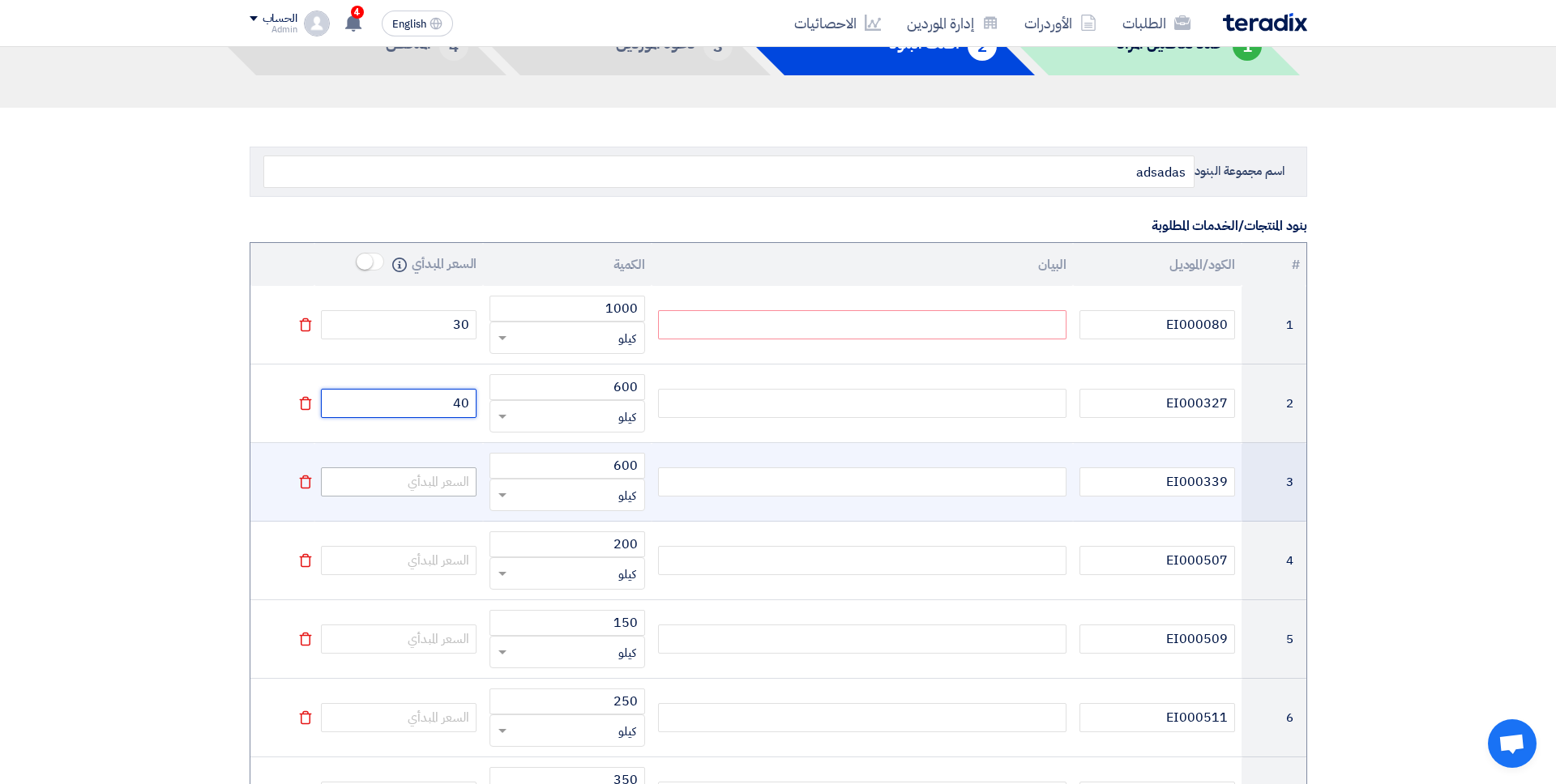
type input "40"
click at [422, 483] on input "number" at bounding box center [398, 482] width 155 height 29
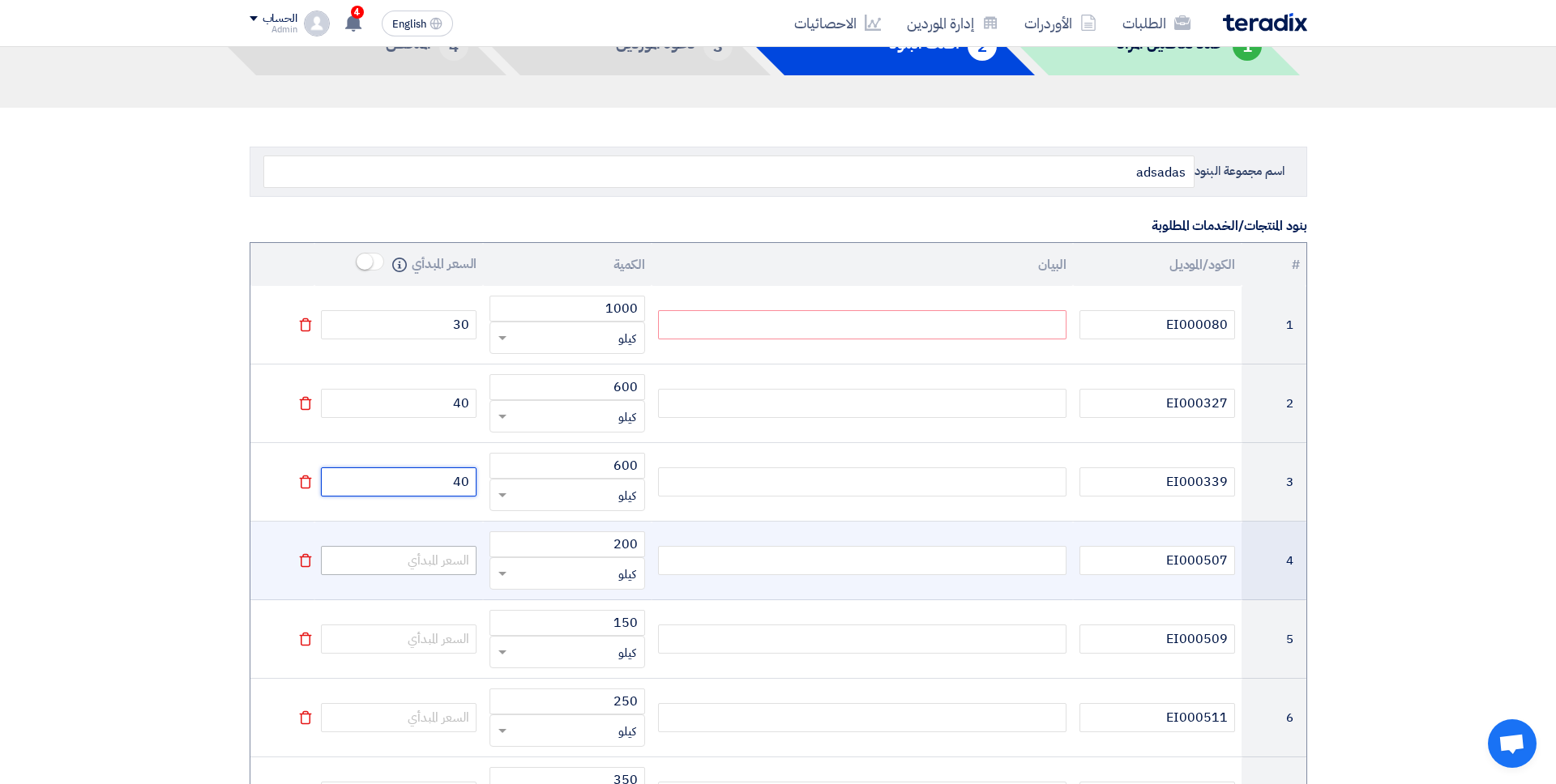
type input "40"
click at [435, 556] on input "number" at bounding box center [398, 560] width 155 height 29
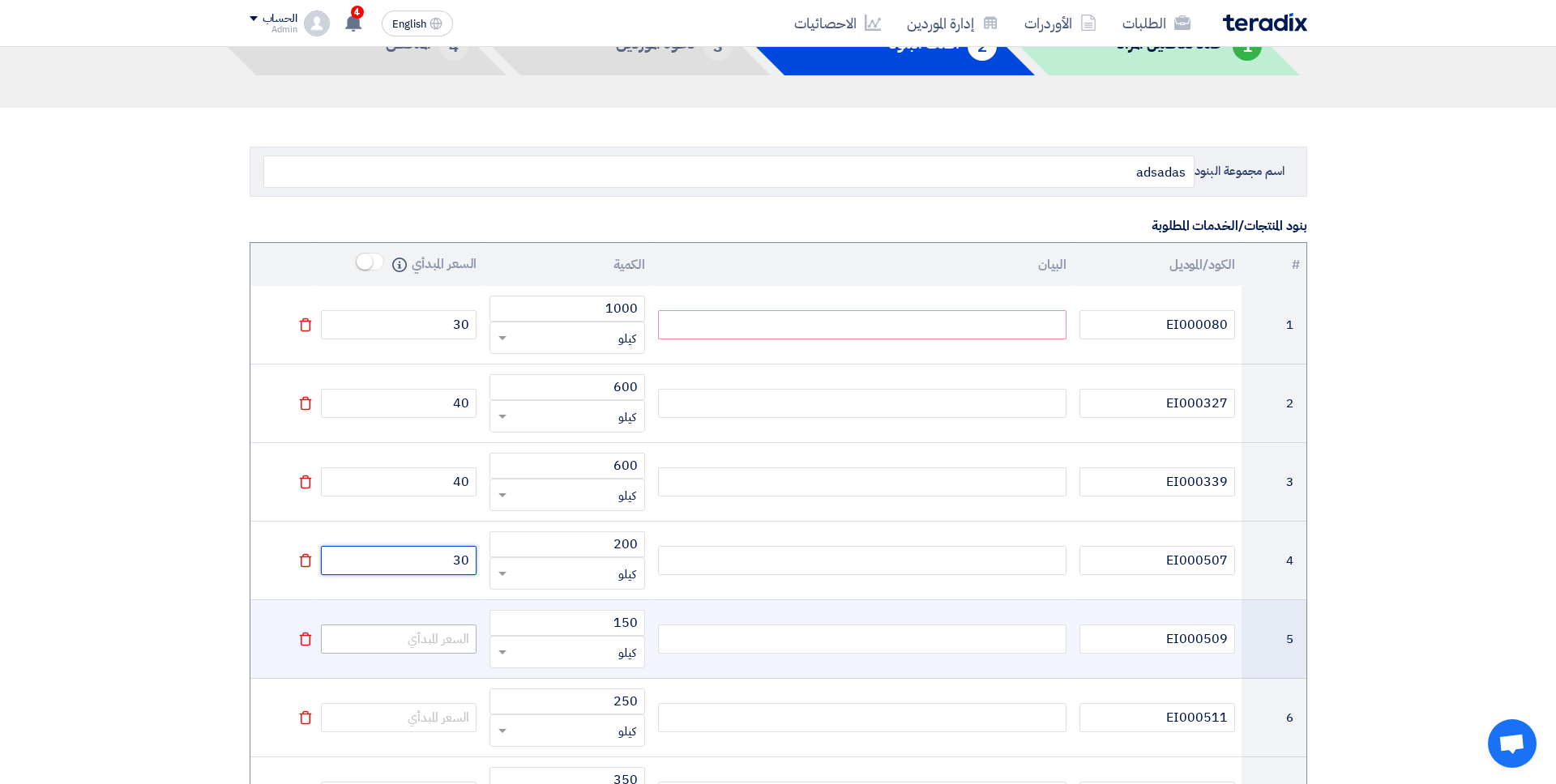
type input "30"
click at [445, 625] on input "number" at bounding box center [398, 639] width 155 height 29
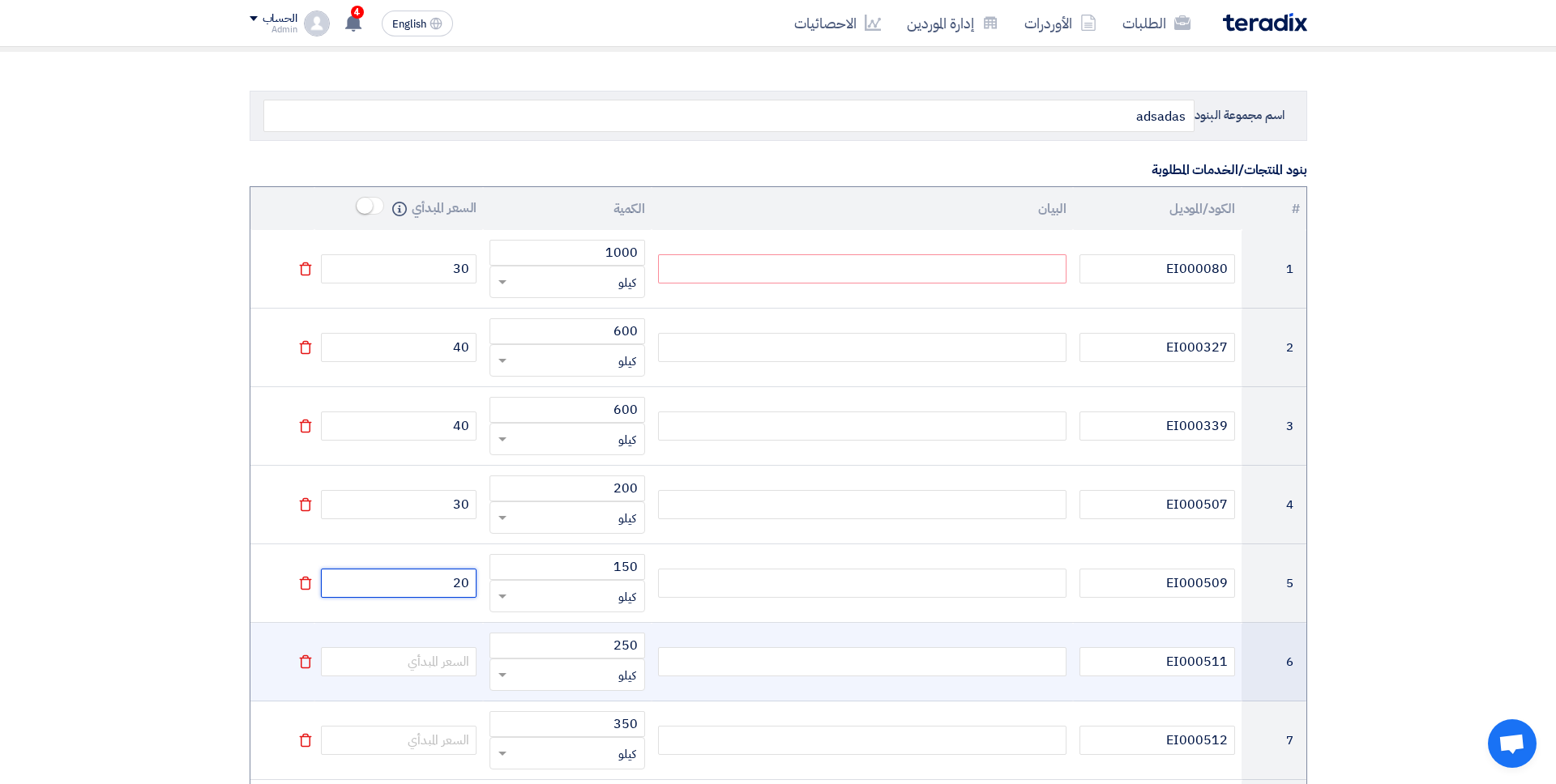
scroll to position [174, 0]
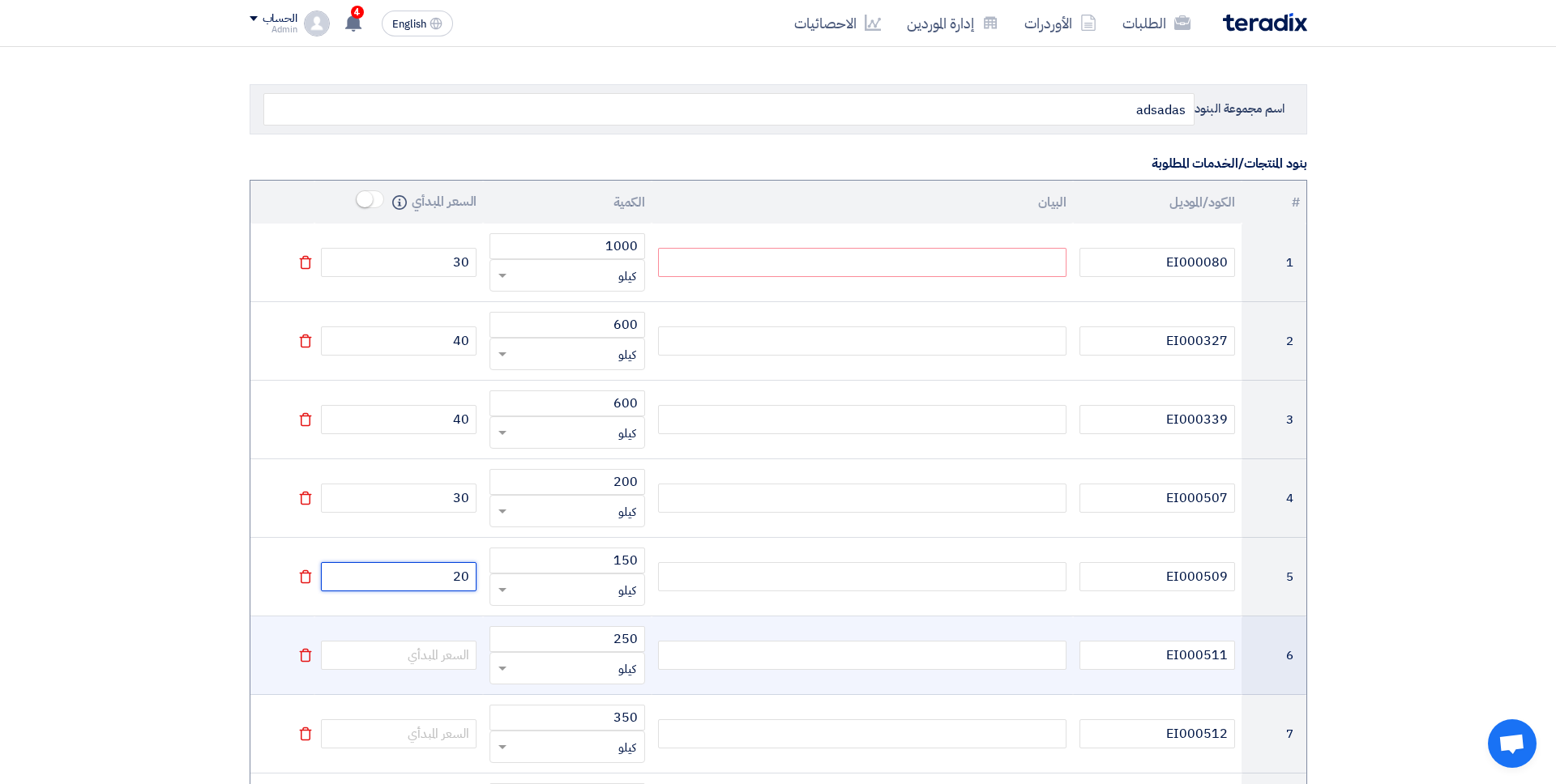
type input "20"
click at [436, 672] on td at bounding box center [398, 656] width 169 height 79
click at [430, 656] on input "number" at bounding box center [398, 655] width 155 height 29
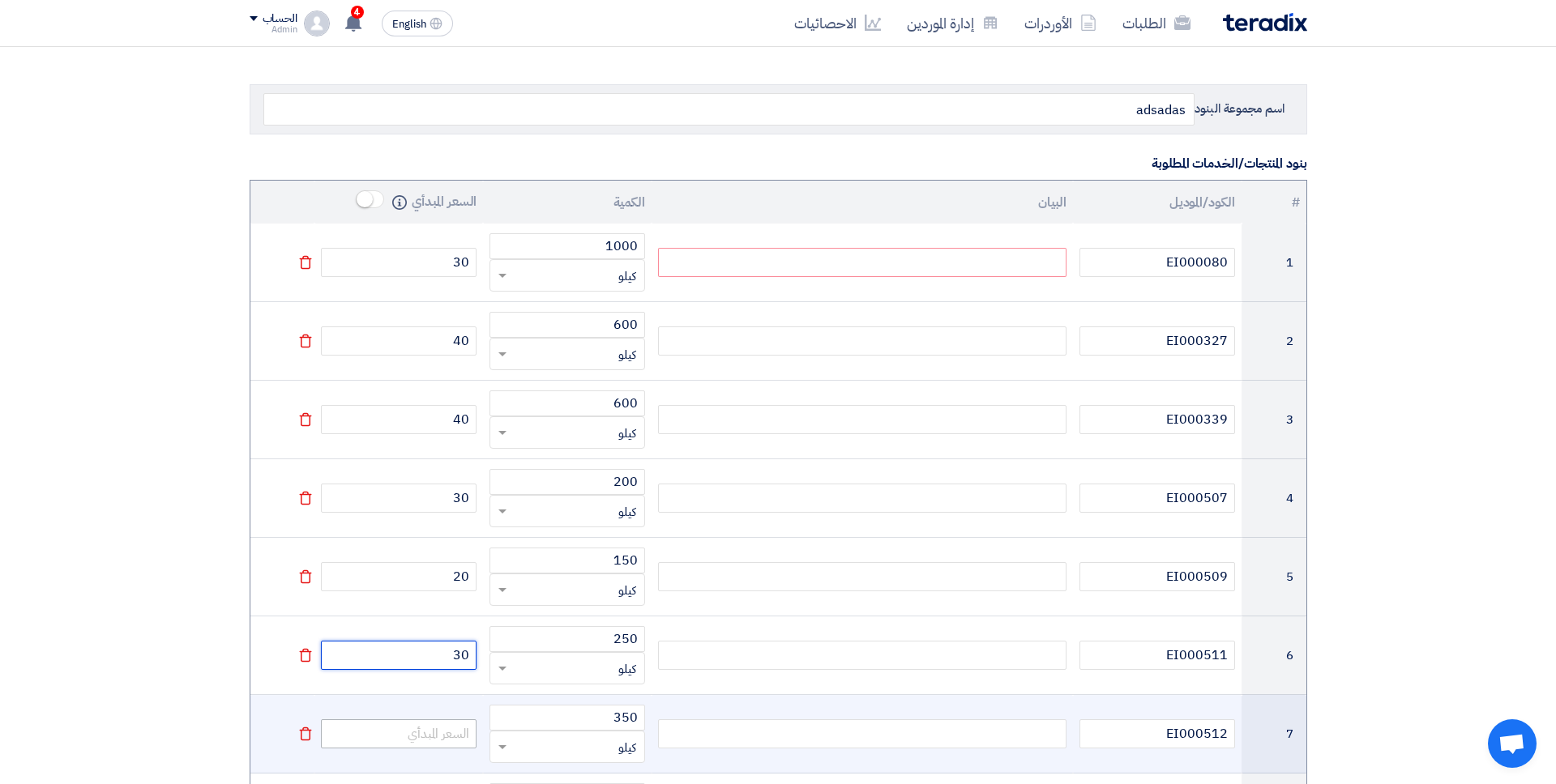
type input "30"
click at [439, 672] on input "number" at bounding box center [398, 734] width 155 height 29
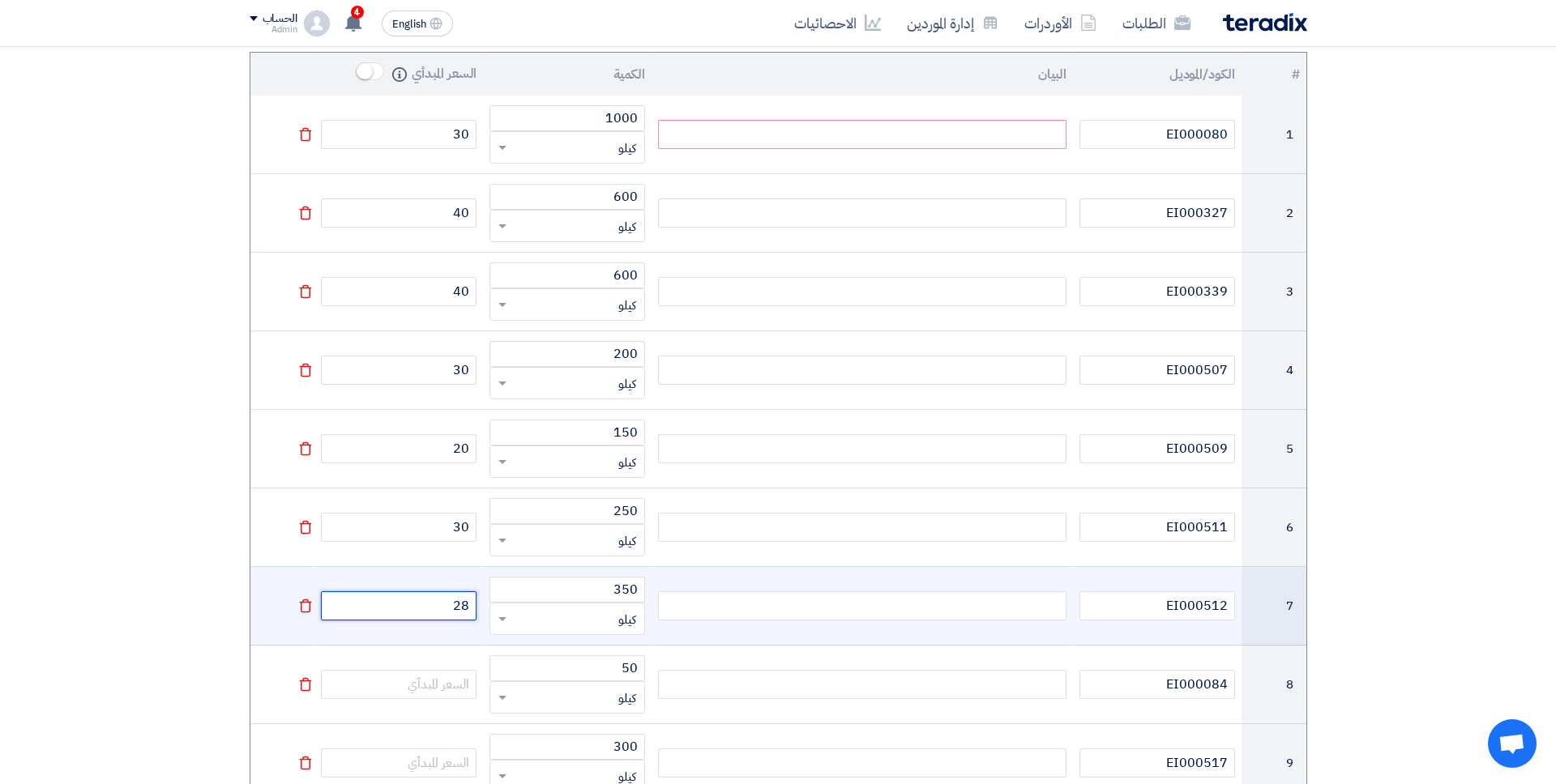
scroll to position [308, 0]
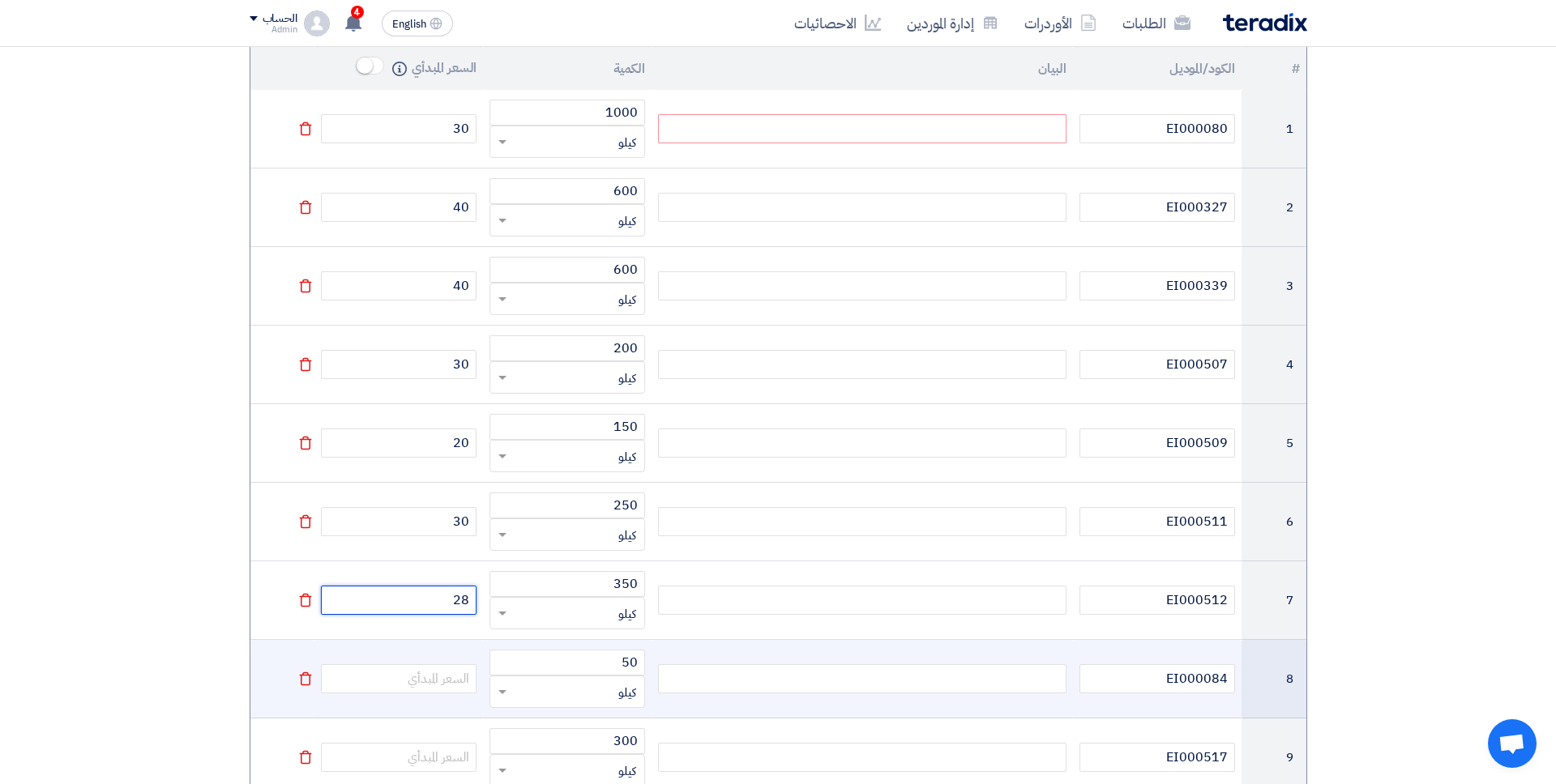
type input "28"
click at [440, 672] on td at bounding box center [398, 679] width 169 height 79
click at [438, 672] on input "number" at bounding box center [398, 678] width 155 height 29
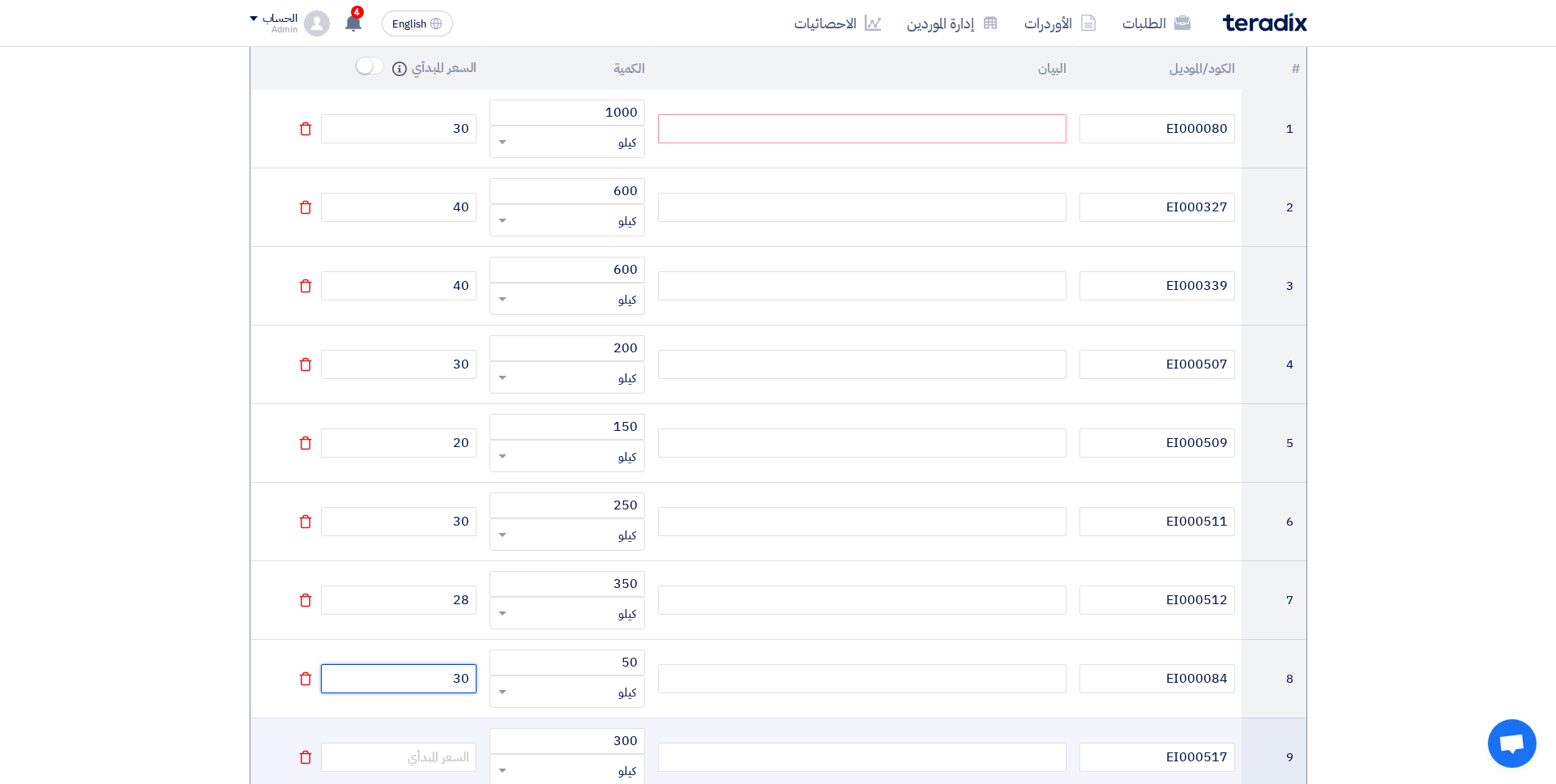
scroll to position [395, 0]
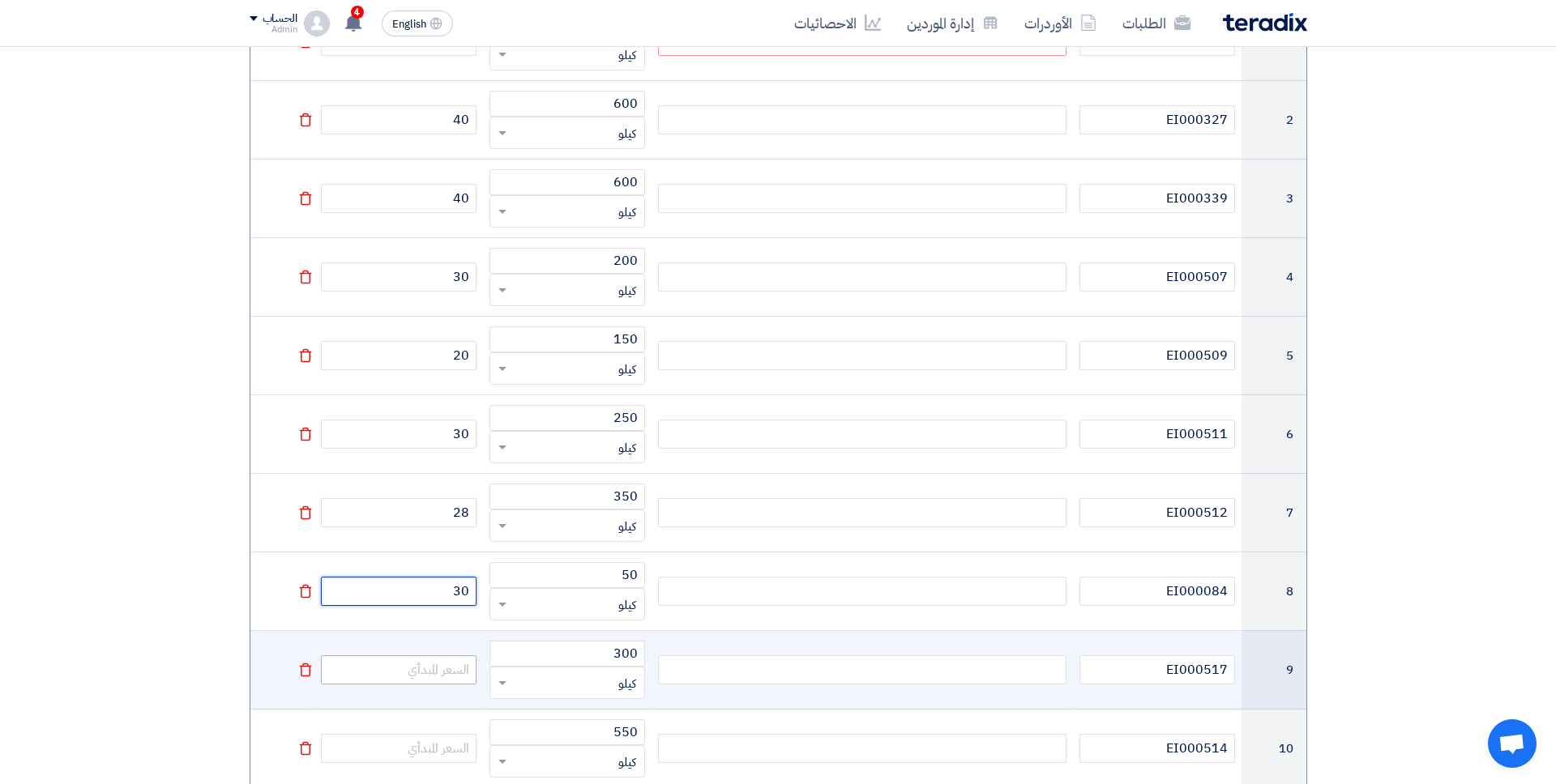
type input "30"
click at [428, 672] on input "number" at bounding box center [398, 670] width 155 height 29
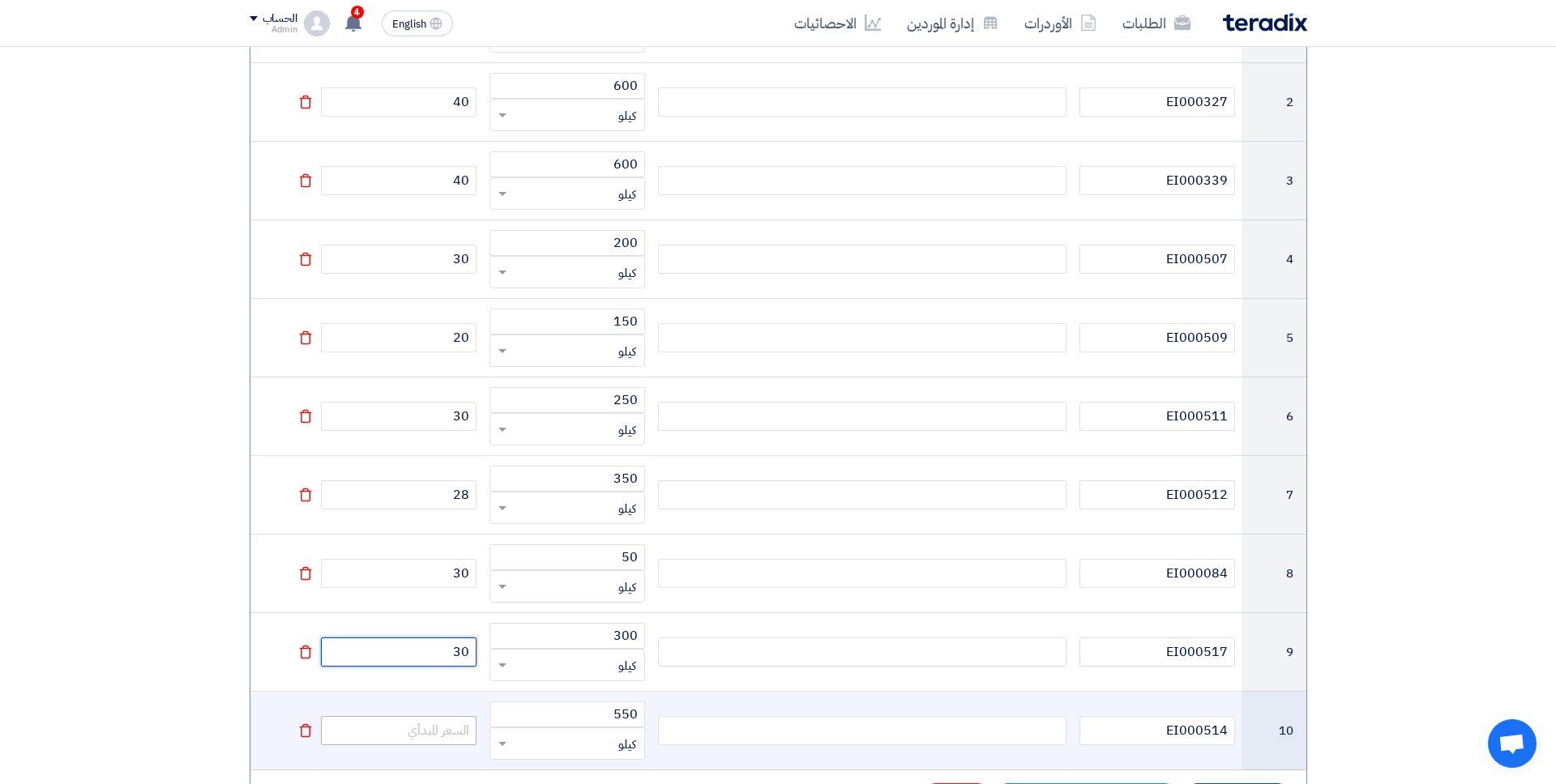
type input "30"
click at [427, 672] on input "number" at bounding box center [398, 730] width 155 height 29
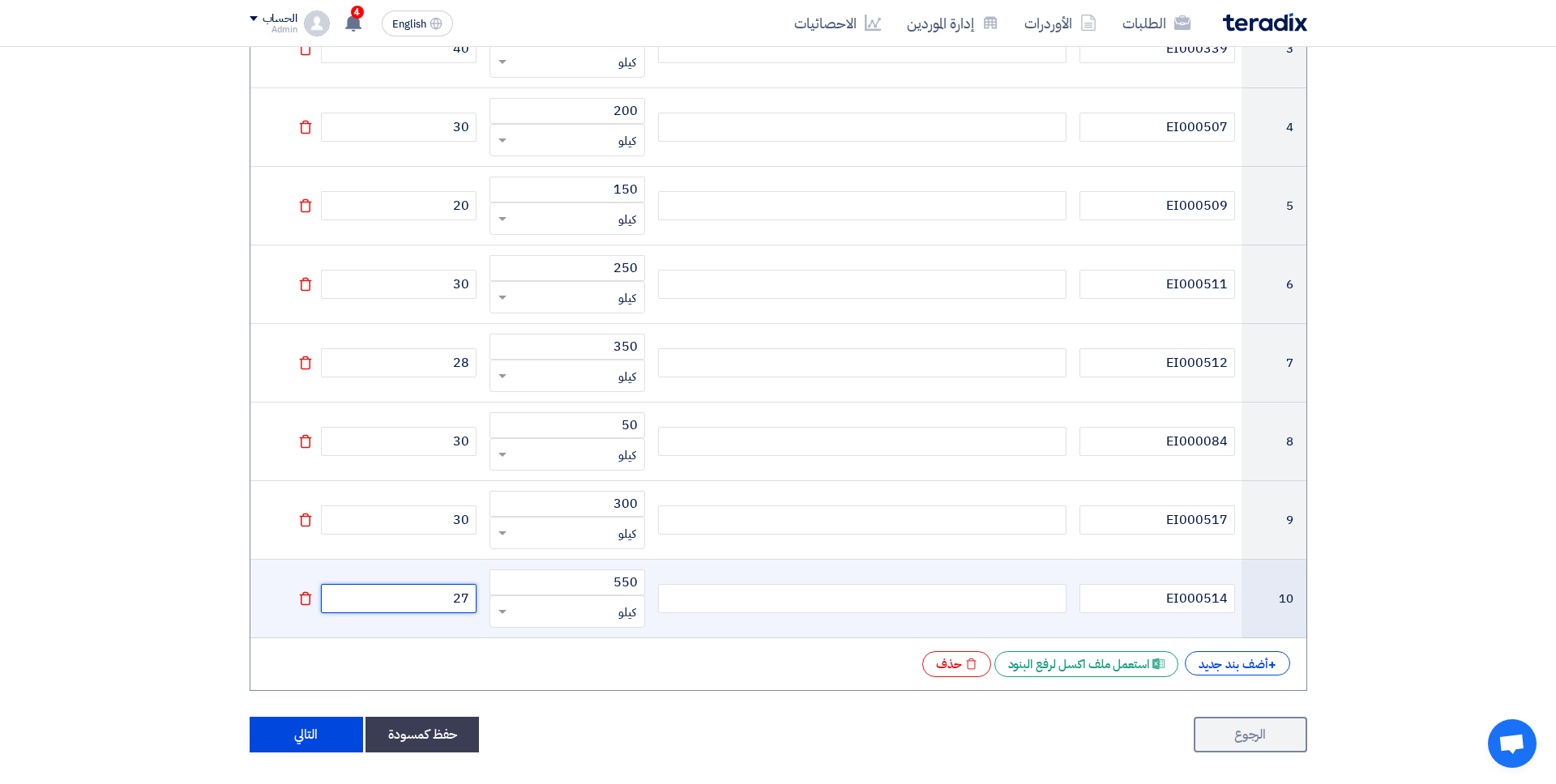
scroll to position [548, 0]
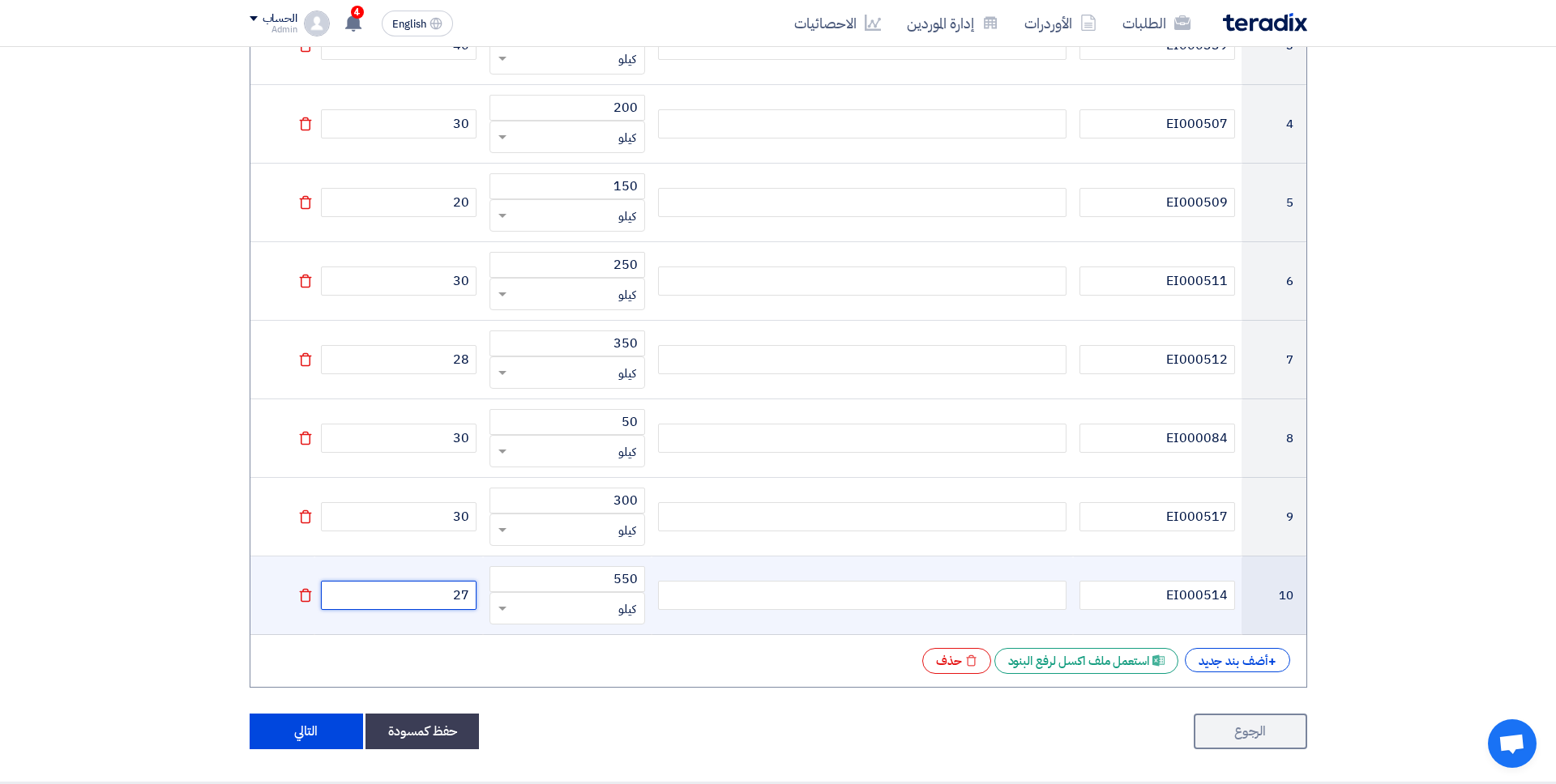
type input "27"
click at [881, 557] on td at bounding box center [862, 596] width 422 height 79
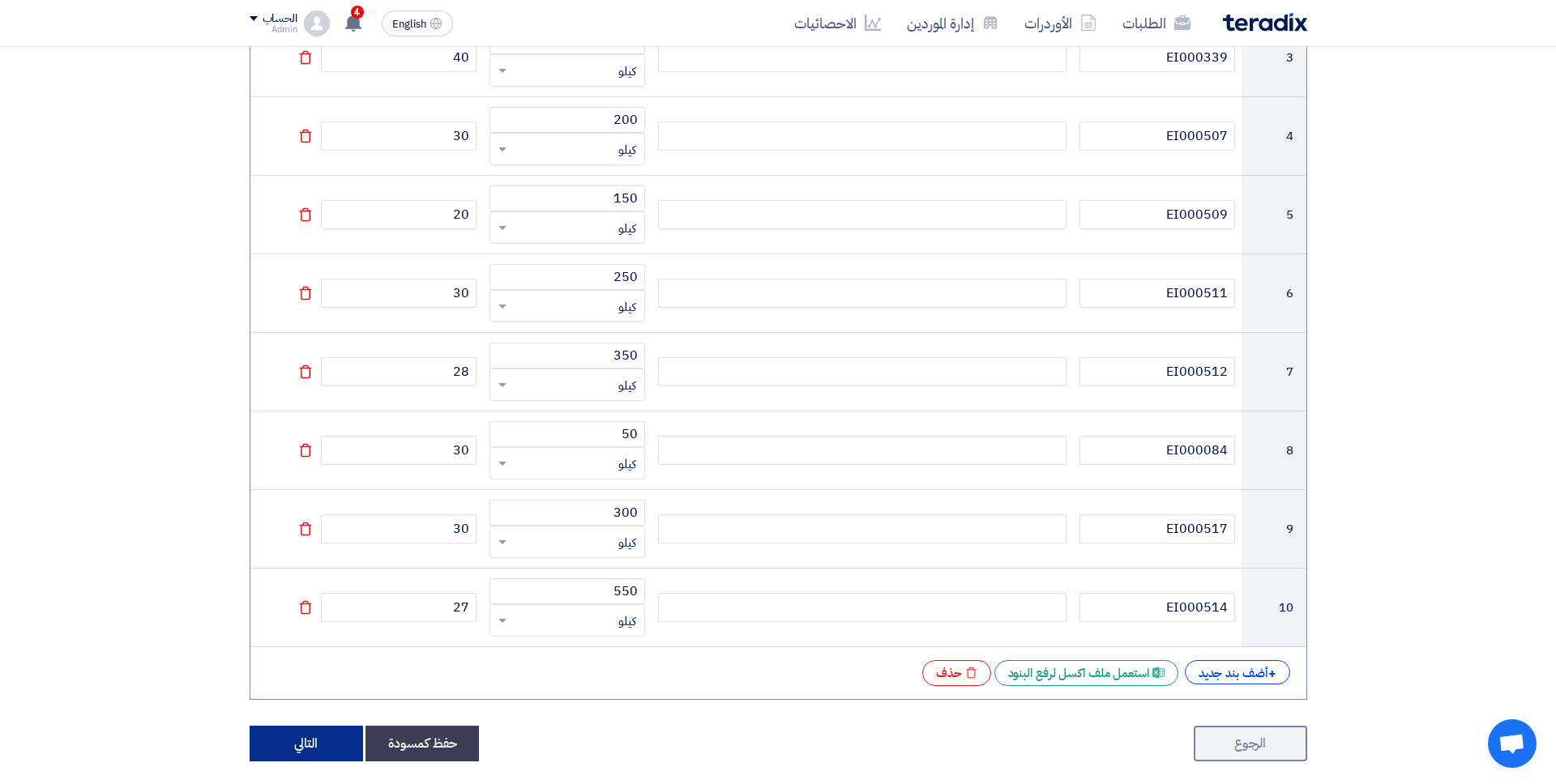
click at [345, 672] on button "التالي" at bounding box center [306, 744] width 113 height 35
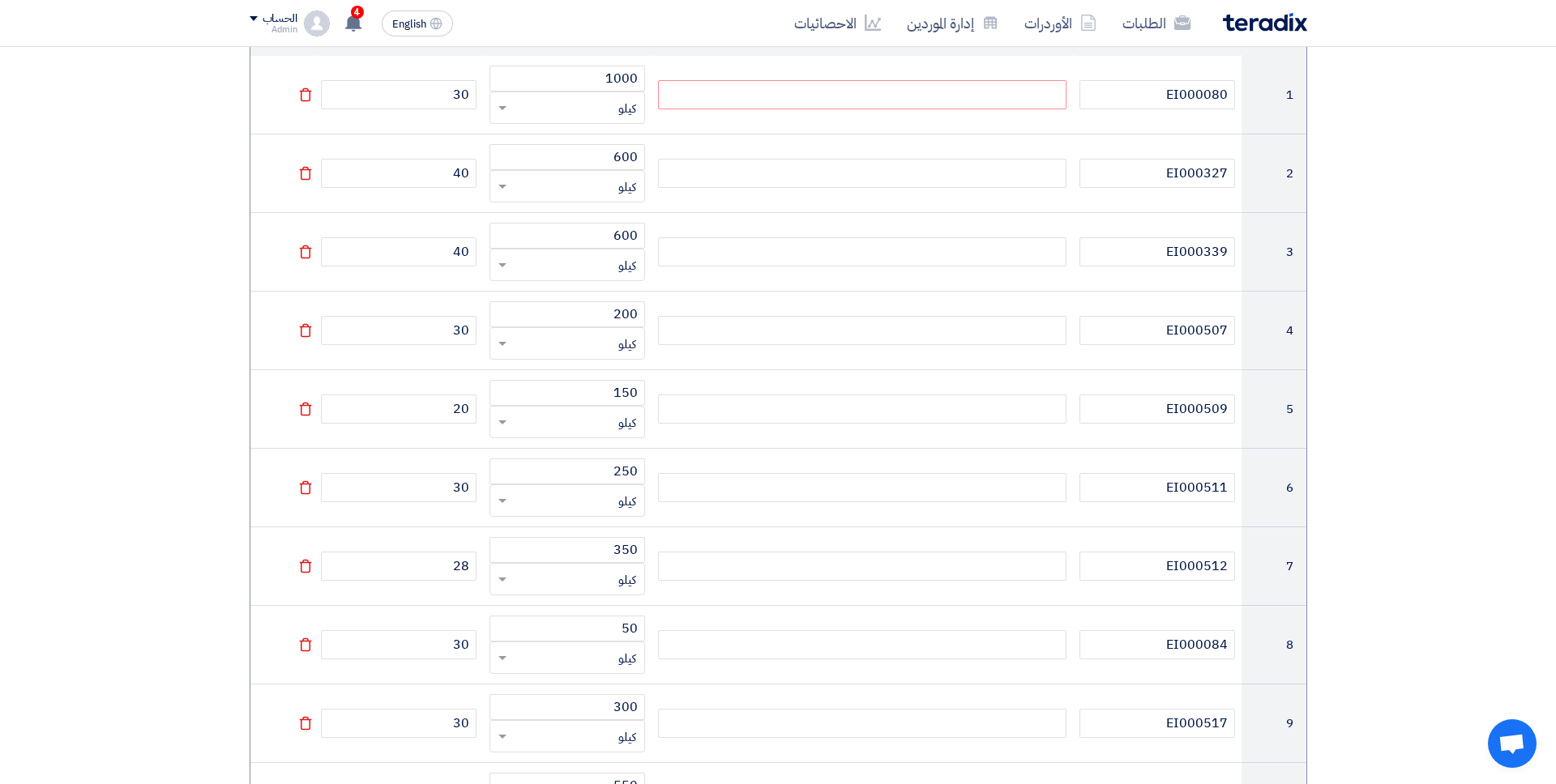
scroll to position [189, 0]
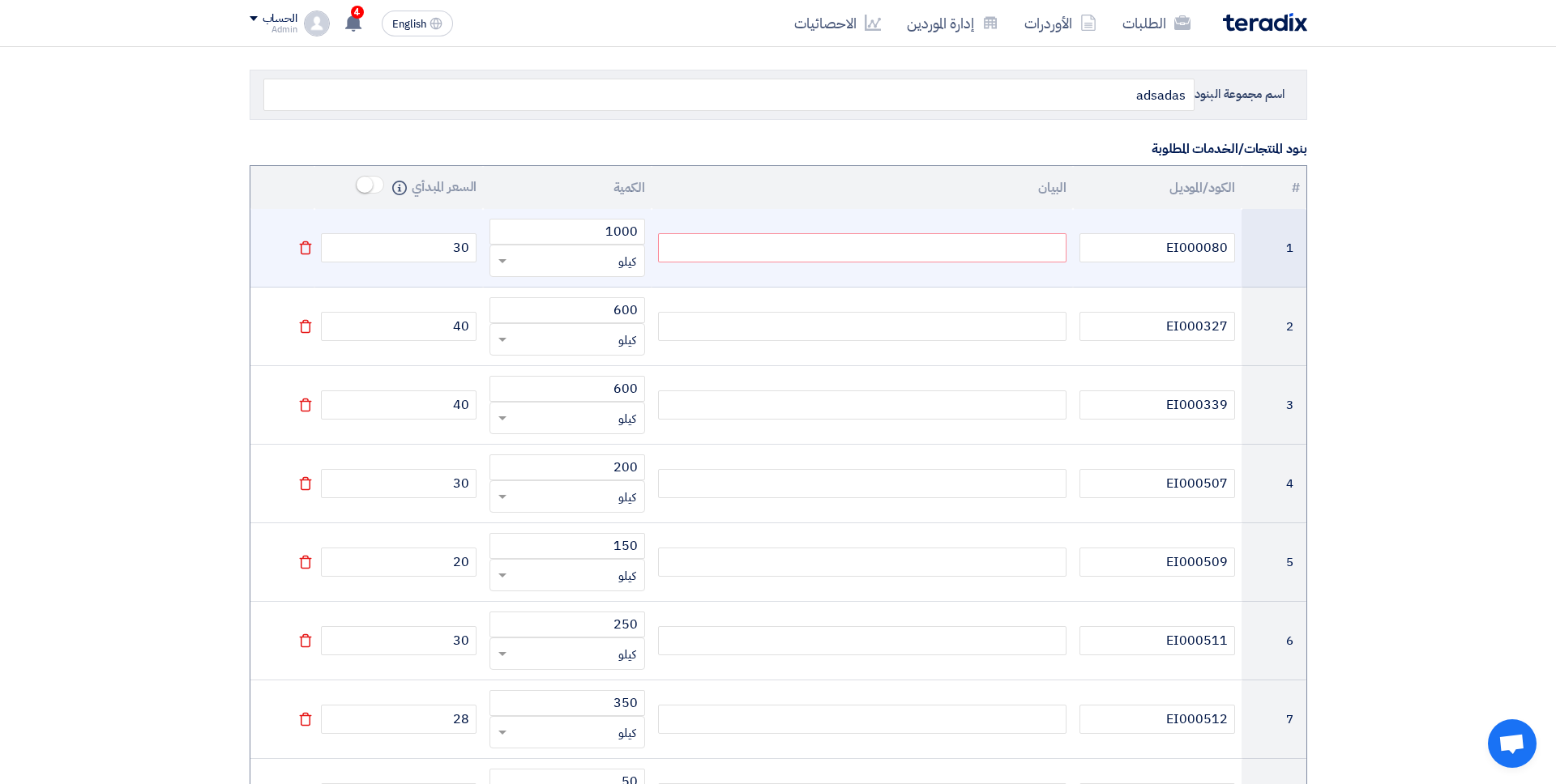
click at [917, 263] on td at bounding box center [862, 248] width 422 height 79
click at [917, 252] on div at bounding box center [862, 248] width 408 height 29
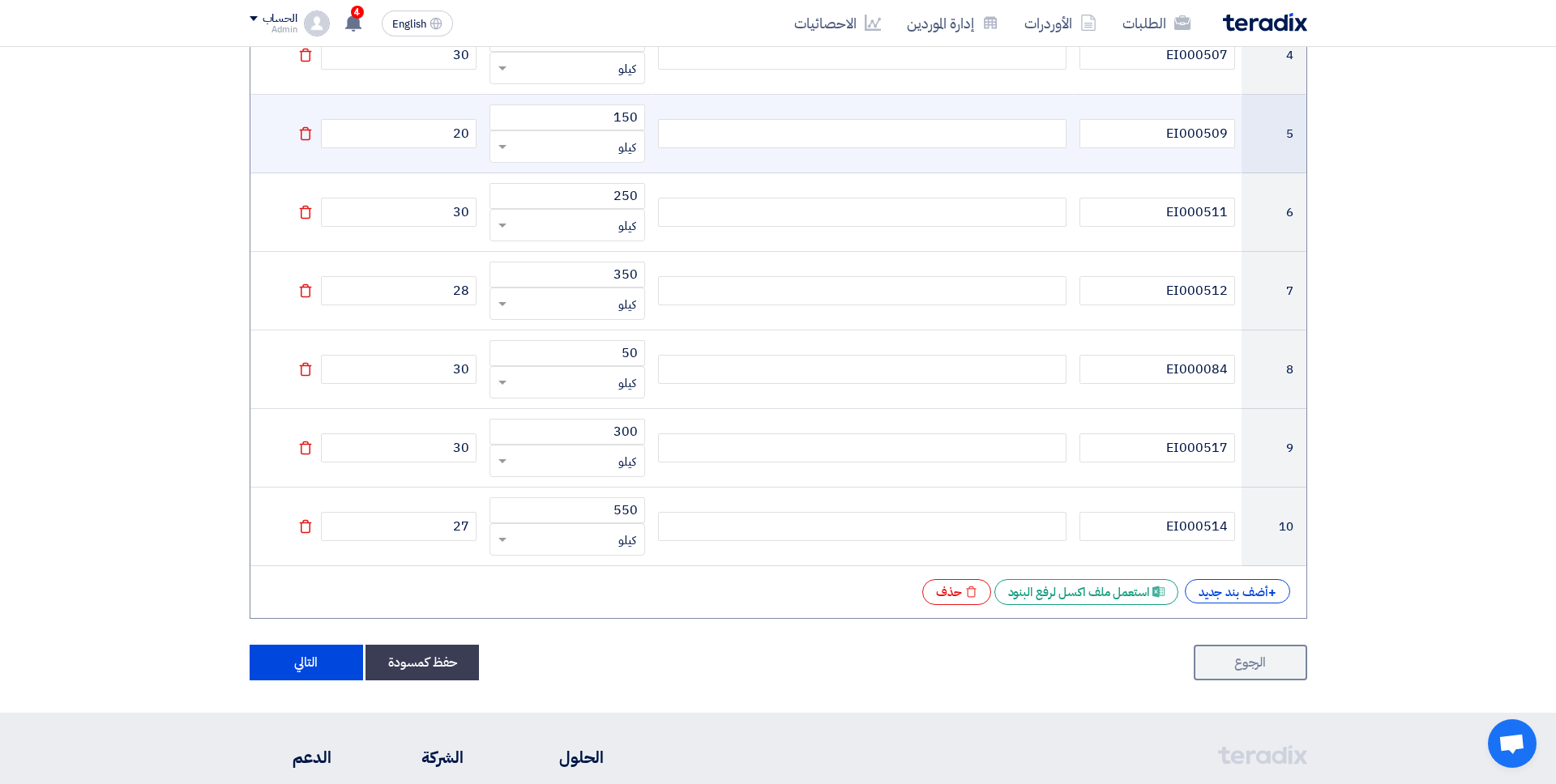
scroll to position [892, 0]
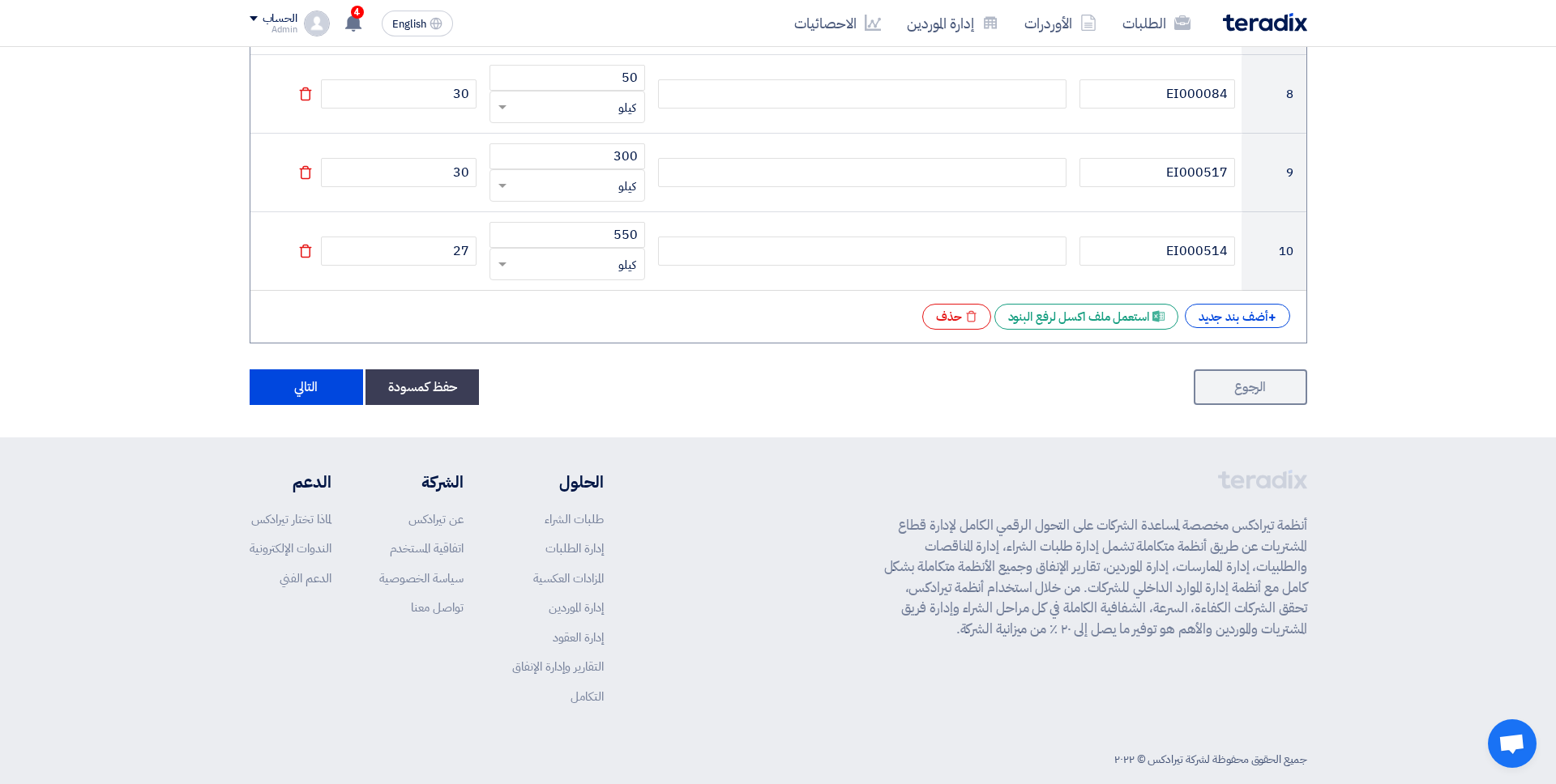
click at [312, 395] on button "التالي" at bounding box center [306, 387] width 113 height 35
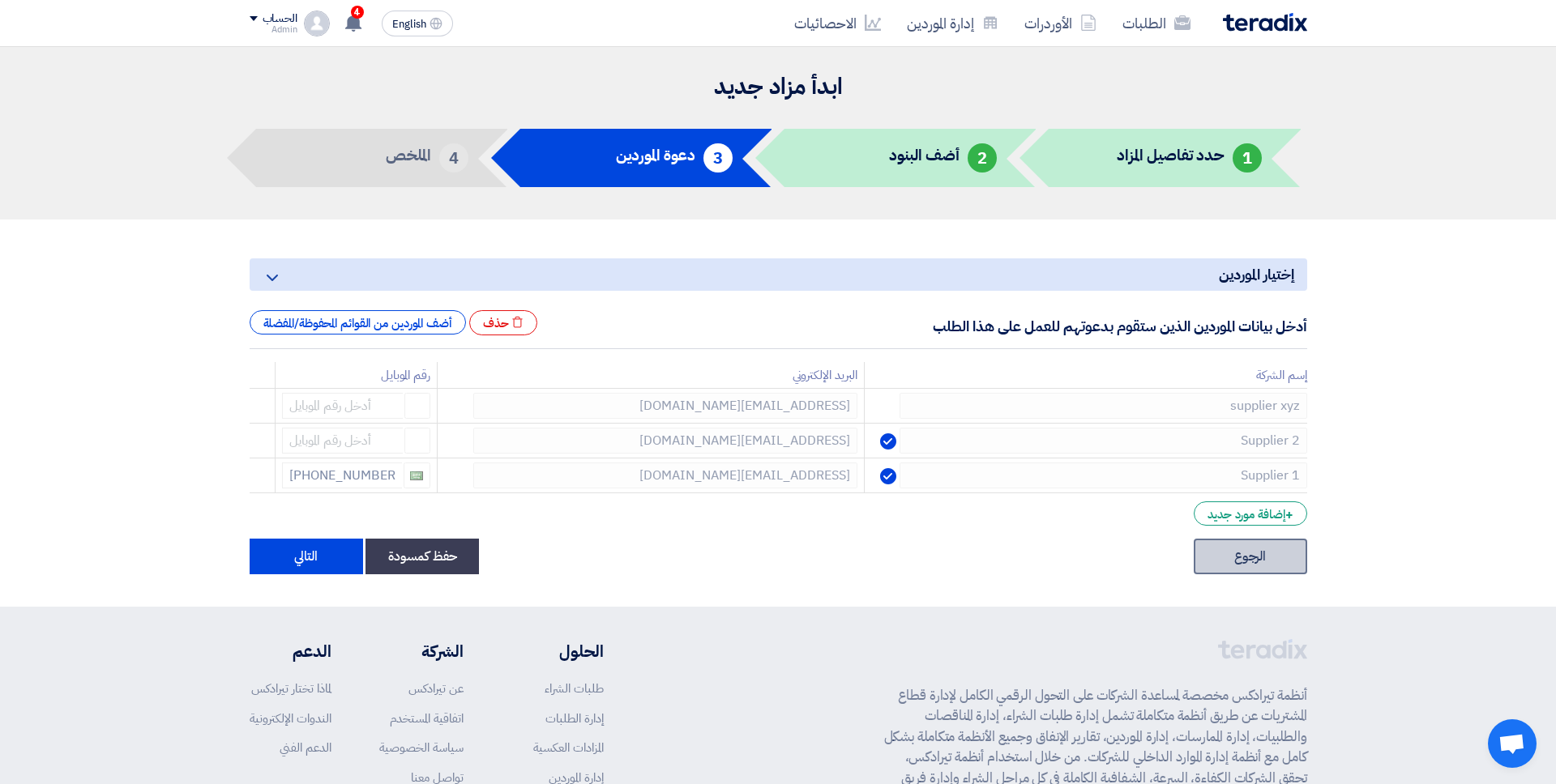
click at [1191, 567] on link "الرجوع" at bounding box center [1250, 557] width 113 height 35
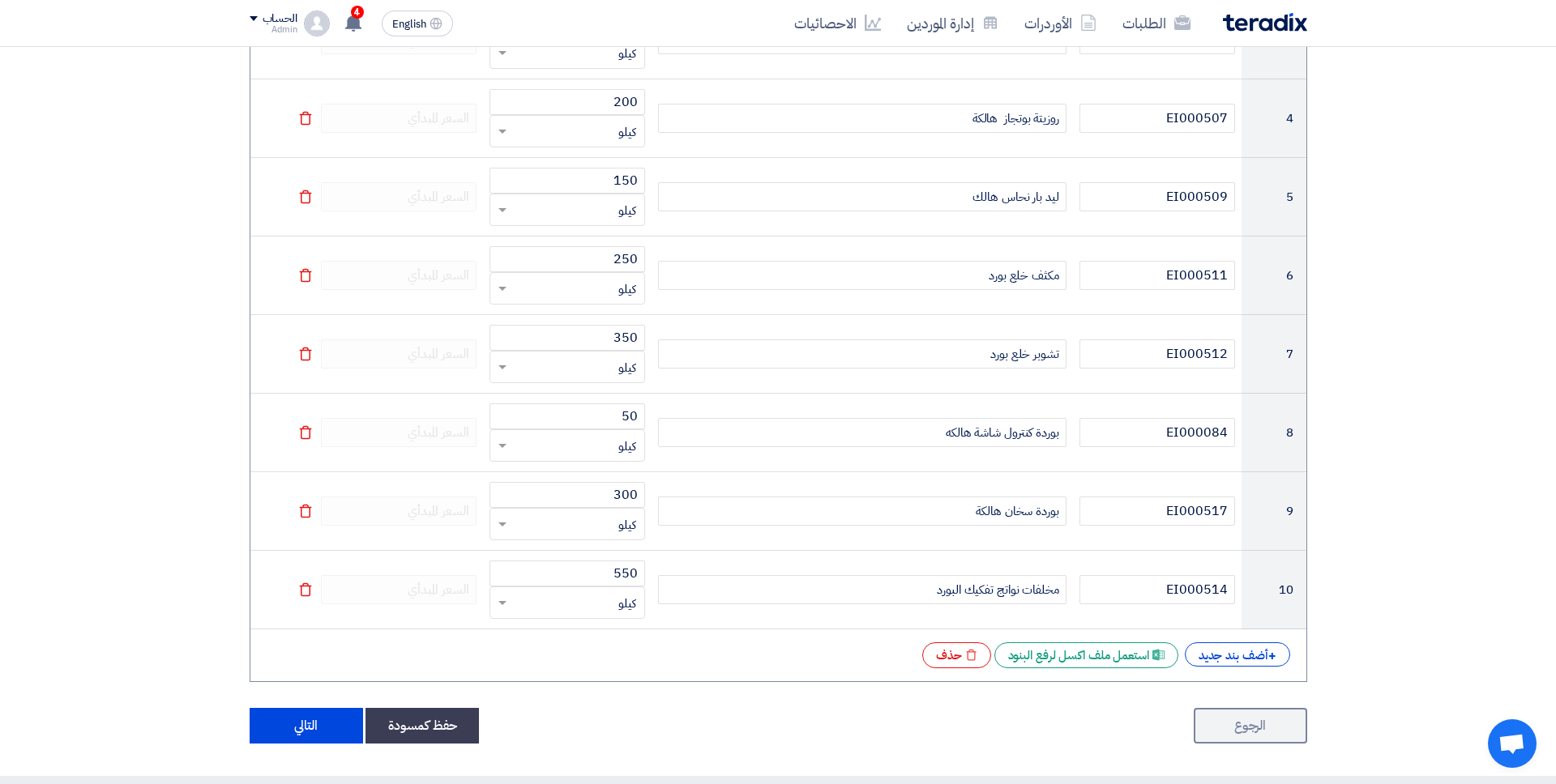
scroll to position [670, 0]
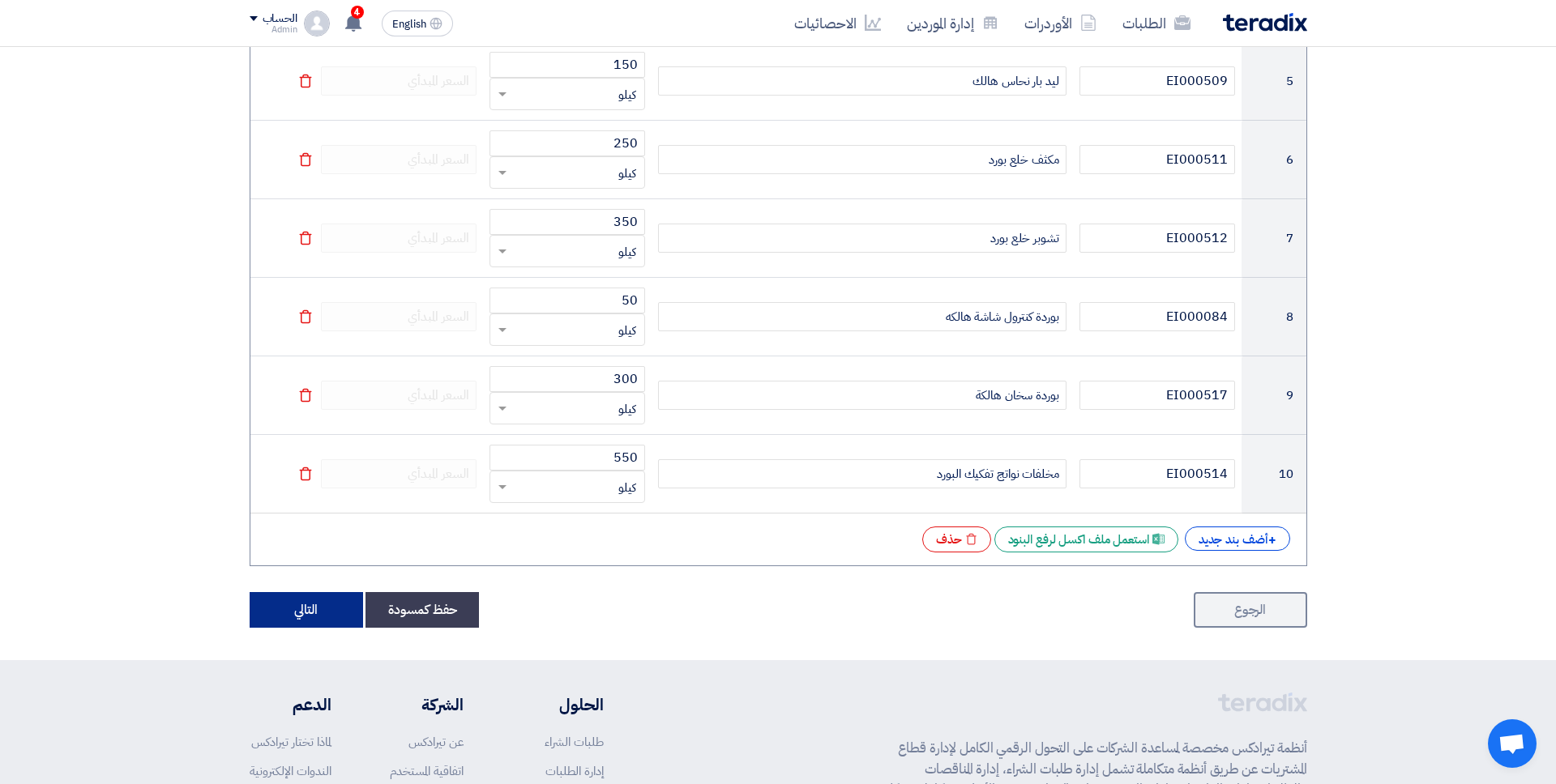
click at [311, 613] on button "التالي" at bounding box center [306, 609] width 113 height 35
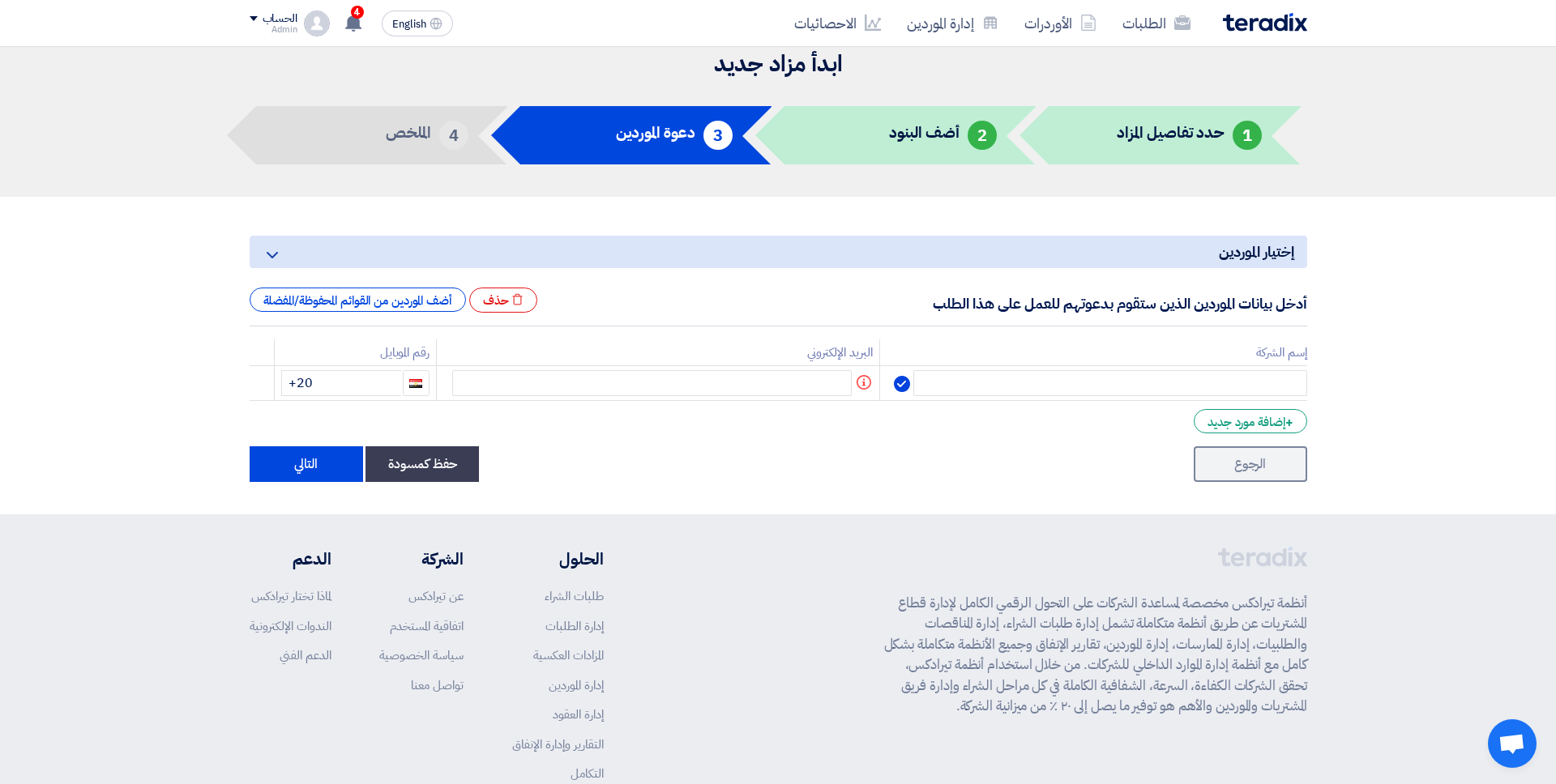
scroll to position [25, 0]
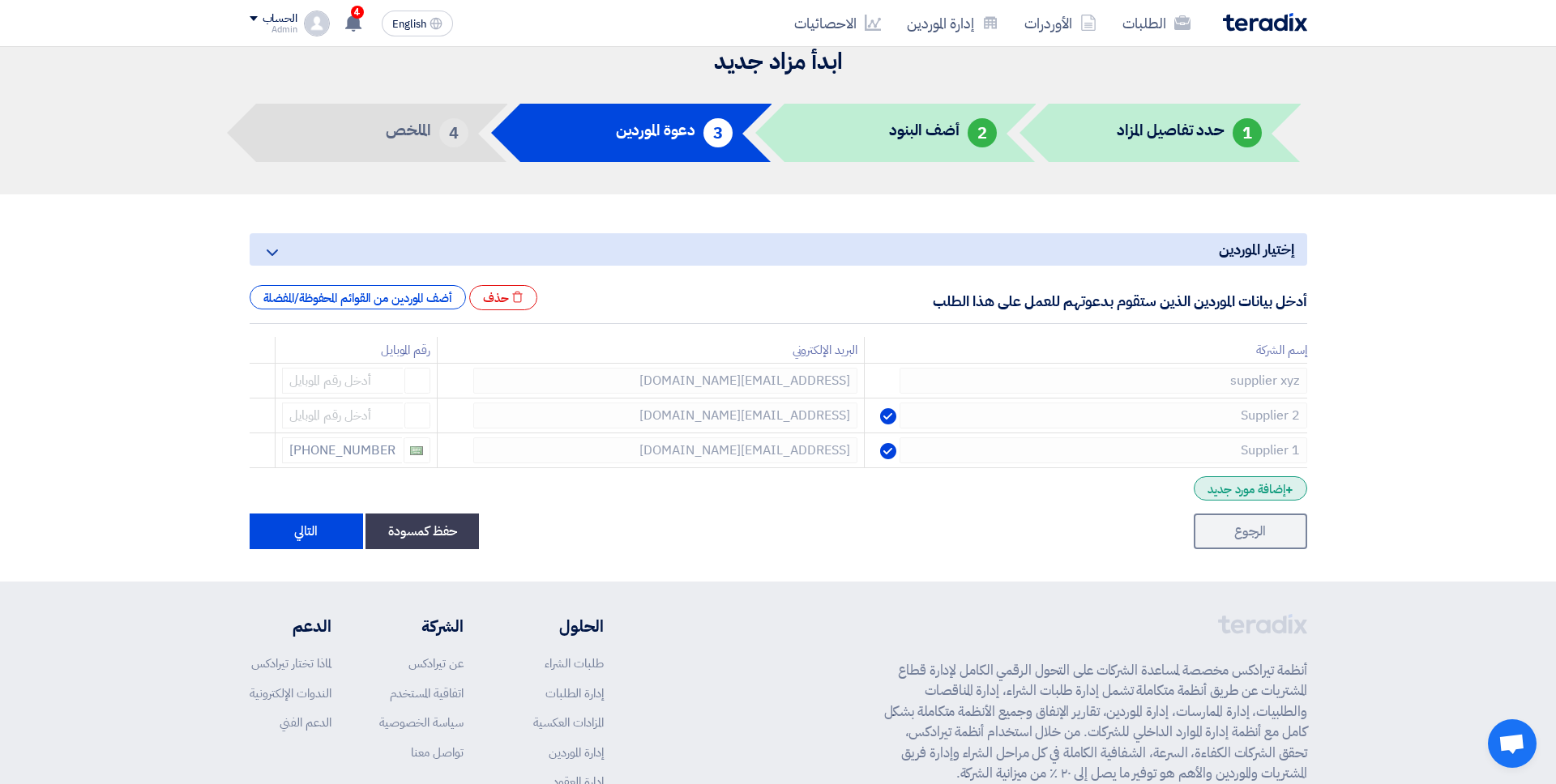
click at [1191, 483] on div "+ إضافة مورد جديد" at bounding box center [1250, 488] width 113 height 24
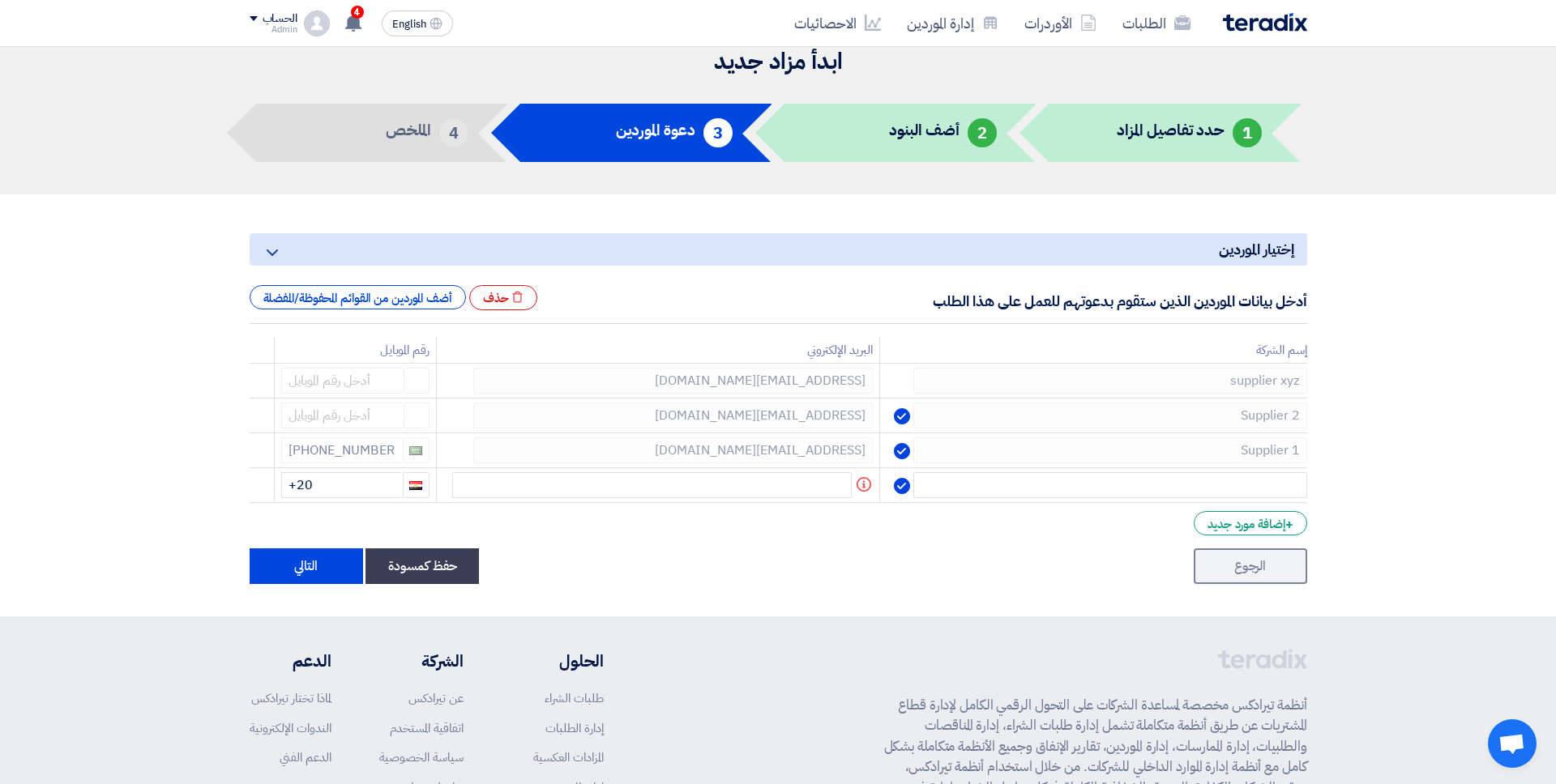
click at [1191, 509] on form "إختيار الموردين Minimize/Maximize Category أدخل بيانات الموردين الذين ستقوم بدع…" at bounding box center [778, 409] width 1057 height 351
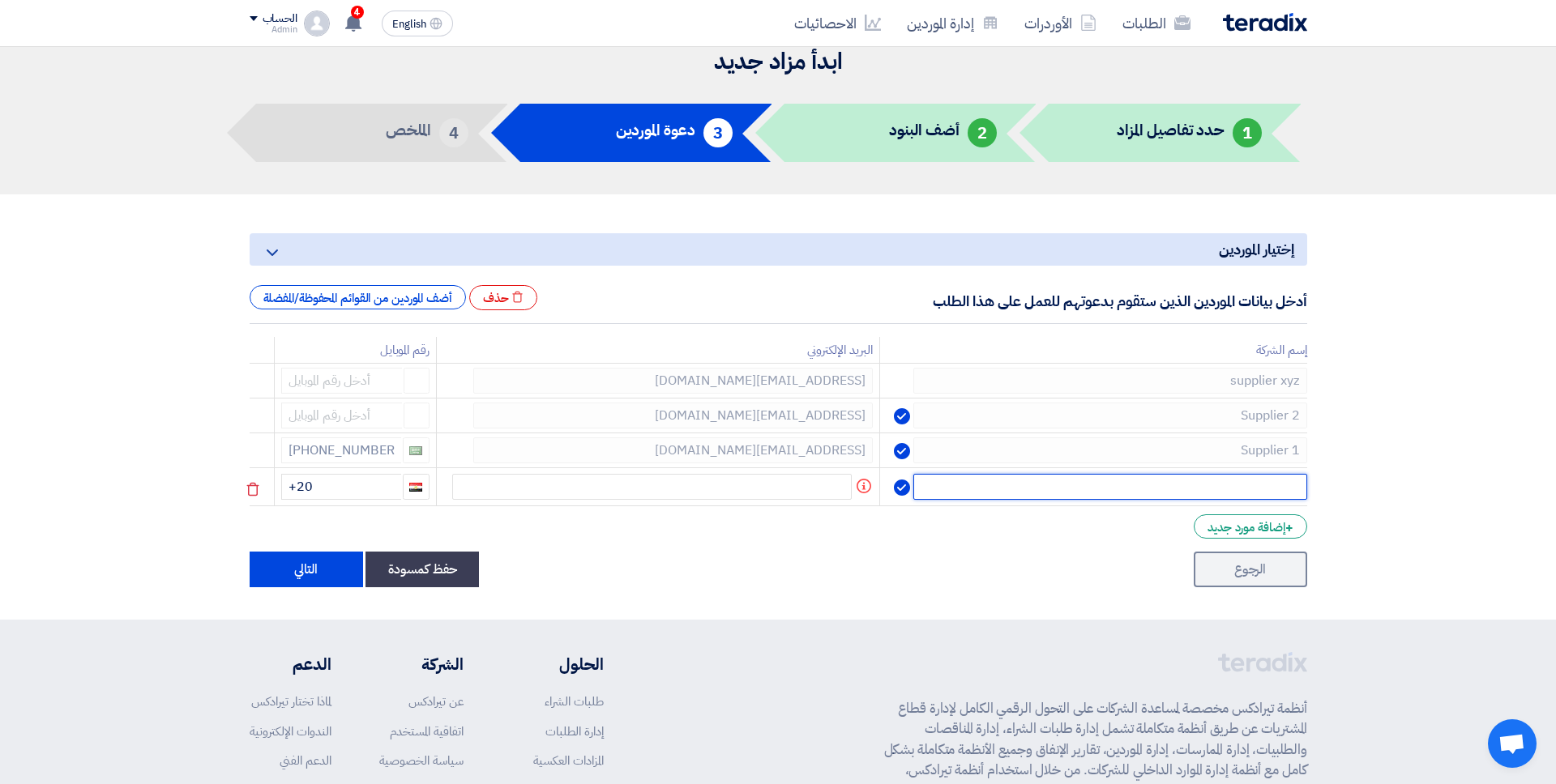
click at [1191, 483] on input "text" at bounding box center [1110, 487] width 393 height 26
type input "hgfgfg"
click at [389, 490] on input "+20" at bounding box center [341, 487] width 120 height 26
type input "+20 104040000"
click at [1086, 483] on input "hgfgfg" at bounding box center [1103, 487] width 406 height 26
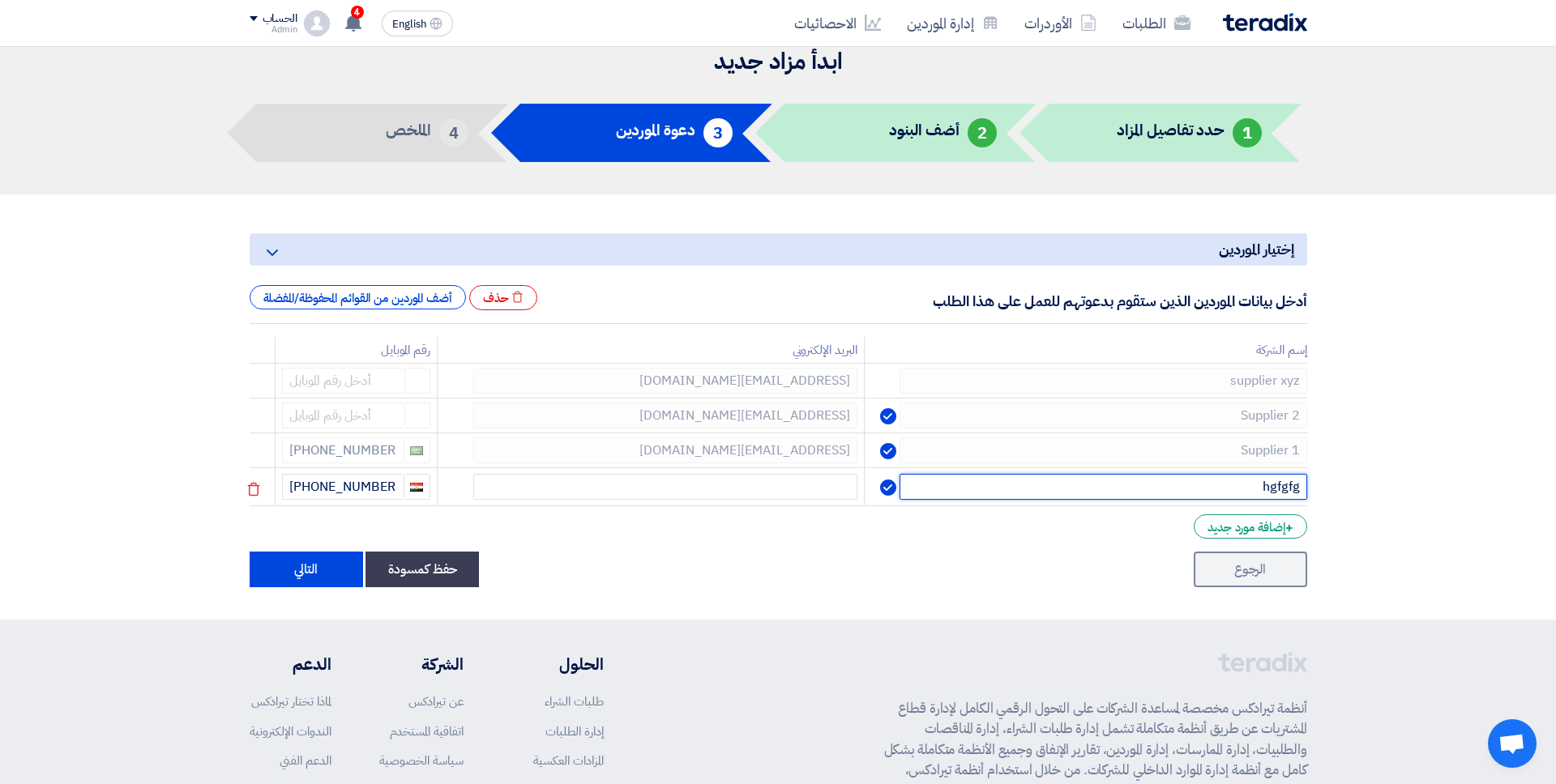
click at [1110, 498] on input "hgfgfg" at bounding box center [1103, 487] width 406 height 26
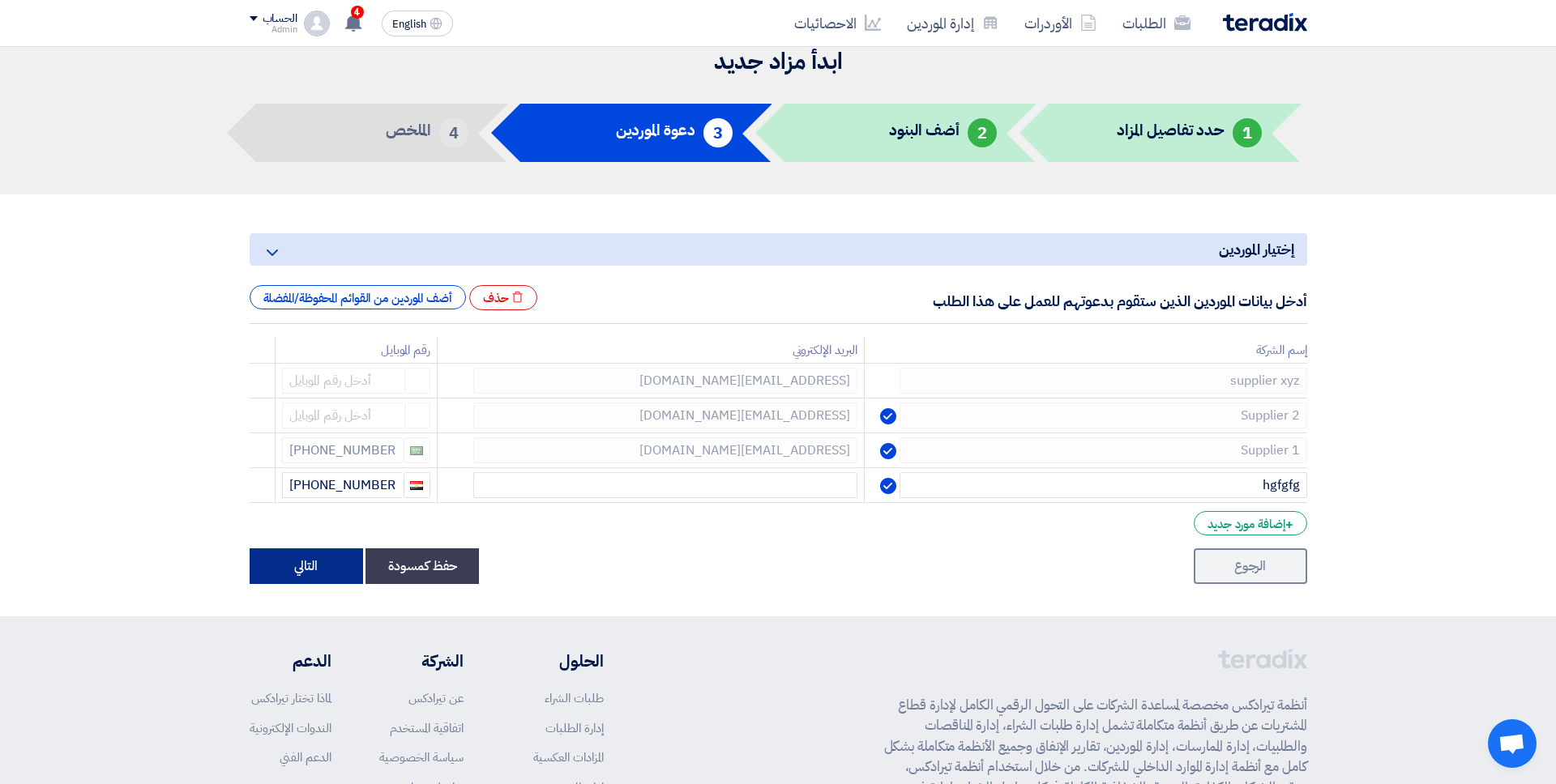
click at [264, 563] on button "التالي" at bounding box center [306, 566] width 113 height 35
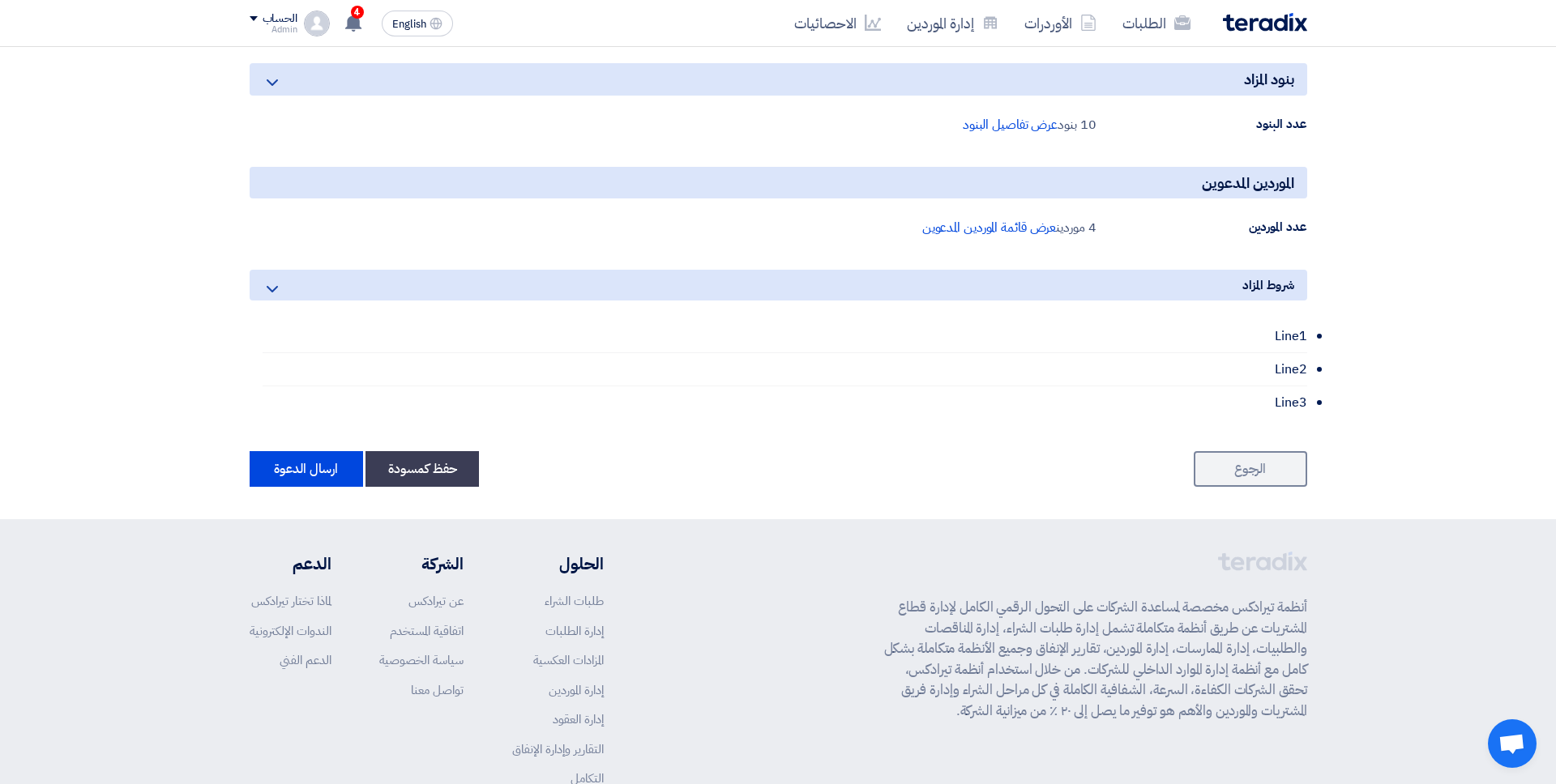
scroll to position [922, 0]
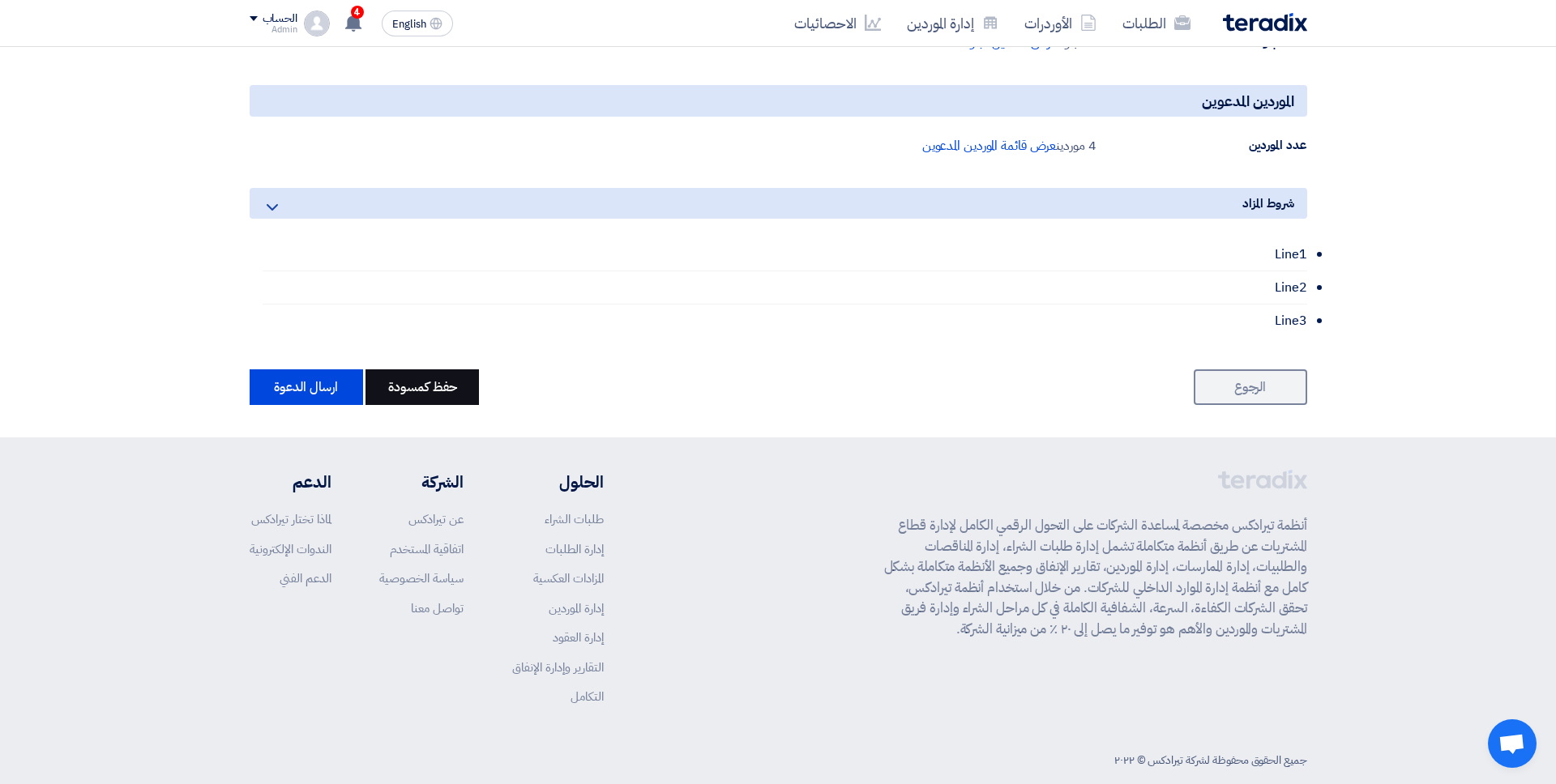
click at [438, 386] on button "حفظ كمسودة" at bounding box center [422, 387] width 113 height 35
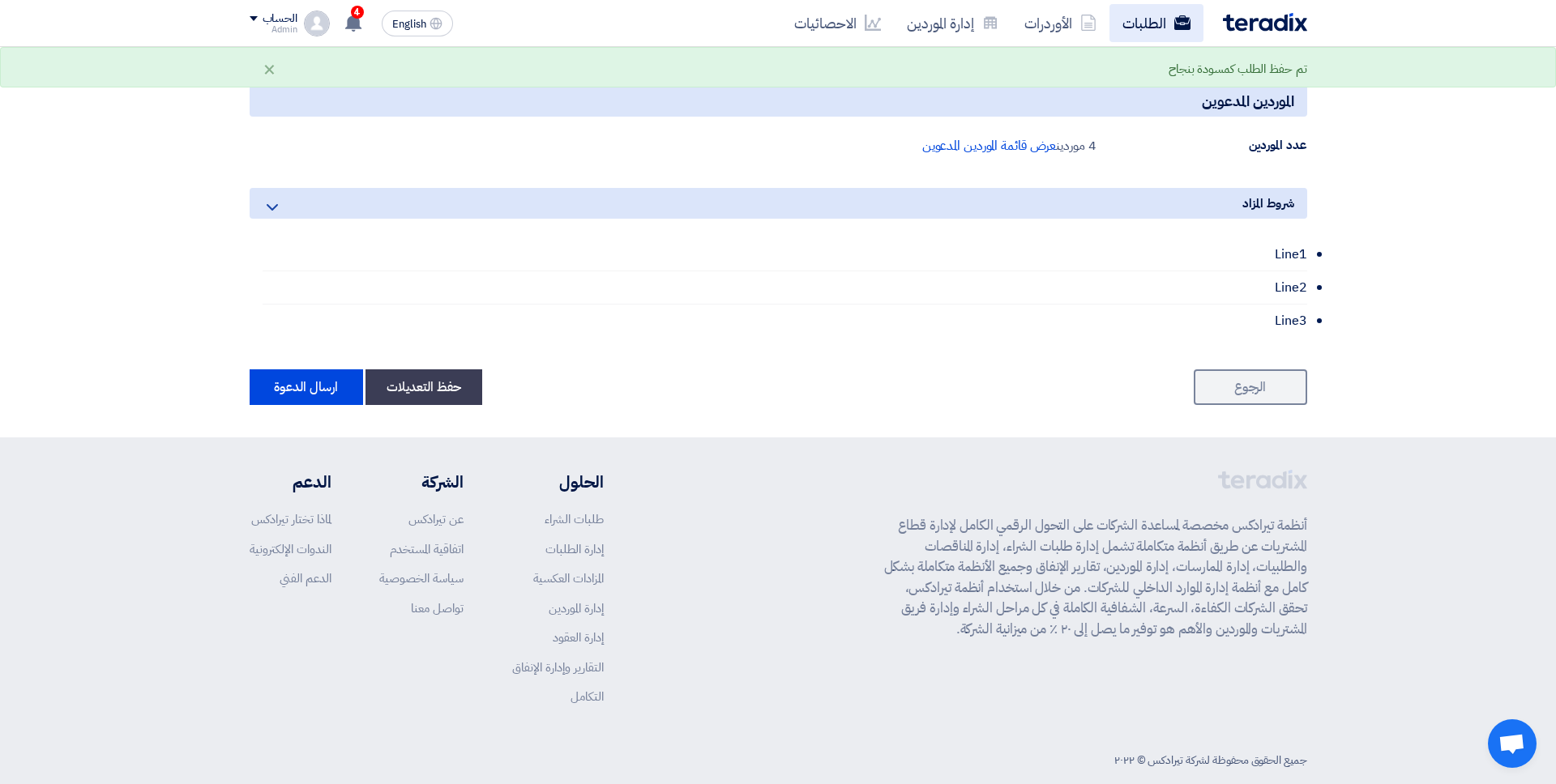
click at [1145, 18] on link "الطلبات" at bounding box center [1156, 23] width 94 height 38
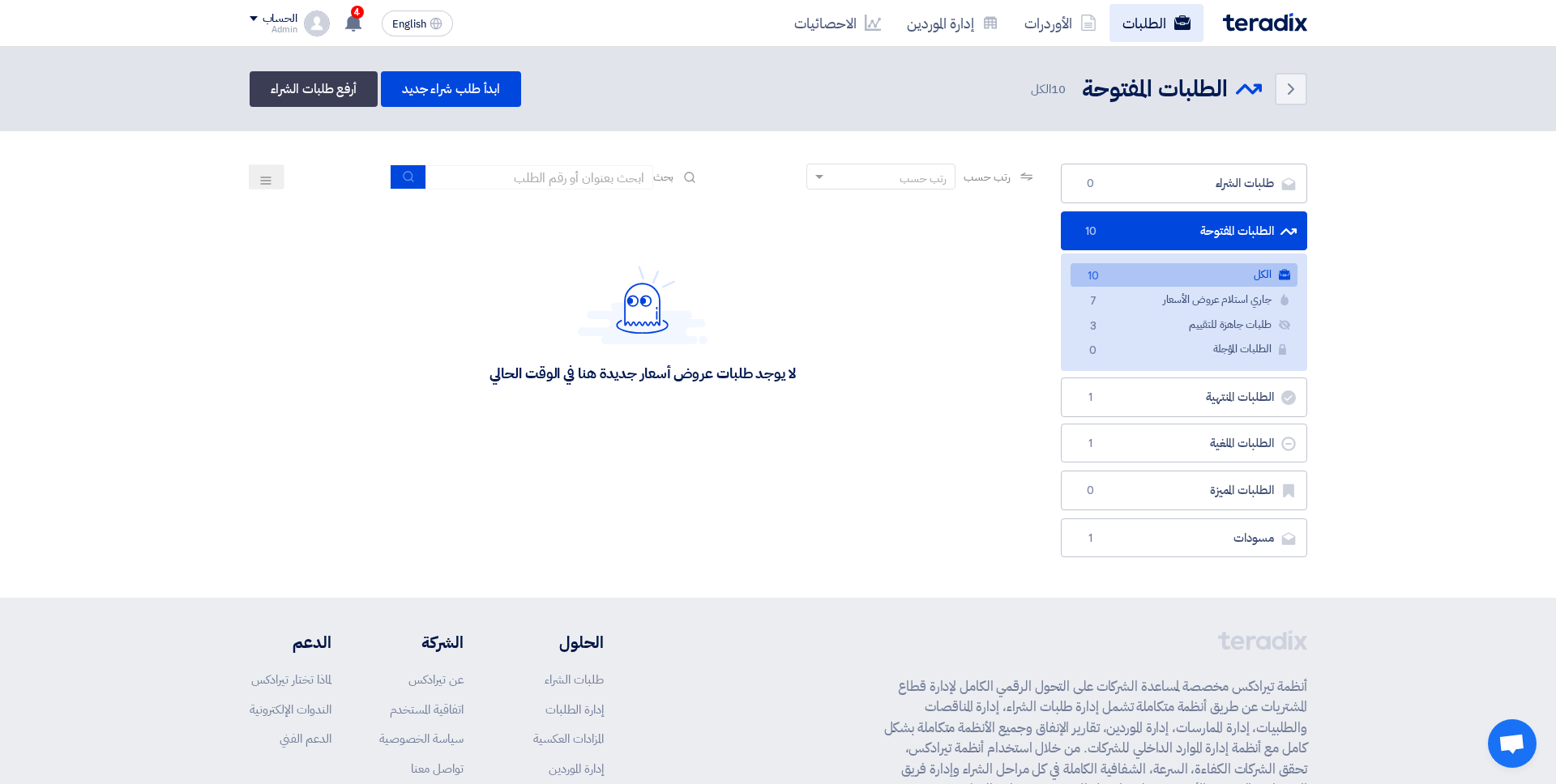
click at [1152, 29] on link "الطلبات" at bounding box center [1156, 23] width 94 height 38
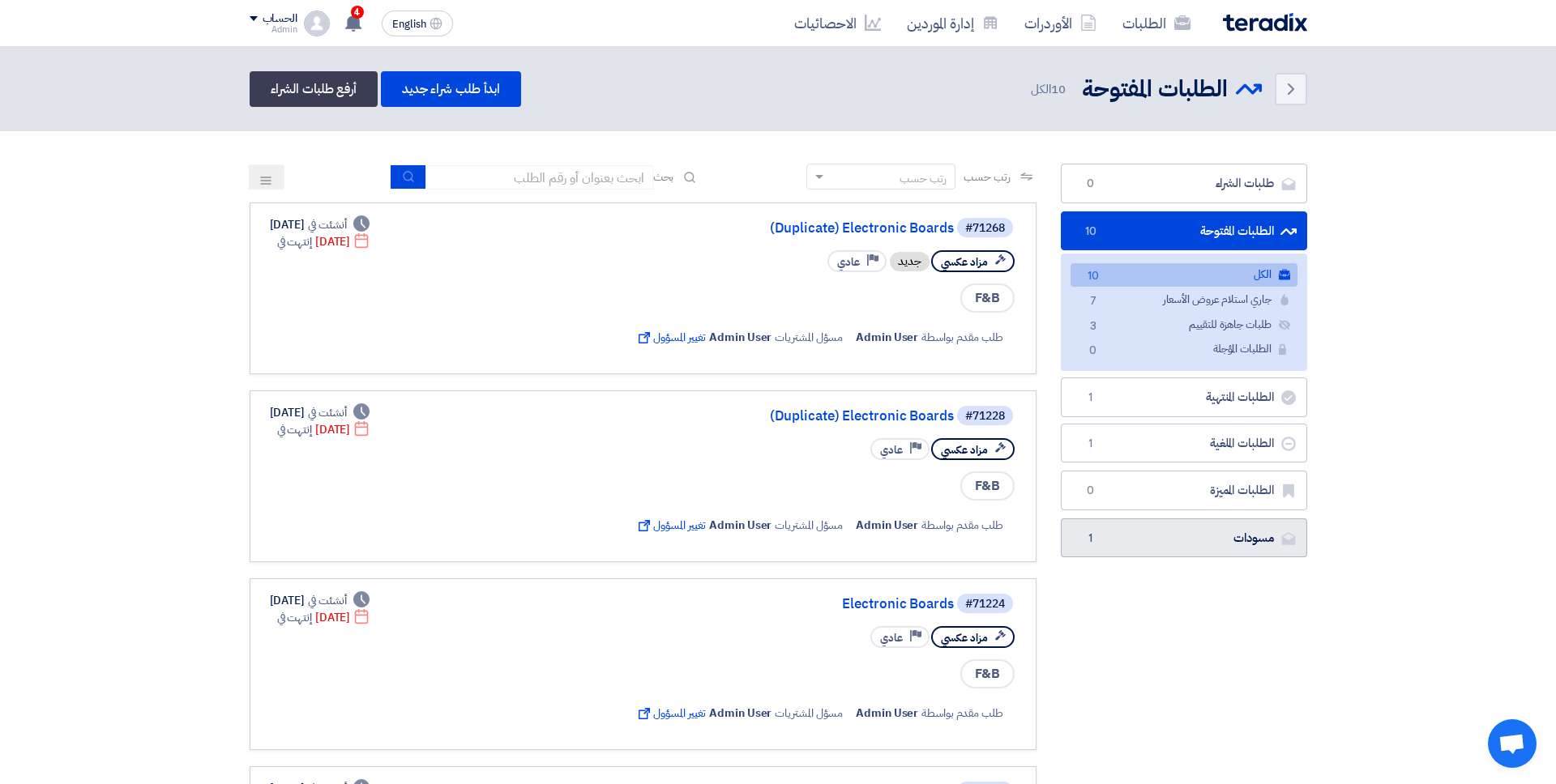
click at [1130, 529] on link "مسودات مسودات 1" at bounding box center [1183, 538] width 246 height 39
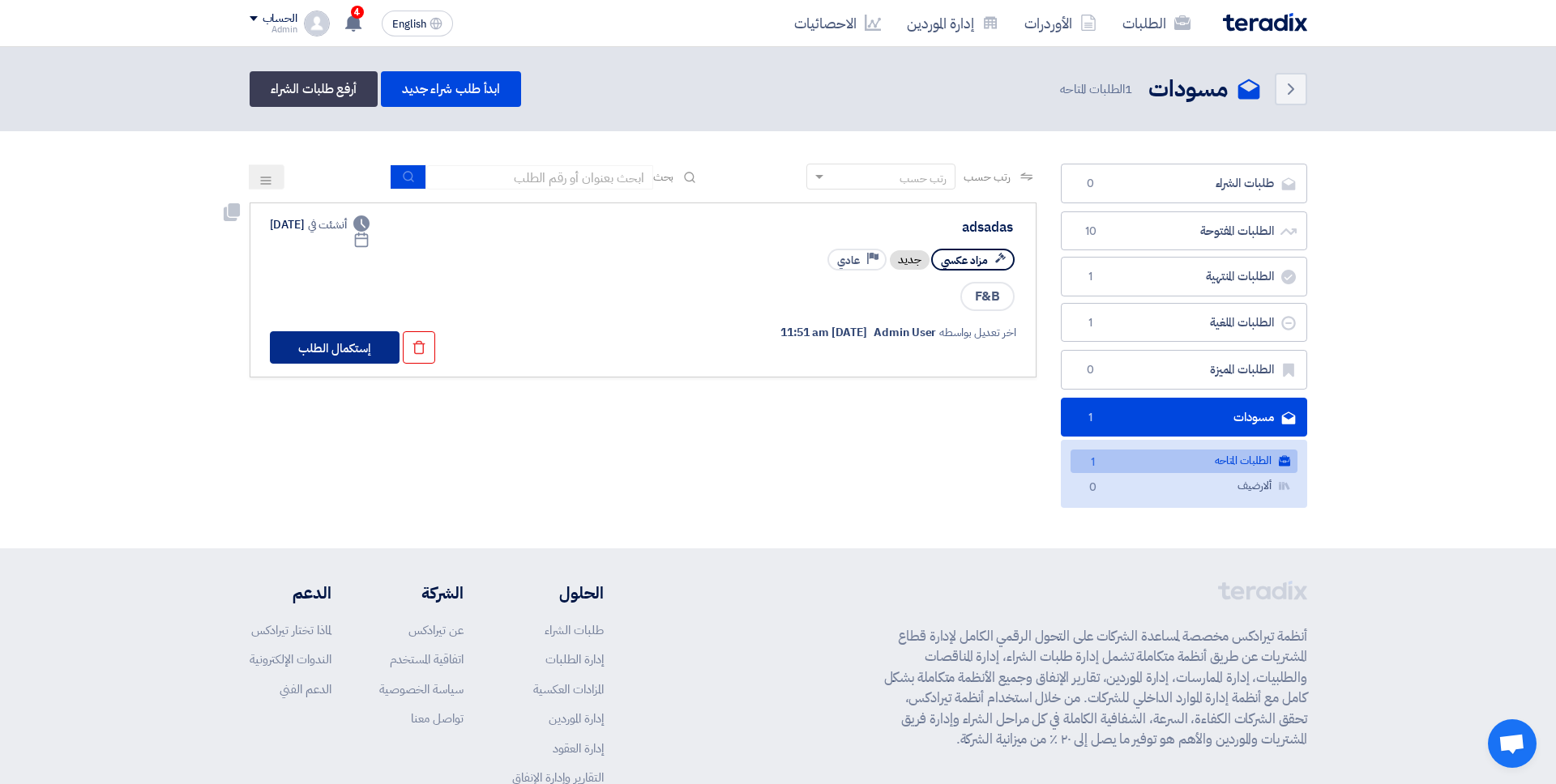
click at [343, 358] on button "إستكمال الطلب" at bounding box center [334, 348] width 129 height 33
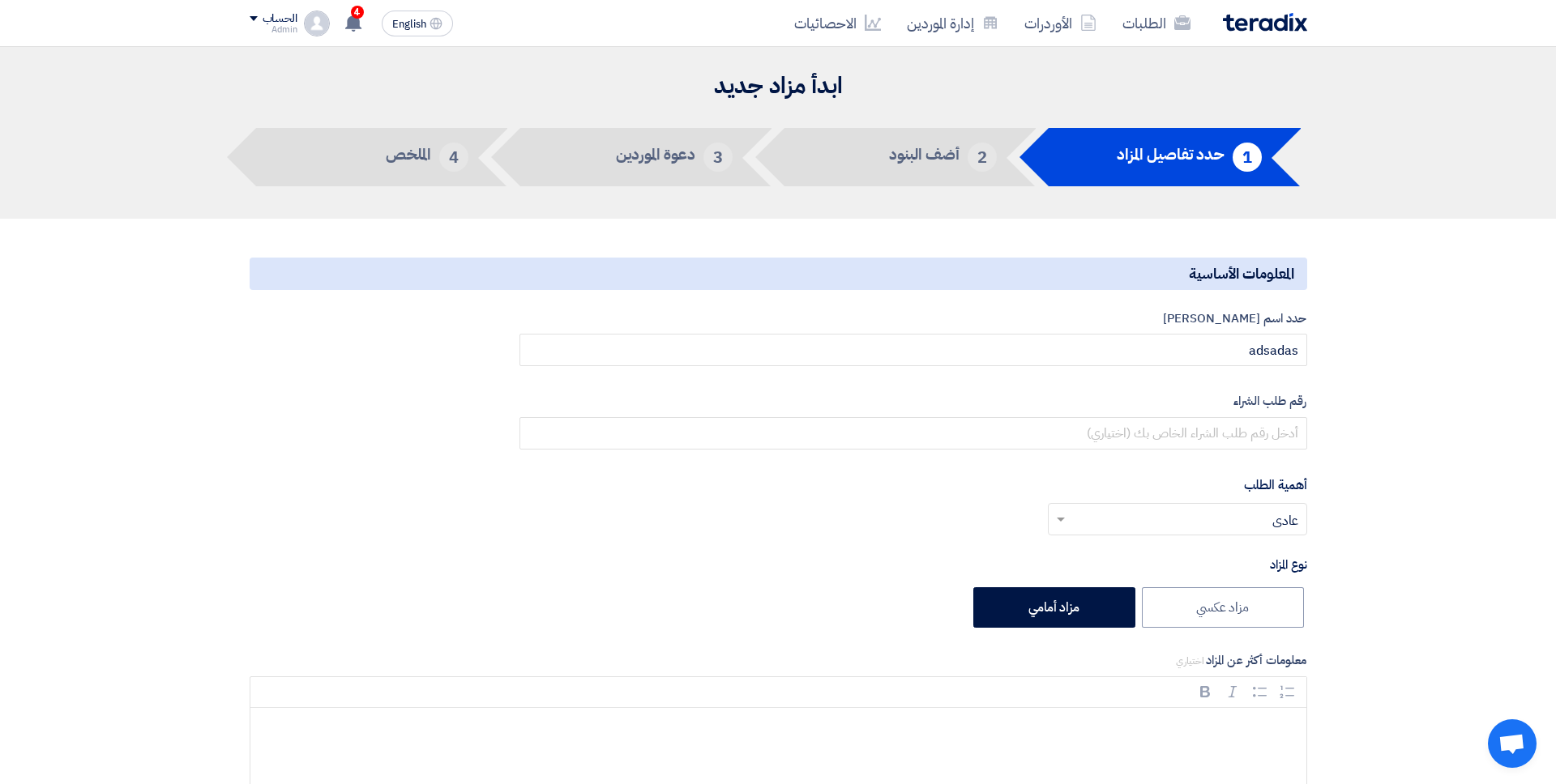
type input "9/7/2025"
type input "10"
type input "00"
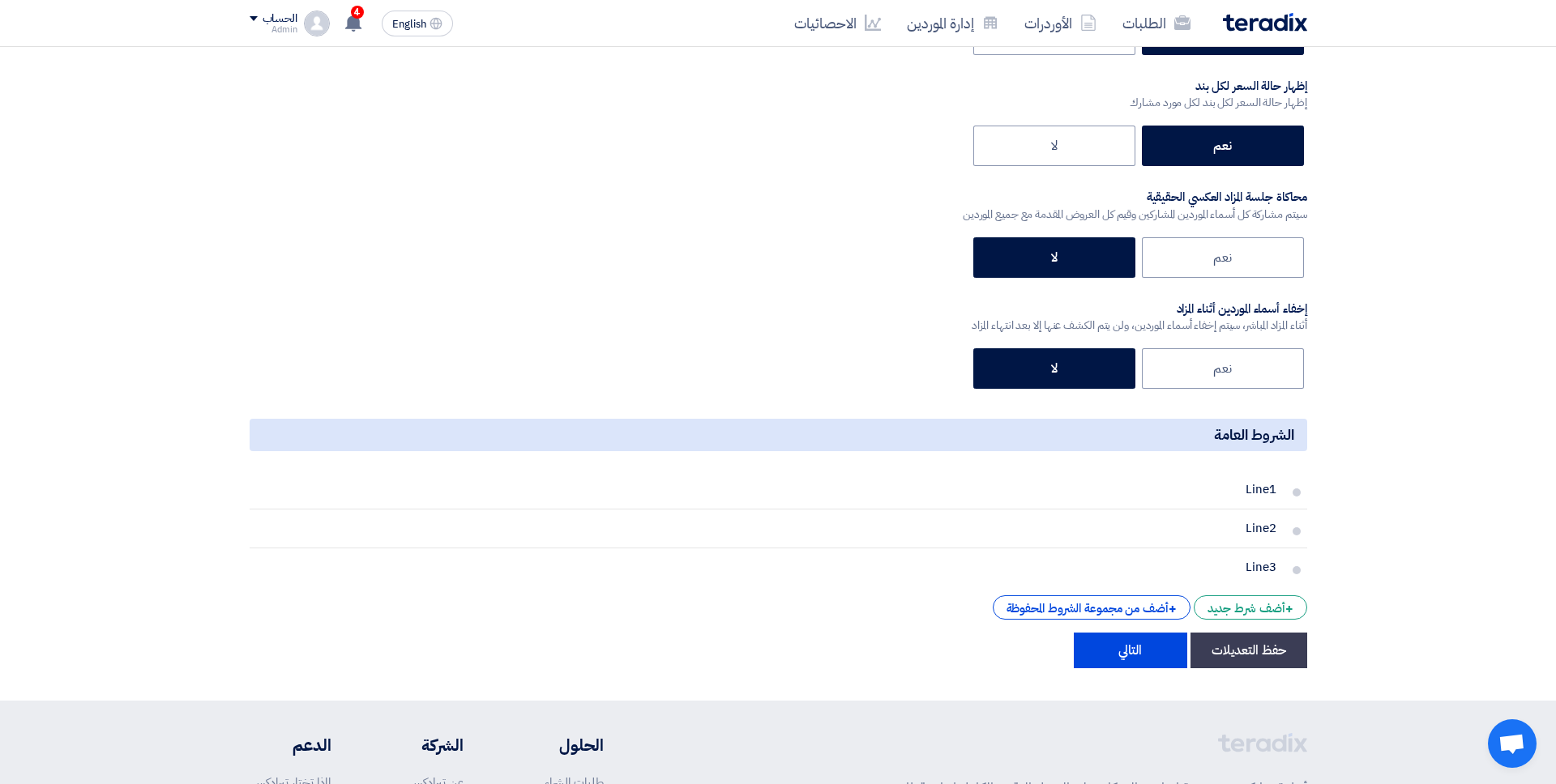
scroll to position [2712, 0]
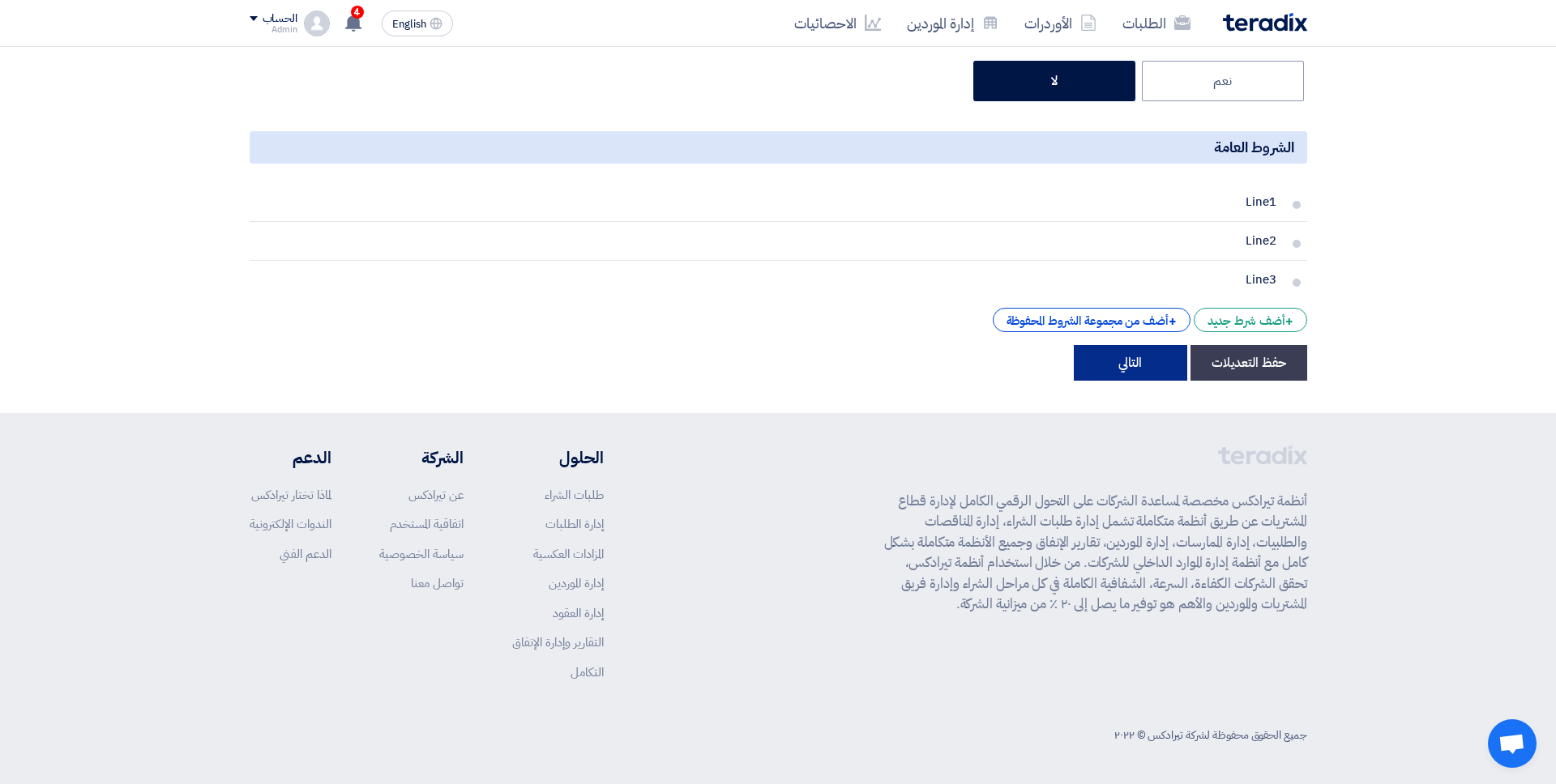
click at [1129, 358] on button "التالي" at bounding box center [1130, 363] width 113 height 35
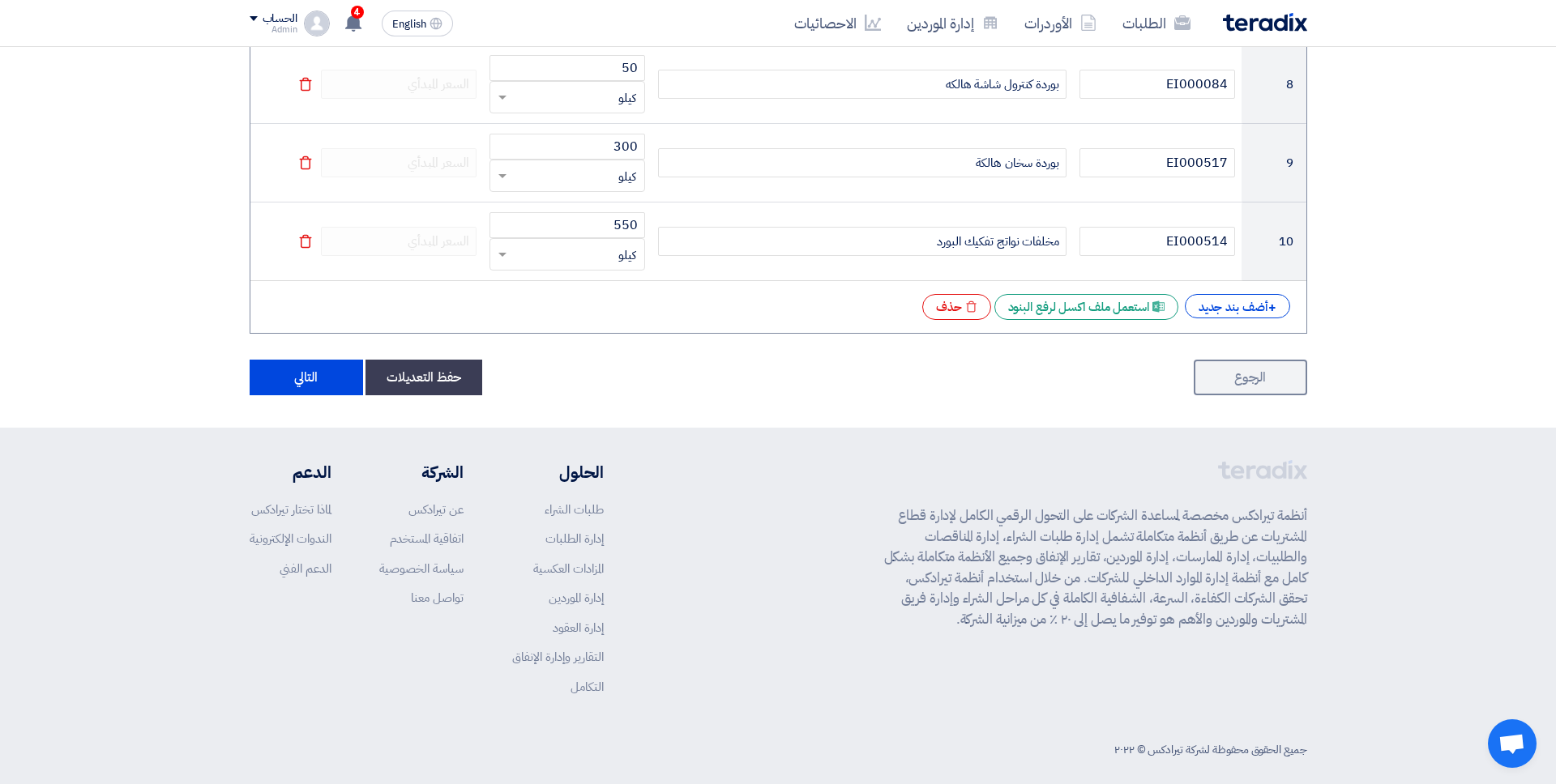
scroll to position [917, 0]
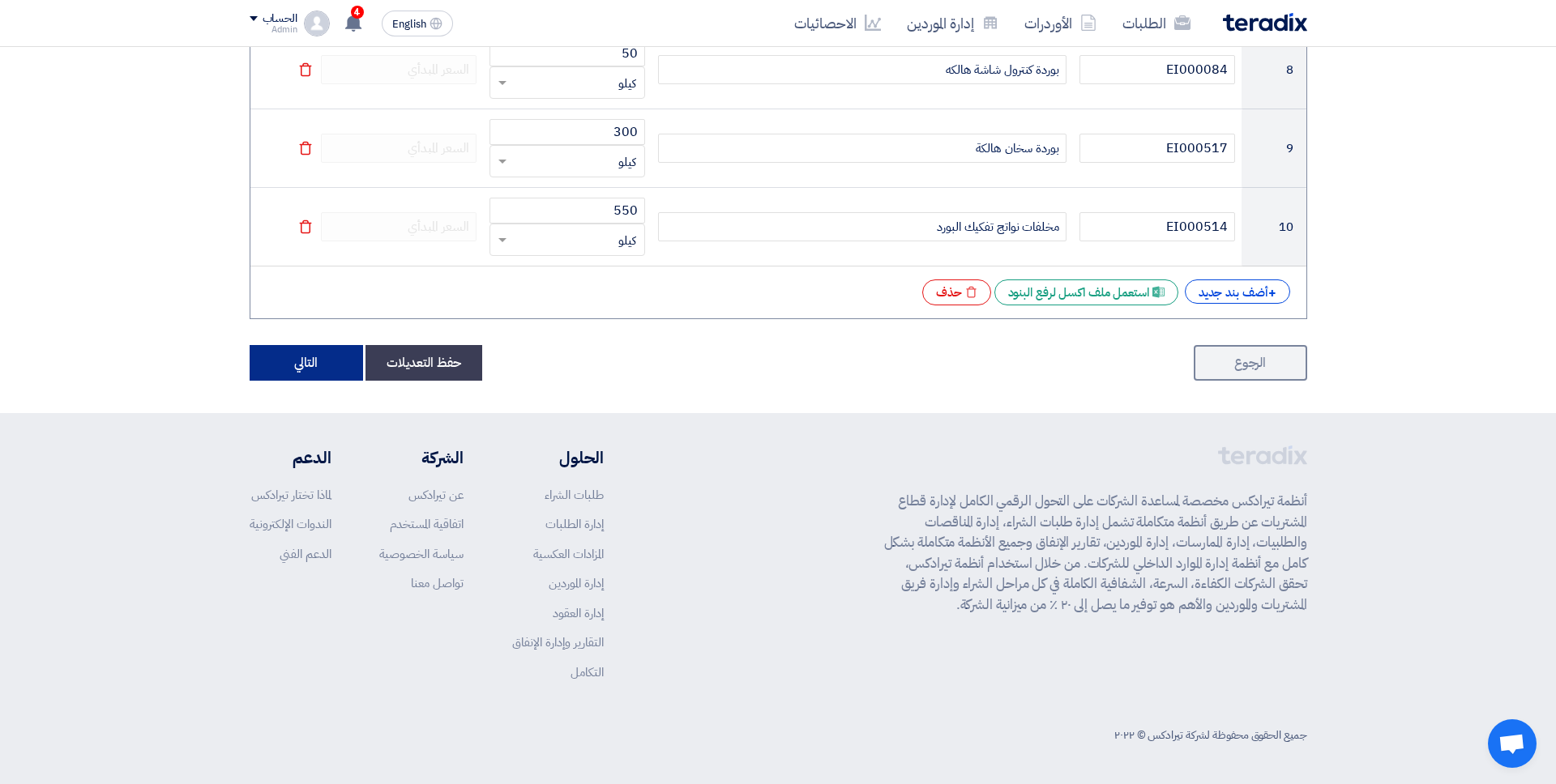
click at [318, 374] on button "التالي" at bounding box center [306, 363] width 113 height 35
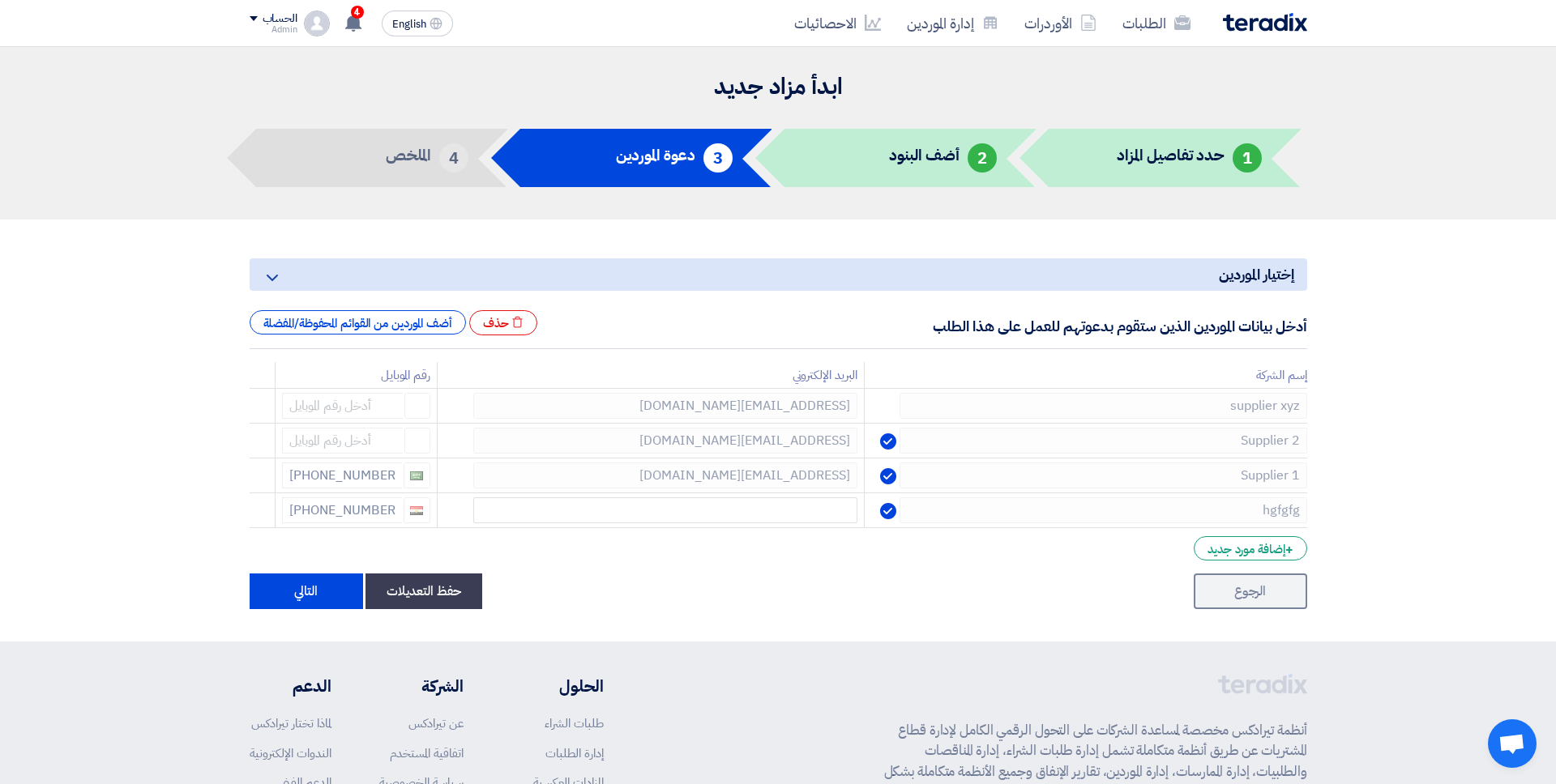
scroll to position [132, 0]
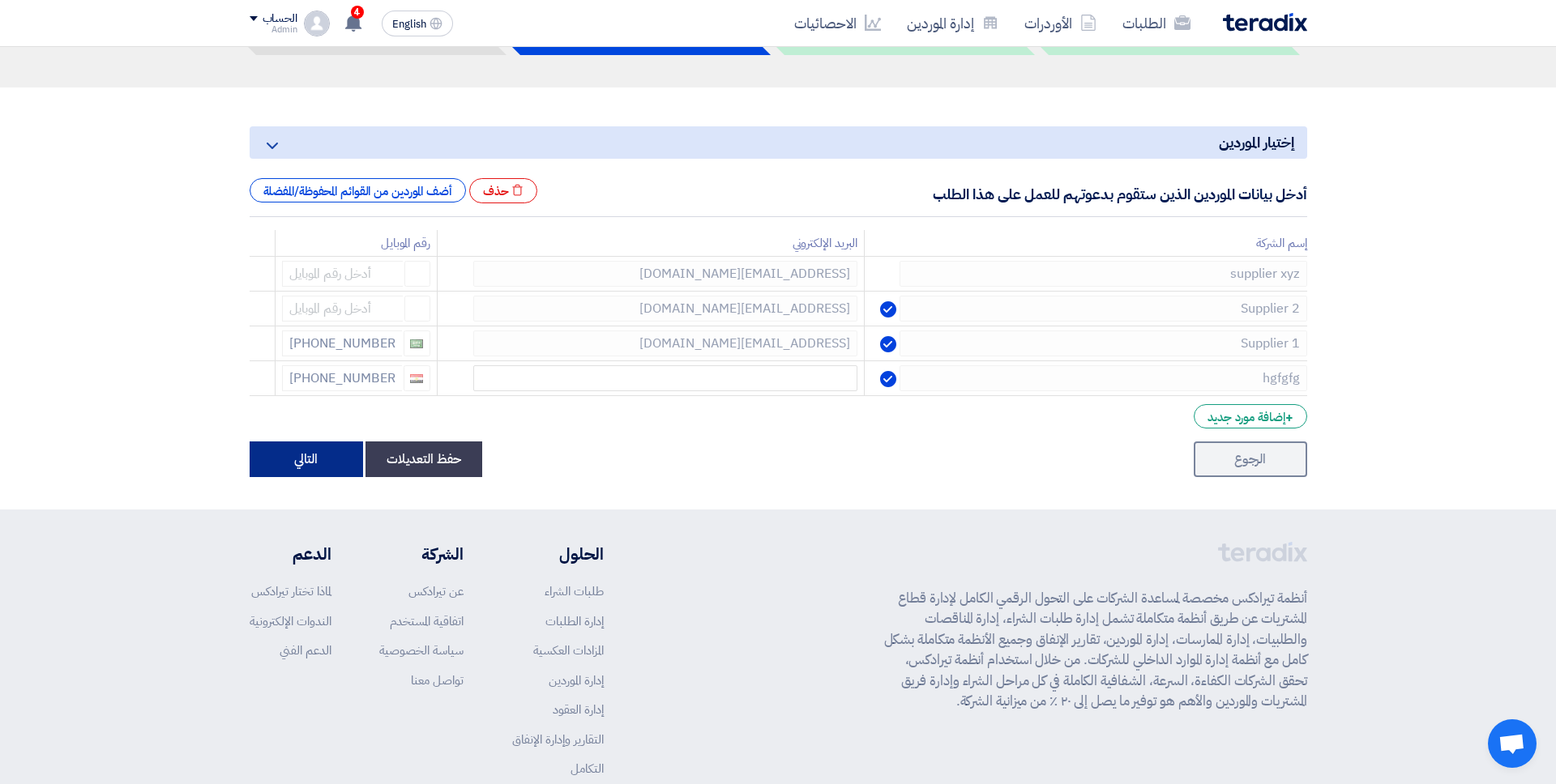
click at [312, 468] on button "التالي" at bounding box center [306, 459] width 113 height 35
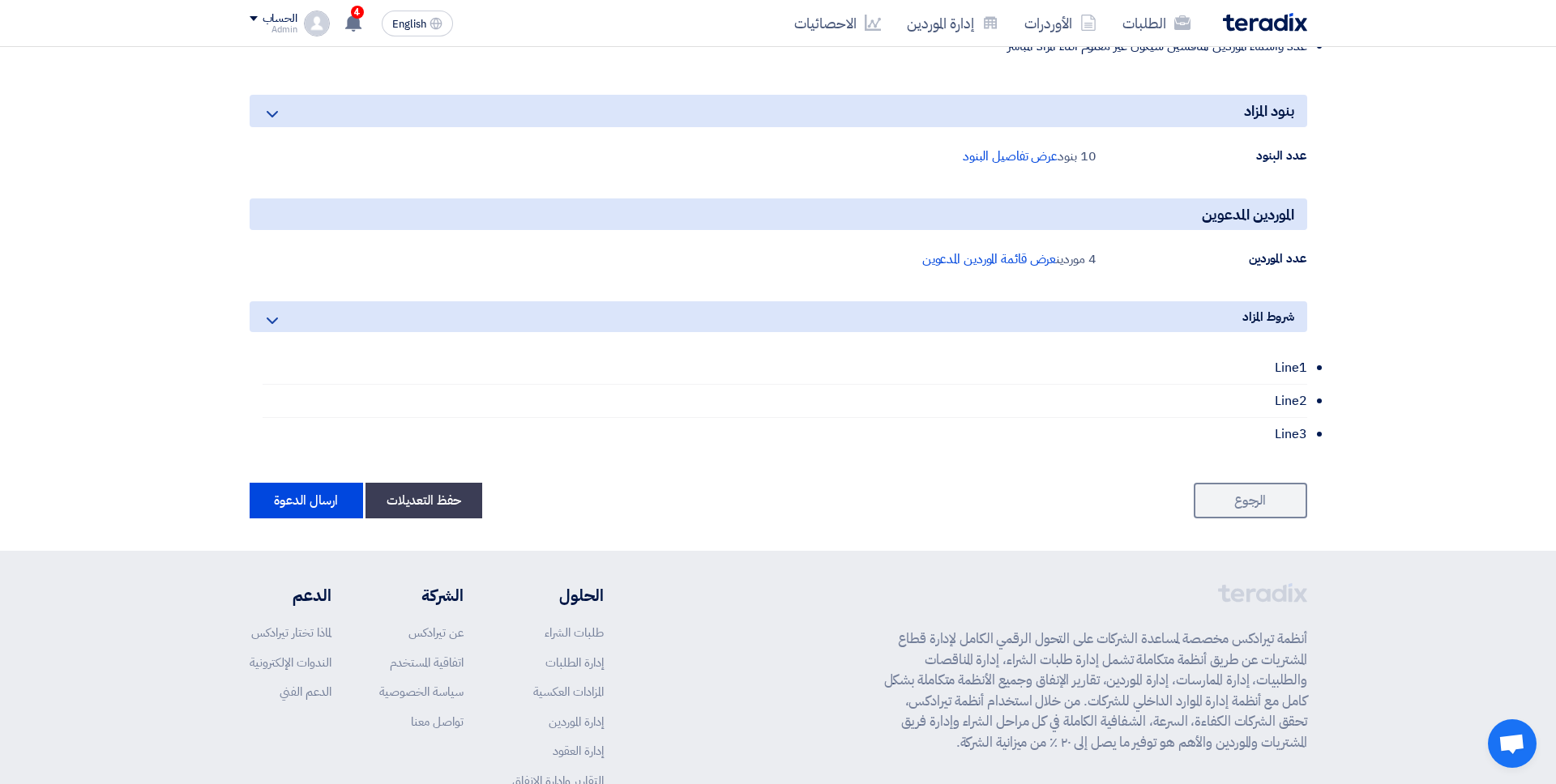
scroll to position [947, 0]
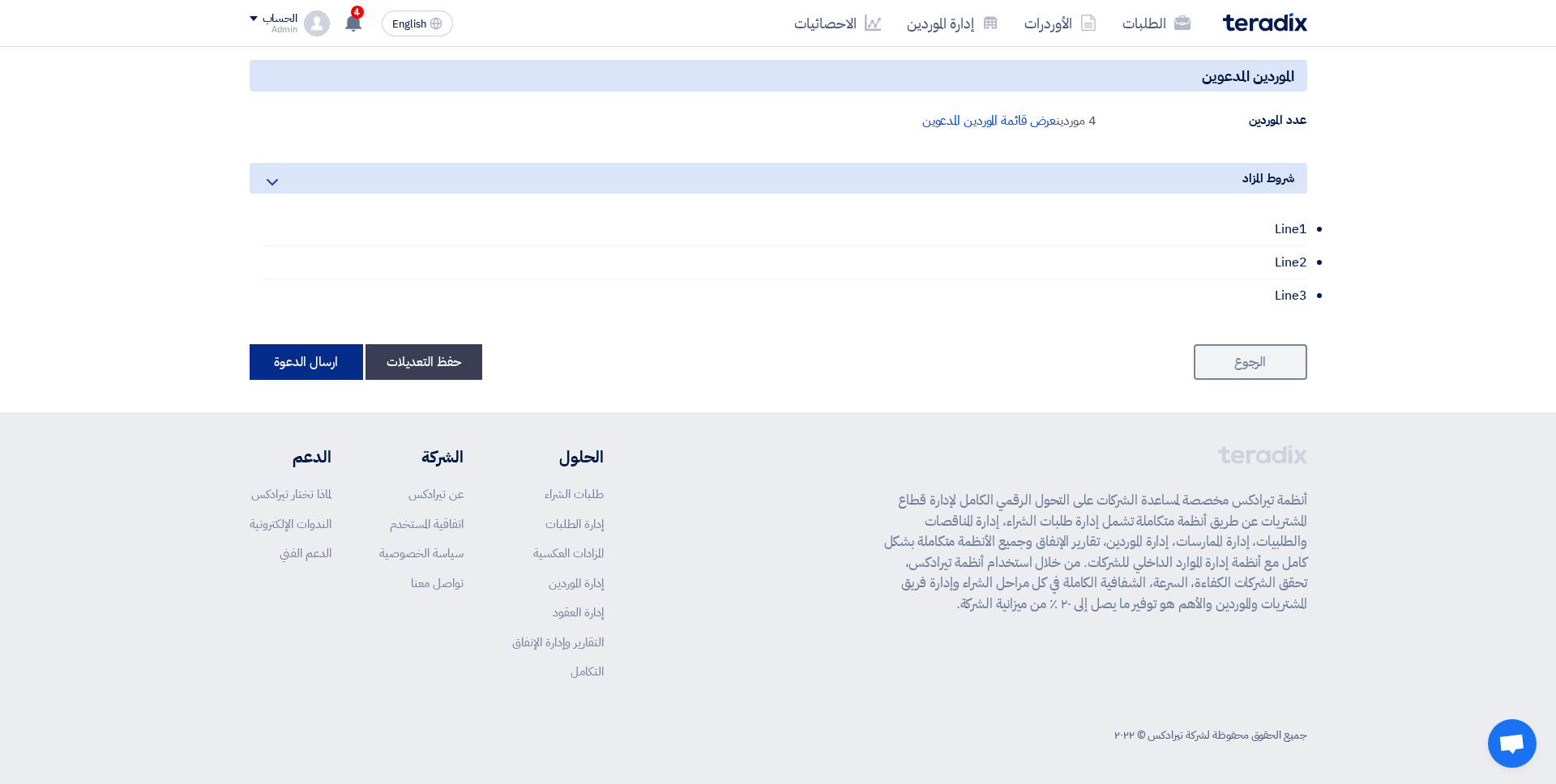
click at [297, 365] on button "ارسال الدعوة" at bounding box center [306, 362] width 113 height 35
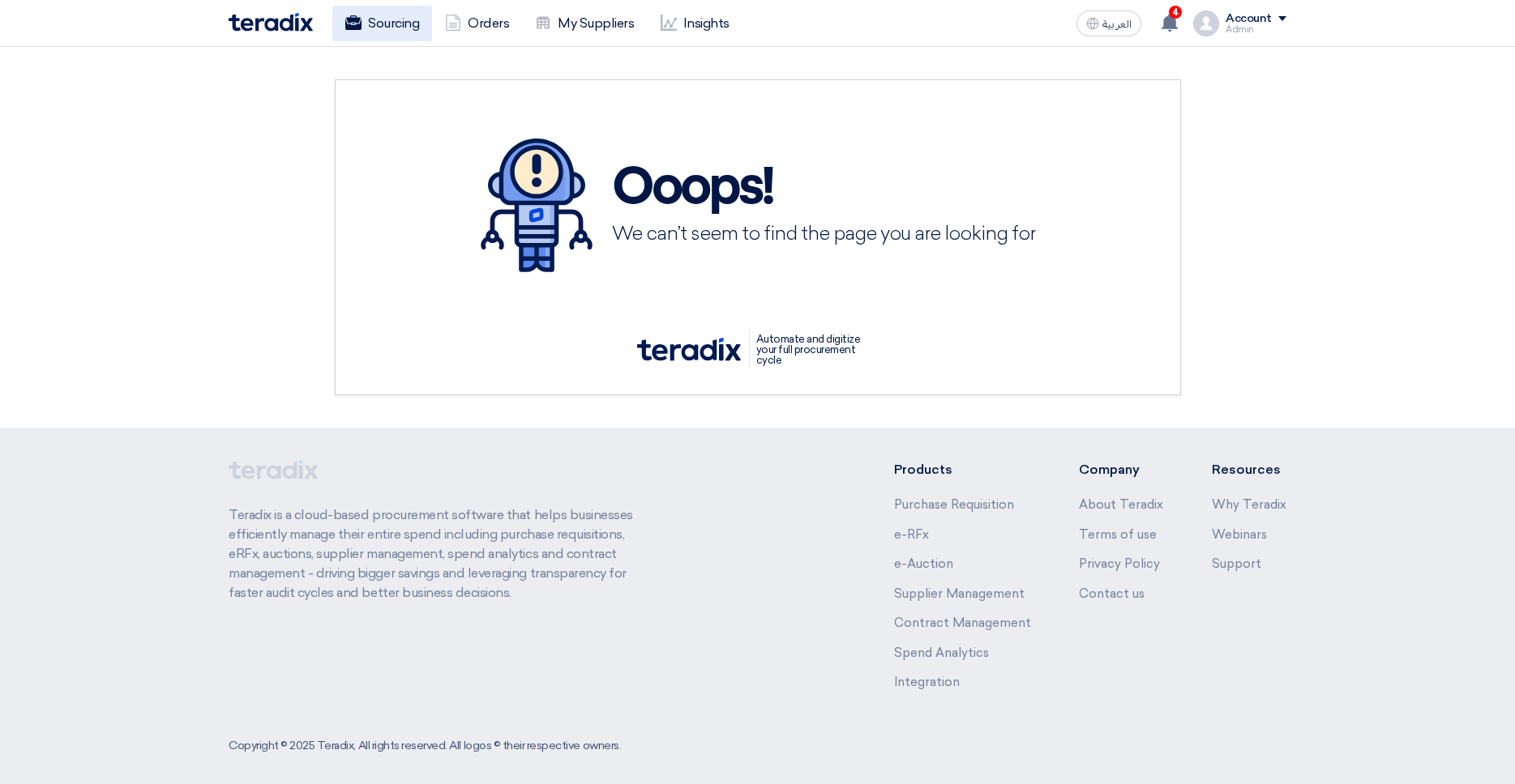
click at [415, 23] on link "Sourcing" at bounding box center [382, 24] width 100 height 35
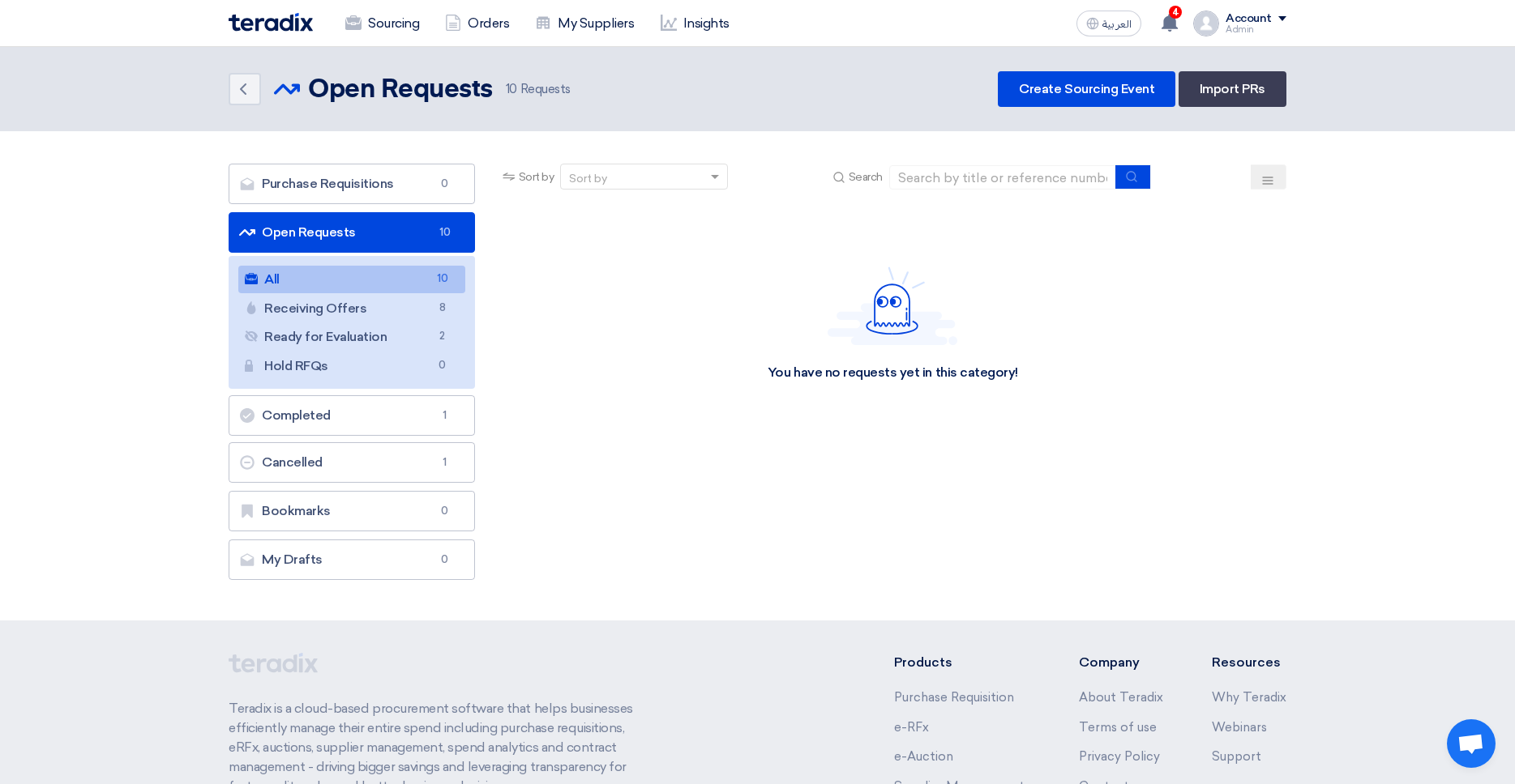
click at [1274, 18] on div "Account" at bounding box center [1256, 18] width 60 height 13
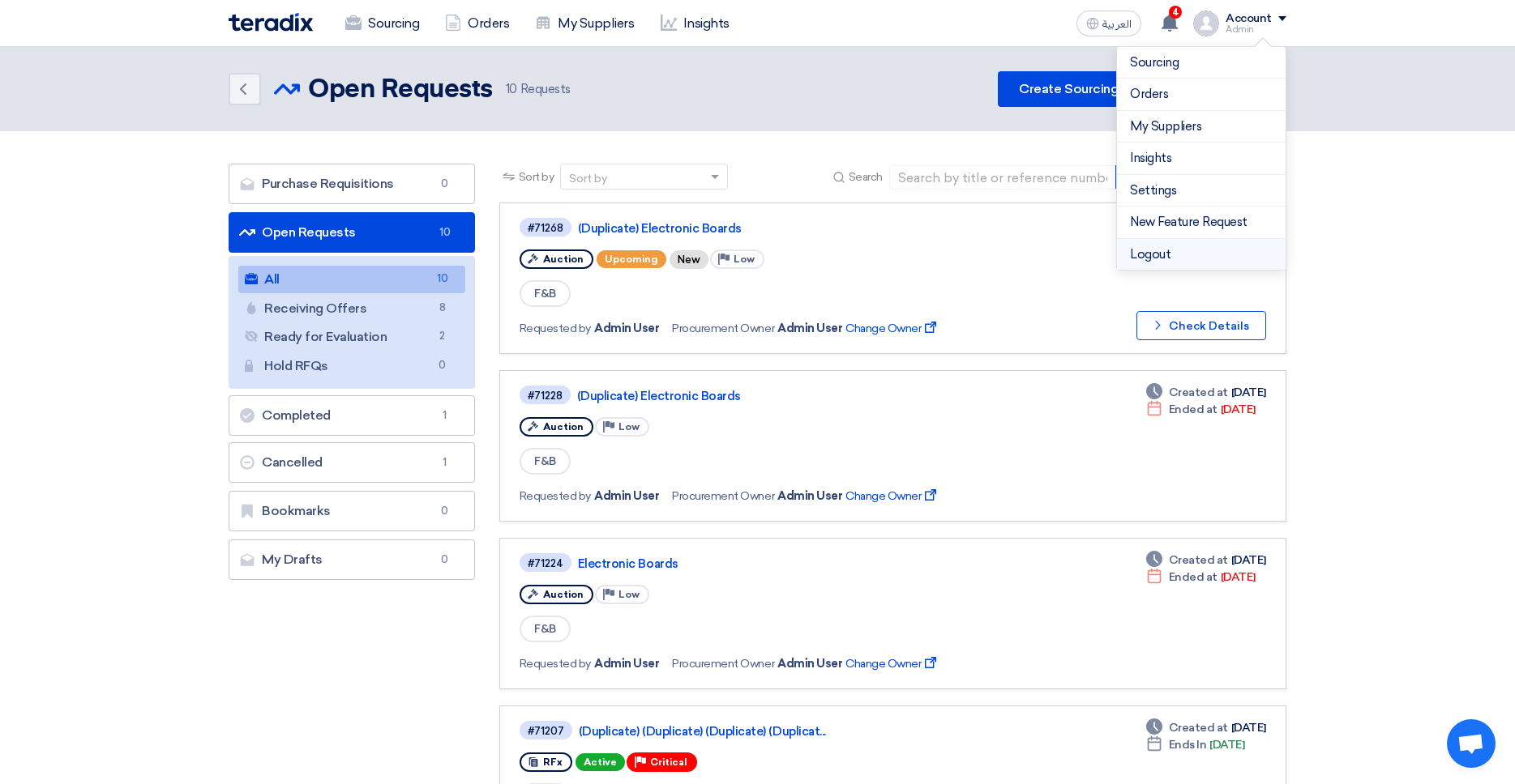
click at [1169, 250] on li "Logout" at bounding box center [1201, 255] width 169 height 32
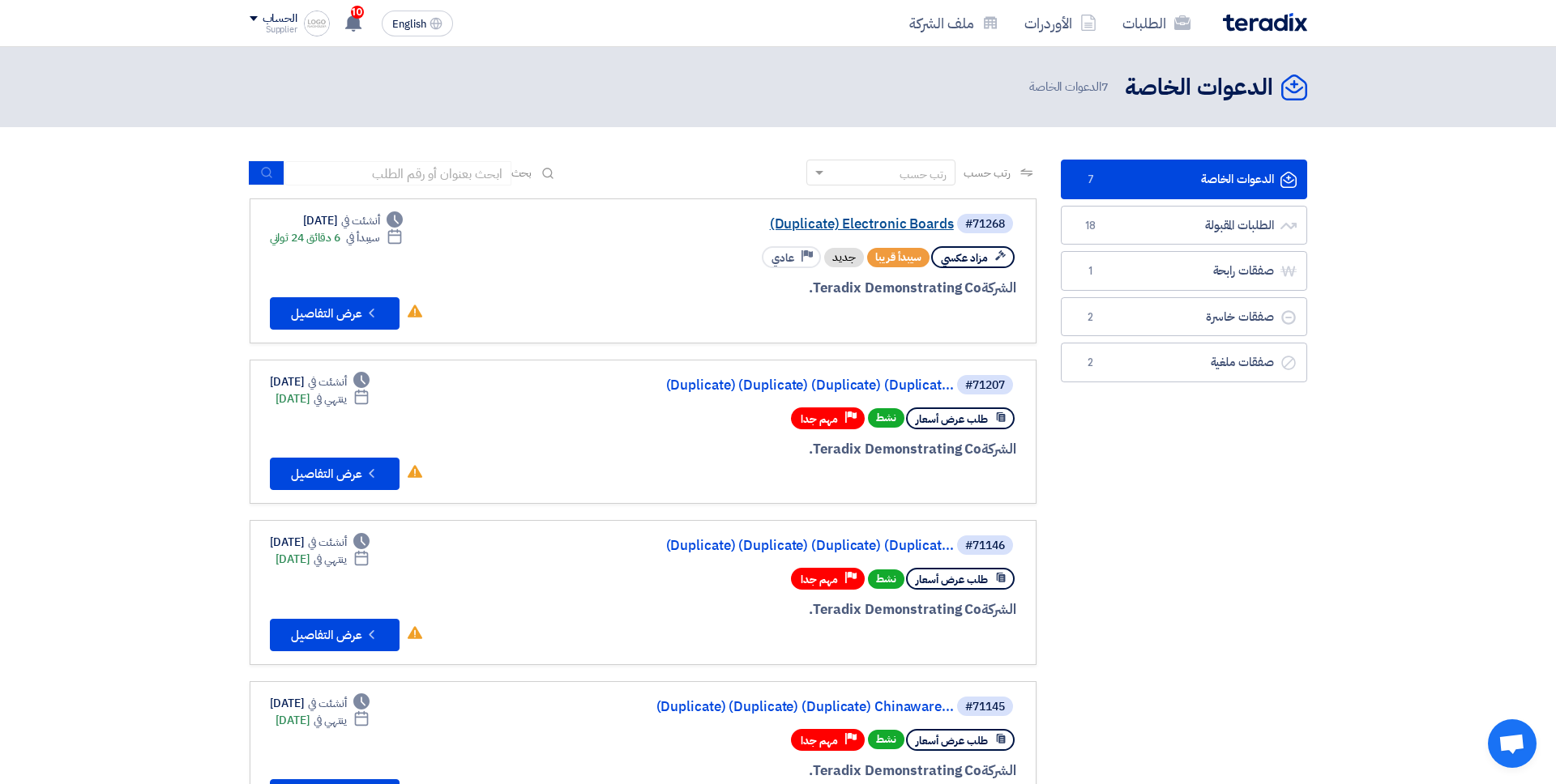
click at [801, 221] on link "(Duplicate) Electronic Boards" at bounding box center [792, 224] width 324 height 14
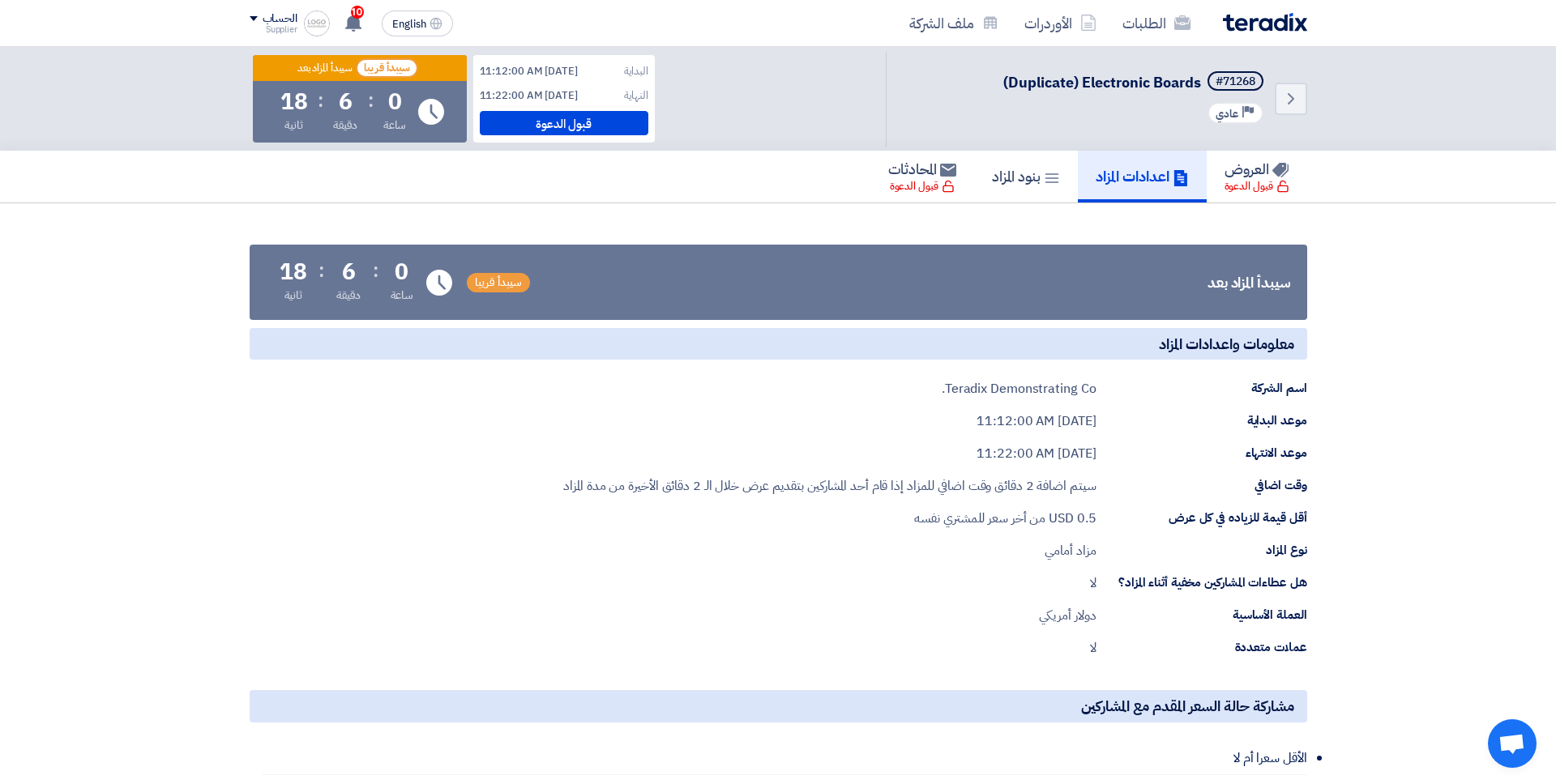
click at [1031, 224] on section "سيبدأ المزاد بعد سيبدأ [GEOGRAPHIC_DATA] Time Remaining 0 ساعة : 6 دقيقة : 18 ث…" at bounding box center [778, 554] width 1556 height 703
click at [1026, 192] on link "بنود المزاد" at bounding box center [1026, 176] width 104 height 52
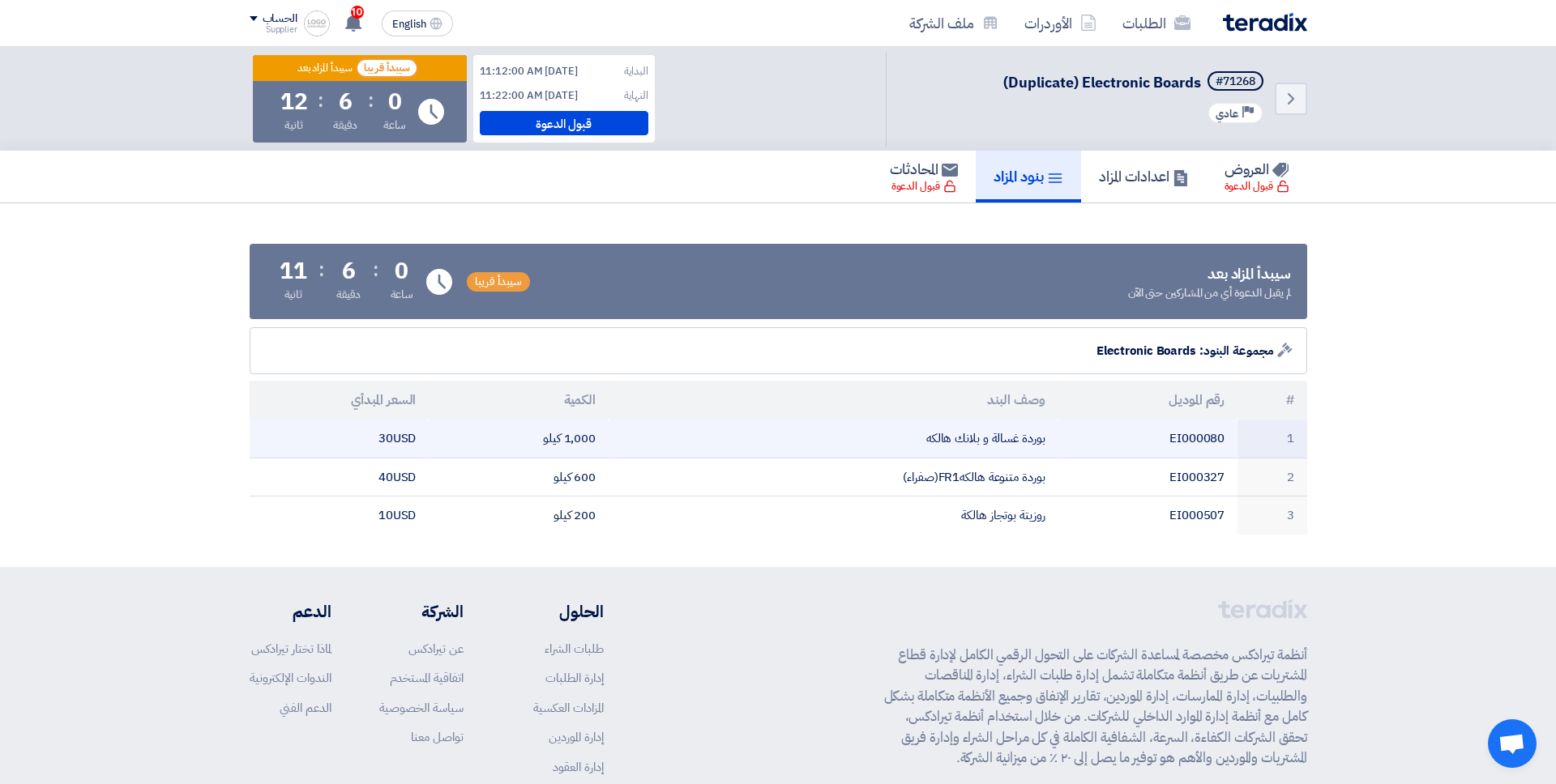
click at [593, 432] on td "1,000 كيلو" at bounding box center [518, 438] width 180 height 38
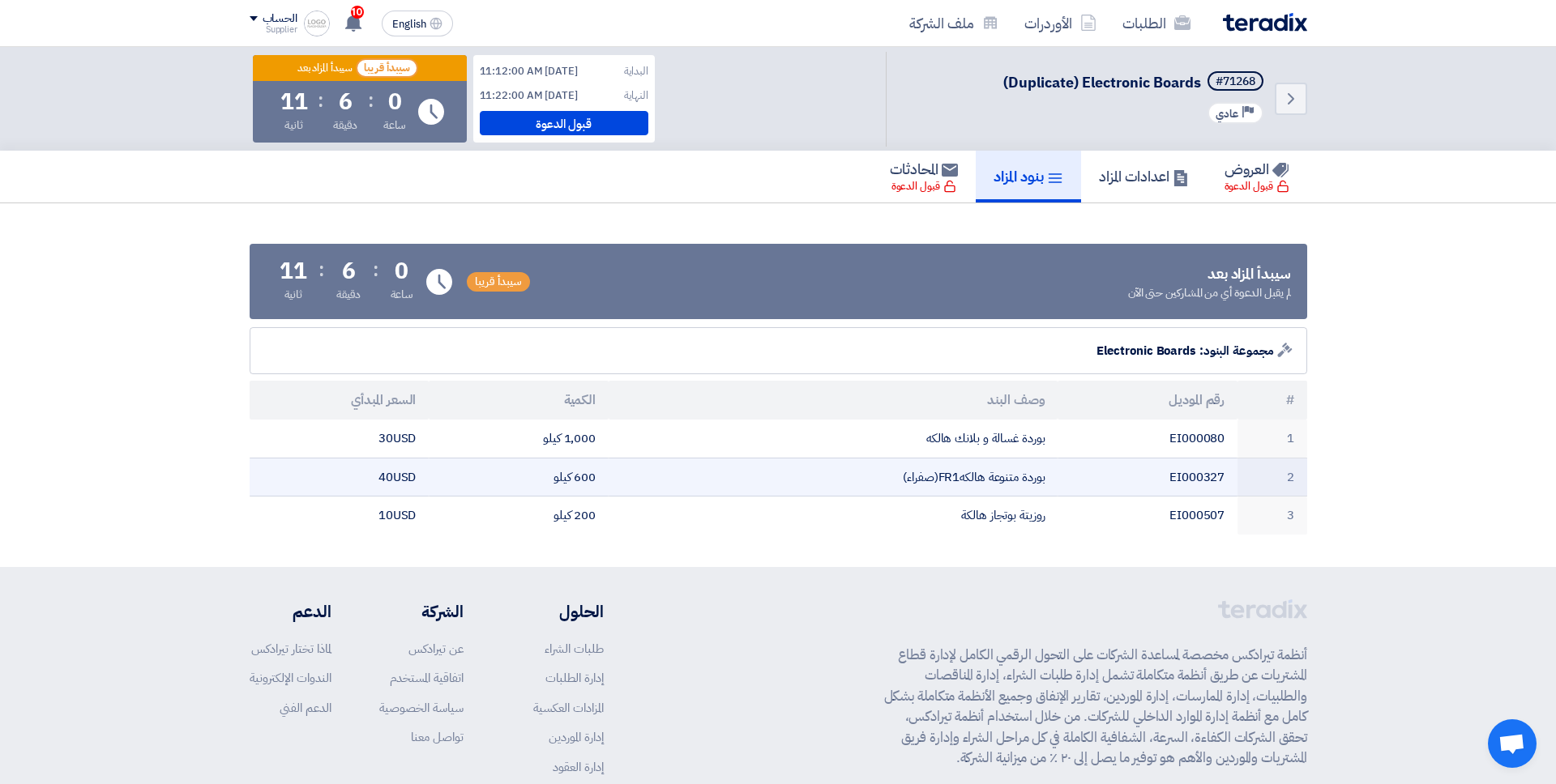
click at [595, 473] on td "600 كيلو" at bounding box center [518, 477] width 180 height 39
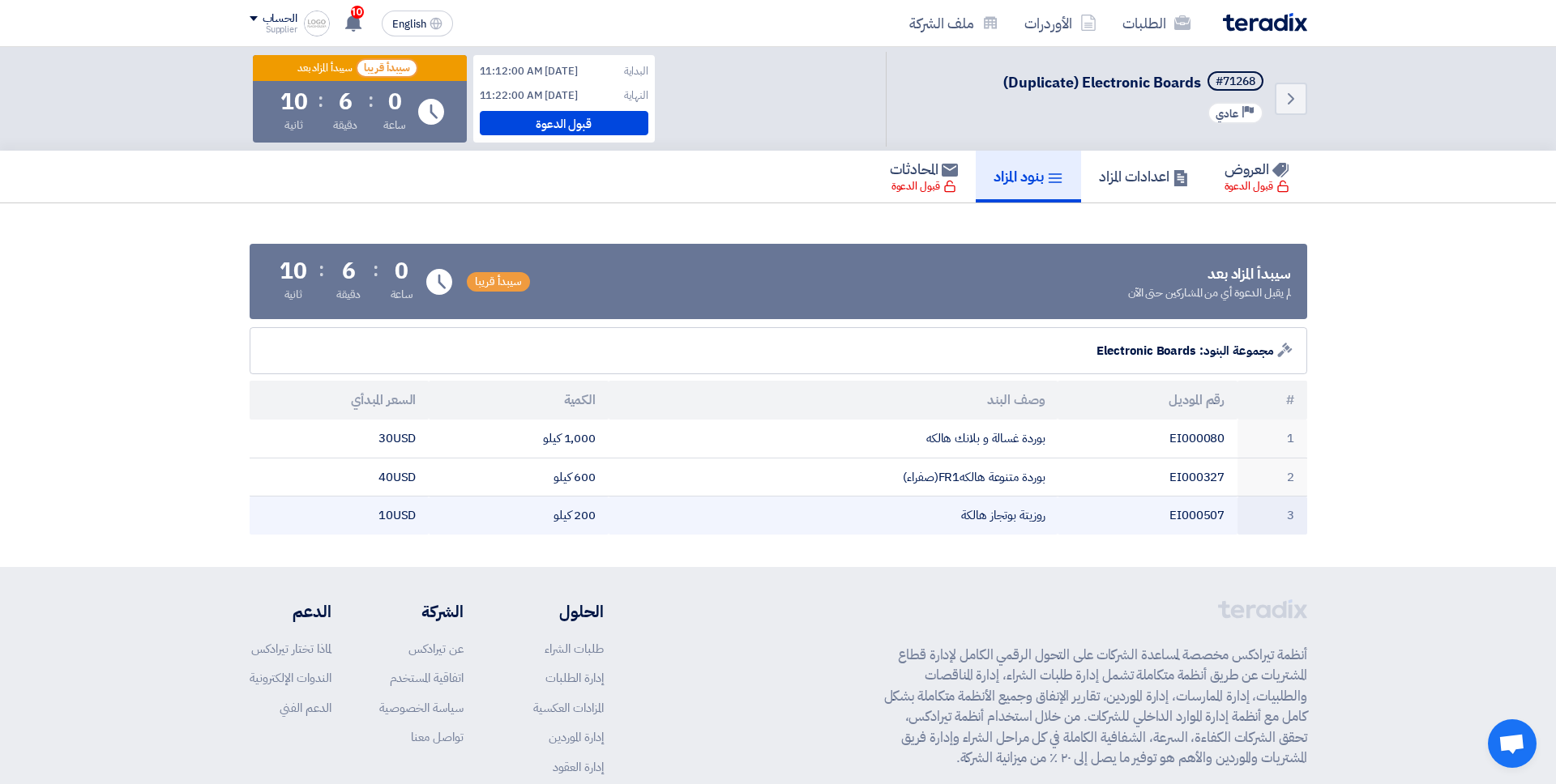
click at [596, 520] on td "200 كيلو" at bounding box center [518, 515] width 180 height 38
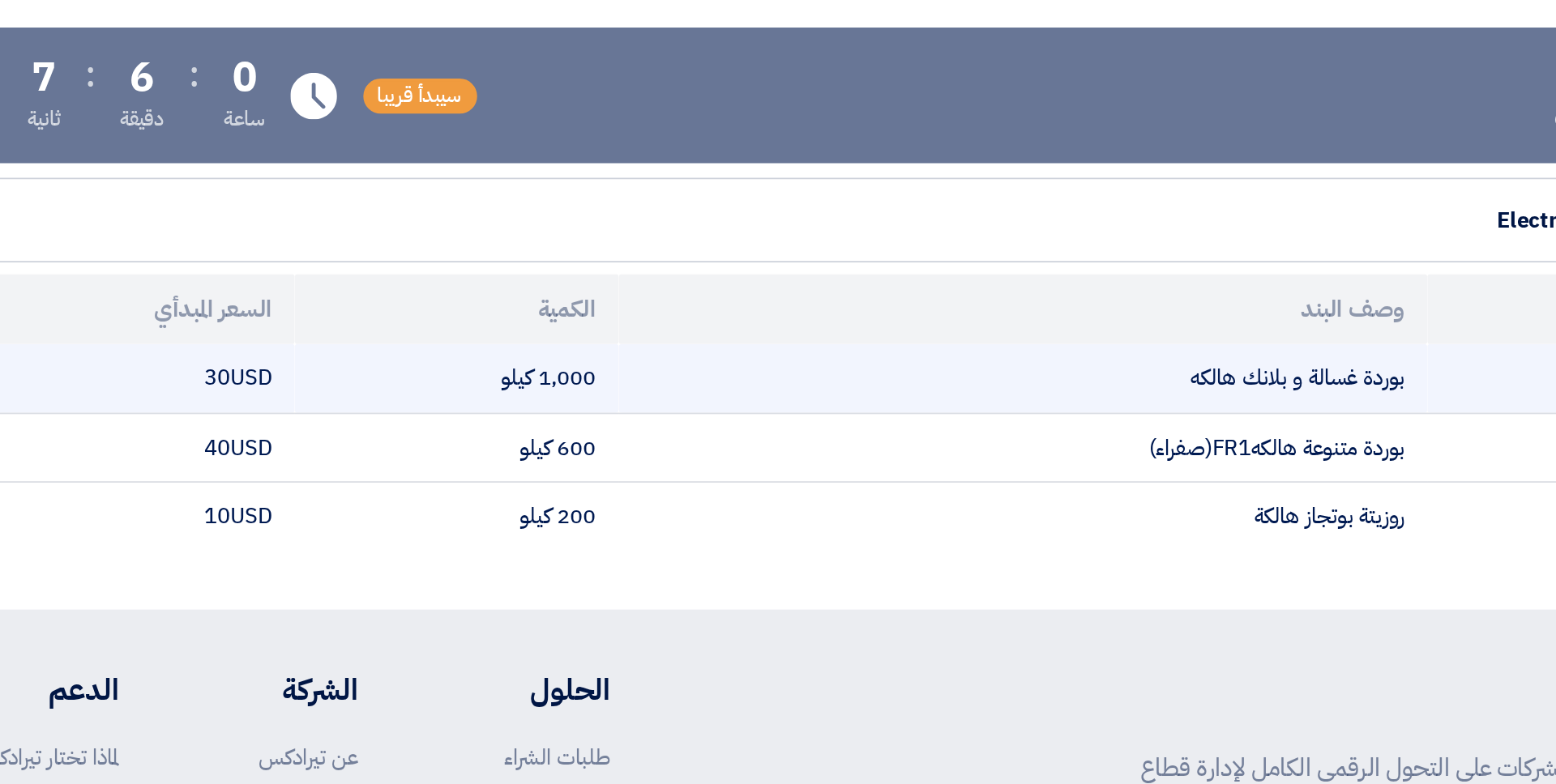
click at [411, 438] on td "30 usd" at bounding box center [339, 438] width 180 height 38
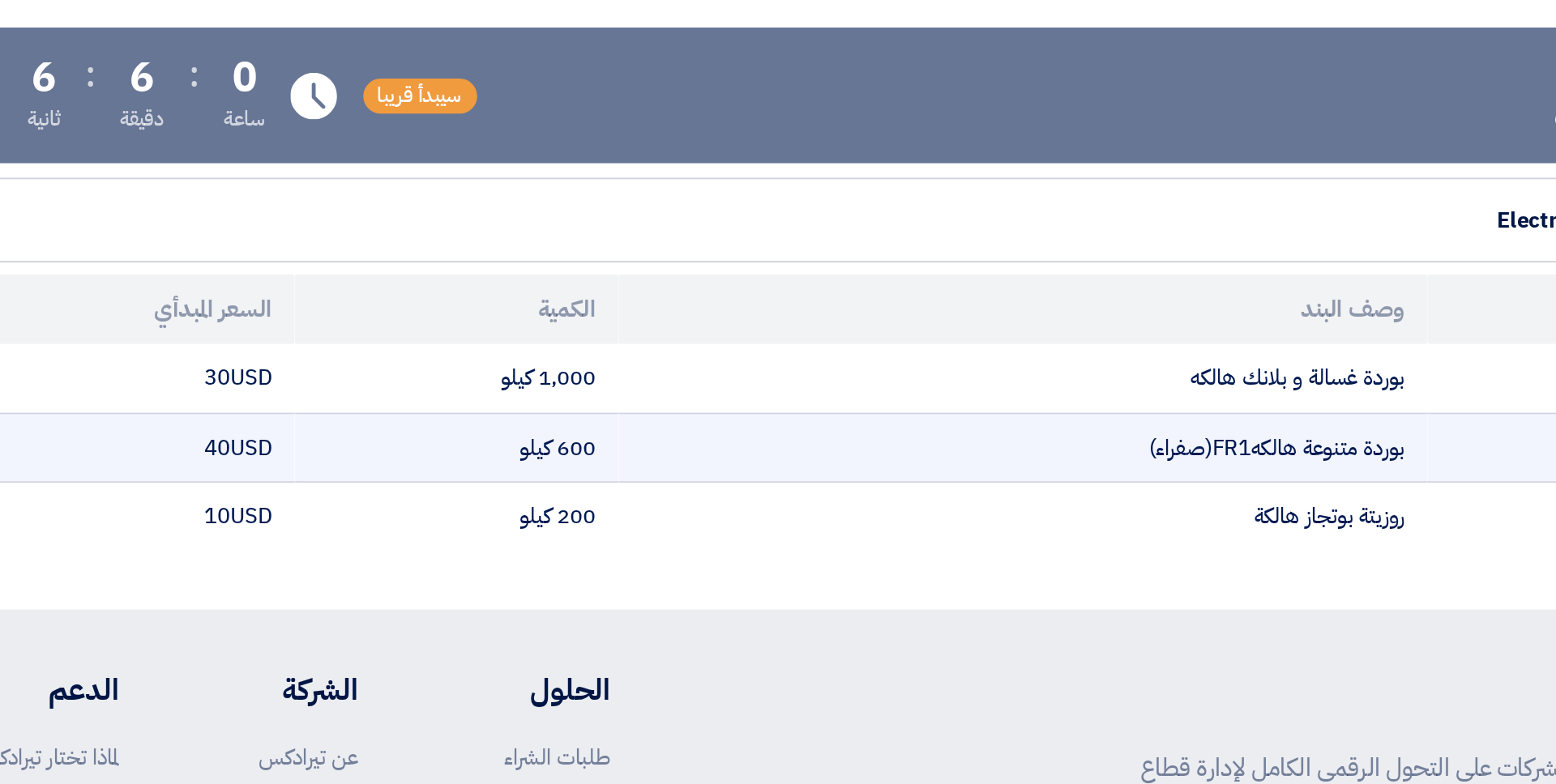
click at [417, 473] on td "40 usd" at bounding box center [339, 477] width 180 height 39
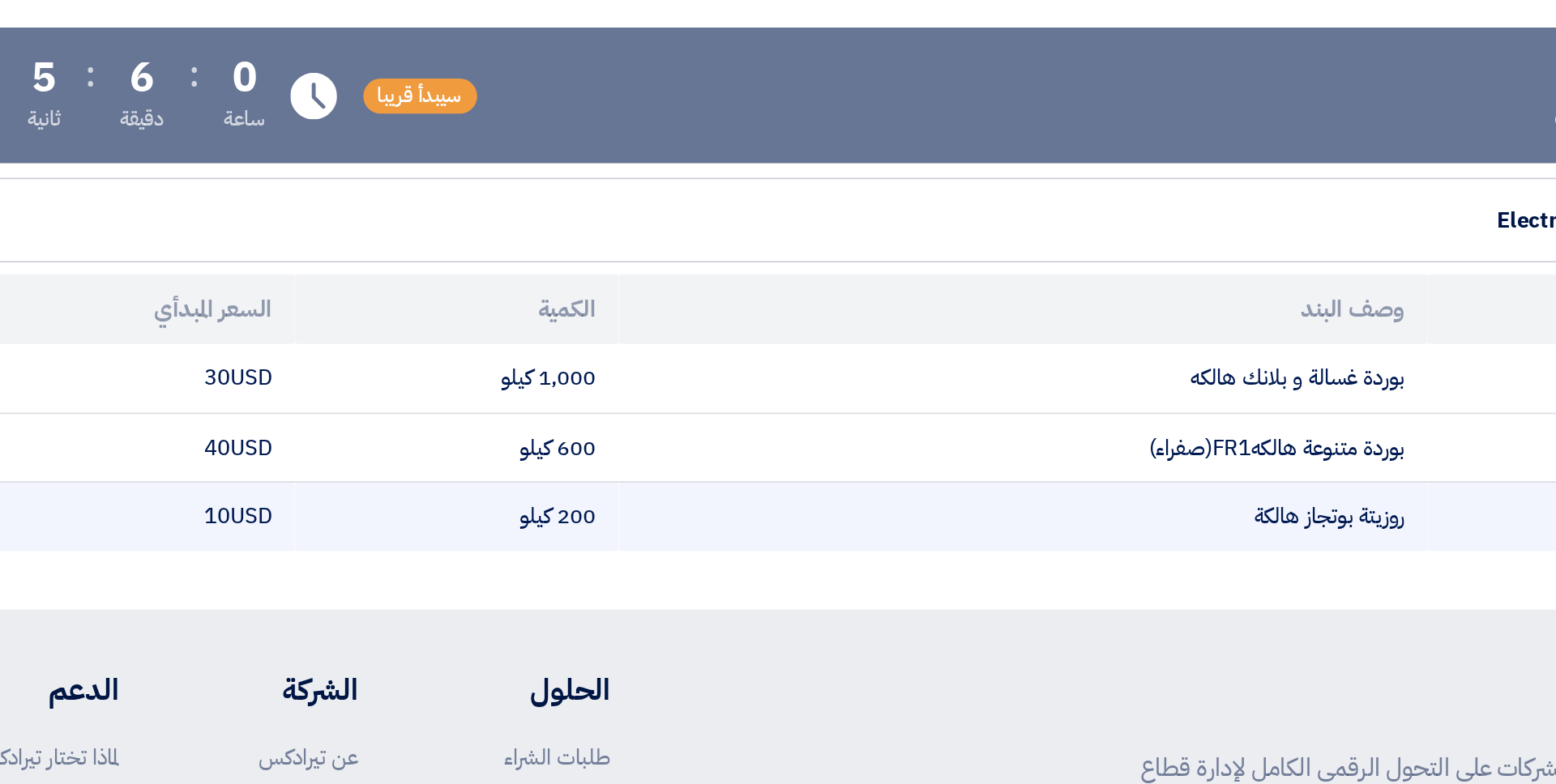
click at [421, 528] on td "10 usd" at bounding box center [339, 515] width 180 height 38
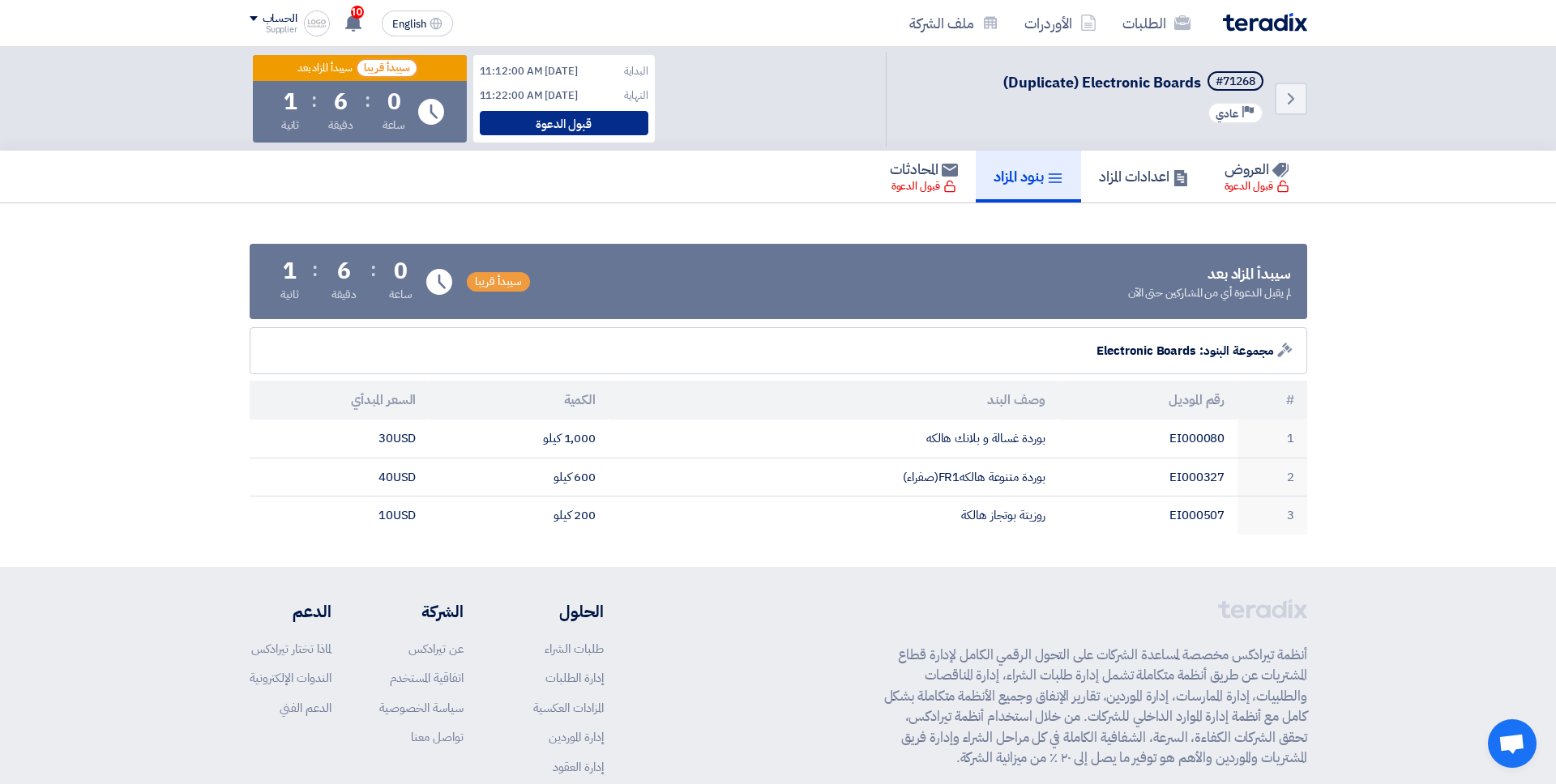
click at [561, 129] on div "قبول الدعوة" at bounding box center [563, 123] width 169 height 24
click at [1191, 165] on link "العروض" at bounding box center [1257, 176] width 100 height 52
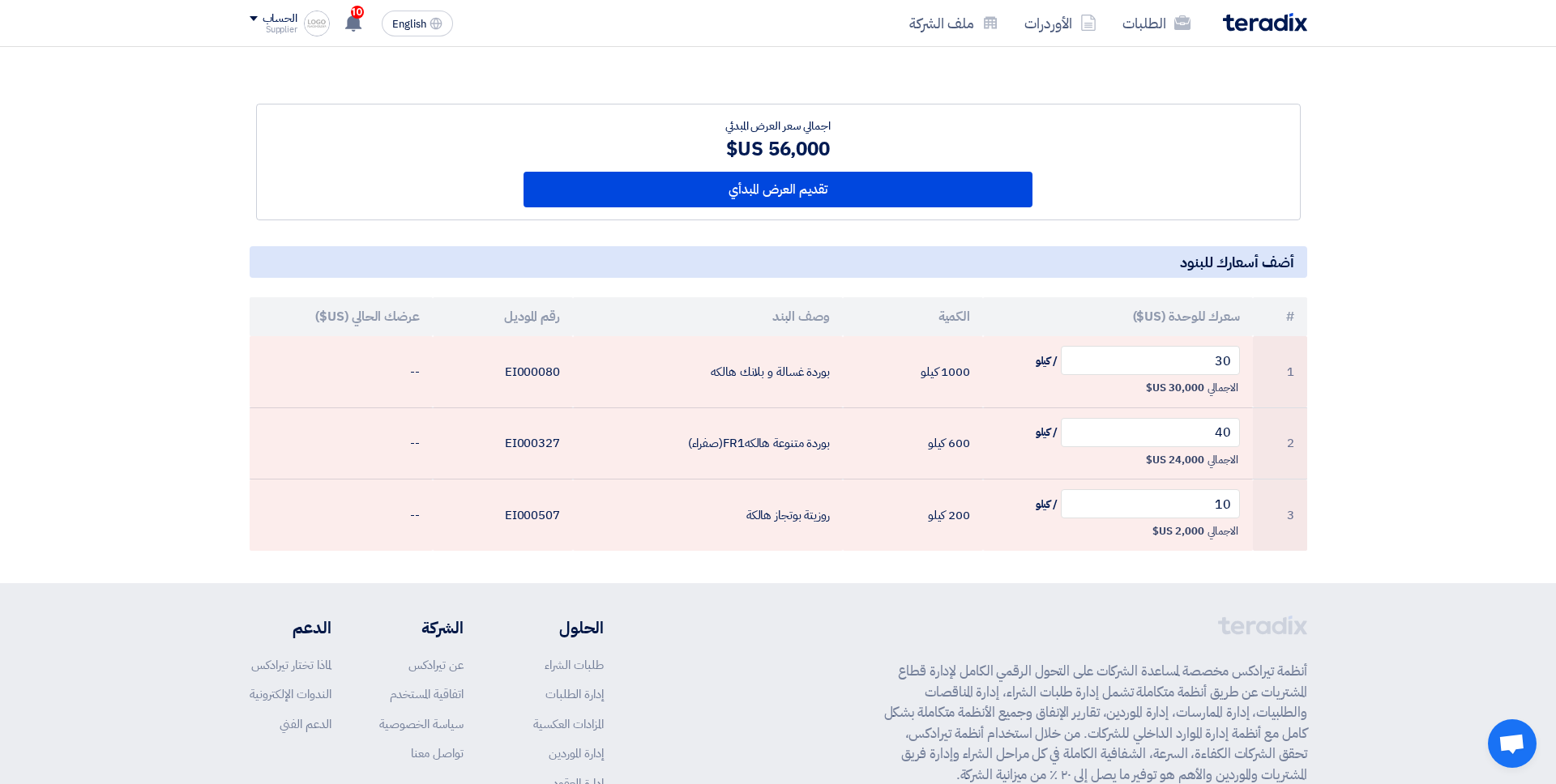
scroll to position [159, 0]
drag, startPoint x: 822, startPoint y: 149, endPoint x: 757, endPoint y: 149, distance: 65.0
click at [757, 149] on div "56,000 US$" at bounding box center [778, 148] width 509 height 29
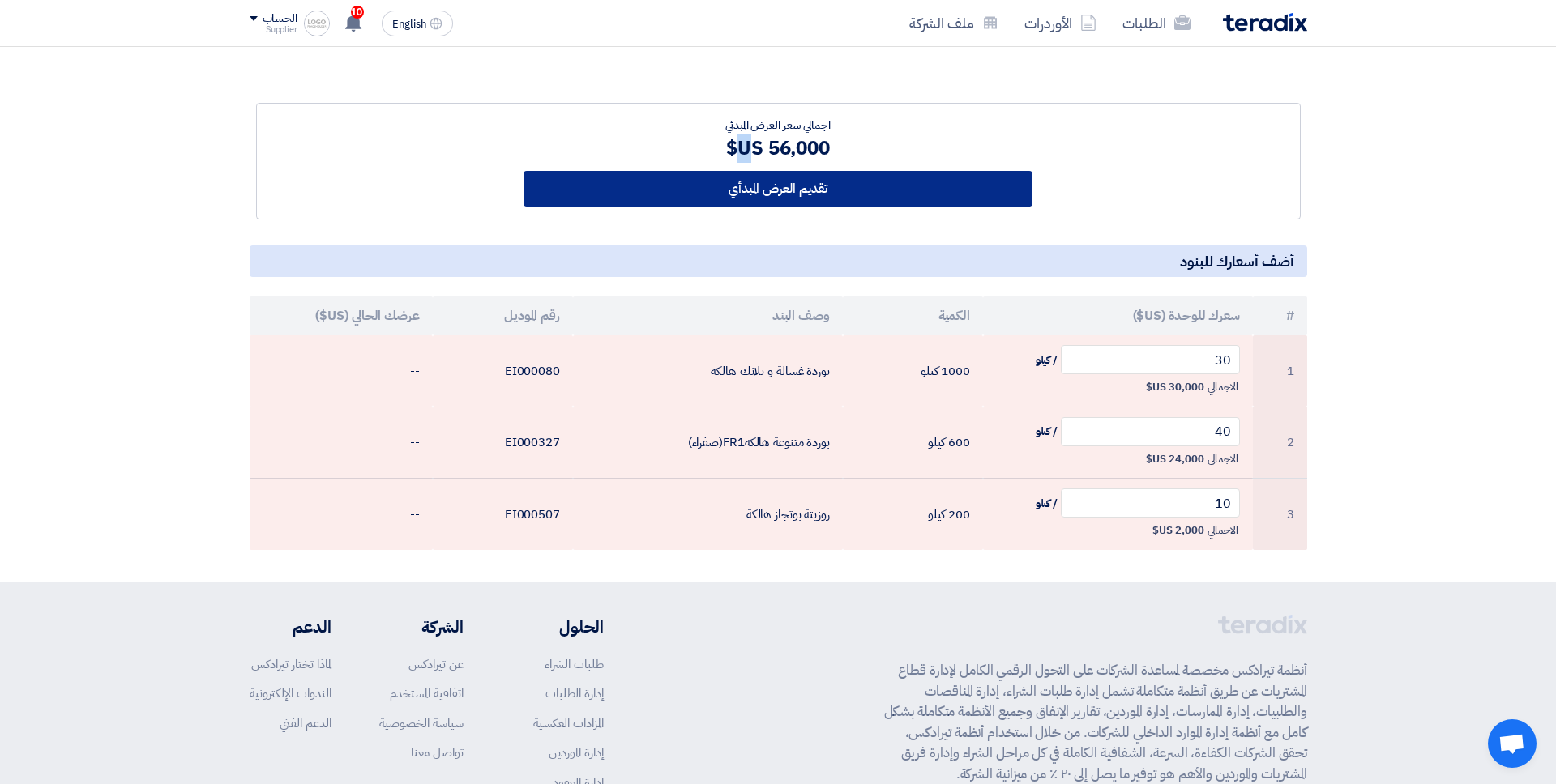
click at [768, 191] on button "تقديم العرض المبدأي" at bounding box center [778, 189] width 509 height 35
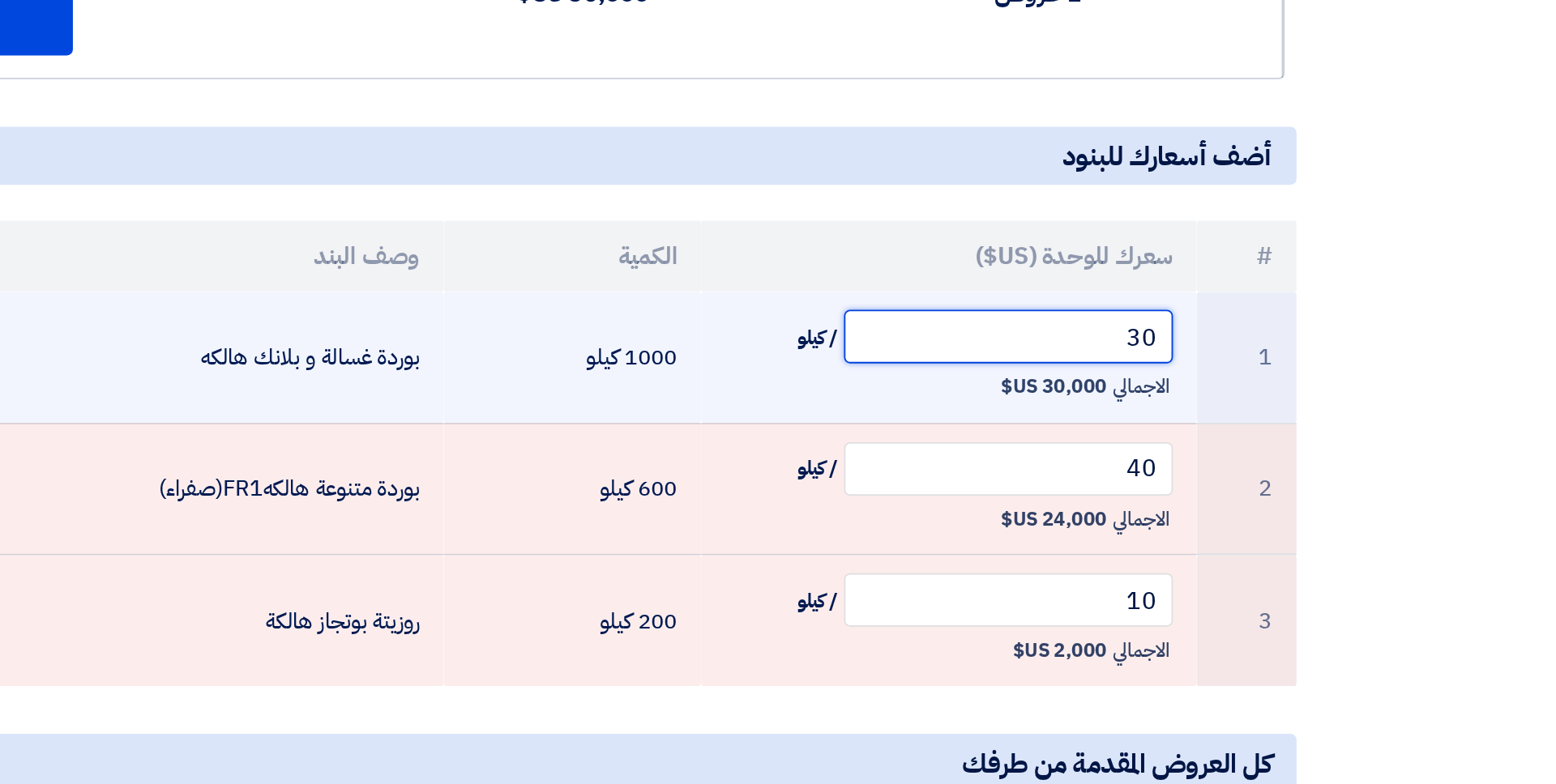
drag, startPoint x: 1215, startPoint y: 356, endPoint x: 1231, endPoint y: 356, distance: 16.0
click at [1191, 356] on input "30" at bounding box center [1150, 359] width 179 height 29
type input "32"
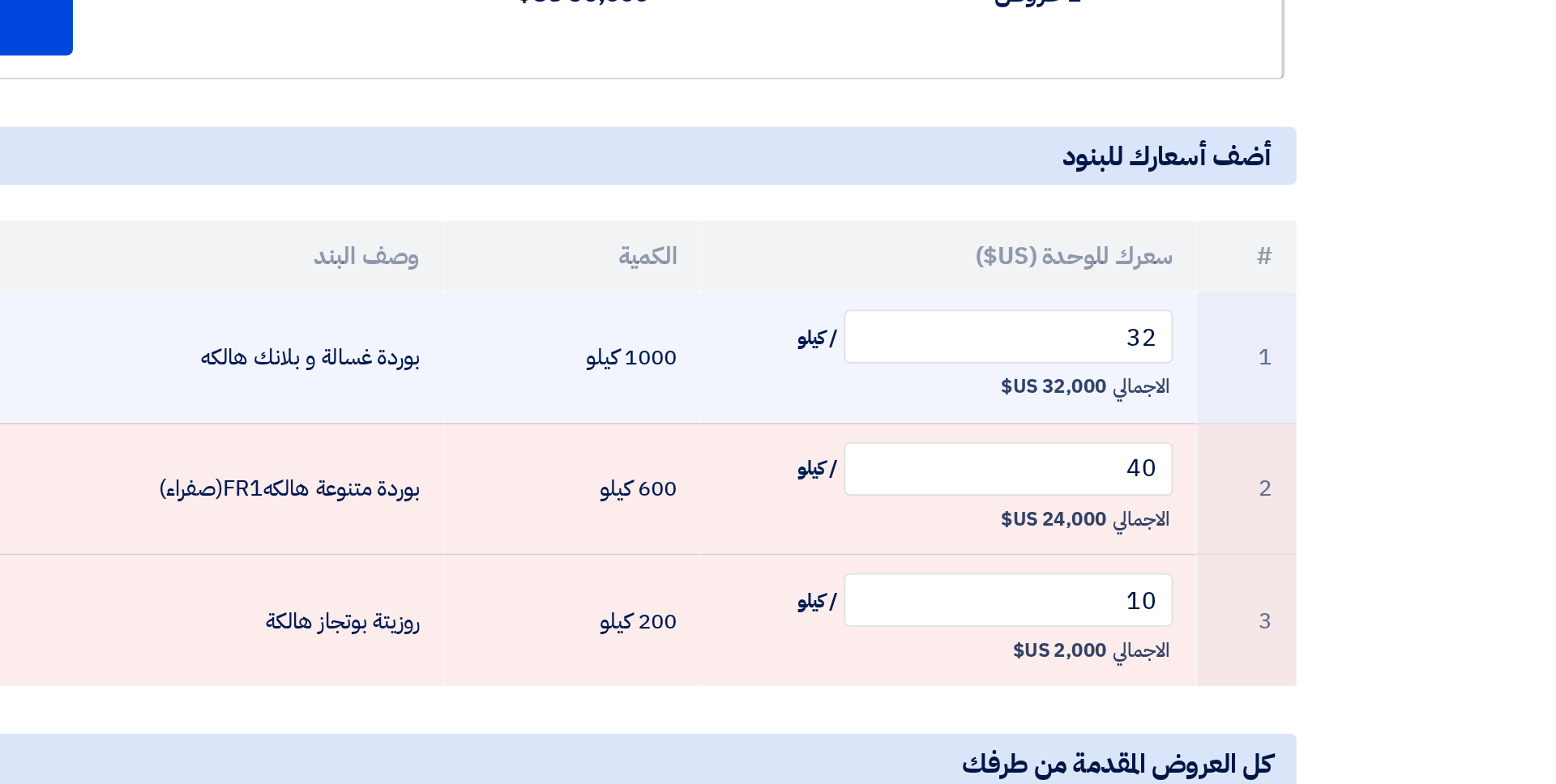
drag, startPoint x: 1184, startPoint y: 385, endPoint x: 1162, endPoint y: 385, distance: 22.0
click at [1162, 385] on span "32,000 US$" at bounding box center [1174, 387] width 58 height 16
click at [963, 373] on td "1000 كيلو" at bounding box center [913, 371] width 140 height 71
click at [1171, 386] on span "32,000 US$" at bounding box center [1174, 387] width 58 height 16
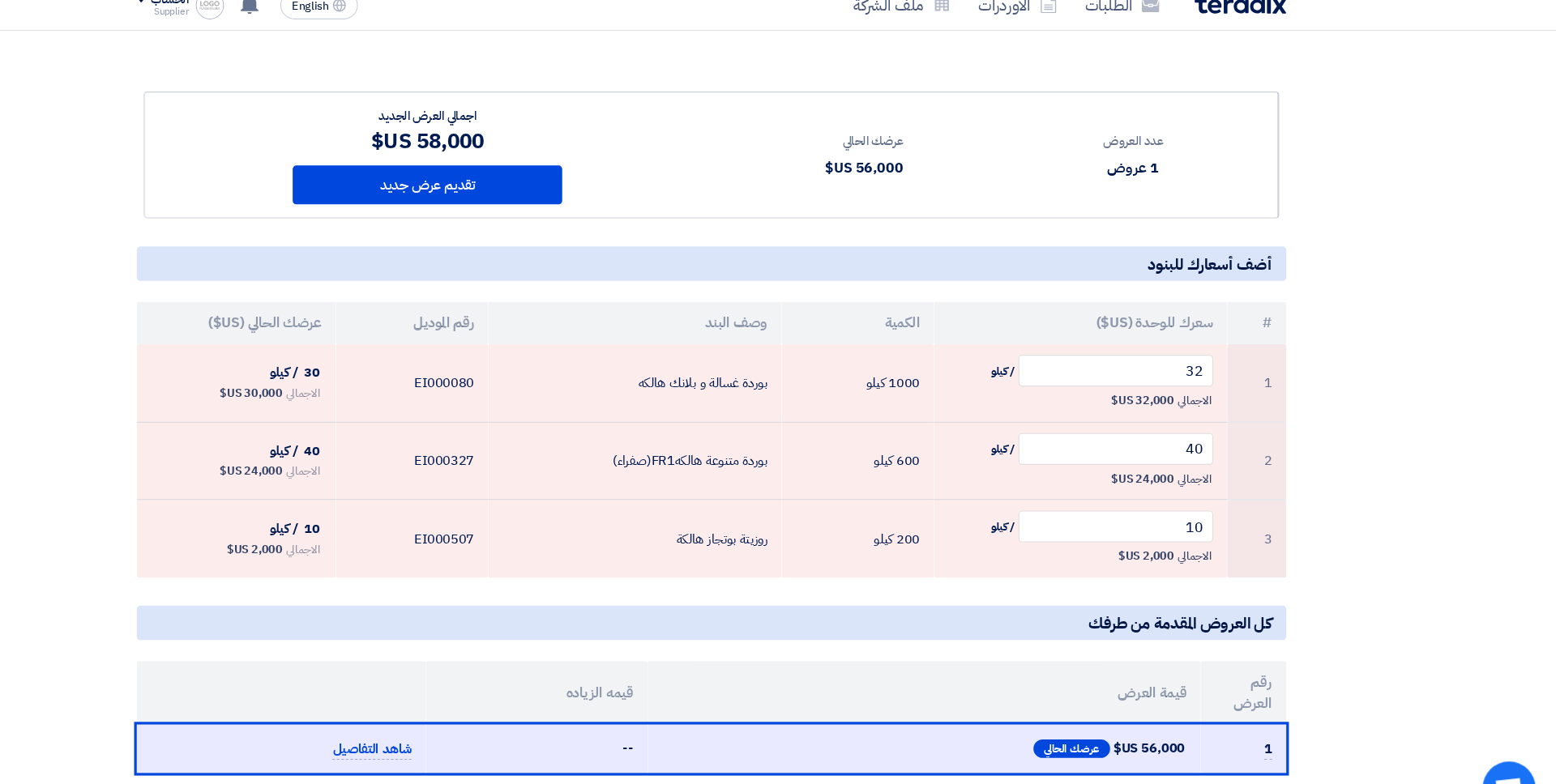
drag, startPoint x: 509, startPoint y: 154, endPoint x: 543, endPoint y: 154, distance: 34.0
click at [543, 154] on div "58,000 US$" at bounding box center [516, 148] width 248 height 29
click at [553, 180] on button "تقديم عرض جديد" at bounding box center [516, 189] width 248 height 35
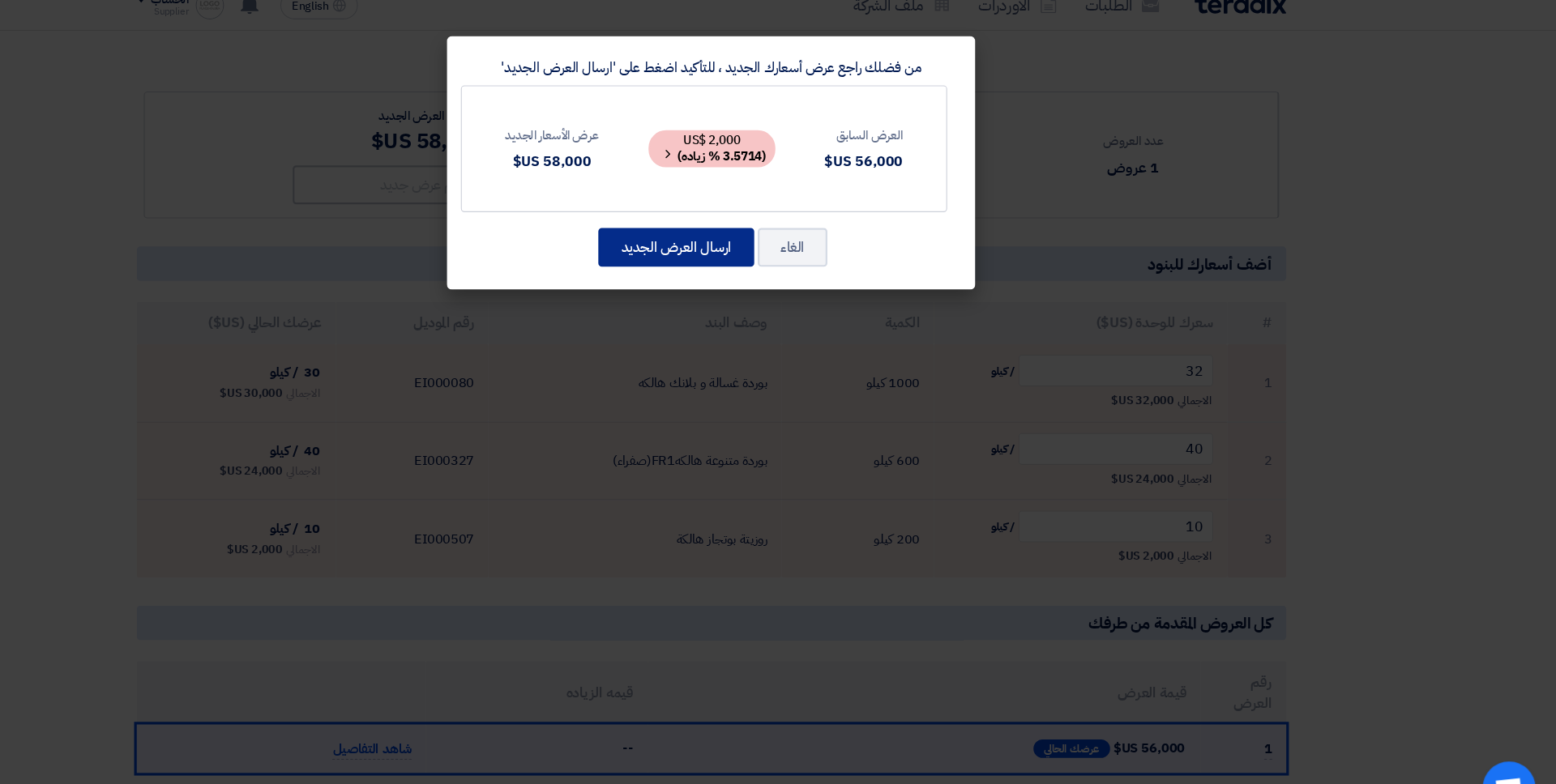
click at [731, 250] on button "ارسال العرض الجديد" at bounding box center [746, 246] width 144 height 35
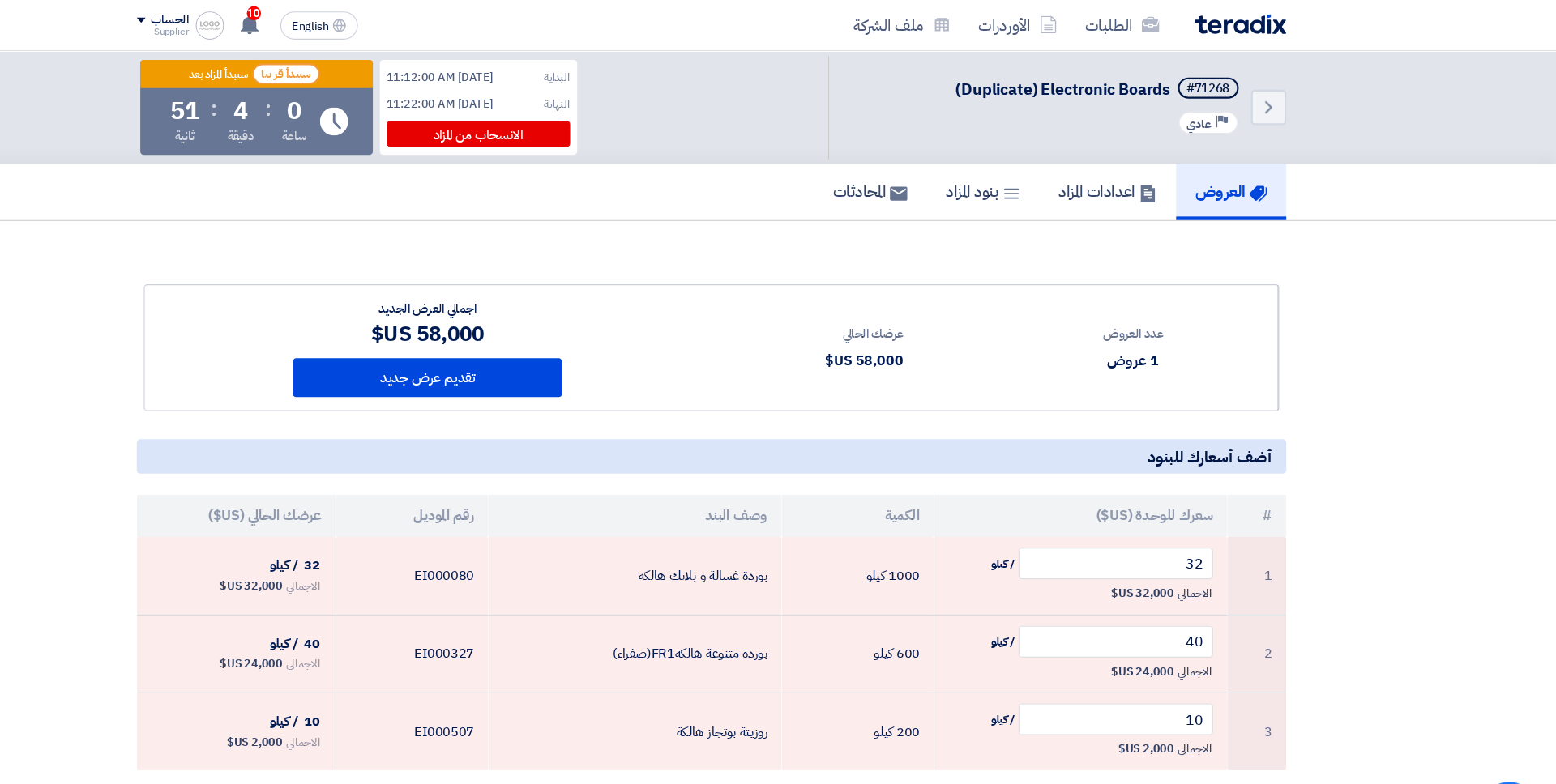
scroll to position [0, 0]
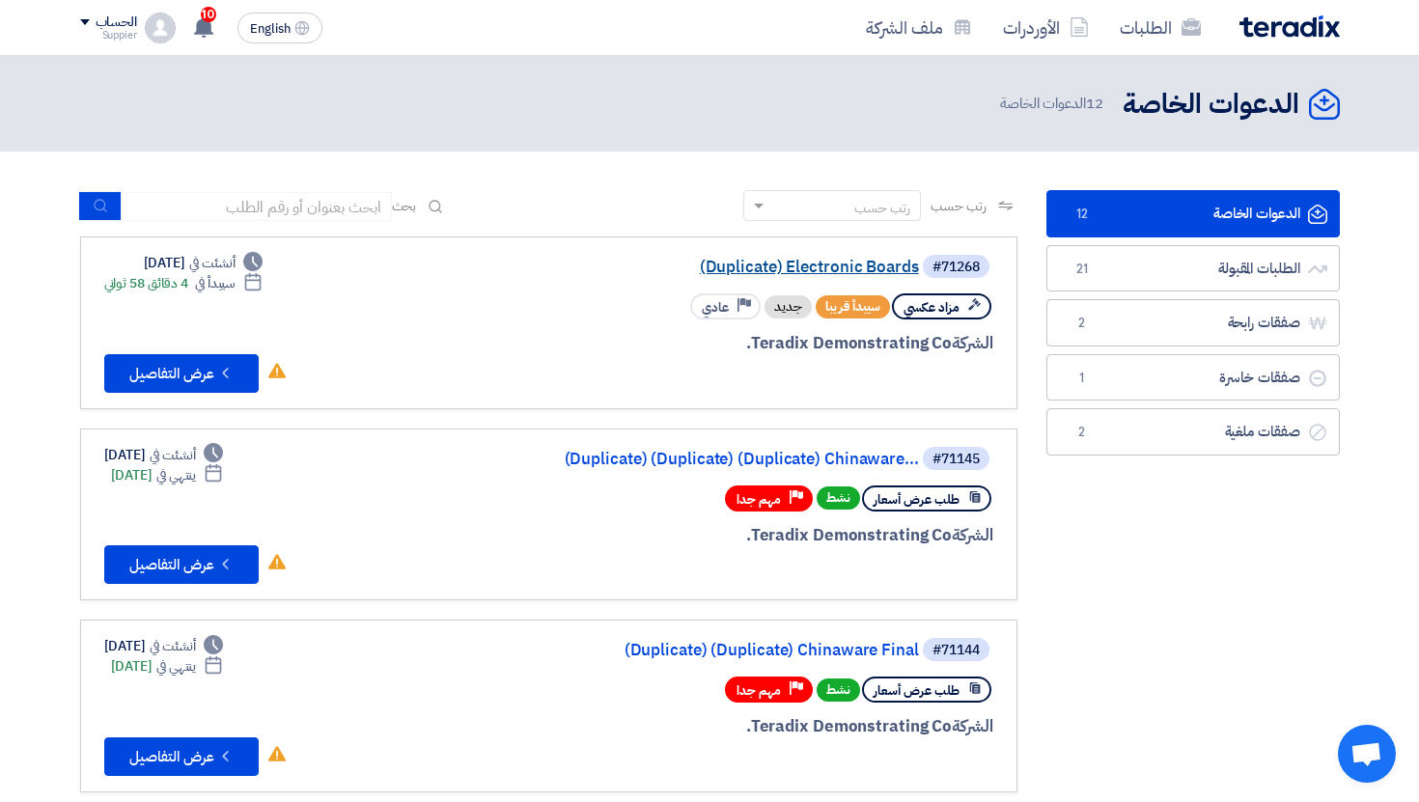
click at [778, 272] on link "(Duplicate) Electronic Boards" at bounding box center [726, 267] width 386 height 17
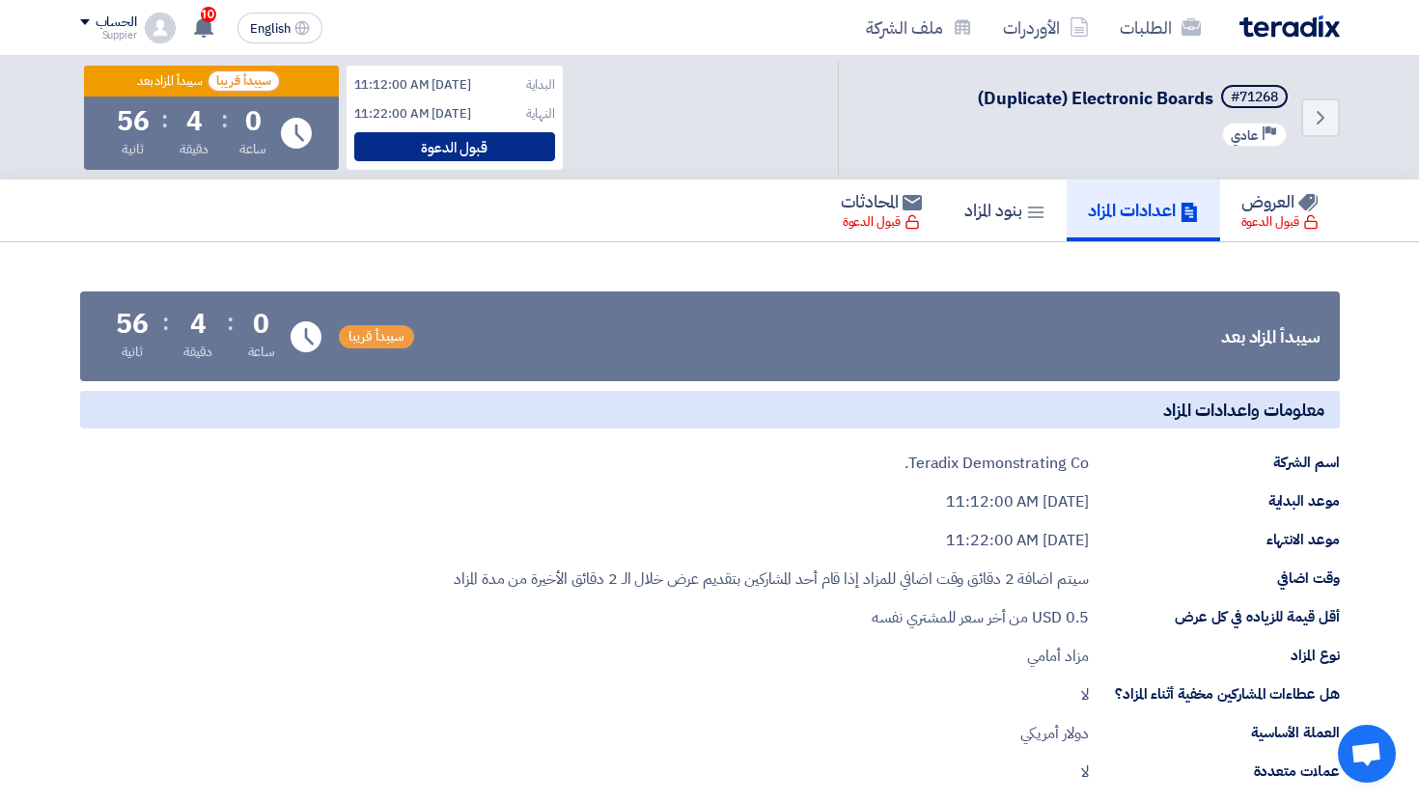
click at [458, 134] on div "قبول الدعوة" at bounding box center [454, 146] width 201 height 29
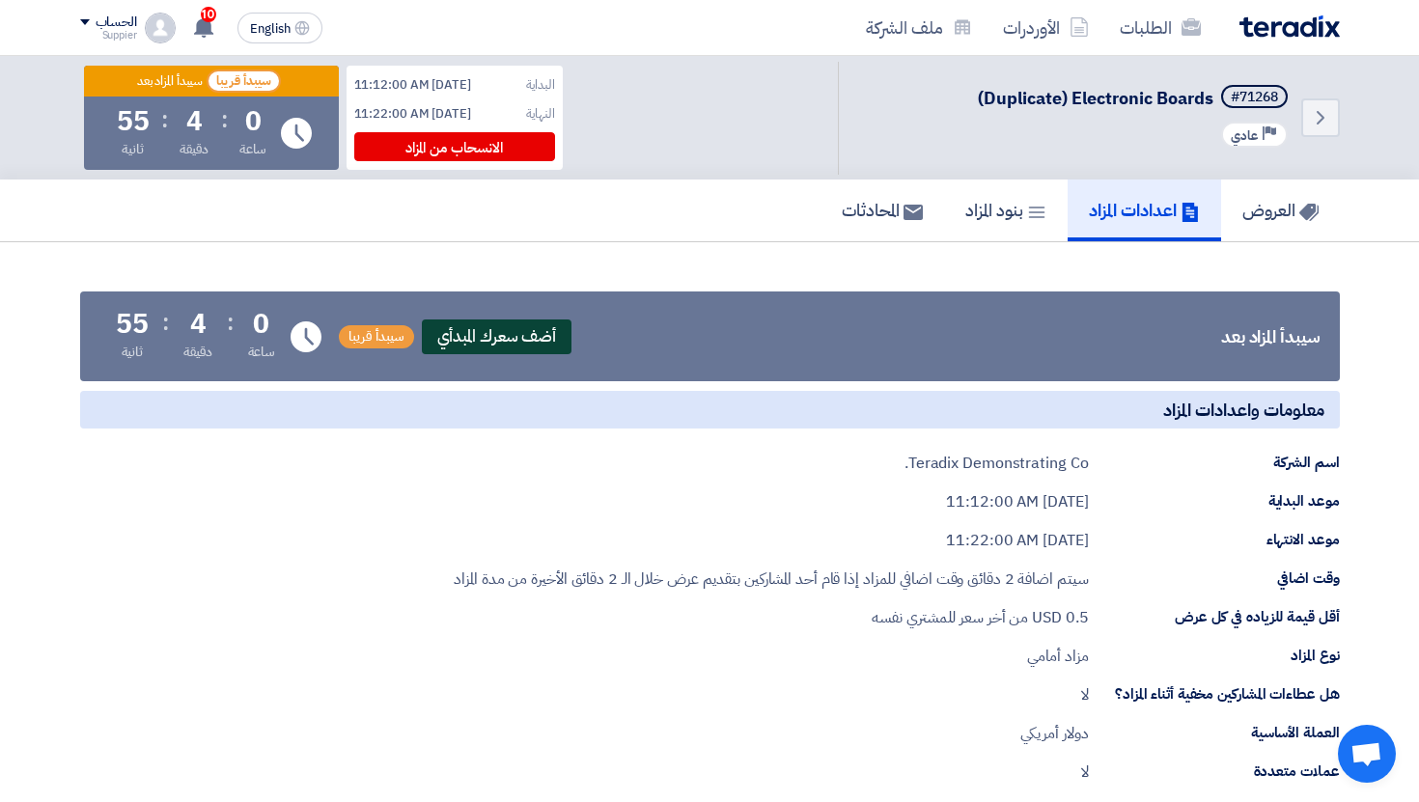
click at [523, 338] on span "أضف سعرك المبدأي" at bounding box center [497, 336] width 151 height 35
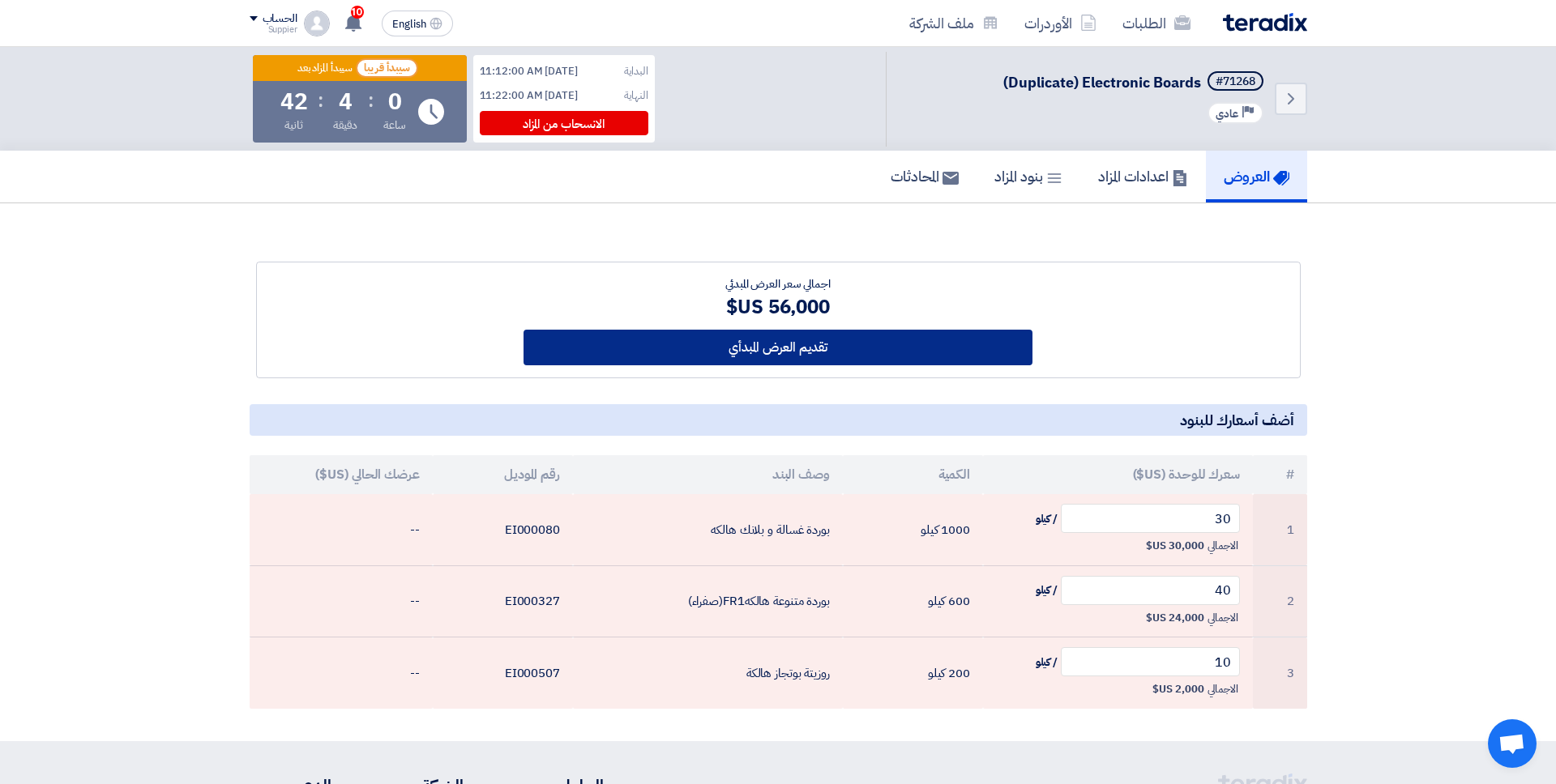
click at [786, 353] on button "تقديم العرض المبدأي" at bounding box center [778, 348] width 509 height 35
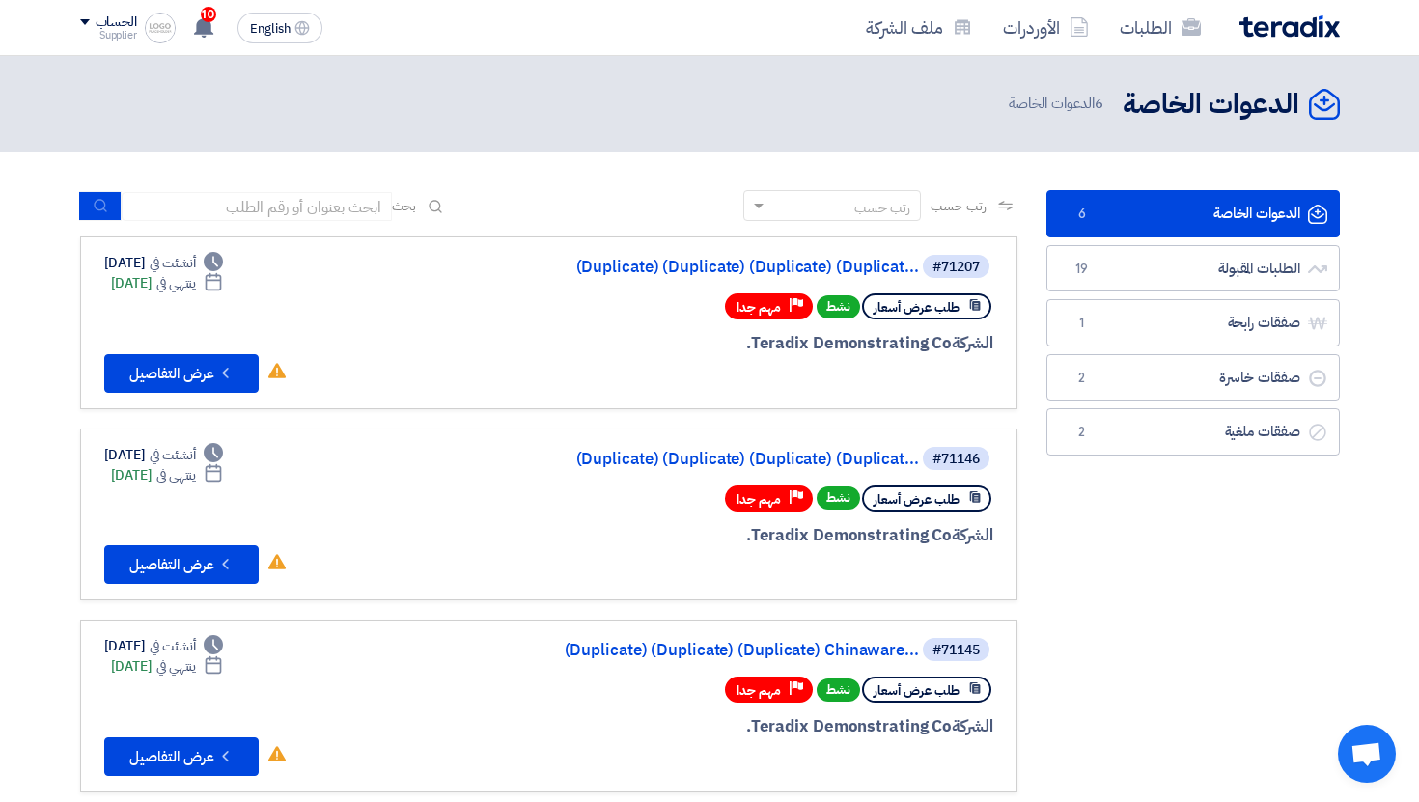
click at [1086, 213] on span "6" at bounding box center [1081, 214] width 23 height 19
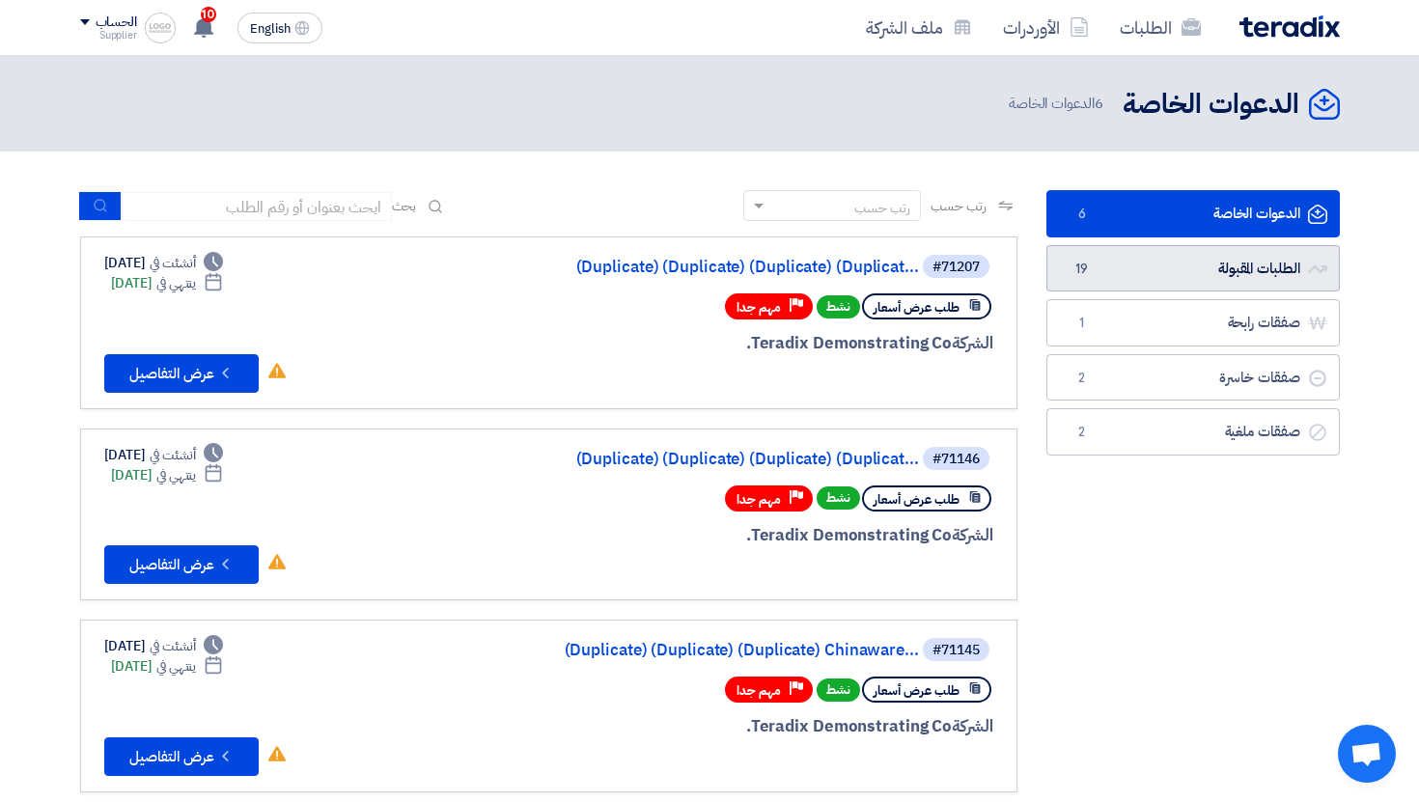
click at [1232, 264] on link "الطلبات المقبولة الطلبات المقبولة 19" at bounding box center [1192, 268] width 293 height 47
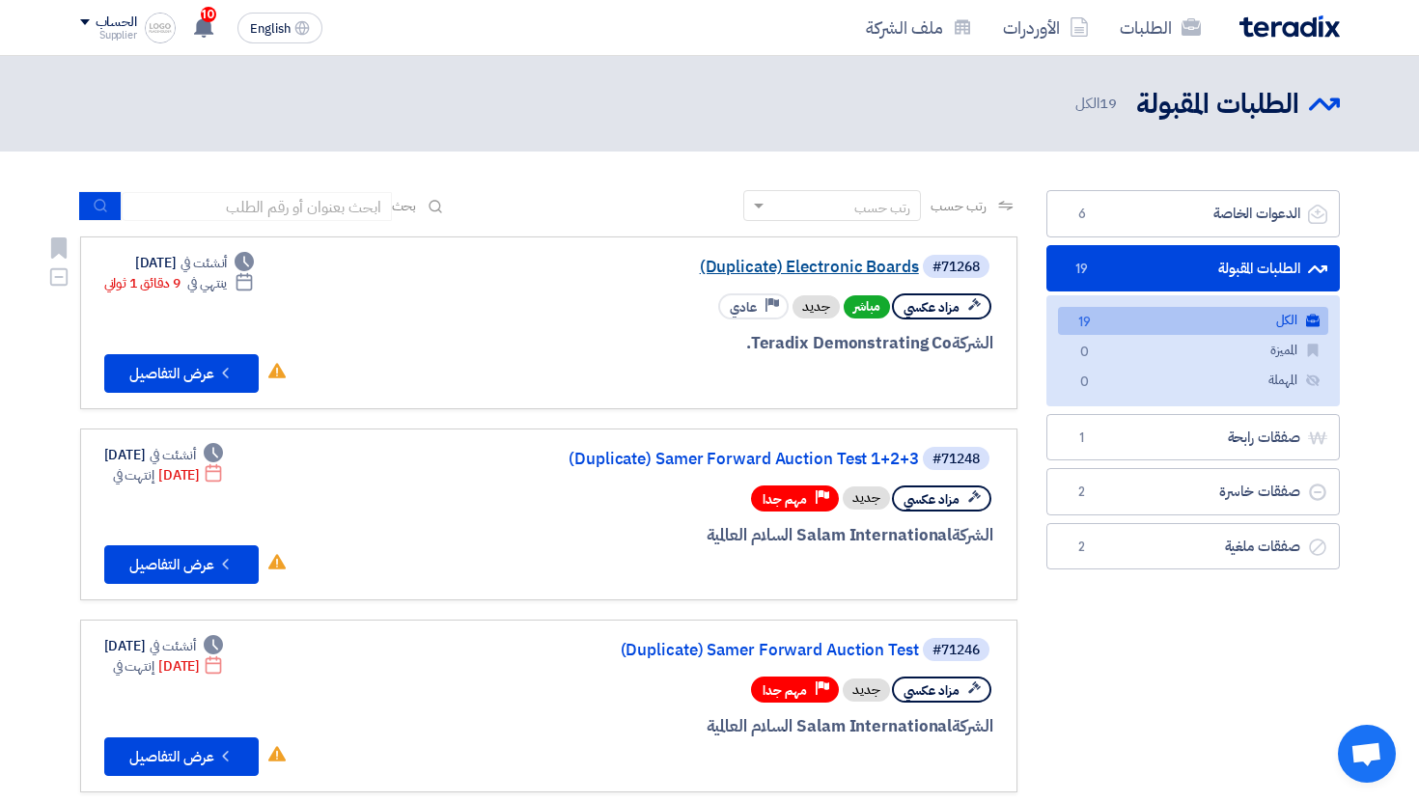
click at [817, 262] on link "(Duplicate) Electronic Boards" at bounding box center [726, 267] width 386 height 17
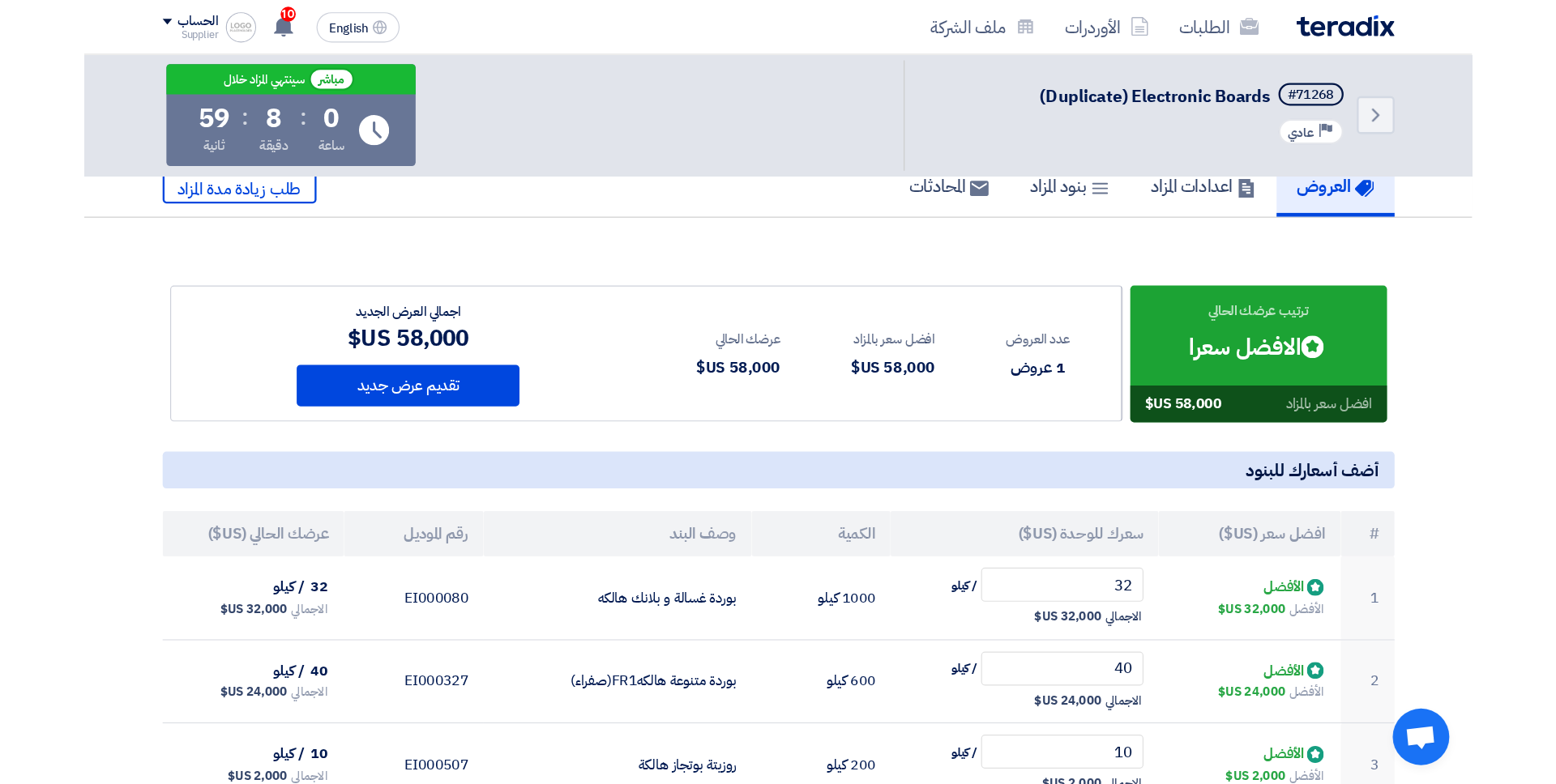
scroll to position [20, 0]
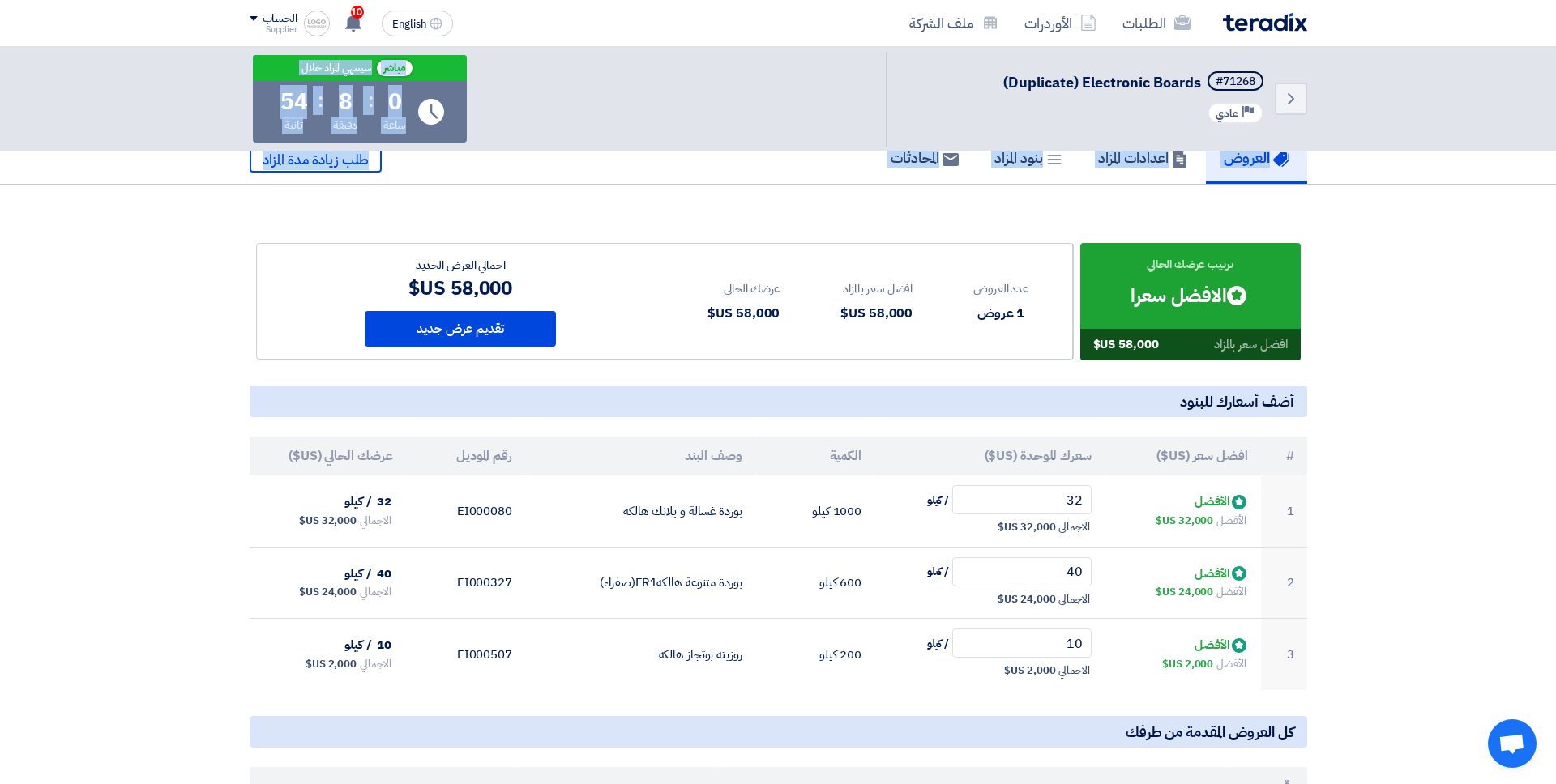
drag, startPoint x: 802, startPoint y: 195, endPoint x: 775, endPoint y: 118, distance: 81.6
click at [775, 118] on div "Back #71268 (Duplicate) Electronic Boards Priority عادي مباشر سينتهي المزاد خلا…" at bounding box center [778, 464] width 1556 height 875
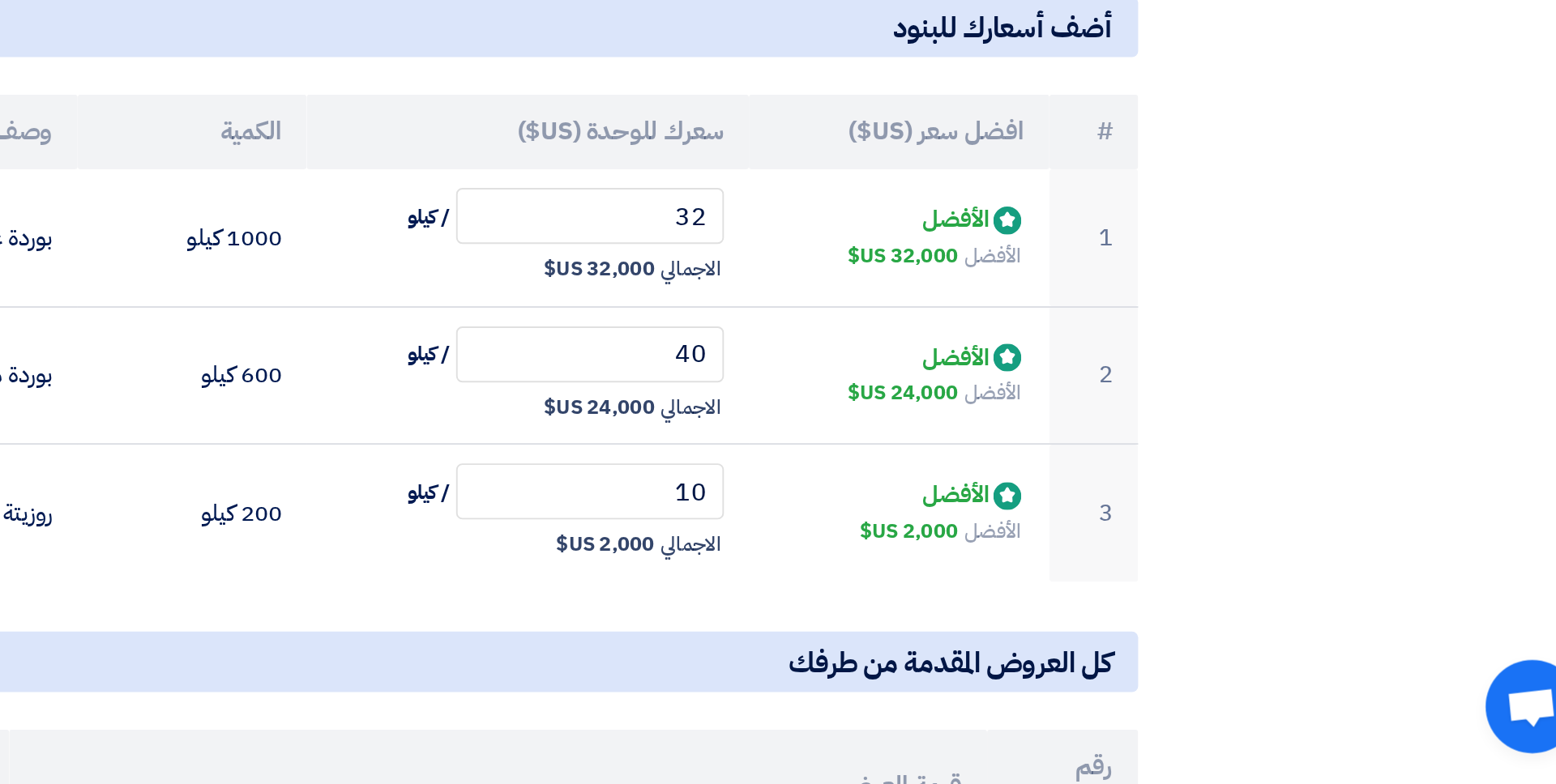
scroll to position [39, 0]
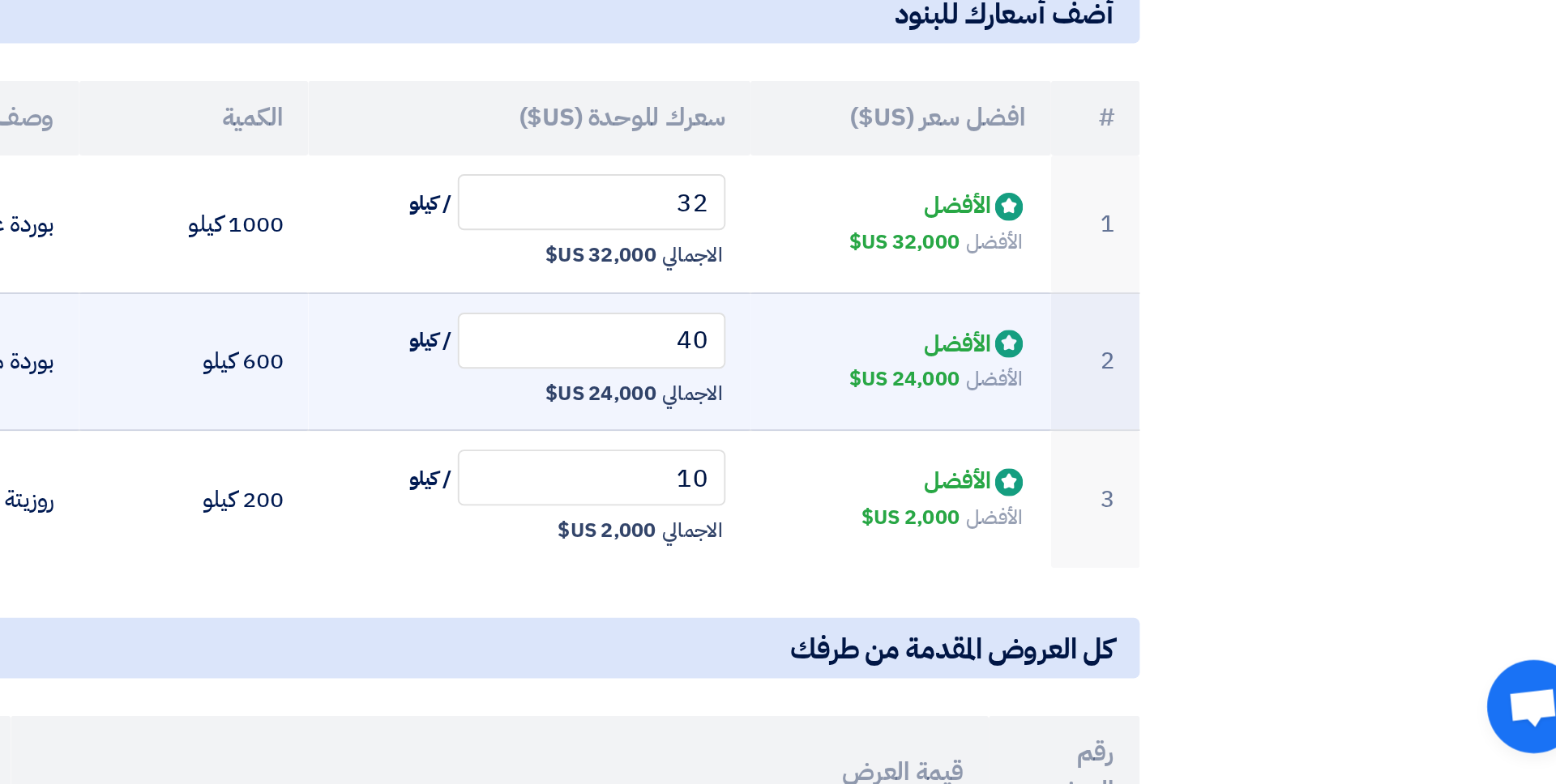
drag, startPoint x: 1176, startPoint y: 573, endPoint x: 1216, endPoint y: 573, distance: 40.0
click at [1191, 573] on div "الأفضل 24,000 US$" at bounding box center [1182, 573] width 130 height 19
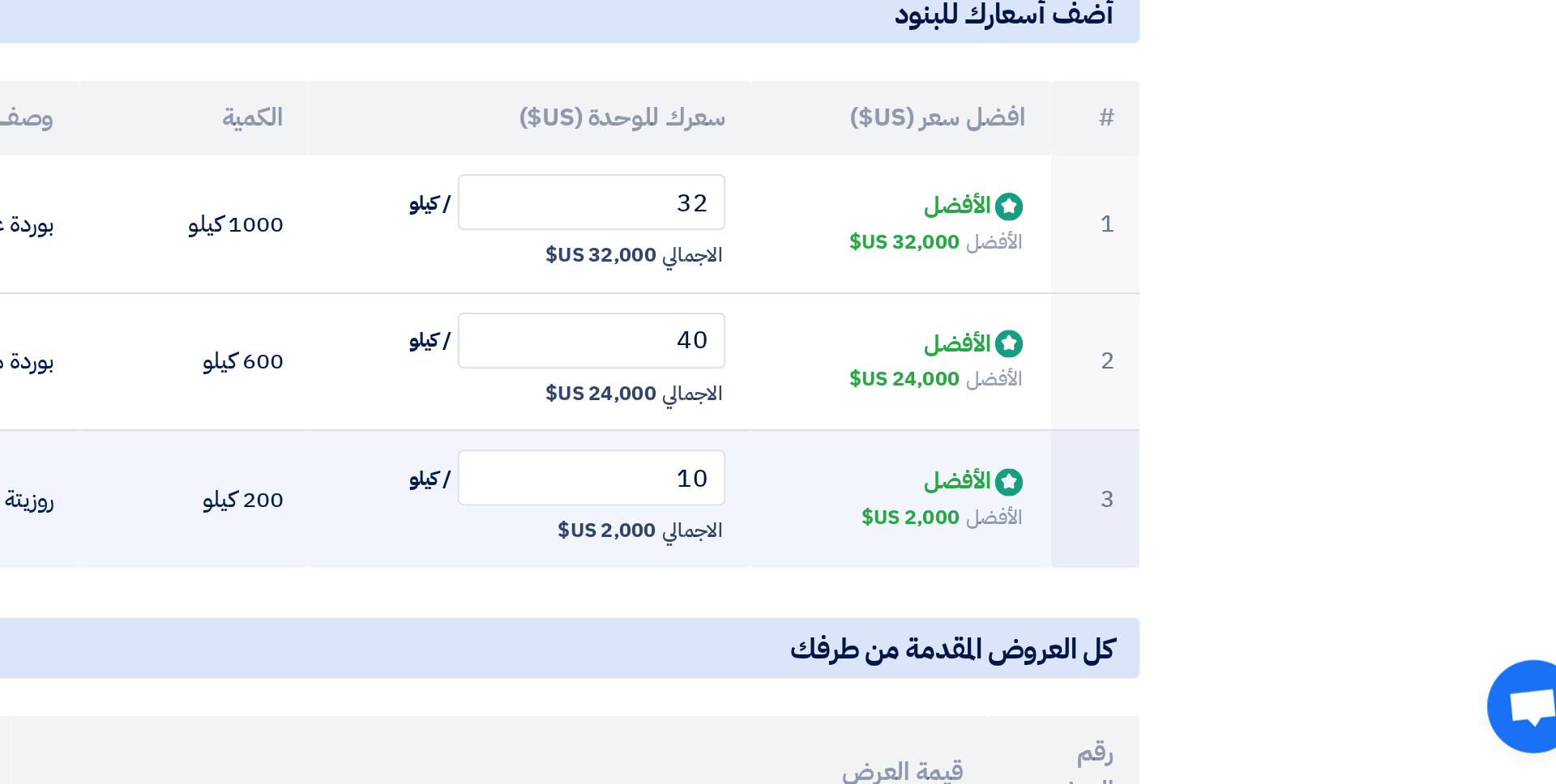
drag, startPoint x: 1031, startPoint y: 647, endPoint x: 1049, endPoint y: 647, distance: 18.0
click at [1048, 647] on span "2,000 US$" at bounding box center [1029, 651] width 51 height 16
drag, startPoint x: 1167, startPoint y: 643, endPoint x: 1226, endPoint y: 643, distance: 59.0
click at [1191, 643] on div "الأفضل 2,000 US$" at bounding box center [1182, 645] width 130 height 19
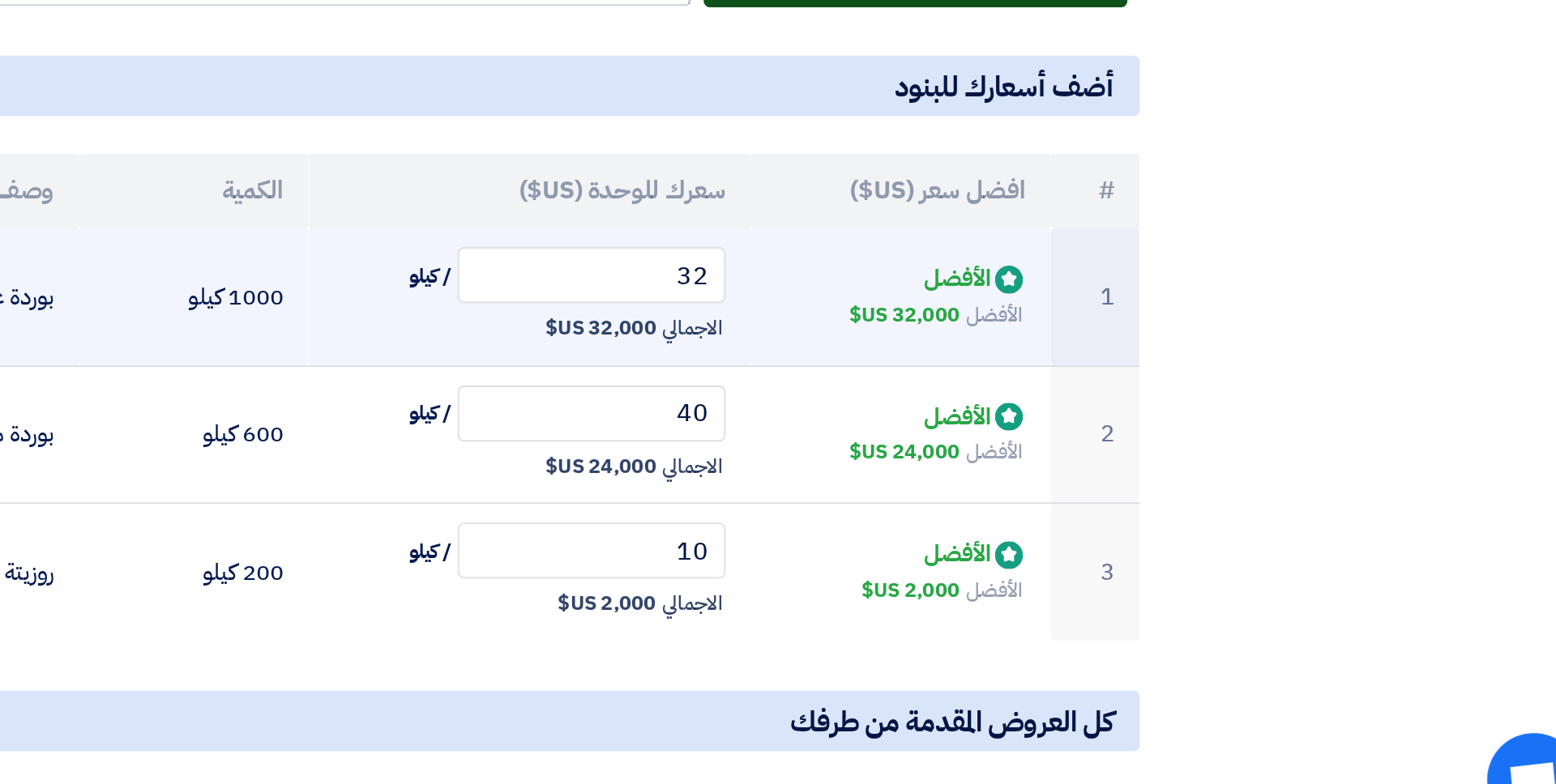
drag, startPoint x: 1021, startPoint y: 506, endPoint x: 1051, endPoint y: 506, distance: 30.0
click at [1051, 506] on span "32,000 US$" at bounding box center [1026, 508] width 58 height 16
drag, startPoint x: 1165, startPoint y: 499, endPoint x: 1218, endPoint y: 499, distance: 53.0
click at [1191, 499] on div "الأفضل 32,000 US$" at bounding box center [1182, 502] width 130 height 19
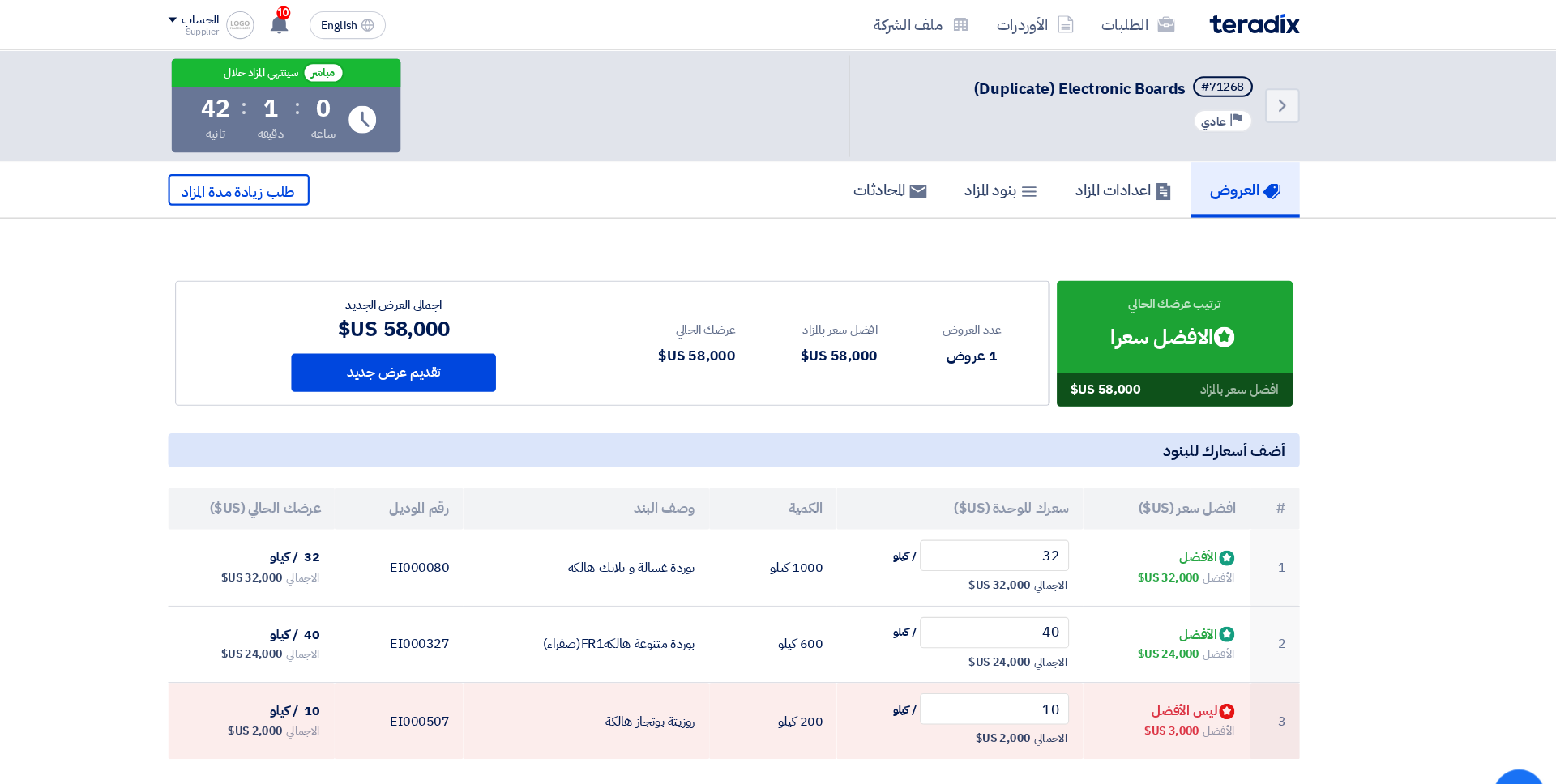
scroll to position [0, 0]
click at [1159, 29] on link "الطلبات" at bounding box center [1156, 23] width 94 height 38
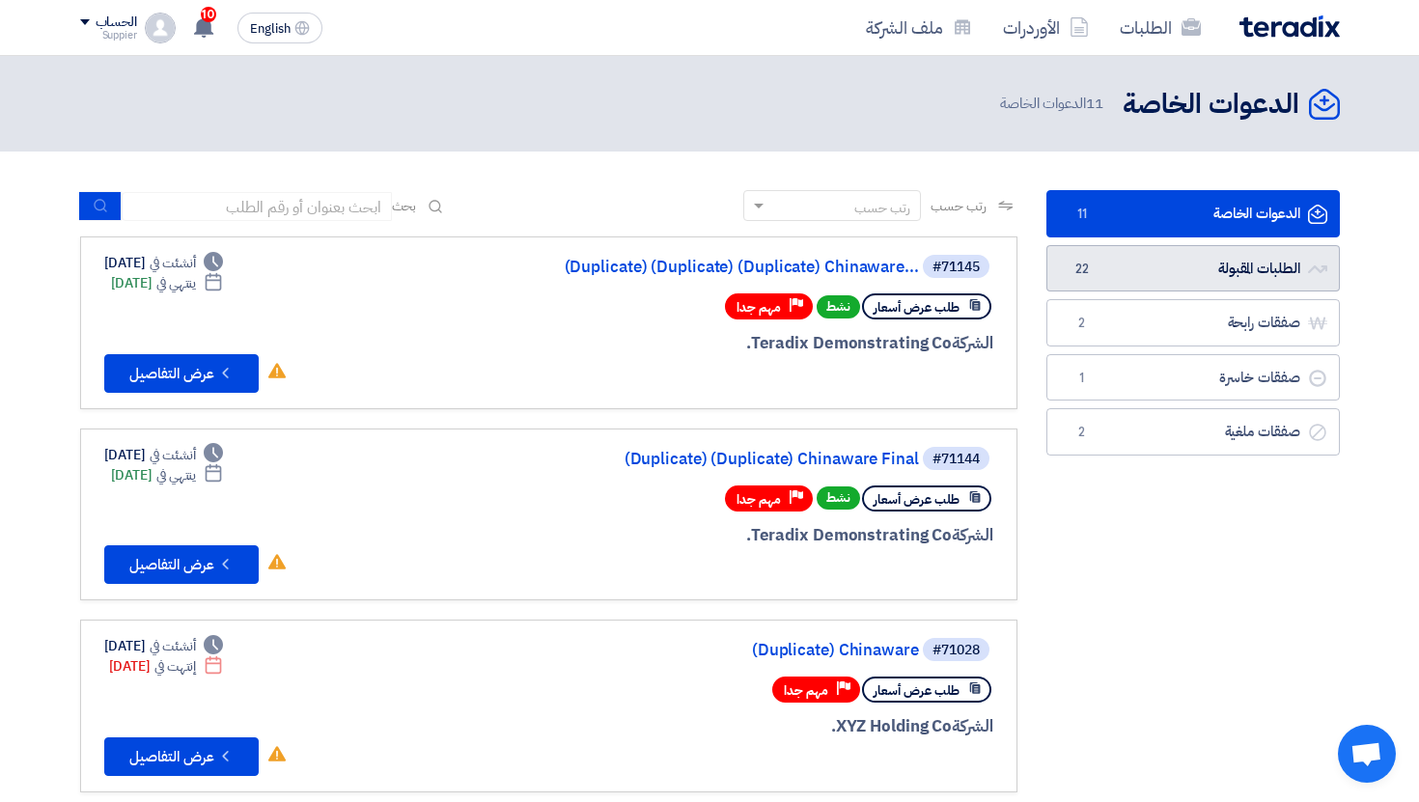
click at [1291, 260] on link "الطلبات المقبولة الطلبات المقبولة 22" at bounding box center [1192, 268] width 293 height 47
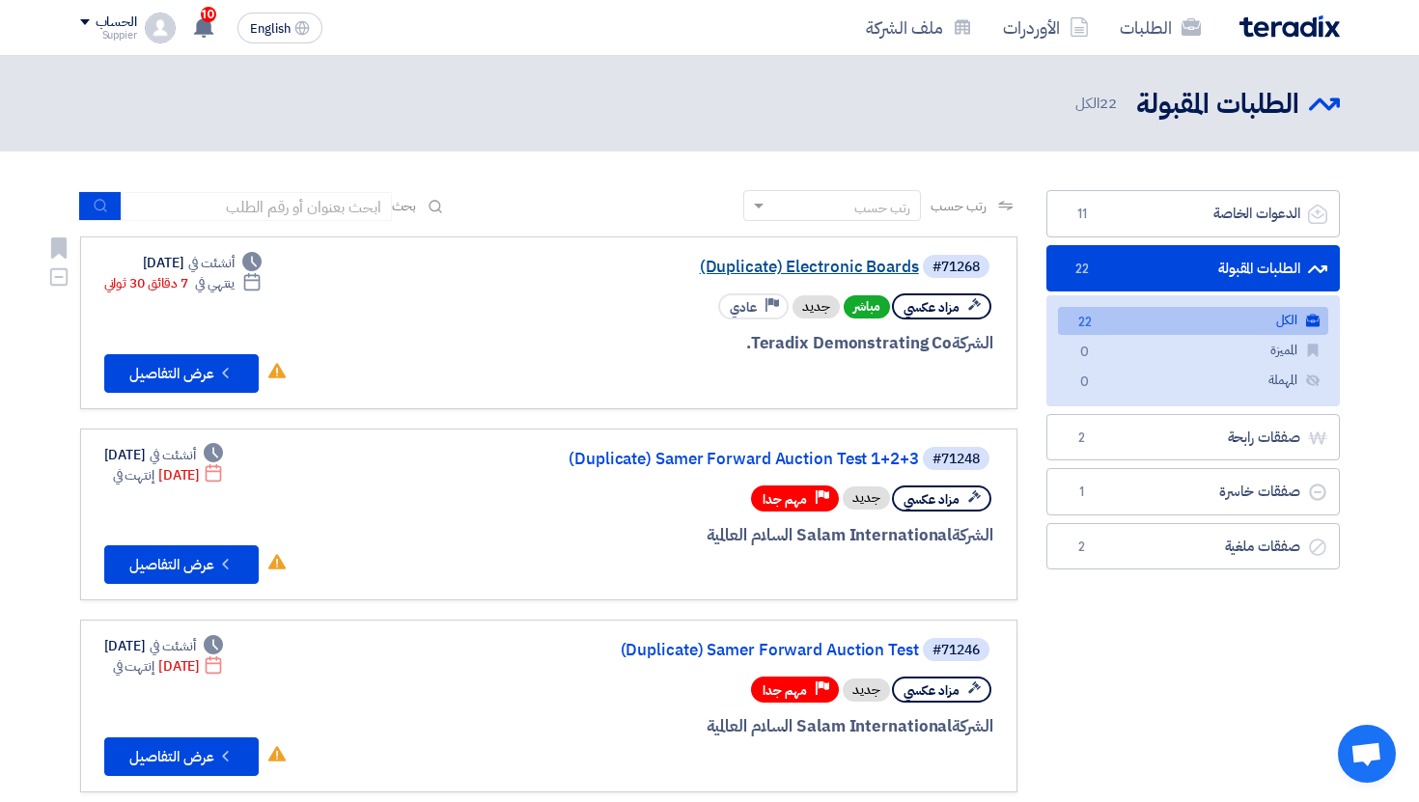
click at [771, 260] on link "(Duplicate) Electronic Boards" at bounding box center [726, 267] width 386 height 17
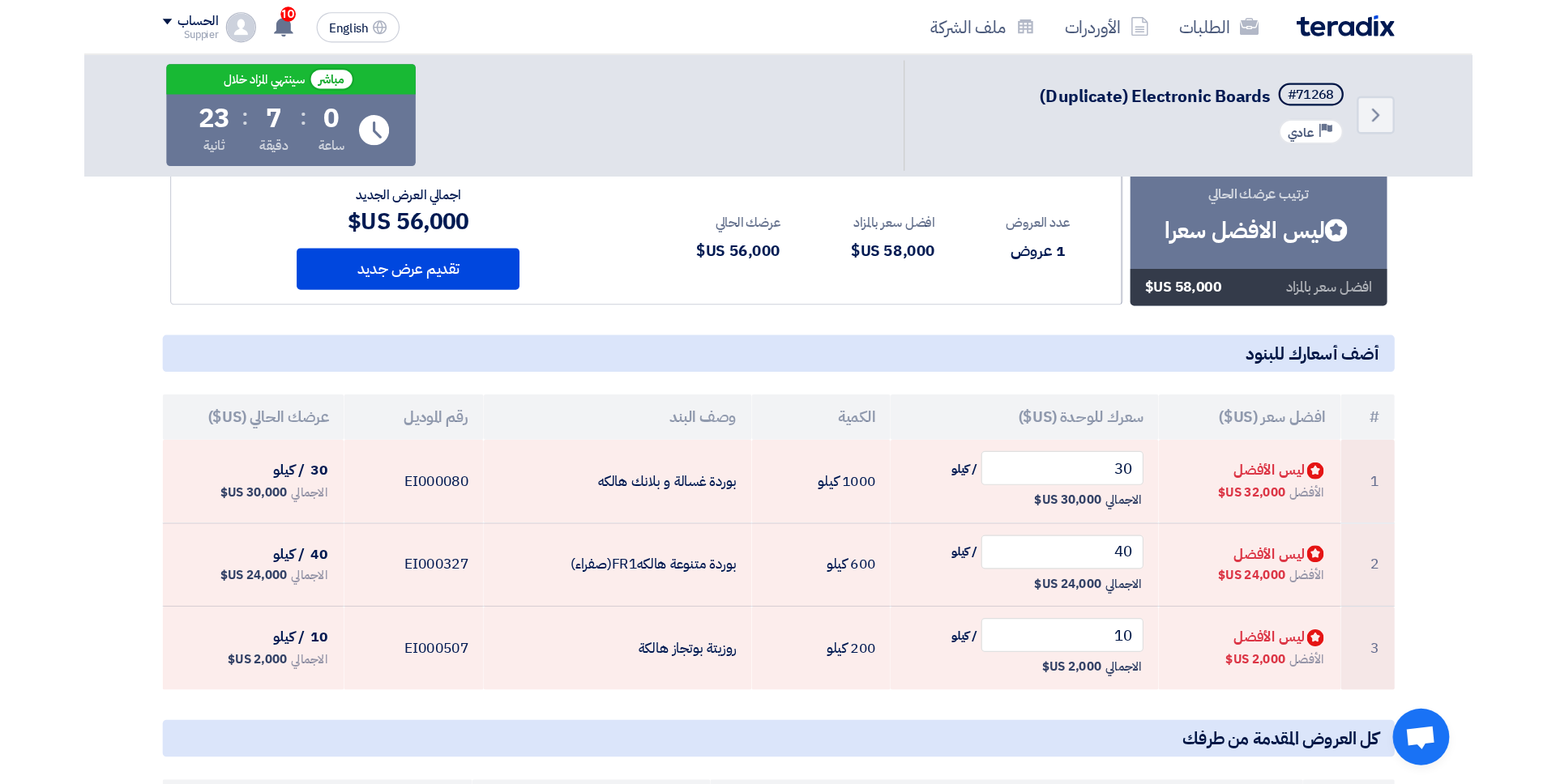
scroll to position [123, 0]
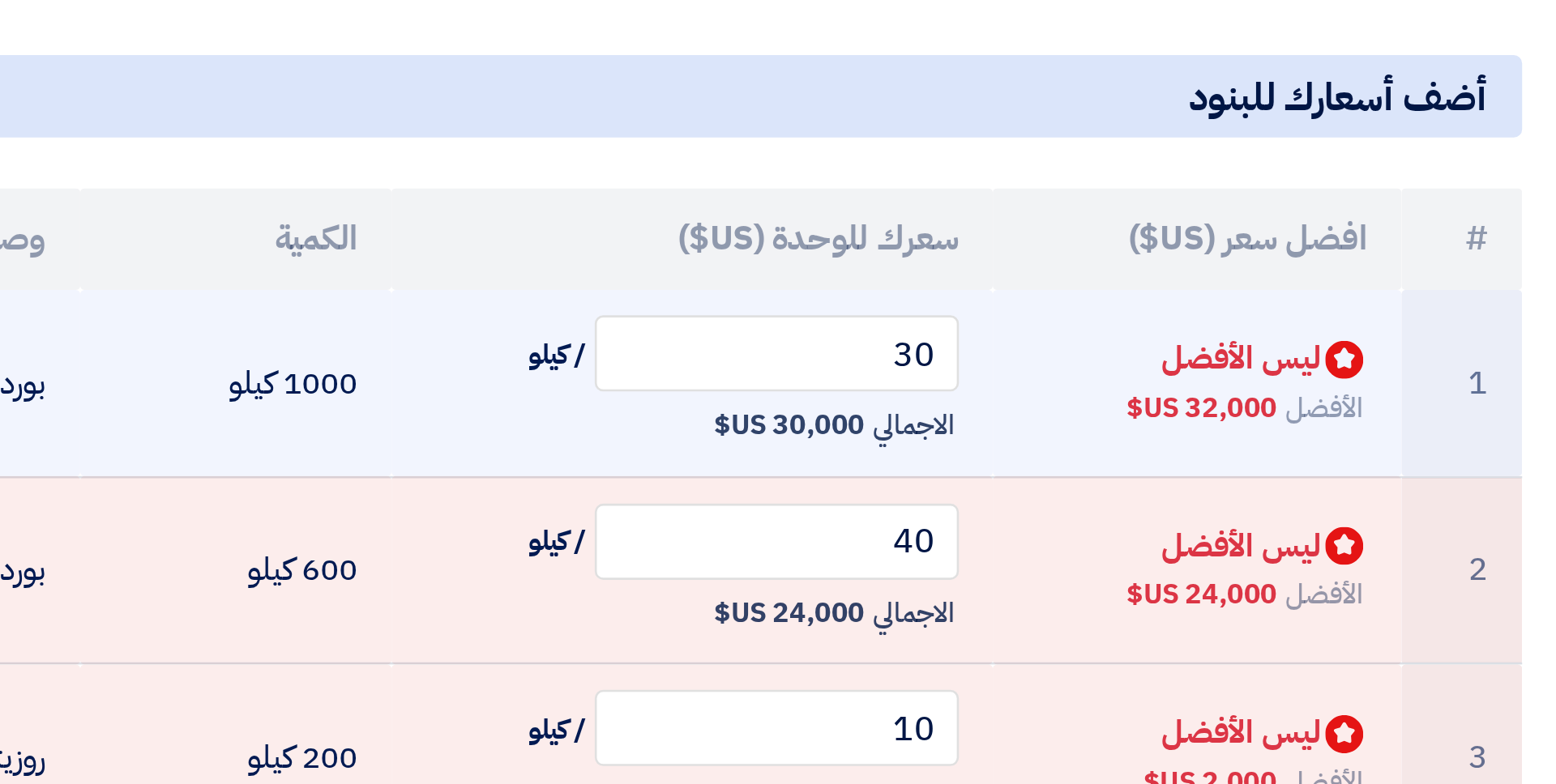
drag, startPoint x: 1031, startPoint y: 423, endPoint x: 1043, endPoint y: 423, distance: 12.0
click at [1043, 423] on span "30,000 US$" at bounding box center [1026, 424] width 58 height 16
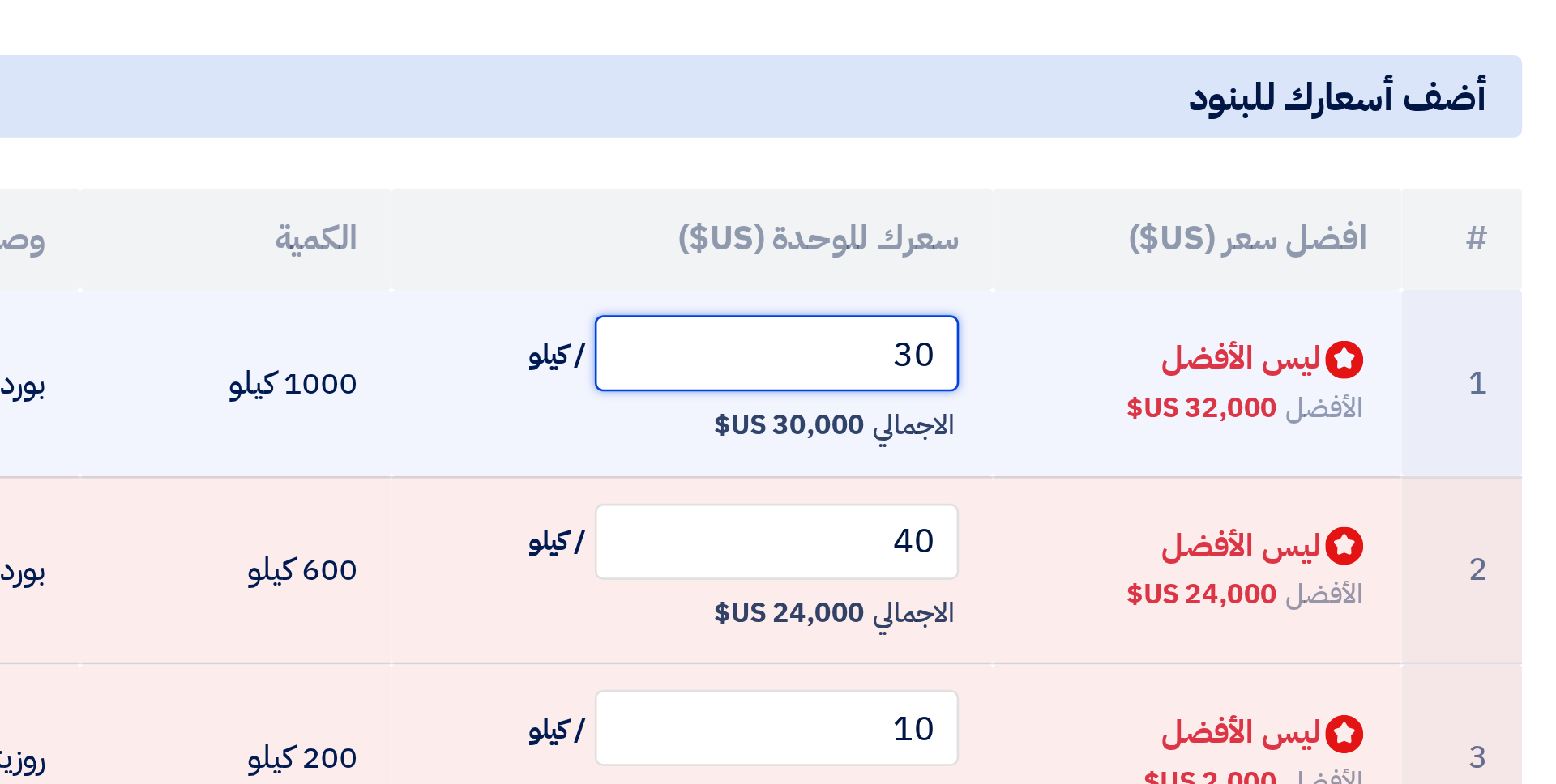
click at [1074, 396] on input "30" at bounding box center [1022, 396] width 139 height 29
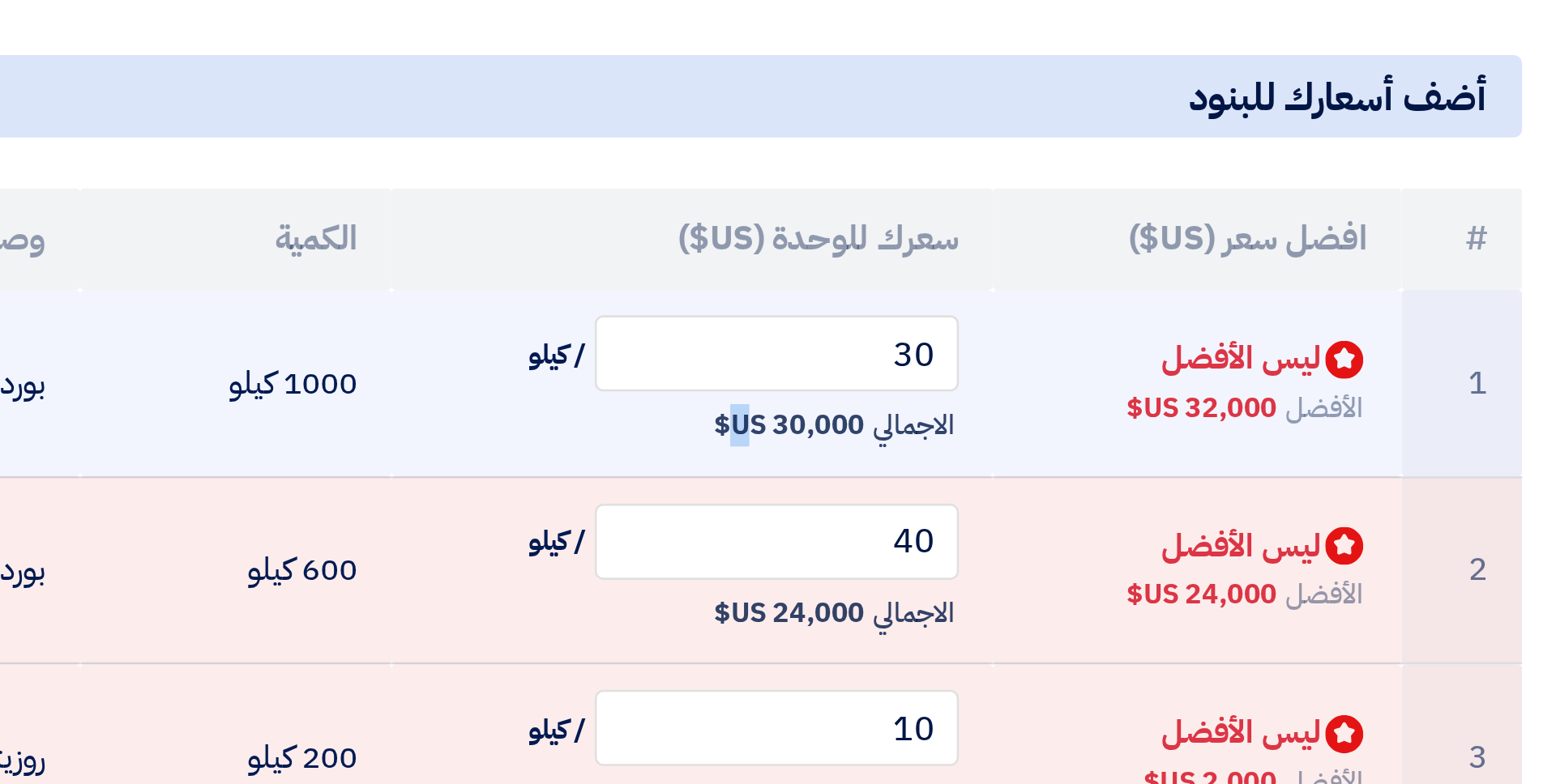
drag, startPoint x: 1016, startPoint y: 426, endPoint x: 1039, endPoint y: 426, distance: 23.0
click at [1039, 426] on span "30,000 US$" at bounding box center [1026, 424] width 58 height 16
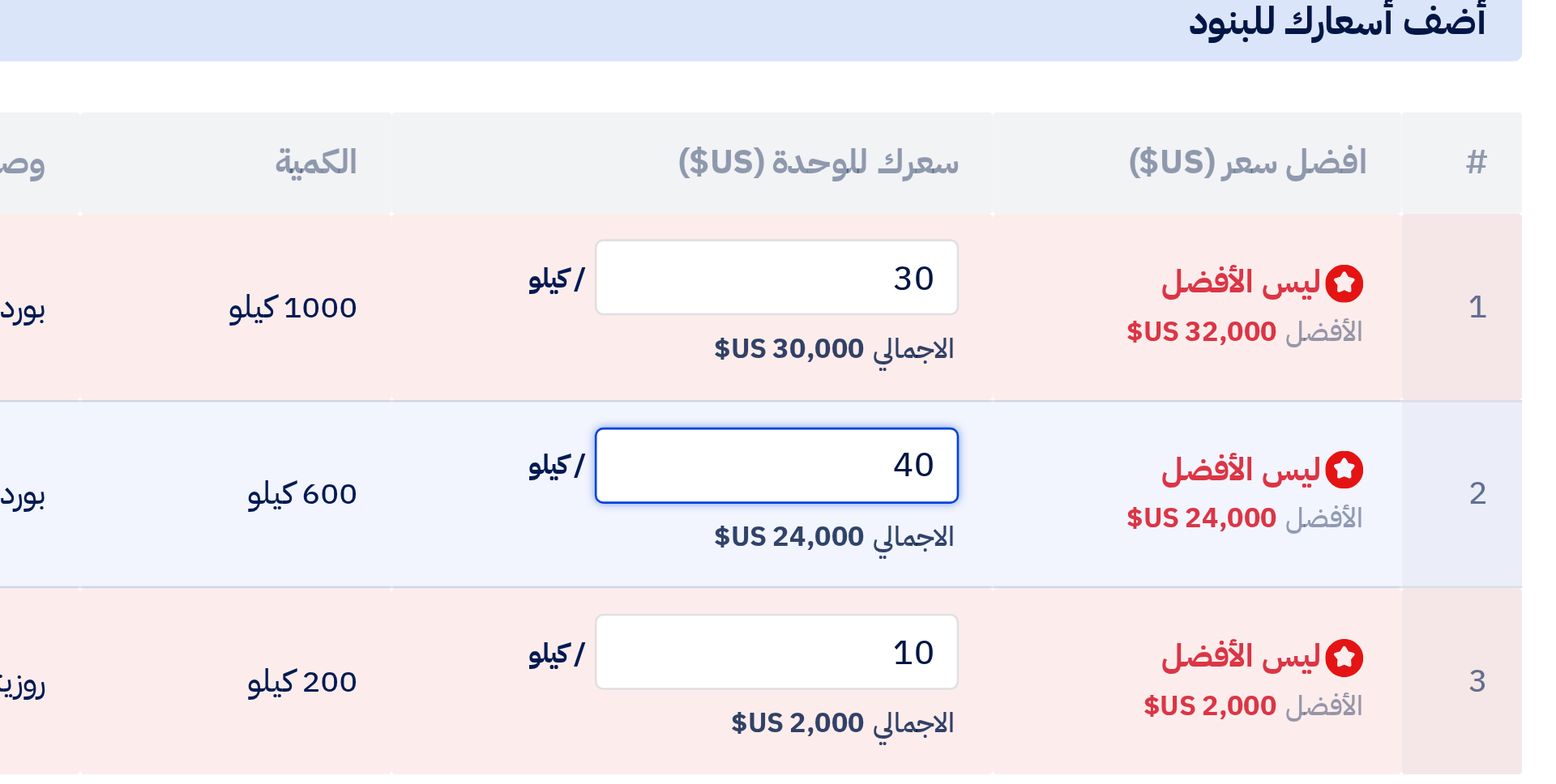
click at [1069, 474] on input "40" at bounding box center [1022, 468] width 139 height 29
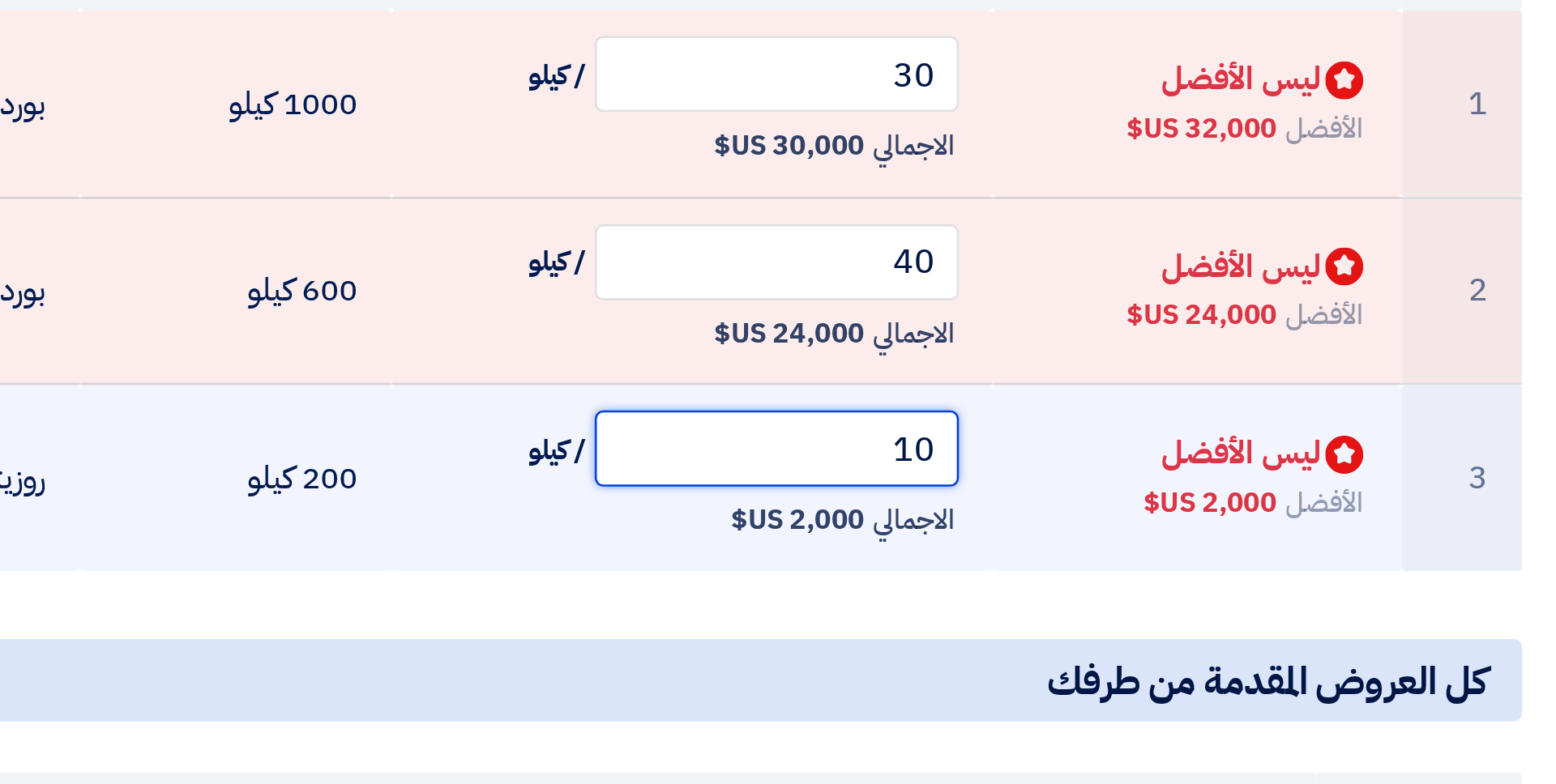
drag, startPoint x: 1053, startPoint y: 550, endPoint x: 1094, endPoint y: 550, distance: 41.0
click at [1094, 550] on td "10 / كيلو الاجمالي 2,000 US$" at bounding box center [989, 551] width 230 height 71
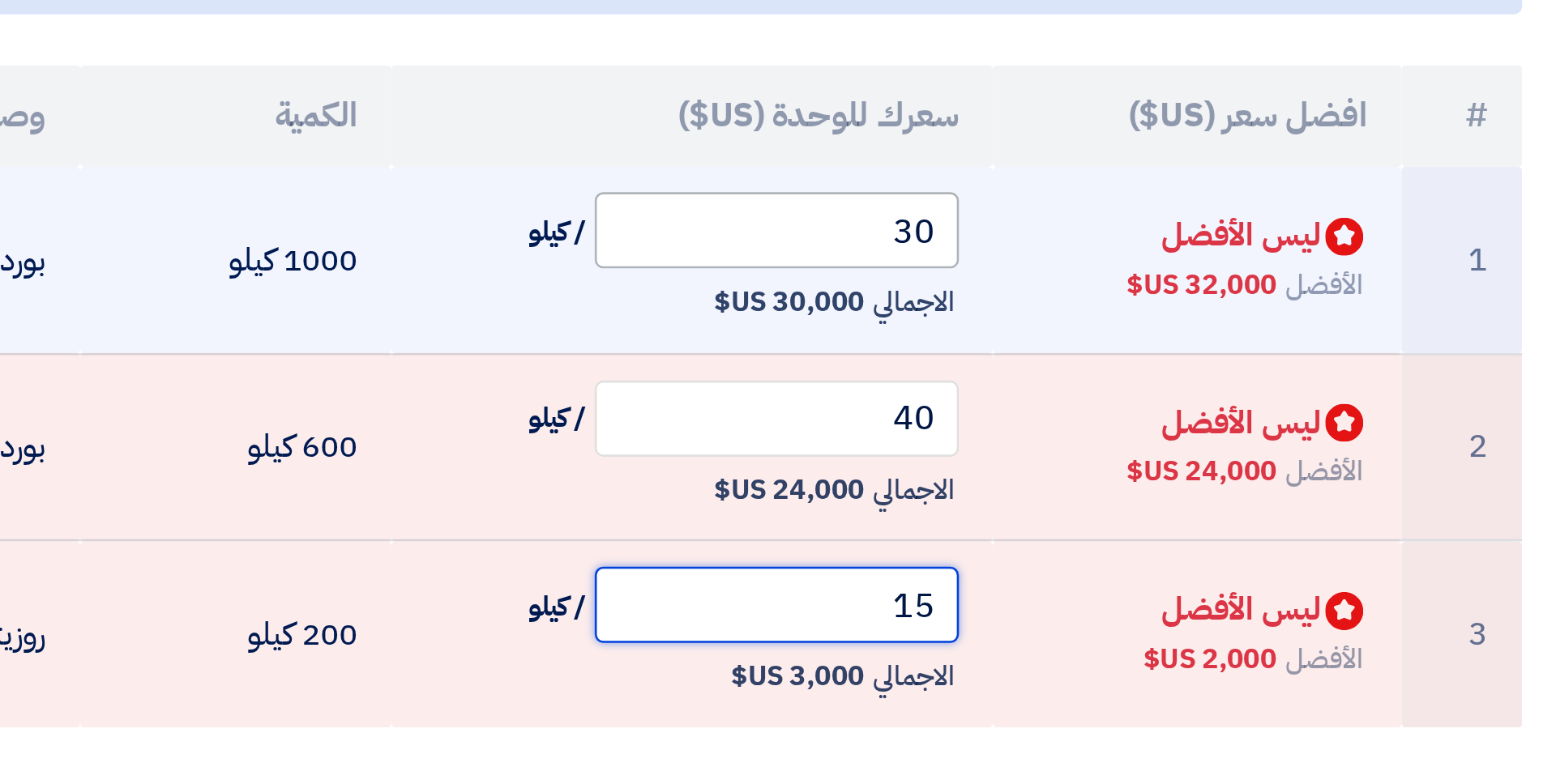
type input "15"
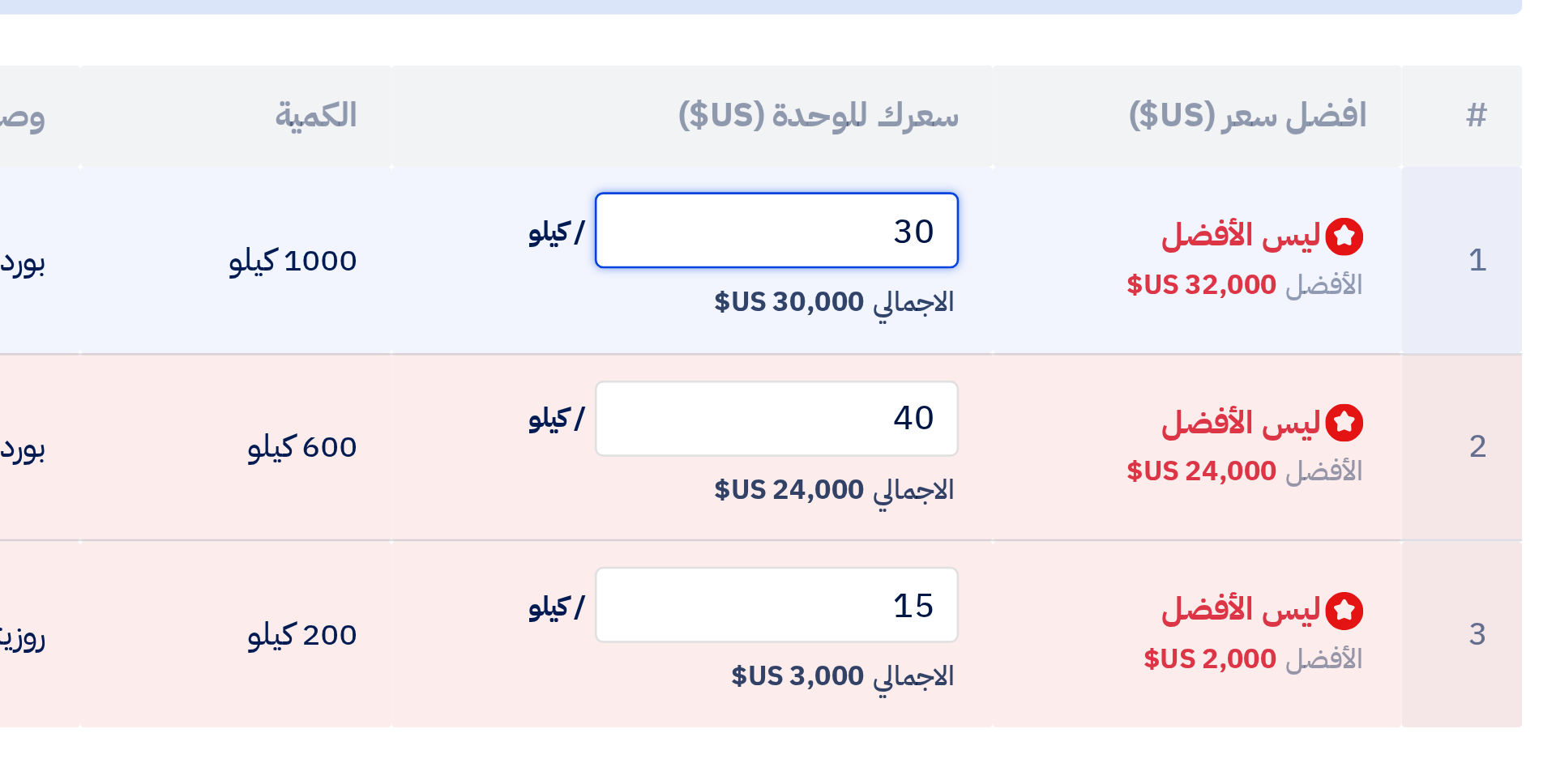
drag, startPoint x: 1064, startPoint y: 400, endPoint x: 1082, endPoint y: 400, distance: 18.0
click at [1082, 400] on input "30" at bounding box center [1022, 396] width 139 height 29
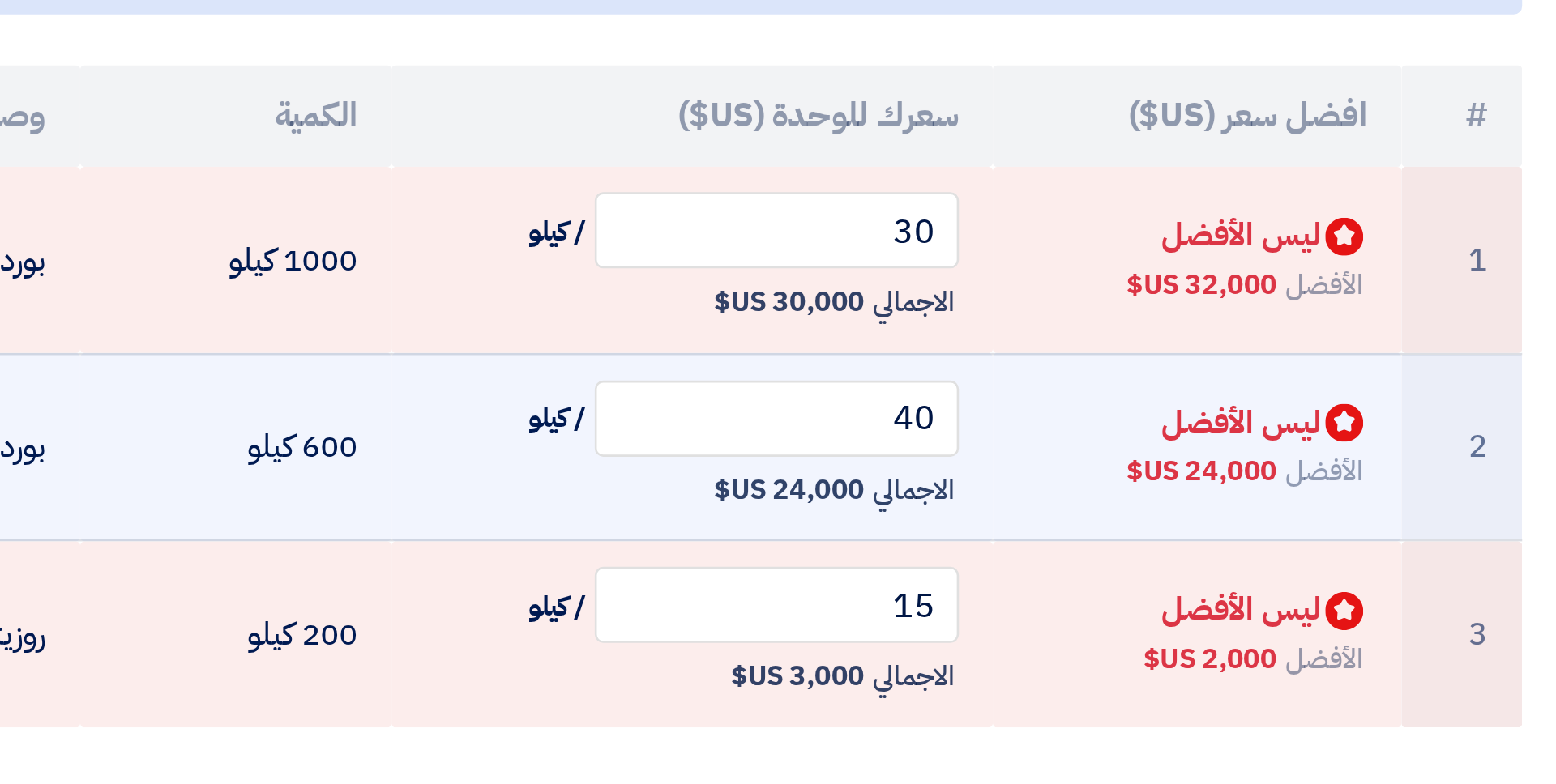
click at [1120, 445] on td "Bids submitted ليس الأفضل الأفضل 24,000 US$" at bounding box center [1182, 480] width 156 height 72
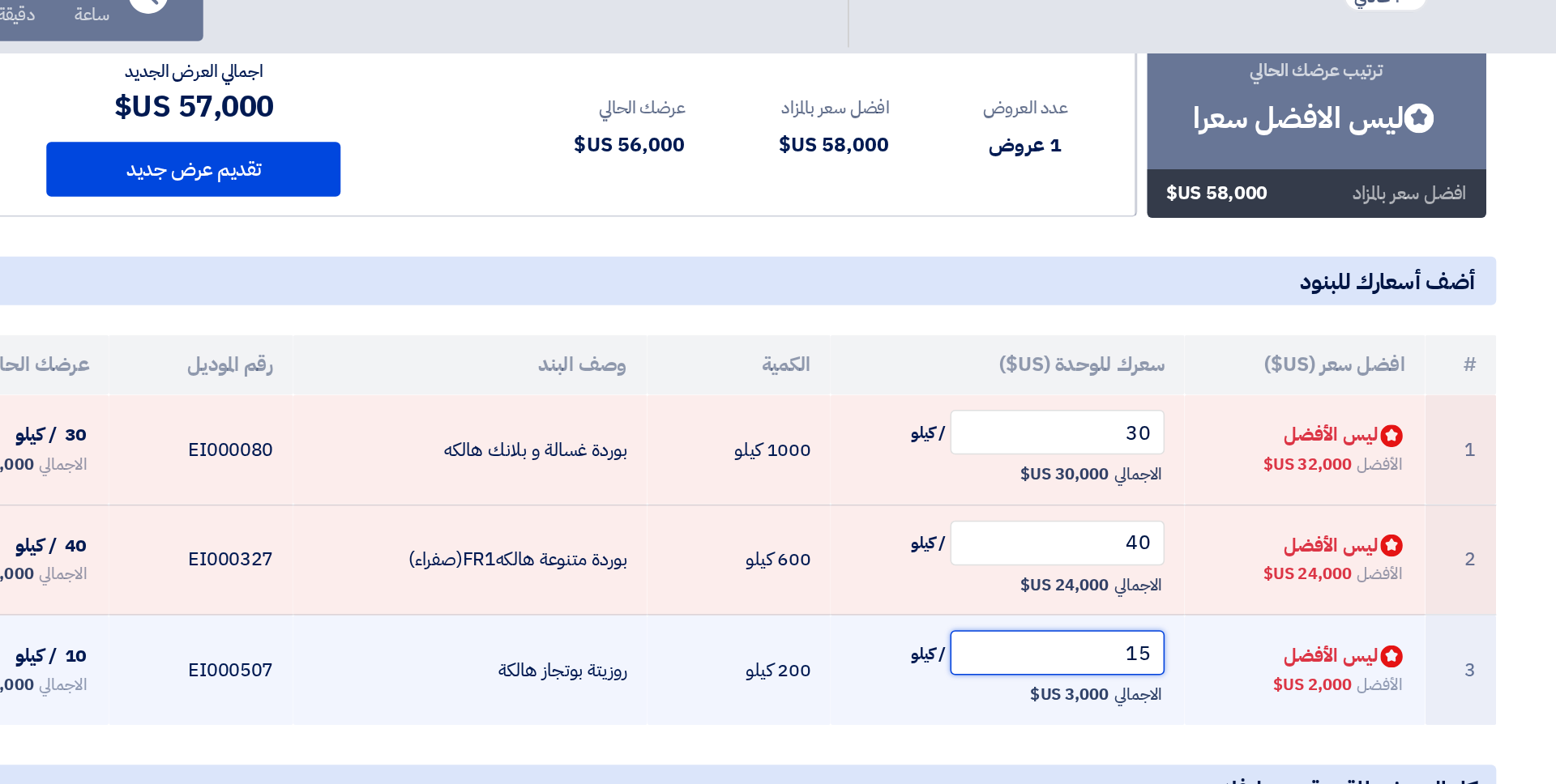
click at [1077, 536] on input "15" at bounding box center [1022, 540] width 139 height 29
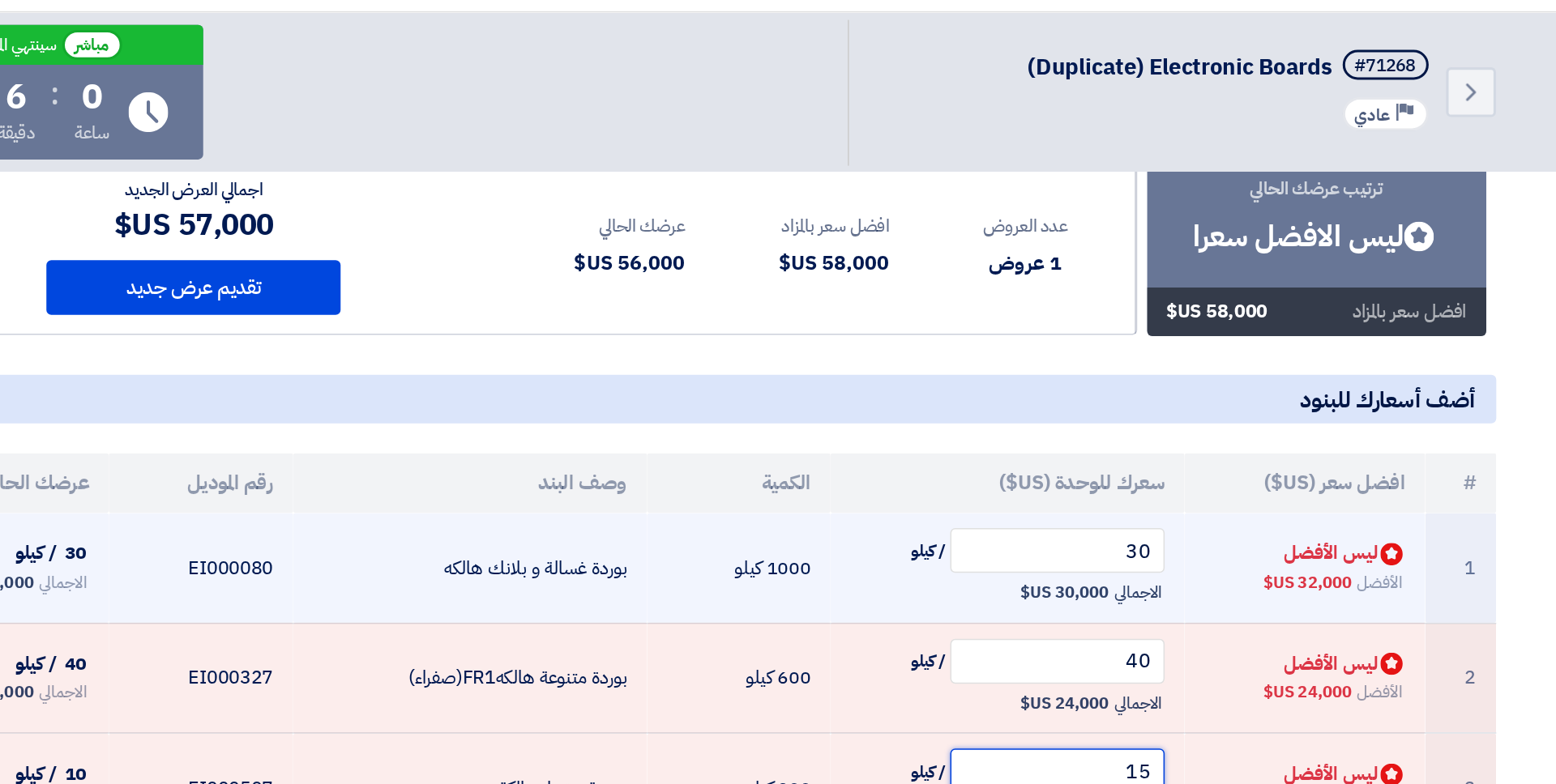
scroll to position [26, 0]
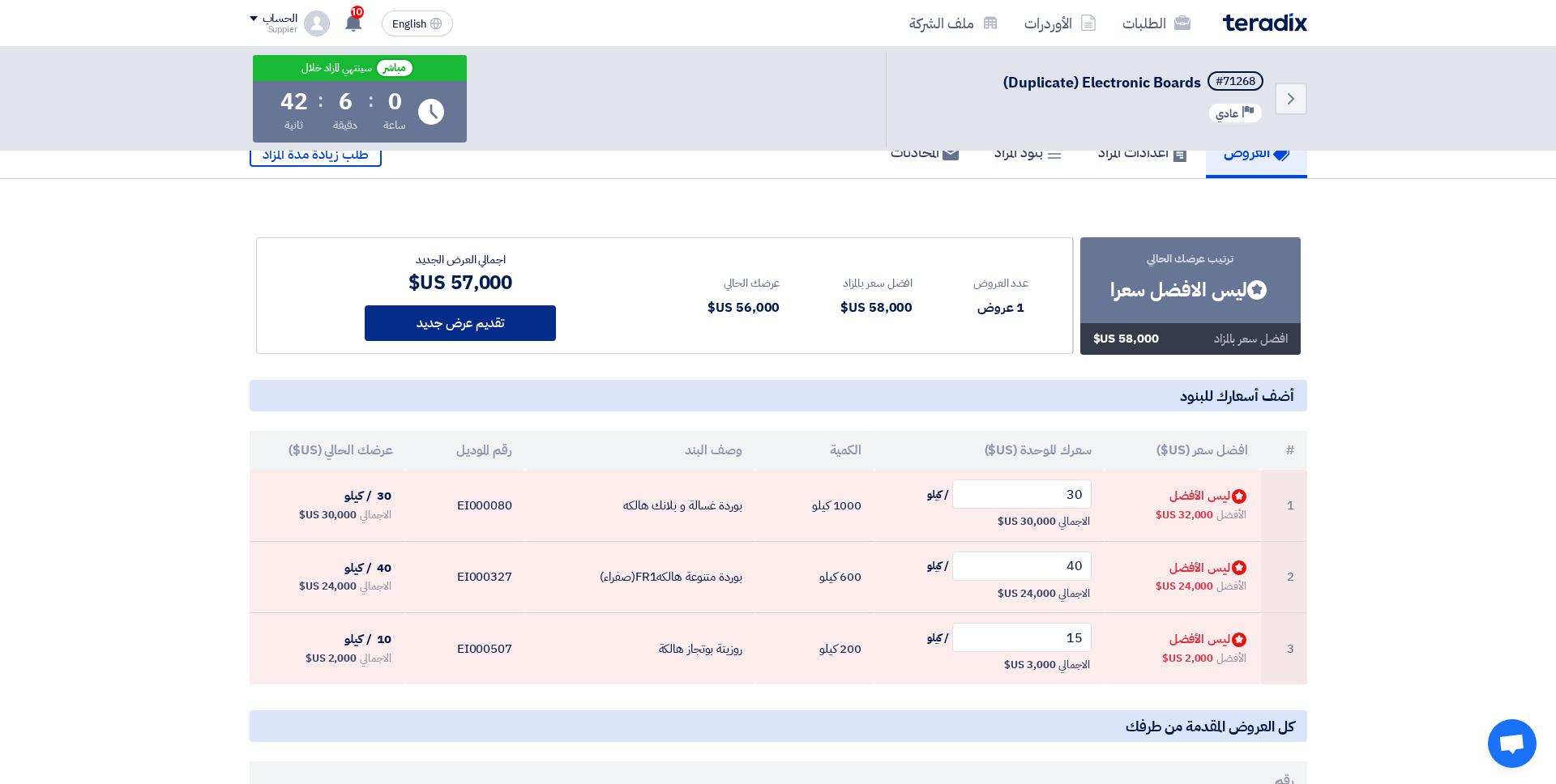
click at [521, 323] on button "تقديم عرض جديد" at bounding box center [460, 323] width 191 height 35
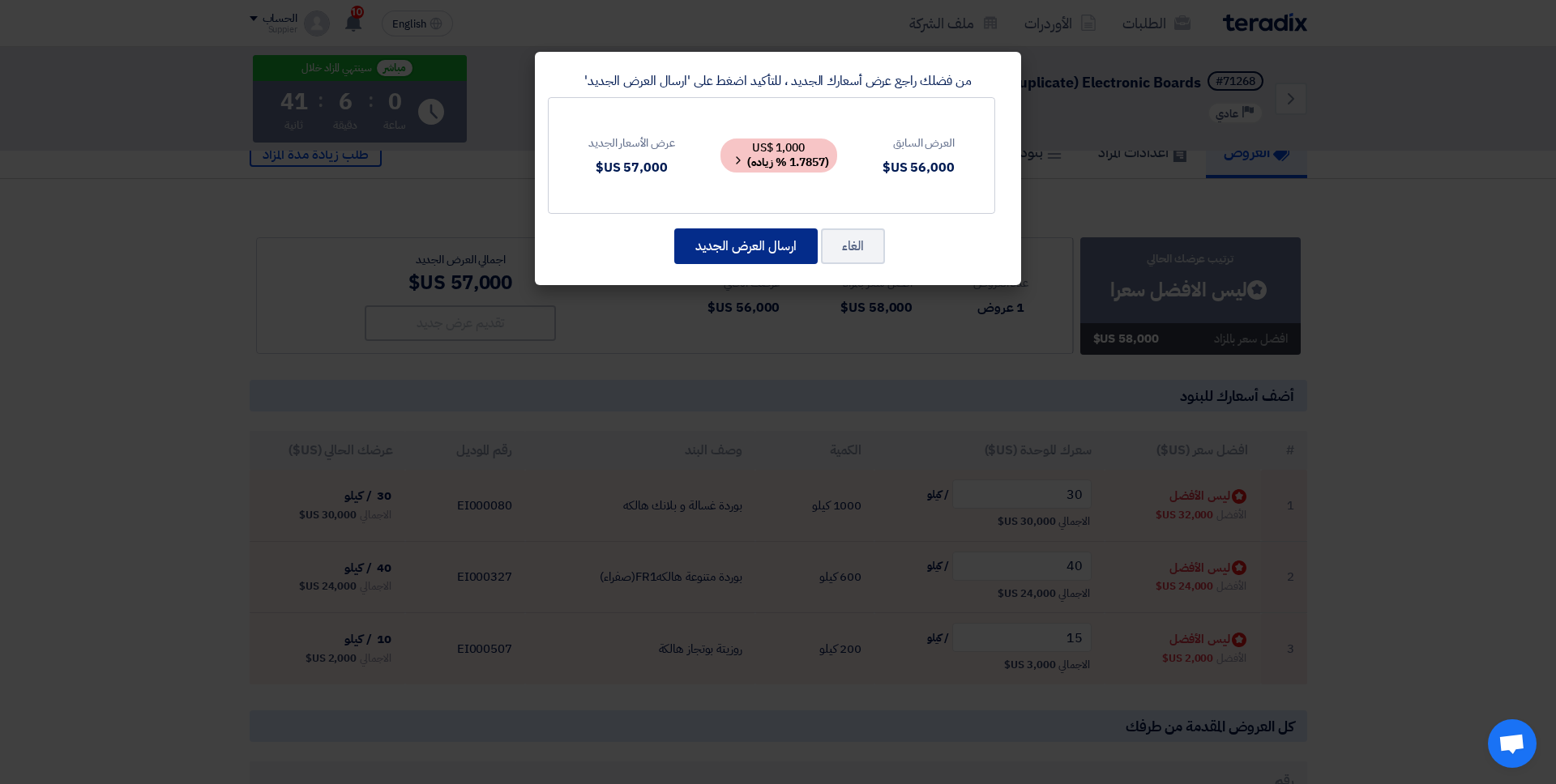
click at [794, 264] on button "ارسال العرض الجديد" at bounding box center [746, 246] width 144 height 35
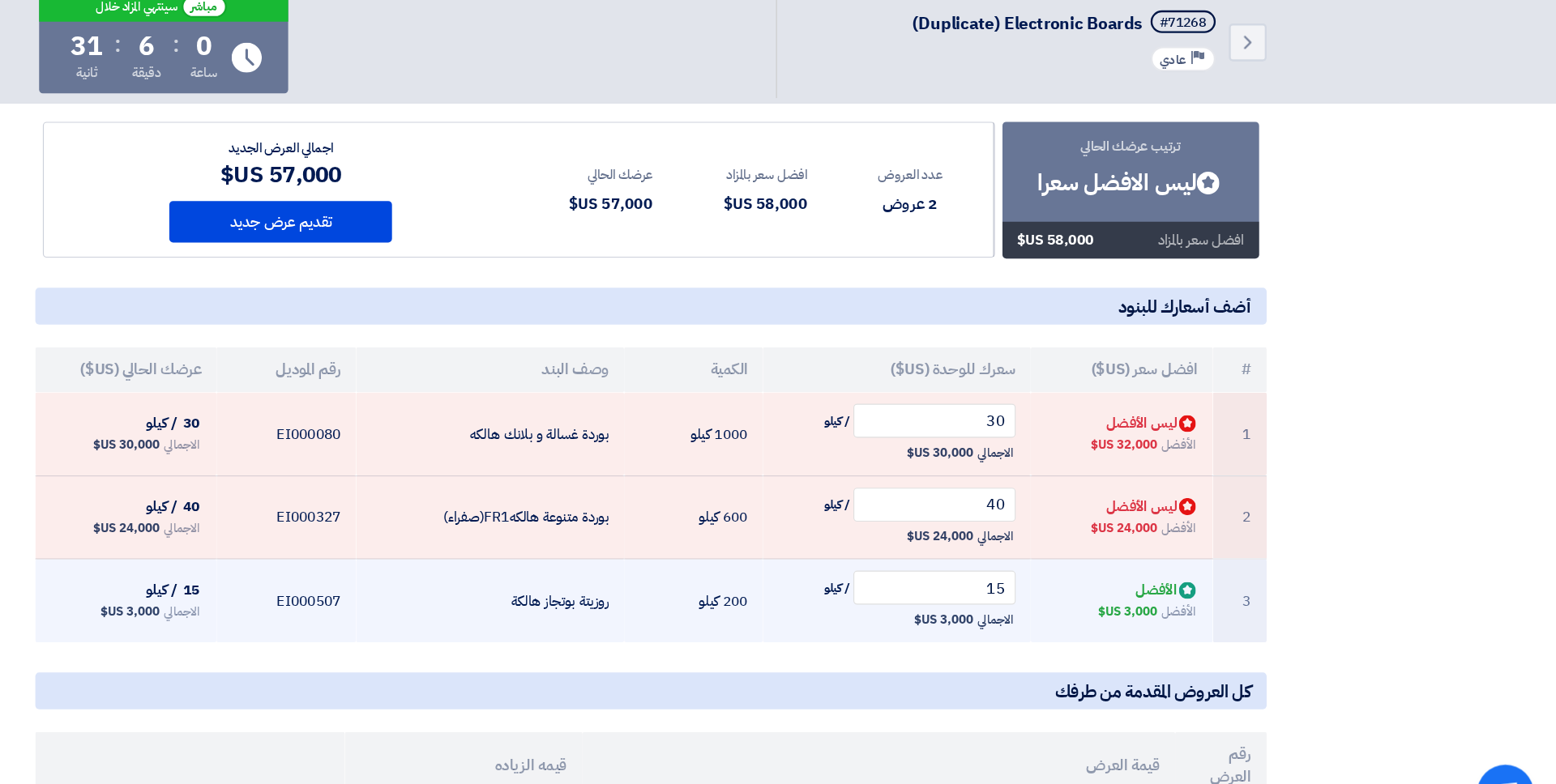
scroll to position [97, 0]
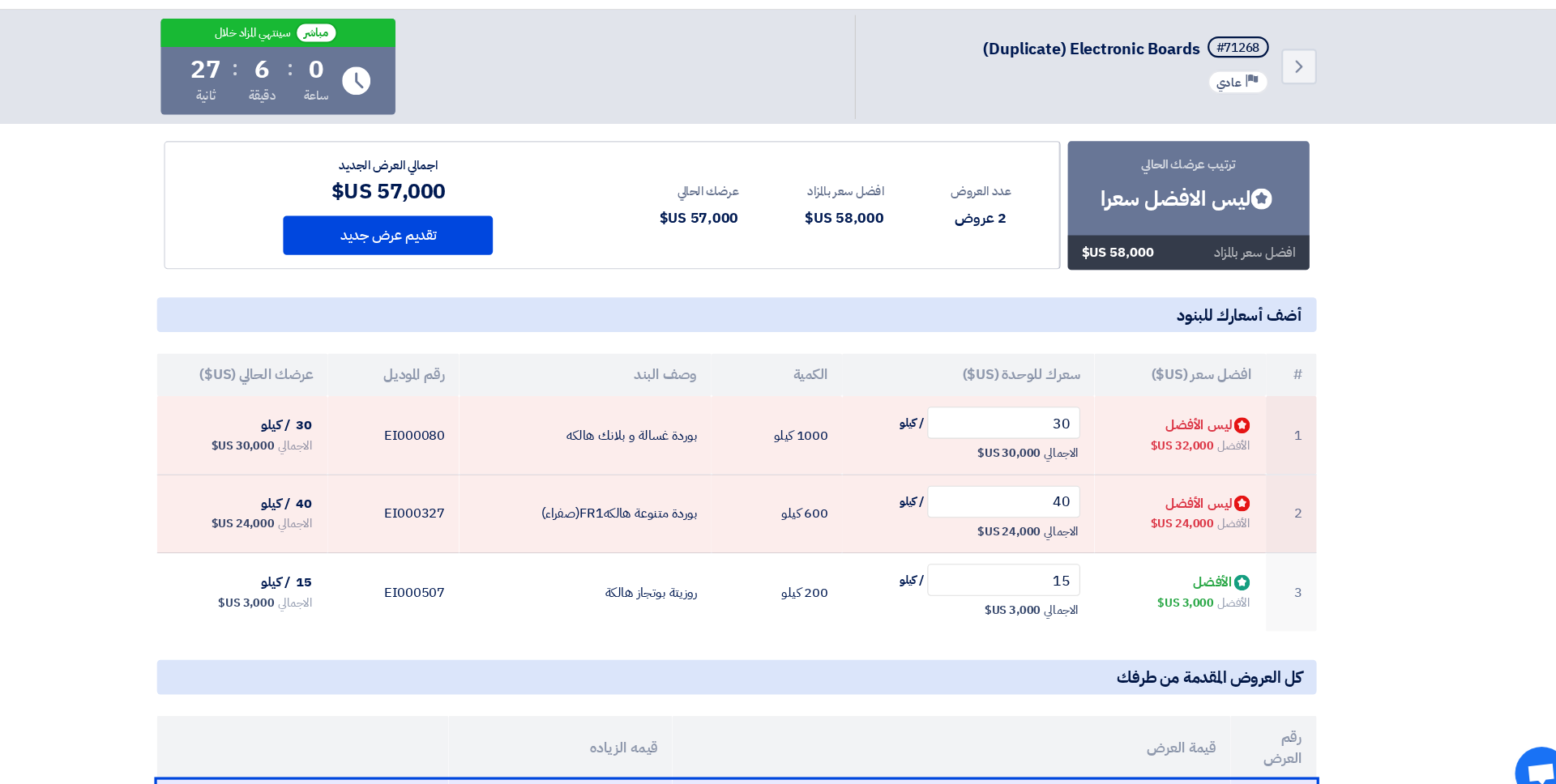
drag, startPoint x: 1217, startPoint y: 233, endPoint x: 1075, endPoint y: 233, distance: 142.0
click at [1075, 233] on div "ترتيب عرضك الحالي Bids submitted ليس الافضل سعرا افضل سعر بالمزاد 58,000 US$ عد…" at bounding box center [778, 225] width 1057 height 117
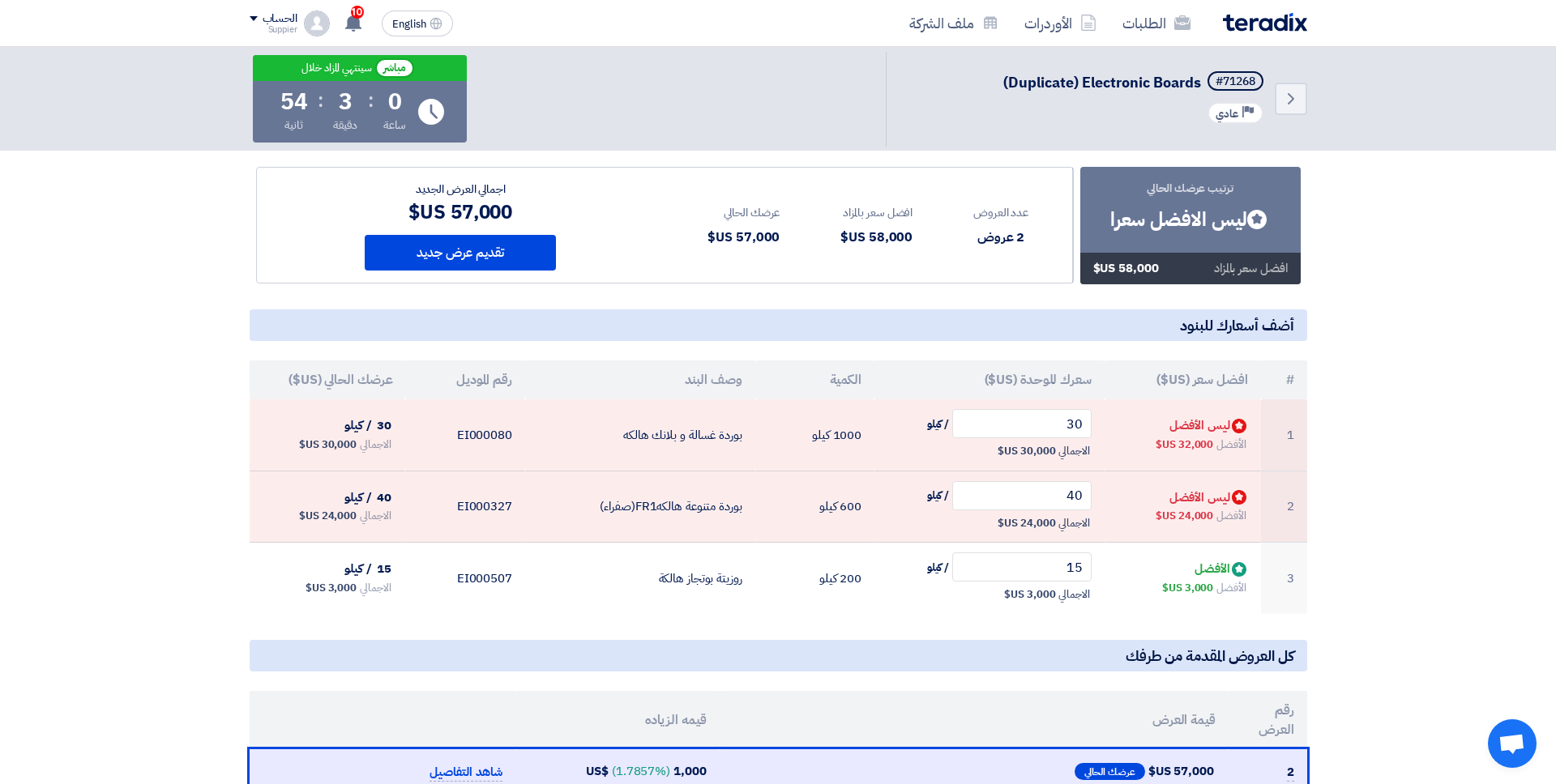
click at [180, 100] on div "Back #71268 (Duplicate) Electronic Boards Priority عادي مباشر سينتهي المزاد خلا…" at bounding box center [778, 99] width 1556 height 104
click at [1165, 8] on link "الطلبات" at bounding box center [1156, 23] width 94 height 38
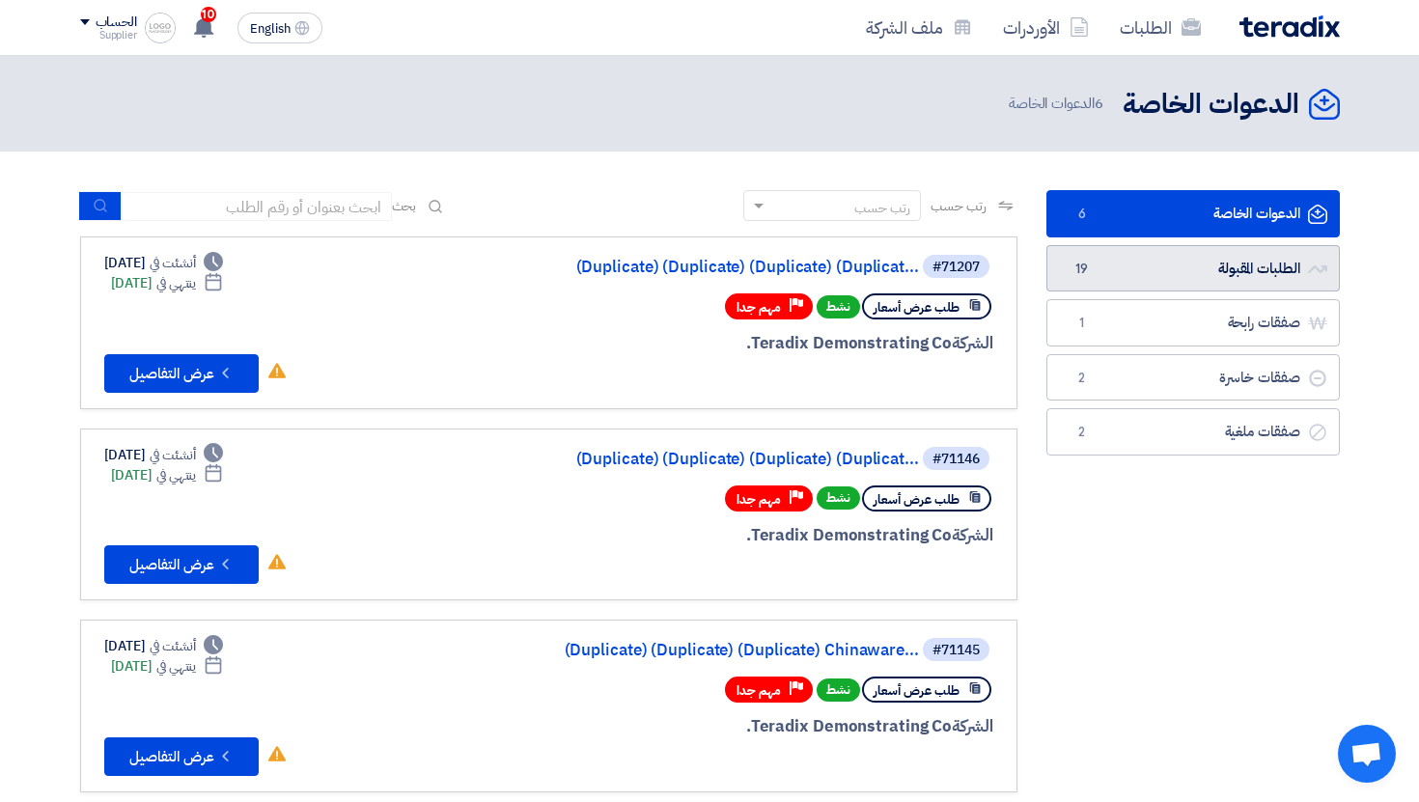
click at [1122, 270] on link "الطلبات المقبولة الطلبات المقبولة 19" at bounding box center [1192, 268] width 293 height 47
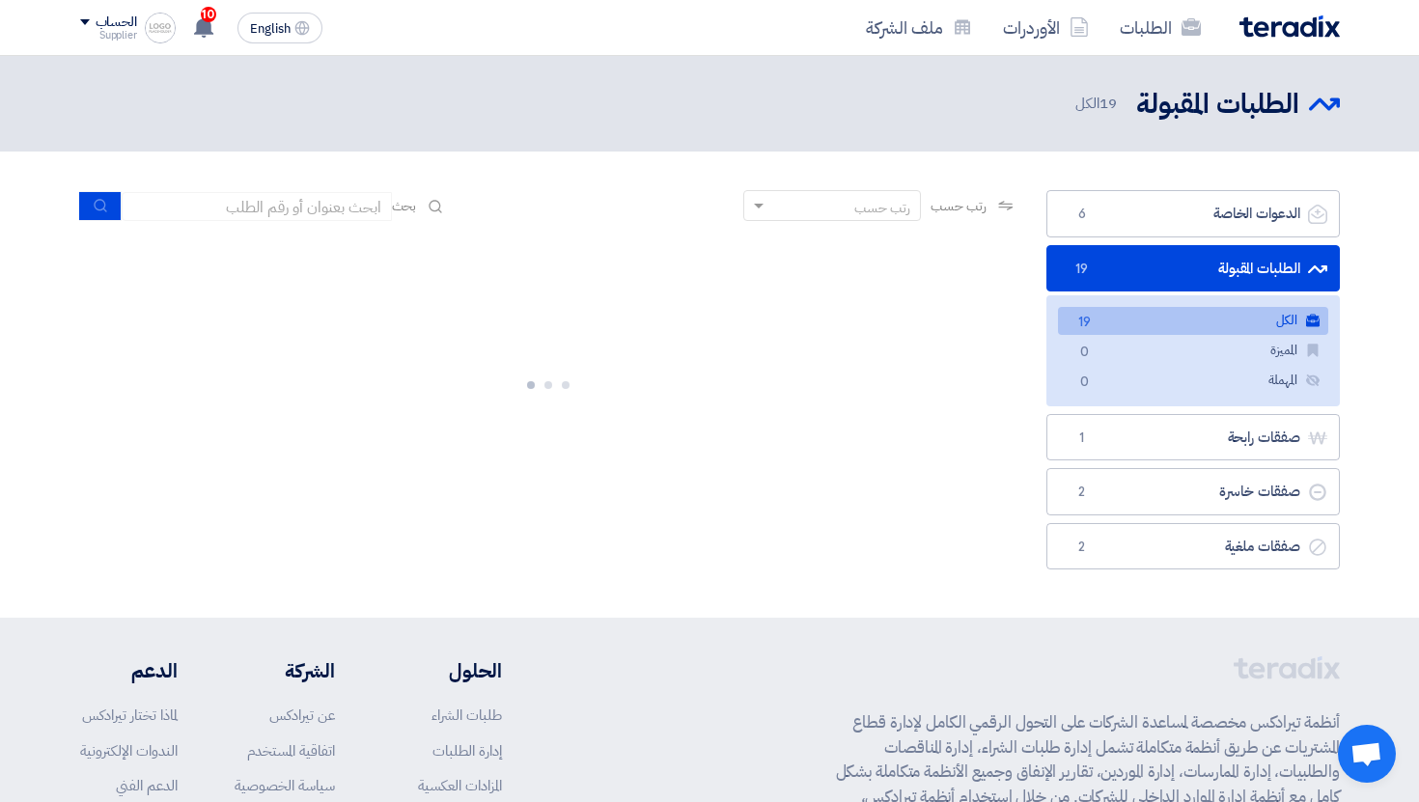
click at [1120, 270] on link "الطلبات المقبولة الطلبات المقبولة 19" at bounding box center [1192, 268] width 293 height 47
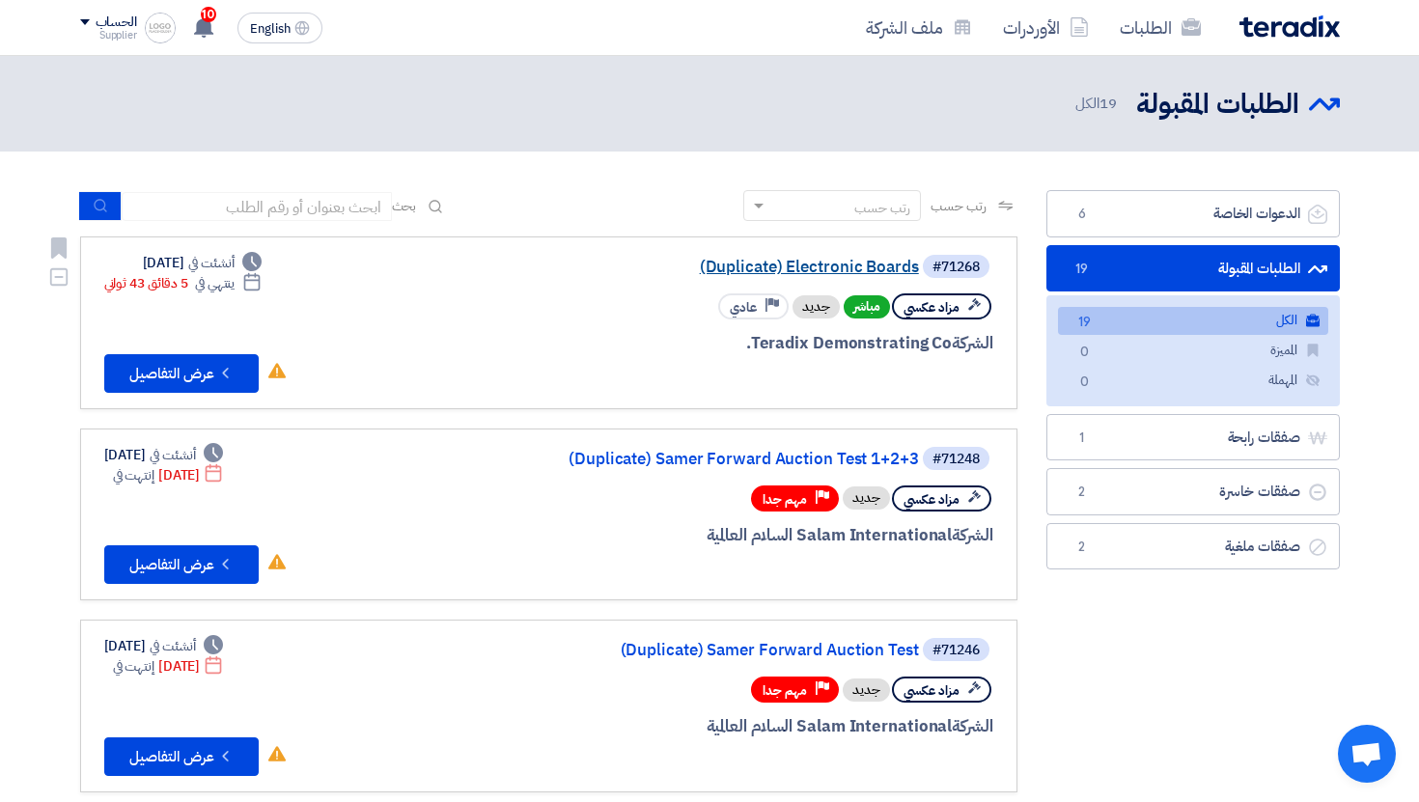
click at [815, 268] on link "(Duplicate) Electronic Boards" at bounding box center [726, 267] width 386 height 17
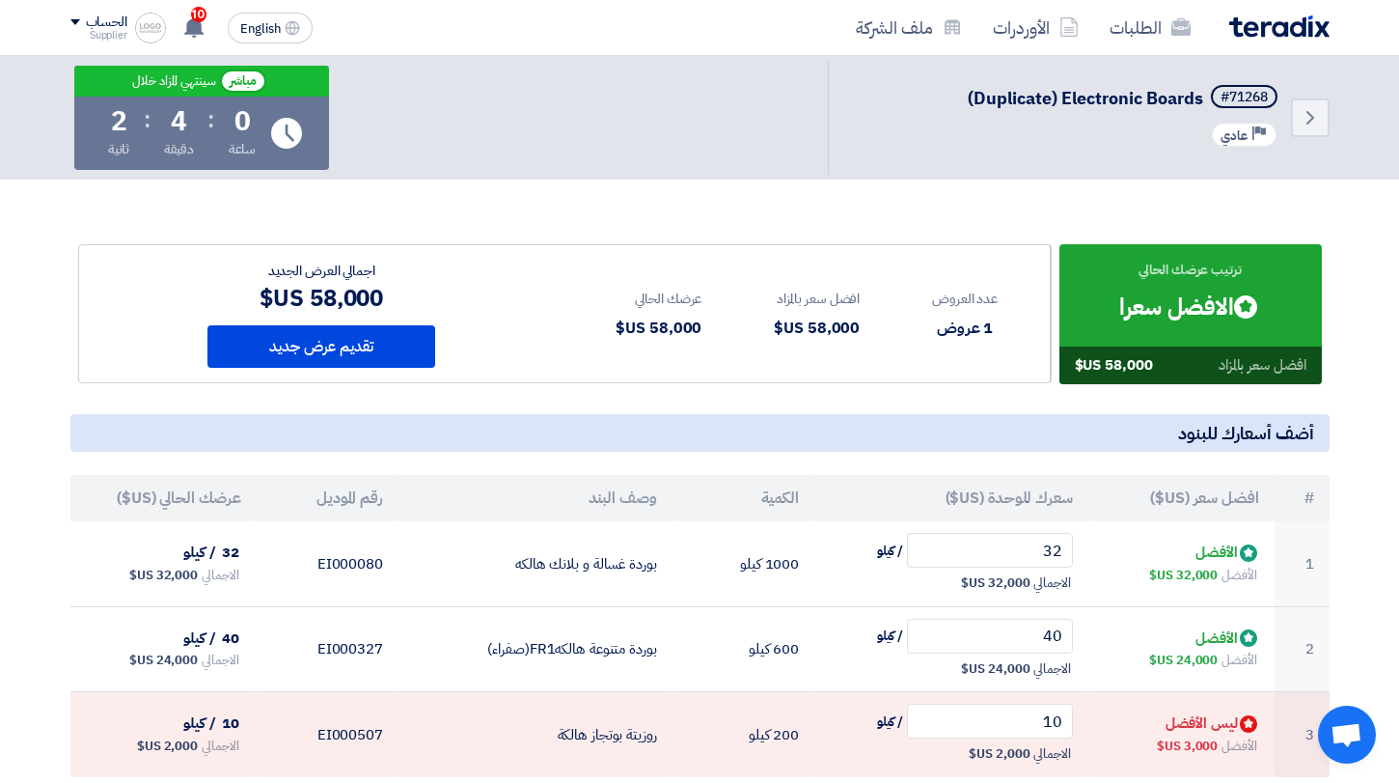
scroll to position [70, 0]
